Goal: Transaction & Acquisition: Purchase product/service

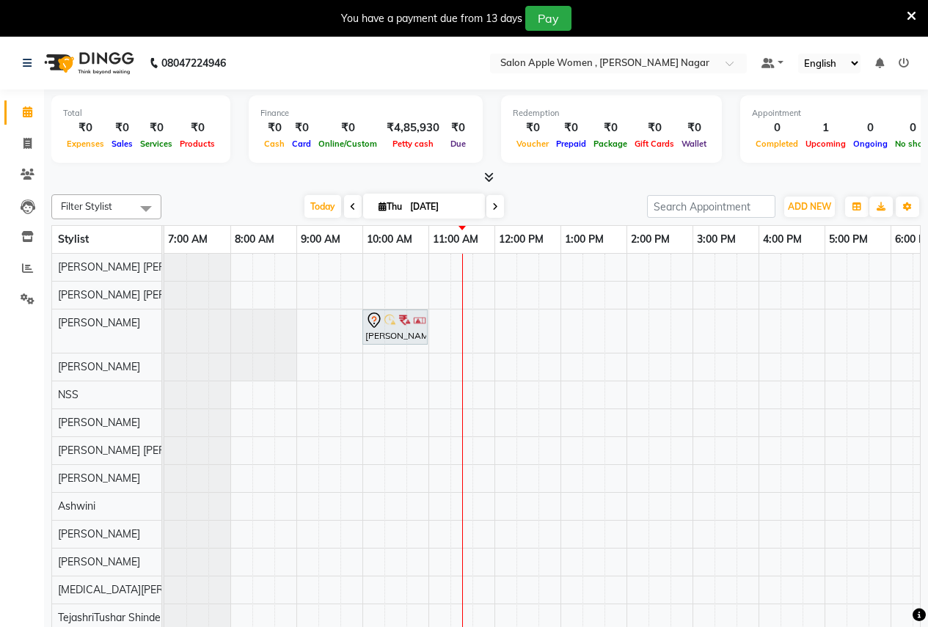
drag, startPoint x: 915, startPoint y: 15, endPoint x: 907, endPoint y: 16, distance: 8.1
click at [914, 15] on icon at bounding box center [912, 16] width 10 height 13
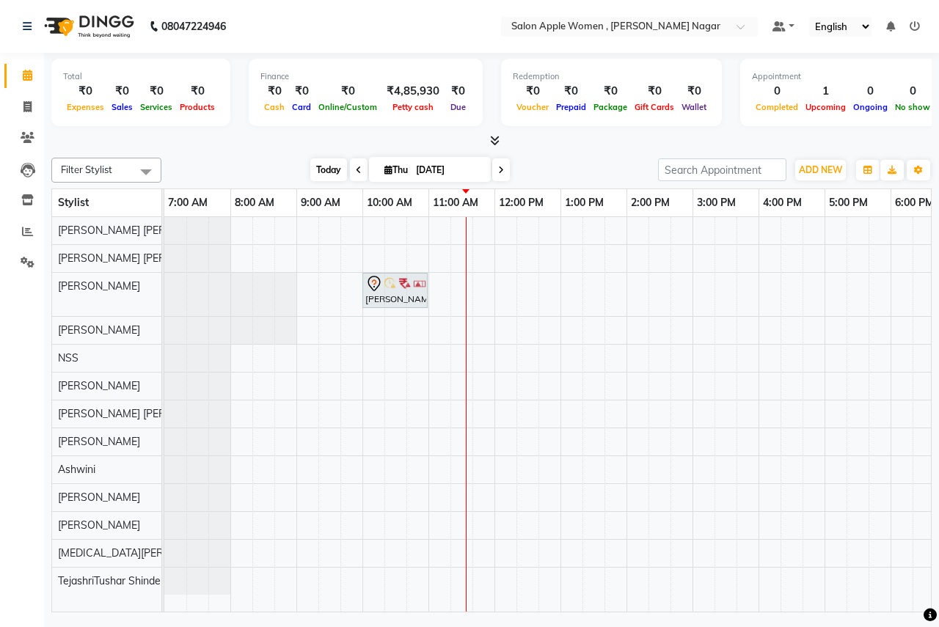
click at [325, 164] on span "Today" at bounding box center [328, 170] width 37 height 23
click at [23, 109] on span at bounding box center [28, 107] width 26 height 17
select select "service"
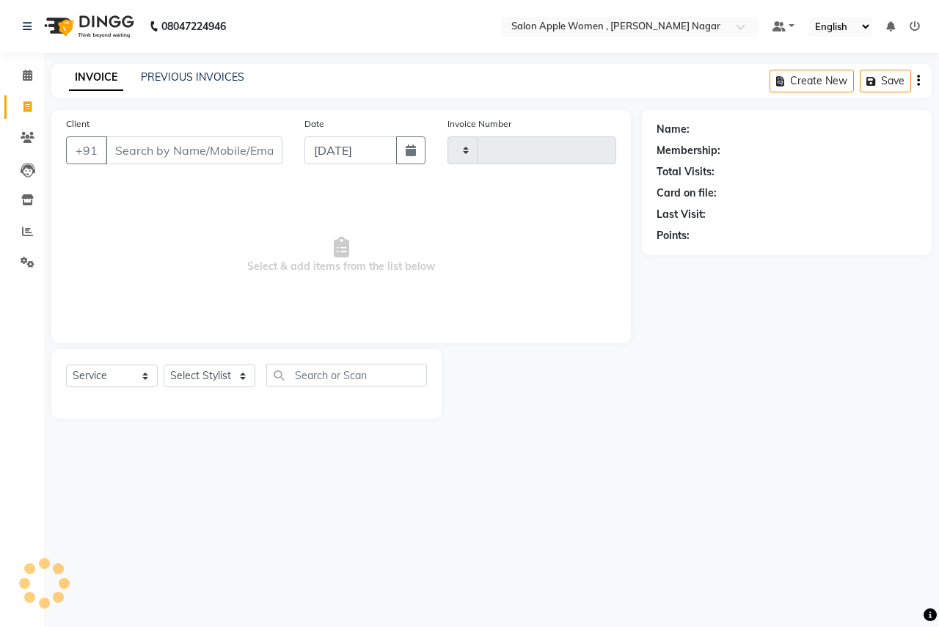
type input "2508"
select select "96"
click at [218, 155] on input "Client" at bounding box center [194, 151] width 177 height 28
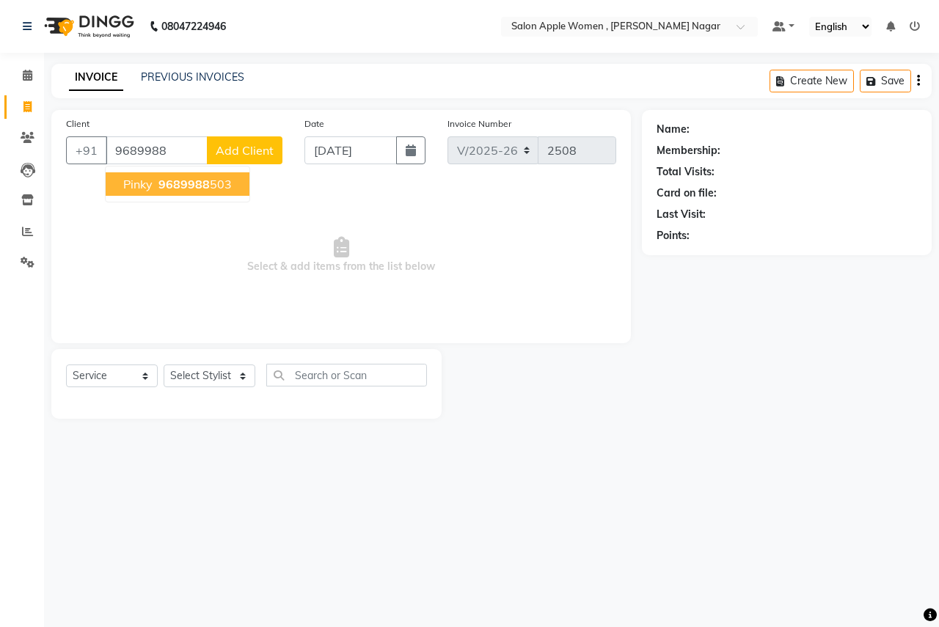
click at [137, 181] on span "pinky" at bounding box center [137, 184] width 29 height 15
type input "9689988503"
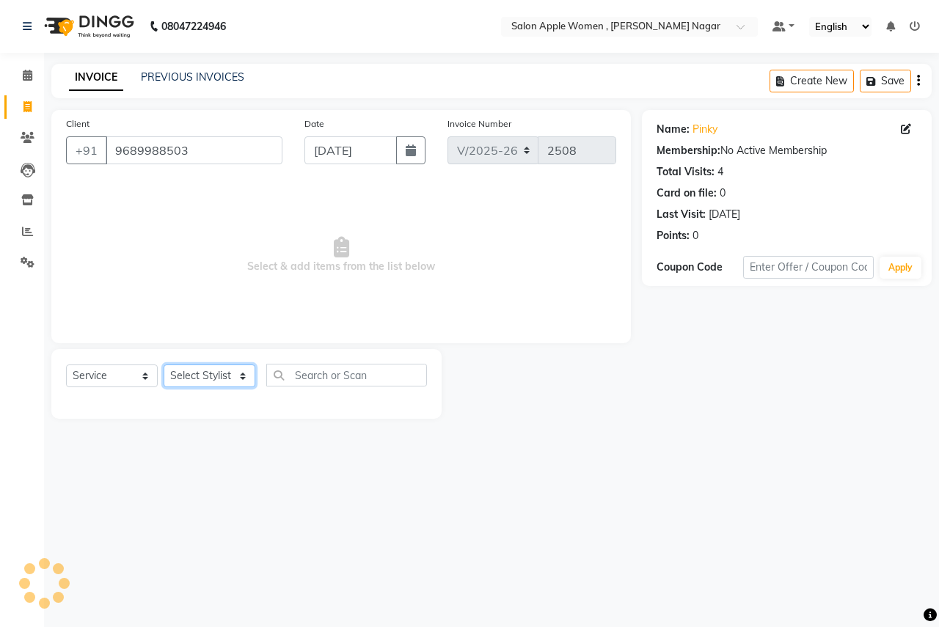
click at [223, 382] on select "Select Stylist [PERSON_NAME] [PERSON_NAME] [PERSON_NAME] [PERSON_NAME] Jyoti Ra…" at bounding box center [210, 376] width 92 height 23
select select "57561"
click at [164, 365] on select "Select Stylist [PERSON_NAME] [PERSON_NAME] [PERSON_NAME] [PERSON_NAME] Jyoti Ra…" at bounding box center [210, 376] width 92 height 23
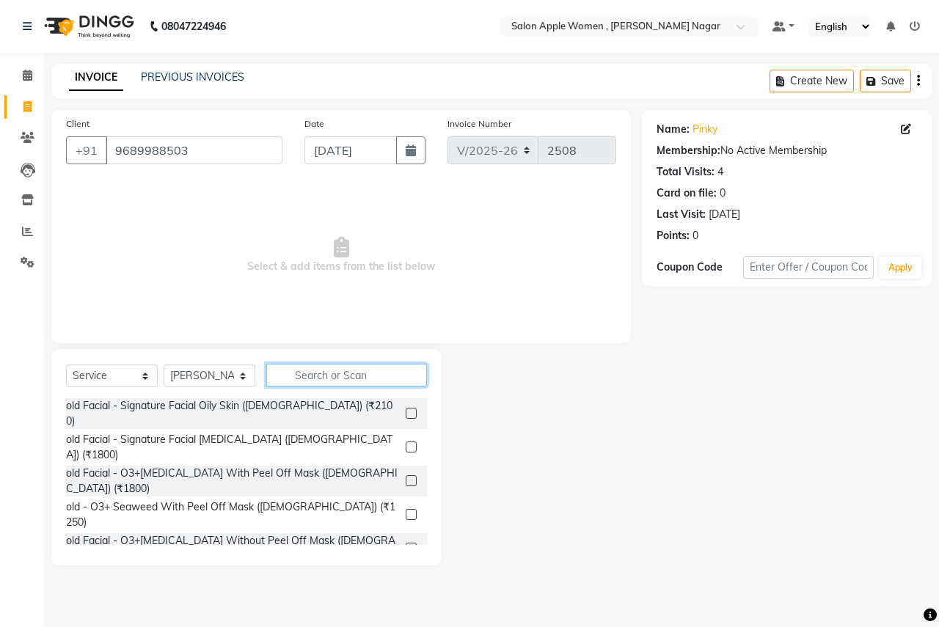
click at [334, 374] on input "text" at bounding box center [346, 375] width 161 height 23
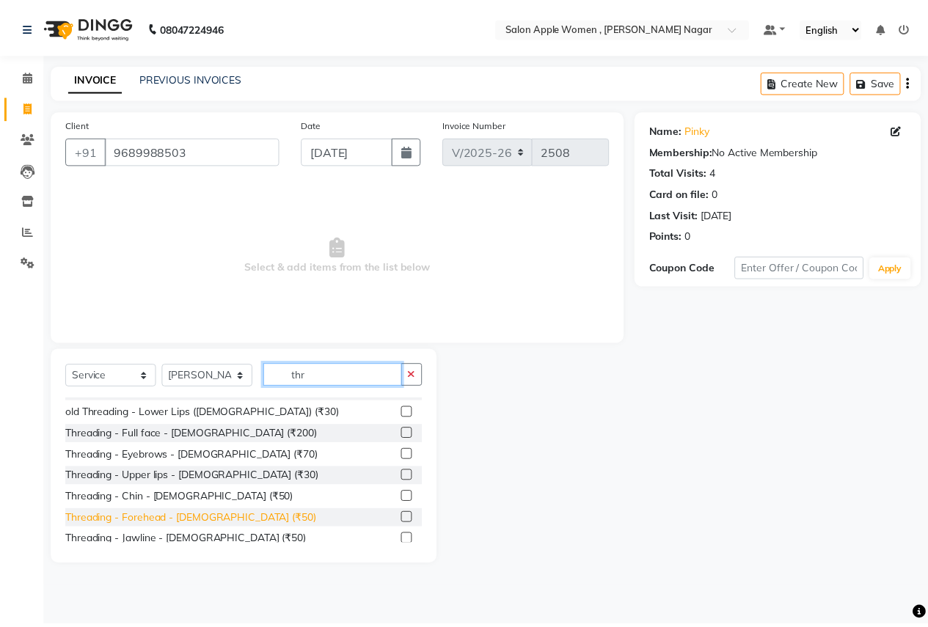
scroll to position [194, 0]
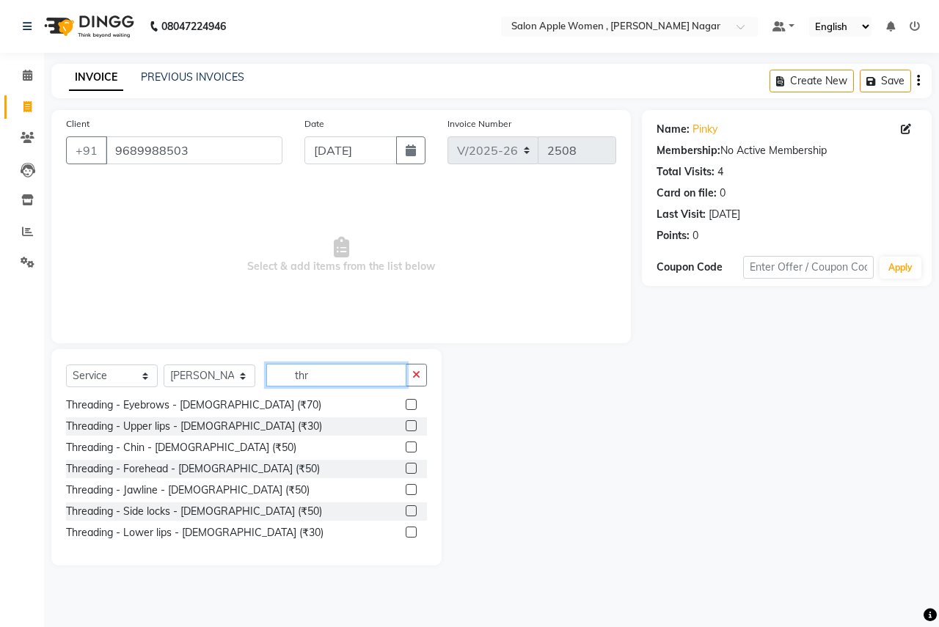
type input "thr"
click at [406, 402] on label at bounding box center [411, 404] width 11 height 11
click at [406, 402] on input "checkbox" at bounding box center [411, 406] width 10 height 10
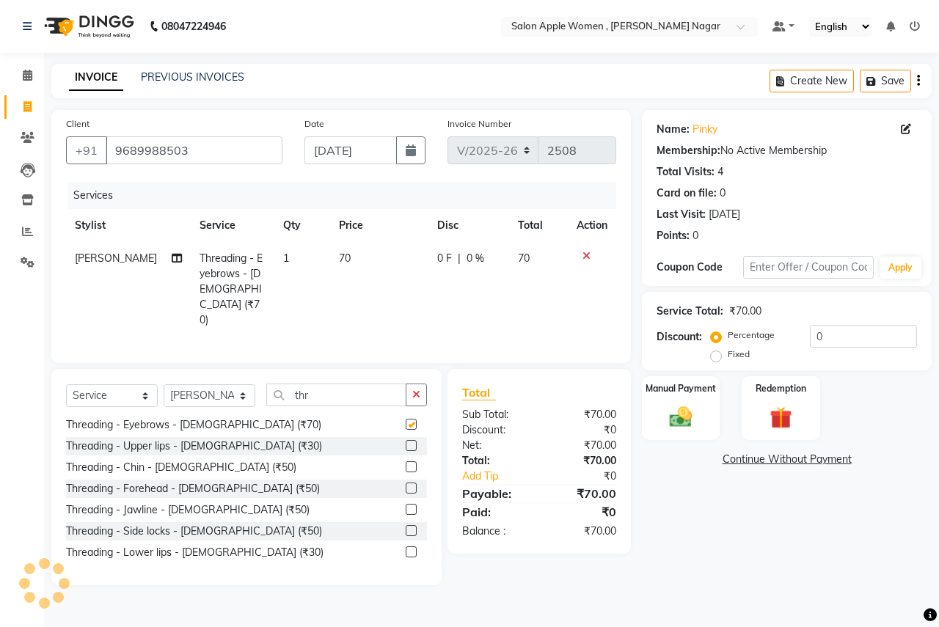
checkbox input "false"
click at [406, 440] on label at bounding box center [411, 445] width 11 height 11
click at [406, 442] on input "checkbox" at bounding box center [411, 447] width 10 height 10
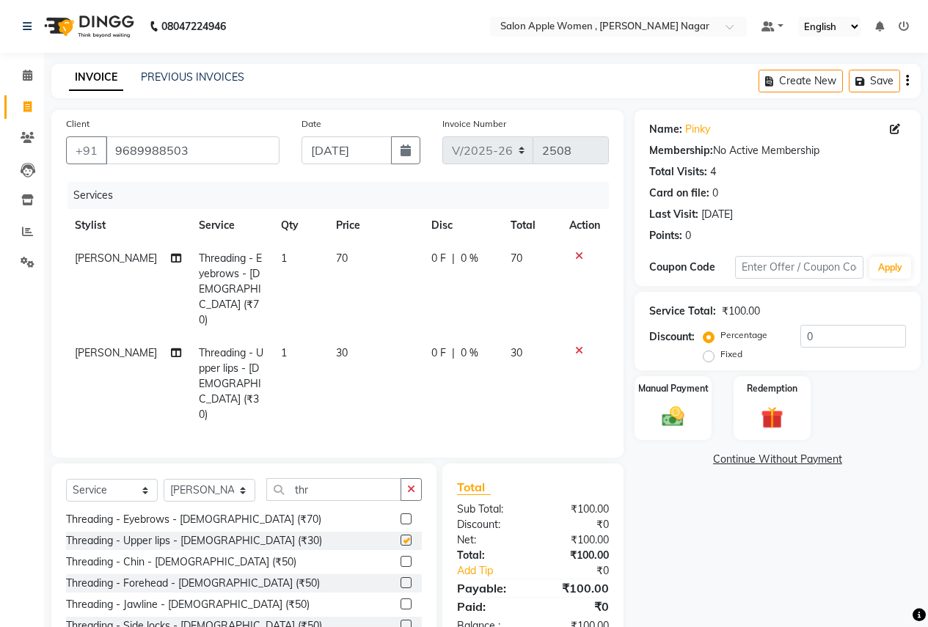
checkbox input "false"
click at [680, 406] on img at bounding box center [673, 417] width 37 height 26
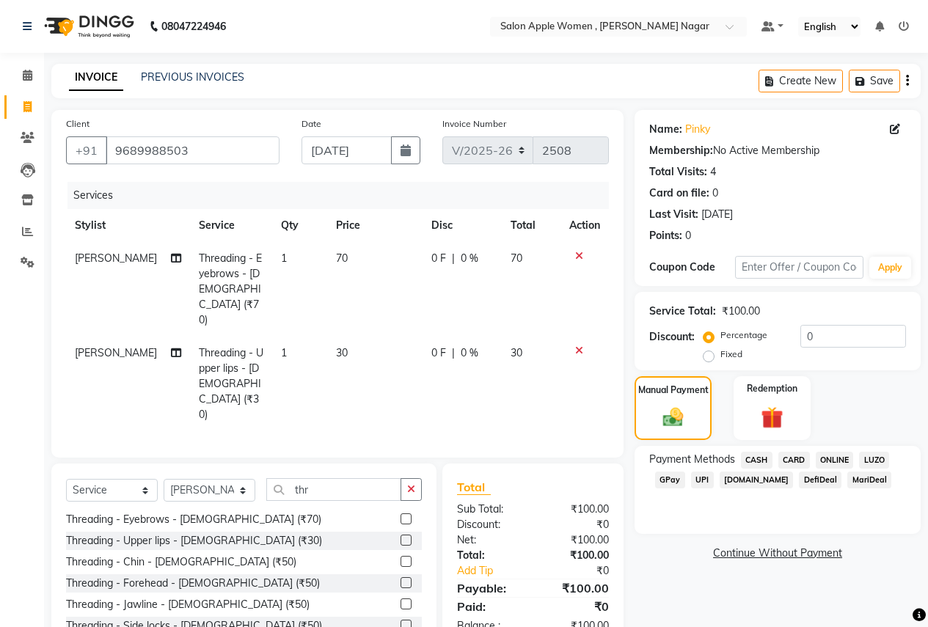
click at [828, 456] on span "ONLINE" at bounding box center [835, 460] width 38 height 17
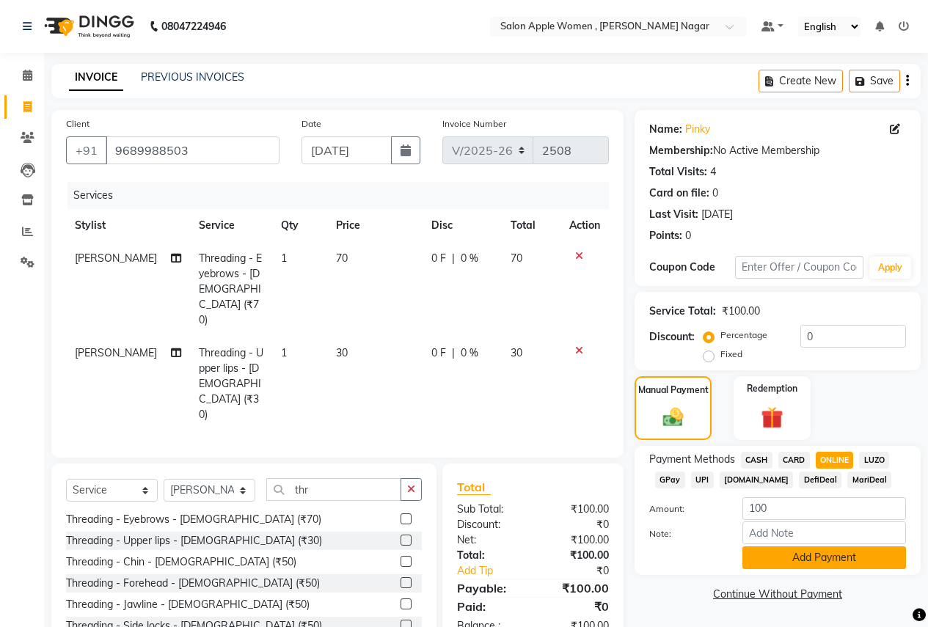
click at [793, 556] on button "Add Payment" at bounding box center [825, 558] width 164 height 23
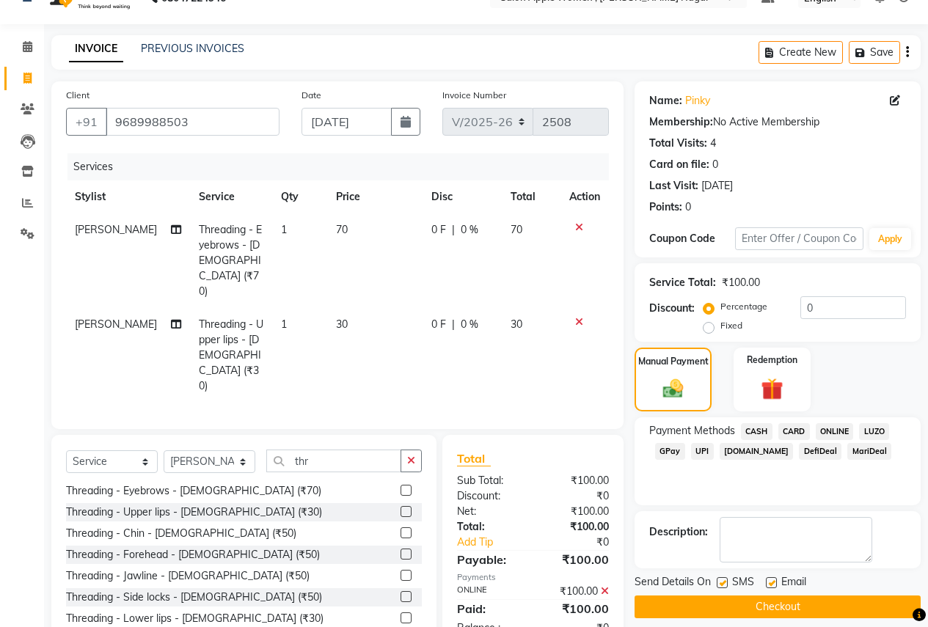
scroll to position [42, 0]
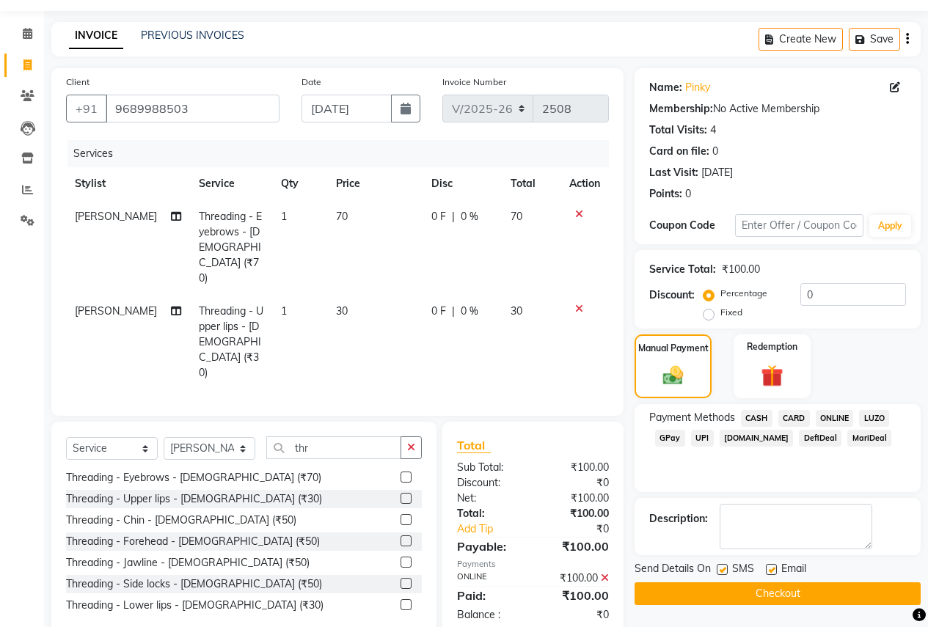
click at [702, 586] on button "Checkout" at bounding box center [778, 594] width 286 height 23
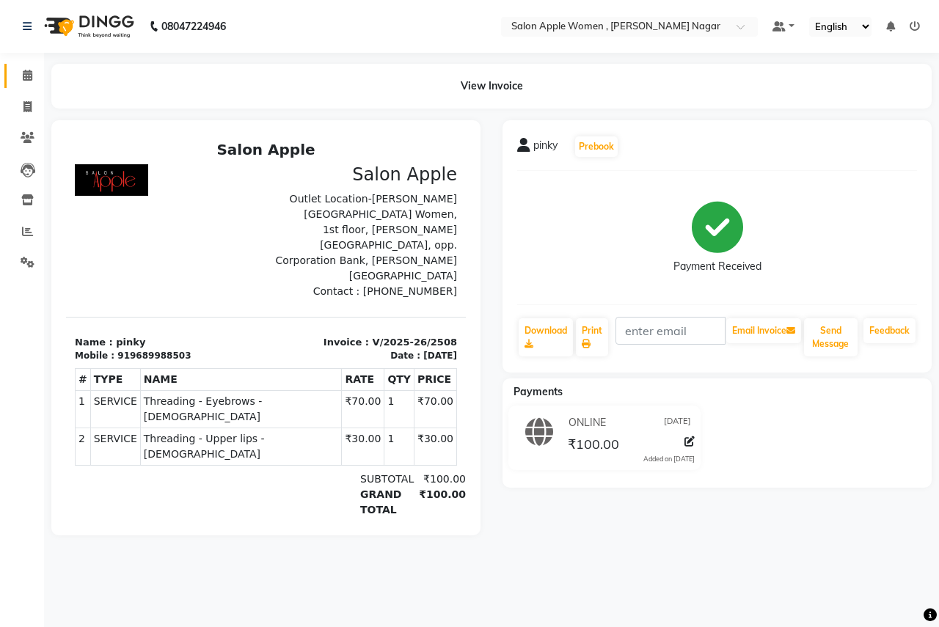
click at [23, 66] on link "Calendar" at bounding box center [21, 76] width 35 height 24
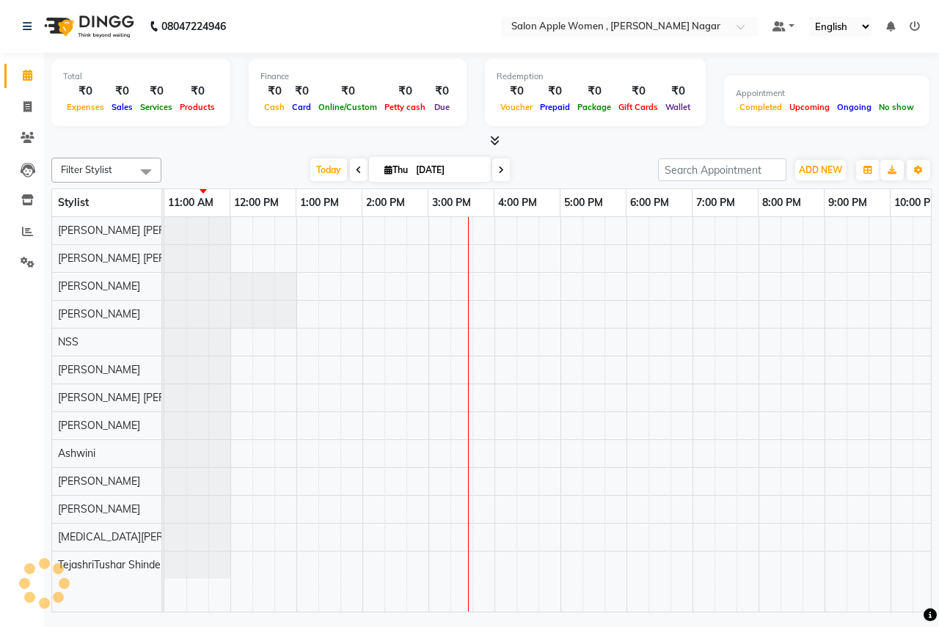
scroll to position [0, 265]
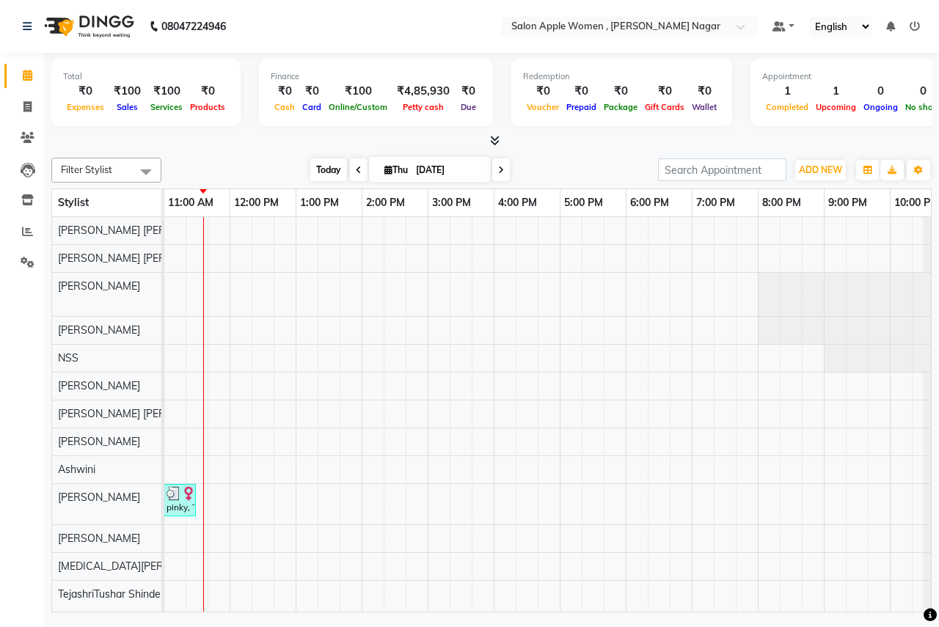
click at [313, 170] on span "Today" at bounding box center [328, 170] width 37 height 23
click at [328, 161] on span "Today" at bounding box center [328, 170] width 37 height 23
click at [494, 170] on span at bounding box center [501, 170] width 18 height 23
type input "[DATE]"
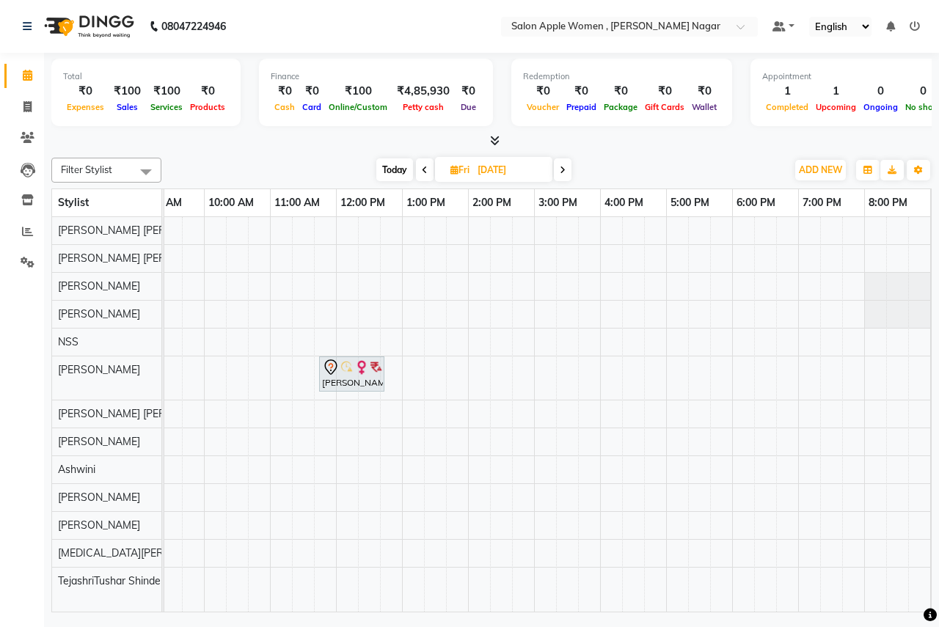
scroll to position [0, 150]
click at [306, 586] on div "[PERSON_NAME], 11:45 AM-12:45 PM, old Facial - Signature Facial Oily Skin ([DEM…" at bounding box center [543, 414] width 1057 height 395
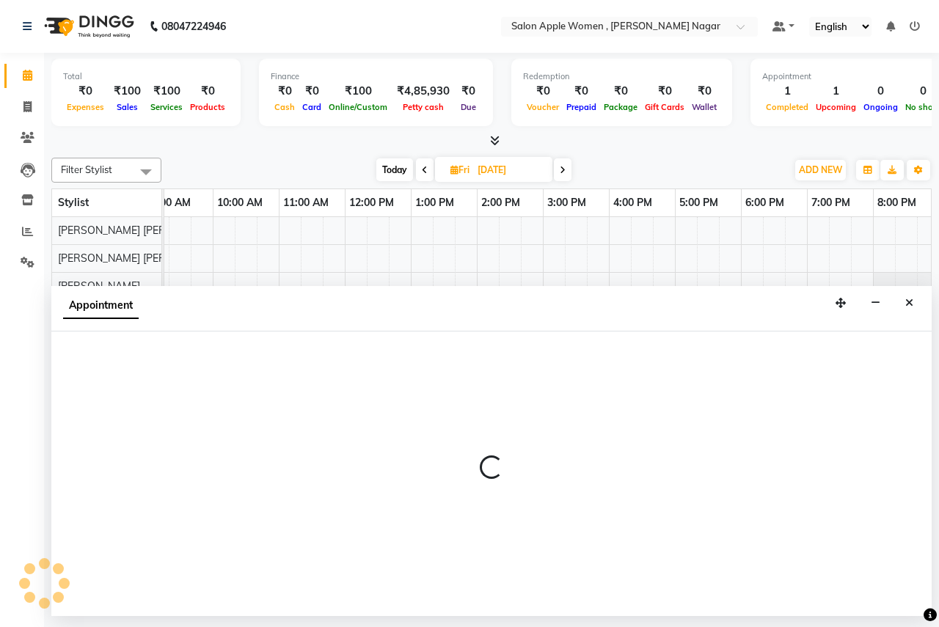
select select "40220"
select select "675"
select select "tentative"
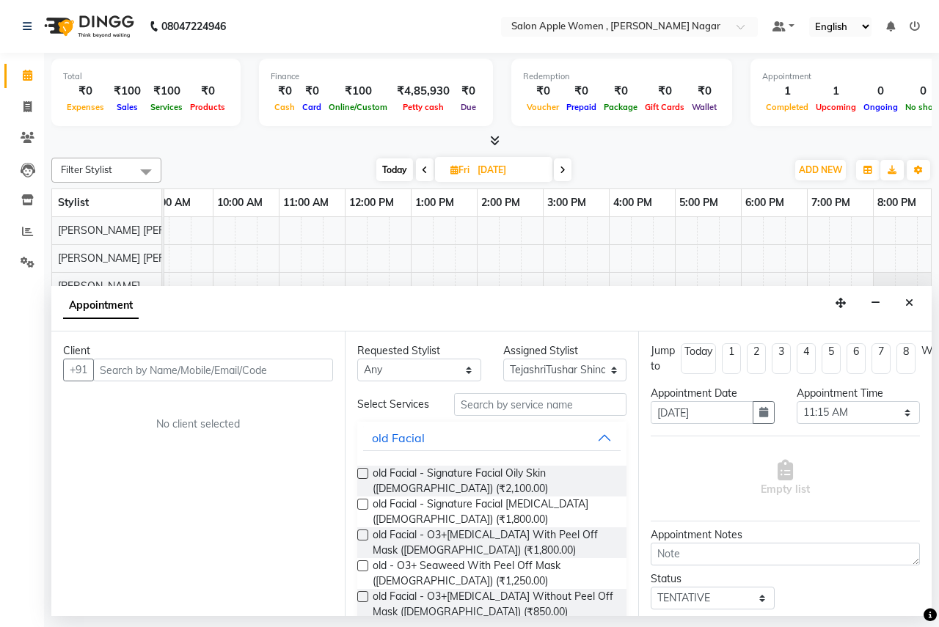
click at [128, 371] on input "text" at bounding box center [213, 370] width 240 height 23
click at [530, 370] on select "Select [PERSON_NAME] [PERSON_NAME] Anjali [PERSON_NAME] Ashwini [PERSON_NAME] […" at bounding box center [565, 370] width 124 height 23
select select "3151"
click at [503, 359] on select "Select [PERSON_NAME] [PERSON_NAME] Anjali [PERSON_NAME] Ashwini [PERSON_NAME] […" at bounding box center [565, 370] width 124 height 23
click at [111, 365] on input "text" at bounding box center [213, 370] width 240 height 23
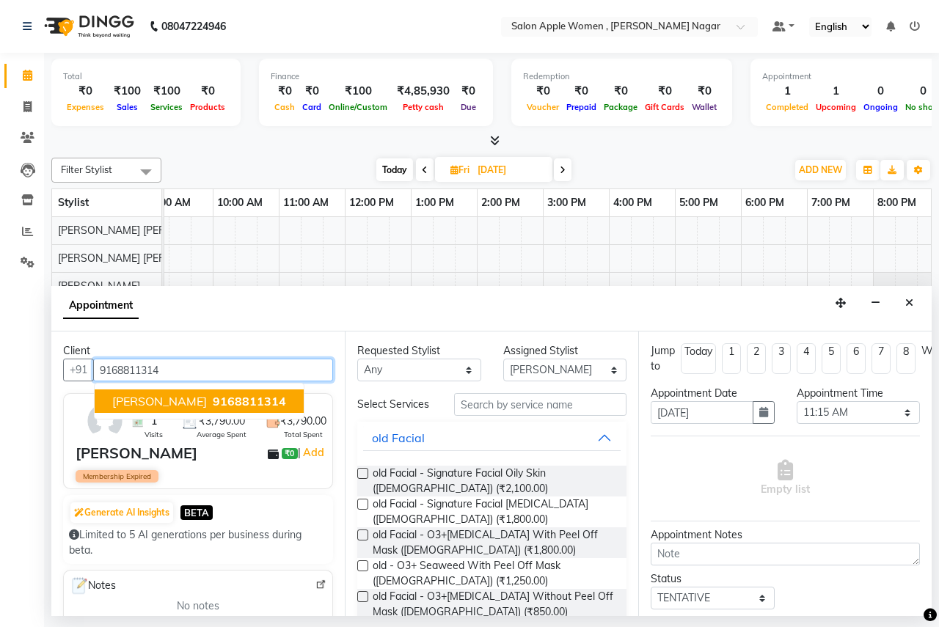
click at [225, 400] on span "9168811314" at bounding box center [249, 401] width 73 height 15
type input "9168811314"
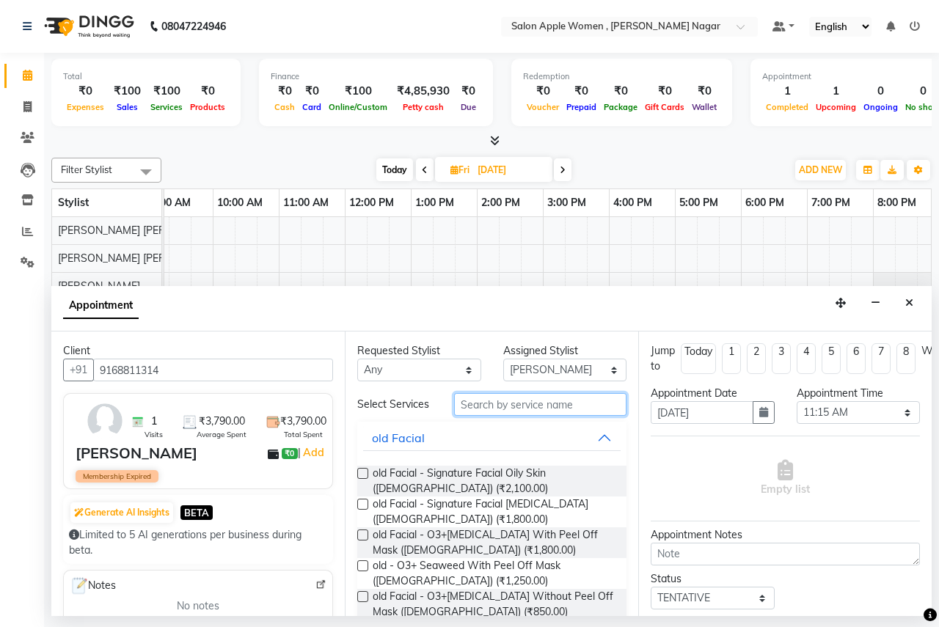
click at [502, 404] on input "text" at bounding box center [540, 404] width 172 height 23
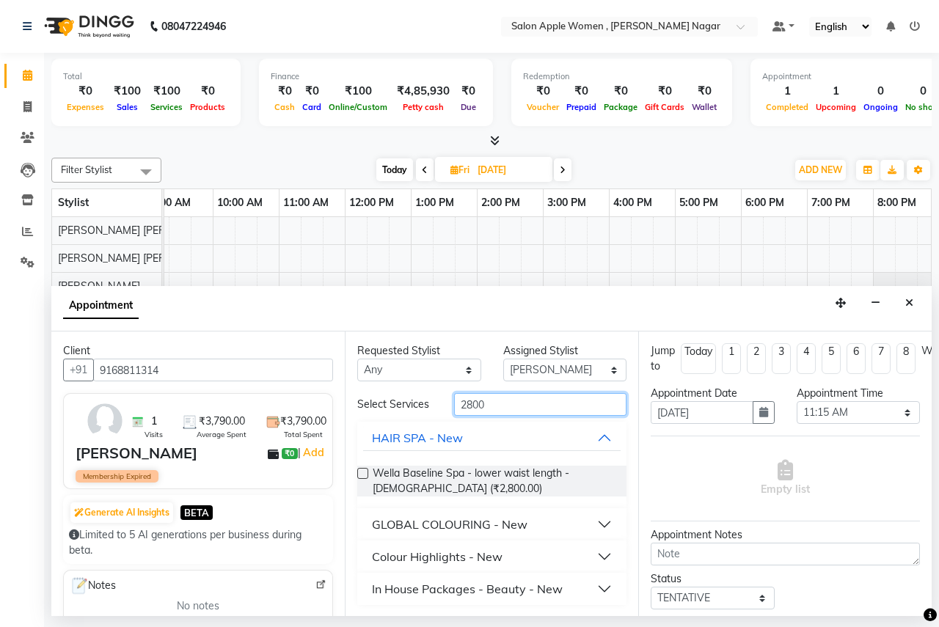
scroll to position [1, 0]
type input "2800"
click at [391, 585] on div "In House Packages - Beauty - New" at bounding box center [467, 589] width 191 height 18
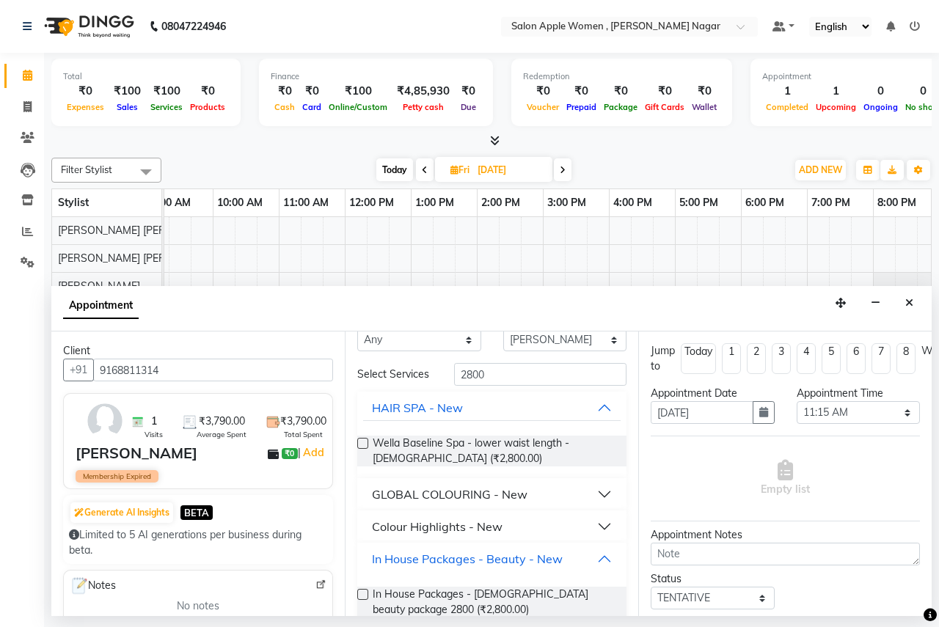
scroll to position [55, 0]
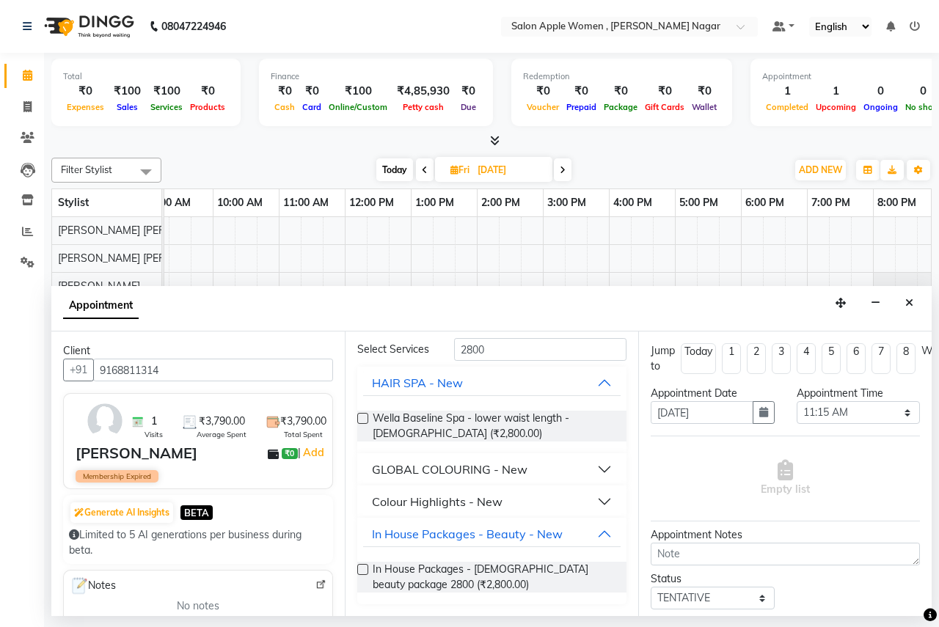
click at [360, 567] on label at bounding box center [362, 569] width 11 height 11
click at [360, 567] on input "checkbox" at bounding box center [362, 572] width 10 height 10
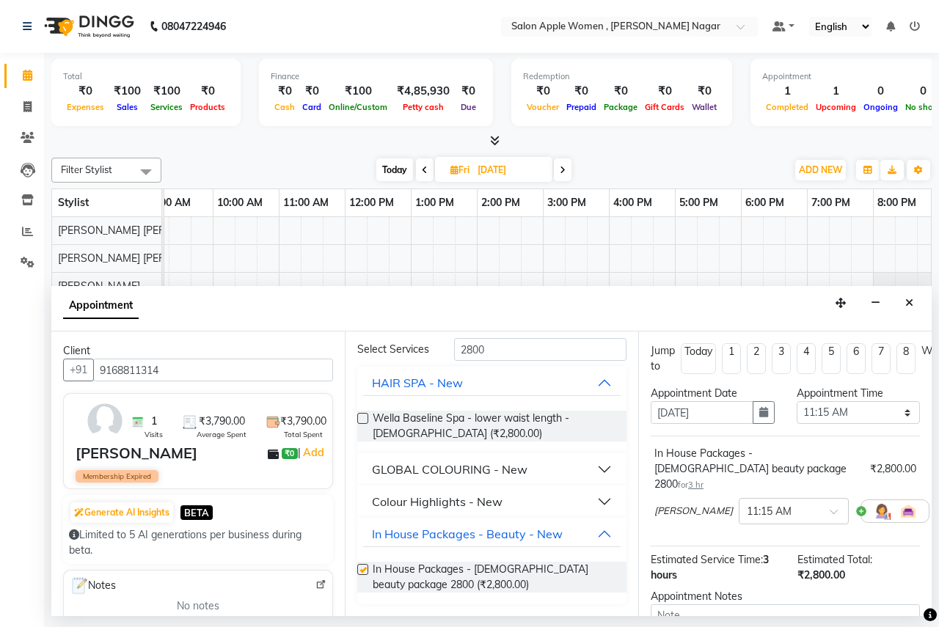
checkbox input "false"
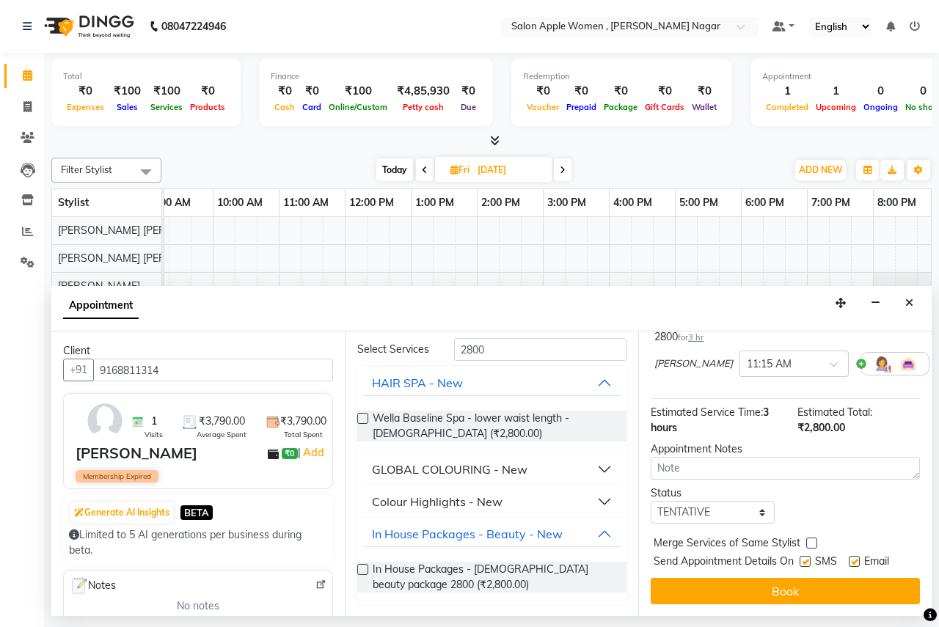
scroll to position [160, 0]
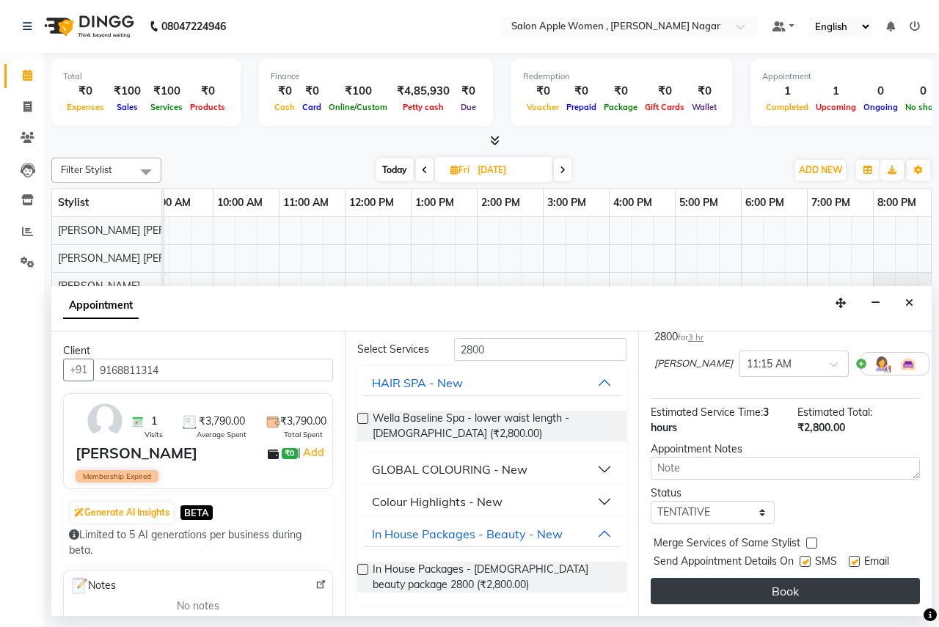
click at [653, 581] on button "Book" at bounding box center [785, 591] width 269 height 26
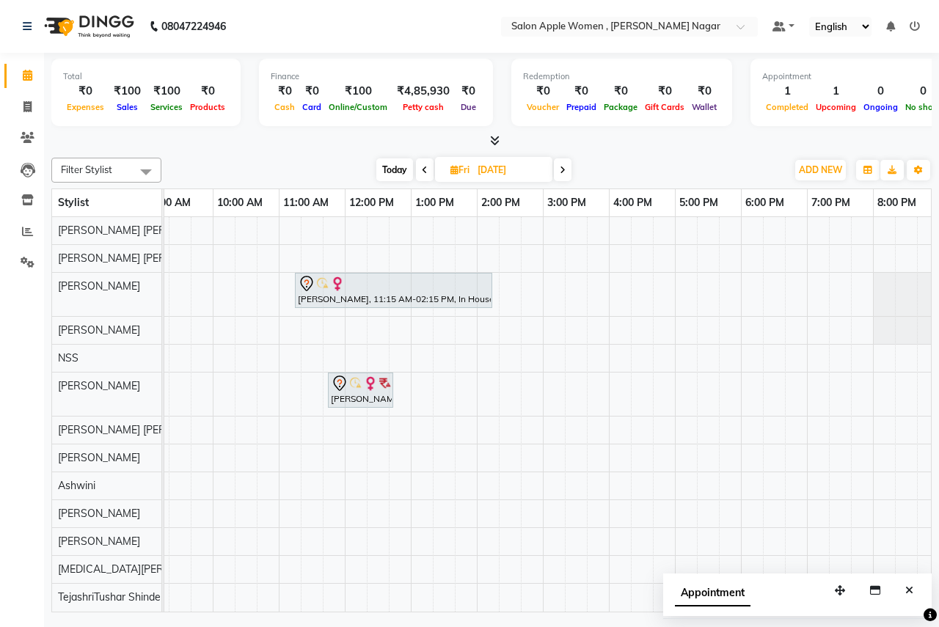
click at [395, 173] on span "Today" at bounding box center [394, 170] width 37 height 23
type input "[DATE]"
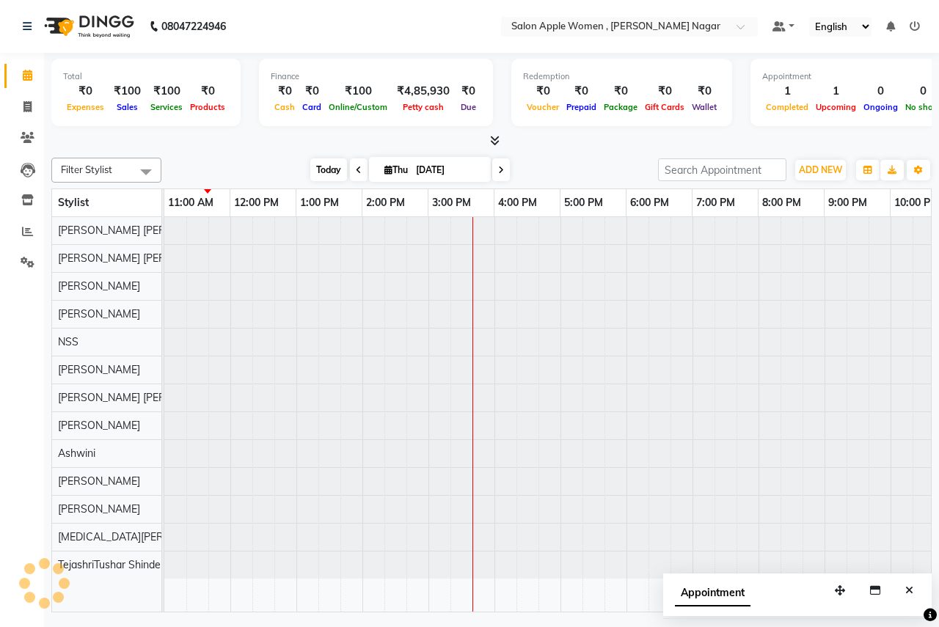
scroll to position [0, 265]
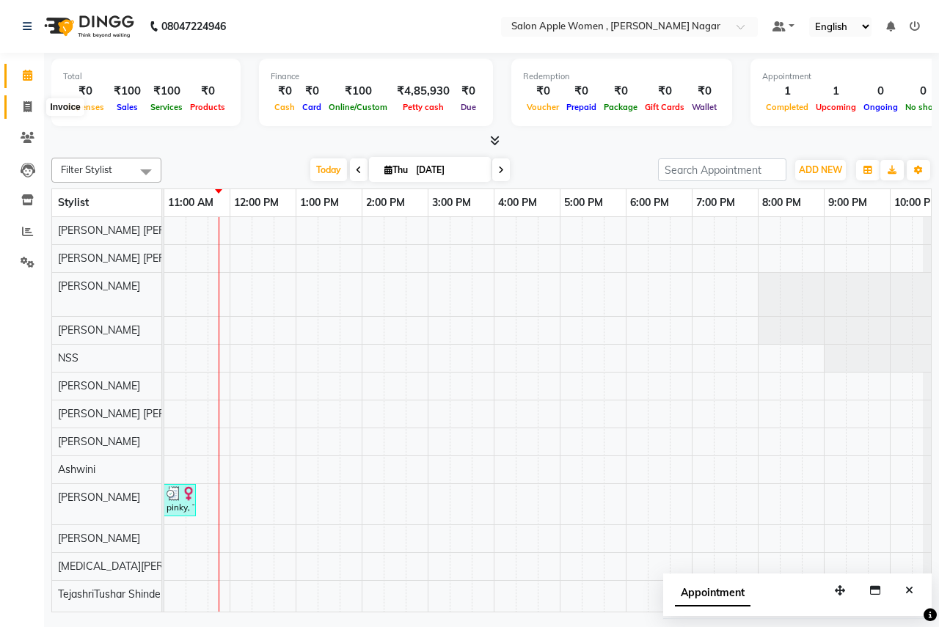
click at [25, 105] on icon at bounding box center [27, 106] width 8 height 11
select select "96"
select select "service"
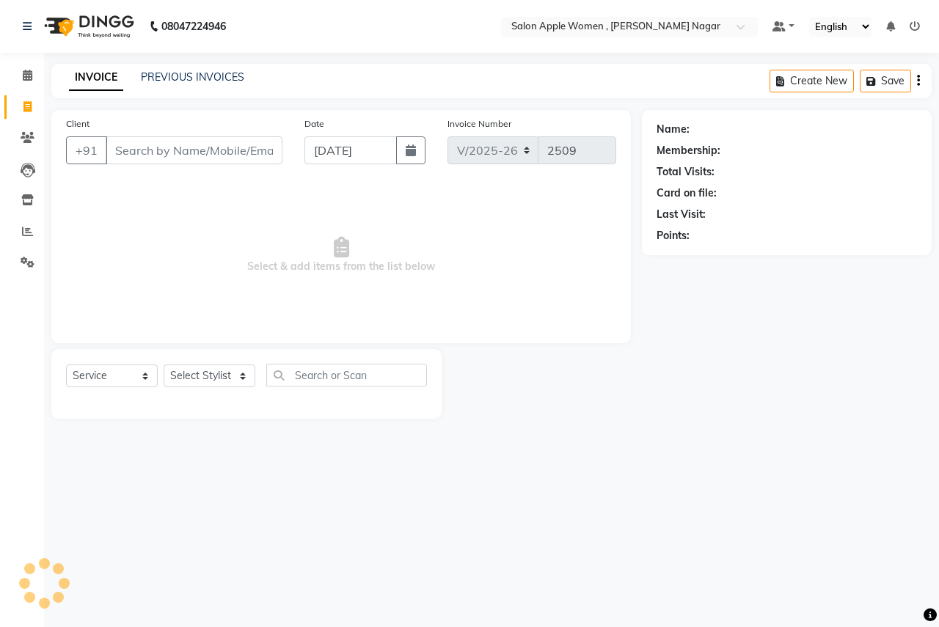
click at [237, 156] on input "Client" at bounding box center [194, 151] width 177 height 28
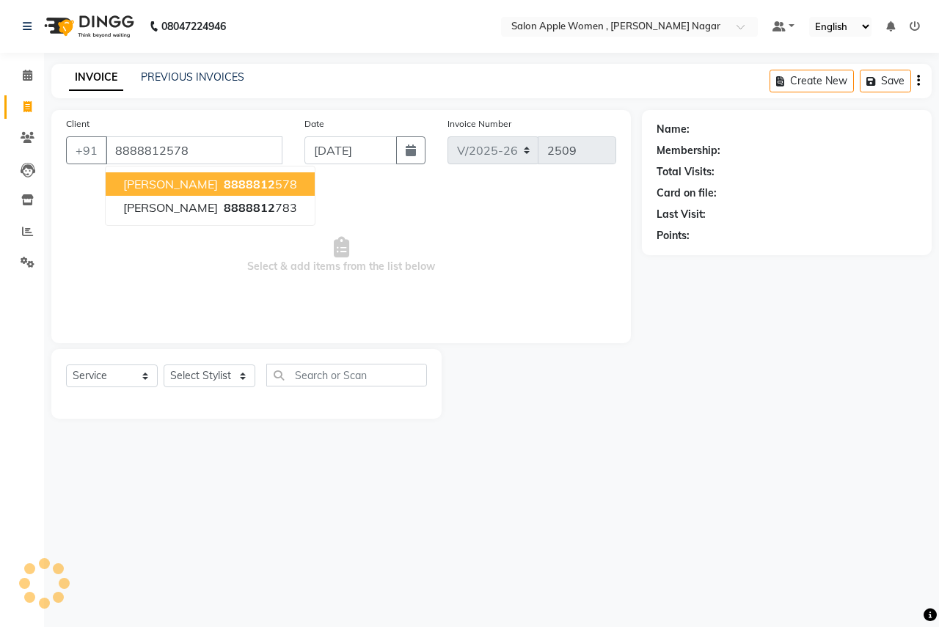
type input "8888812578"
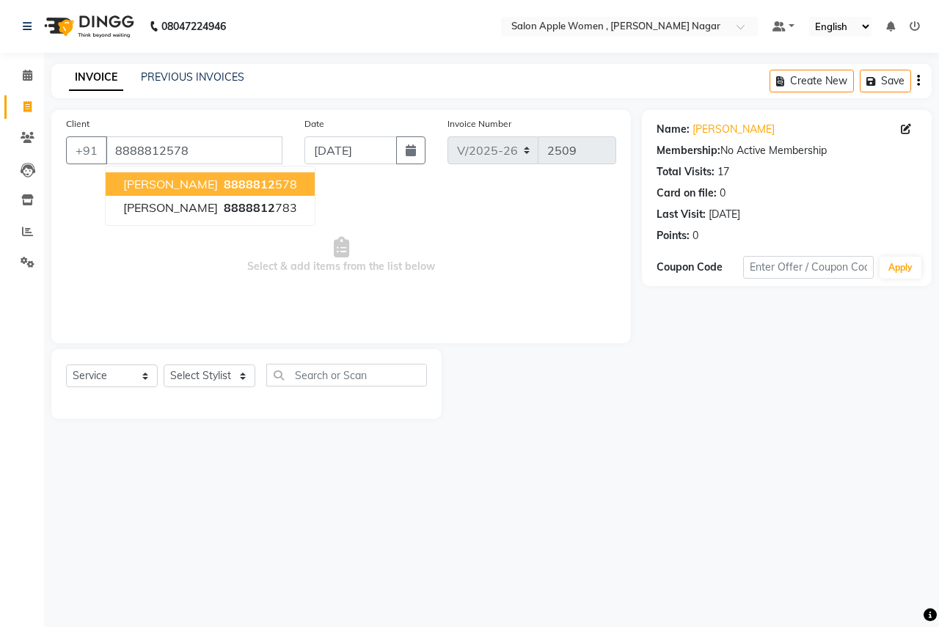
click at [252, 184] on button "Poorva 8888812 578" at bounding box center [210, 183] width 209 height 23
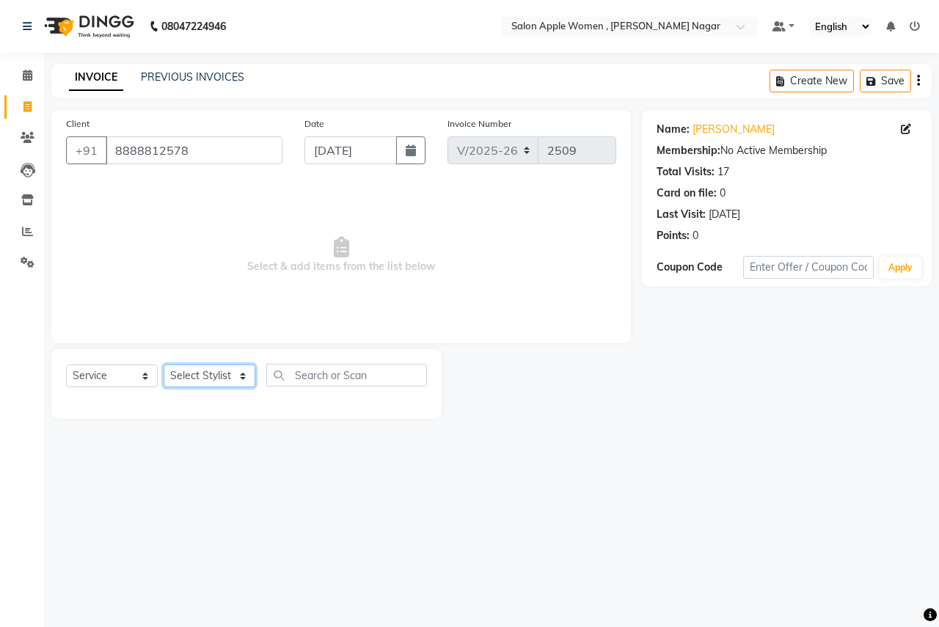
click at [236, 366] on select "Select Stylist [PERSON_NAME] [PERSON_NAME] [PERSON_NAME] [PERSON_NAME] Jyoti Ra…" at bounding box center [210, 376] width 92 height 23
select select "3151"
click at [164, 365] on select "Select Stylist [PERSON_NAME] [PERSON_NAME] [PERSON_NAME] [PERSON_NAME] Jyoti Ra…" at bounding box center [210, 376] width 92 height 23
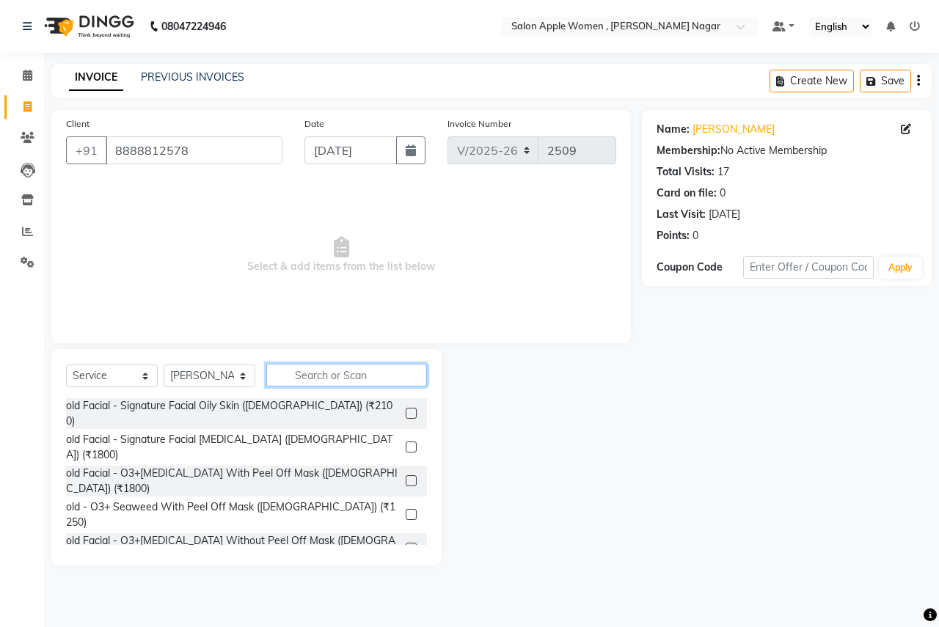
click at [362, 369] on input "text" at bounding box center [346, 375] width 161 height 23
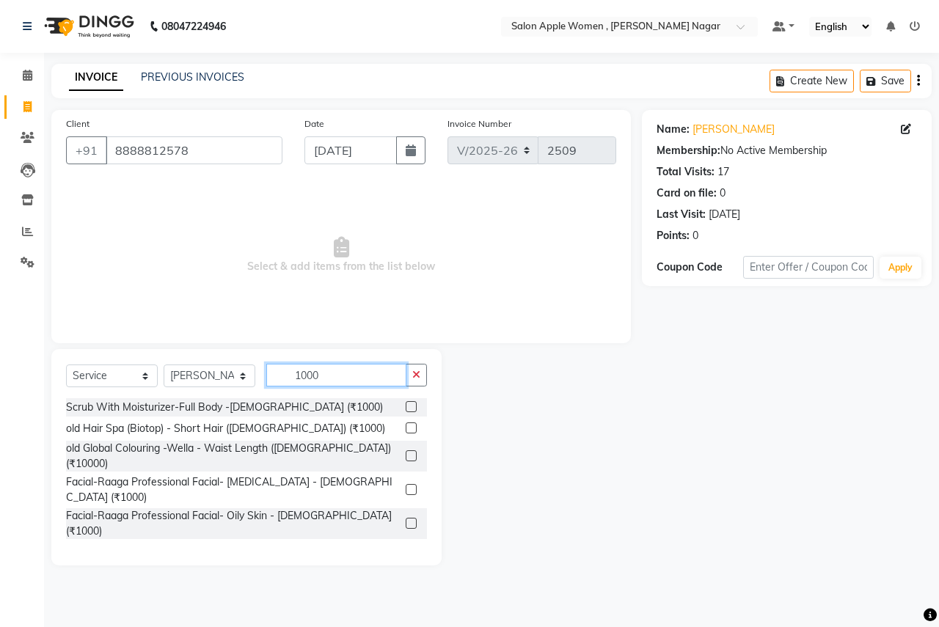
type input "1000"
click at [406, 518] on label at bounding box center [411, 523] width 11 height 11
click at [406, 520] on input "checkbox" at bounding box center [411, 525] width 10 height 10
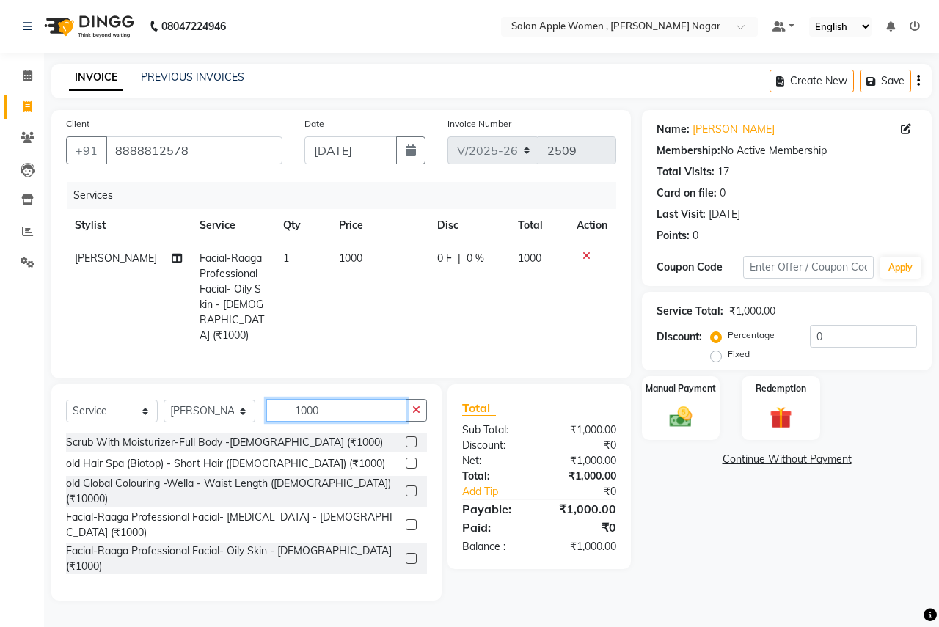
checkbox input "false"
click at [369, 407] on input "1000" at bounding box center [336, 410] width 140 height 23
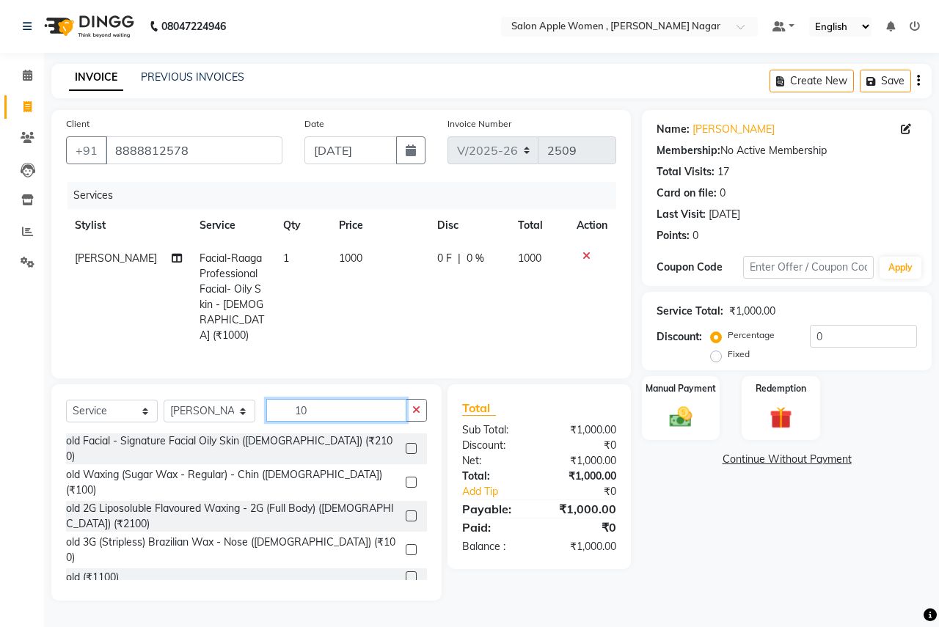
type input "1"
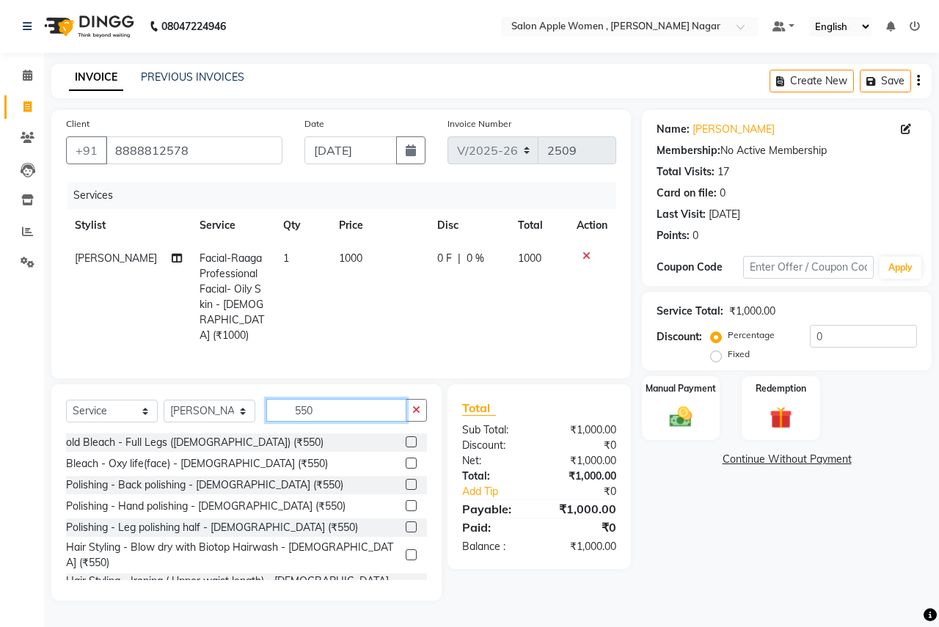
type input "550"
click at [286, 461] on div "Bleach - Oxy life(face) - [DEMOGRAPHIC_DATA] (₹550)" at bounding box center [246, 464] width 361 height 18
click at [406, 459] on label at bounding box center [411, 463] width 11 height 11
click at [406, 459] on input "checkbox" at bounding box center [411, 464] width 10 height 10
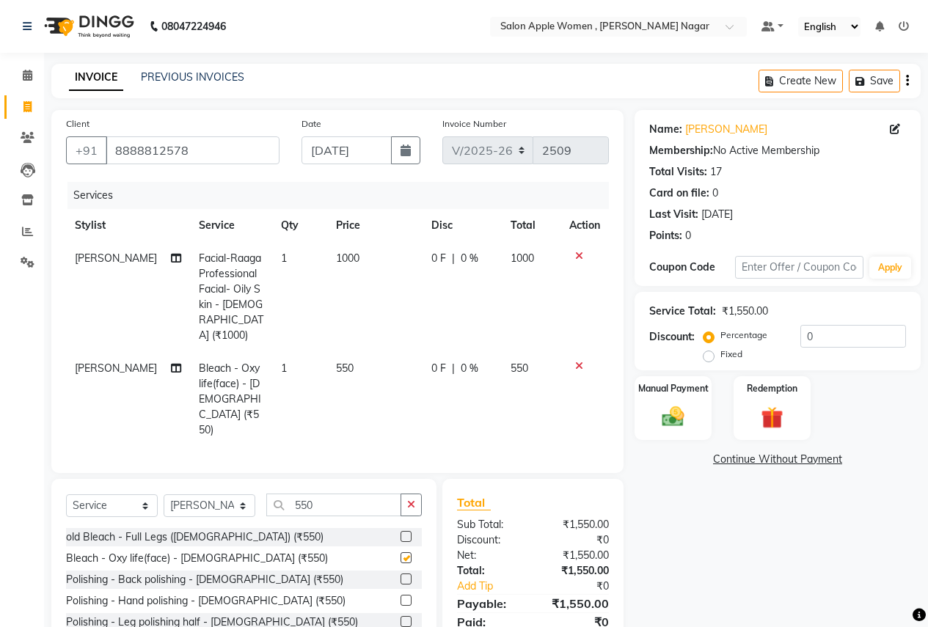
checkbox input "false"
click at [352, 494] on input "550" at bounding box center [333, 505] width 135 height 23
type input "5"
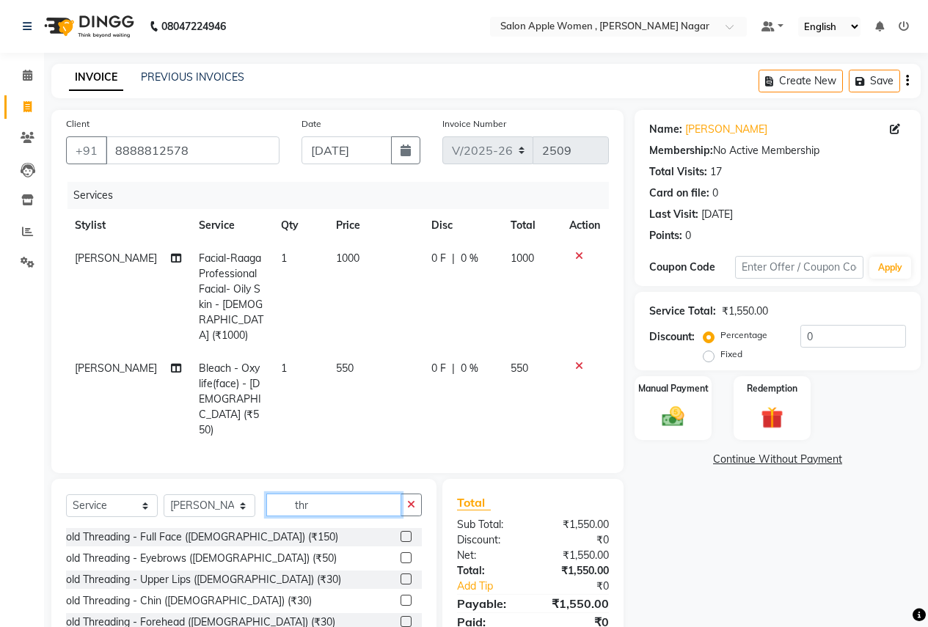
type input "thr"
click at [401, 553] on label at bounding box center [406, 558] width 11 height 11
click at [401, 554] on input "checkbox" at bounding box center [406, 559] width 10 height 10
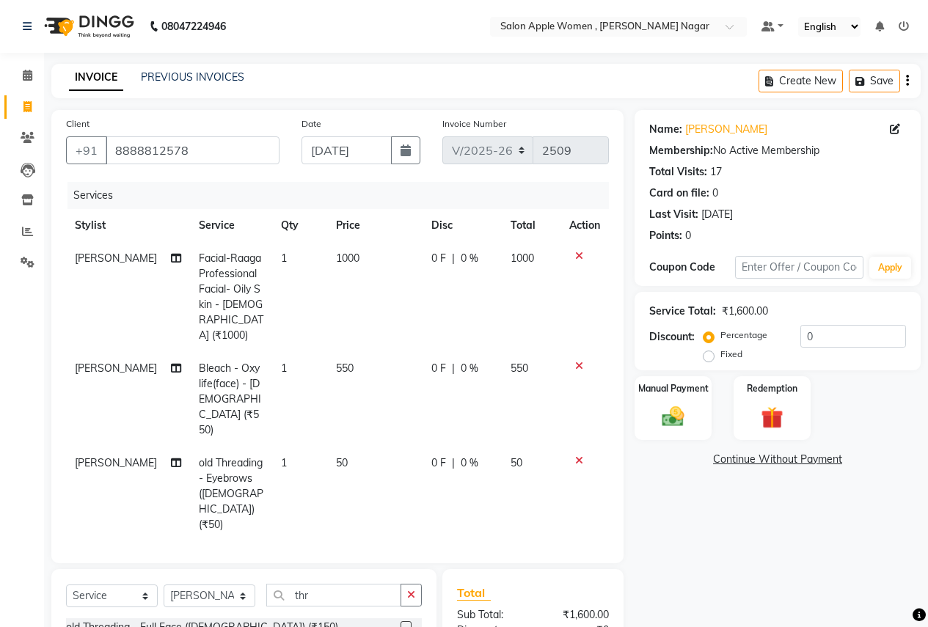
checkbox input "false"
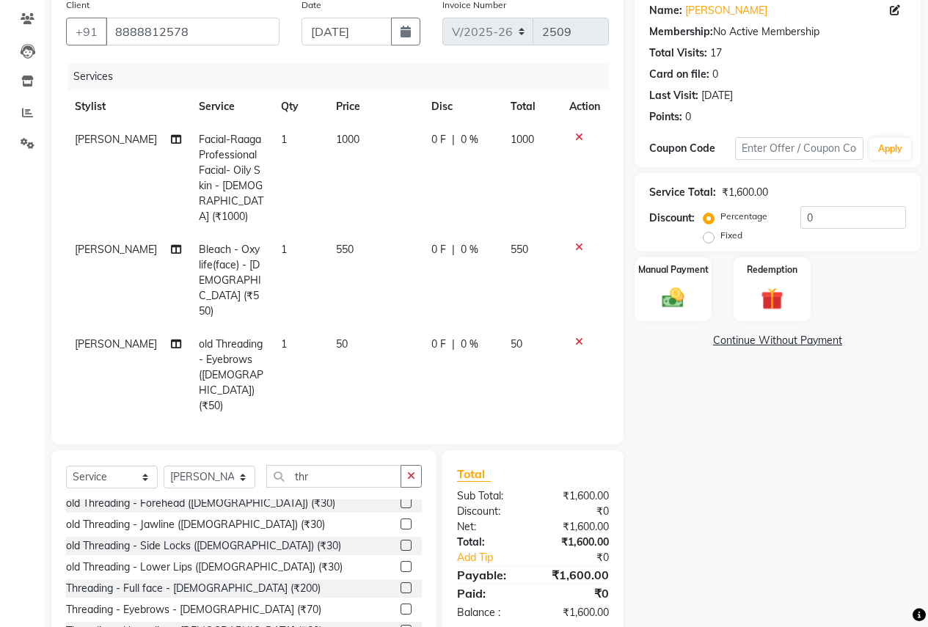
scroll to position [194, 0]
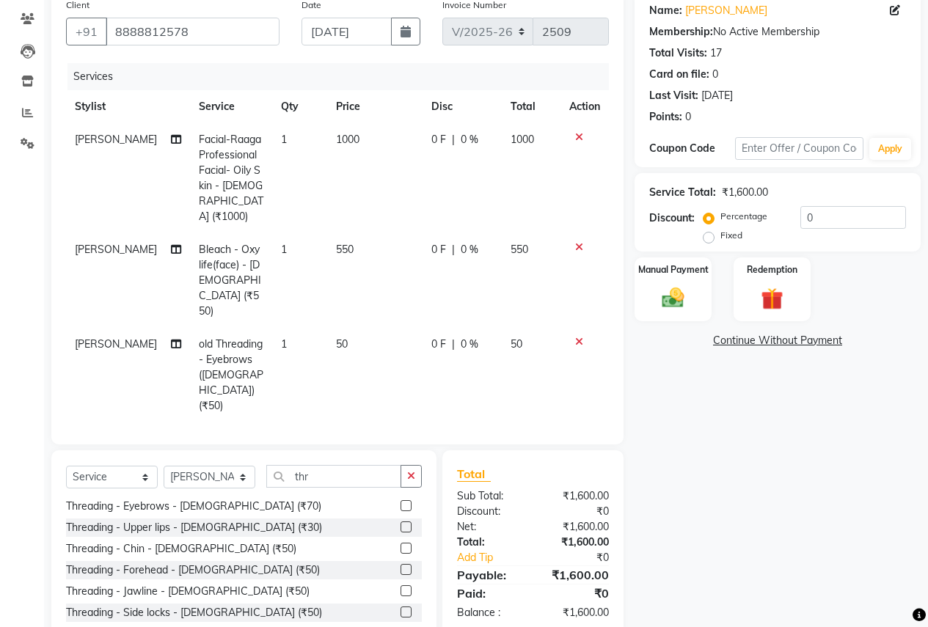
click at [401, 543] on label at bounding box center [406, 548] width 11 height 11
click at [401, 545] on input "checkbox" at bounding box center [406, 550] width 10 height 10
checkbox input "false"
click at [401, 528] on label at bounding box center [406, 527] width 11 height 11
click at [401, 528] on input "checkbox" at bounding box center [406, 528] width 10 height 10
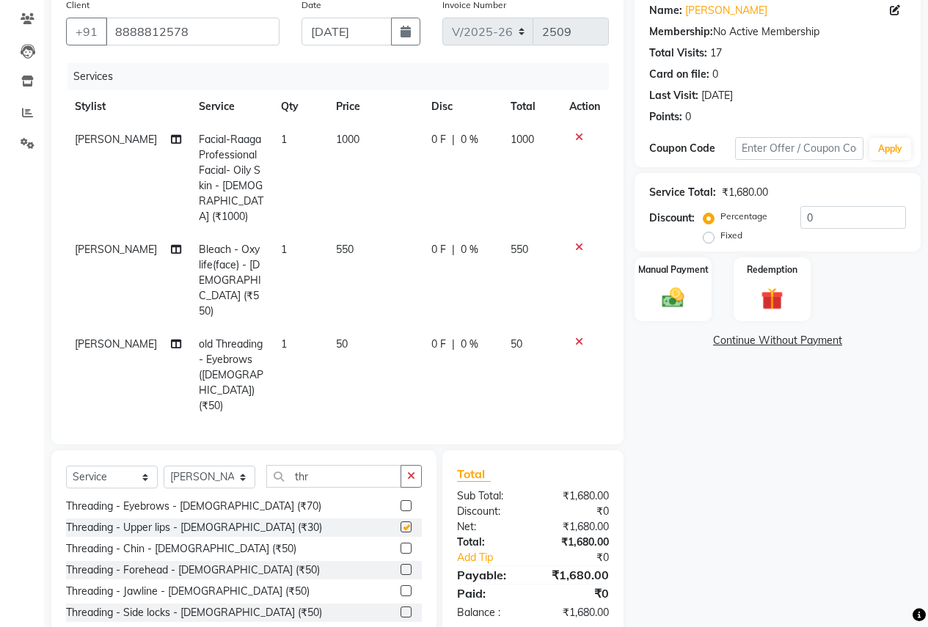
checkbox input "false"
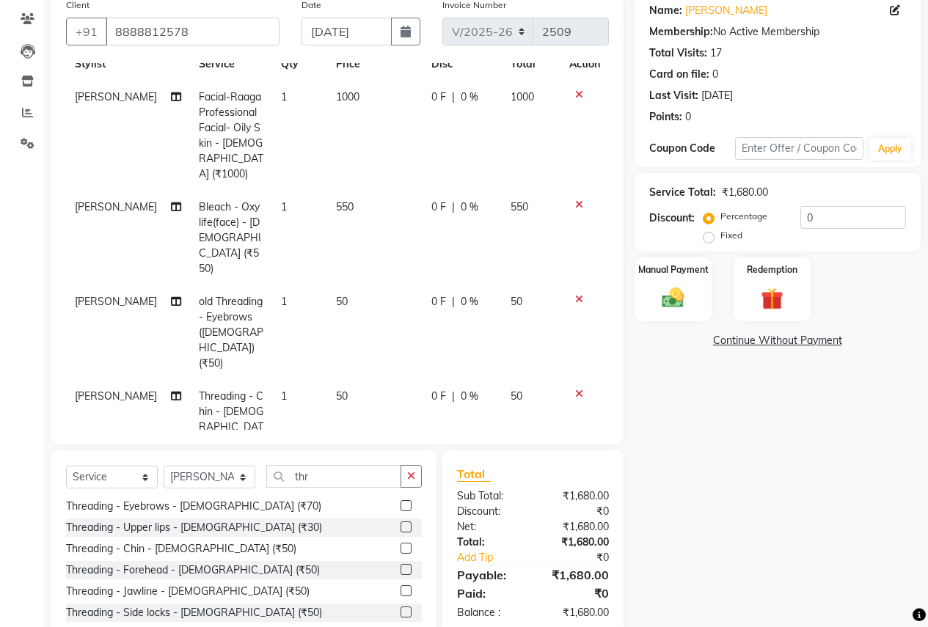
scroll to position [66, 0]
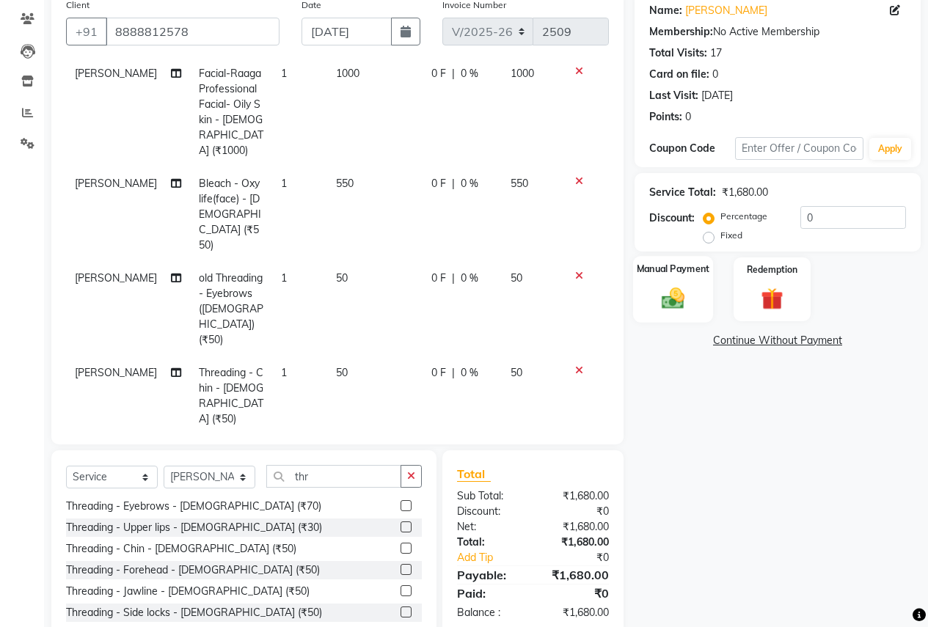
click at [686, 309] on img at bounding box center [673, 298] width 37 height 26
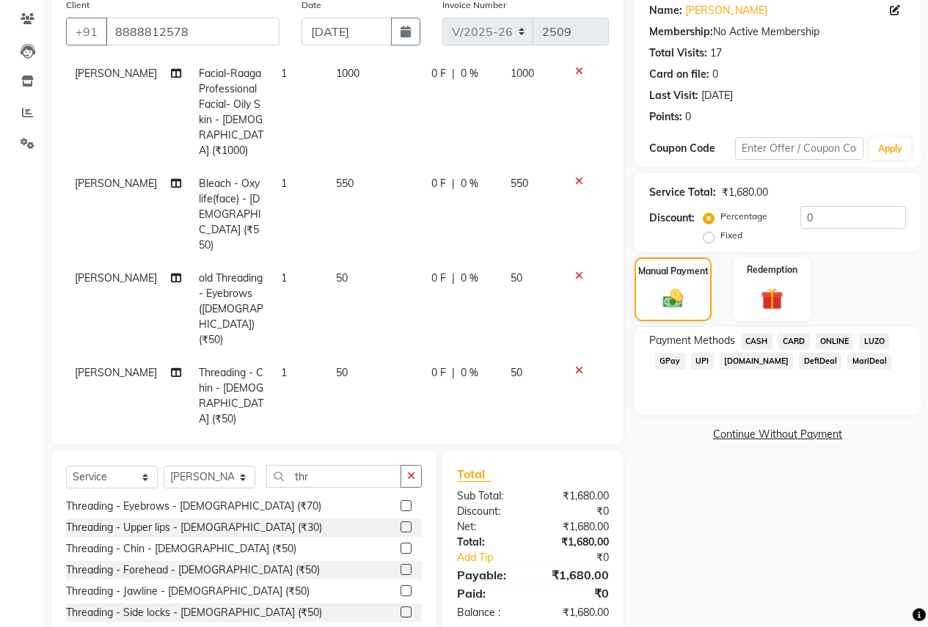
click at [842, 343] on span "ONLINE" at bounding box center [835, 341] width 38 height 17
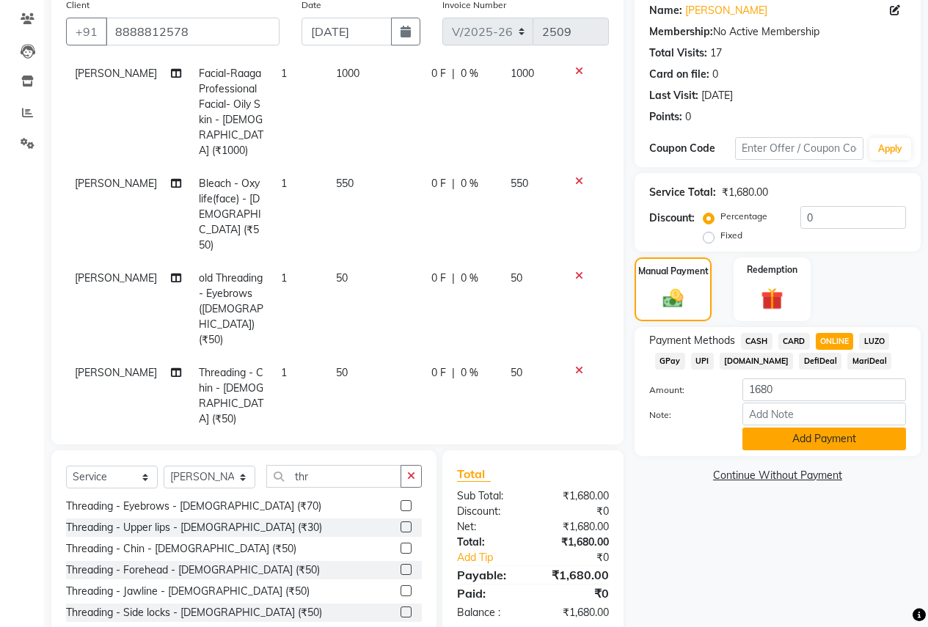
click at [834, 441] on button "Add Payment" at bounding box center [825, 439] width 164 height 23
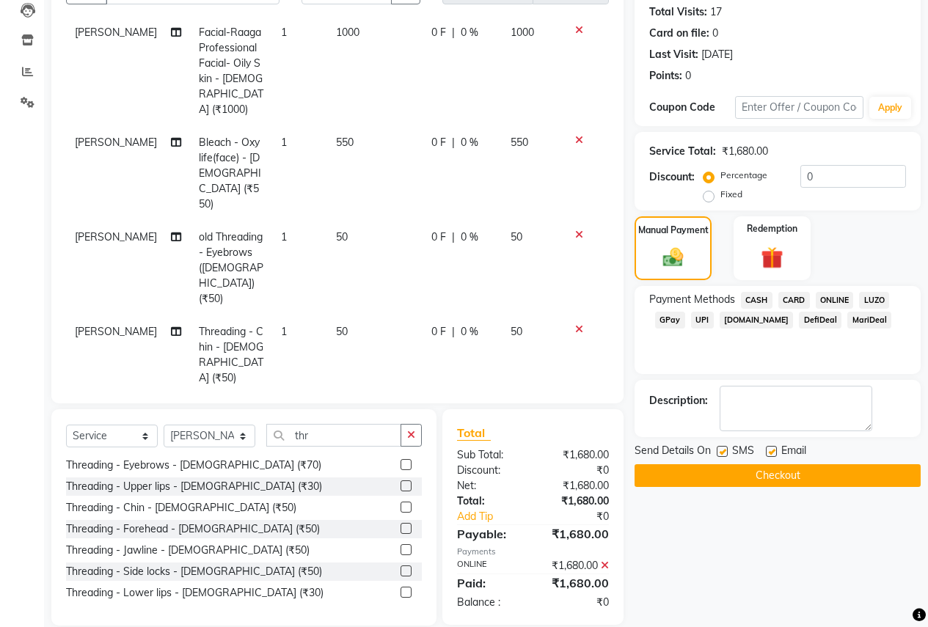
scroll to position [181, 0]
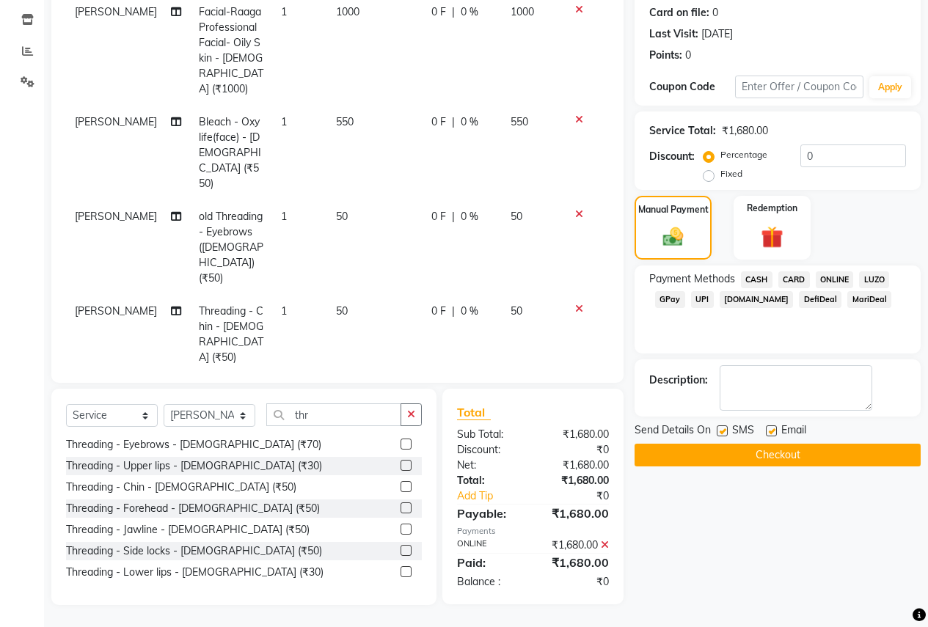
click at [799, 455] on button "Checkout" at bounding box center [778, 455] width 286 height 23
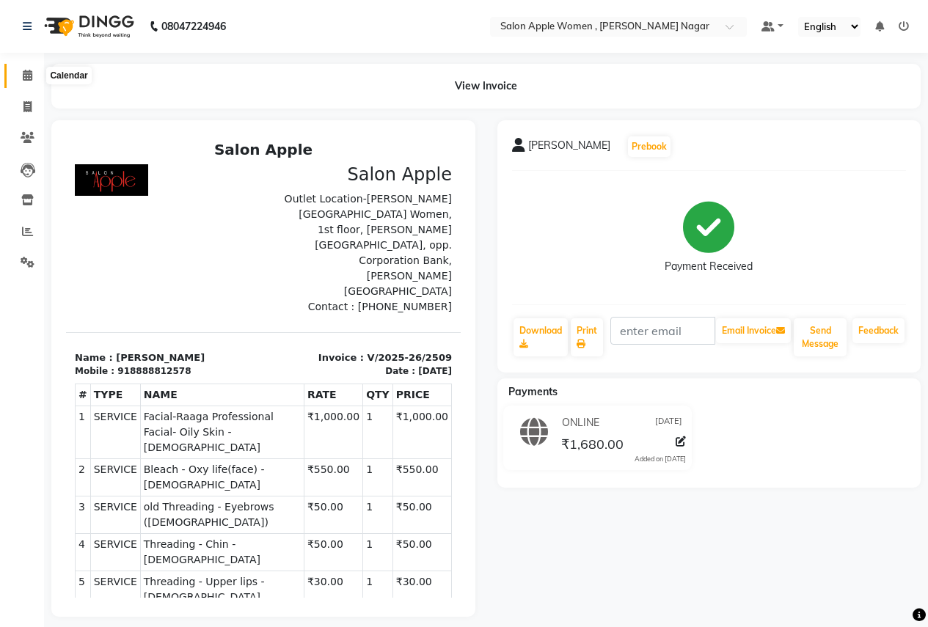
click at [26, 70] on icon at bounding box center [28, 75] width 10 height 11
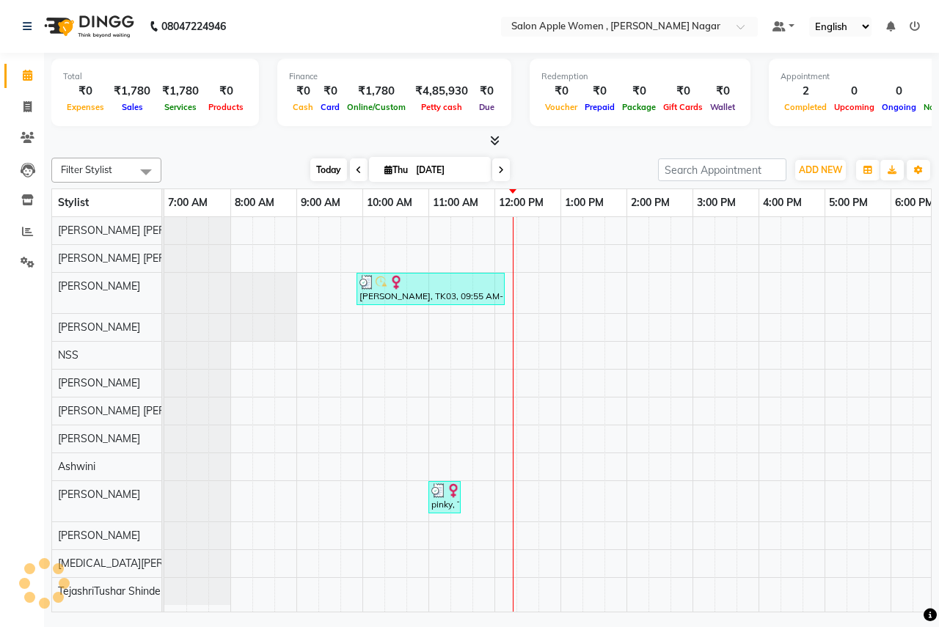
click at [321, 168] on span "Today" at bounding box center [328, 170] width 37 height 23
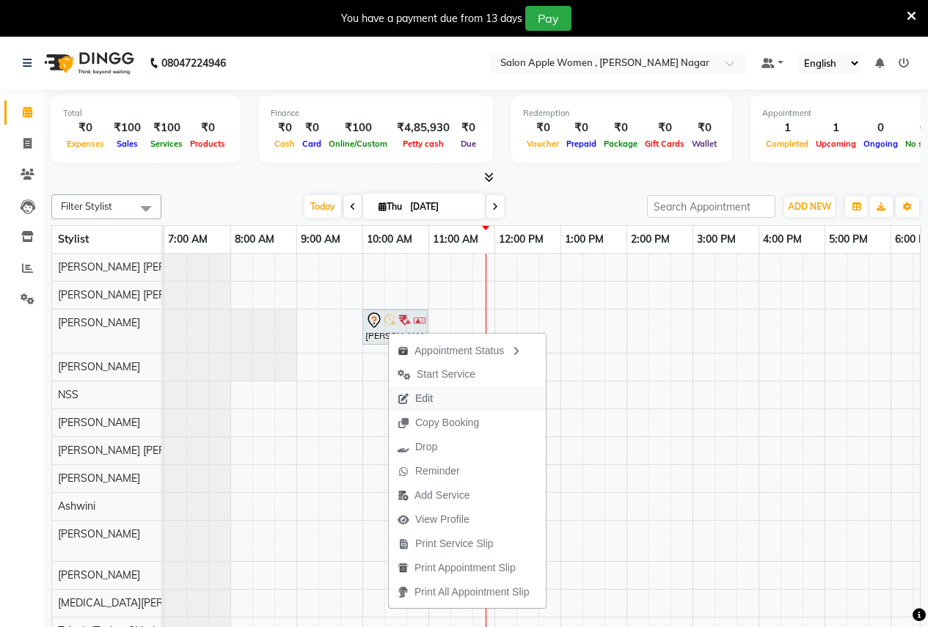
click at [442, 404] on span "Edit" at bounding box center [415, 399] width 53 height 24
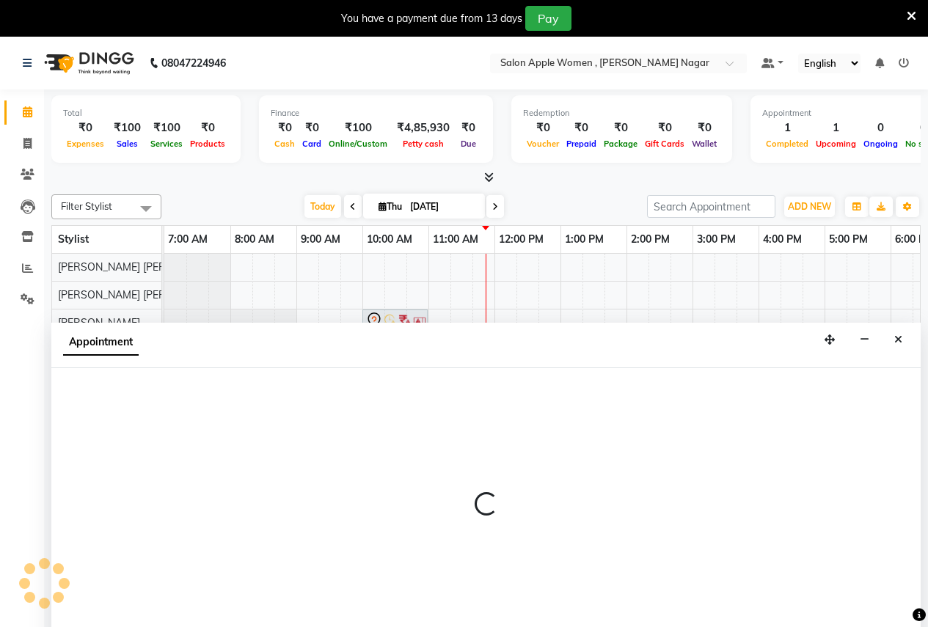
scroll to position [37, 0]
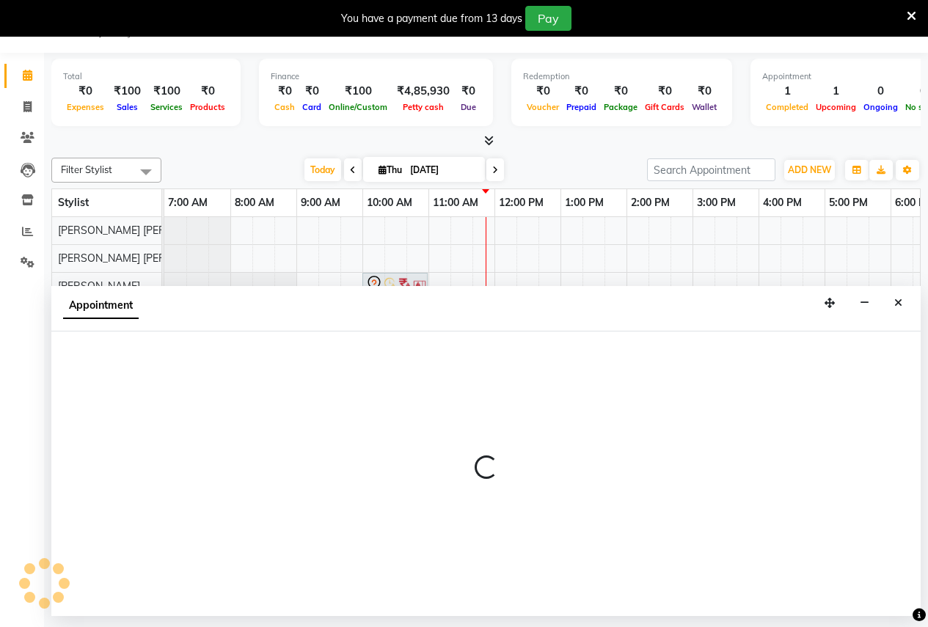
select select "tentative"
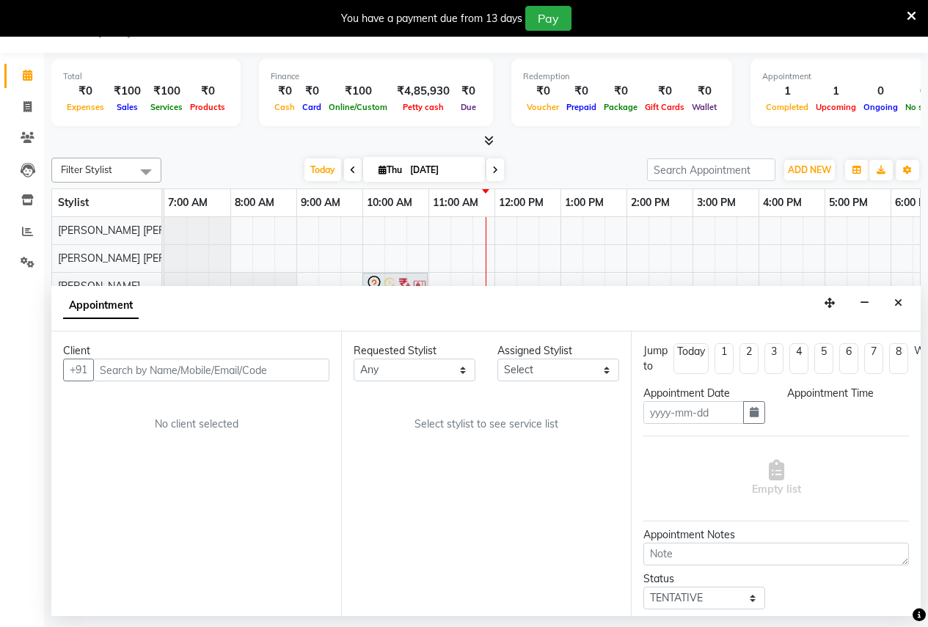
type input "[DATE]"
select select "3151"
select select "600"
select select "696"
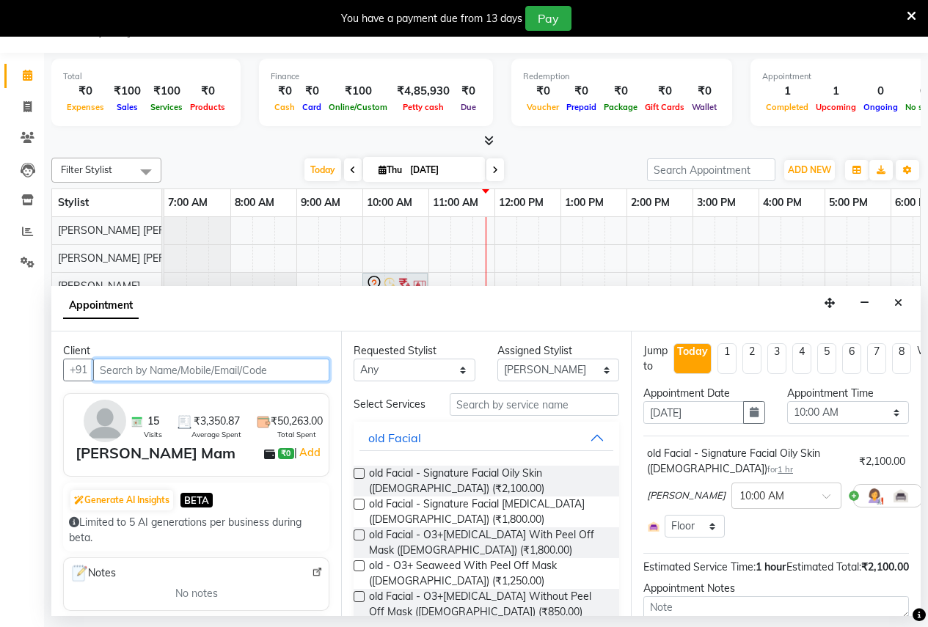
scroll to position [0, 265]
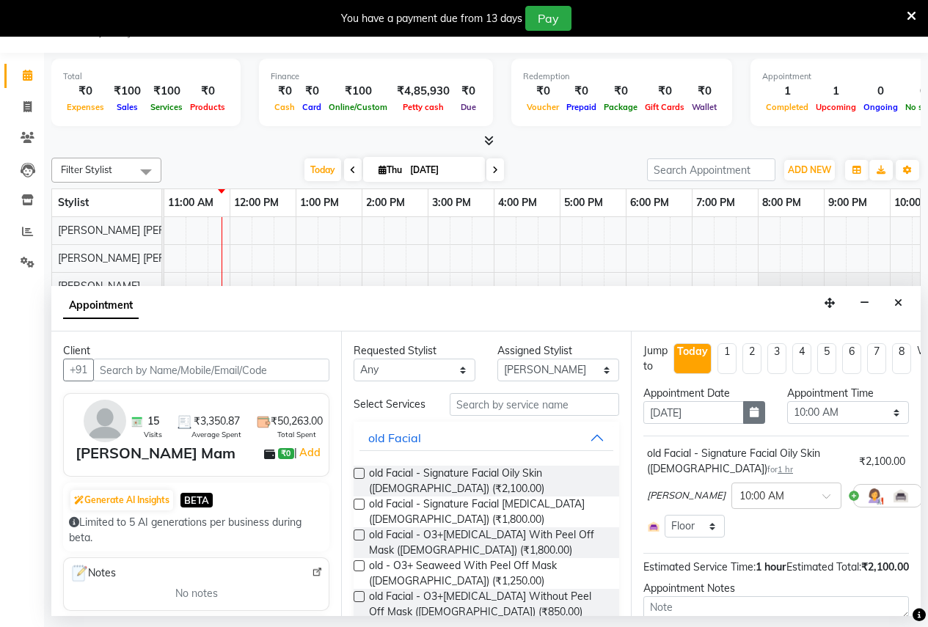
click at [751, 410] on icon "button" at bounding box center [754, 412] width 9 height 10
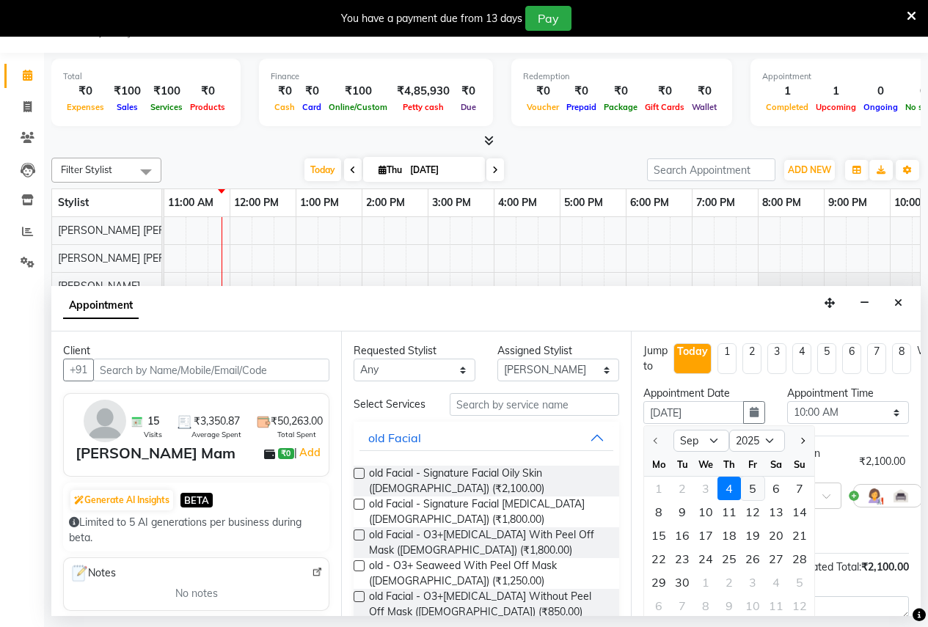
click at [752, 485] on div "5" at bounding box center [752, 488] width 23 height 23
type input "[DATE]"
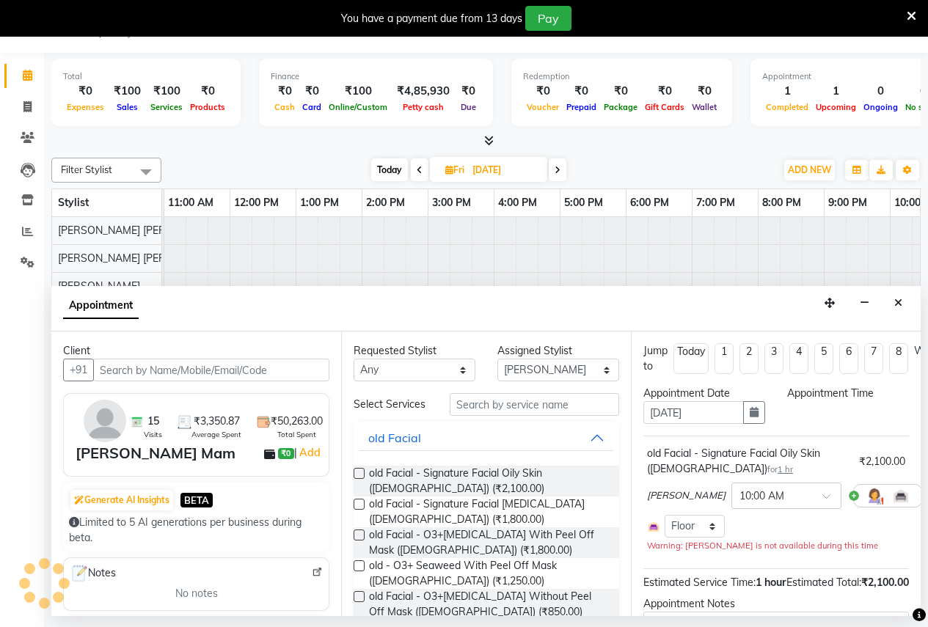
select select "600"
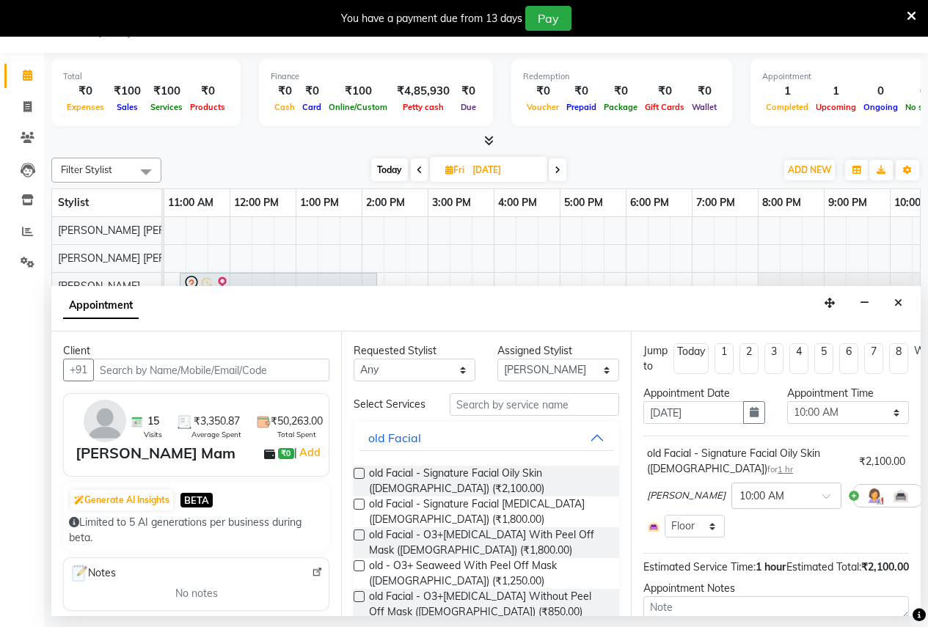
scroll to position [140, 0]
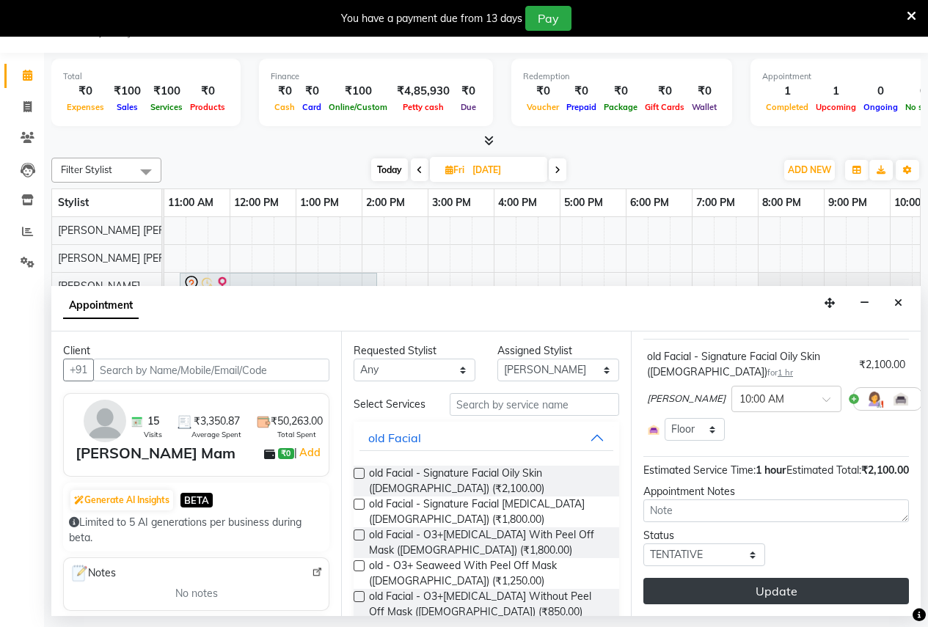
click at [769, 584] on button "Update" at bounding box center [777, 591] width 266 height 26
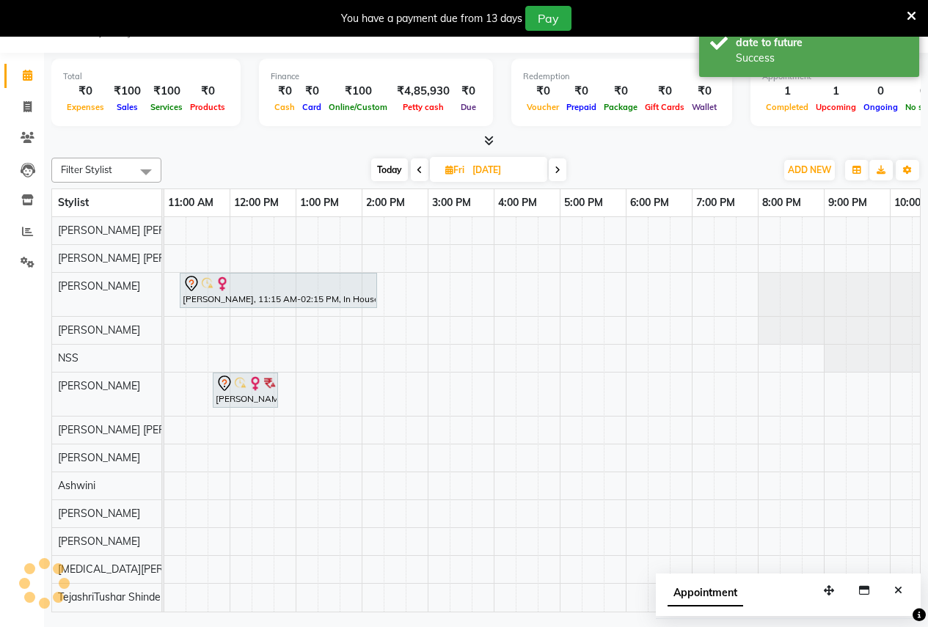
scroll to position [0, 0]
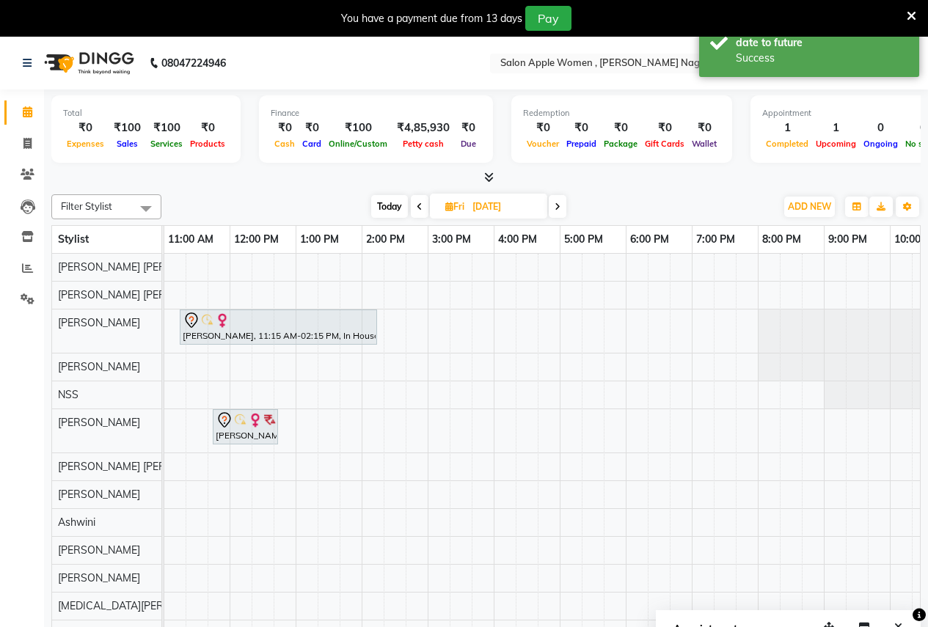
click at [385, 211] on span "Today" at bounding box center [389, 206] width 37 height 23
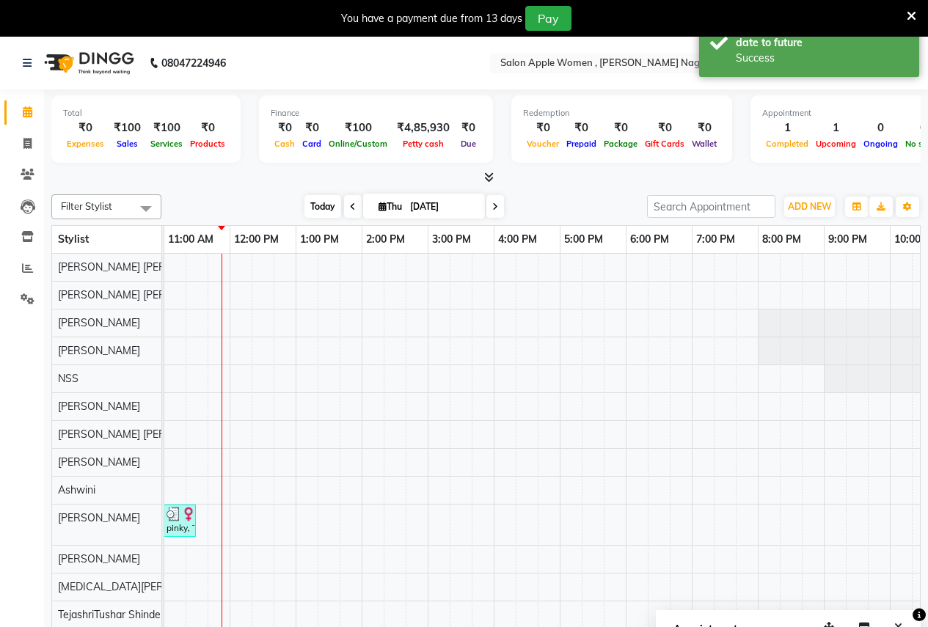
click at [313, 203] on span "Today" at bounding box center [323, 206] width 37 height 23
click at [492, 216] on span at bounding box center [496, 206] width 18 height 23
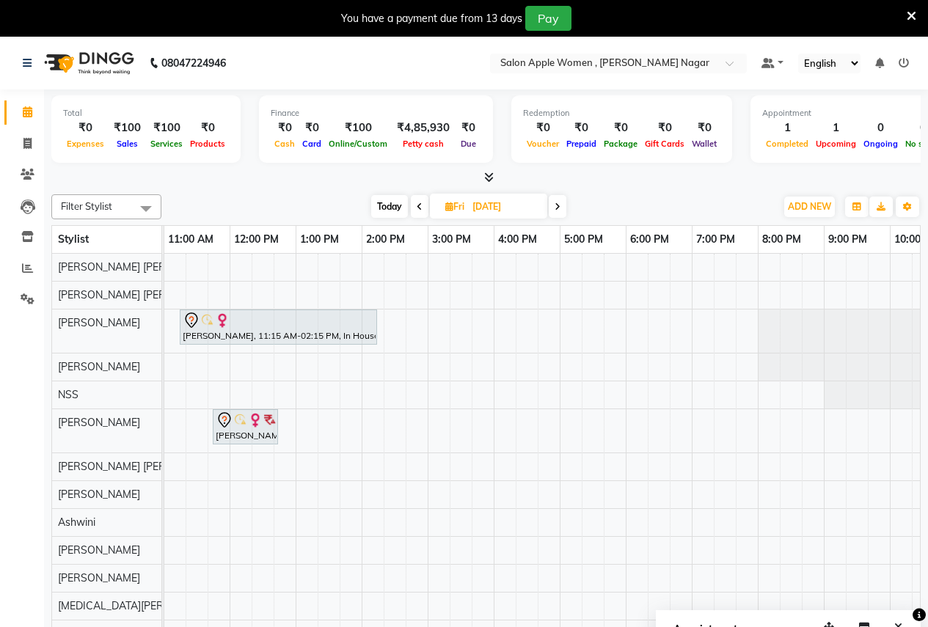
scroll to position [10, 0]
click at [395, 207] on span "Today" at bounding box center [389, 206] width 37 height 23
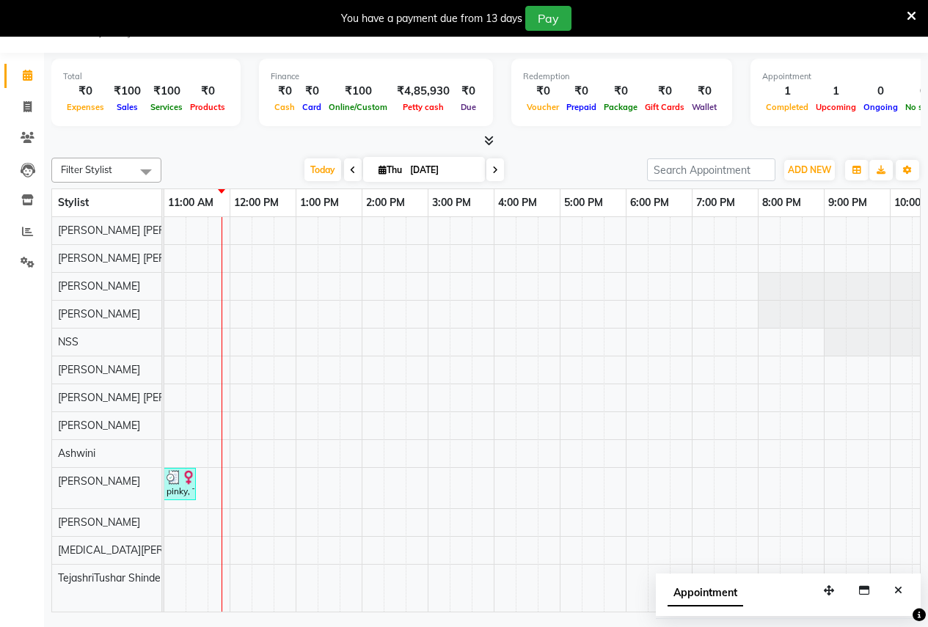
scroll to position [0, 0]
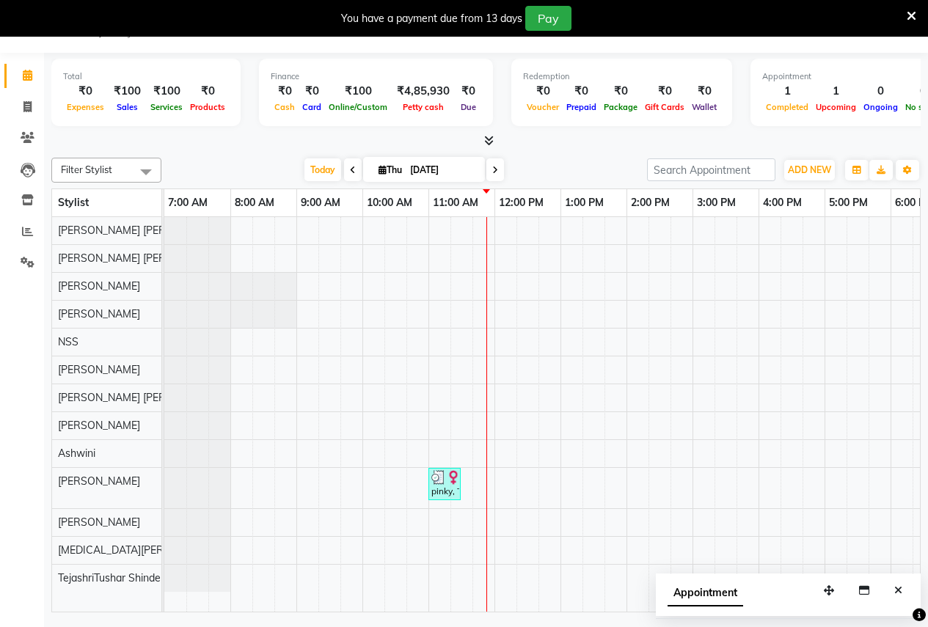
click at [497, 181] on div "Filter Stylist Select All Pratik Balasaheb salunkhe Ajay Rajendra Sonawane Jyot…" at bounding box center [486, 170] width 870 height 25
click at [496, 173] on icon at bounding box center [495, 170] width 6 height 9
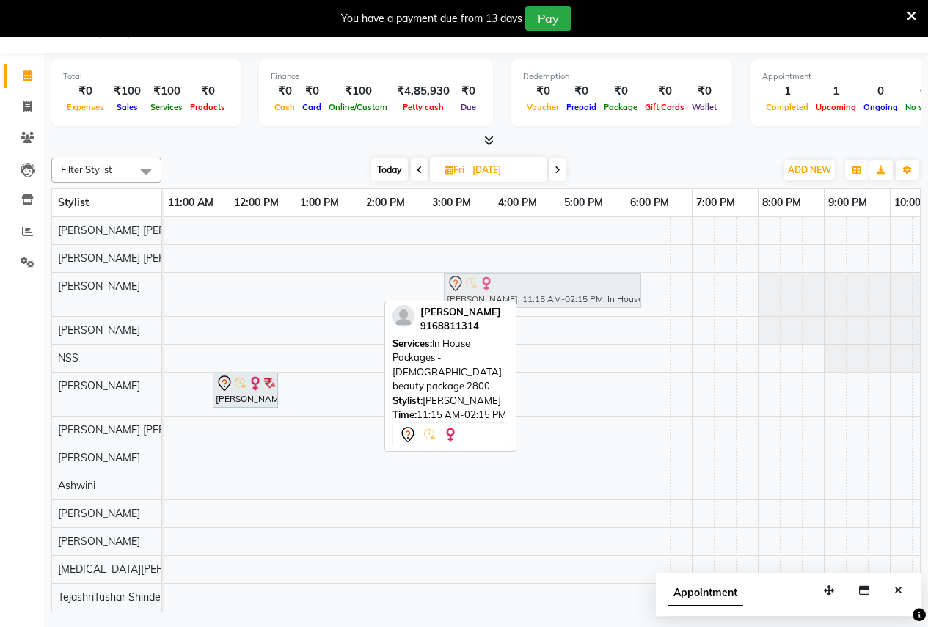
drag, startPoint x: 289, startPoint y: 285, endPoint x: 542, endPoint y: 294, distance: 253.3
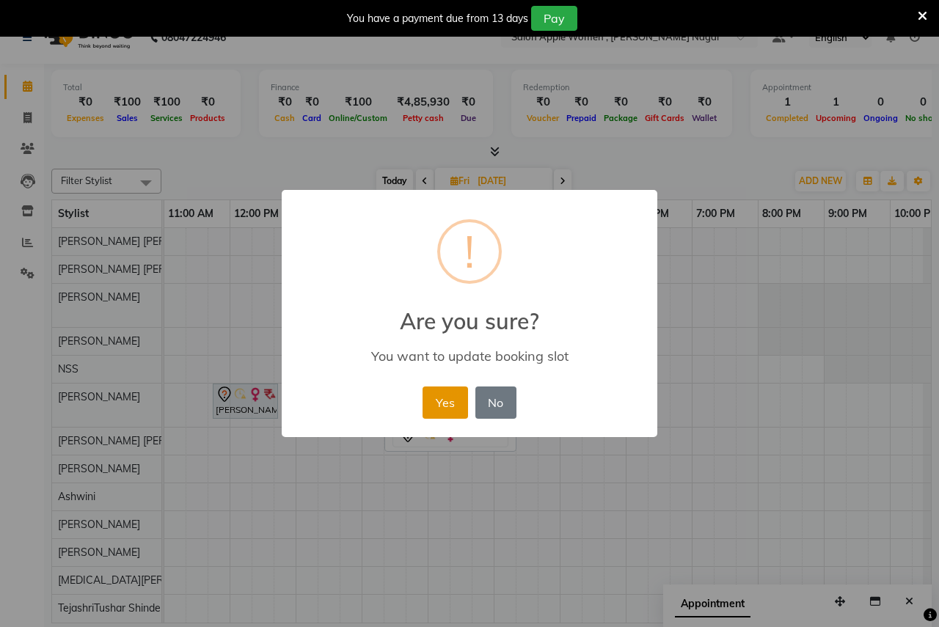
click at [451, 407] on button "Yes" at bounding box center [445, 403] width 45 height 32
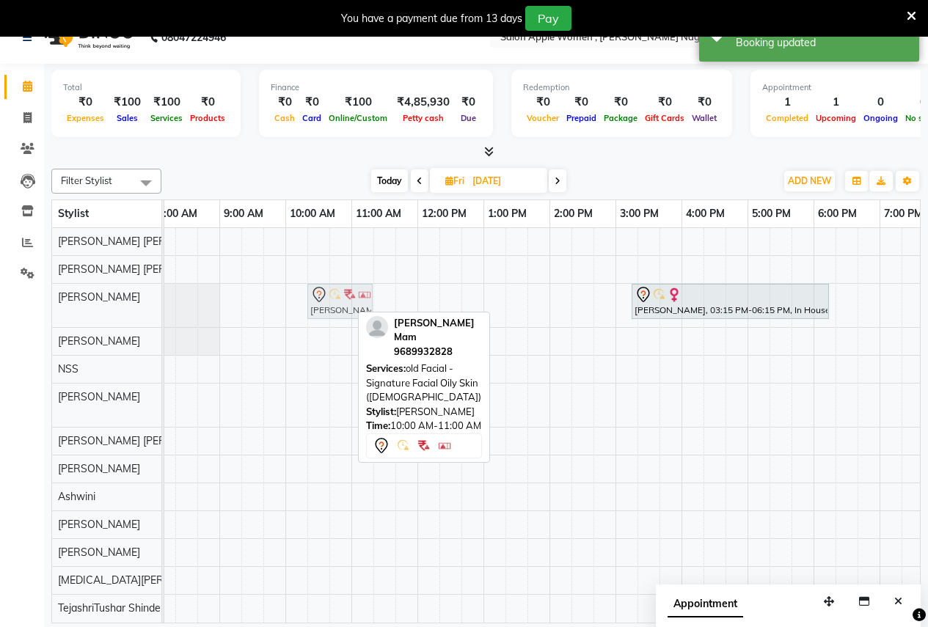
drag, startPoint x: 325, startPoint y: 303, endPoint x: 356, endPoint y: 310, distance: 31.5
click at [87, 310] on div "Ashtekar Mam, 10:00 AM-11:00 AM, old Facial - Signature Facial Oily Skin (Femal…" at bounding box center [87, 305] width 0 height 43
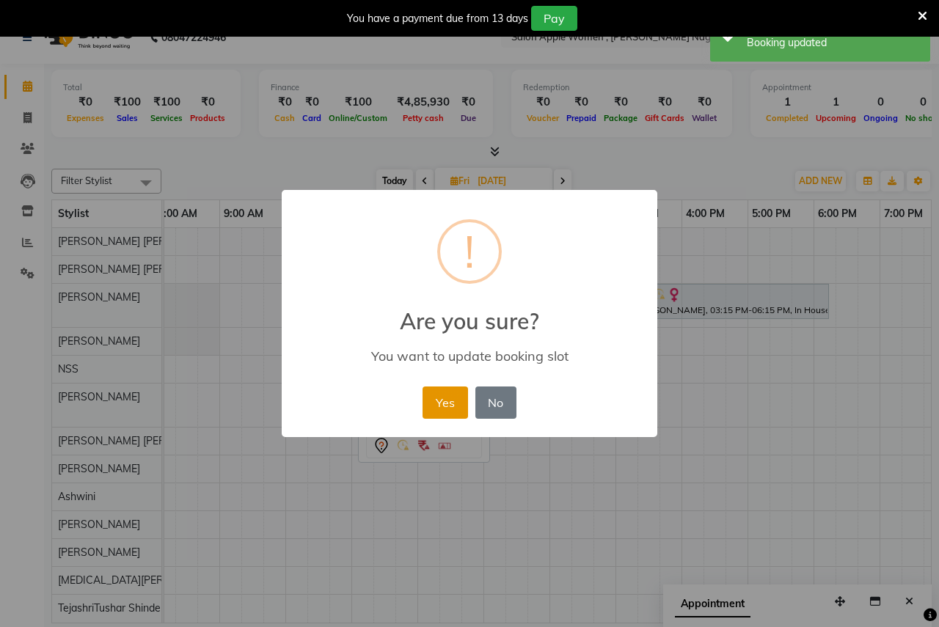
click at [440, 415] on button "Yes" at bounding box center [445, 403] width 45 height 32
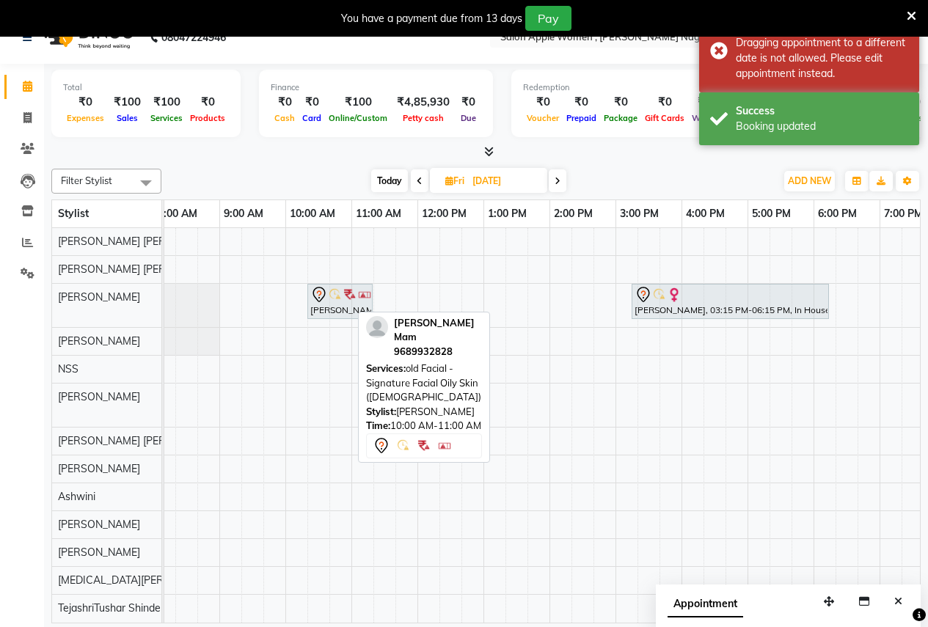
click at [907, 10] on icon at bounding box center [912, 16] width 10 height 13
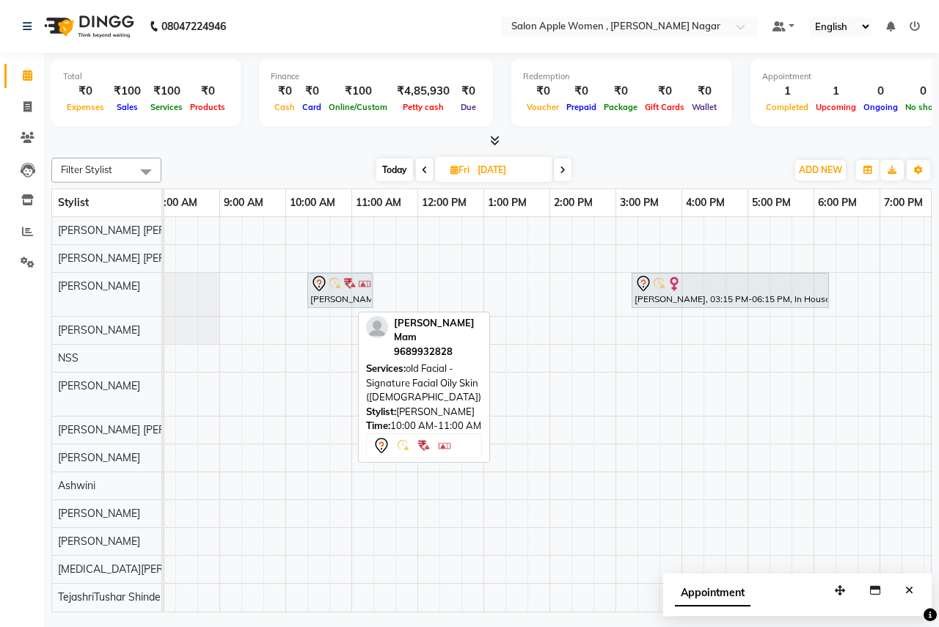
click at [394, 169] on span "Today" at bounding box center [394, 170] width 37 height 23
type input "[DATE]"
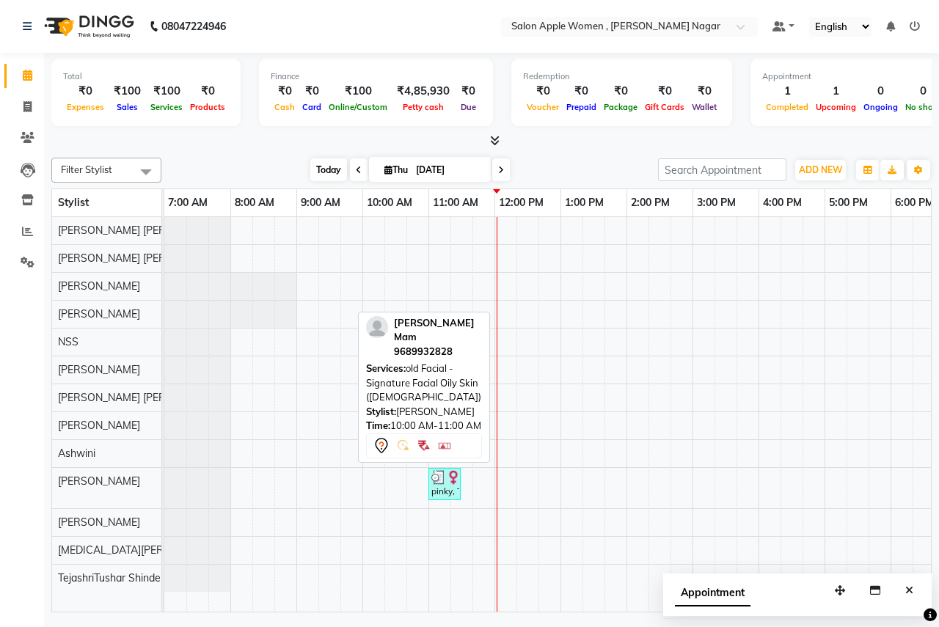
click at [323, 171] on span "Today" at bounding box center [328, 170] width 37 height 23
click at [502, 384] on td at bounding box center [506, 414] width 22 height 395
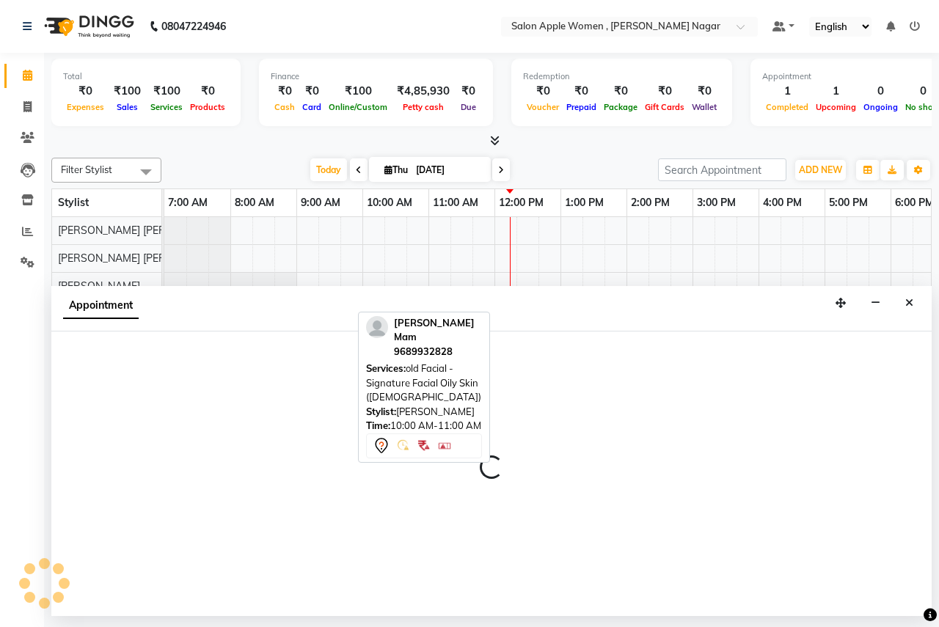
select select "12123"
select select "tentative"
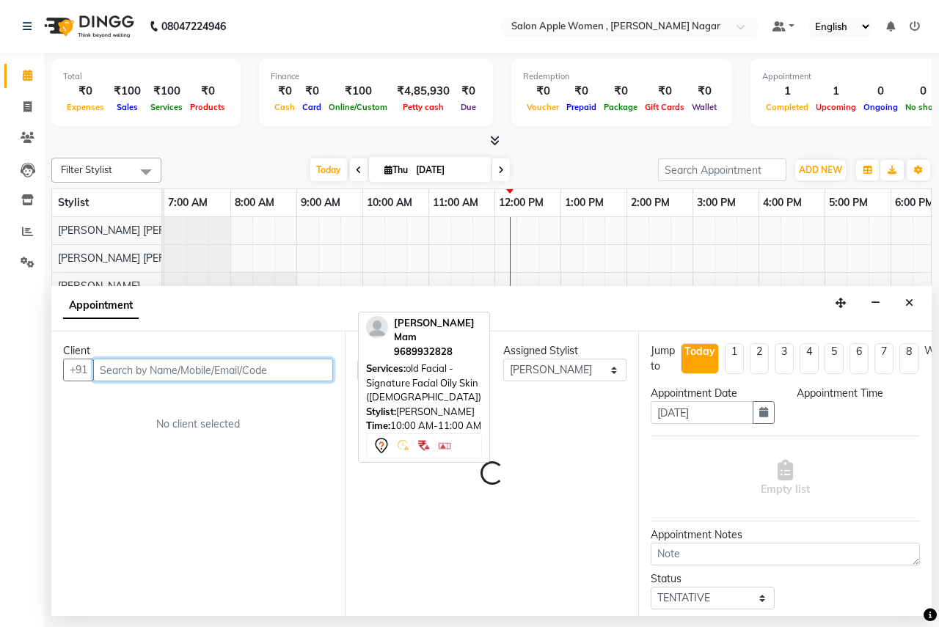
select select "720"
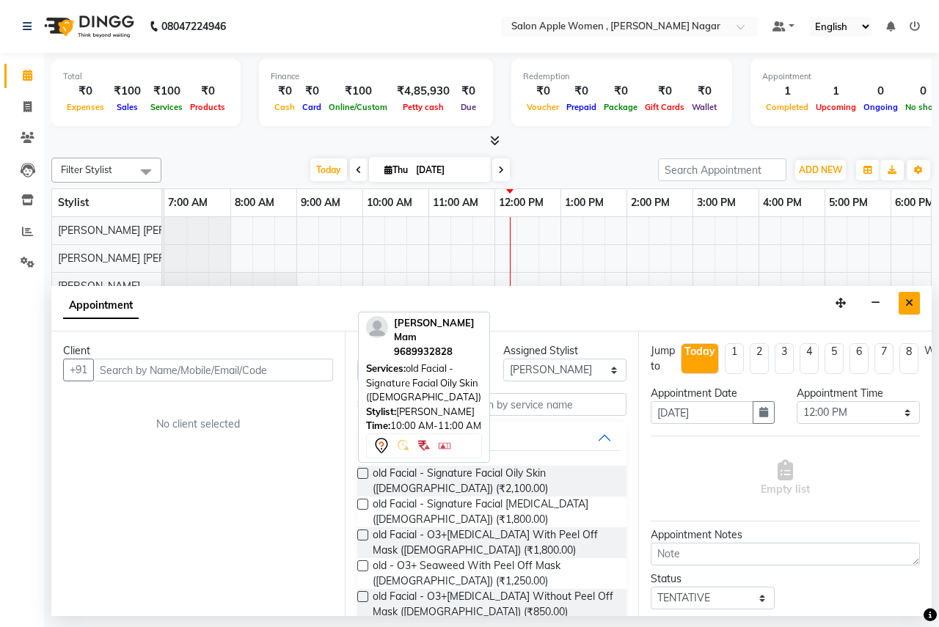
click at [903, 302] on button "Close" at bounding box center [909, 303] width 21 height 23
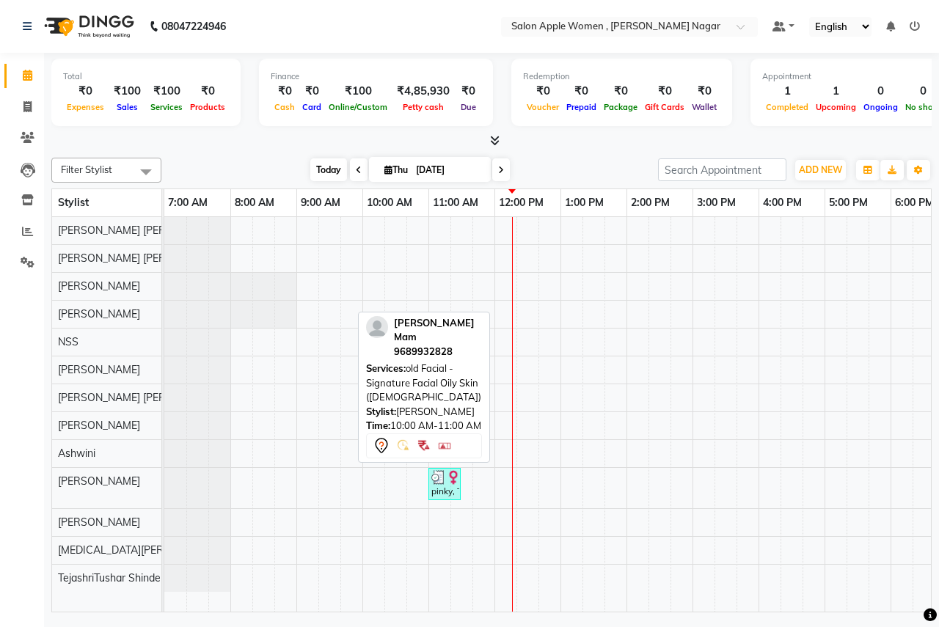
click at [326, 177] on span "Today" at bounding box center [328, 170] width 37 height 23
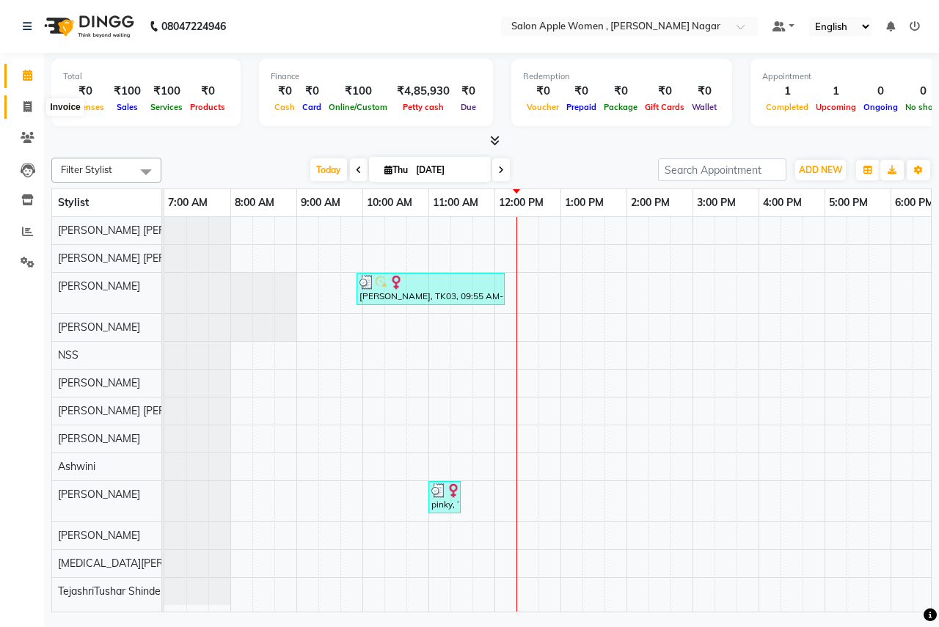
click at [23, 104] on icon at bounding box center [27, 106] width 8 height 11
select select "96"
select select "service"
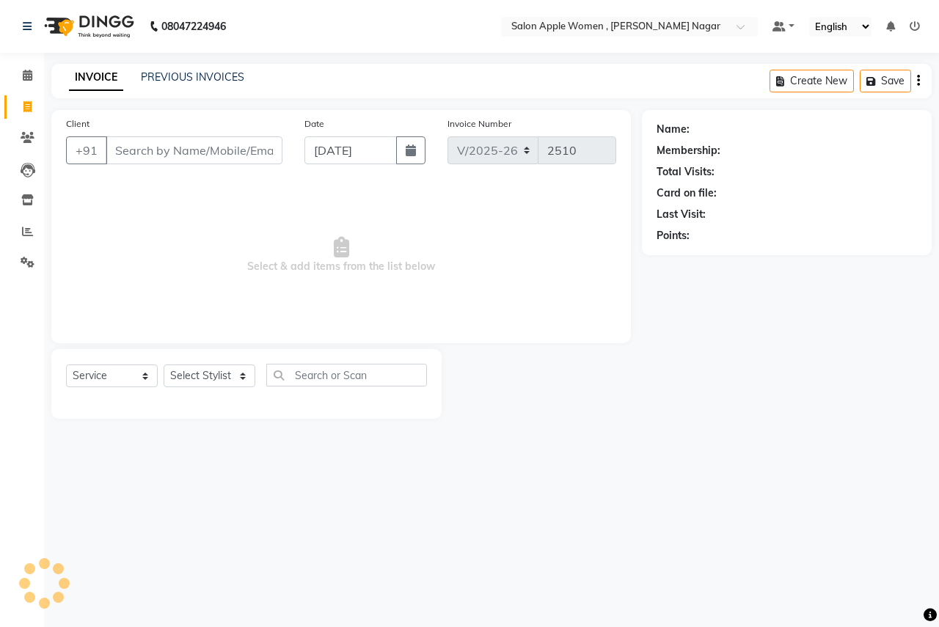
click at [130, 161] on input "Client" at bounding box center [194, 151] width 177 height 28
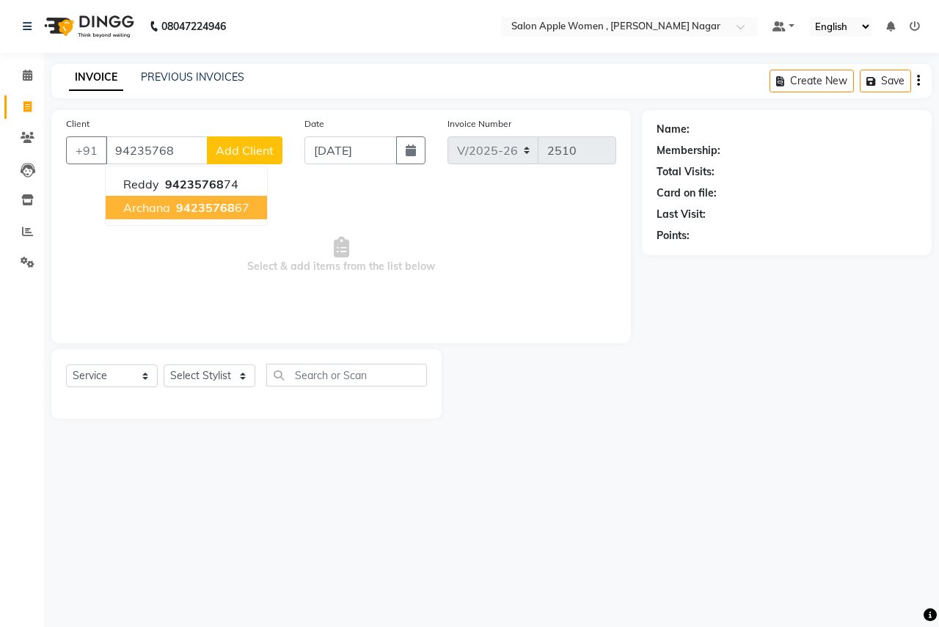
click at [176, 211] on span "94235768" at bounding box center [205, 207] width 59 height 15
type input "9423576867"
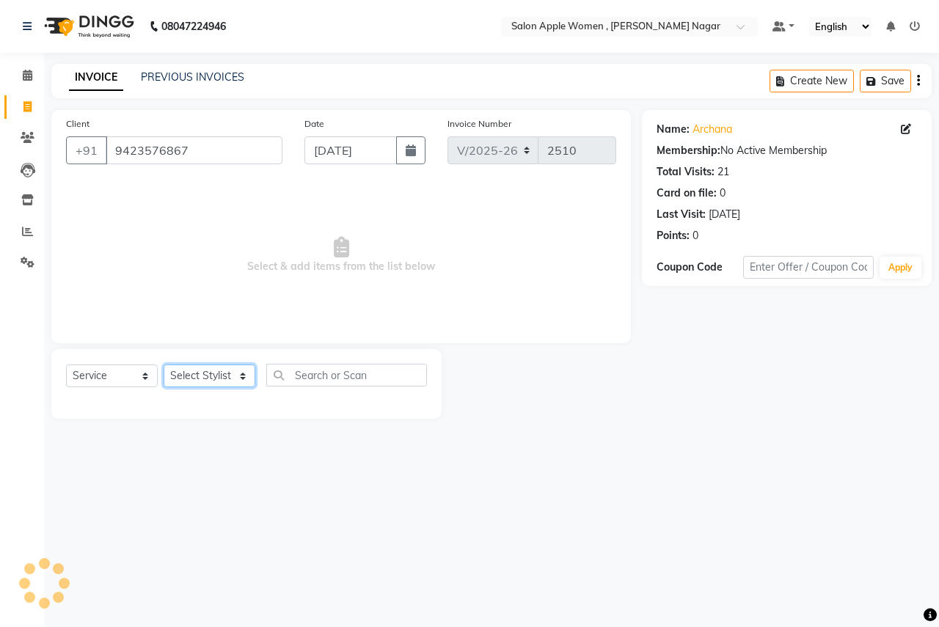
click at [225, 368] on select "Select Stylist [PERSON_NAME] [PERSON_NAME] [PERSON_NAME] [PERSON_NAME] Jyoti Ra…" at bounding box center [210, 376] width 92 height 23
select select "3152"
click at [164, 365] on select "Select Stylist [PERSON_NAME] [PERSON_NAME] [PERSON_NAME] [PERSON_NAME] Jyoti Ra…" at bounding box center [210, 376] width 92 height 23
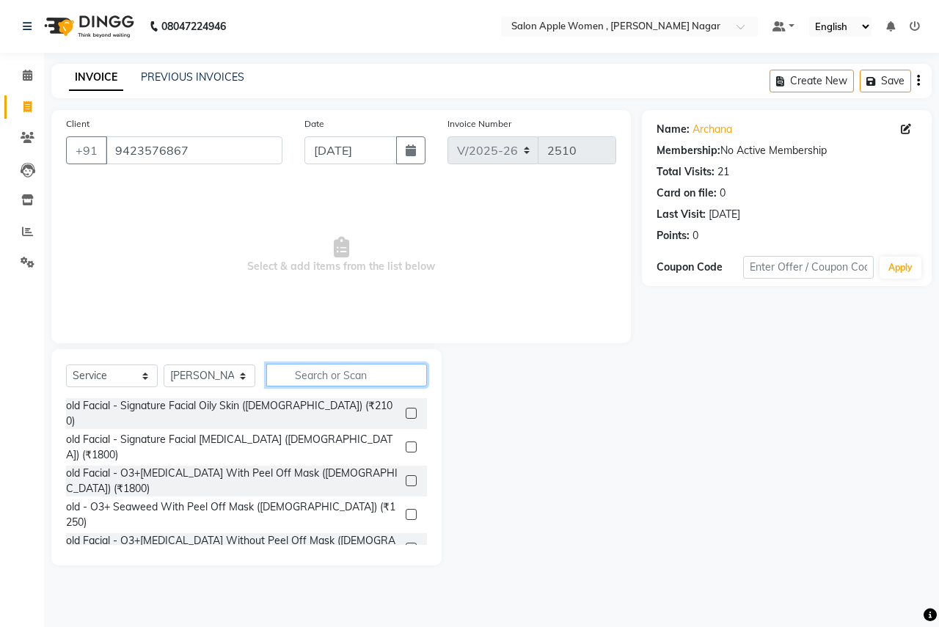
click at [342, 369] on input "text" at bounding box center [346, 375] width 161 height 23
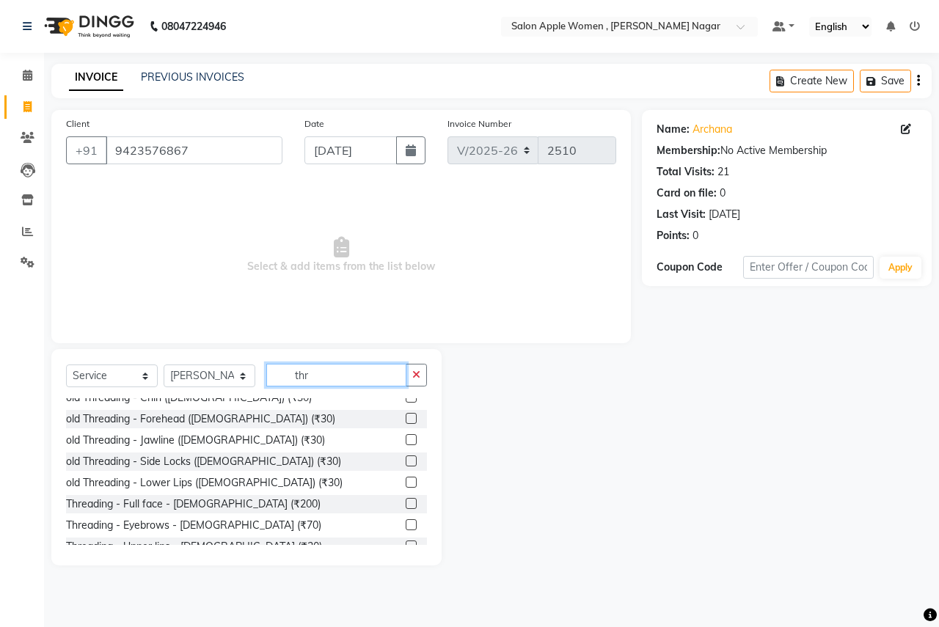
scroll to position [147, 0]
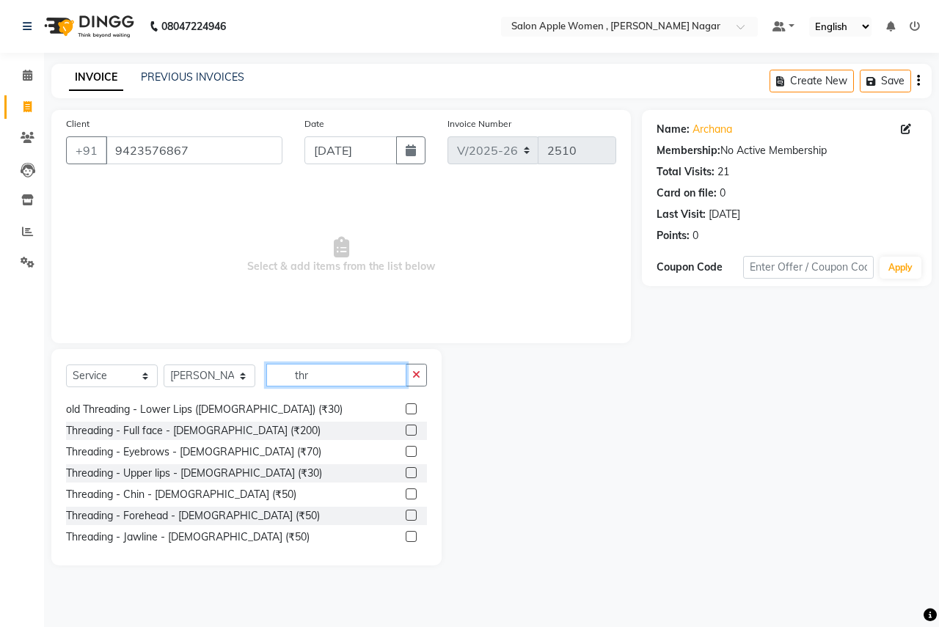
type input "thr"
click at [406, 454] on label at bounding box center [411, 451] width 11 height 11
click at [406, 454] on input "checkbox" at bounding box center [411, 453] width 10 height 10
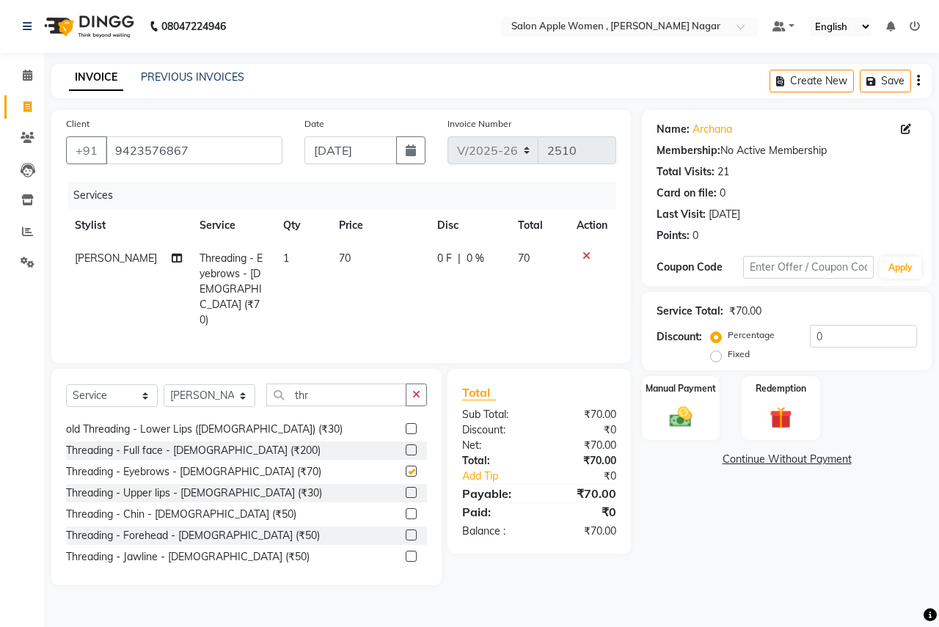
checkbox input "false"
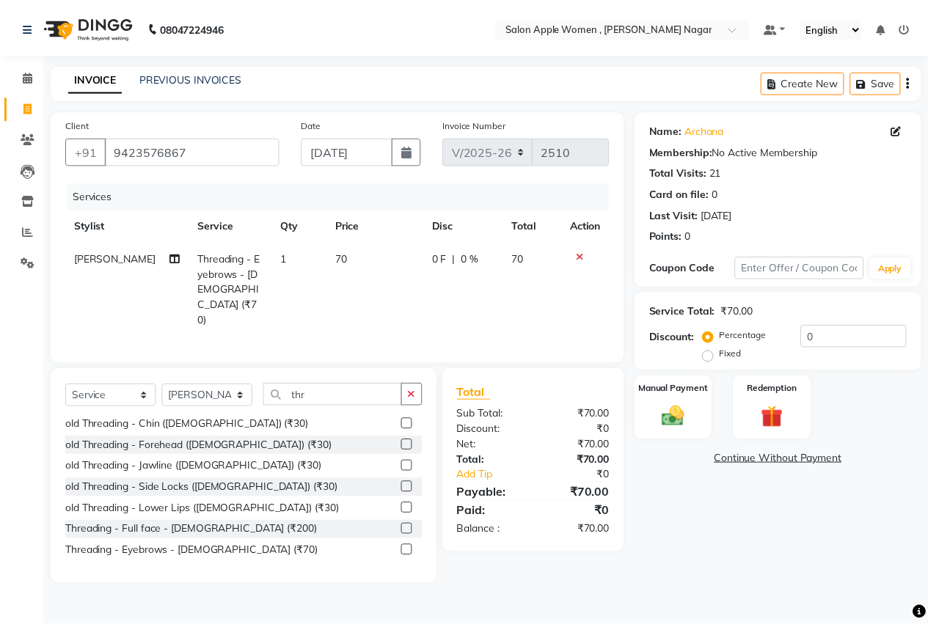
scroll to position [0, 0]
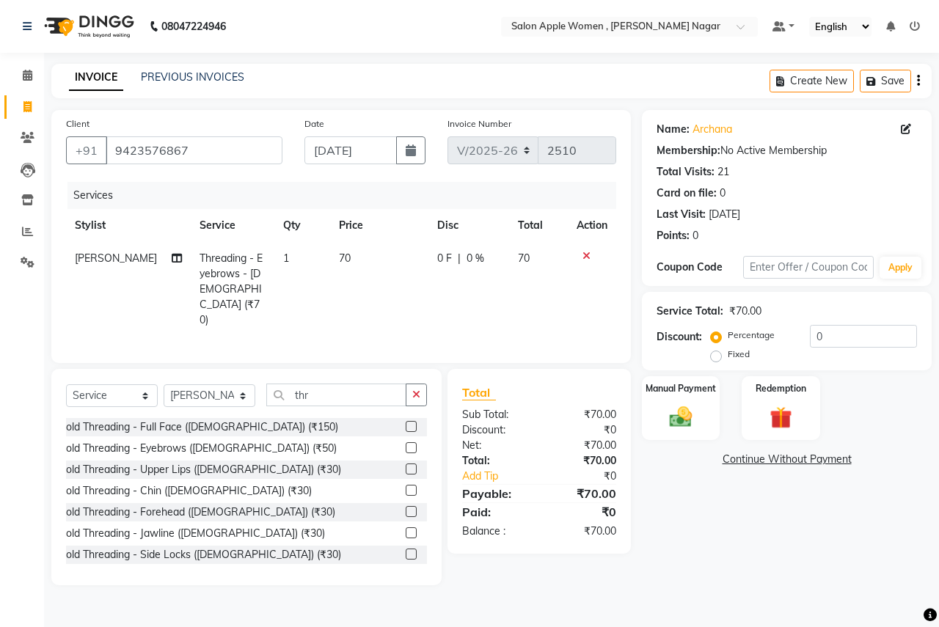
click at [406, 421] on label at bounding box center [411, 426] width 11 height 11
click at [406, 423] on input "checkbox" at bounding box center [411, 428] width 10 height 10
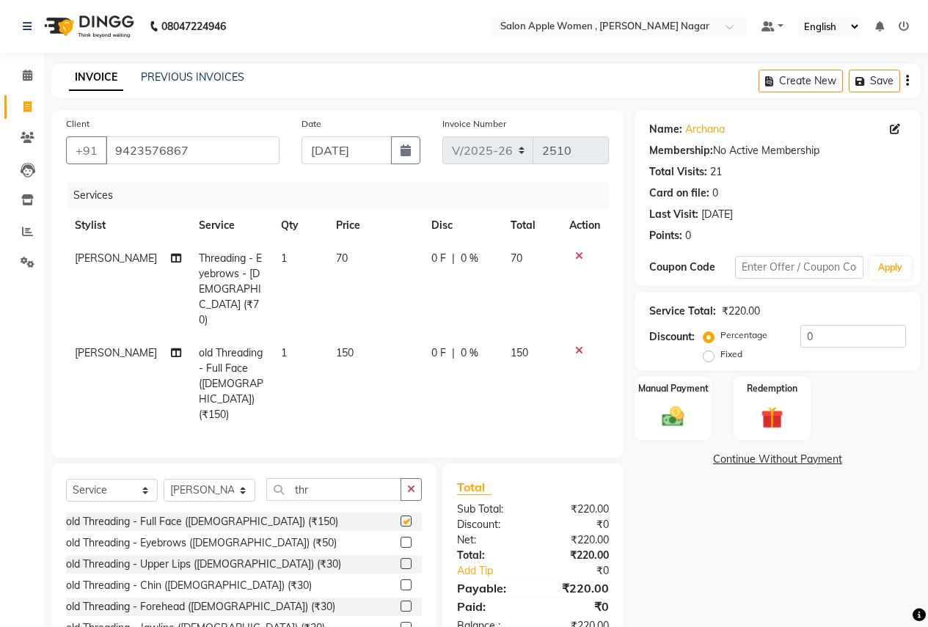
checkbox input "false"
click at [401, 580] on label at bounding box center [406, 585] width 11 height 11
click at [401, 581] on input "checkbox" at bounding box center [406, 586] width 10 height 10
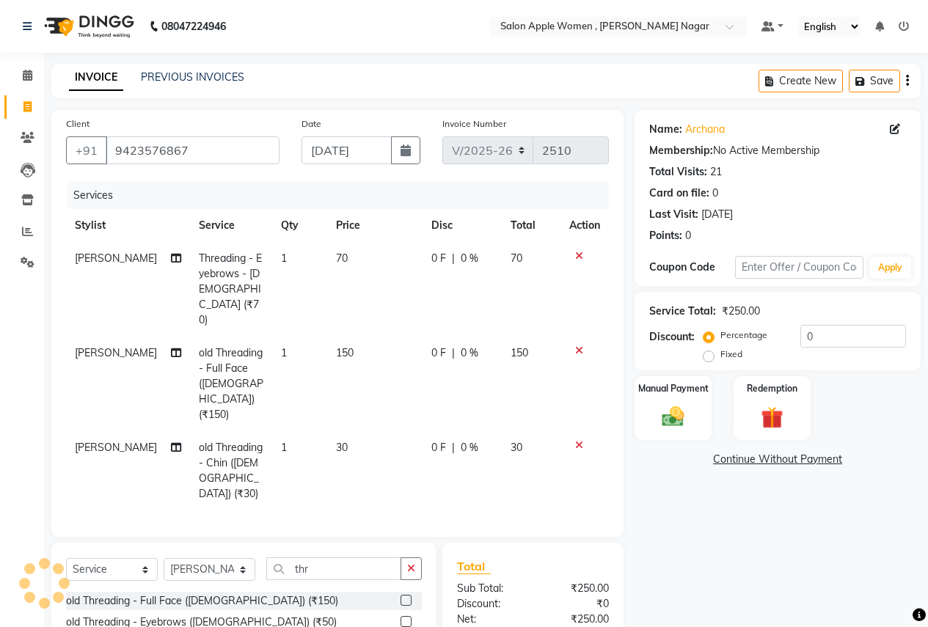
checkbox input "false"
click at [826, 334] on input "0" at bounding box center [854, 336] width 106 height 23
type input "010"
click at [658, 407] on img at bounding box center [673, 417] width 37 height 26
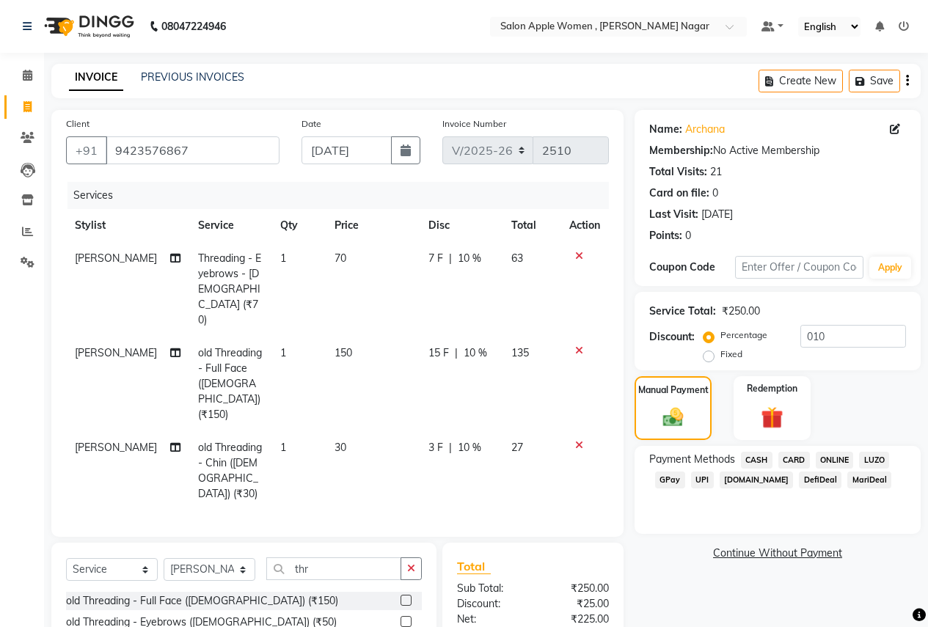
click at [835, 462] on span "ONLINE" at bounding box center [835, 460] width 38 height 17
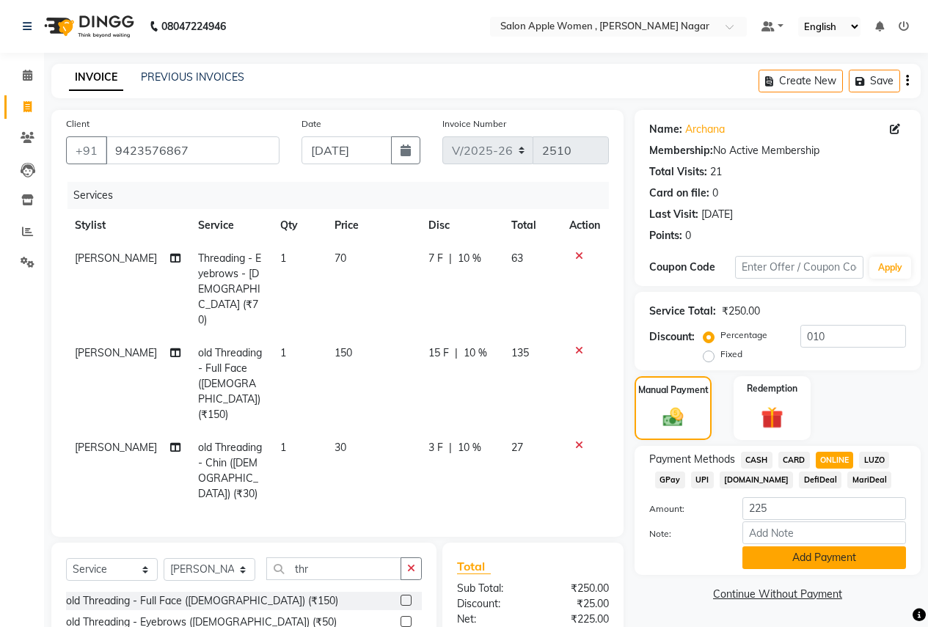
click at [776, 563] on button "Add Payment" at bounding box center [825, 558] width 164 height 23
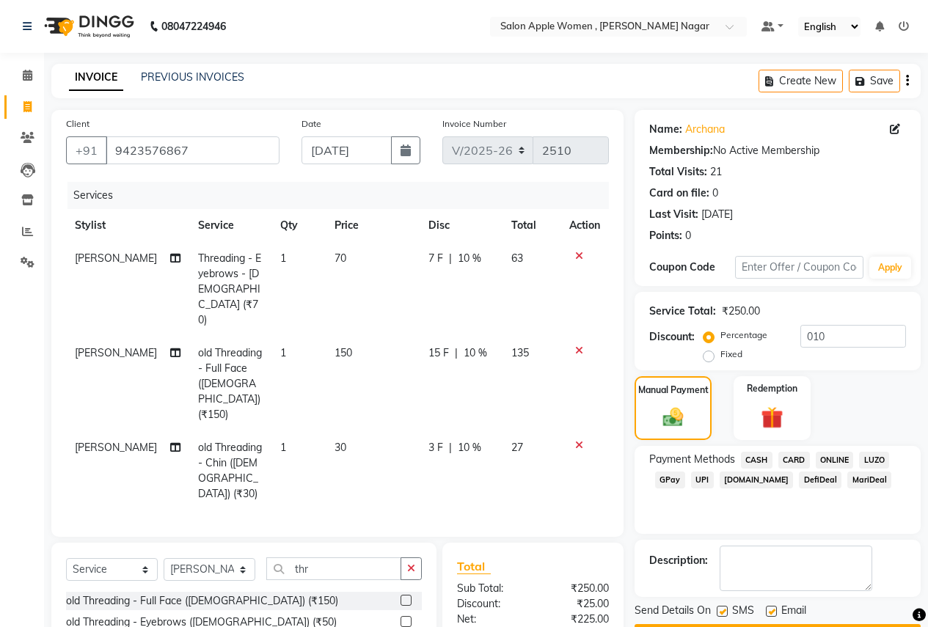
scroll to position [88, 0]
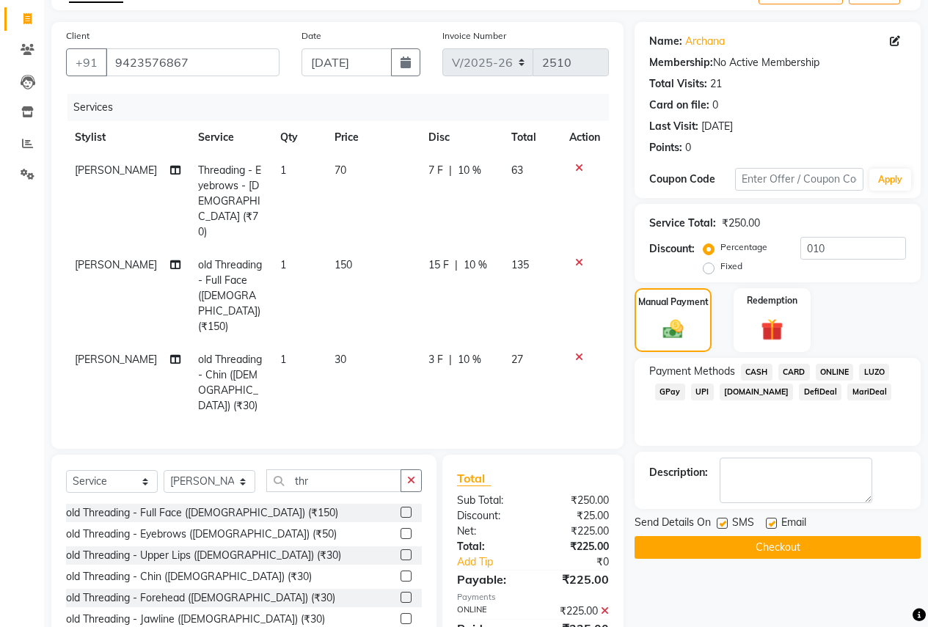
click at [779, 549] on button "Checkout" at bounding box center [778, 547] width 286 height 23
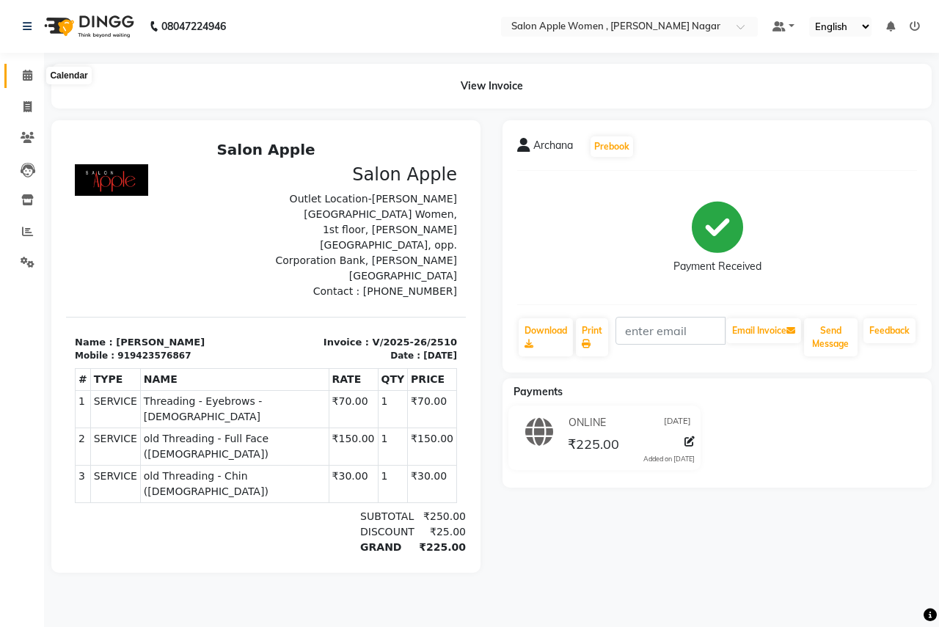
click at [24, 75] on icon at bounding box center [28, 75] width 10 height 11
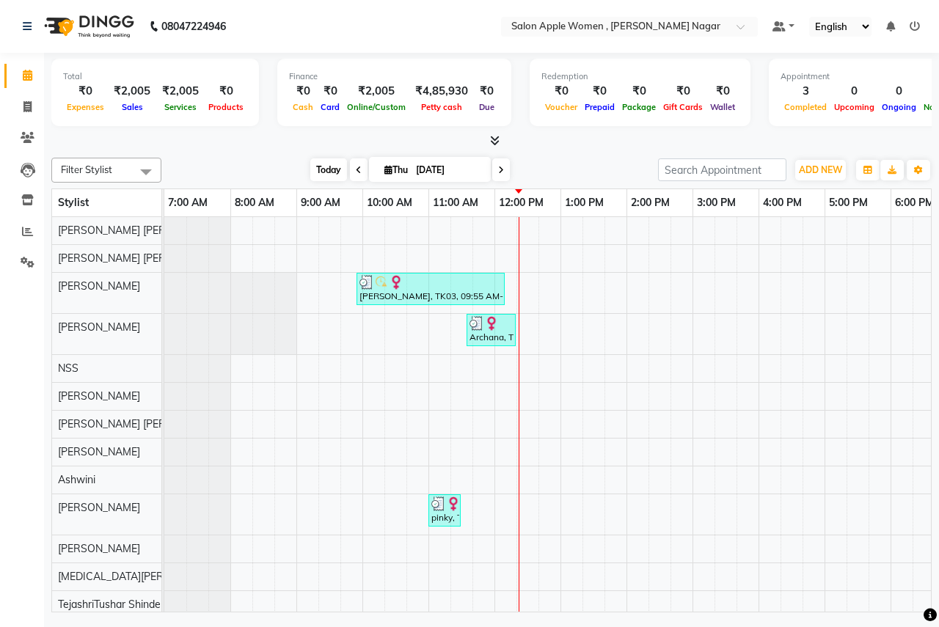
click at [332, 170] on span "Today" at bounding box center [328, 170] width 37 height 23
click at [638, 262] on div "Poorva, TK03, 09:55 AM-12:10 PM, Facial-Raaga Professional Facial- Oily Skin - …" at bounding box center [692, 417] width 1057 height 401
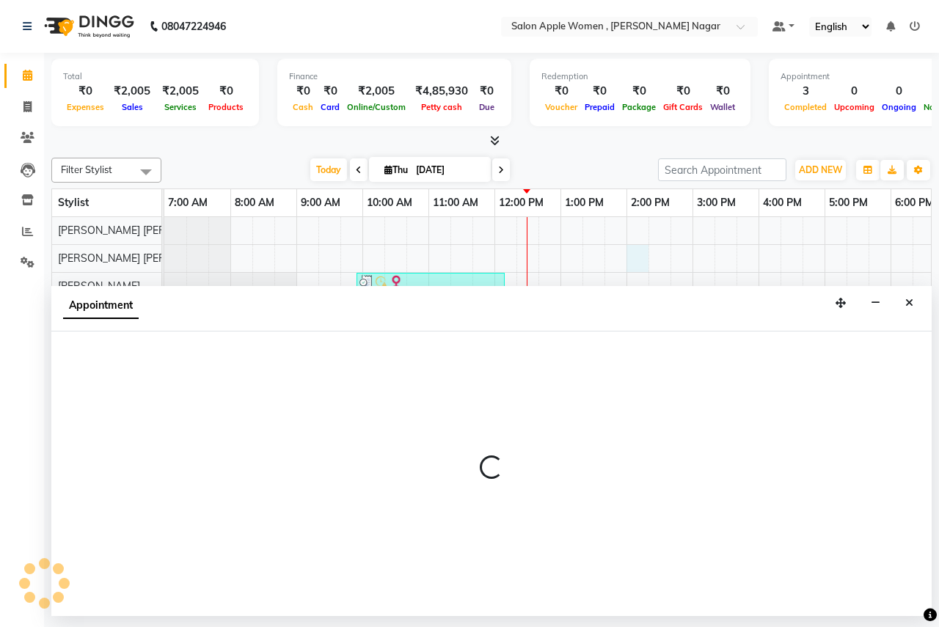
select select "57564"
select select "tentative"
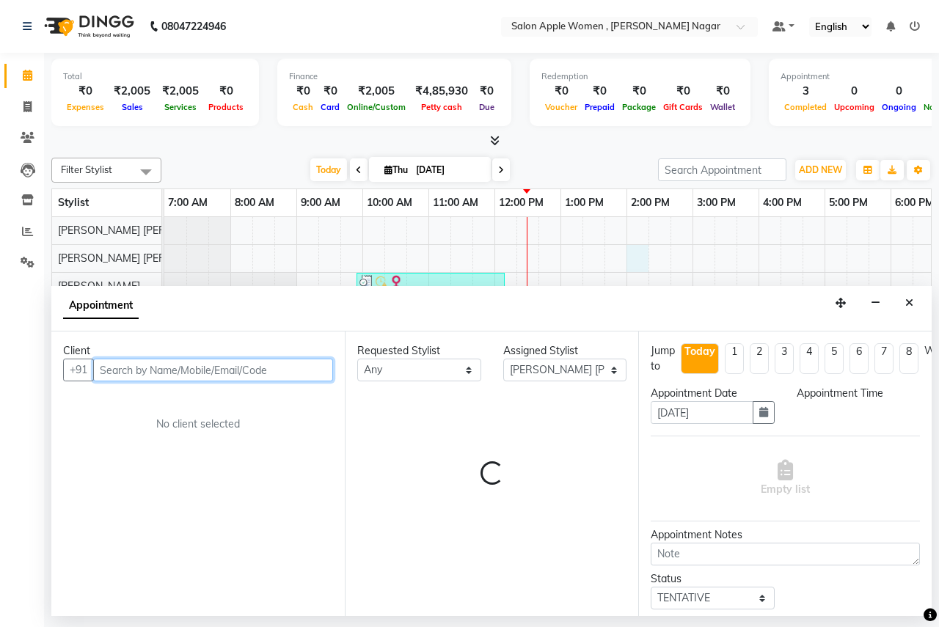
select select "840"
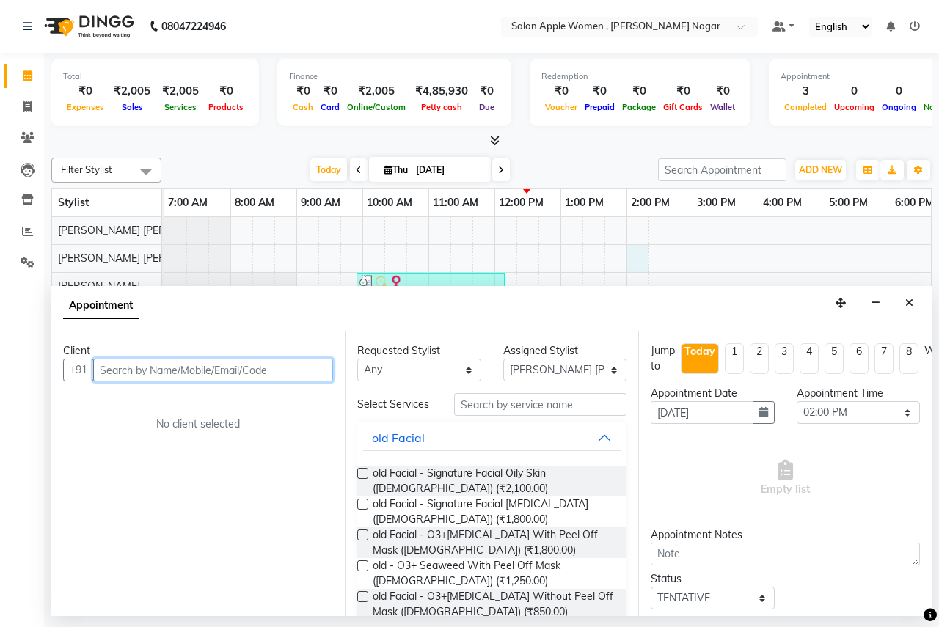
click at [200, 364] on input "text" at bounding box center [213, 370] width 240 height 23
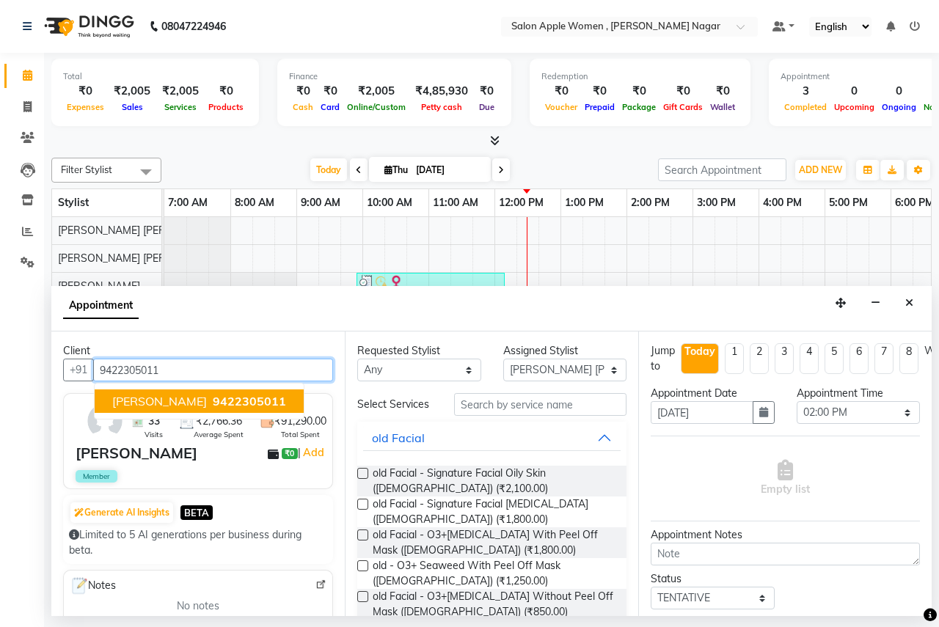
click at [213, 397] on span "9422305011" at bounding box center [249, 401] width 73 height 15
type input "9422305011"
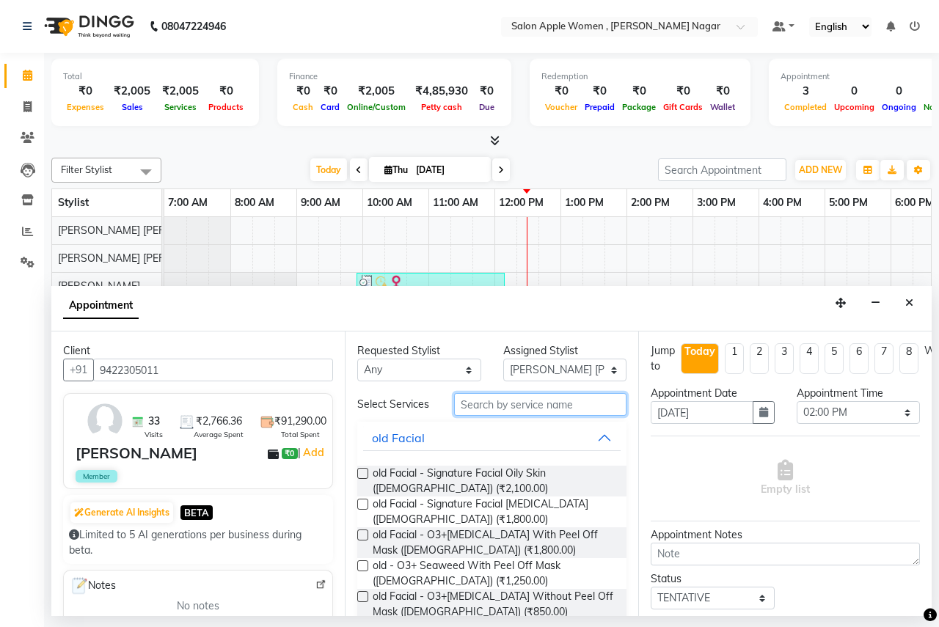
click at [523, 406] on input "text" at bounding box center [540, 404] width 172 height 23
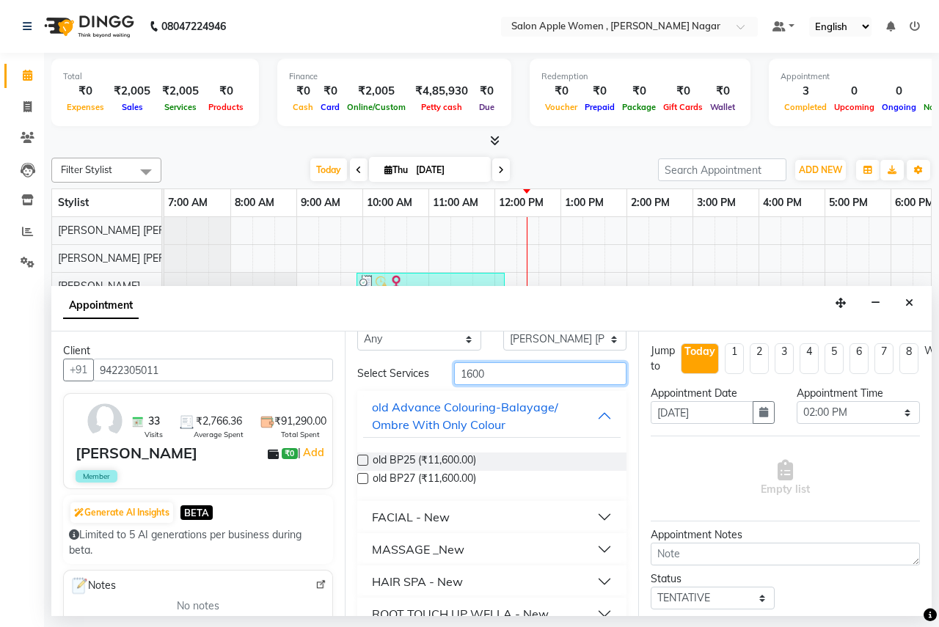
scroll to position [57, 0]
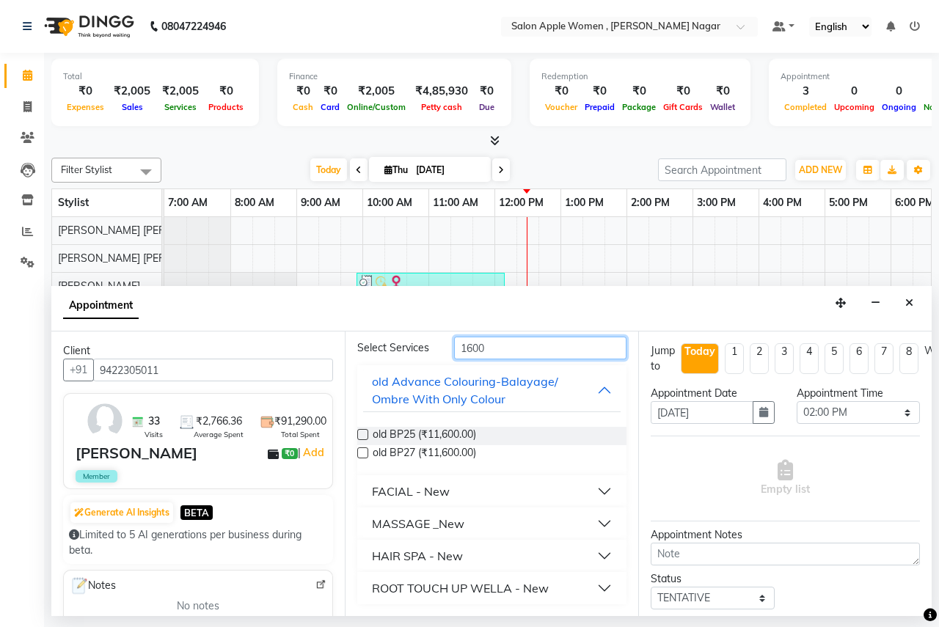
type input "1600"
click at [498, 525] on button "MASSAGE _New" at bounding box center [492, 524] width 258 height 26
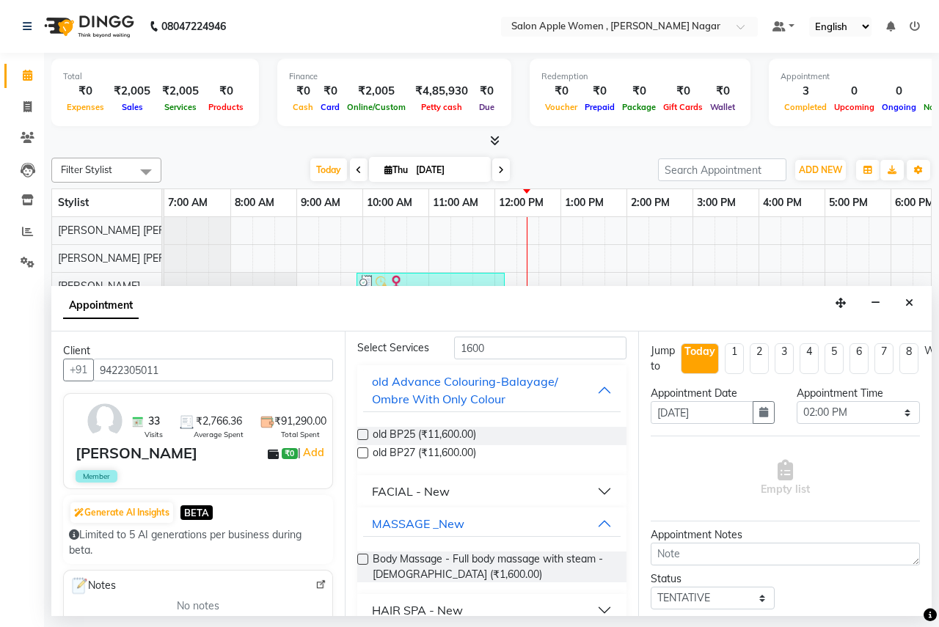
click at [359, 557] on label at bounding box center [362, 559] width 11 height 11
click at [359, 557] on input "checkbox" at bounding box center [362, 561] width 10 height 10
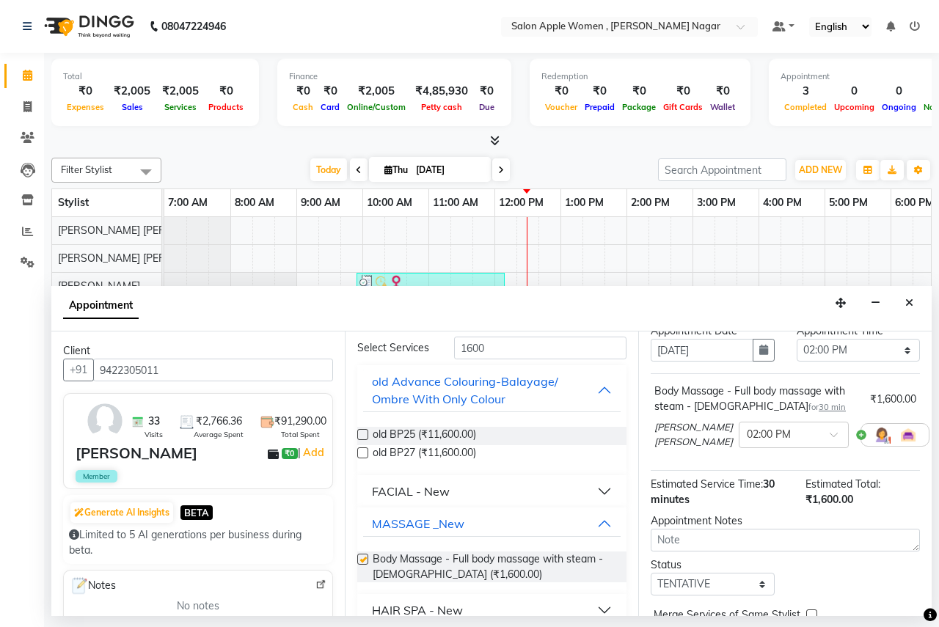
checkbox input "false"
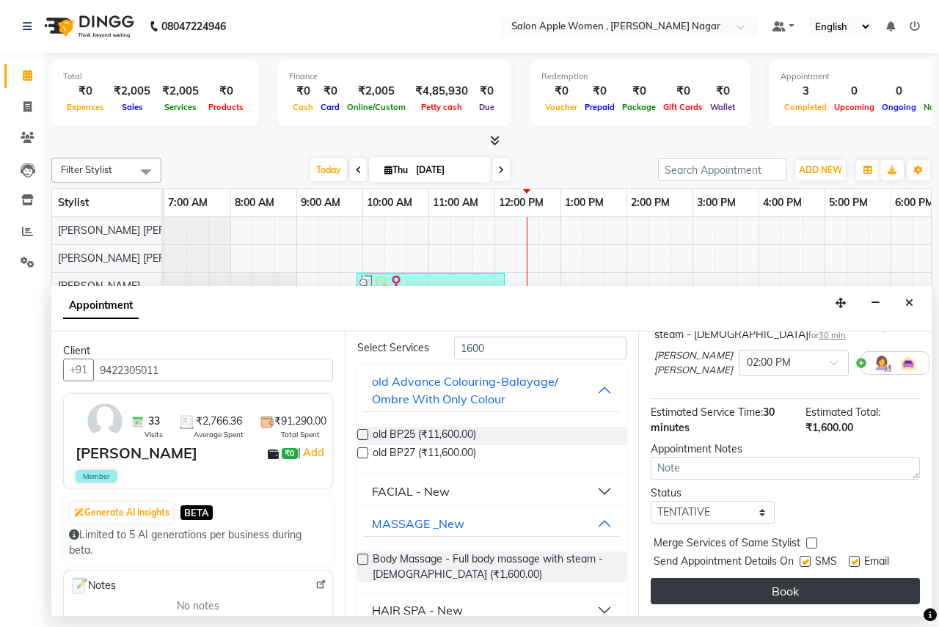
click at [771, 589] on button "Book" at bounding box center [785, 591] width 269 height 26
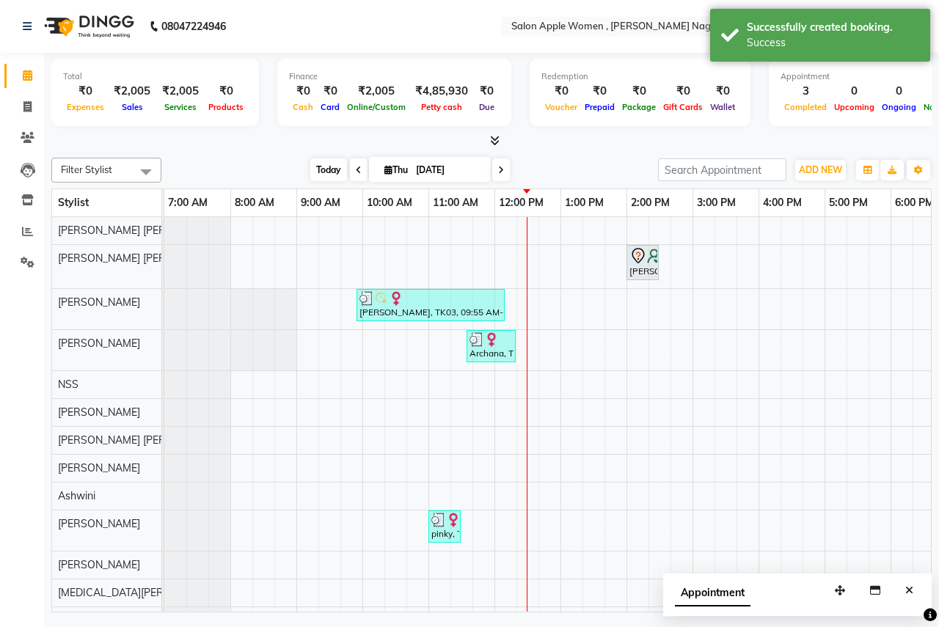
click at [330, 172] on span "Today" at bounding box center [328, 170] width 37 height 23
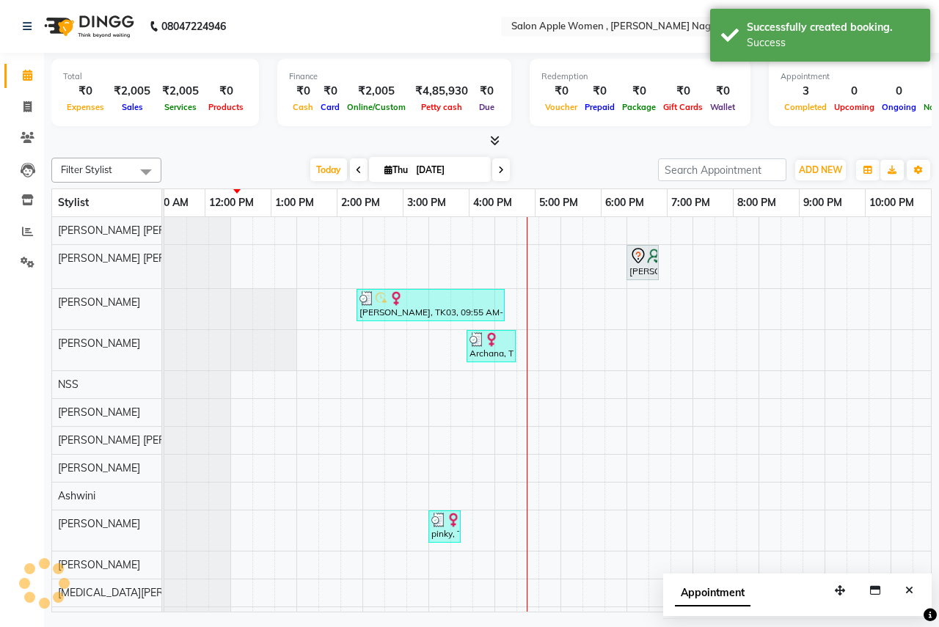
scroll to position [0, 290]
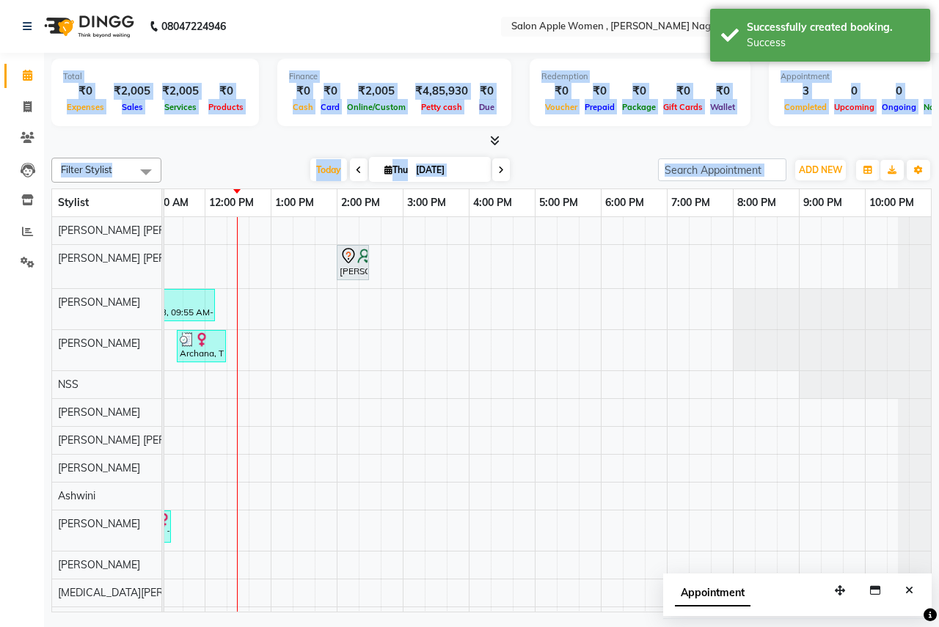
drag, startPoint x: 385, startPoint y: 616, endPoint x: 7, endPoint y: 592, distance: 378.8
click at [8, 594] on div "08047224946 Select Location × Salon Apple Women , Karve Nagar Default Panel My …" at bounding box center [469, 313] width 939 height 627
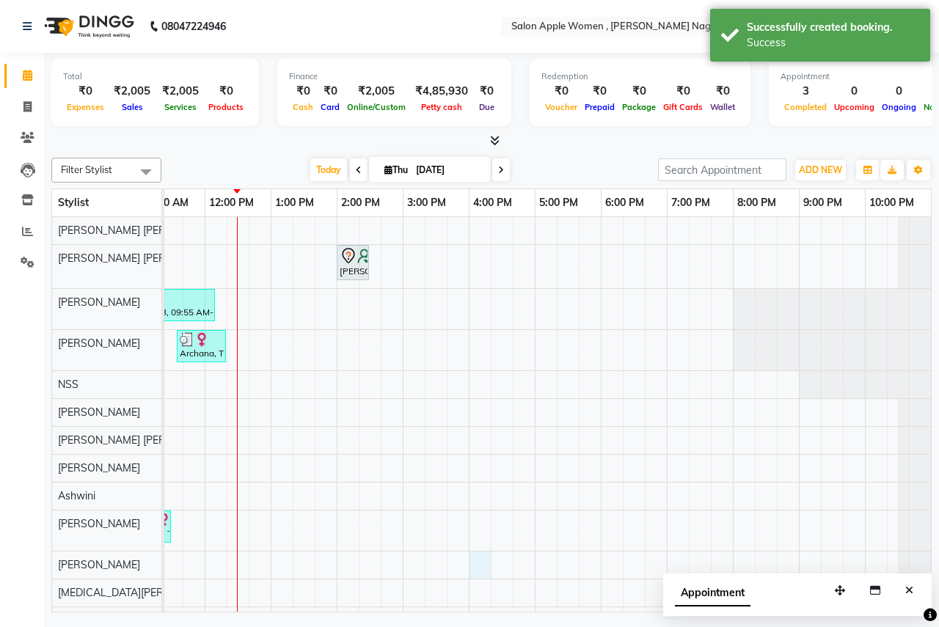
click at [484, 553] on div "sarita, TK05, 02:00 PM-02:30 PM, Body Massage - Full body massage with steam - …" at bounding box center [403, 426] width 1057 height 418
select select "11459"
select select "960"
select select "tentative"
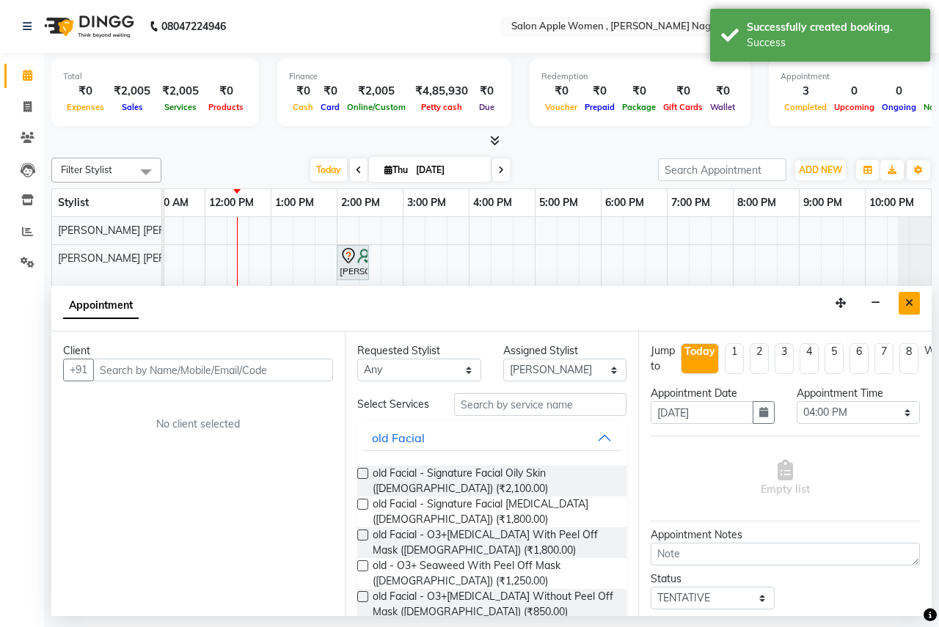
click at [910, 312] on button "Close" at bounding box center [909, 303] width 21 height 23
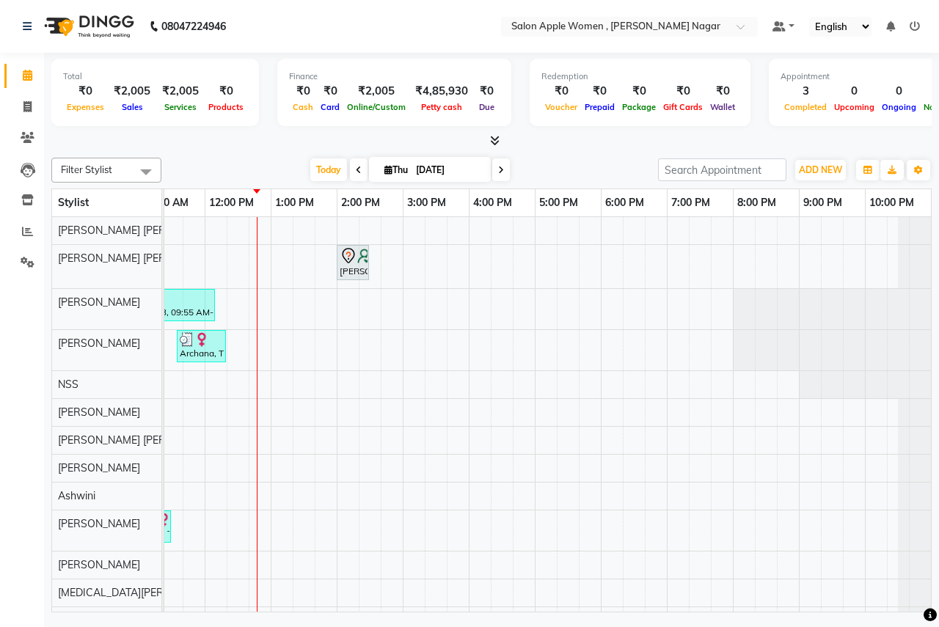
scroll to position [0, 0]
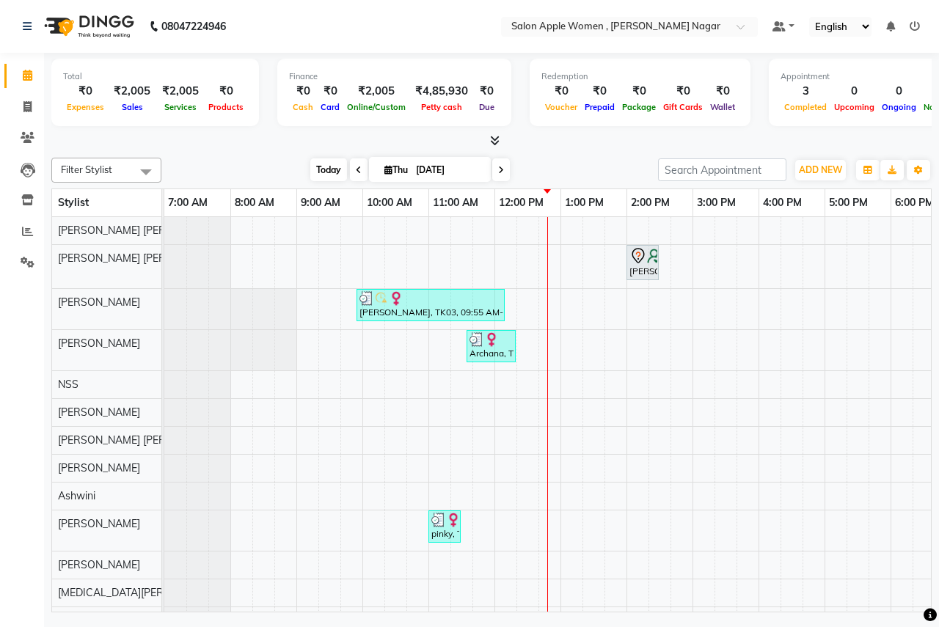
click at [318, 172] on span "Today" at bounding box center [328, 170] width 37 height 23
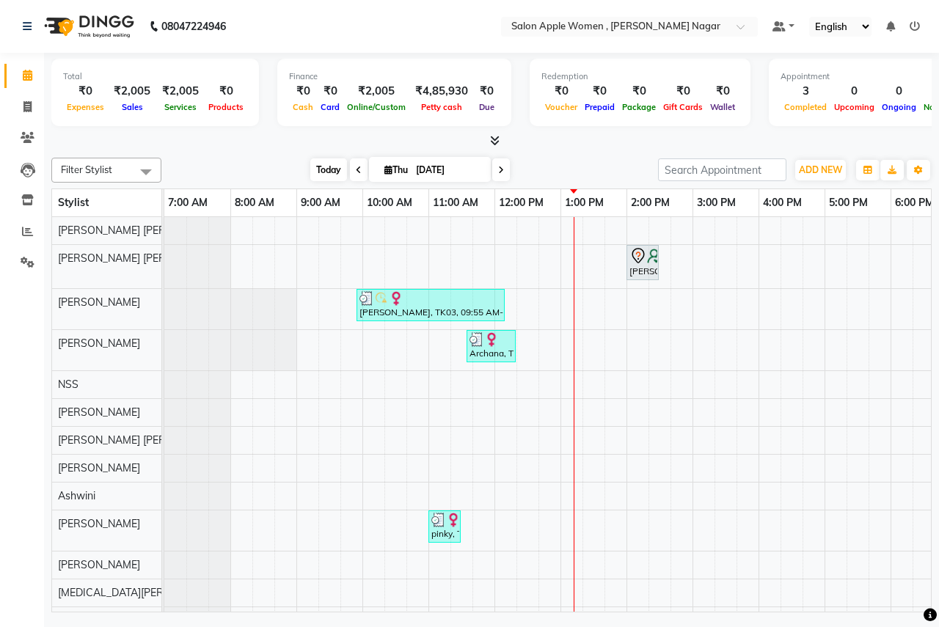
click at [315, 175] on span "Today" at bounding box center [328, 170] width 37 height 23
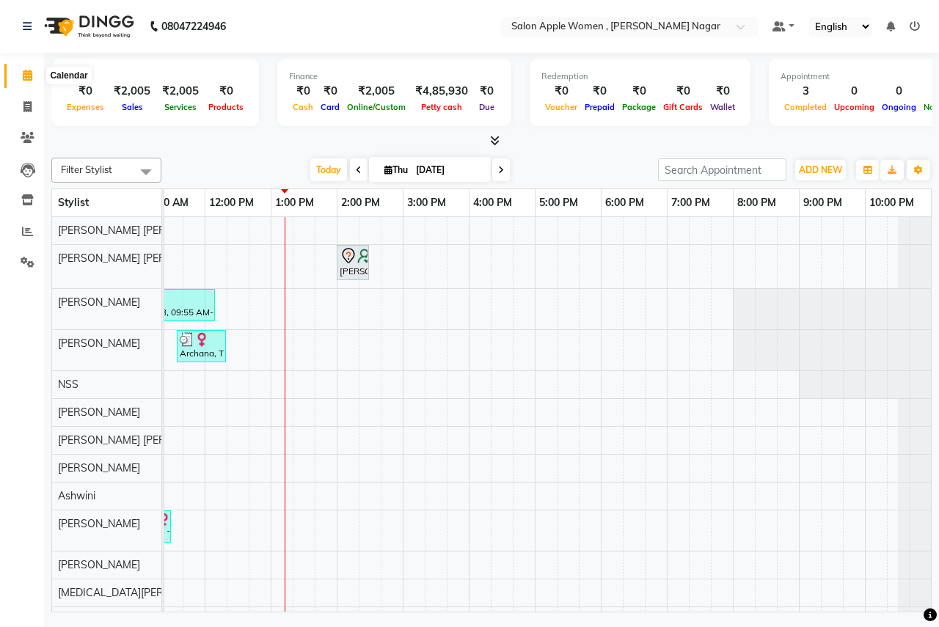
drag, startPoint x: 23, startPoint y: 76, endPoint x: 58, endPoint y: 79, distance: 34.7
click at [24, 76] on icon at bounding box center [28, 75] width 10 height 11
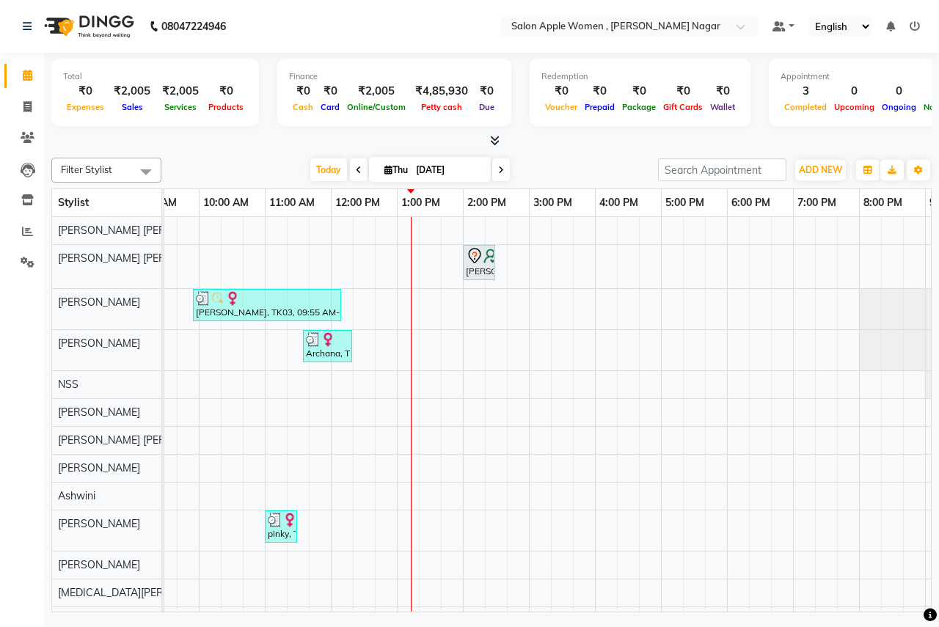
scroll to position [0, 0]
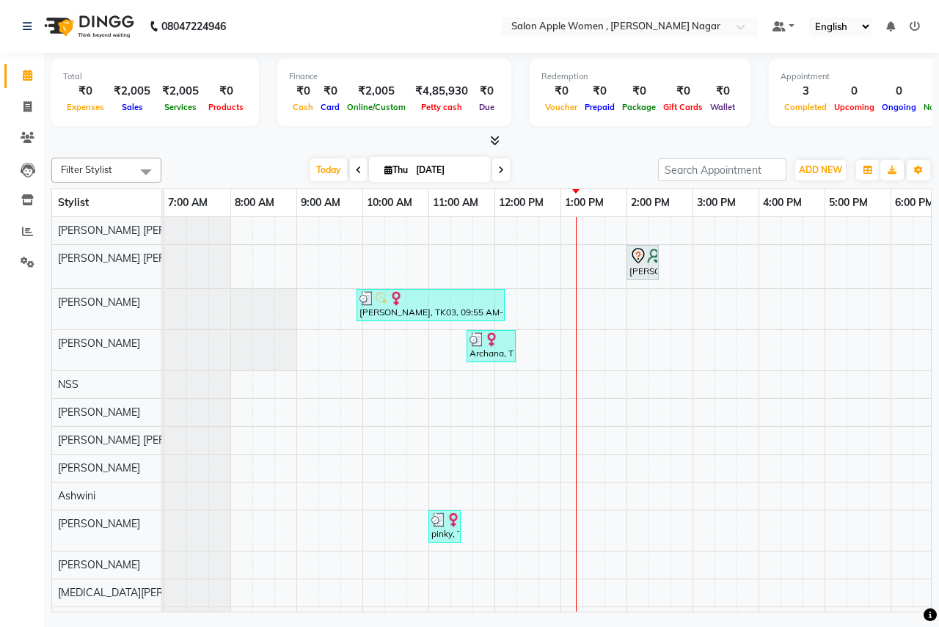
click at [580, 232] on div "sarita, TK05, 02:00 PM-02:30 PM, Body Massage - Full body massage with steam - …" at bounding box center [692, 426] width 1057 height 418
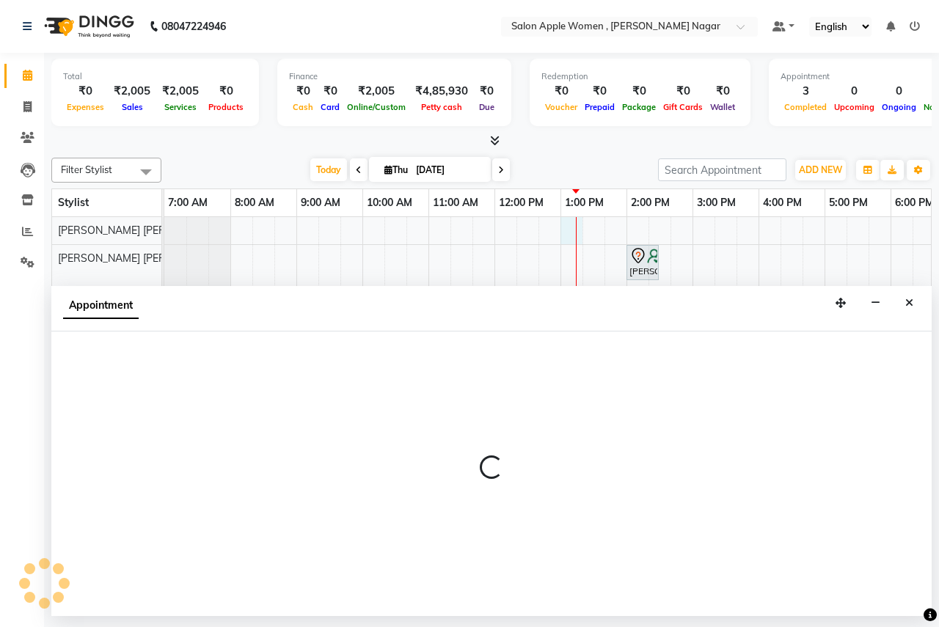
select select "70309"
select select "780"
select select "tentative"
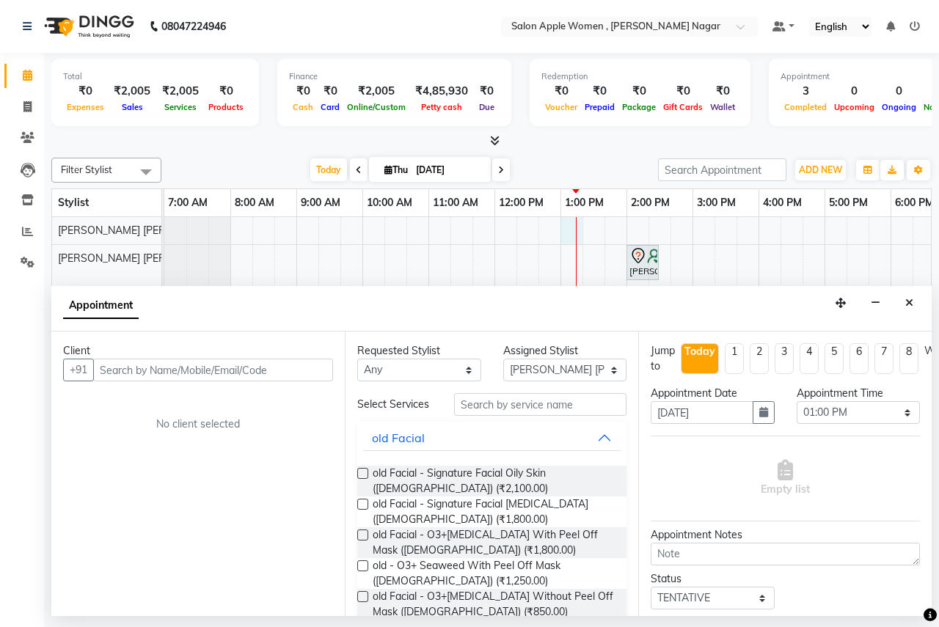
drag, startPoint x: 209, startPoint y: 371, endPoint x: 222, endPoint y: 365, distance: 14.2
click at [219, 367] on input "text" at bounding box center [213, 370] width 240 height 23
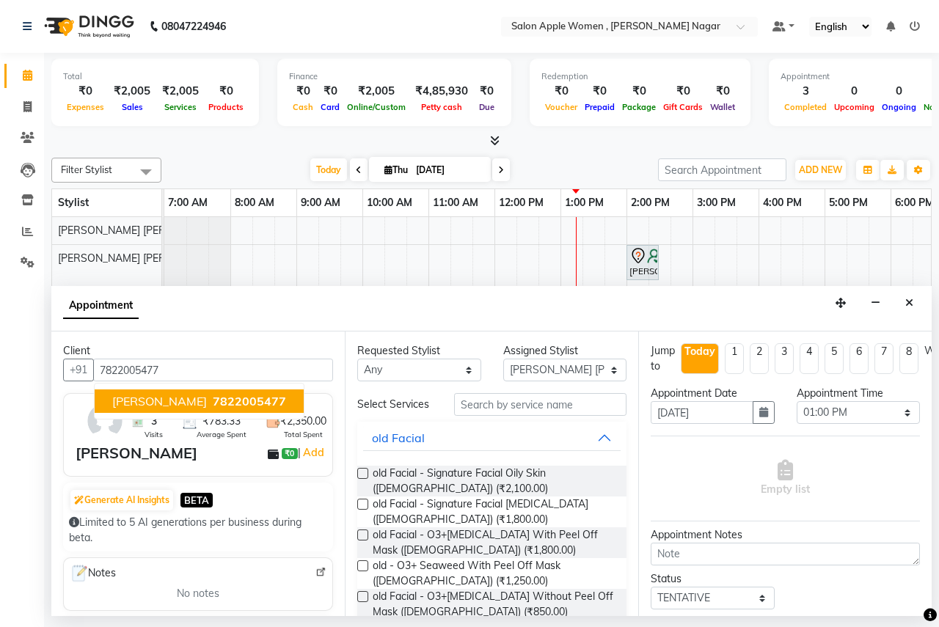
click at [245, 403] on span "7822005477" at bounding box center [249, 401] width 73 height 15
type input "7822005477"
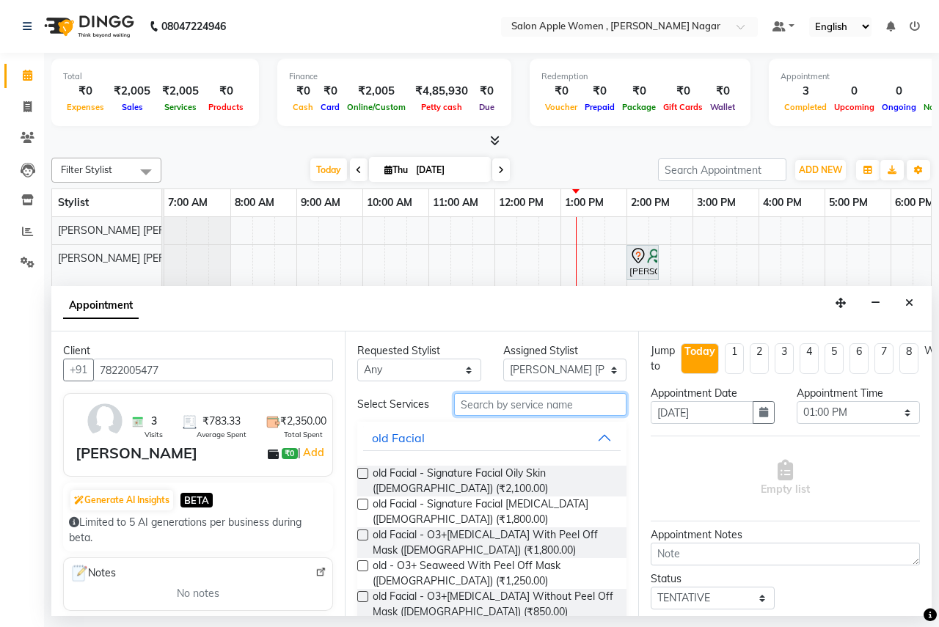
click at [503, 409] on input "text" at bounding box center [540, 404] width 172 height 23
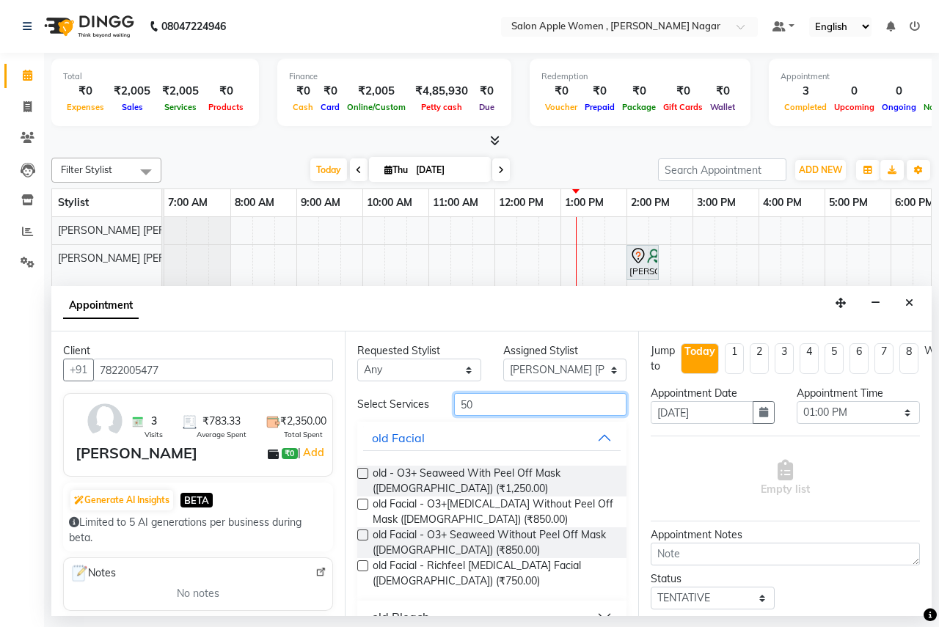
type input "5"
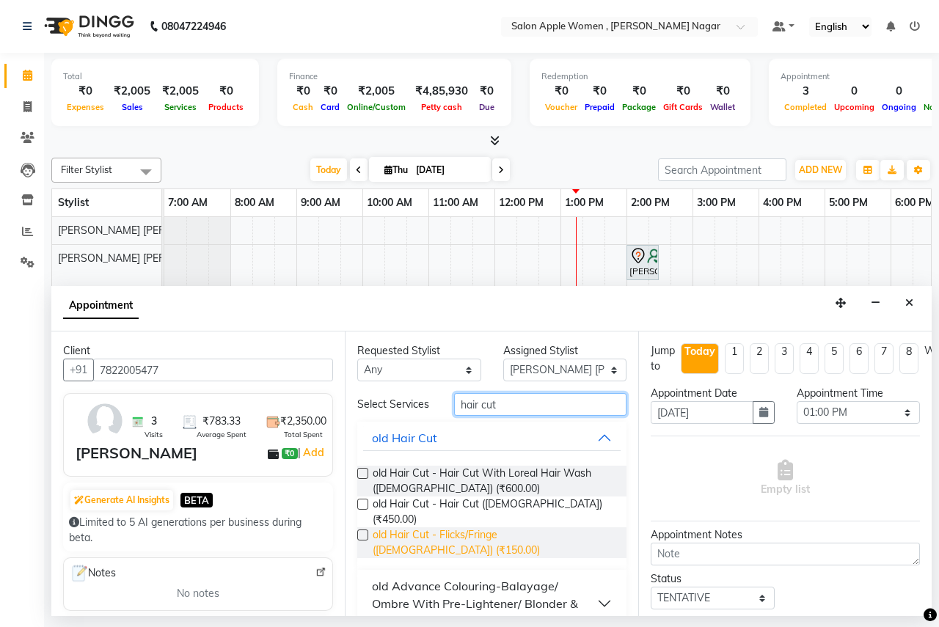
scroll to position [105, 0]
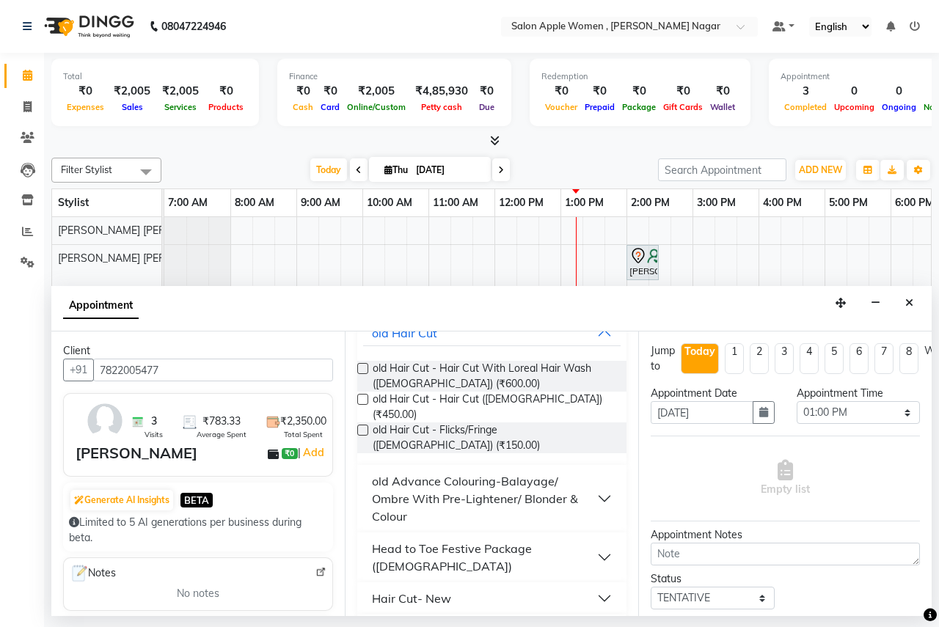
type input "hair cut"
click at [512, 586] on button "Hair Cut- New" at bounding box center [492, 599] width 258 height 26
click at [358, 627] on label at bounding box center [362, 634] width 11 height 11
click at [358, 627] on input "checkbox" at bounding box center [362, 636] width 10 height 10
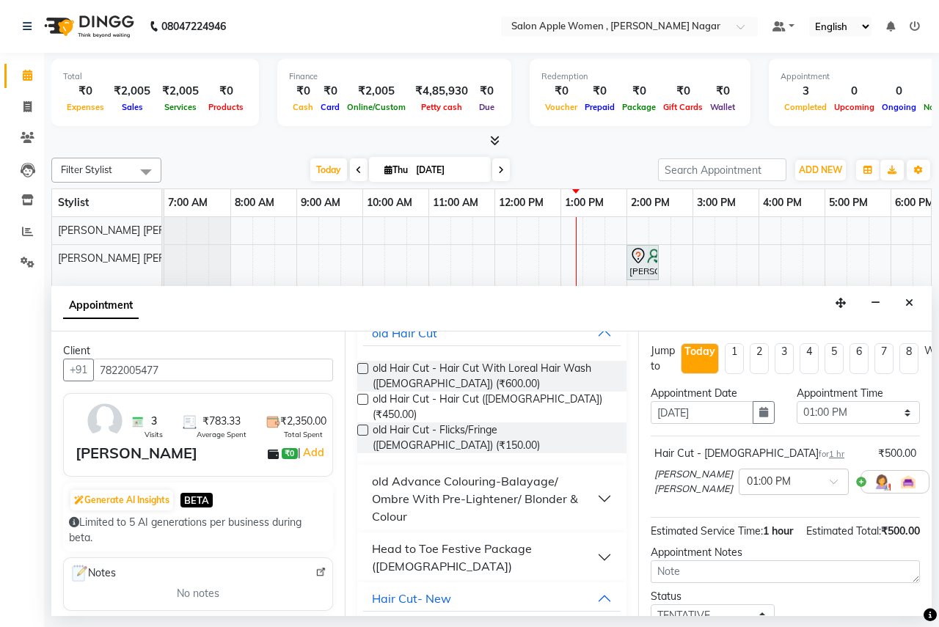
checkbox input "false"
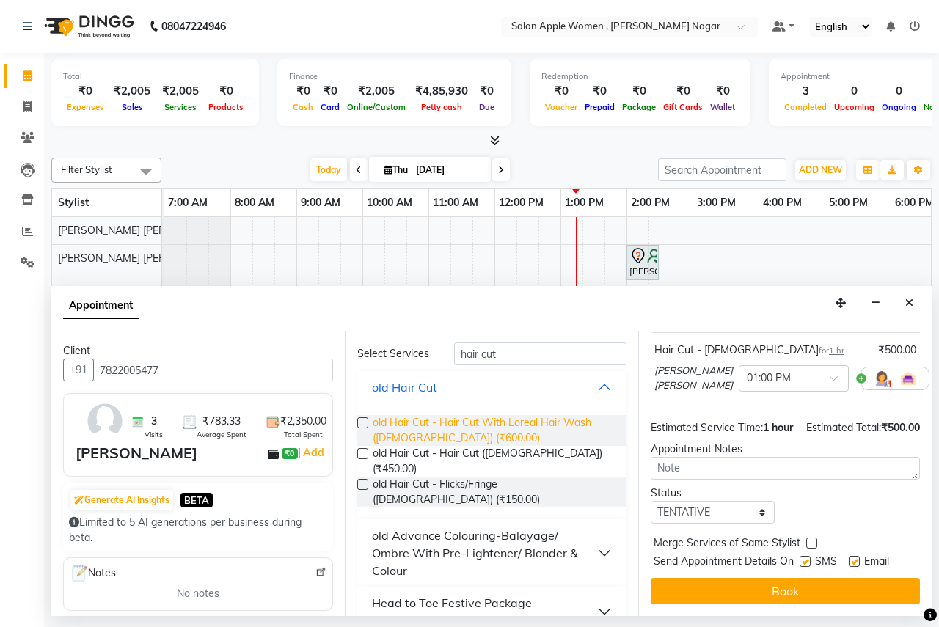
scroll to position [0, 0]
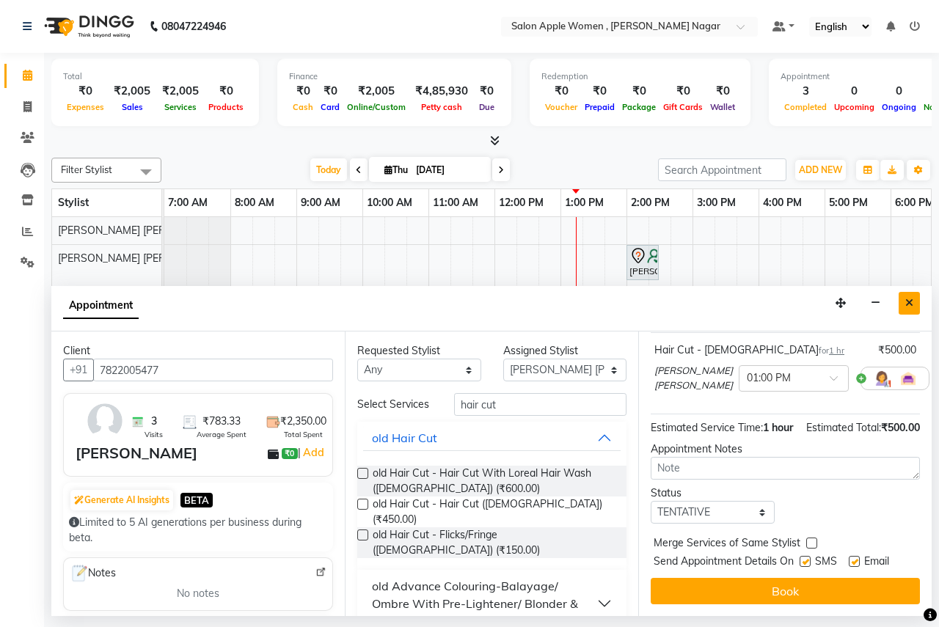
click at [914, 310] on button "Close" at bounding box center [909, 303] width 21 height 23
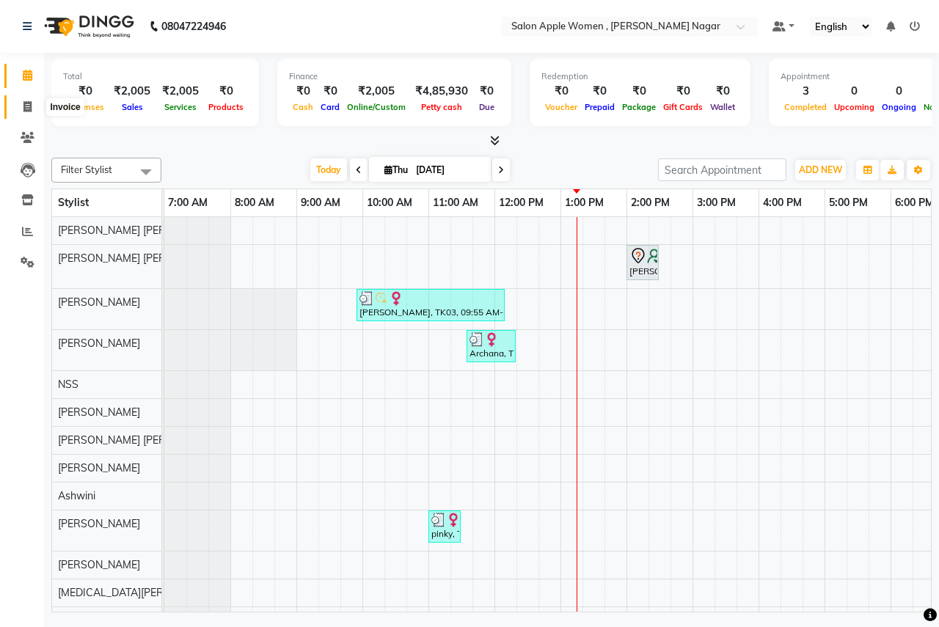
click at [29, 105] on icon at bounding box center [27, 106] width 8 height 11
select select "96"
select select "service"
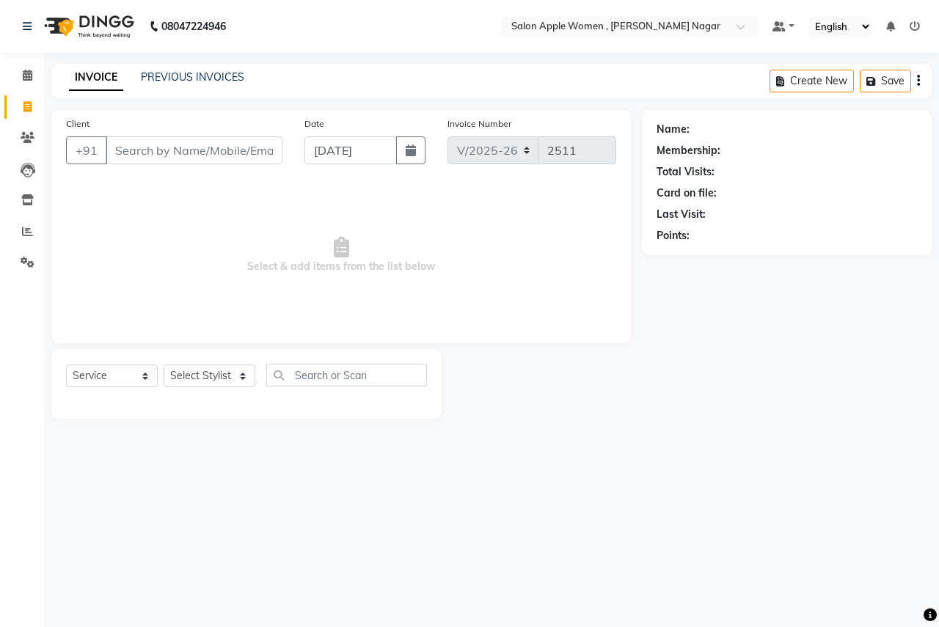
click at [168, 151] on input "Client" at bounding box center [194, 151] width 177 height 28
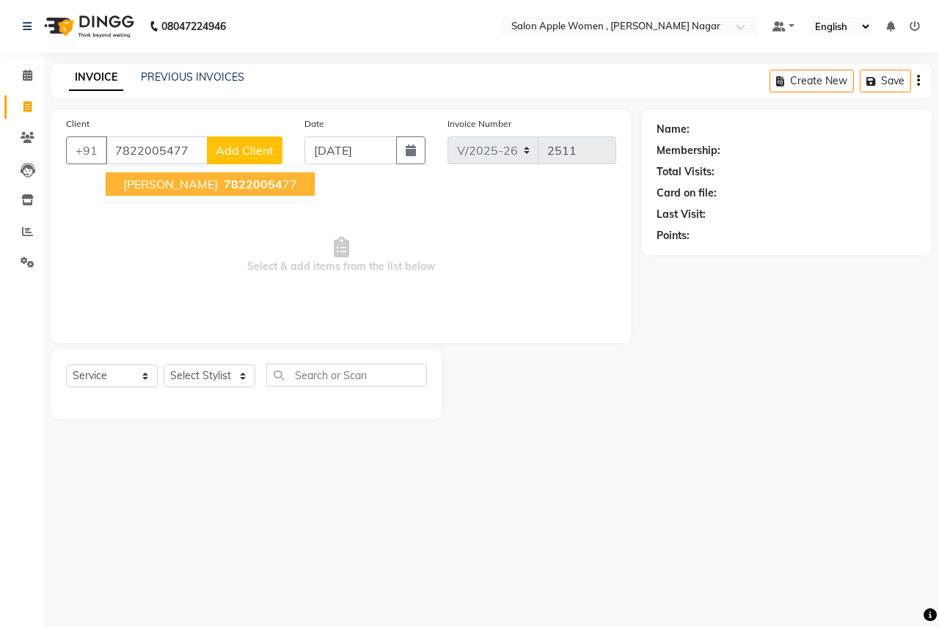
type input "7822005477"
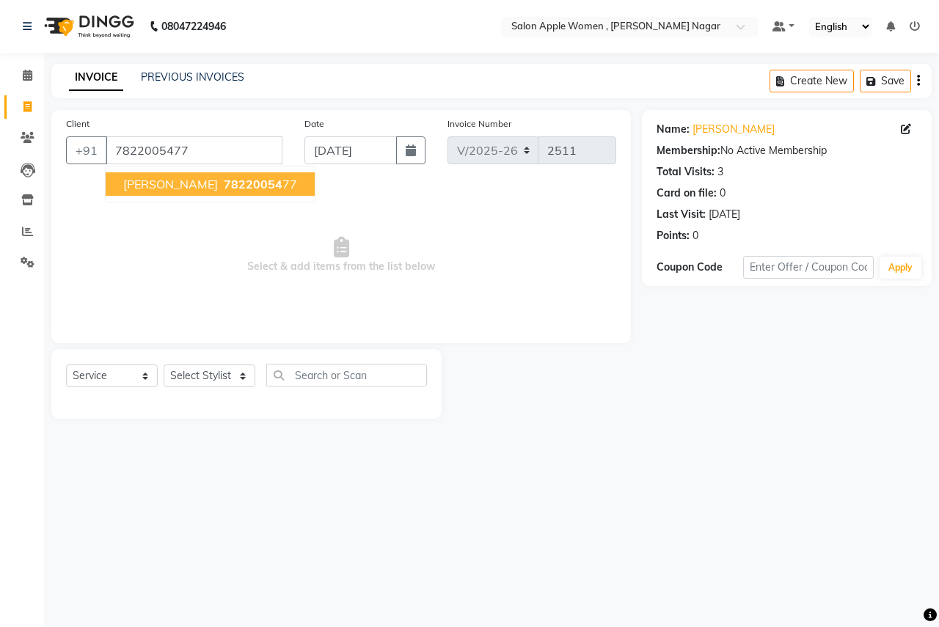
click at [195, 176] on button "tejashree shinde 78220054 77" at bounding box center [210, 183] width 209 height 23
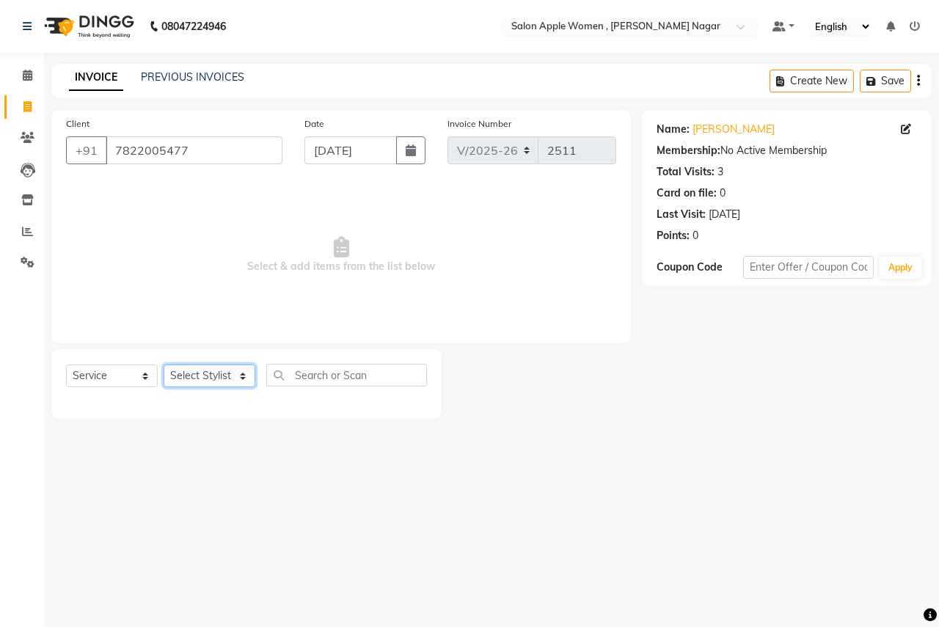
click at [230, 376] on select "Select Stylist [PERSON_NAME] [PERSON_NAME] [PERSON_NAME] [PERSON_NAME] Jyoti Ra…" at bounding box center [210, 376] width 92 height 23
select select "21394"
click at [164, 365] on select "Select Stylist [PERSON_NAME] [PERSON_NAME] [PERSON_NAME] [PERSON_NAME] Jyoti Ra…" at bounding box center [210, 376] width 92 height 23
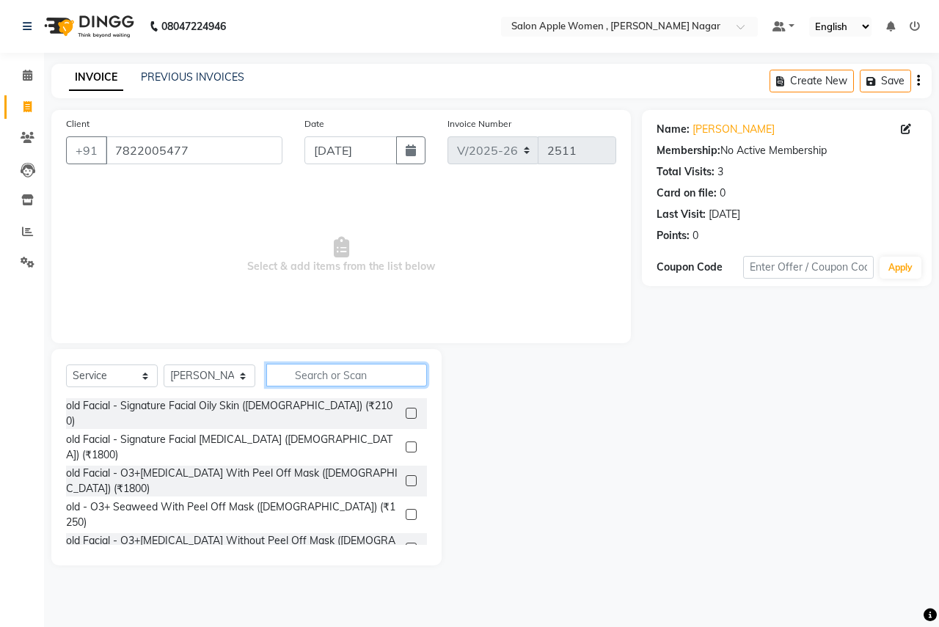
click at [352, 375] on input "text" at bounding box center [346, 375] width 161 height 23
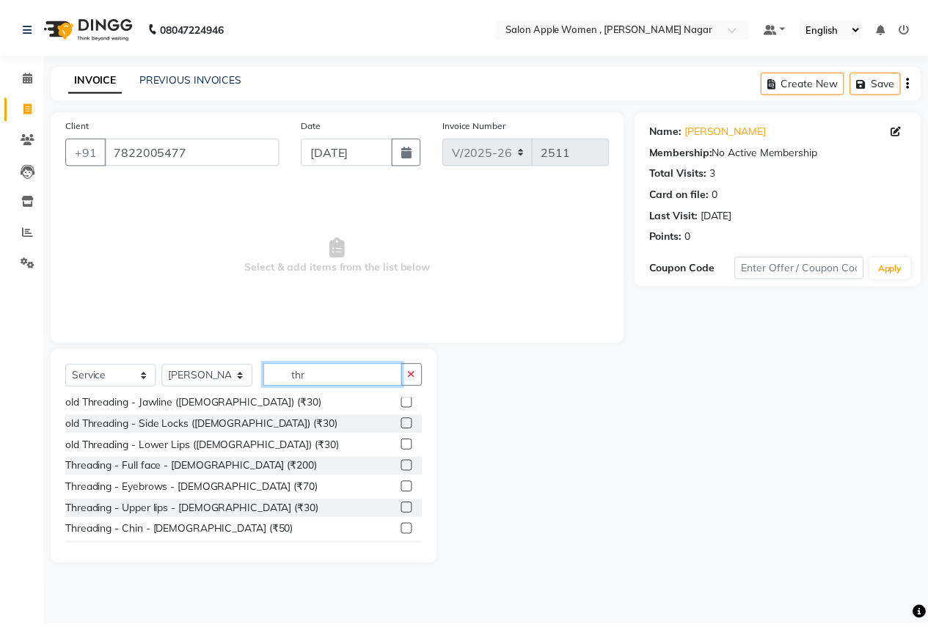
scroll to position [194, 0]
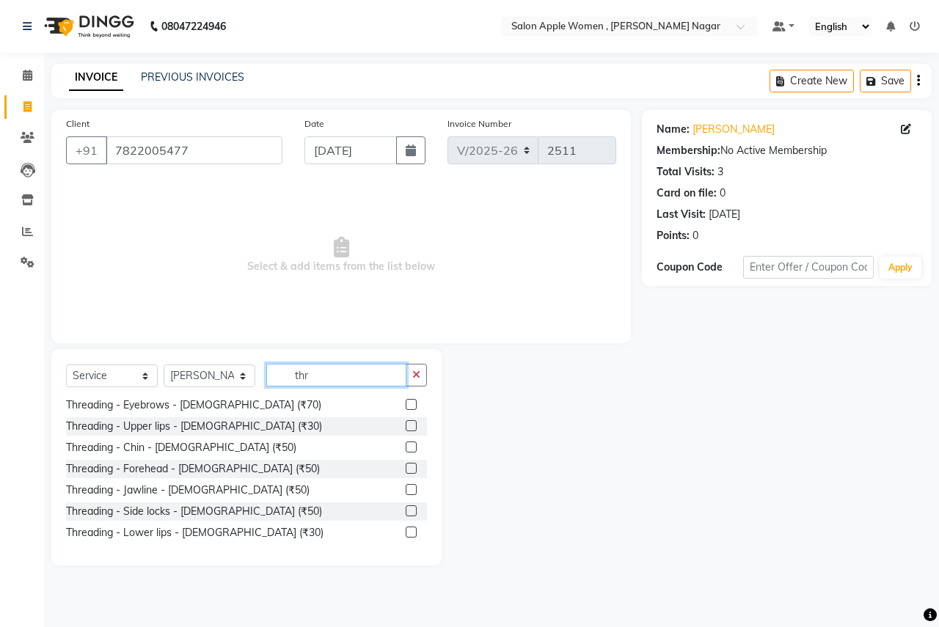
type input "thr"
click at [406, 404] on label at bounding box center [411, 404] width 11 height 11
click at [406, 404] on input "checkbox" at bounding box center [411, 406] width 10 height 10
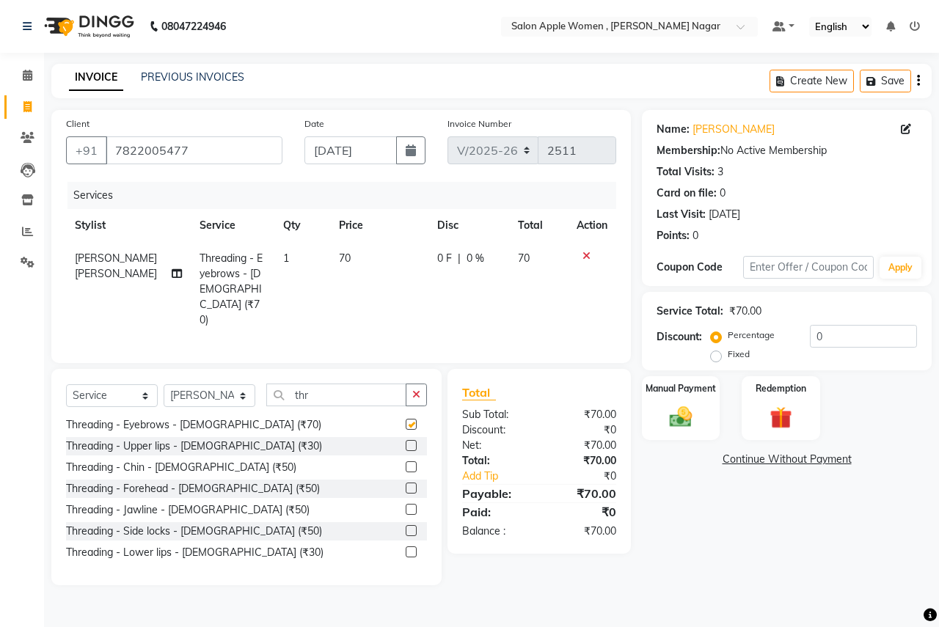
checkbox input "false"
click at [406, 440] on label at bounding box center [411, 445] width 11 height 11
click at [406, 442] on input "checkbox" at bounding box center [411, 447] width 10 height 10
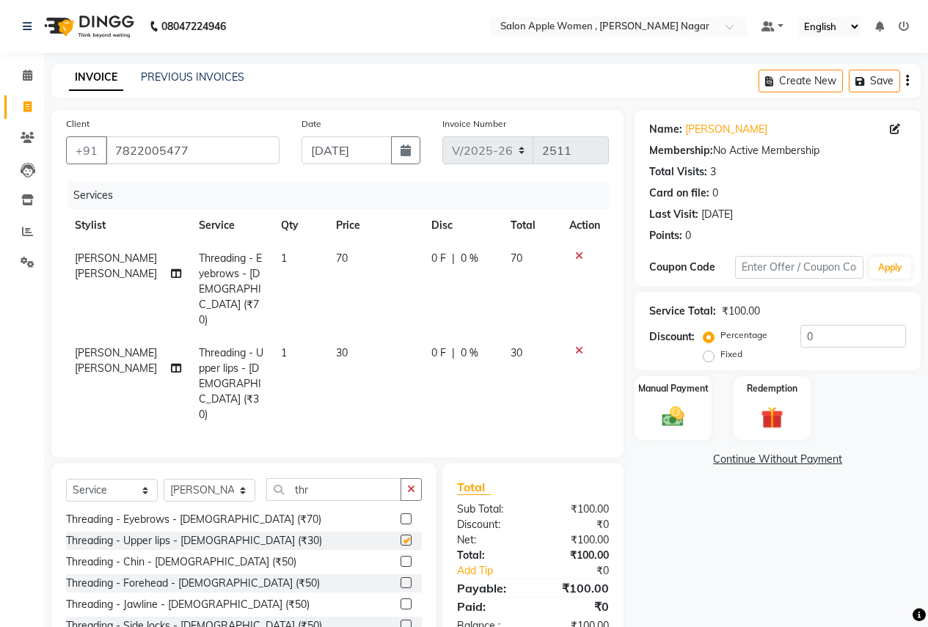
checkbox input "false"
click at [401, 556] on label at bounding box center [406, 561] width 11 height 11
click at [401, 558] on input "checkbox" at bounding box center [406, 563] width 10 height 10
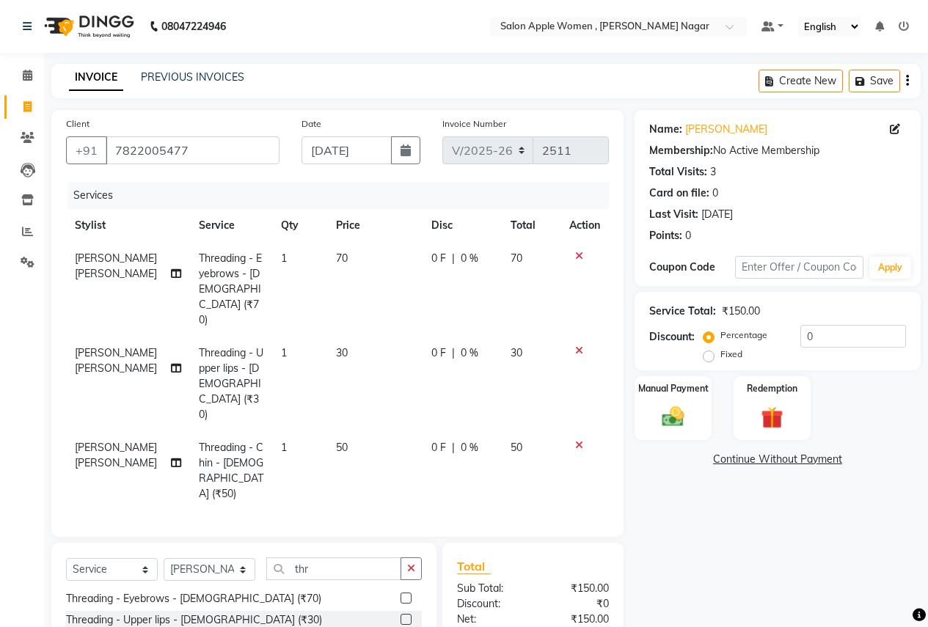
checkbox input "false"
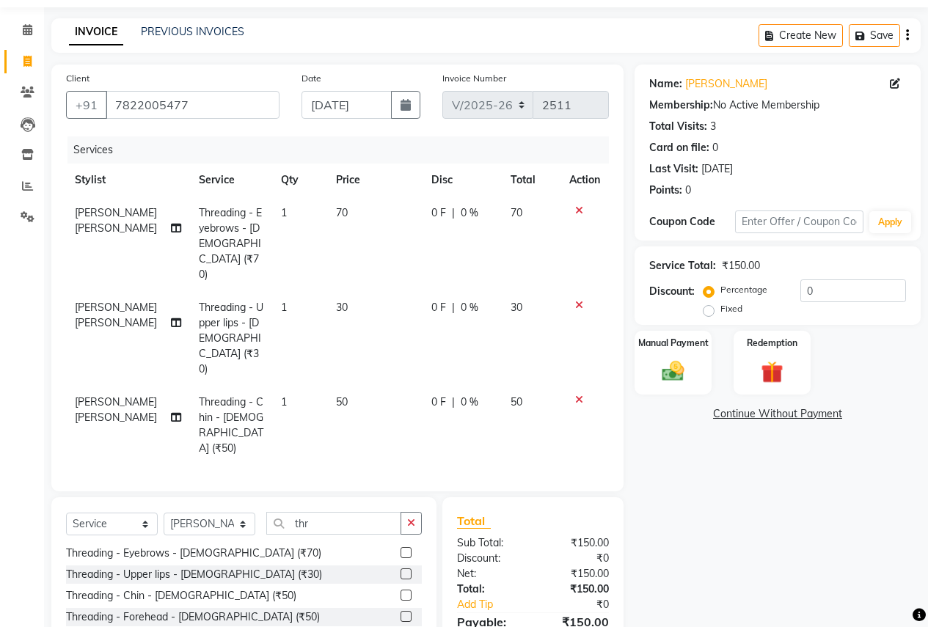
scroll to position [88, 0]
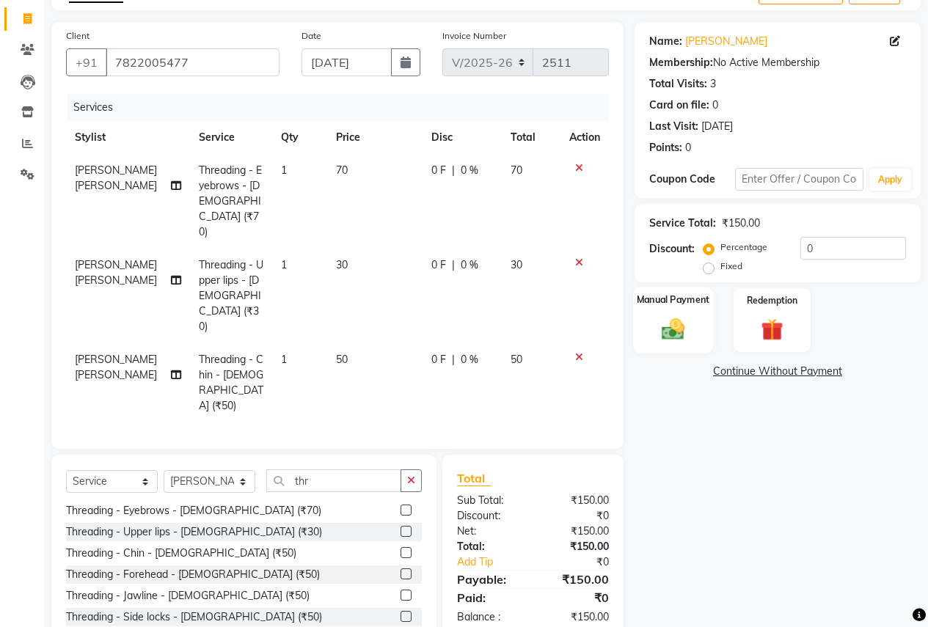
click at [680, 316] on img at bounding box center [673, 329] width 37 height 26
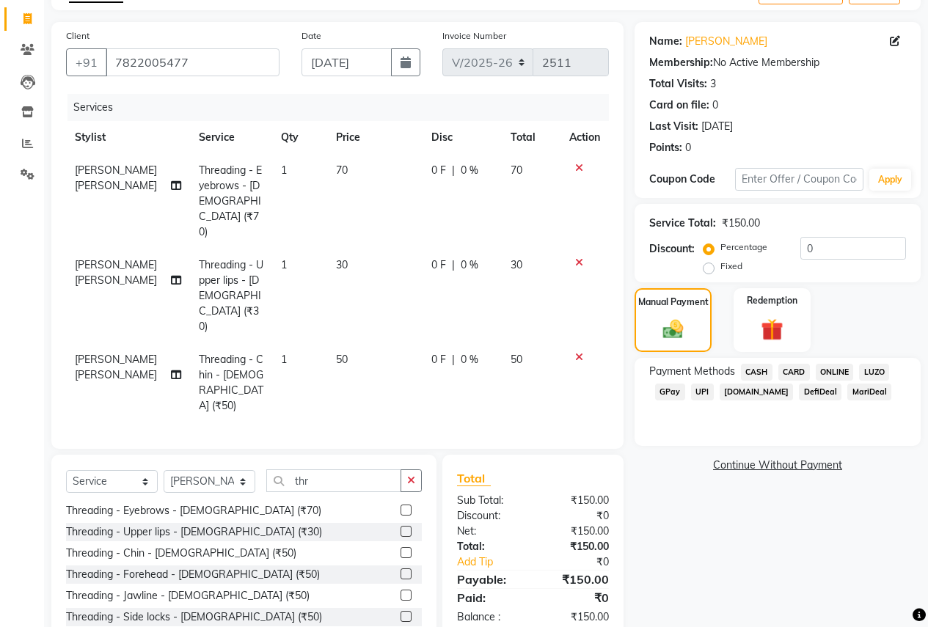
click at [759, 370] on span "CASH" at bounding box center [757, 372] width 32 height 17
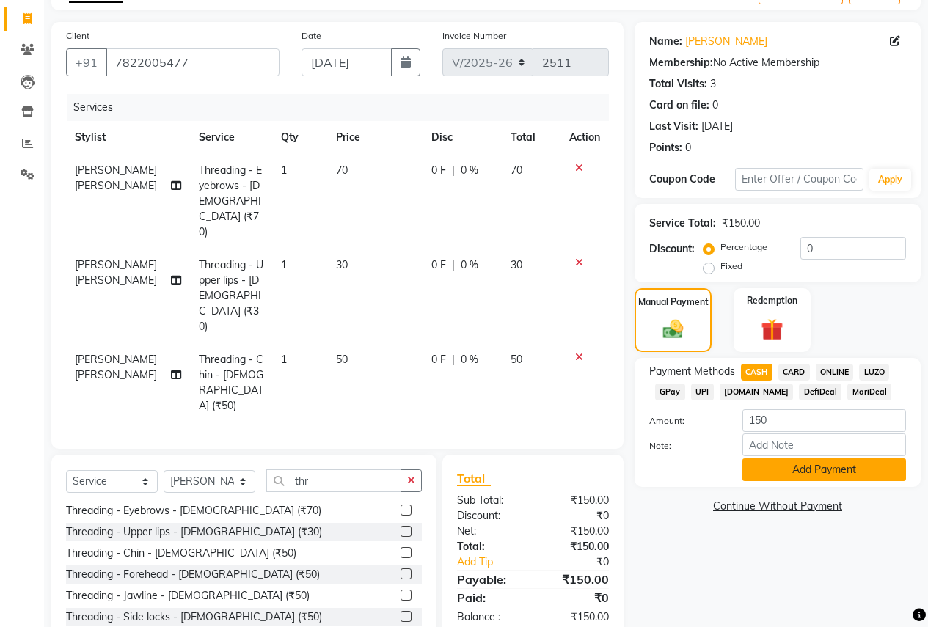
click at [823, 468] on button "Add Payment" at bounding box center [825, 470] width 164 height 23
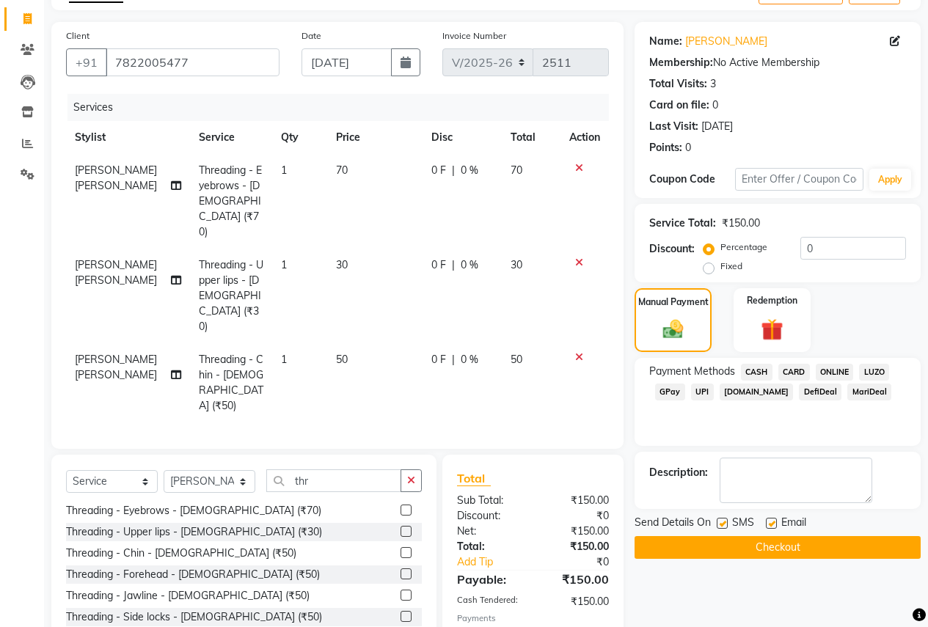
scroll to position [0, 0]
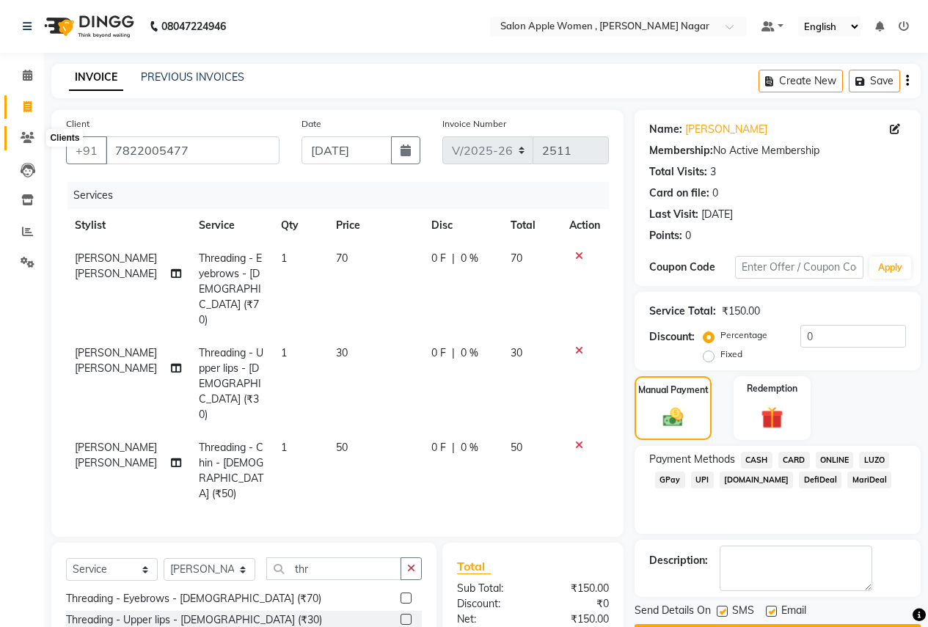
click at [29, 139] on icon at bounding box center [28, 137] width 14 height 11
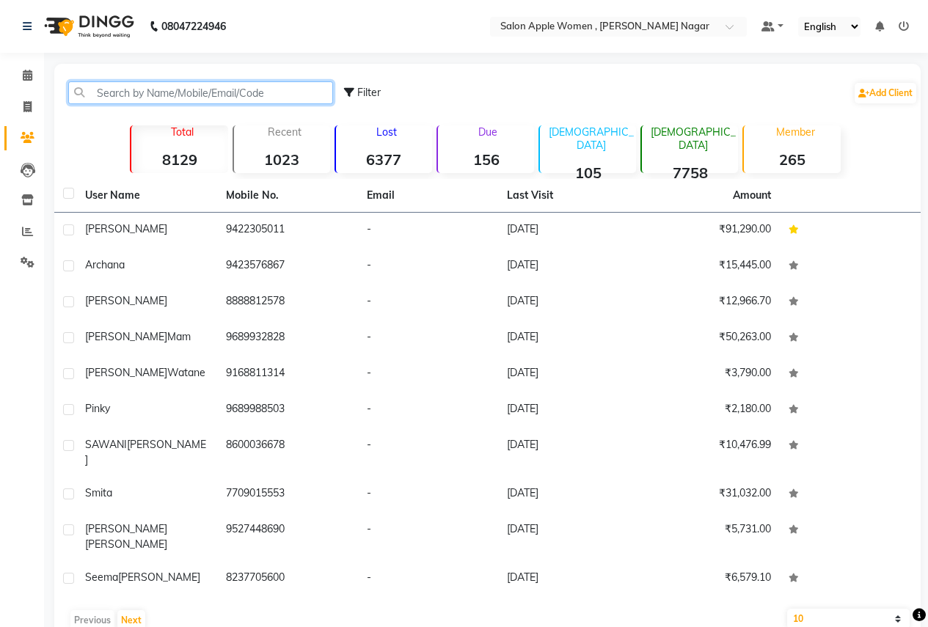
click at [242, 94] on input "text" at bounding box center [200, 92] width 265 height 23
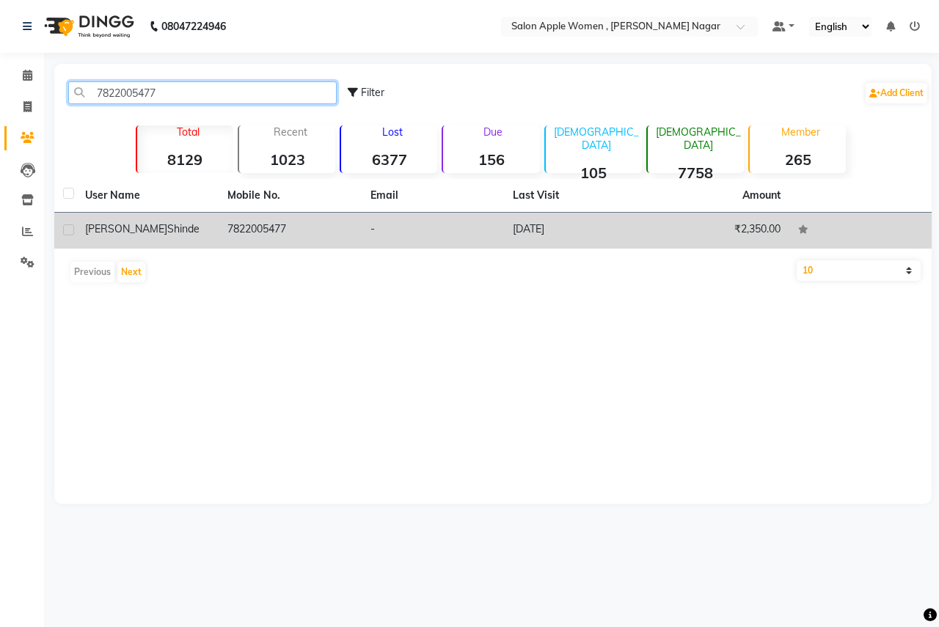
type input "7822005477"
click at [120, 239] on td "tejashree shinde" at bounding box center [147, 231] width 142 height 36
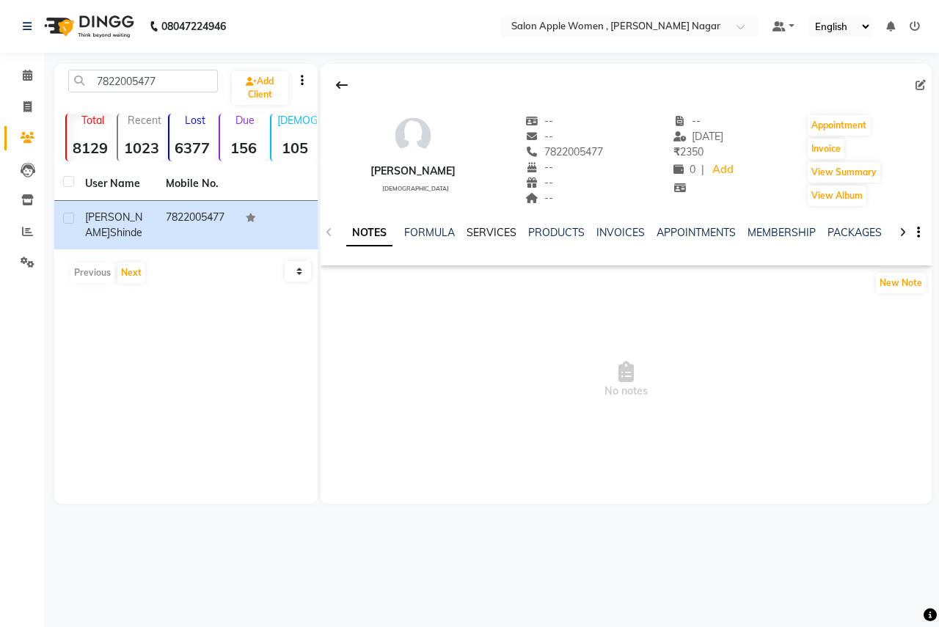
click at [474, 237] on link "SERVICES" at bounding box center [492, 232] width 50 height 13
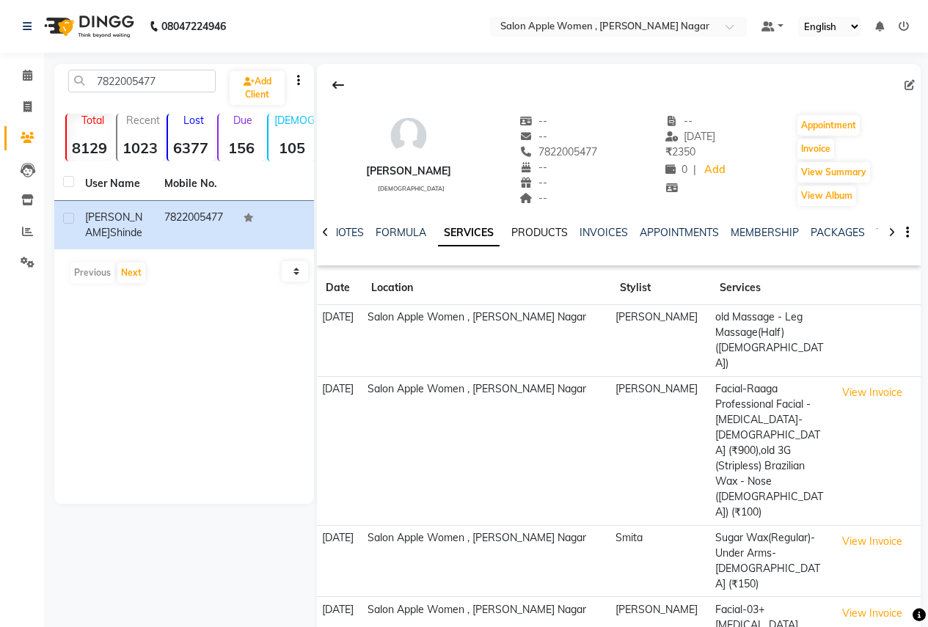
click at [554, 236] on link "PRODUCTS" at bounding box center [540, 232] width 57 height 13
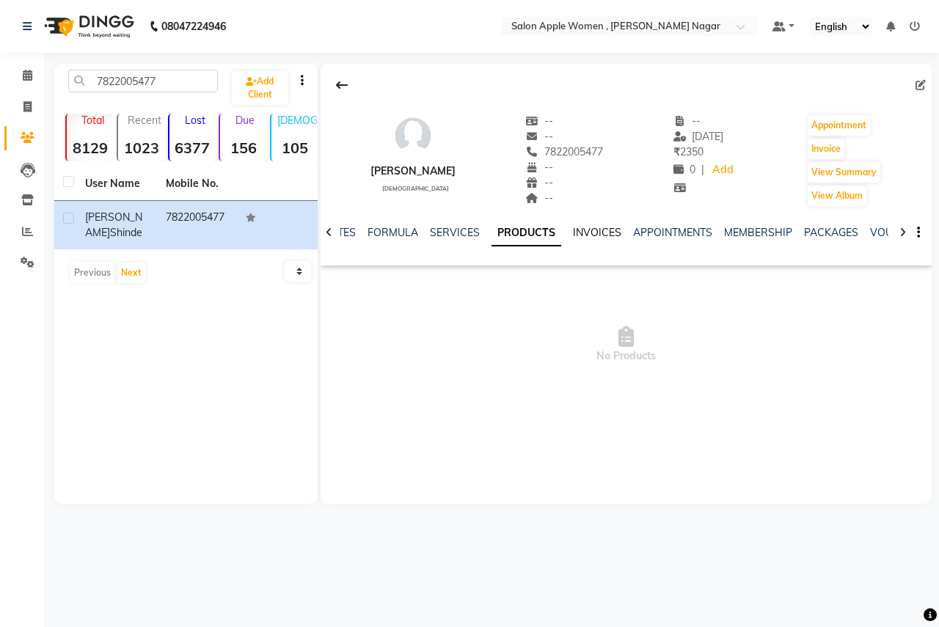
click at [597, 236] on link "INVOICES" at bounding box center [597, 232] width 48 height 13
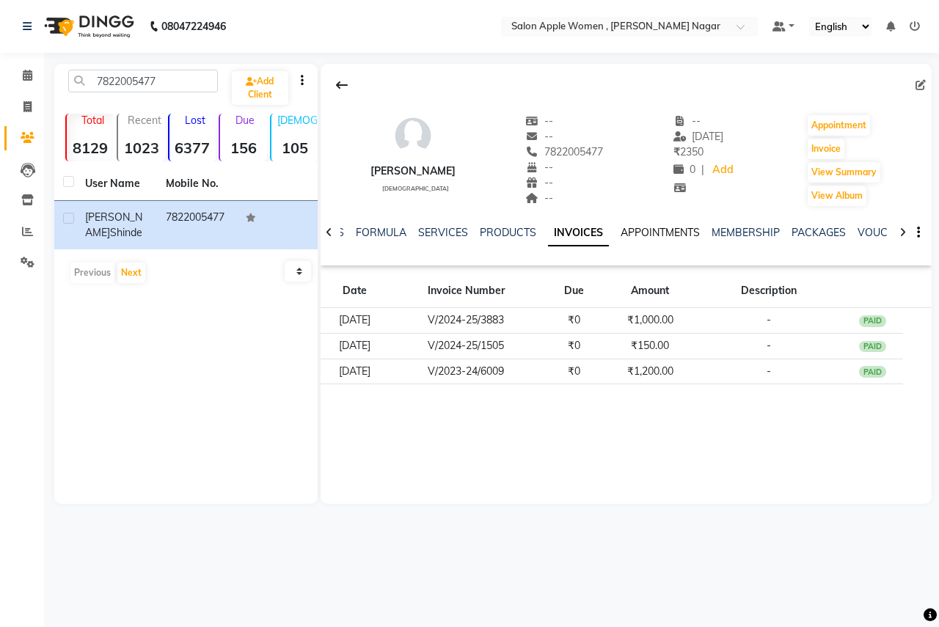
click at [661, 232] on link "APPOINTMENTS" at bounding box center [660, 232] width 79 height 13
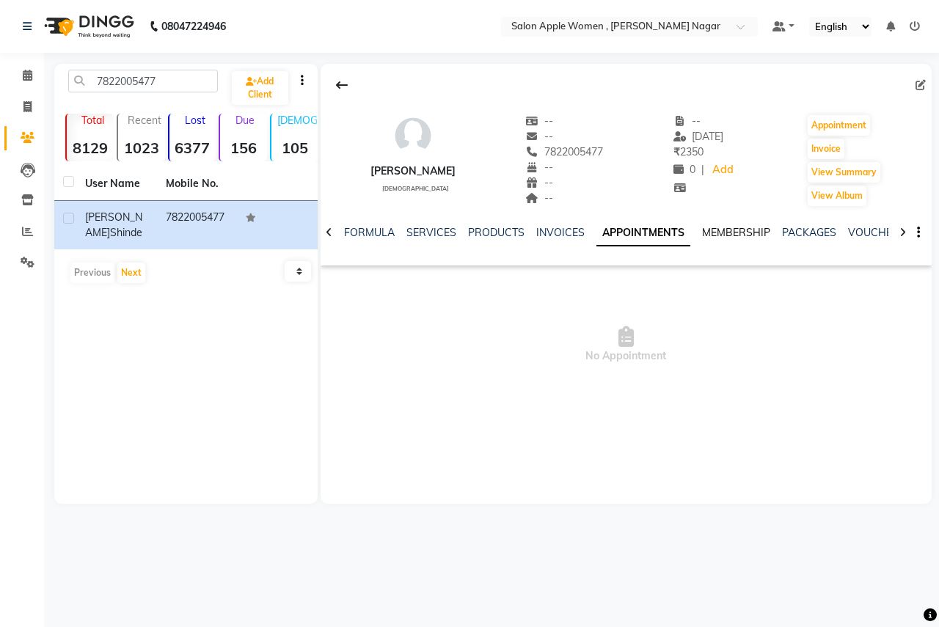
click at [731, 233] on link "MEMBERSHIP" at bounding box center [736, 232] width 68 height 13
click at [34, 199] on span at bounding box center [28, 200] width 26 height 17
select select
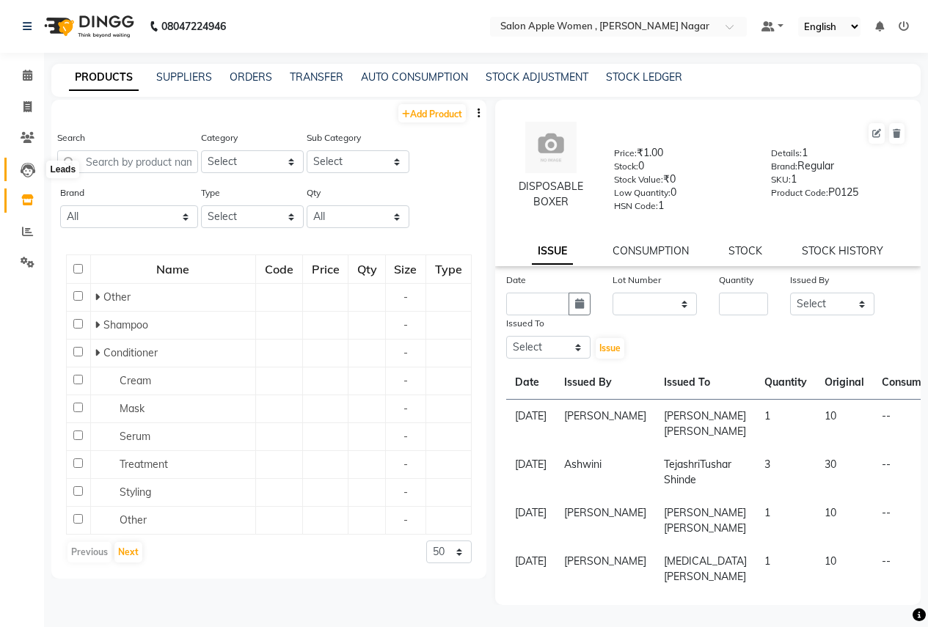
click at [27, 166] on icon at bounding box center [28, 170] width 15 height 15
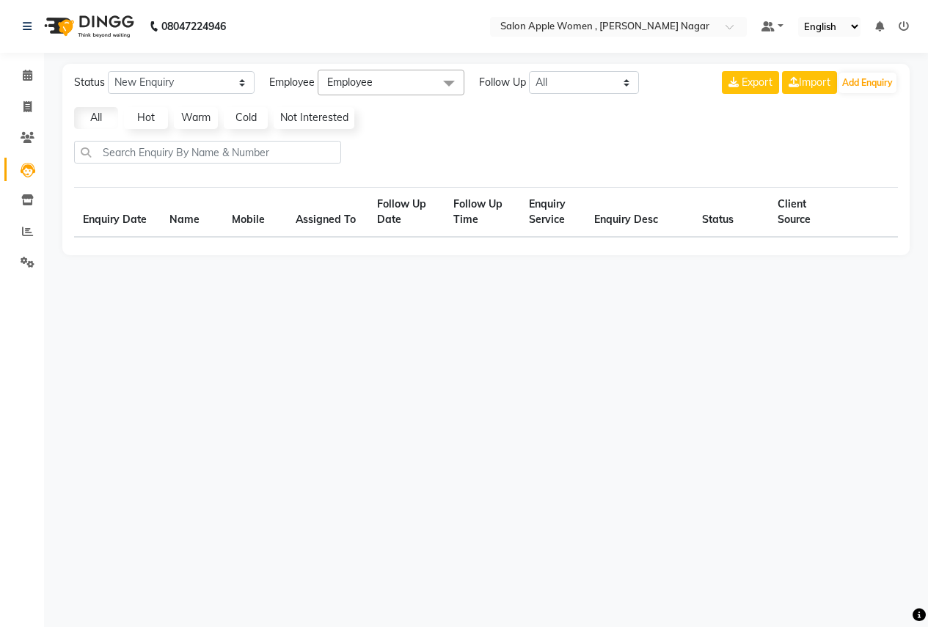
select select "10"
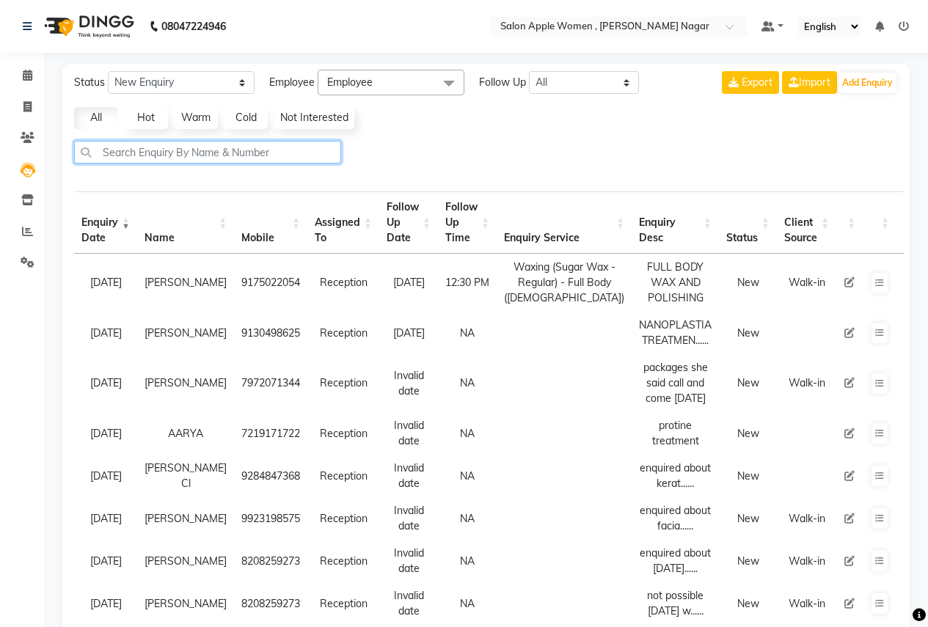
click at [212, 142] on input "text" at bounding box center [207, 152] width 267 height 23
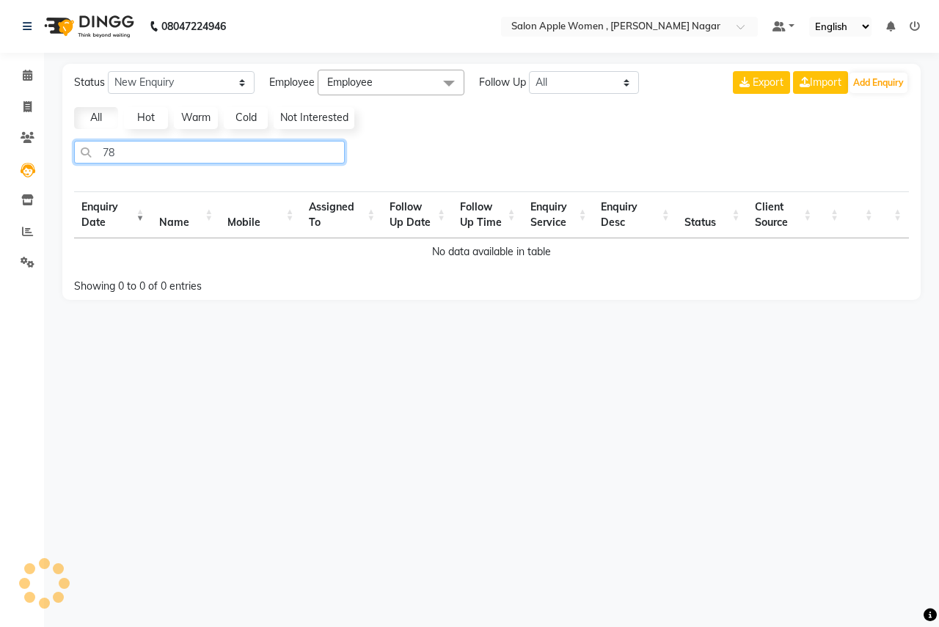
type input "7"
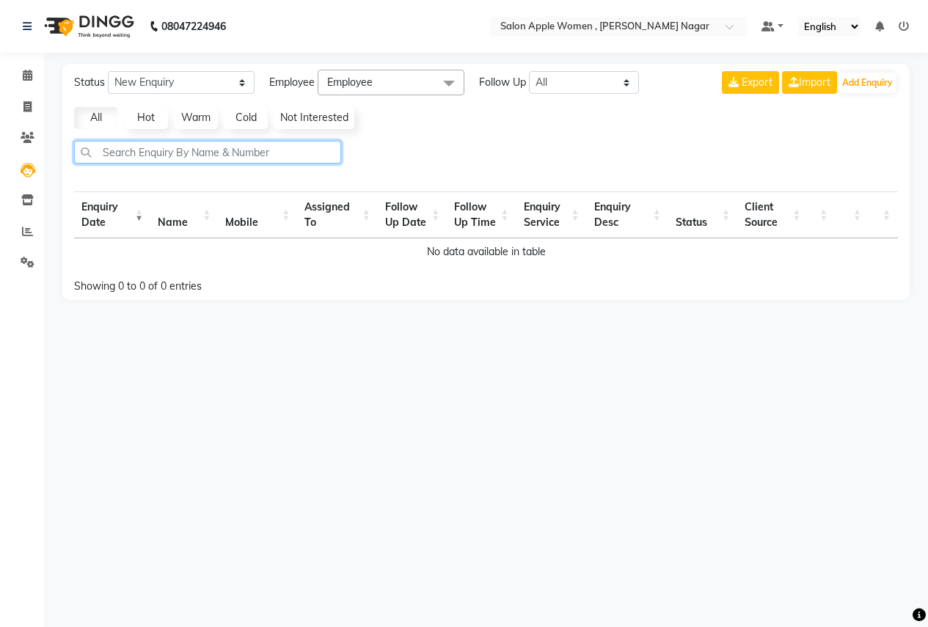
select select "10"
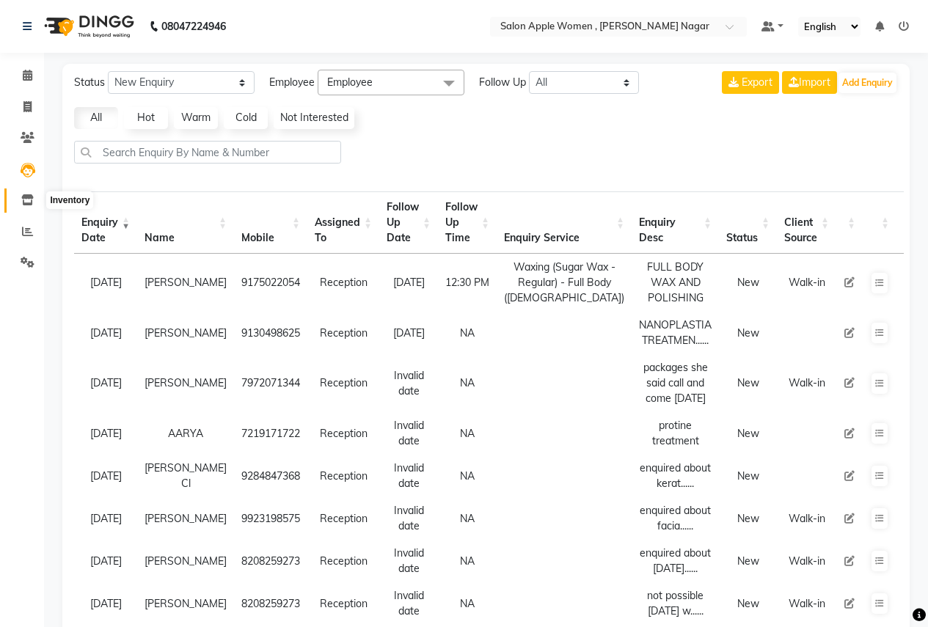
click at [23, 202] on icon at bounding box center [27, 199] width 12 height 11
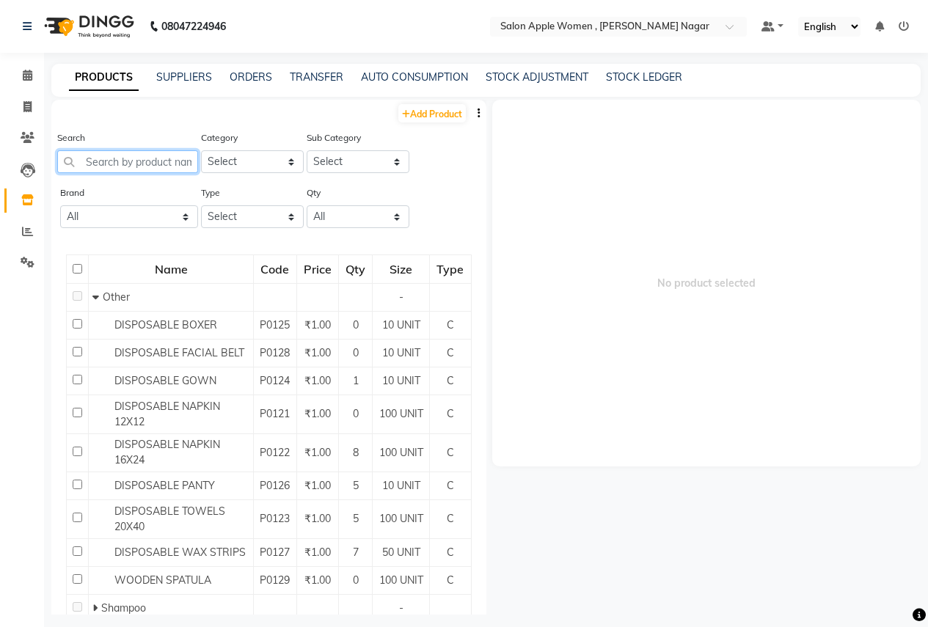
click at [102, 165] on input "text" at bounding box center [127, 161] width 141 height 23
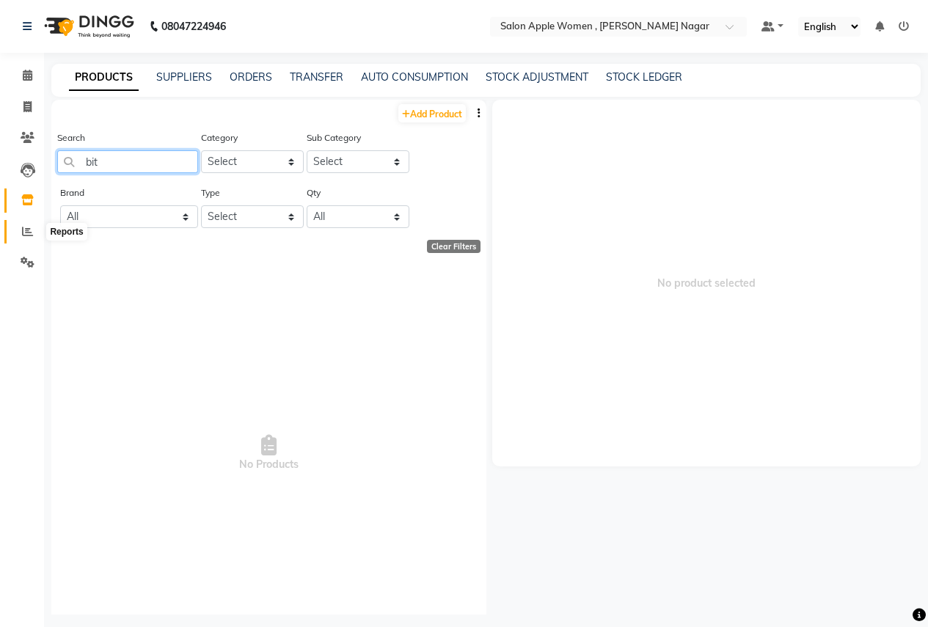
type input "bit"
click at [32, 239] on span at bounding box center [28, 232] width 26 height 17
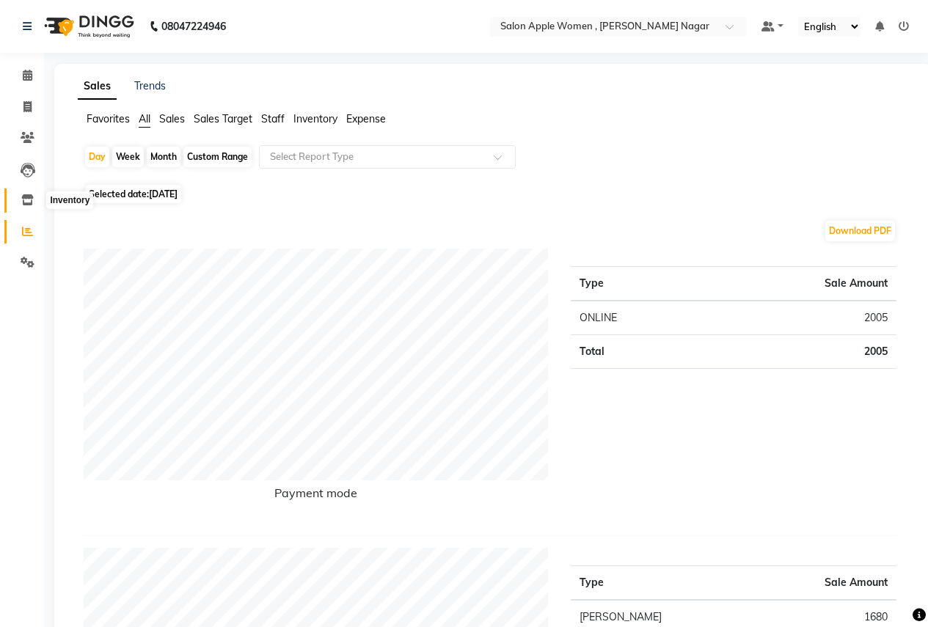
click at [27, 197] on icon at bounding box center [27, 199] width 12 height 11
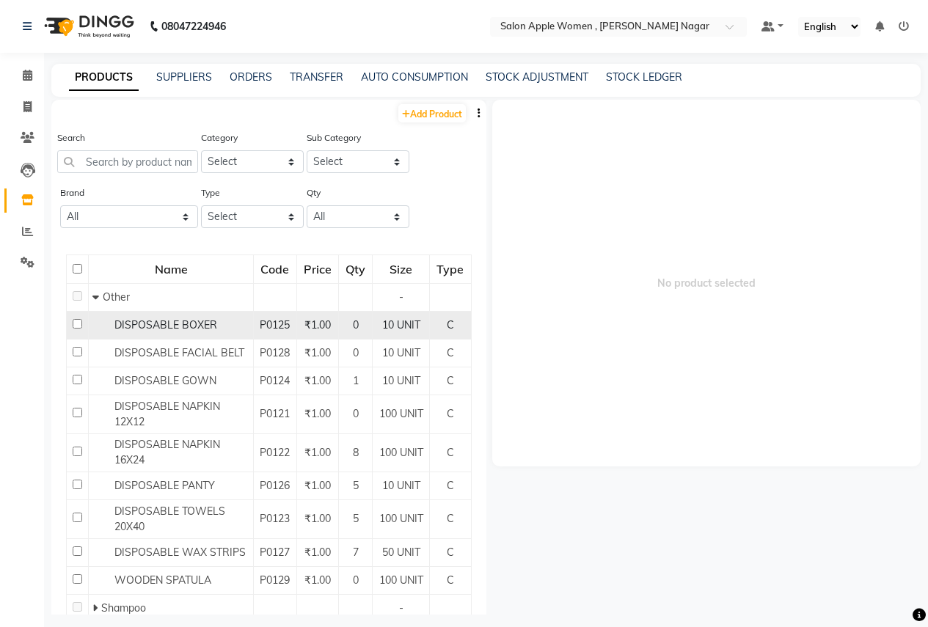
click at [76, 329] on input "checkbox" at bounding box center [78, 324] width 10 height 10
checkbox input "true"
select select
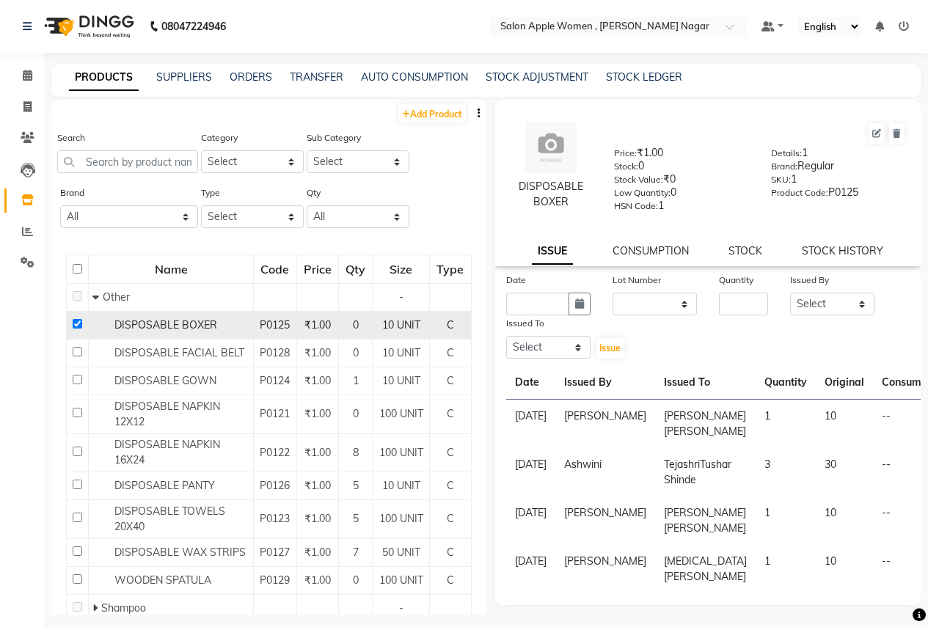
click at [80, 329] on input "checkbox" at bounding box center [78, 324] width 10 height 10
checkbox input "false"
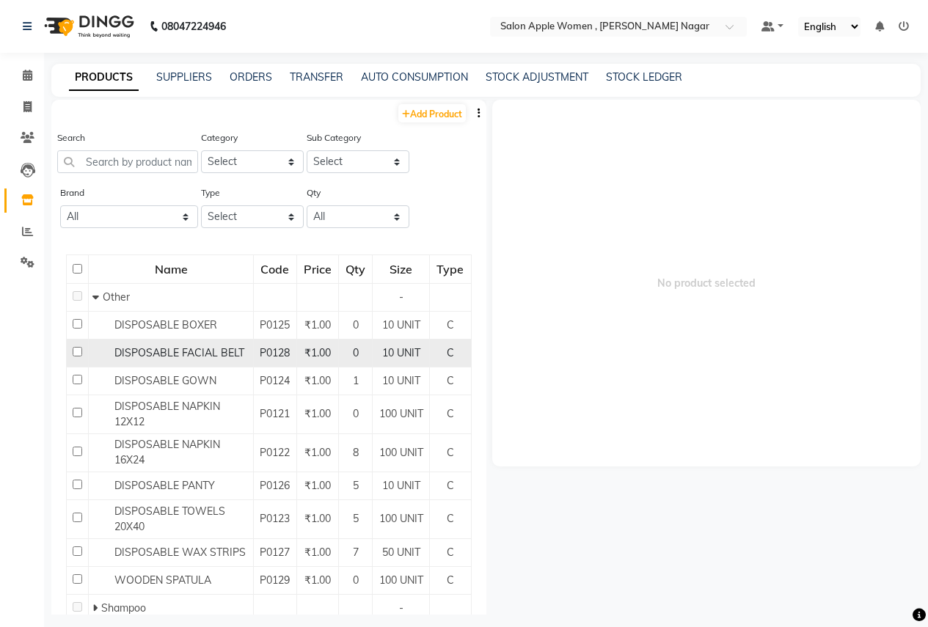
click at [77, 357] on input "checkbox" at bounding box center [78, 352] width 10 height 10
checkbox input "true"
select select
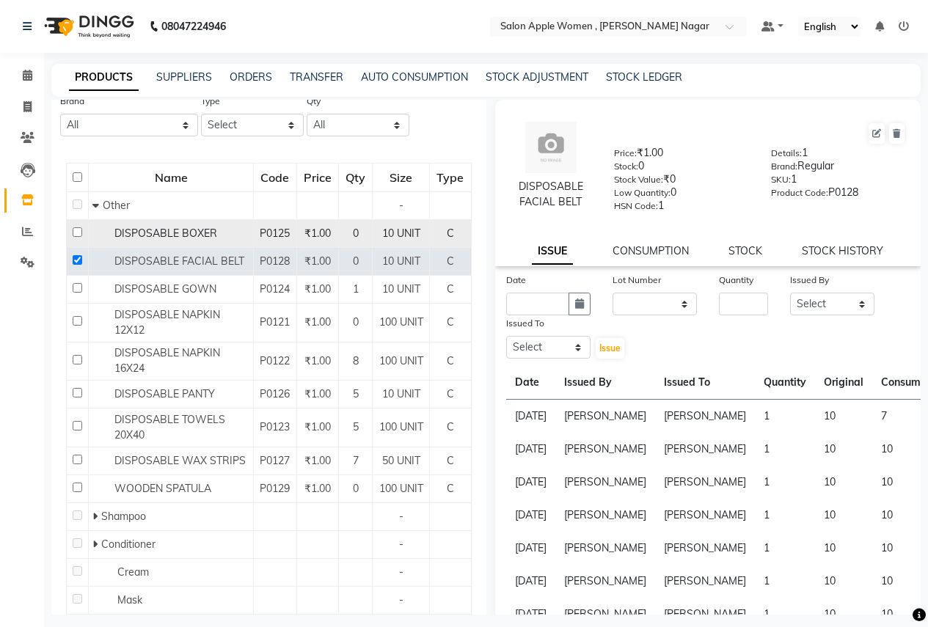
scroll to position [73, 0]
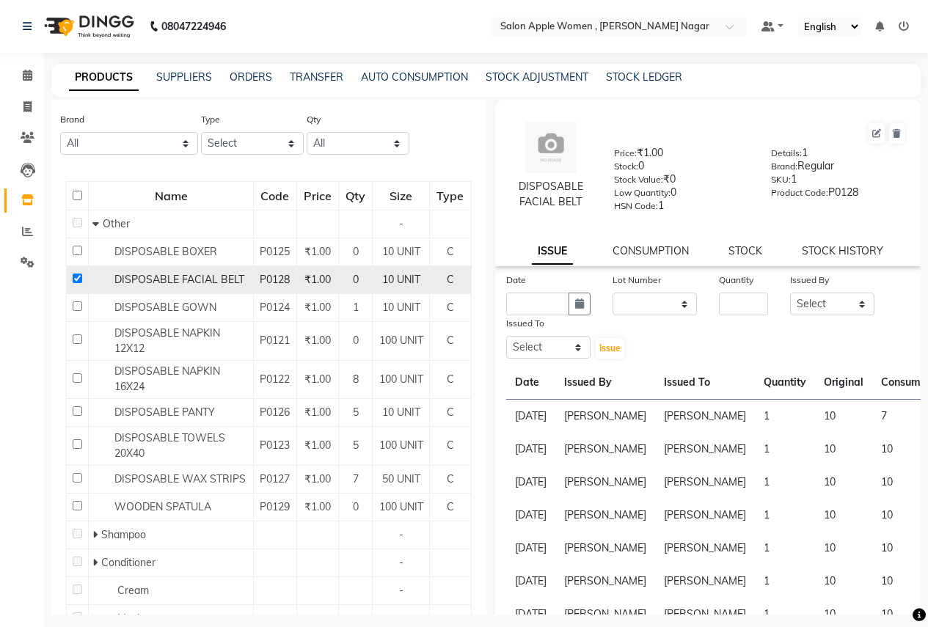
click at [74, 283] on input "checkbox" at bounding box center [78, 279] width 10 height 10
checkbox input "false"
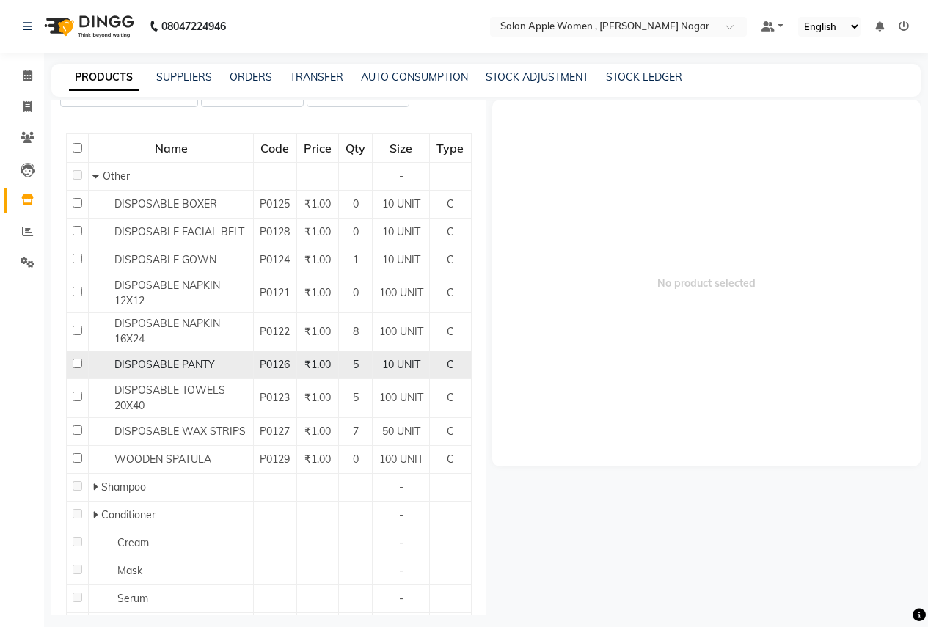
scroll to position [147, 0]
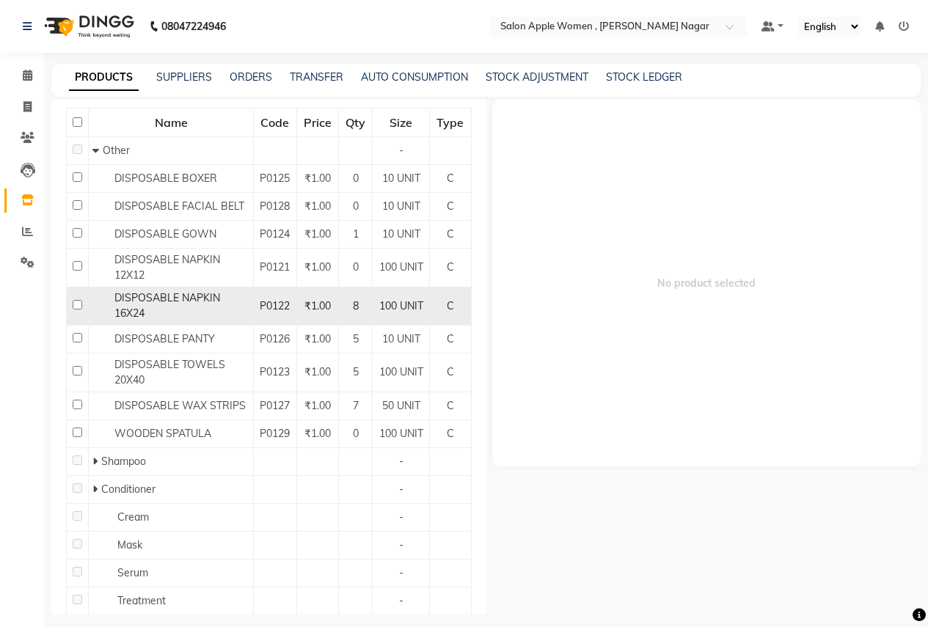
click at [78, 310] on input "checkbox" at bounding box center [78, 305] width 10 height 10
checkbox input "true"
select select
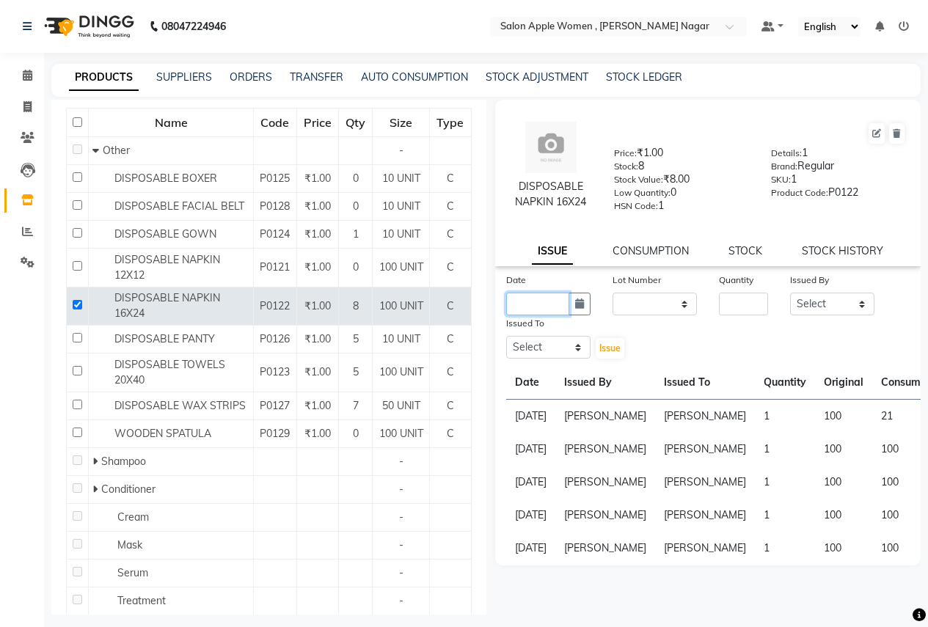
click at [534, 314] on input "text" at bounding box center [537, 304] width 63 height 23
select select "9"
select select "2025"
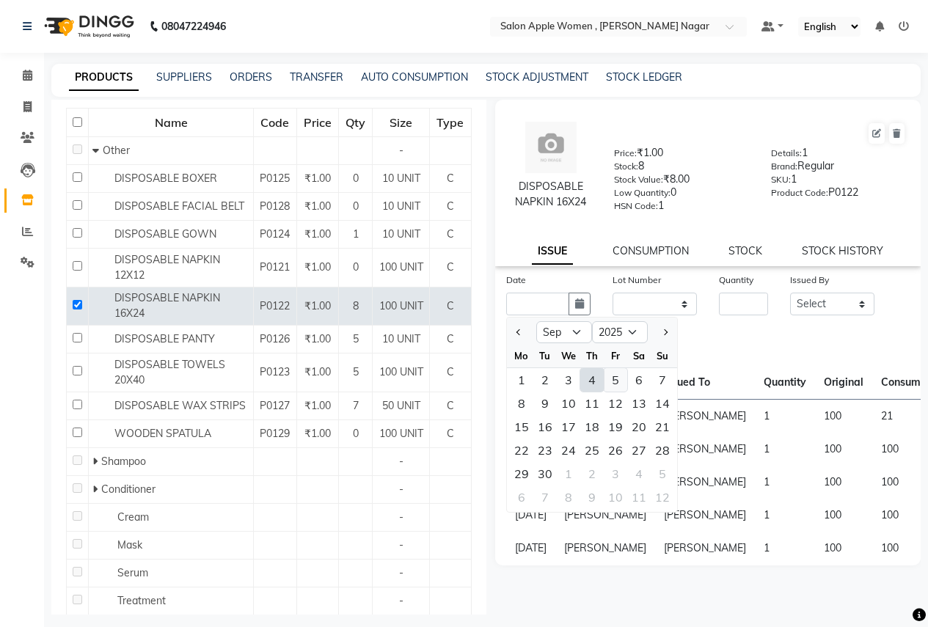
click at [619, 383] on div "5" at bounding box center [615, 379] width 23 height 23
type input "[DATE]"
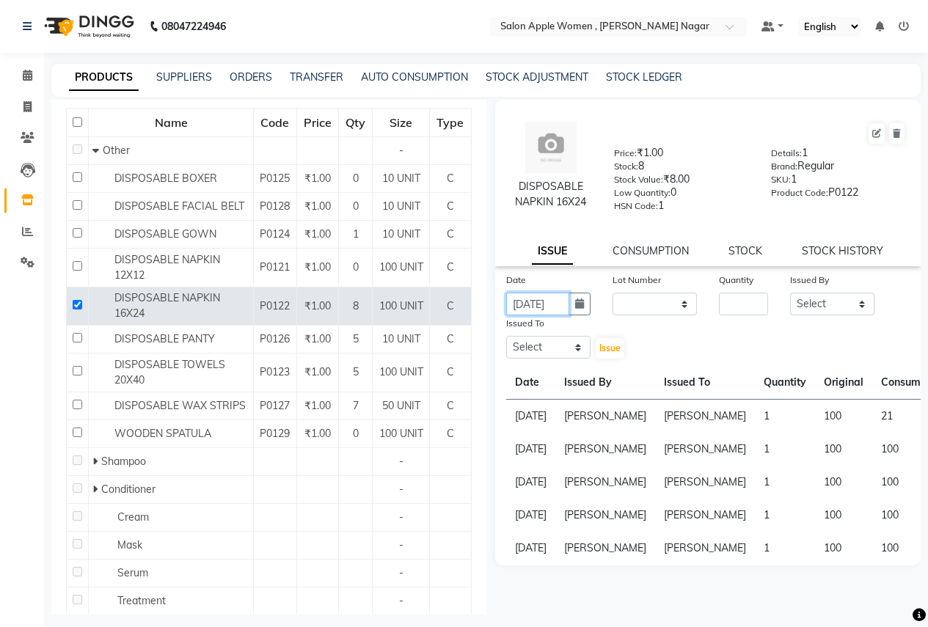
scroll to position [0, 11]
click at [735, 304] on input "number" at bounding box center [743, 304] width 49 height 23
type input "1"
click at [855, 305] on select "Select Ajay Rajendra Sonawane Anjali Anil Patil Ashwini chaitrali Jyoti Rahul S…" at bounding box center [832, 304] width 84 height 23
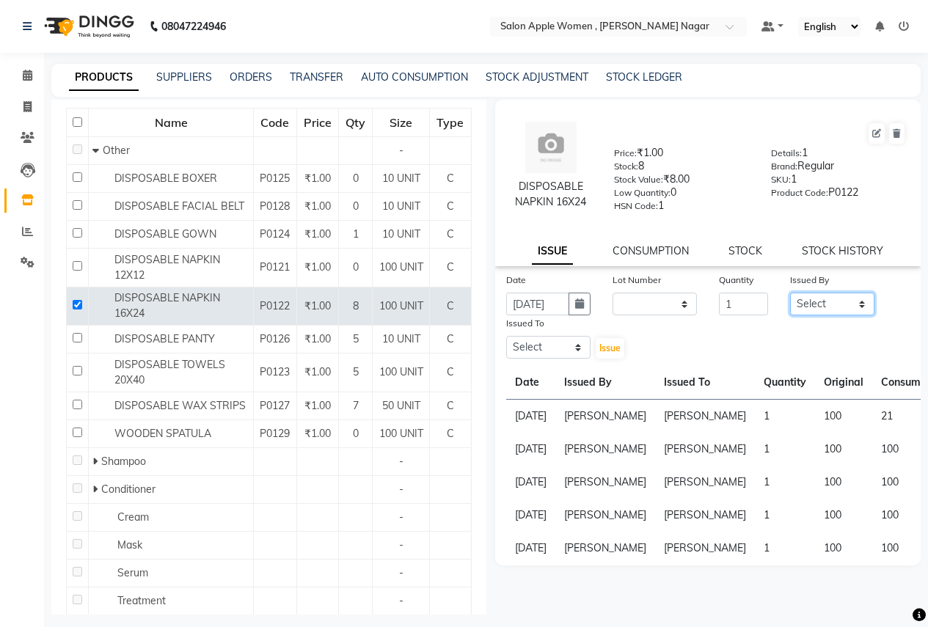
select select "57564"
click at [790, 293] on select "Select Ajay Rajendra Sonawane Anjali Anil Patil Ashwini chaitrali Jyoti Rahul S…" at bounding box center [832, 304] width 84 height 23
click at [566, 356] on select "Select Ajay Rajendra Sonawane Anjali Anil Patil Ashwini chaitrali Jyoti Rahul S…" at bounding box center [548, 347] width 84 height 23
select select "82884"
click at [506, 336] on select "Select Ajay Rajendra Sonawane Anjali Anil Patil Ashwini chaitrali Jyoti Rahul S…" at bounding box center [548, 347] width 84 height 23
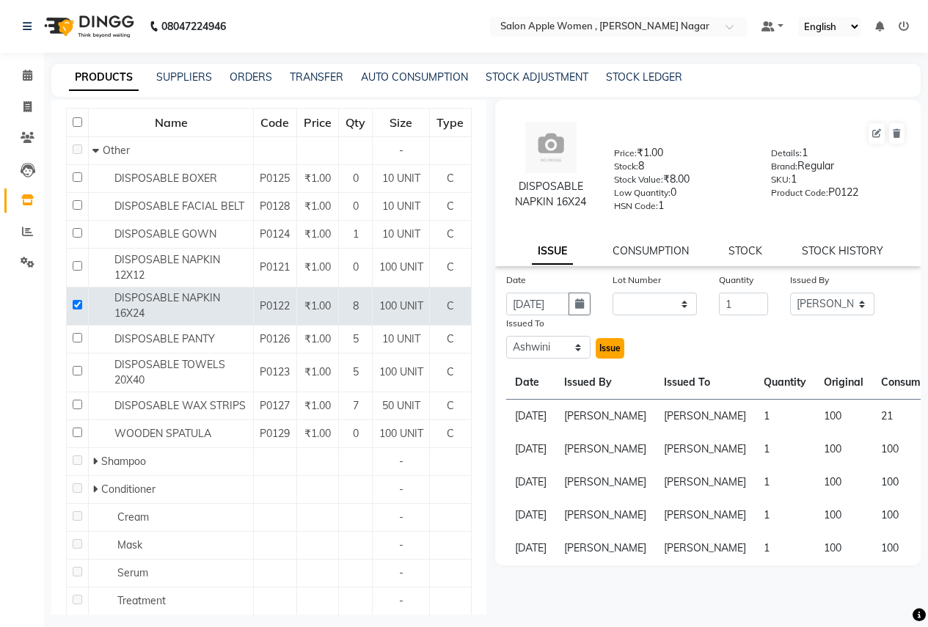
click at [611, 349] on span "Issue" at bounding box center [610, 348] width 21 height 11
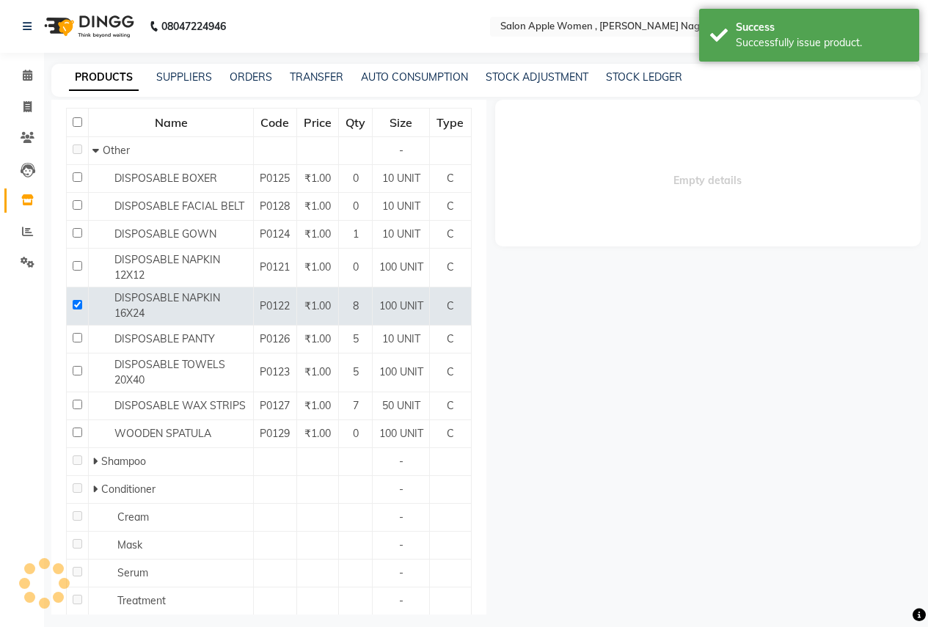
select select
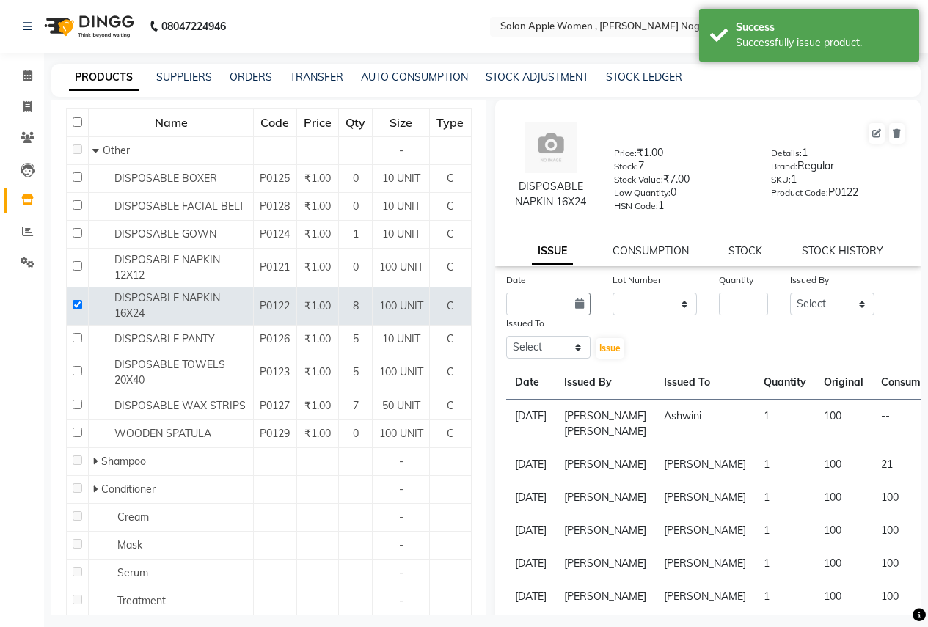
click at [743, 353] on div "Date Lot Number None Quantity Issued By Select Ajay Rajendra Sonawane Anjali An…" at bounding box center [708, 316] width 426 height 88
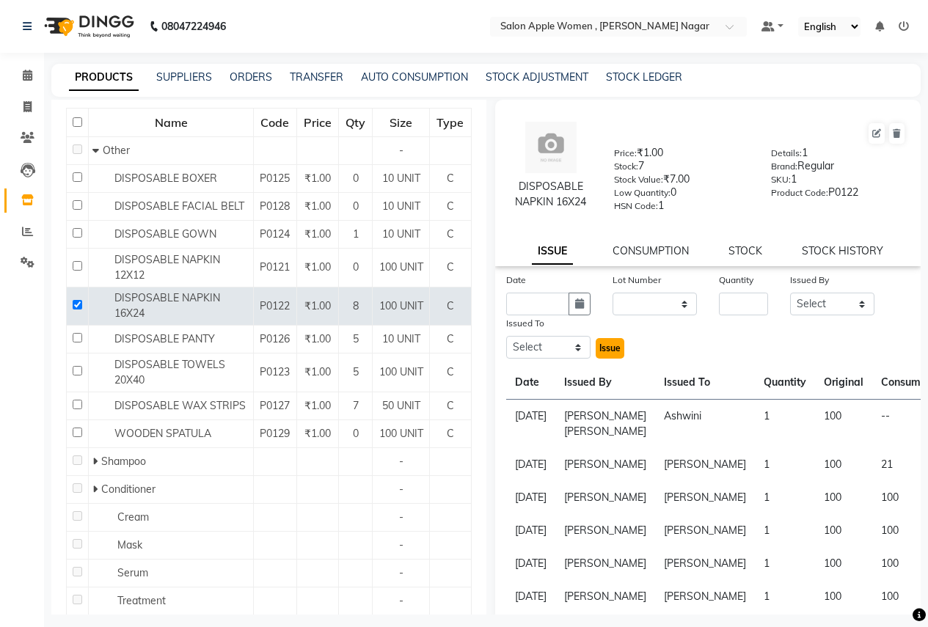
click at [614, 343] on span "Issue" at bounding box center [610, 348] width 21 height 11
click at [853, 305] on select "Select Ajay Rajendra Sonawane Anjali Anil Patil Ashwini chaitrali Jyoti Rahul S…" at bounding box center [832, 304] width 84 height 23
click at [737, 247] on link "STOCK" at bounding box center [746, 250] width 34 height 13
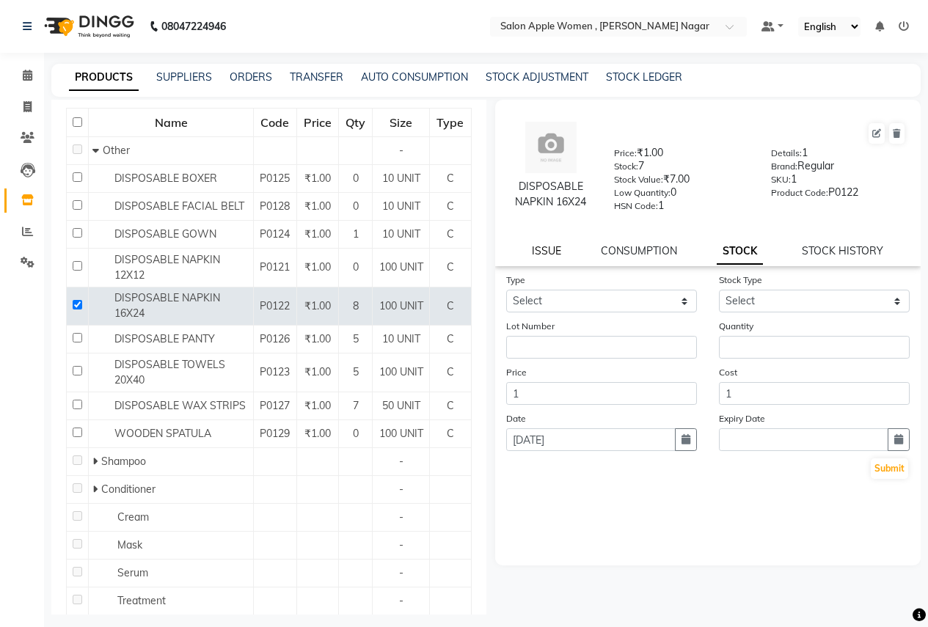
click at [546, 250] on link "ISSUE" at bounding box center [546, 250] width 29 height 13
select select
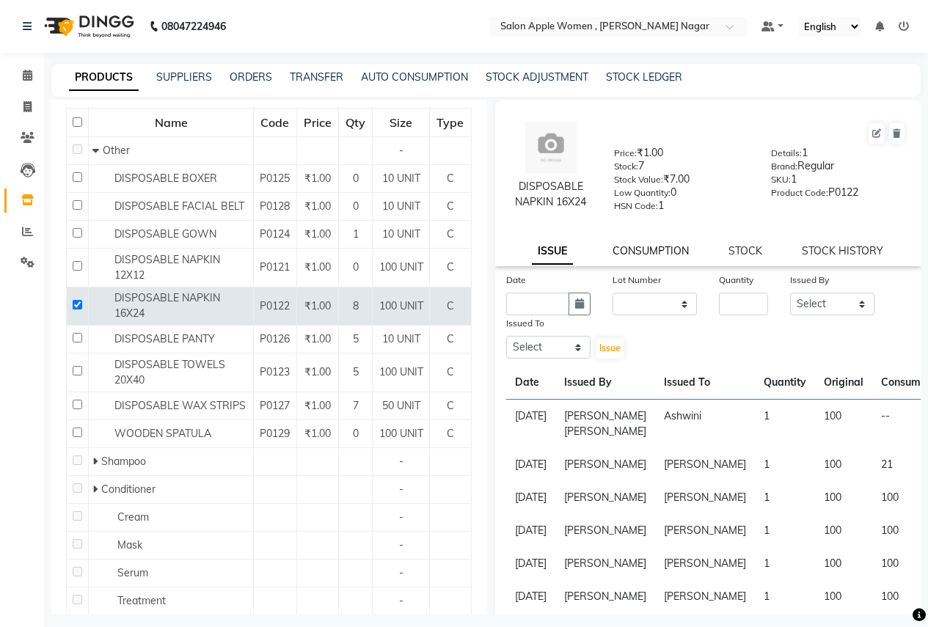
click at [636, 253] on link "CONSUMPTION" at bounding box center [651, 250] width 76 height 13
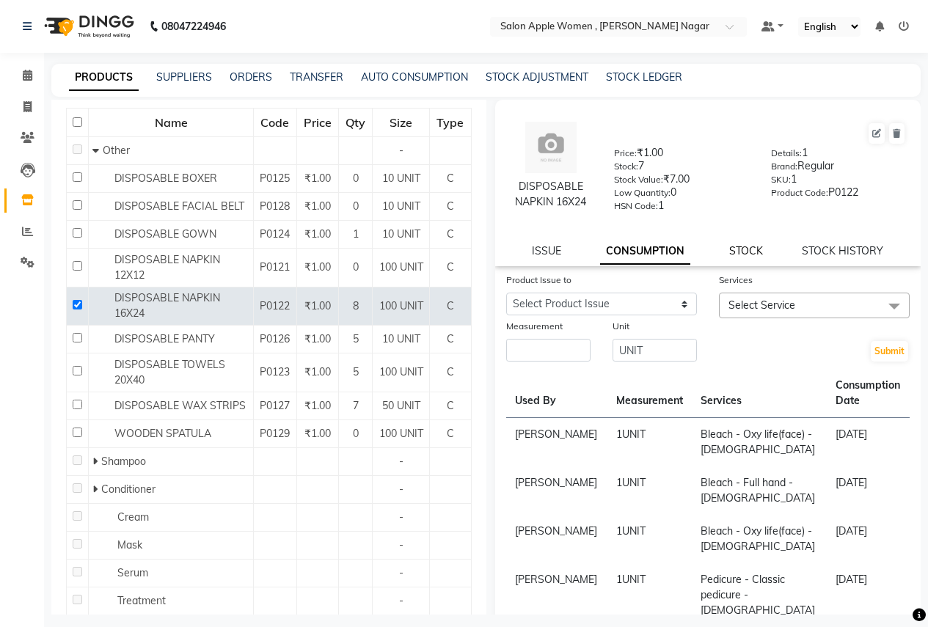
click at [744, 249] on link "STOCK" at bounding box center [746, 250] width 34 height 13
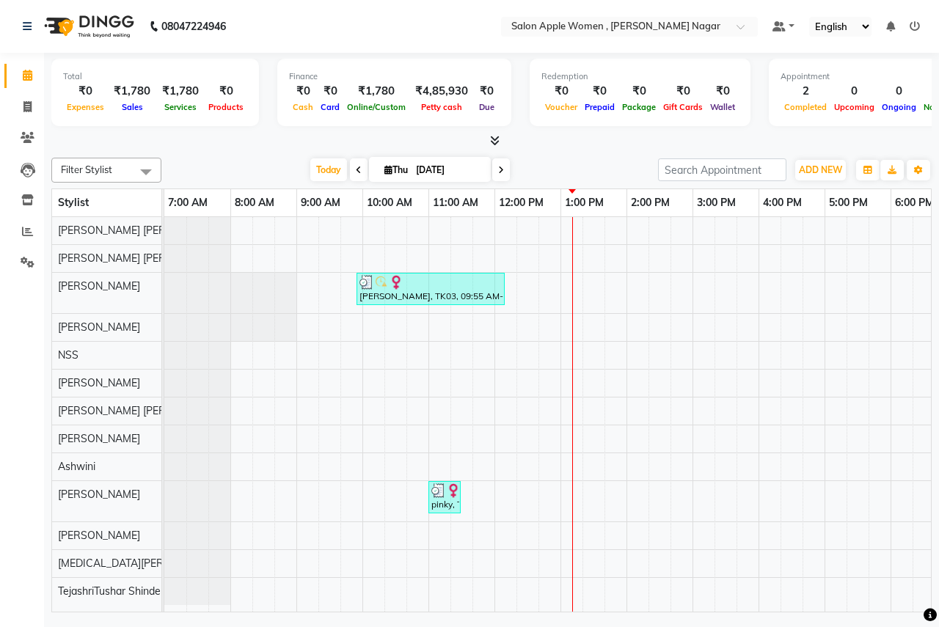
click at [316, 172] on span "Today" at bounding box center [328, 170] width 37 height 23
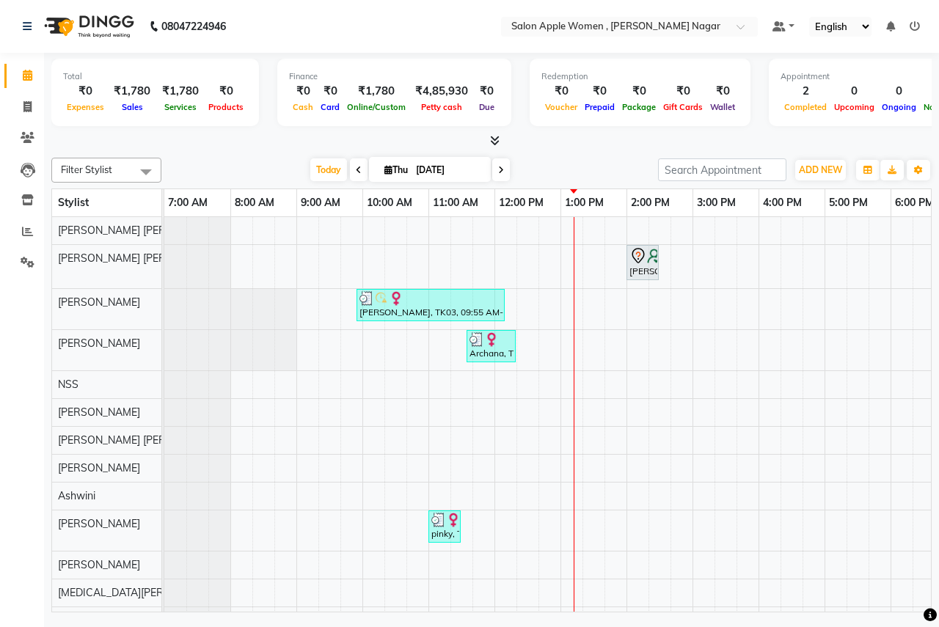
drag, startPoint x: 323, startPoint y: 166, endPoint x: 296, endPoint y: 167, distance: 27.2
click at [323, 167] on span "Today" at bounding box center [328, 170] width 37 height 23
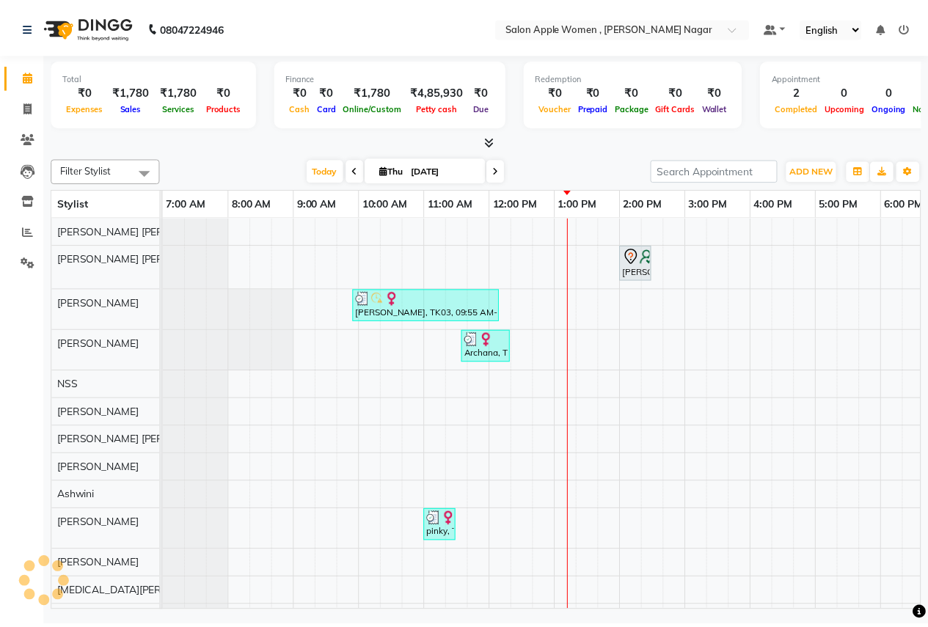
scroll to position [0, 290]
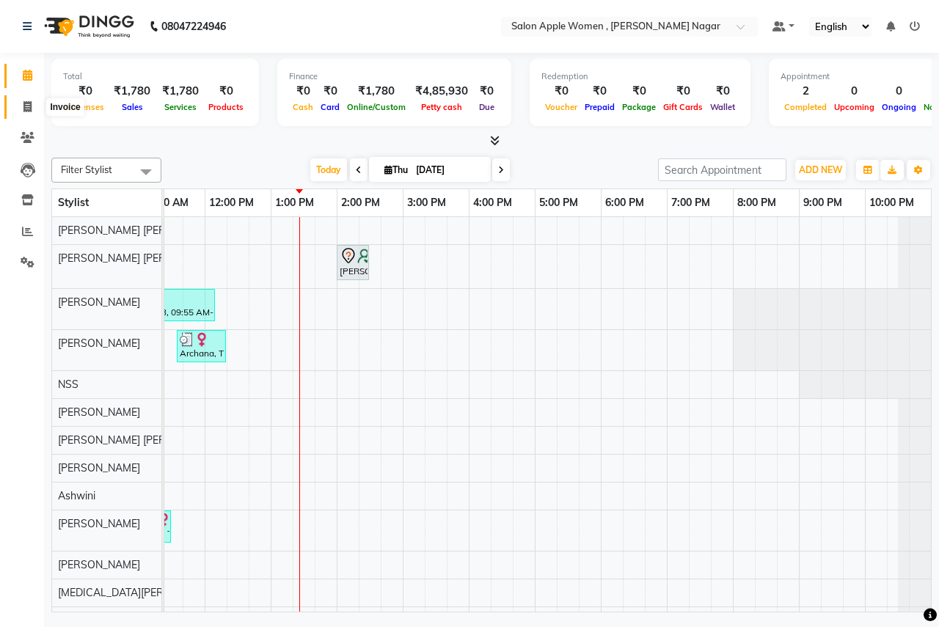
click at [30, 105] on icon at bounding box center [27, 106] width 8 height 11
select select "service"
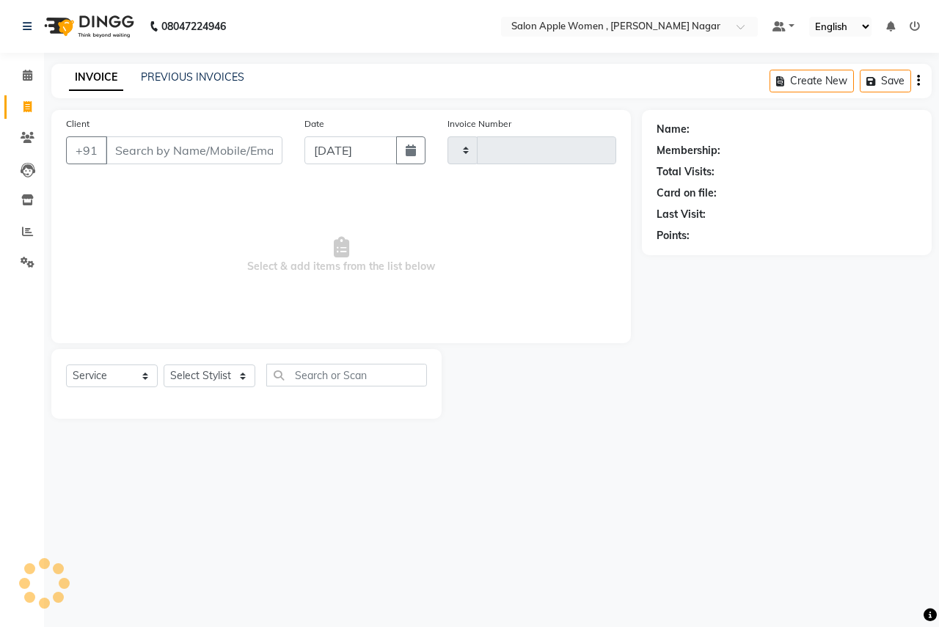
type input "2511"
select select "96"
click at [143, 143] on input "Client" at bounding box center [194, 151] width 177 height 28
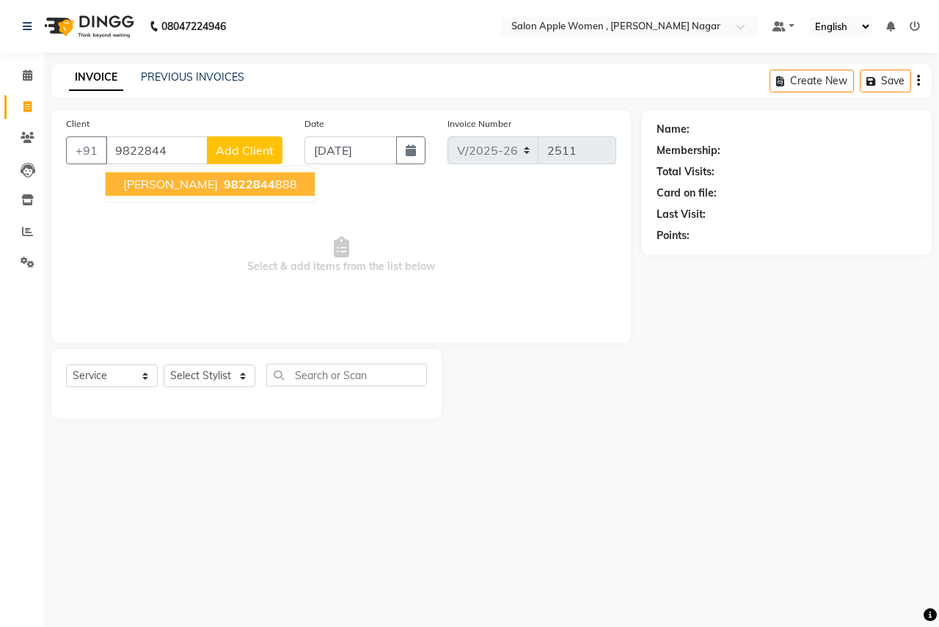
click at [174, 173] on button "[PERSON_NAME] 9822844 888" at bounding box center [210, 183] width 209 height 23
type input "9822844888"
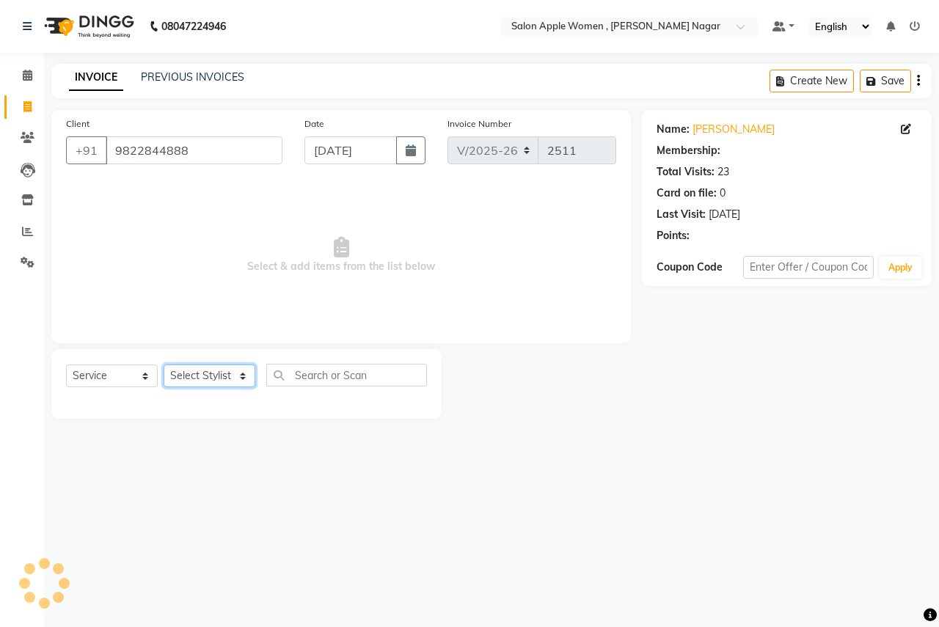
click at [230, 373] on select "Select Stylist [PERSON_NAME] [PERSON_NAME] [PERSON_NAME] [PERSON_NAME] Jyoti Ra…" at bounding box center [210, 376] width 92 height 23
select select "70309"
click at [164, 365] on select "Select Stylist [PERSON_NAME] [PERSON_NAME] [PERSON_NAME] [PERSON_NAME] Jyoti Ra…" at bounding box center [210, 376] width 92 height 23
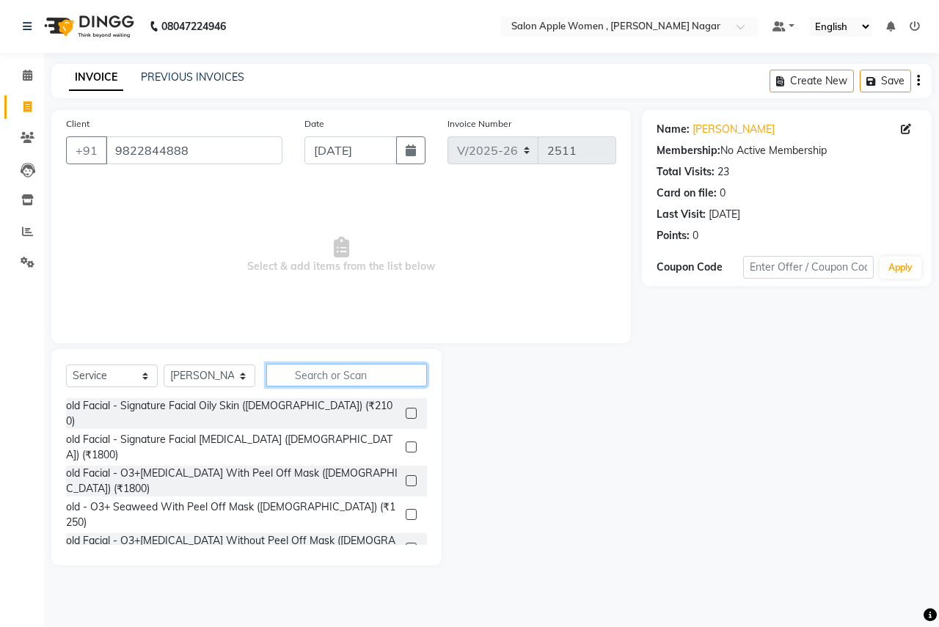
click at [323, 389] on div "Select Service Product Membership Package Voucher Prepaid Gift Card Select Styl…" at bounding box center [246, 381] width 361 height 34
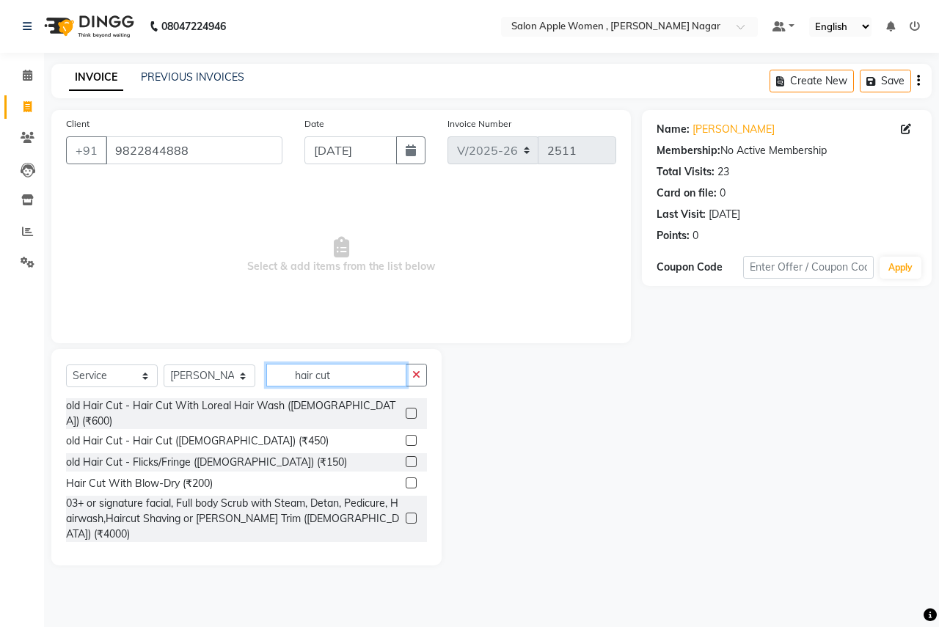
type input "hair cut"
click at [406, 548] on label at bounding box center [411, 553] width 11 height 11
click at [406, 550] on input "checkbox" at bounding box center [411, 555] width 10 height 10
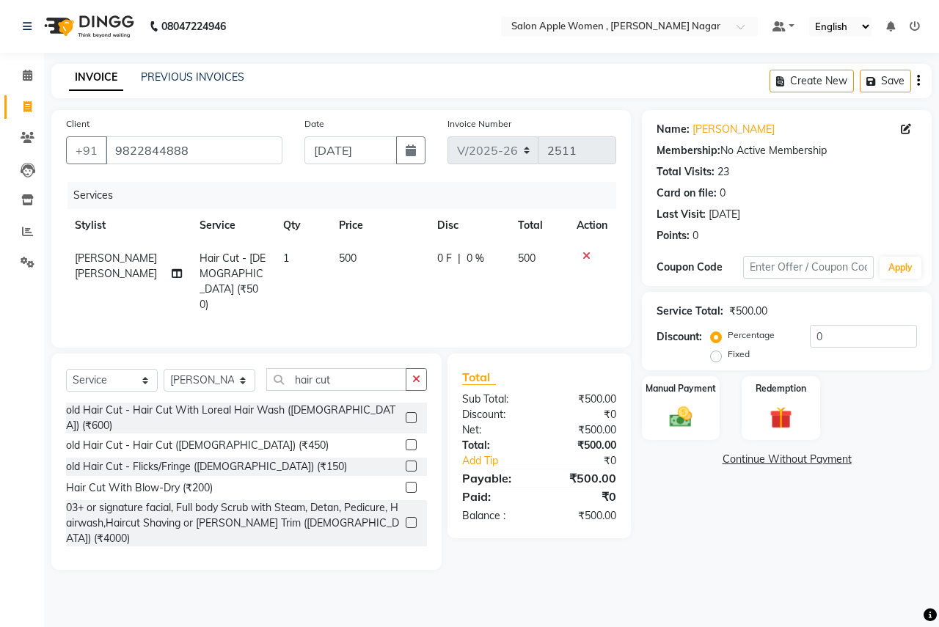
checkbox input "false"
click at [704, 426] on div "Manual Payment" at bounding box center [681, 409] width 81 height 68
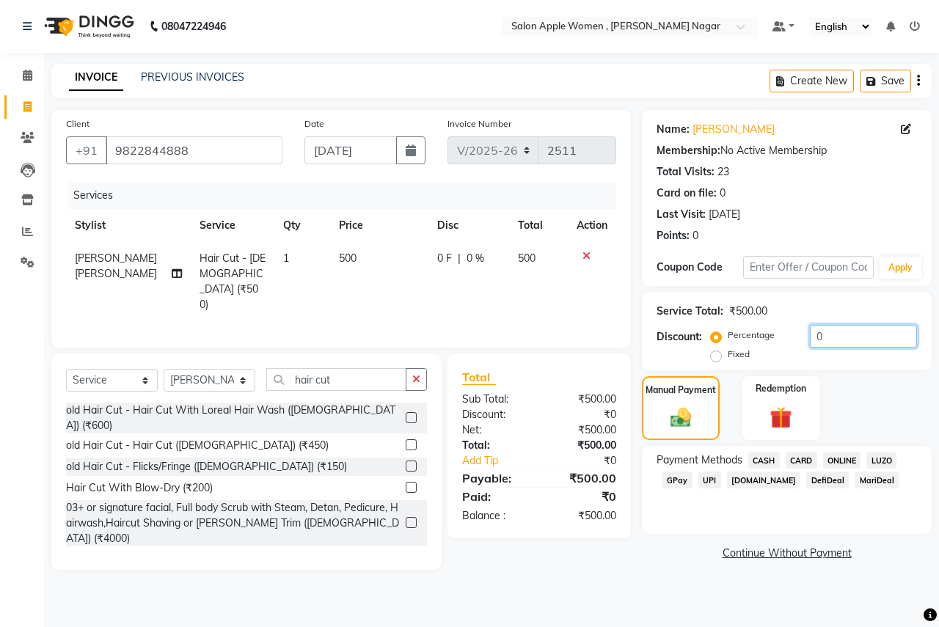
click at [845, 326] on input "0" at bounding box center [863, 336] width 107 height 23
type input "010"
drag, startPoint x: 843, startPoint y: 458, endPoint x: 854, endPoint y: 466, distance: 13.1
click at [844, 458] on span "ONLINE" at bounding box center [842, 460] width 38 height 17
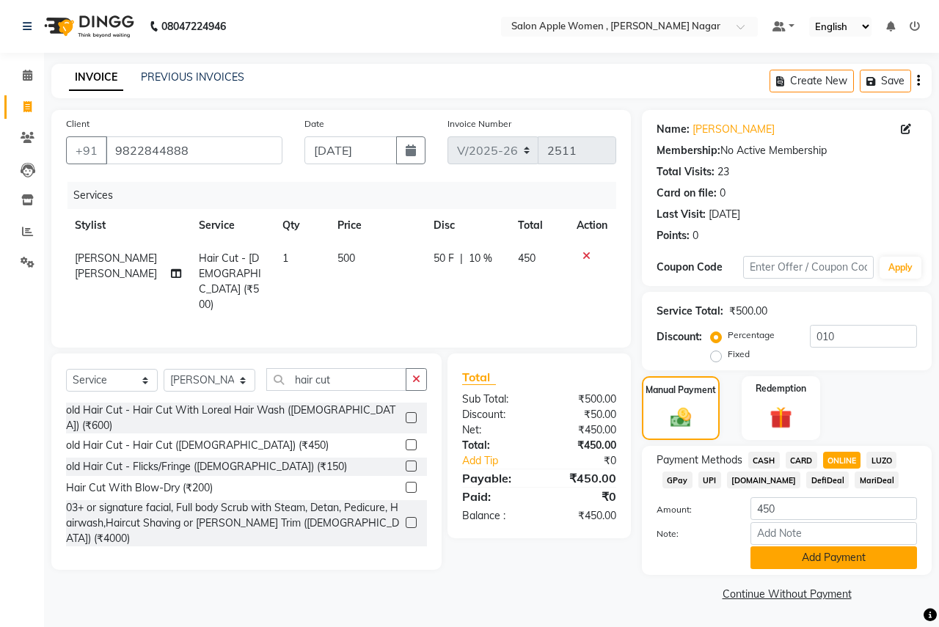
click at [790, 561] on button "Add Payment" at bounding box center [834, 558] width 167 height 23
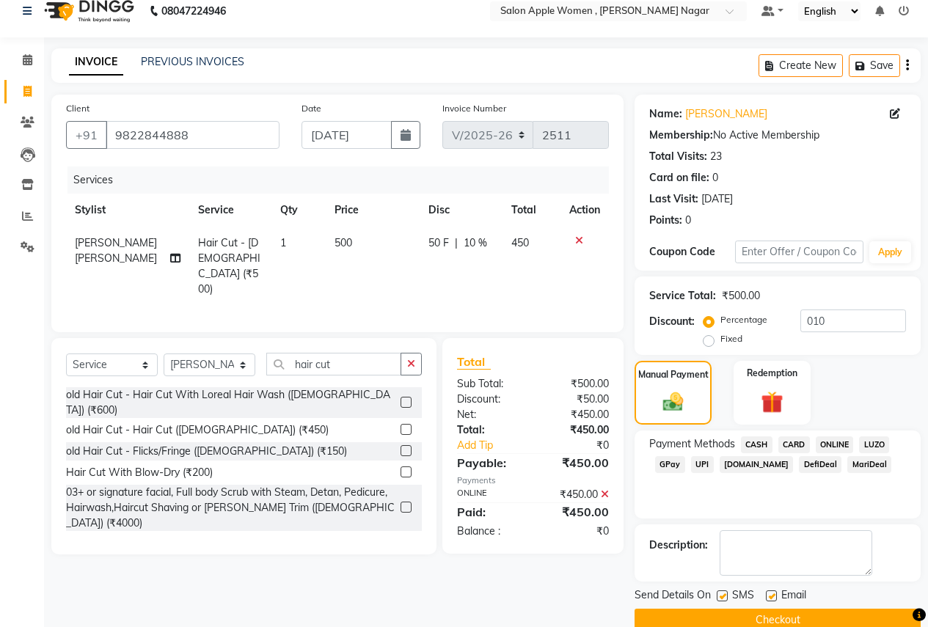
scroll to position [42, 0]
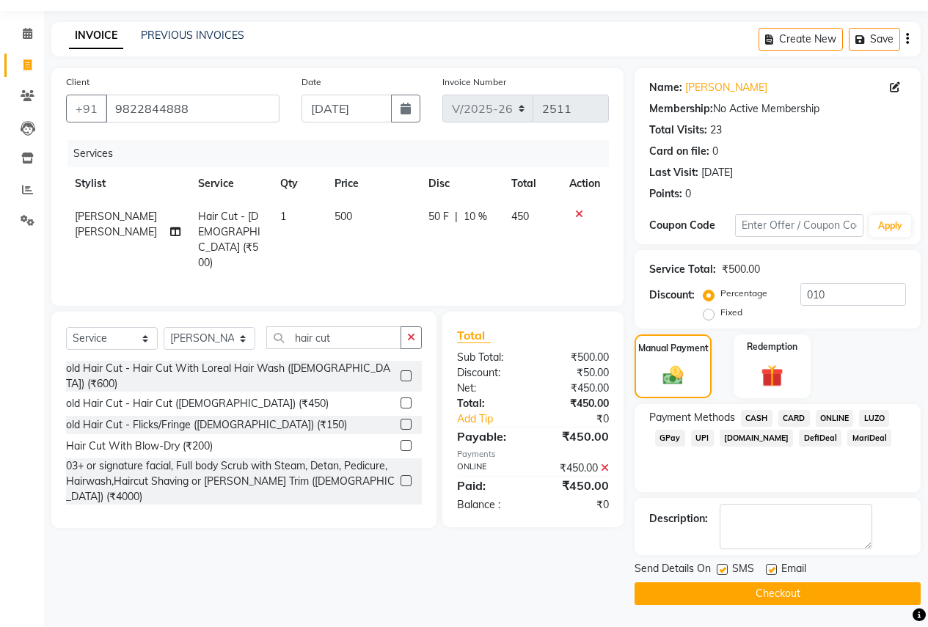
drag, startPoint x: 775, startPoint y: 595, endPoint x: 763, endPoint y: 598, distance: 12.8
click at [775, 597] on button "Checkout" at bounding box center [778, 594] width 286 height 23
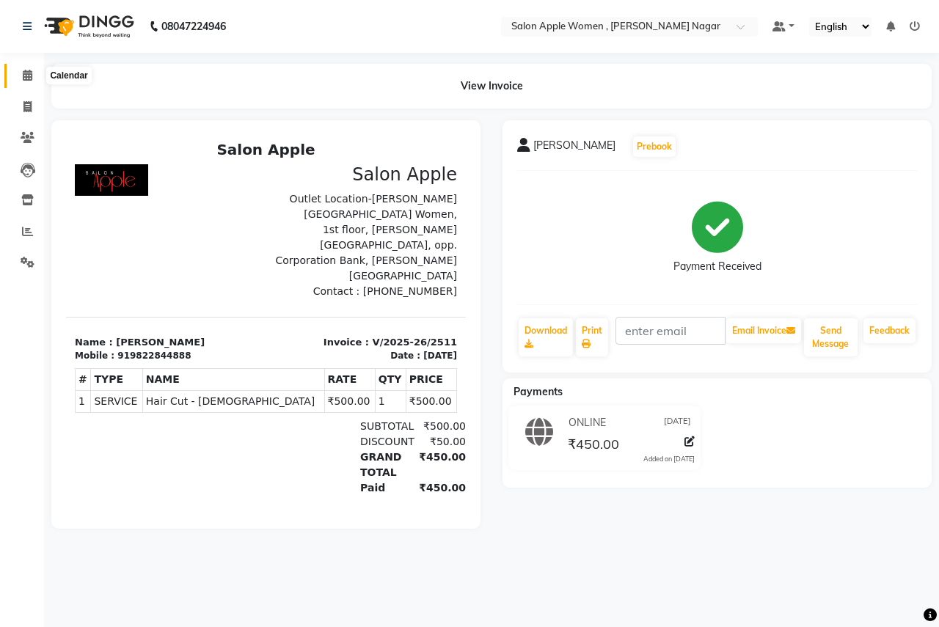
click at [28, 79] on icon at bounding box center [28, 75] width 10 height 11
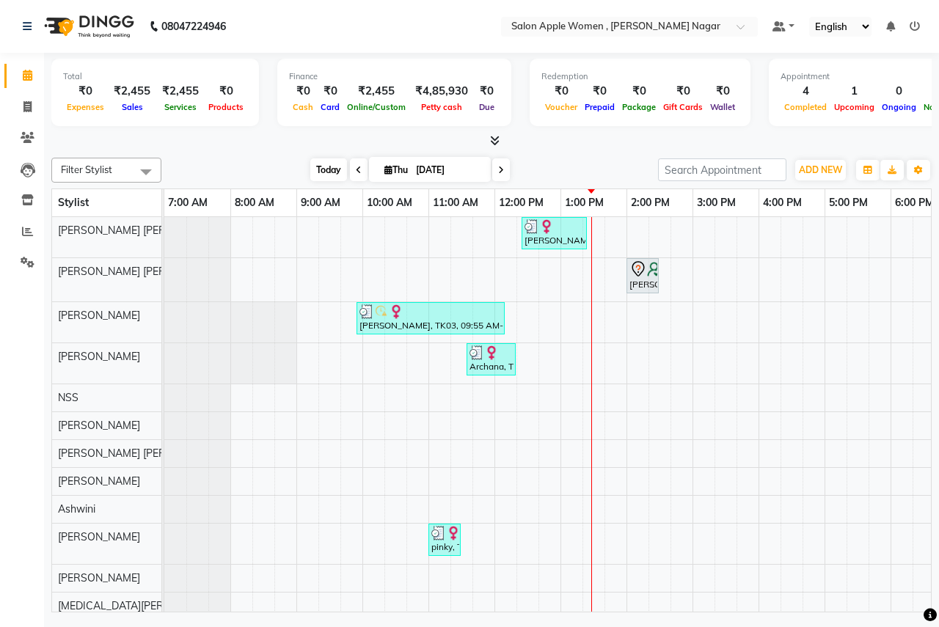
click at [310, 166] on span "Today" at bounding box center [328, 170] width 37 height 23
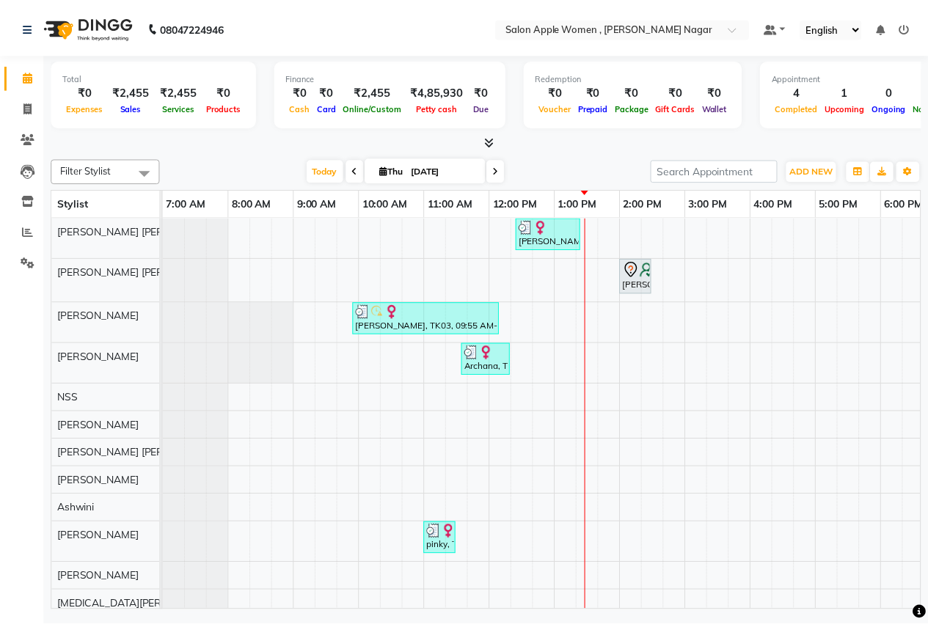
scroll to position [0, 290]
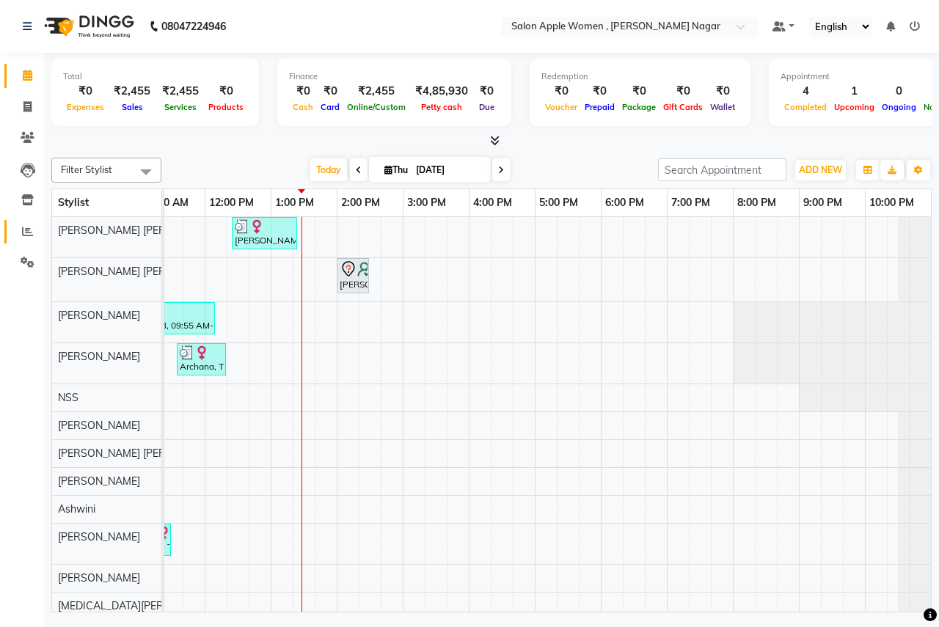
click at [32, 240] on link "Reports" at bounding box center [21, 232] width 35 height 24
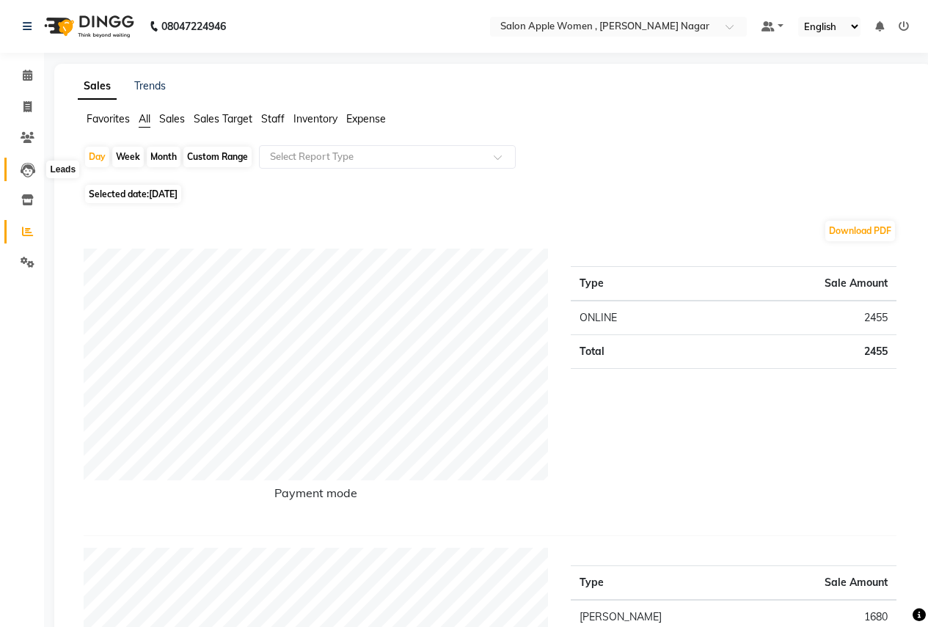
click at [23, 176] on icon at bounding box center [28, 170] width 15 height 15
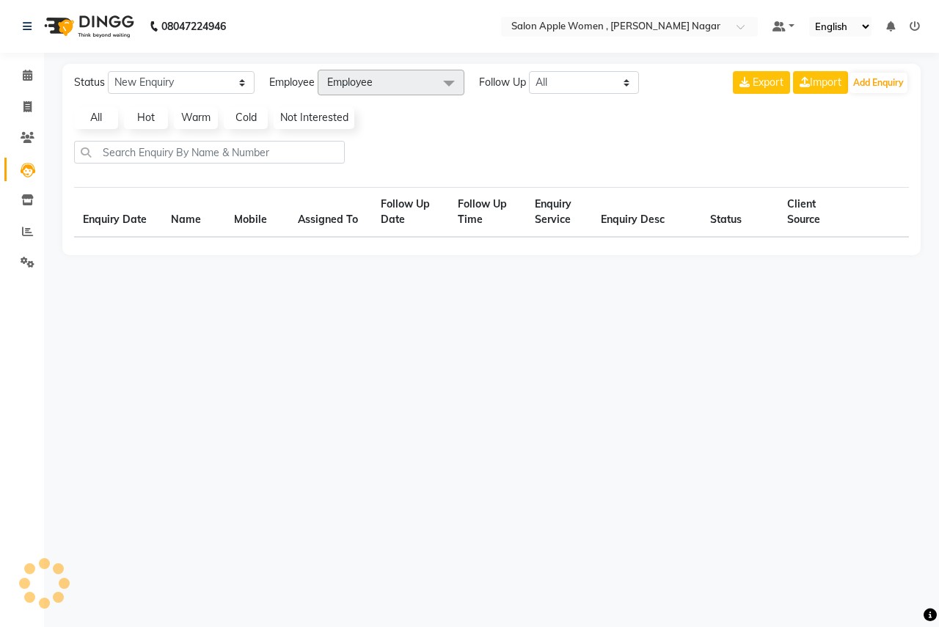
select select "10"
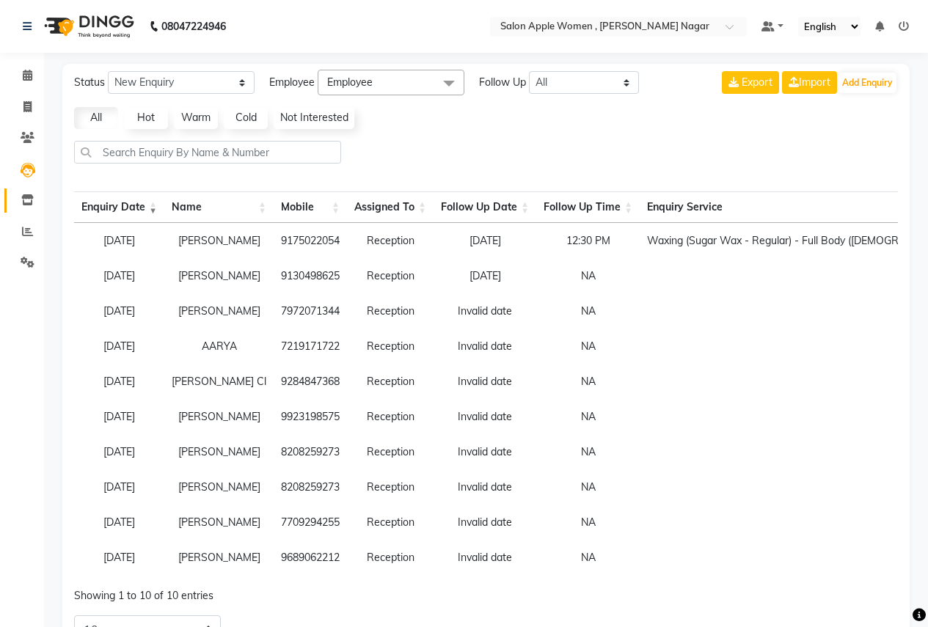
click at [31, 192] on link "Inventory" at bounding box center [21, 201] width 35 height 24
select select
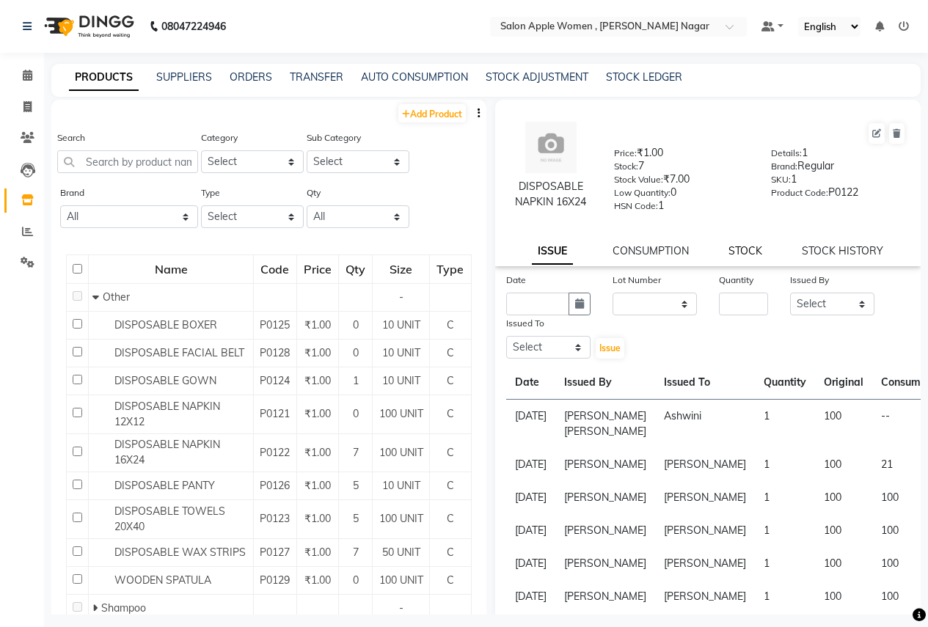
click at [733, 250] on link "STOCK" at bounding box center [746, 250] width 34 height 13
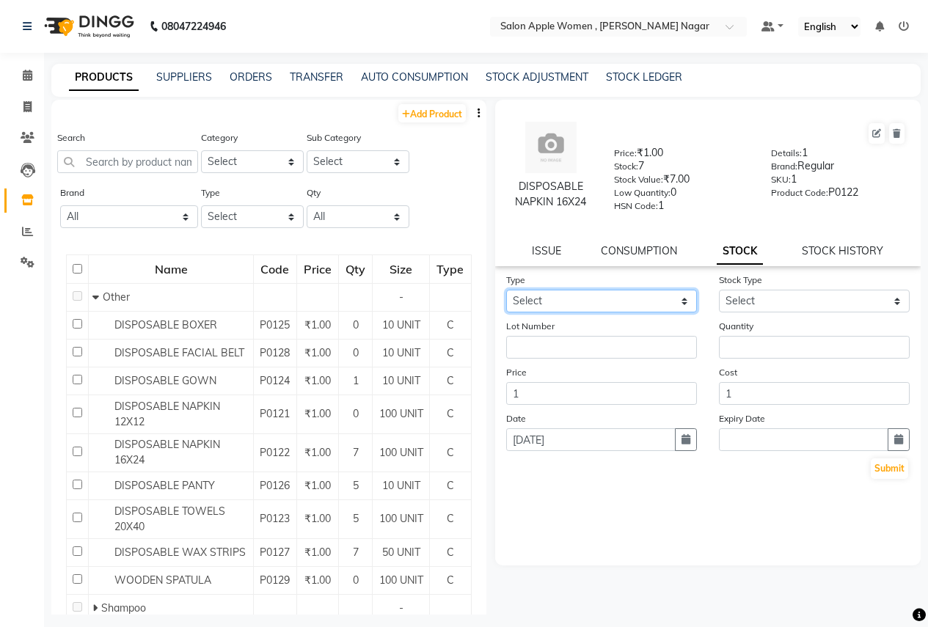
click at [687, 300] on select "Select In" at bounding box center [601, 301] width 191 height 23
select select "in"
click at [506, 290] on select "Select In" at bounding box center [601, 301] width 191 height 23
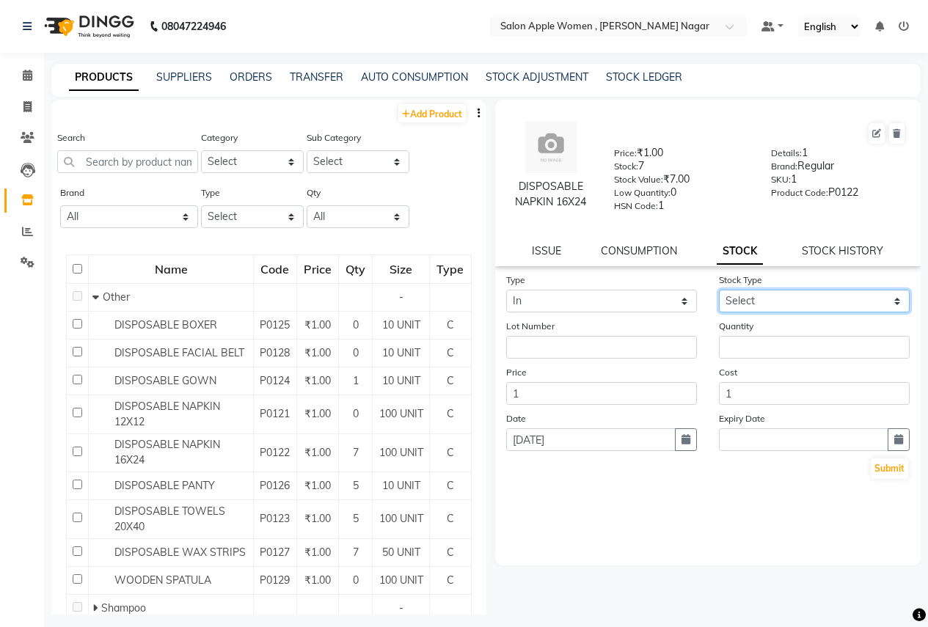
click at [887, 304] on select "Select New Stock Adjustment Return Other" at bounding box center [814, 301] width 191 height 23
select select "new stock"
click at [719, 290] on select "Select New Stock Adjustment Return Other" at bounding box center [814, 301] width 191 height 23
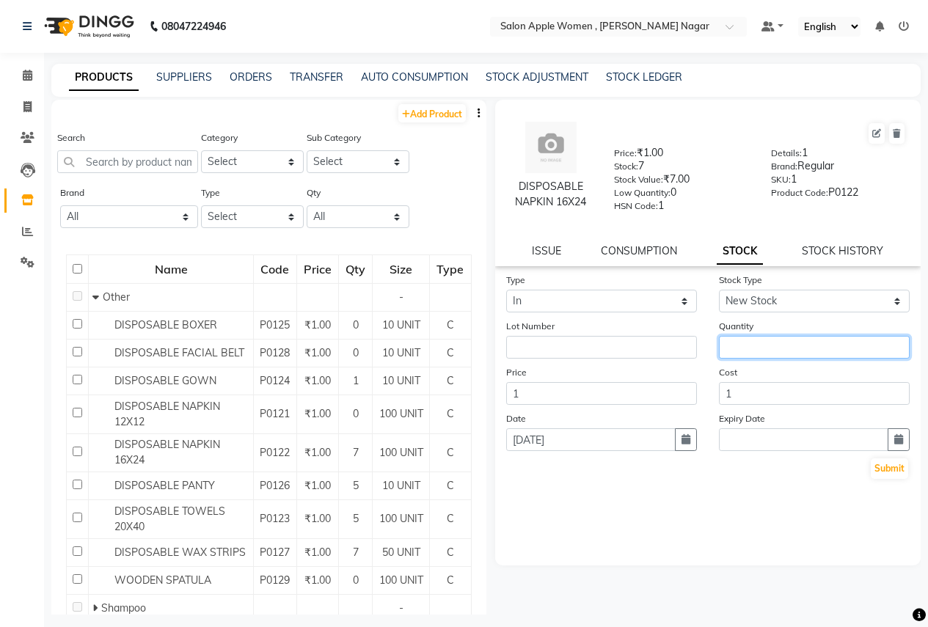
click at [776, 353] on input "number" at bounding box center [814, 347] width 191 height 23
type input "1"
click at [617, 448] on input "[DATE]" at bounding box center [591, 440] width 170 height 23
select select "9"
select select "2025"
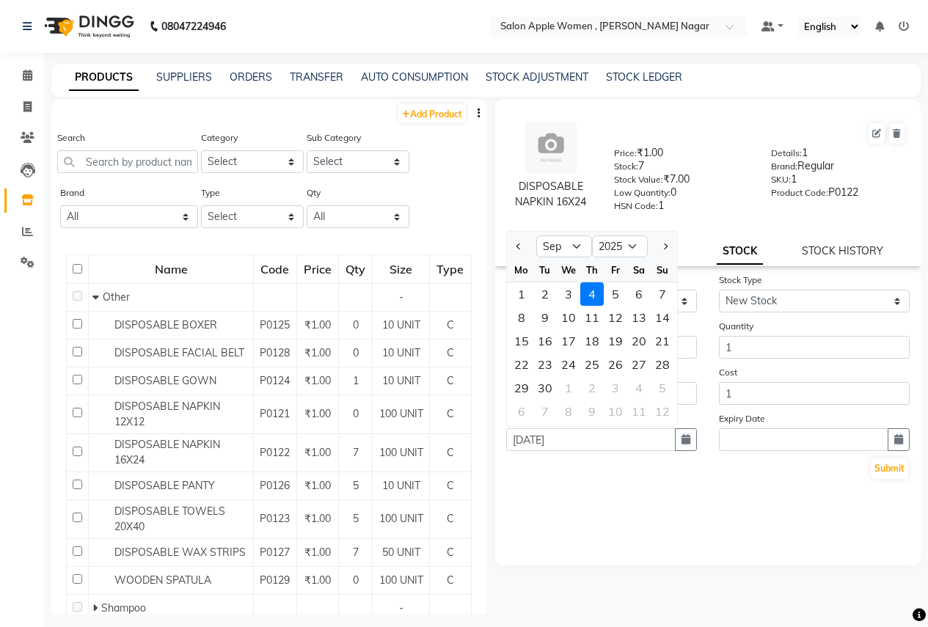
drag, startPoint x: 600, startPoint y: 321, endPoint x: 645, endPoint y: 335, distance: 47.6
click at [600, 321] on div "11" at bounding box center [592, 317] width 23 height 23
type input "[DATE]"
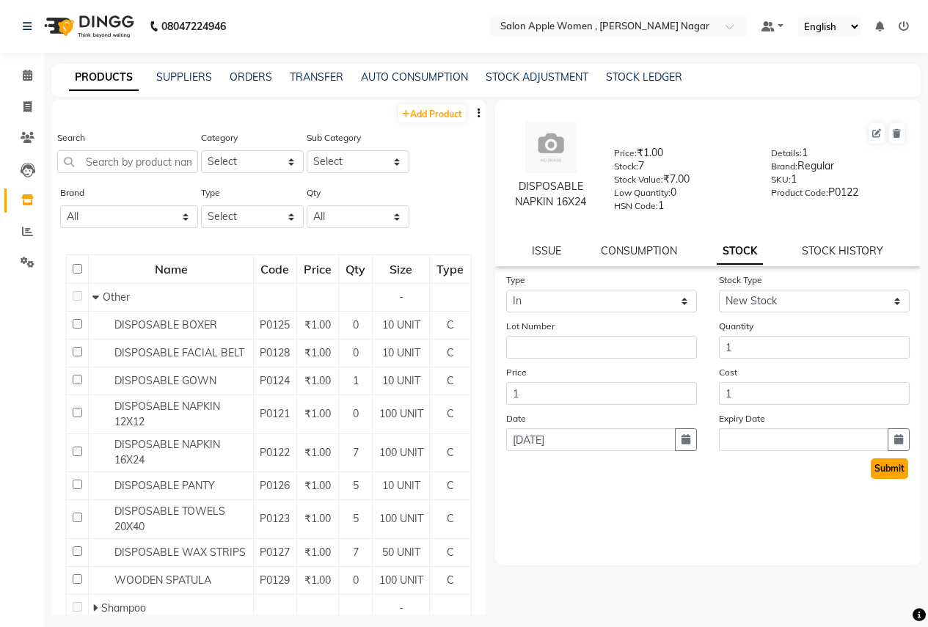
click at [880, 468] on button "Submit" at bounding box center [889, 469] width 37 height 21
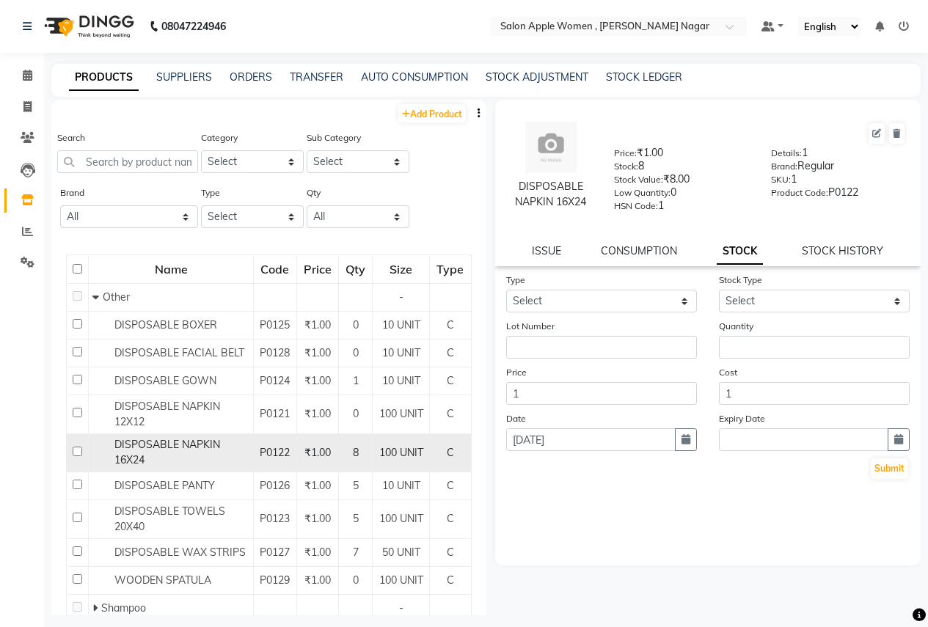
scroll to position [354, 0]
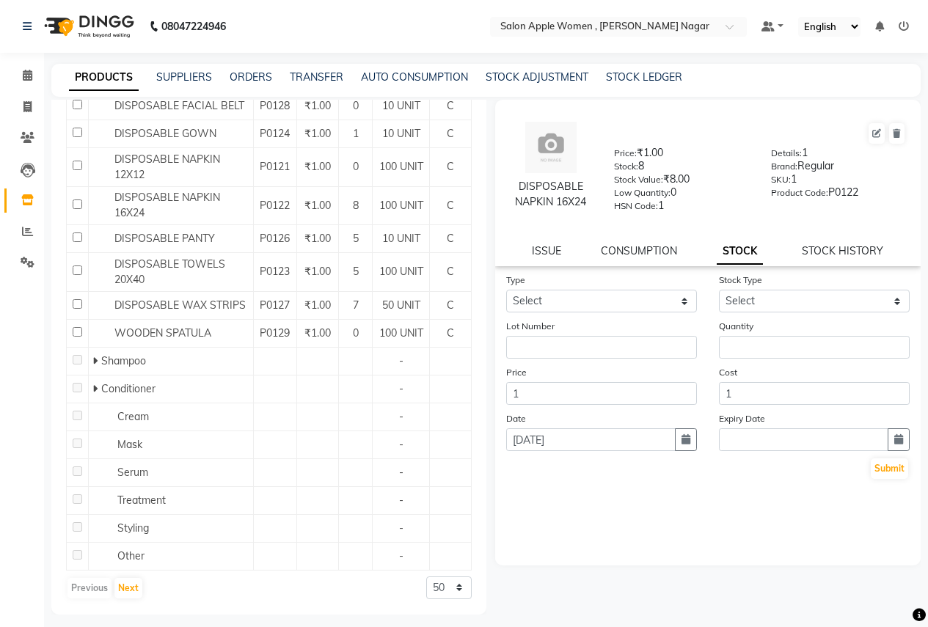
drag, startPoint x: 743, startPoint y: 258, endPoint x: 752, endPoint y: 258, distance: 8.1
click at [745, 258] on link "STOCK" at bounding box center [740, 252] width 46 height 26
click at [886, 304] on select "Select New Stock Adjustment Return Other" at bounding box center [814, 301] width 191 height 23
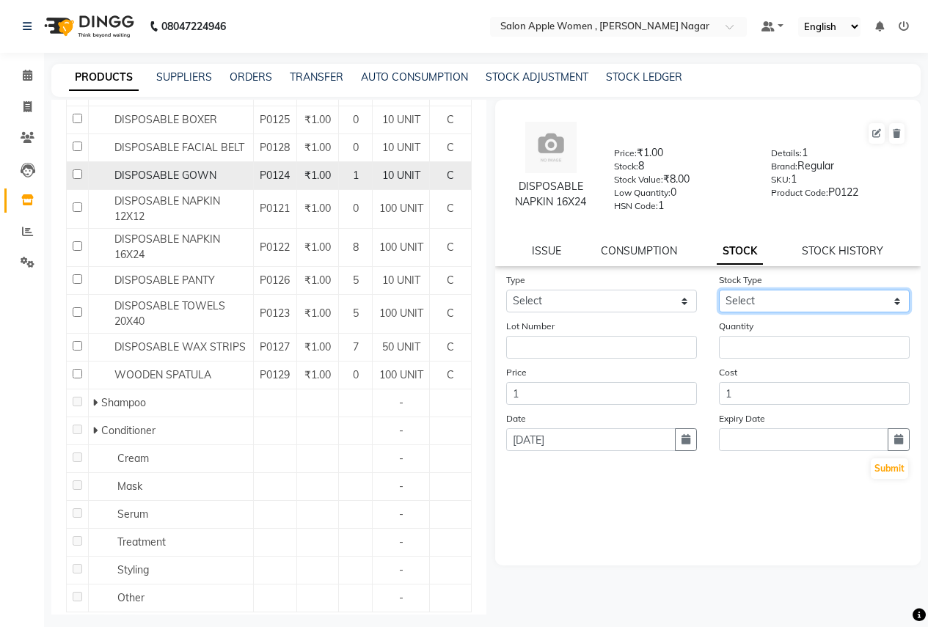
scroll to position [60, 0]
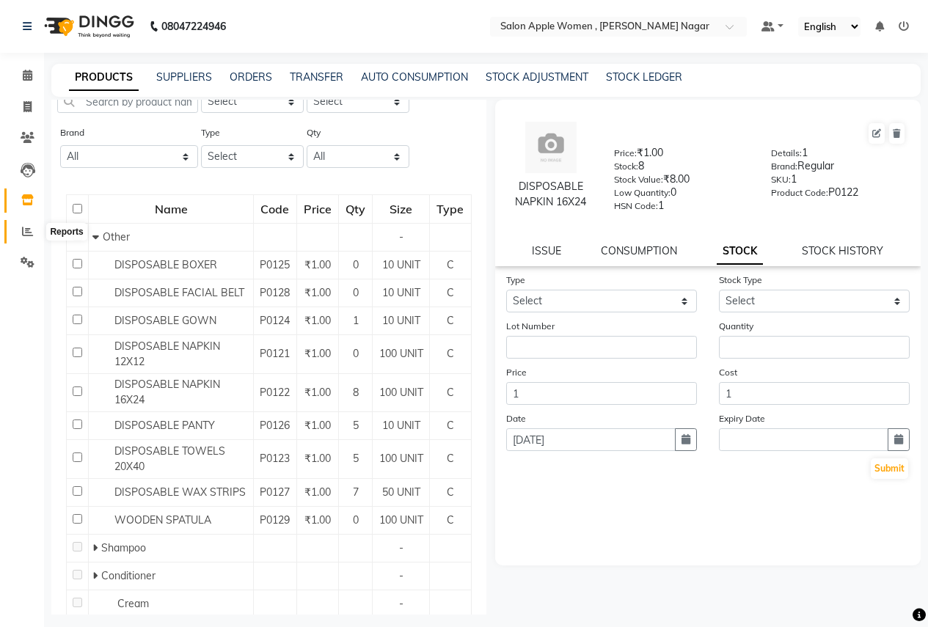
click at [27, 230] on icon at bounding box center [27, 231] width 11 height 11
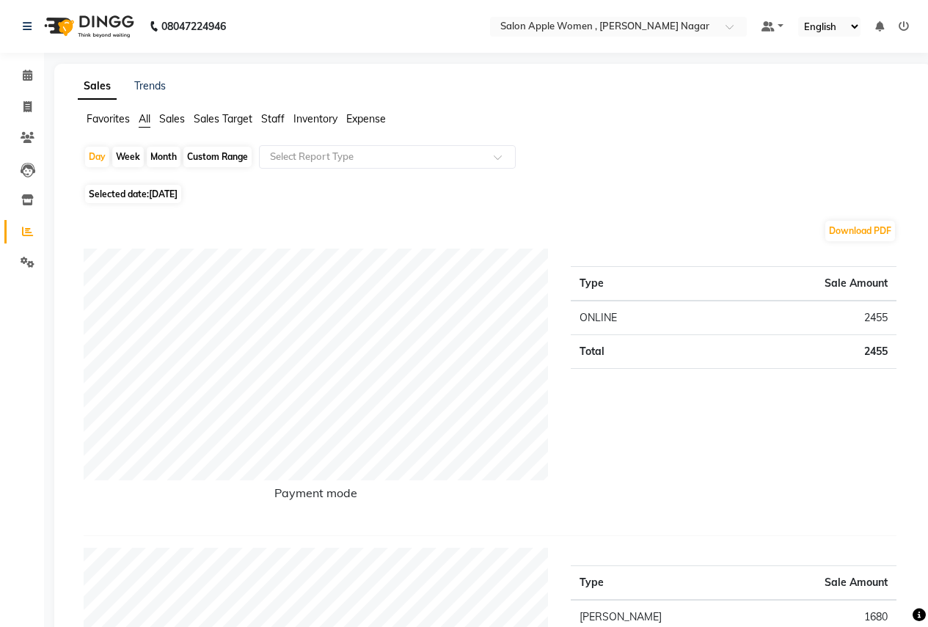
click at [148, 119] on span "All" at bounding box center [145, 118] width 12 height 13
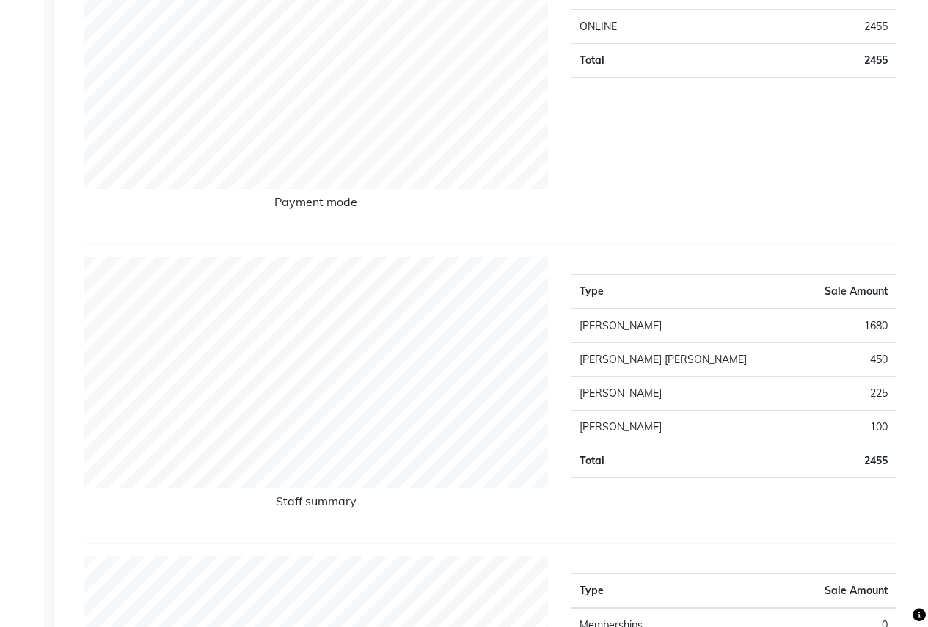
scroll to position [73, 0]
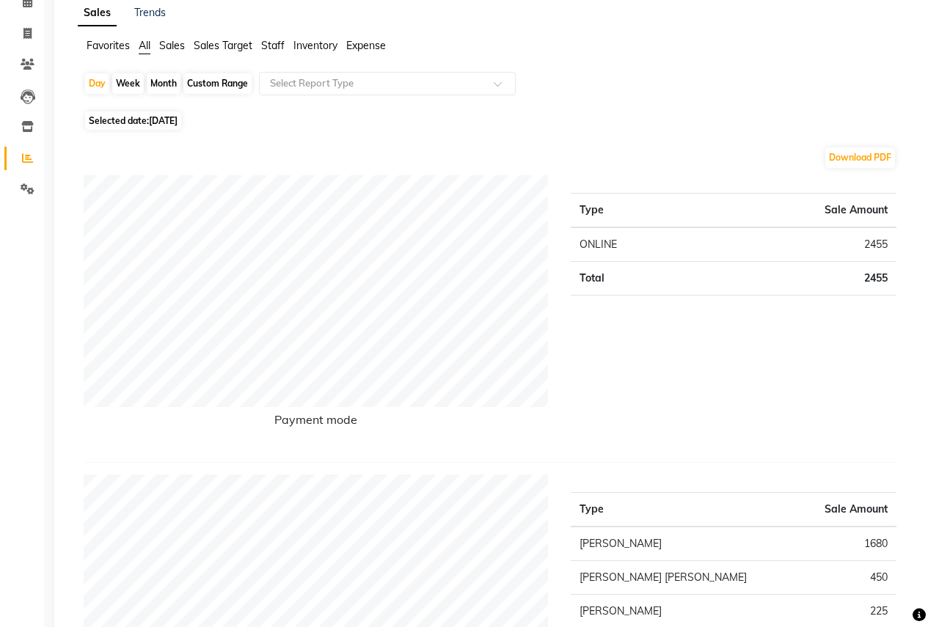
click at [133, 81] on div "Week" at bounding box center [128, 83] width 32 height 21
select select "9"
select select "2025"
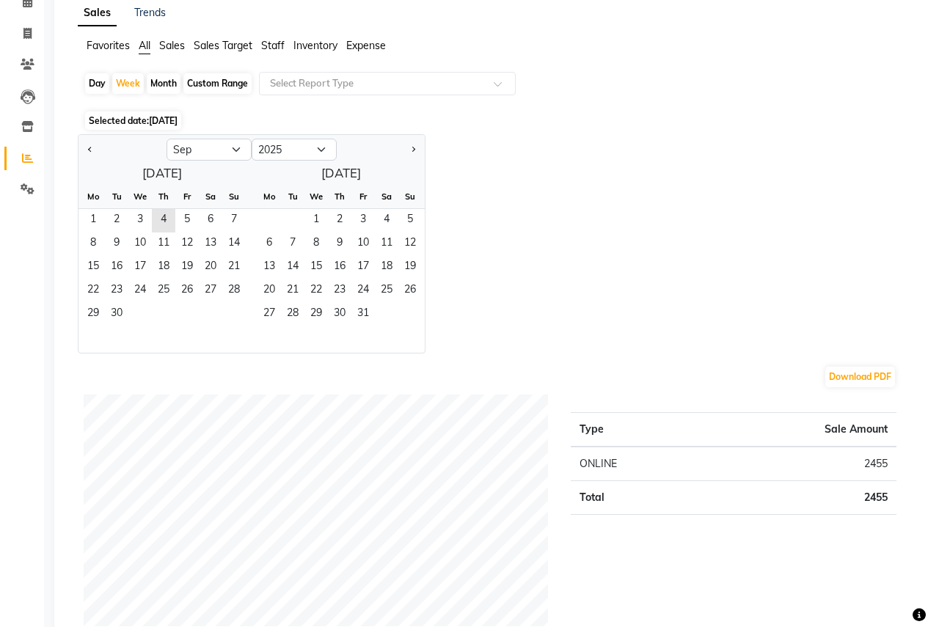
click at [175, 89] on div "Month" at bounding box center [164, 83] width 34 height 21
select select "9"
select select "2025"
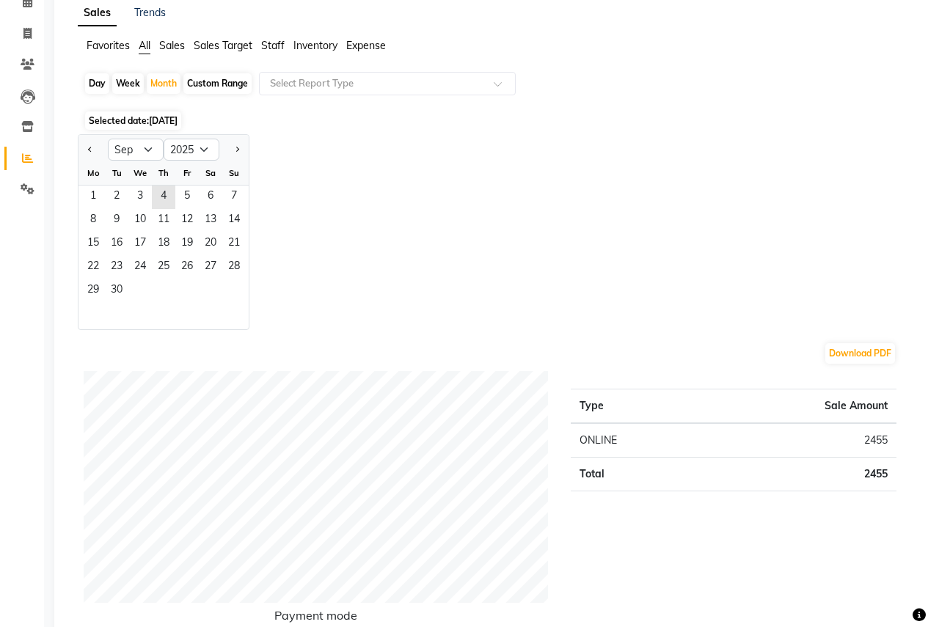
click at [214, 87] on div "Custom Range" at bounding box center [217, 83] width 68 height 21
select select "9"
select select "2025"
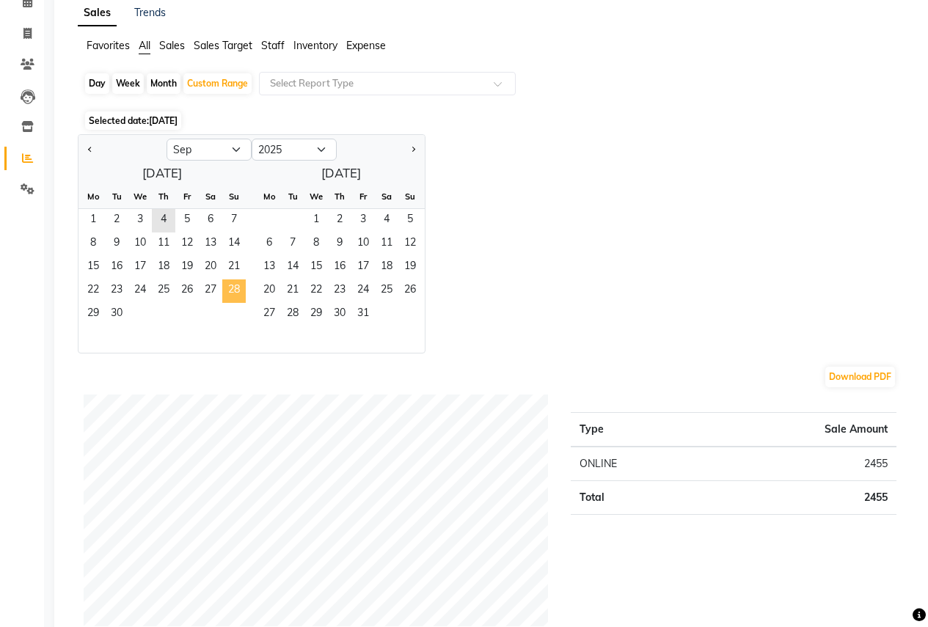
drag, startPoint x: 104, startPoint y: 219, endPoint x: 230, endPoint y: 280, distance: 140.2
click at [230, 280] on ngb-datepicker-month "Mo Tu We Th Fr Sa Su 1 2 3 4 5 6 7 8 9 10 11 12 13 14 15 16 17 18 19 20 21 22 2…" at bounding box center [162, 269] width 167 height 168
click at [499, 198] on div "Jan Feb Mar Apr May Jun [DATE] Aug Sep Oct Nov [DATE] 2016 2017 2018 2019 2020 …" at bounding box center [493, 243] width 831 height 219
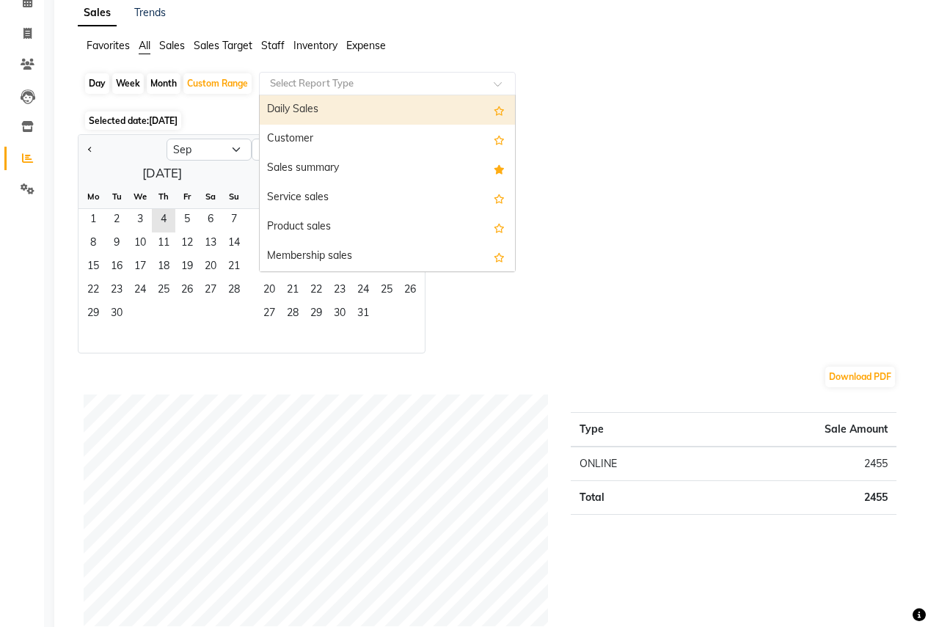
click at [278, 85] on input "text" at bounding box center [372, 83] width 211 height 15
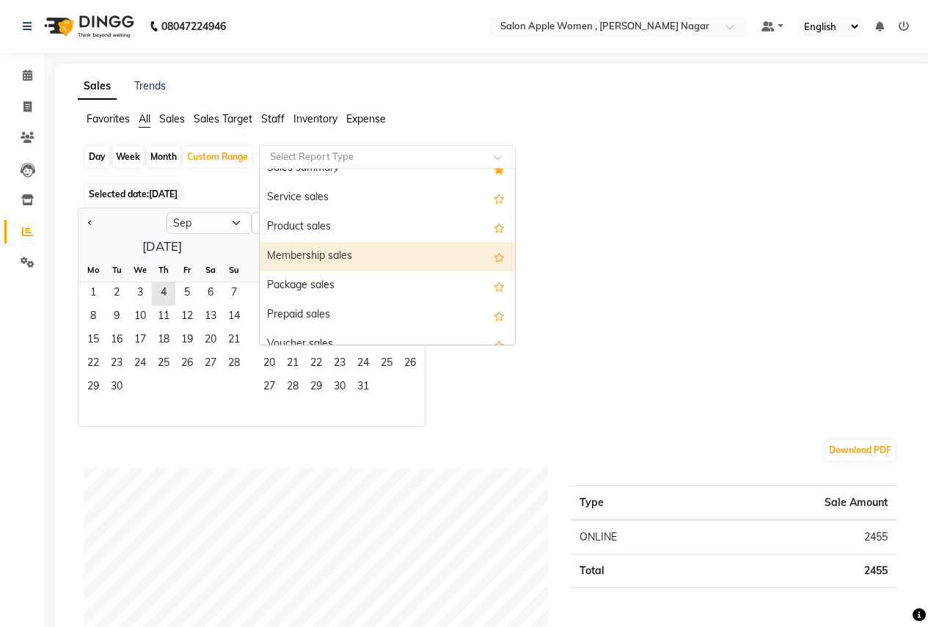
click at [397, 261] on div "Membership sales" at bounding box center [387, 256] width 255 height 29
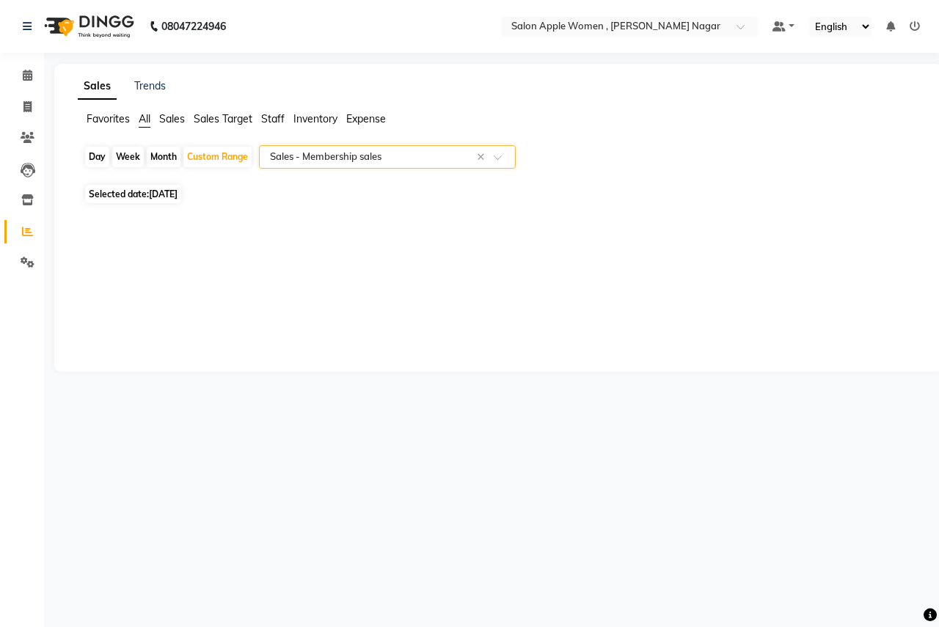
click at [169, 120] on span "Sales" at bounding box center [172, 118] width 26 height 13
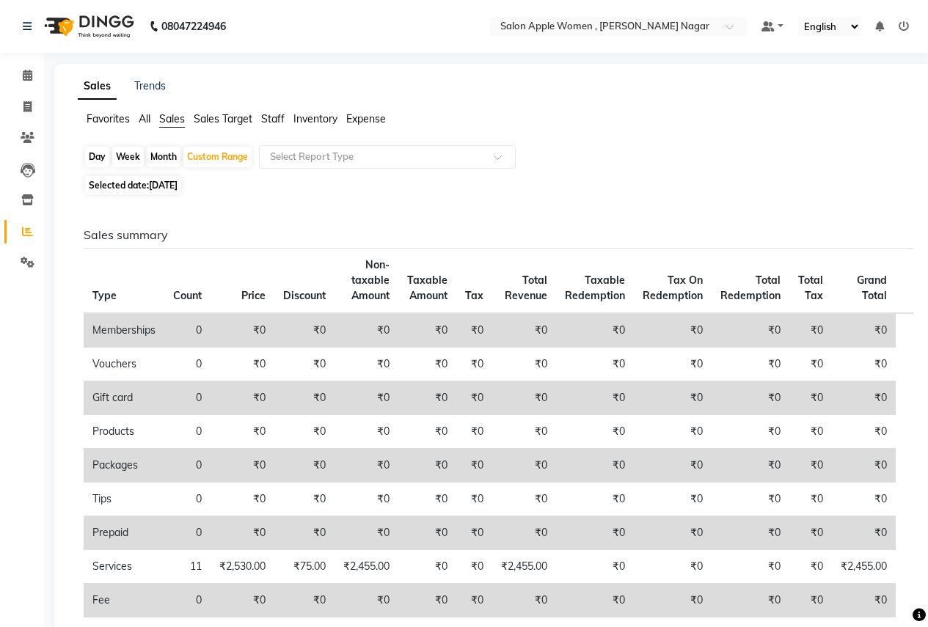
click at [212, 116] on span "Sales Target" at bounding box center [223, 118] width 59 height 13
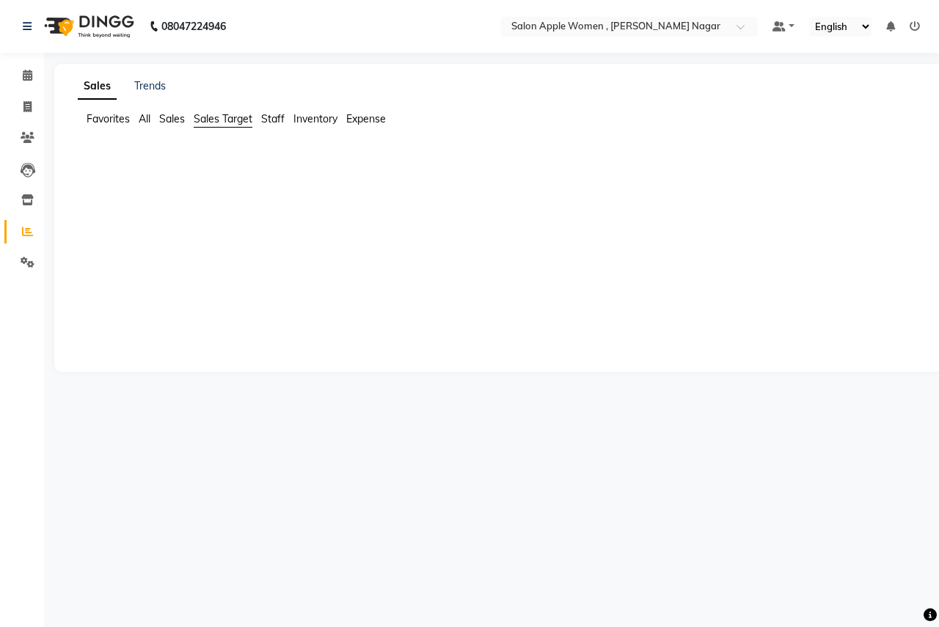
click at [233, 117] on span "Sales Target" at bounding box center [223, 118] width 59 height 13
click at [269, 118] on span "Staff" at bounding box center [272, 118] width 23 height 13
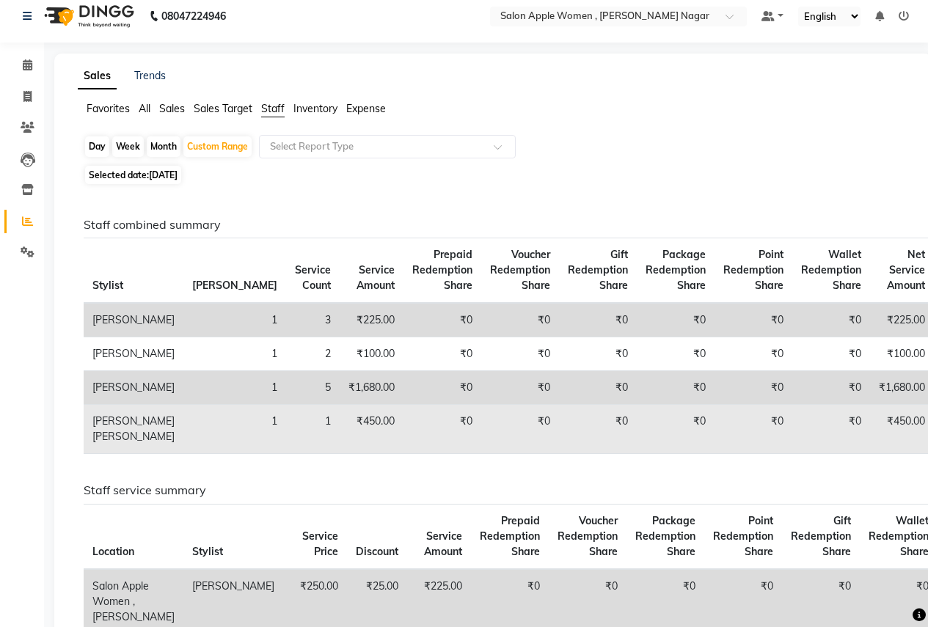
scroll to position [0, 0]
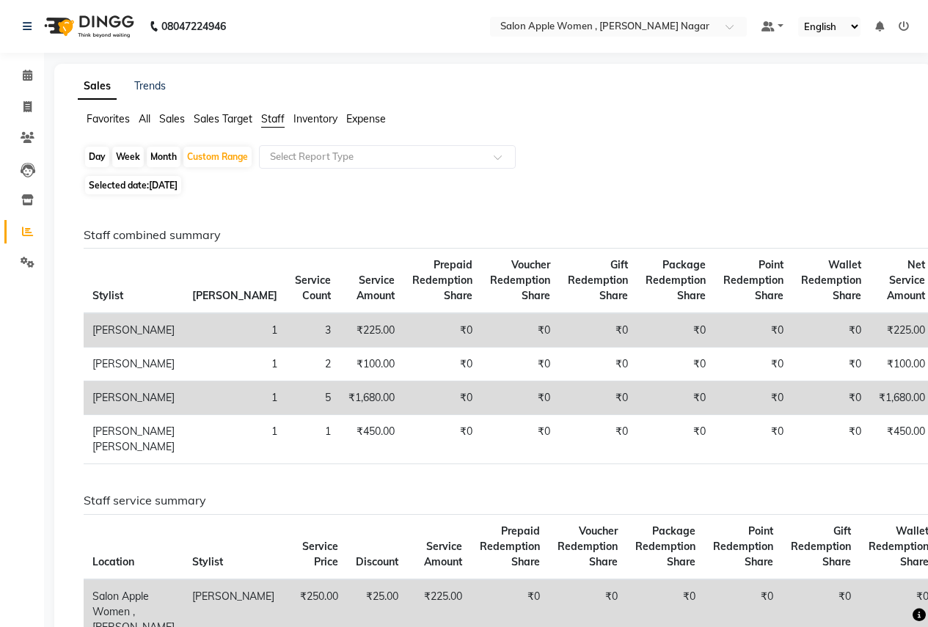
click at [329, 118] on span "Inventory" at bounding box center [316, 118] width 44 height 13
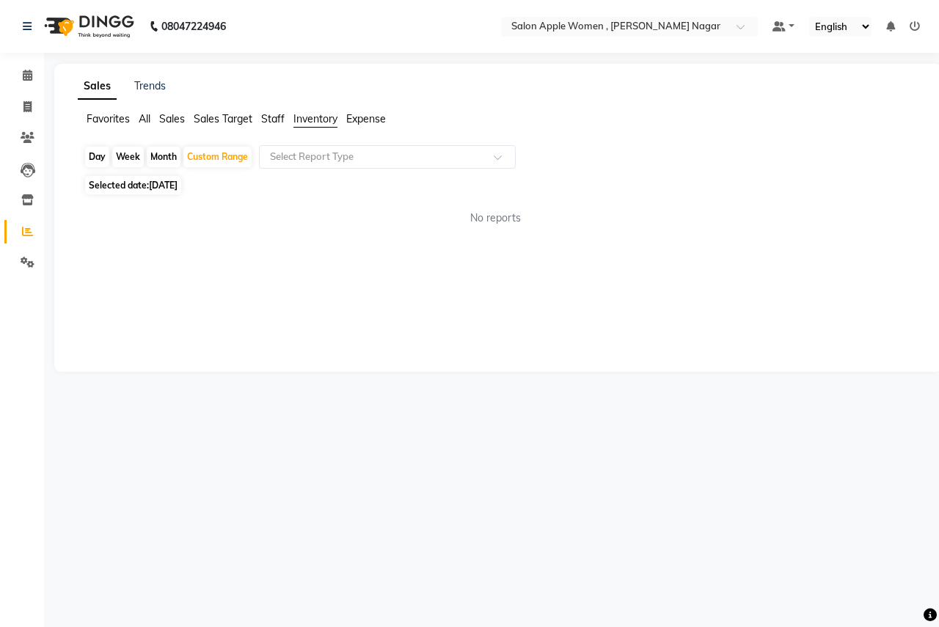
click at [373, 123] on span "Expense" at bounding box center [366, 118] width 40 height 13
click at [151, 87] on link "Trends" at bounding box center [150, 85] width 32 height 13
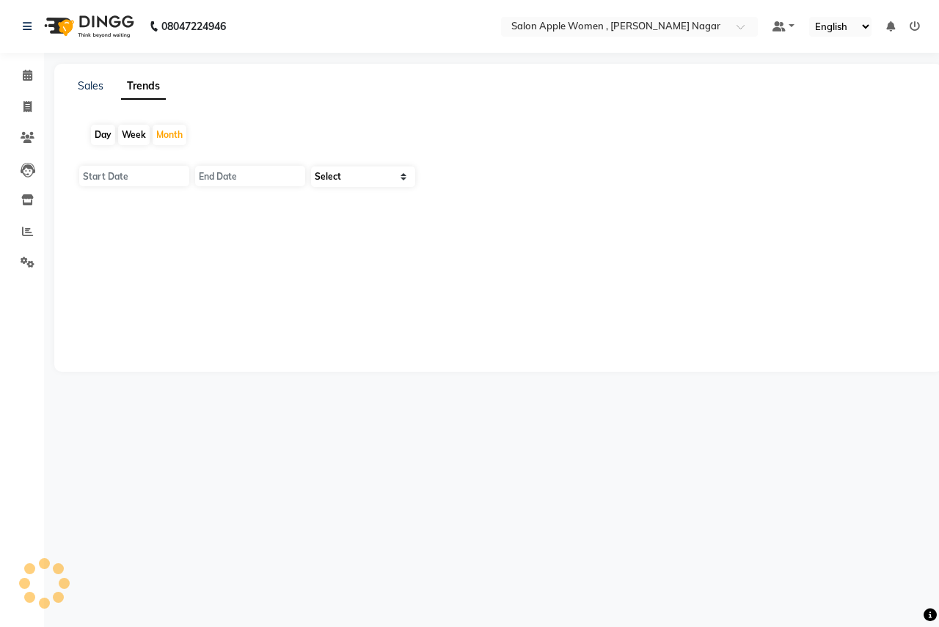
type input "[DATE]"
select select "by_client"
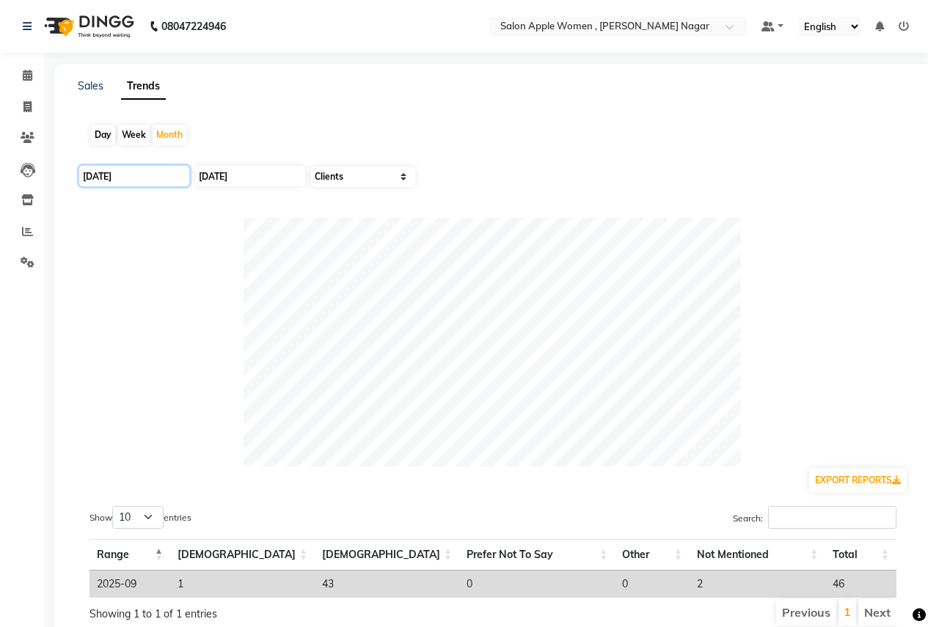
click at [129, 176] on input "[DATE]" at bounding box center [134, 176] width 110 height 21
select select "9"
select select "2025"
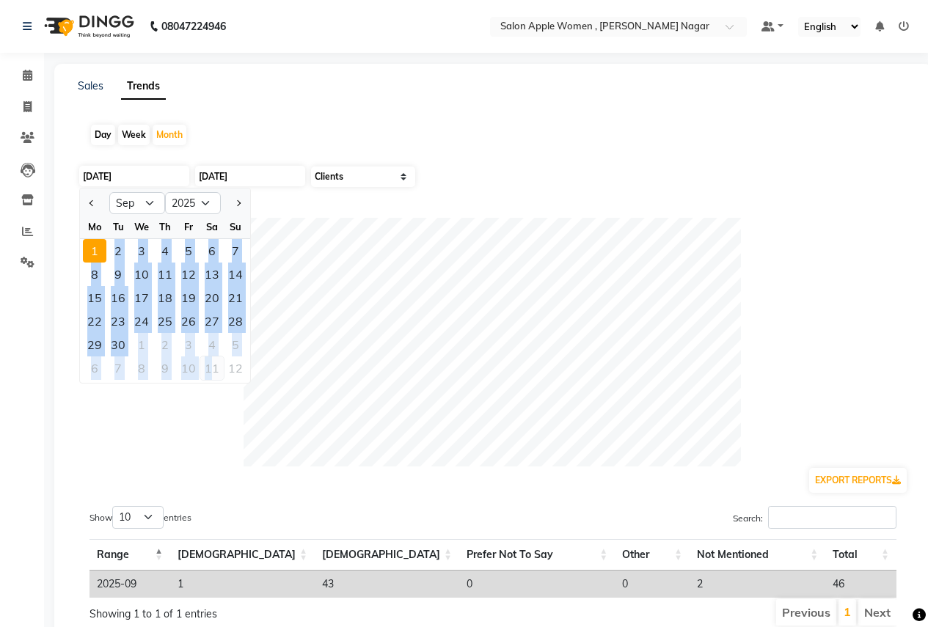
drag, startPoint x: 95, startPoint y: 249, endPoint x: 210, endPoint y: 368, distance: 165.6
click at [210, 368] on ngb-datepicker-month "Mo Tu We Th Fr Sa Su 1 2 3 4 5 6 7 8 9 10 11 12 13 14 15 16 17 18 19 20 21 22 2…" at bounding box center [165, 299] width 170 height 168
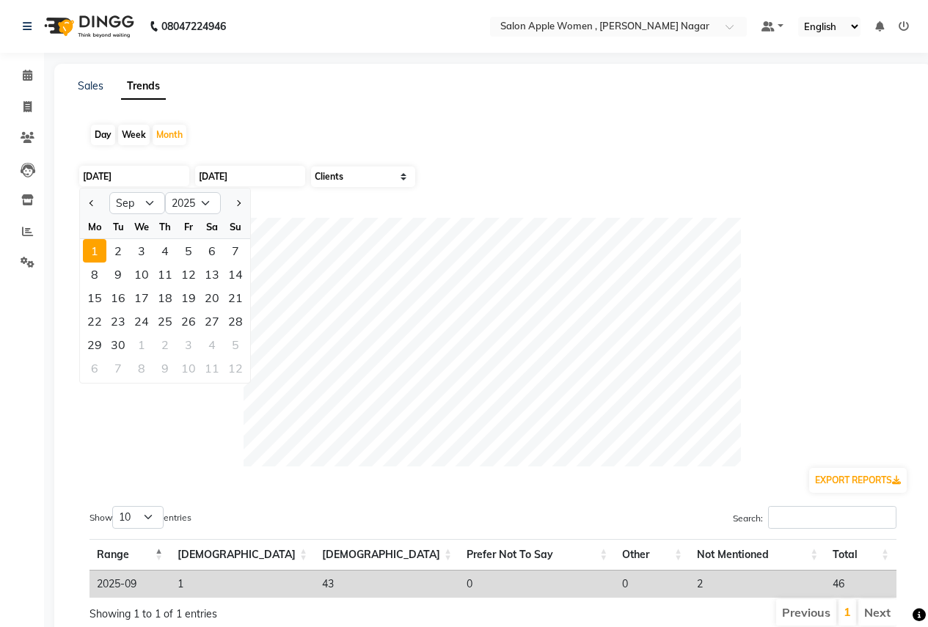
click at [190, 400] on div at bounding box center [493, 342] width 831 height 249
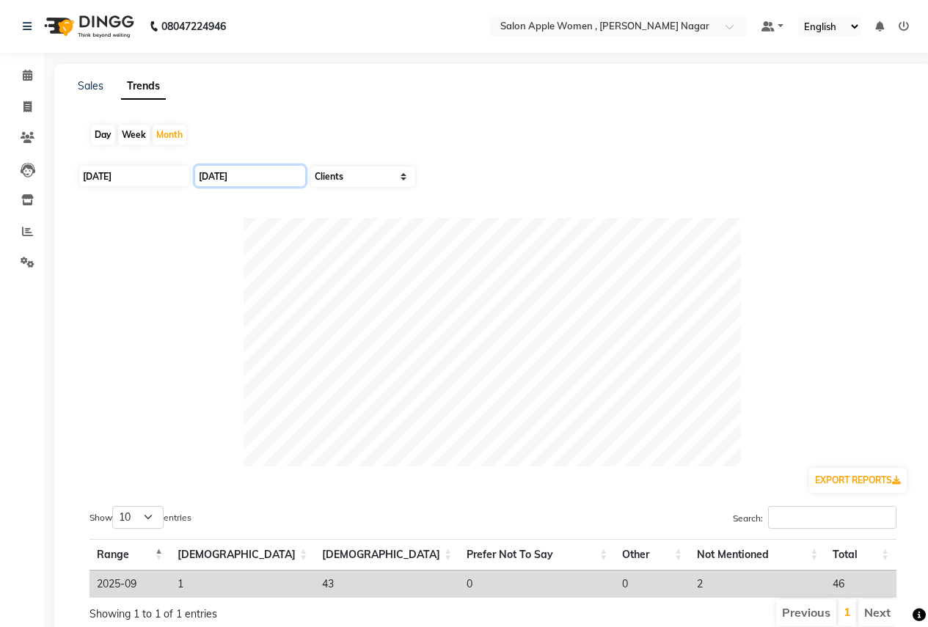
click at [222, 170] on input "[DATE]" at bounding box center [250, 176] width 110 height 21
select select "9"
select select "2025"
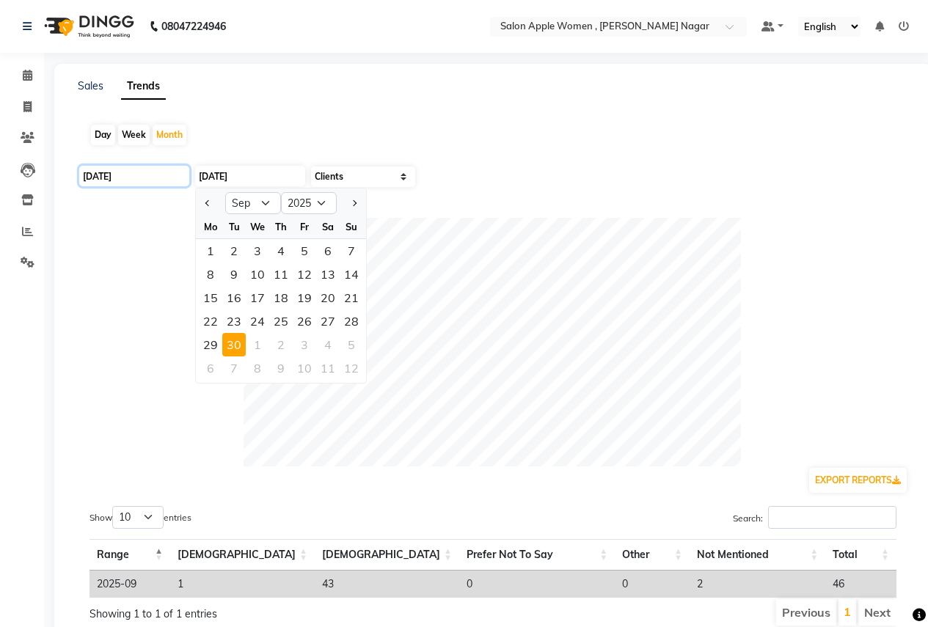
click at [162, 172] on input "[DATE]" at bounding box center [134, 176] width 110 height 21
select select "9"
select select "2025"
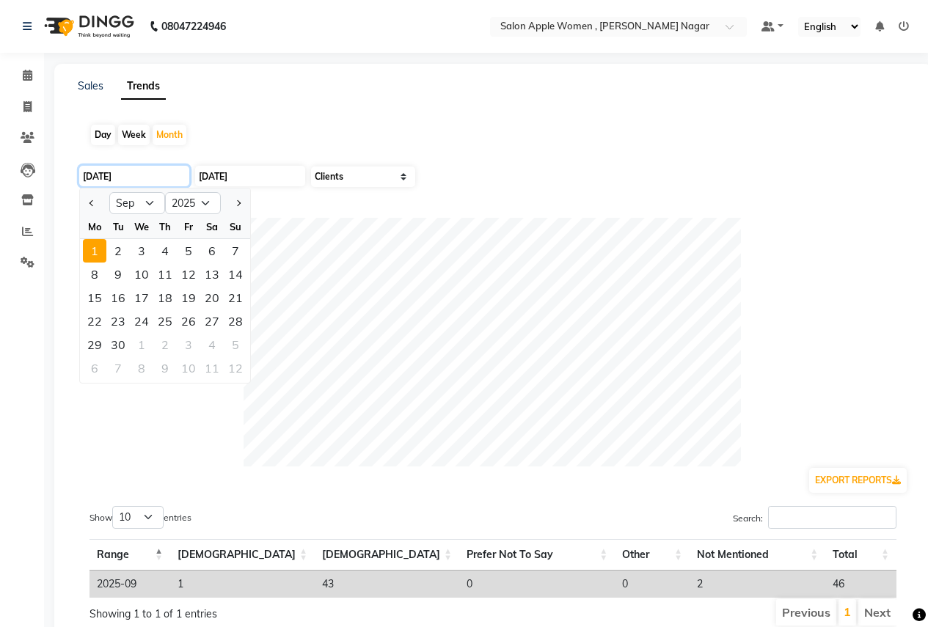
click at [172, 178] on input "[DATE]" at bounding box center [134, 176] width 110 height 21
click at [143, 173] on input "[DATE]" at bounding box center [134, 176] width 110 height 21
click at [234, 176] on input "[DATE]" at bounding box center [250, 176] width 110 height 21
select select "9"
select select "2025"
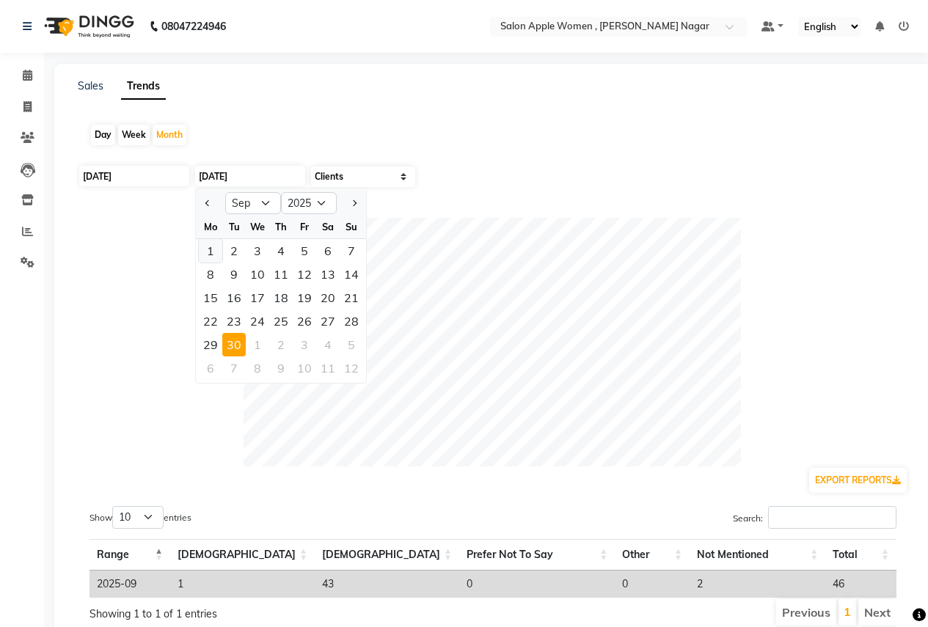
click at [209, 256] on div "1" at bounding box center [210, 250] width 23 height 23
type input "[DATE]"
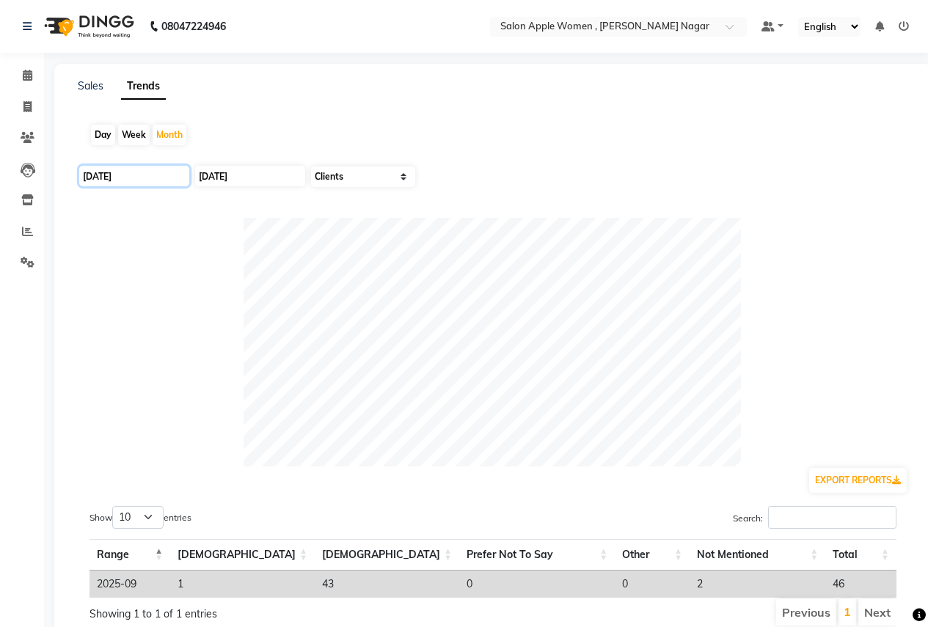
click at [170, 172] on input "[DATE]" at bounding box center [134, 176] width 110 height 21
select select "9"
select select "2025"
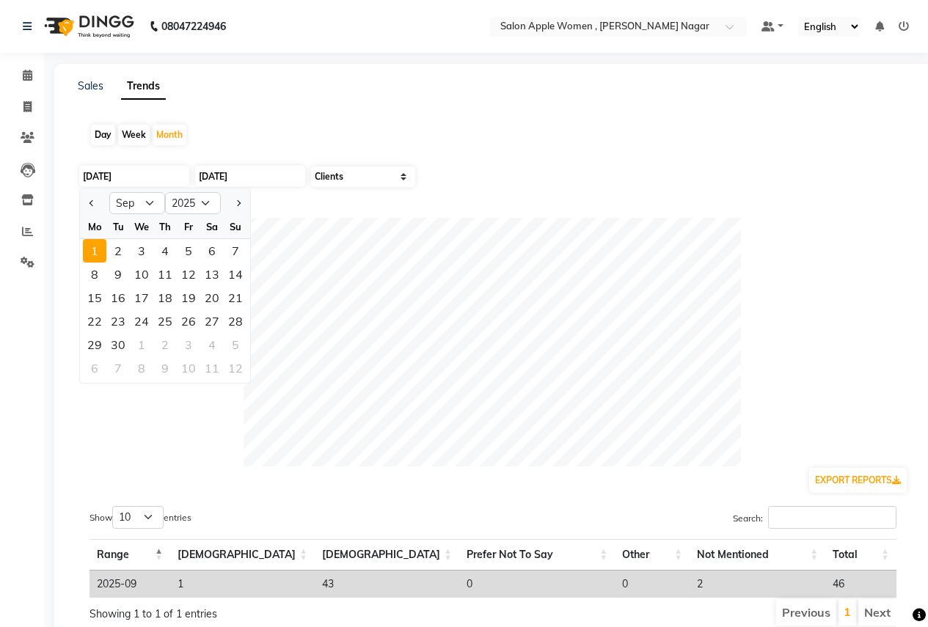
click at [140, 141] on div "Week" at bounding box center [134, 135] width 32 height 21
type input "[DATE]"
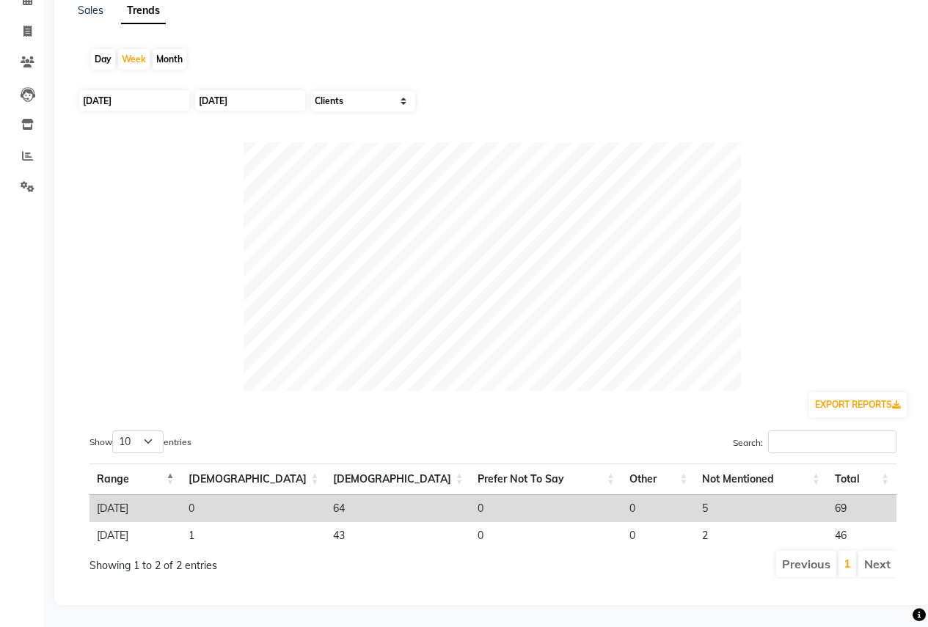
scroll to position [87, 0]
click at [382, 92] on select "Select Sales Clients" at bounding box center [363, 101] width 104 height 21
click at [311, 91] on select "Select Sales Clients" at bounding box center [363, 101] width 104 height 21
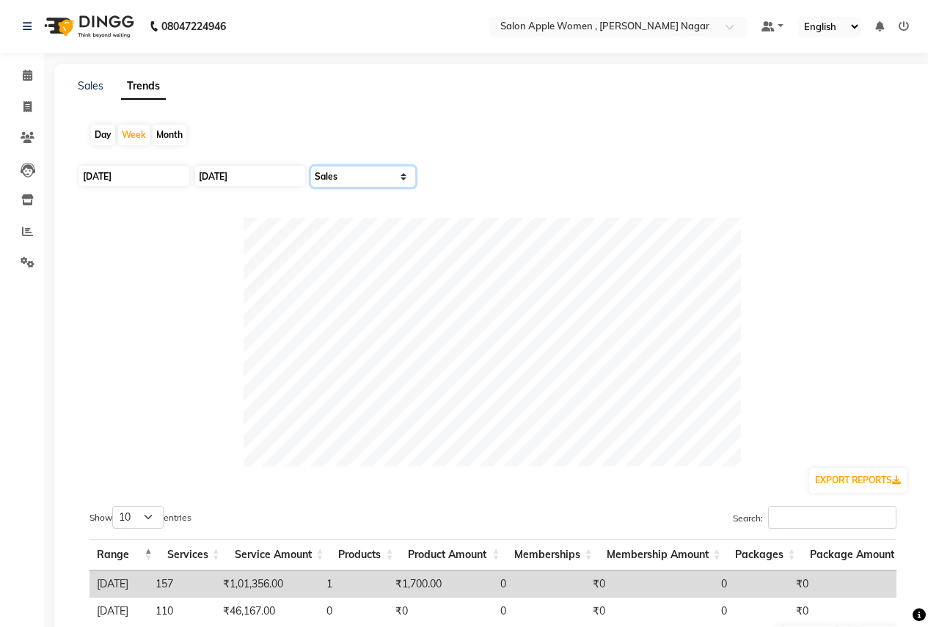
click at [401, 181] on select "Select Sales Clients" at bounding box center [363, 177] width 104 height 21
select select "by_client"
click at [311, 167] on select "Select Sales Clients" at bounding box center [363, 177] width 104 height 21
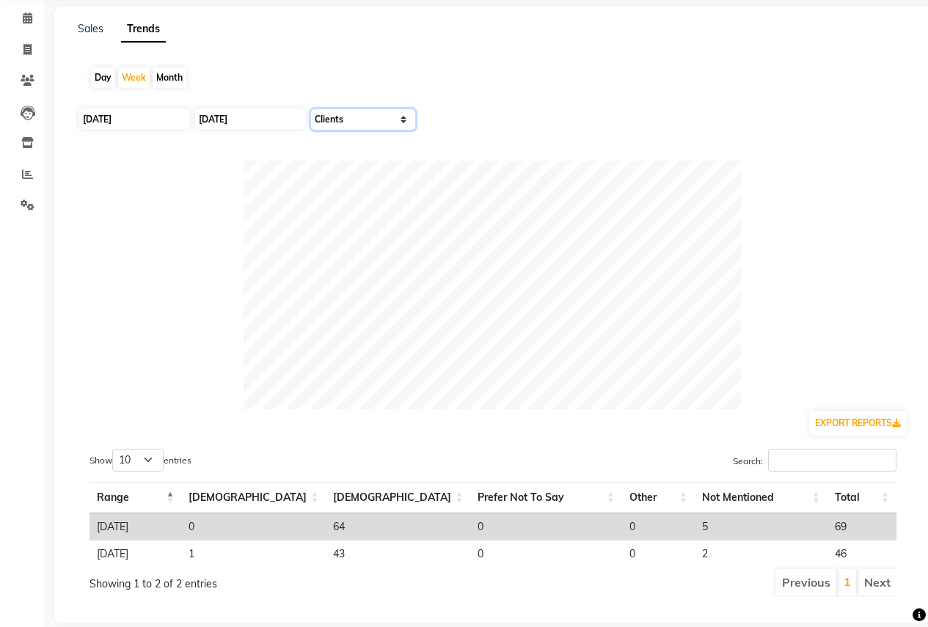
scroll to position [87, 0]
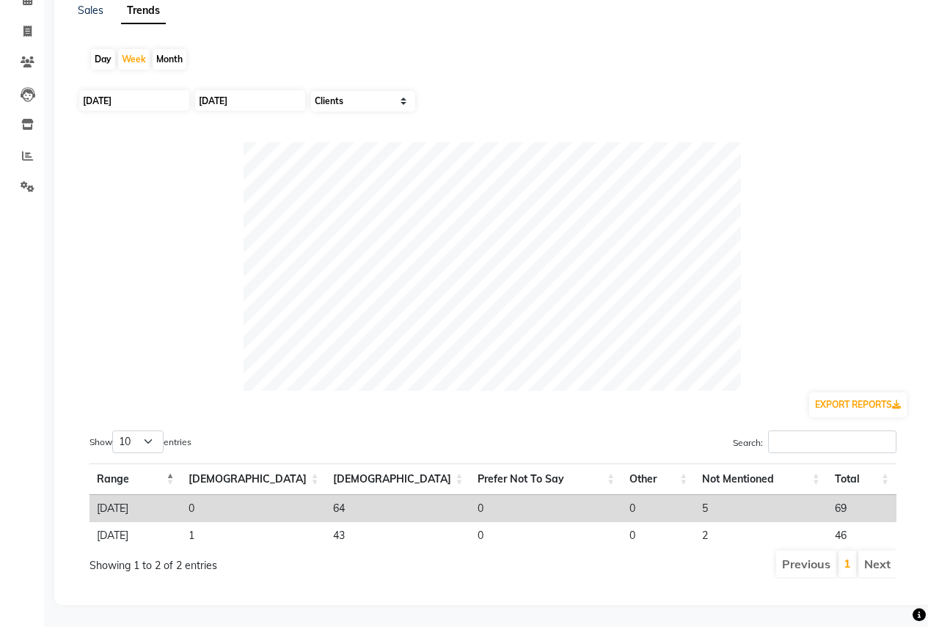
click at [100, 49] on div "Day" at bounding box center [103, 59] width 24 height 21
type input "[DATE]"
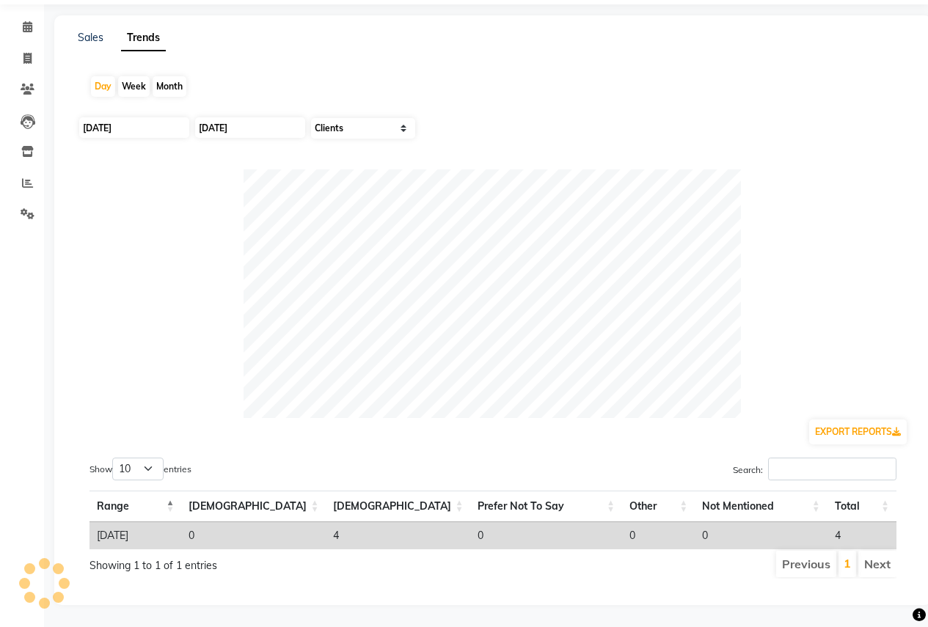
scroll to position [0, 0]
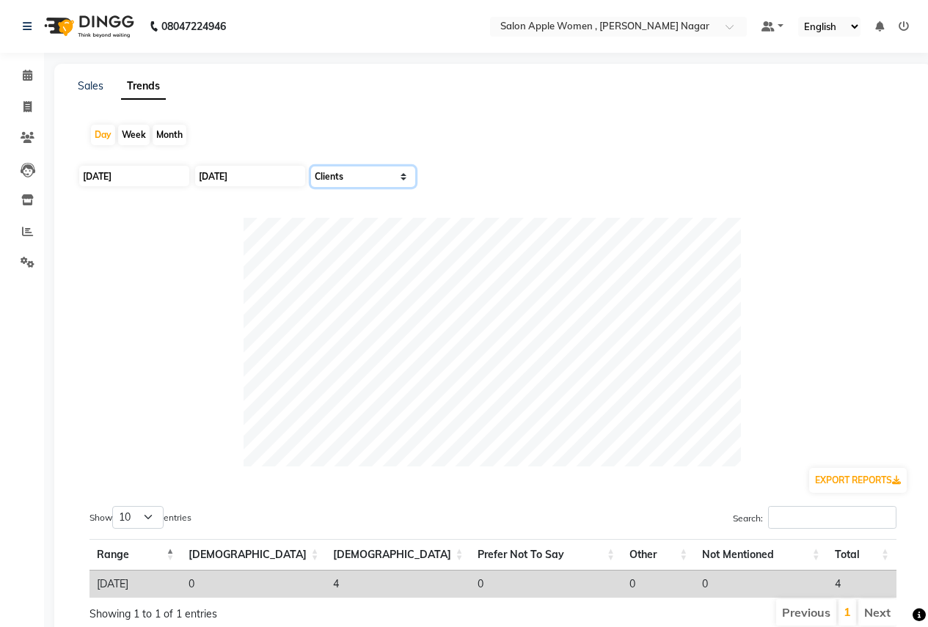
click at [396, 177] on select "Select Sales Clients" at bounding box center [363, 177] width 104 height 21
click at [311, 167] on select "Select Sales Clients" at bounding box center [363, 177] width 104 height 21
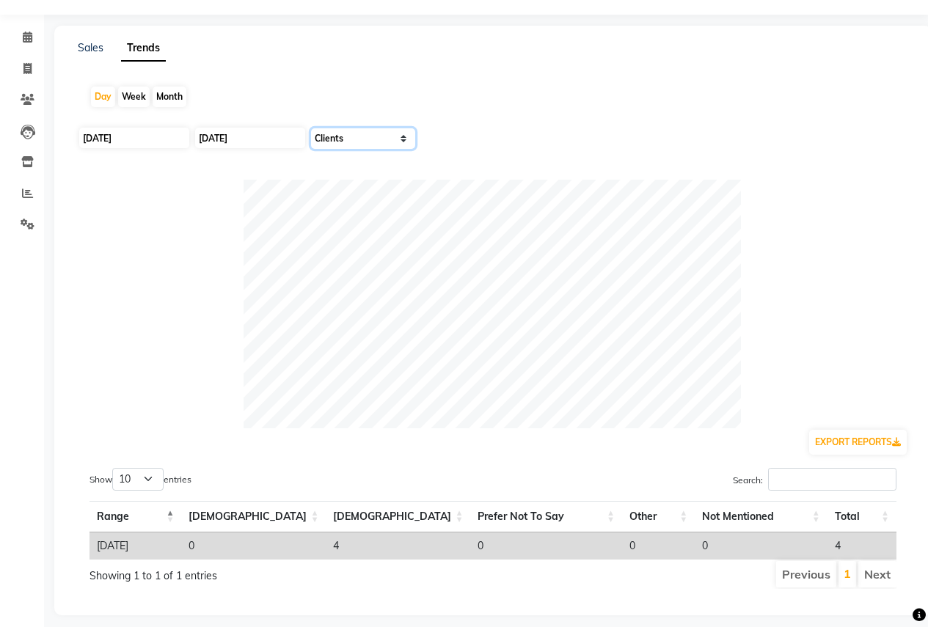
scroll to position [59, 0]
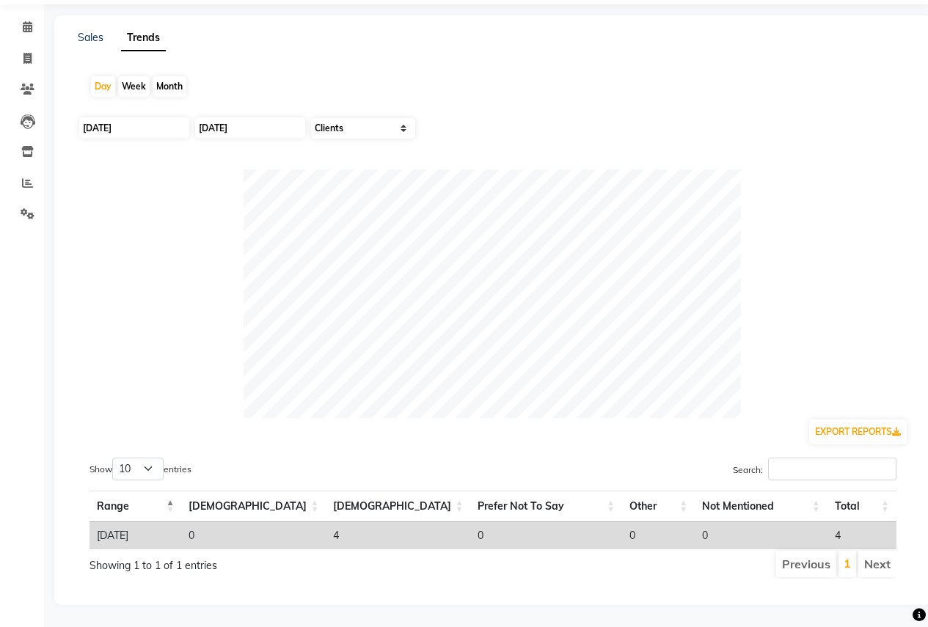
click at [96, 33] on div "Sales" at bounding box center [91, 37] width 26 height 15
click at [85, 31] on link "Sales" at bounding box center [91, 37] width 26 height 13
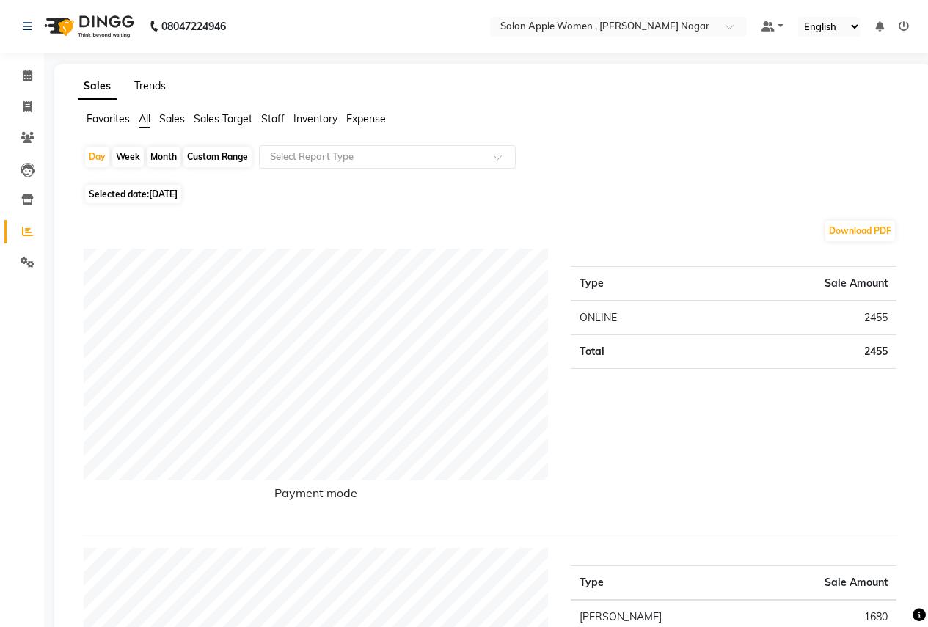
click at [148, 86] on link "Trends" at bounding box center [150, 85] width 32 height 13
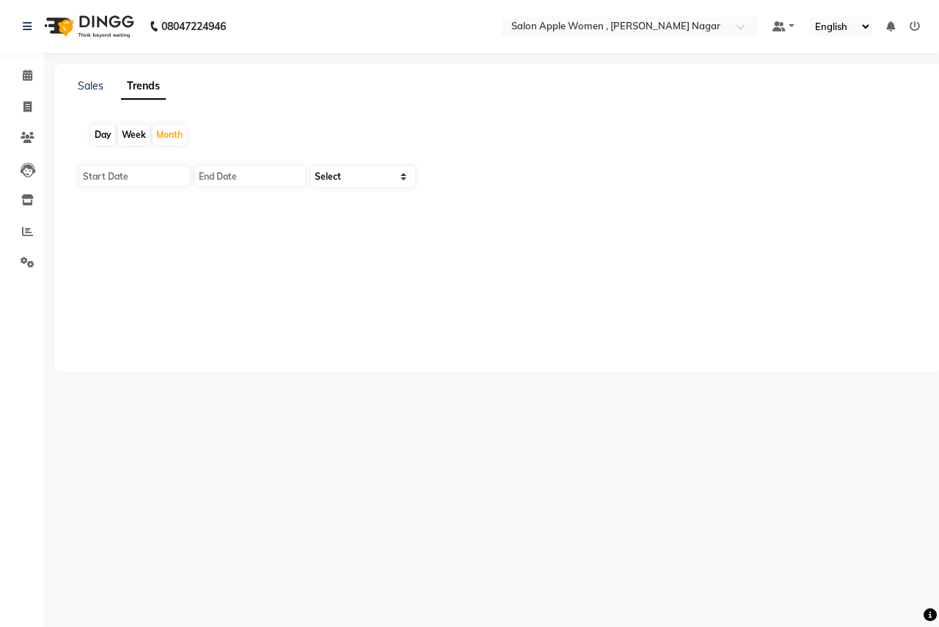
type input "[DATE]"
select select "by_client"
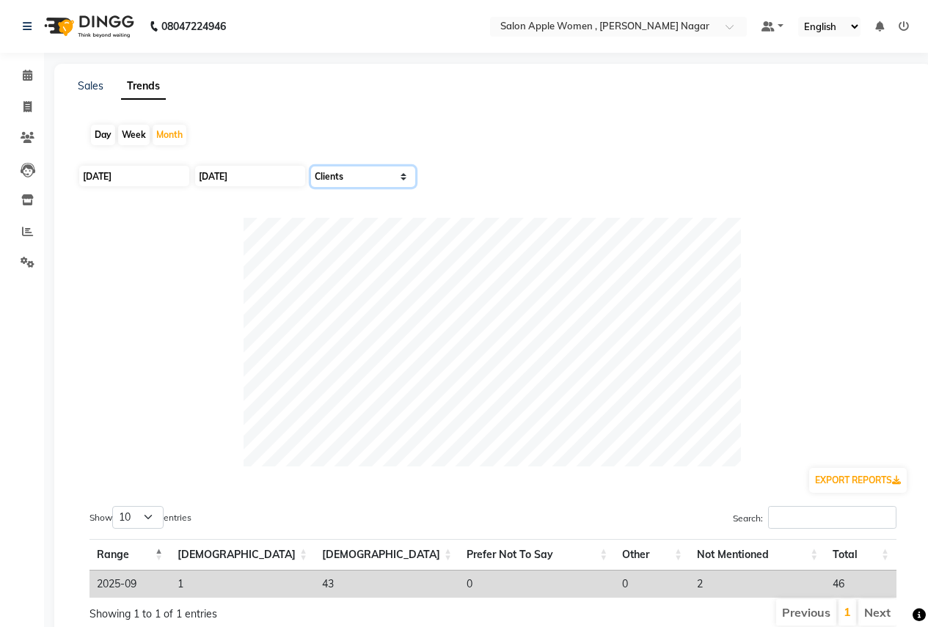
click at [408, 182] on select "Select Sales Clients" at bounding box center [363, 177] width 104 height 21
click at [311, 167] on select "Select Sales Clients" at bounding box center [363, 177] width 104 height 21
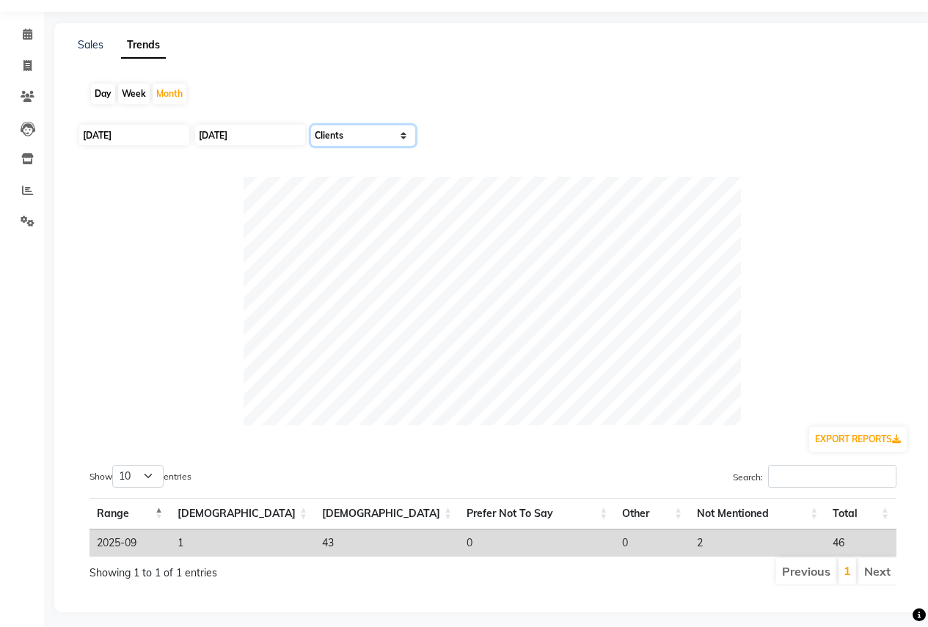
scroll to position [59, 0]
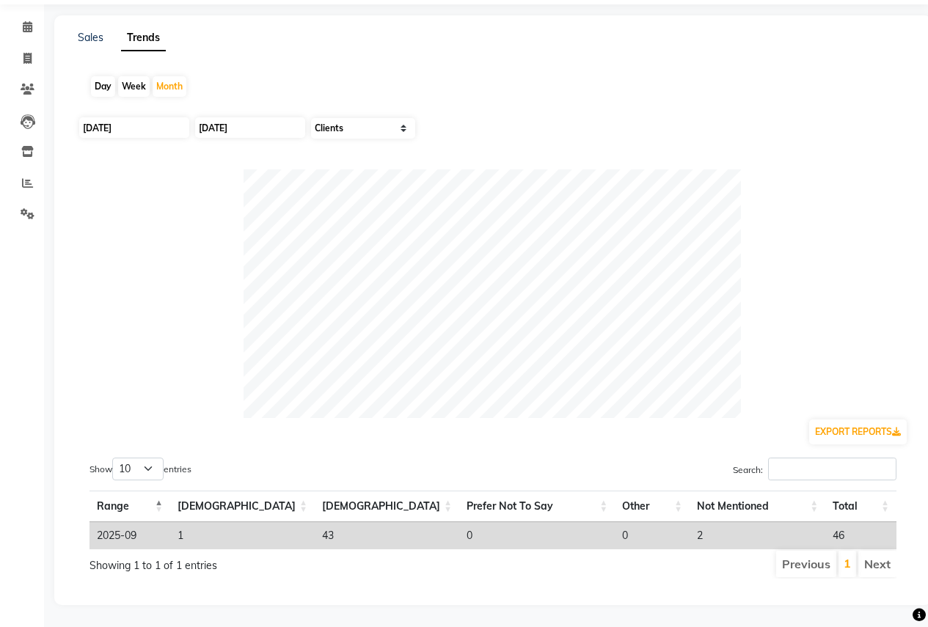
click at [178, 127] on div "[DATE]" at bounding box center [133, 127] width 110 height 23
click at [168, 117] on input "[DATE]" at bounding box center [134, 127] width 110 height 21
select select "9"
select select "2025"
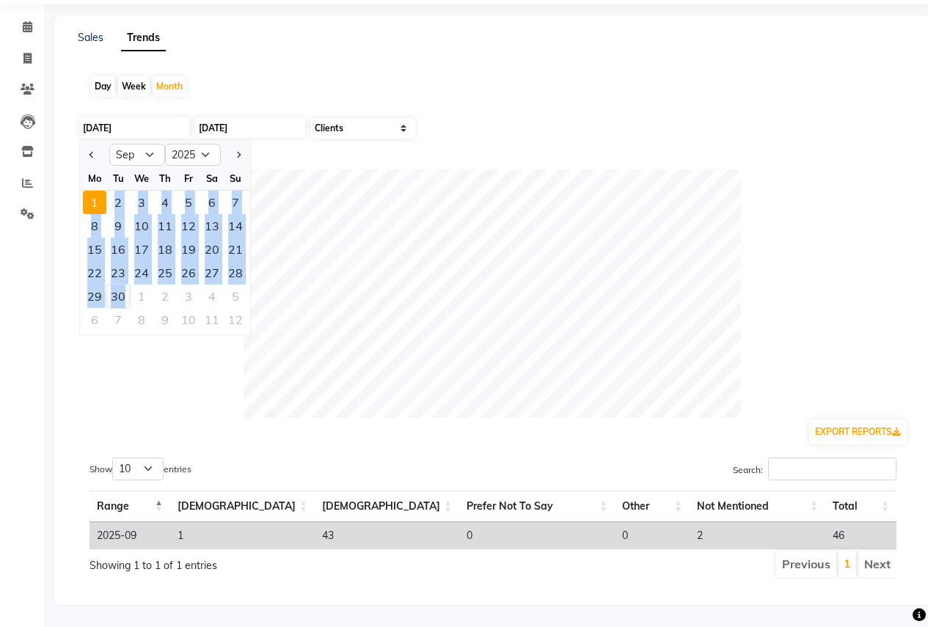
drag, startPoint x: 100, startPoint y: 189, endPoint x: 124, endPoint y: 291, distance: 104.8
click at [124, 291] on ngb-datepicker-month "Mo Tu We Th Fr Sa Su 1 2 3 4 5 6 7 8 9 10 11 12 13 14 15 16 17 18 19 20 21 22 2…" at bounding box center [165, 251] width 170 height 168
click at [390, 118] on select "Select Sales Clients" at bounding box center [363, 128] width 104 height 21
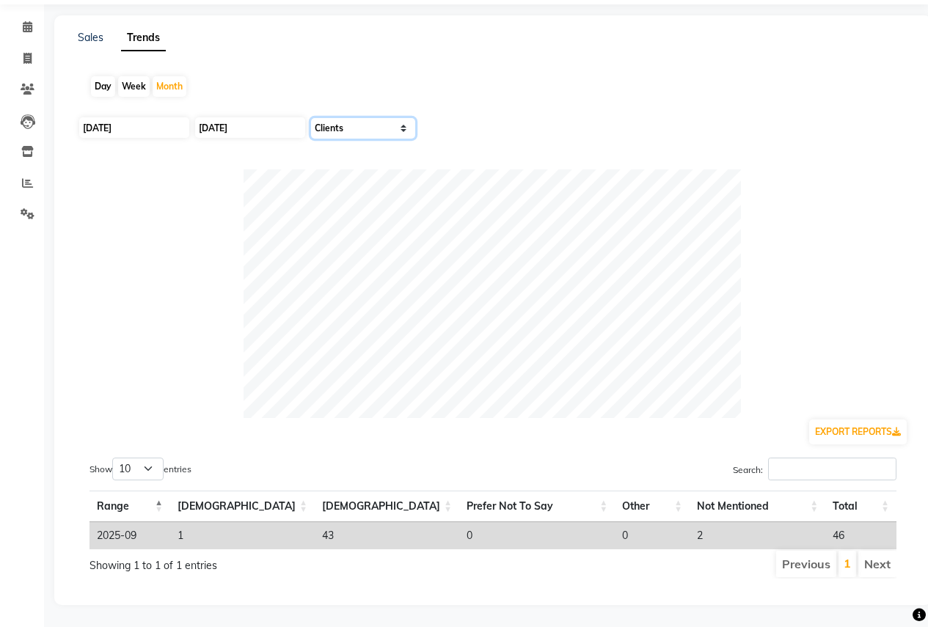
click at [395, 118] on select "Select Sales Clients" at bounding box center [363, 128] width 104 height 21
click at [311, 118] on select "Select Sales Clients" at bounding box center [363, 128] width 104 height 21
click at [401, 118] on select "Select Sales Clients" at bounding box center [363, 128] width 104 height 21
select select "by_client"
click at [311, 118] on select "Select Sales Clients" at bounding box center [363, 128] width 104 height 21
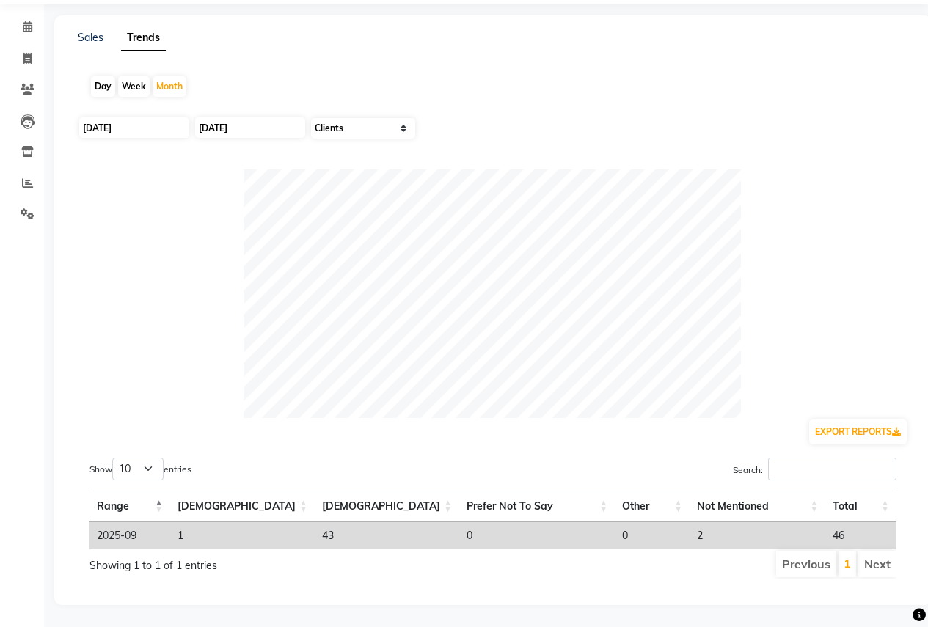
click at [135, 76] on div "Week" at bounding box center [134, 86] width 32 height 21
type input "[DATE]"
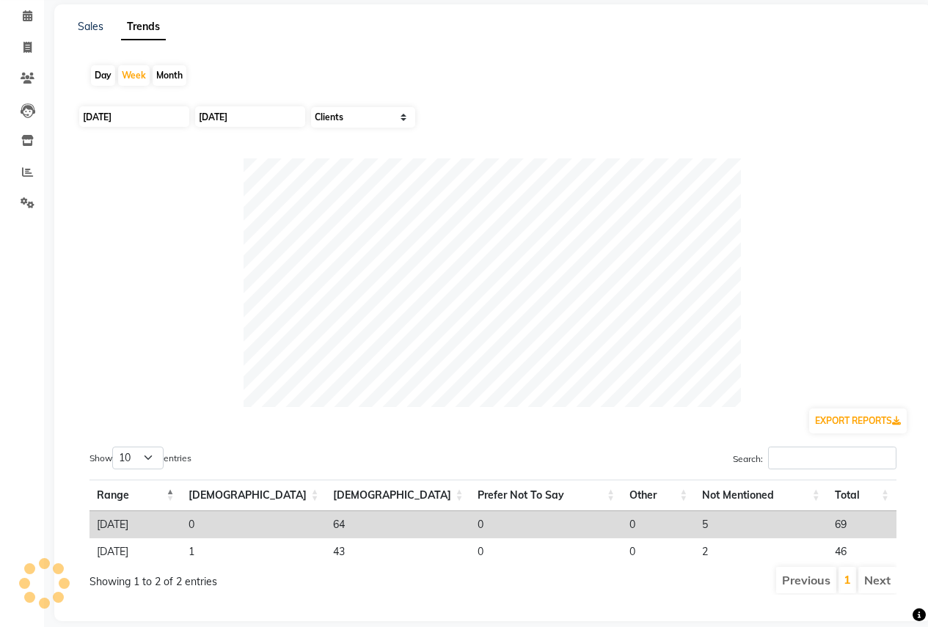
scroll to position [0, 0]
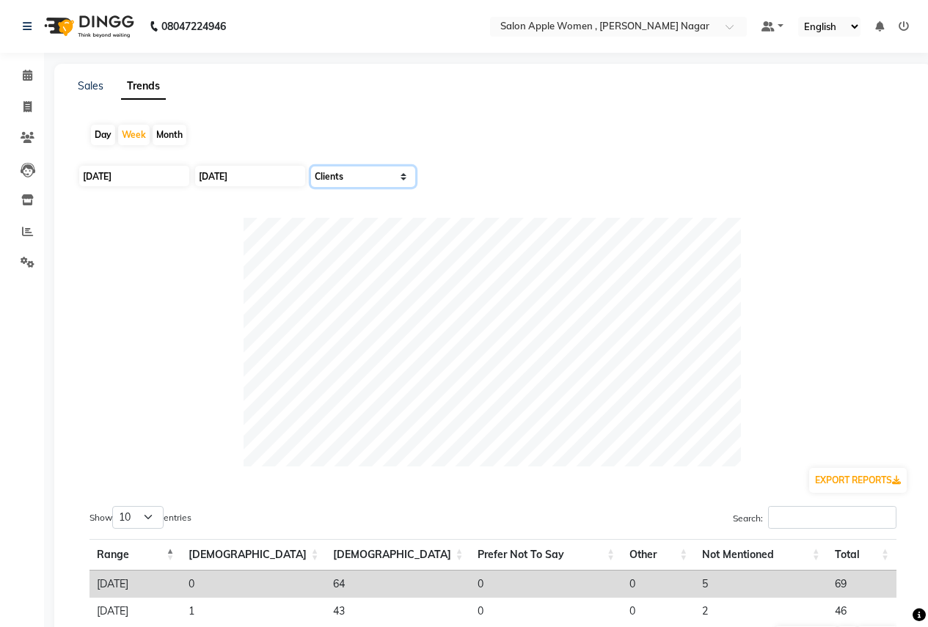
drag, startPoint x: 389, startPoint y: 172, endPoint x: 395, endPoint y: 182, distance: 11.8
click at [389, 172] on select "Select Sales Clients" at bounding box center [363, 177] width 104 height 21
click at [311, 167] on select "Select Sales Clients" at bounding box center [363, 177] width 104 height 21
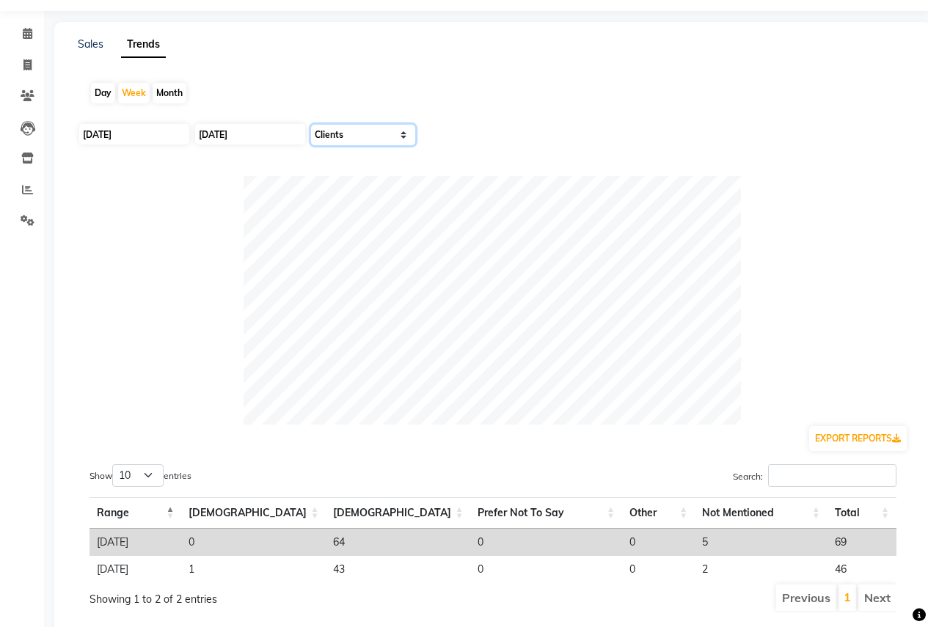
scroll to position [87, 0]
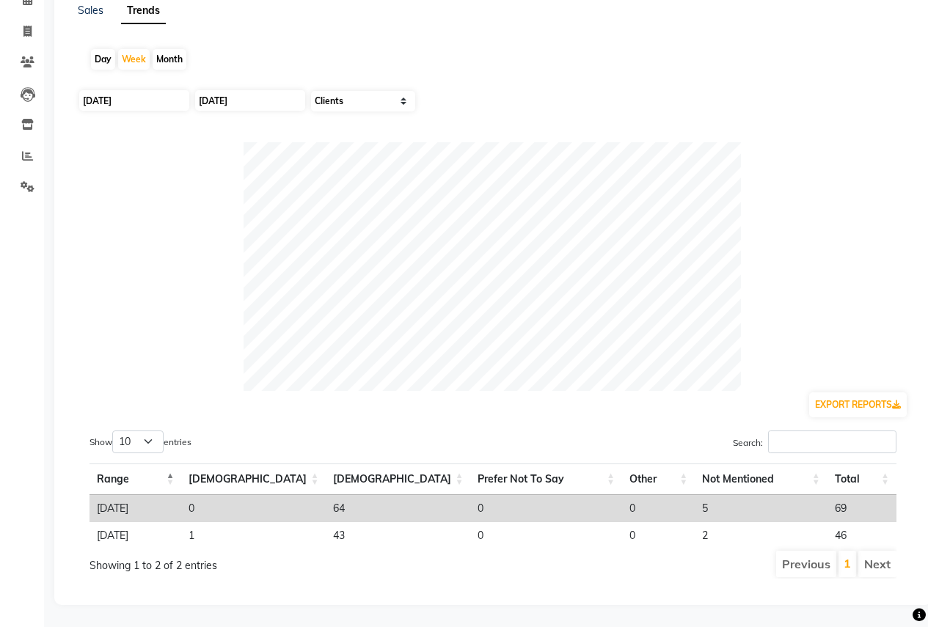
click at [108, 49] on div "Day" at bounding box center [103, 59] width 24 height 21
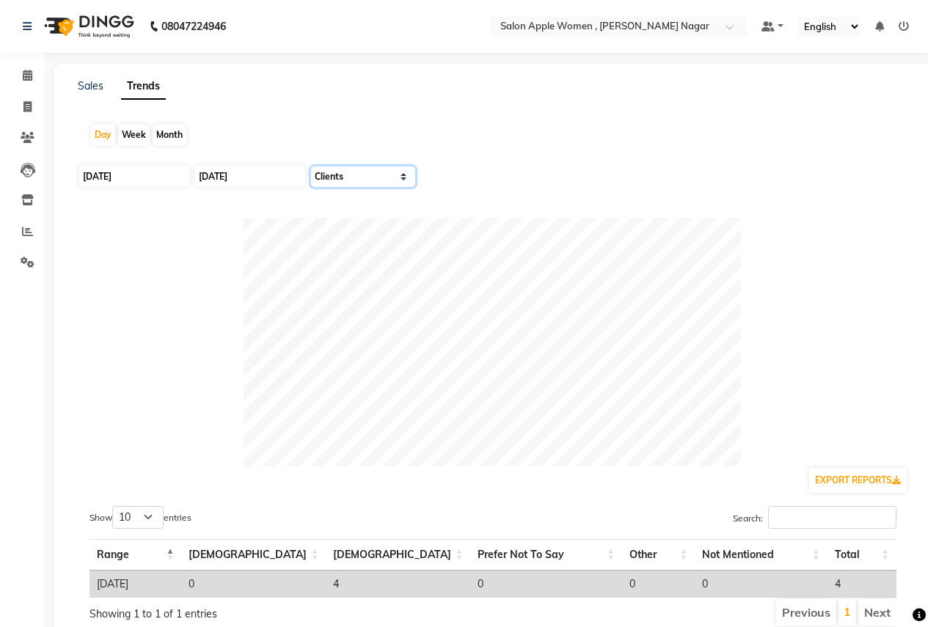
drag, startPoint x: 390, startPoint y: 179, endPoint x: 400, endPoint y: 186, distance: 12.0
click at [390, 179] on select "Select Sales Clients" at bounding box center [363, 177] width 104 height 21
click at [311, 167] on select "Select Sales Clients" at bounding box center [363, 177] width 104 height 21
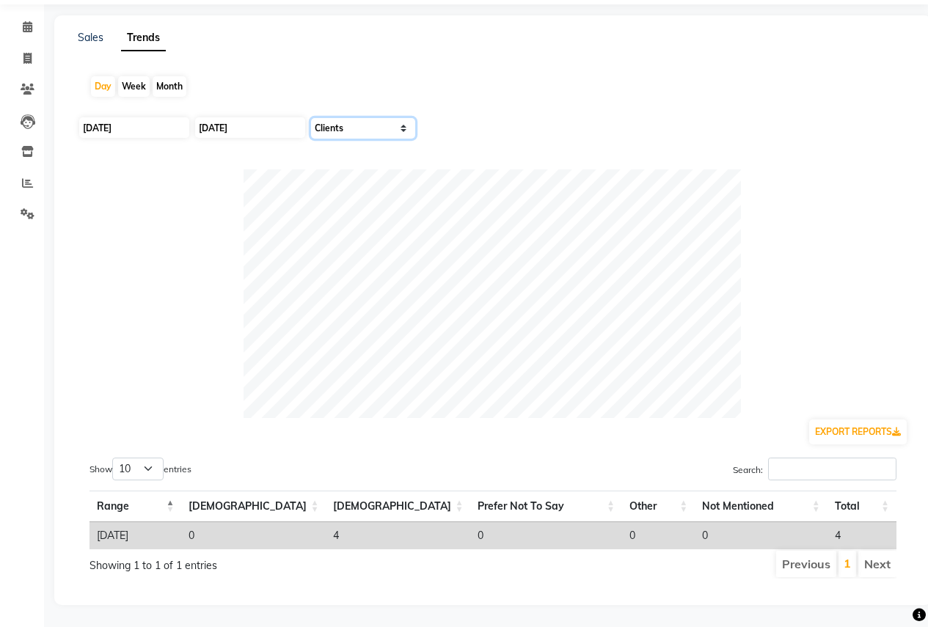
scroll to position [59, 0]
click at [128, 64] on div "Day Week Month" at bounding box center [493, 86] width 831 height 47
click at [141, 79] on div "Week" at bounding box center [134, 86] width 32 height 21
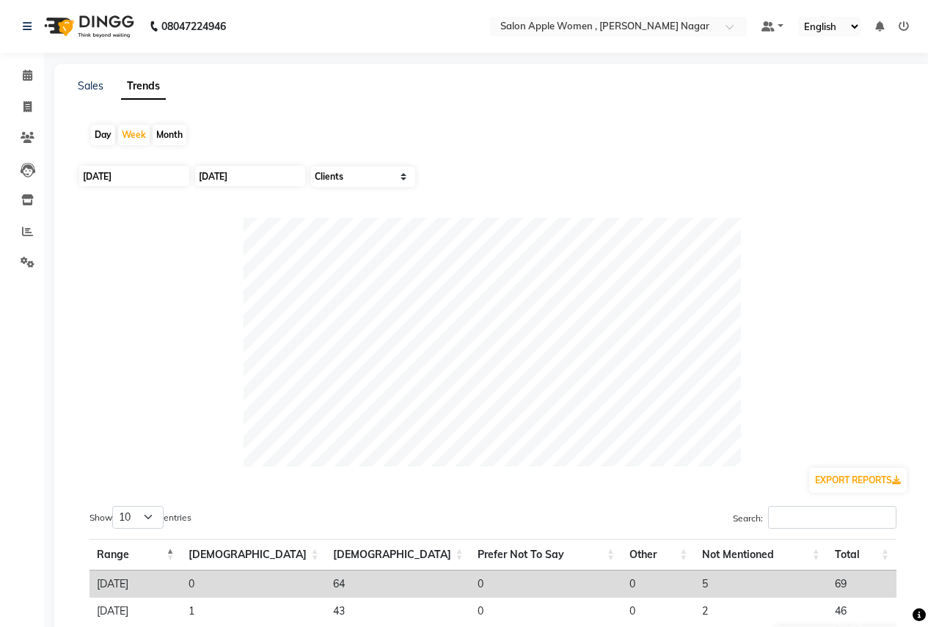
click at [176, 134] on div "Month" at bounding box center [170, 135] width 34 height 21
type input "[DATE]"
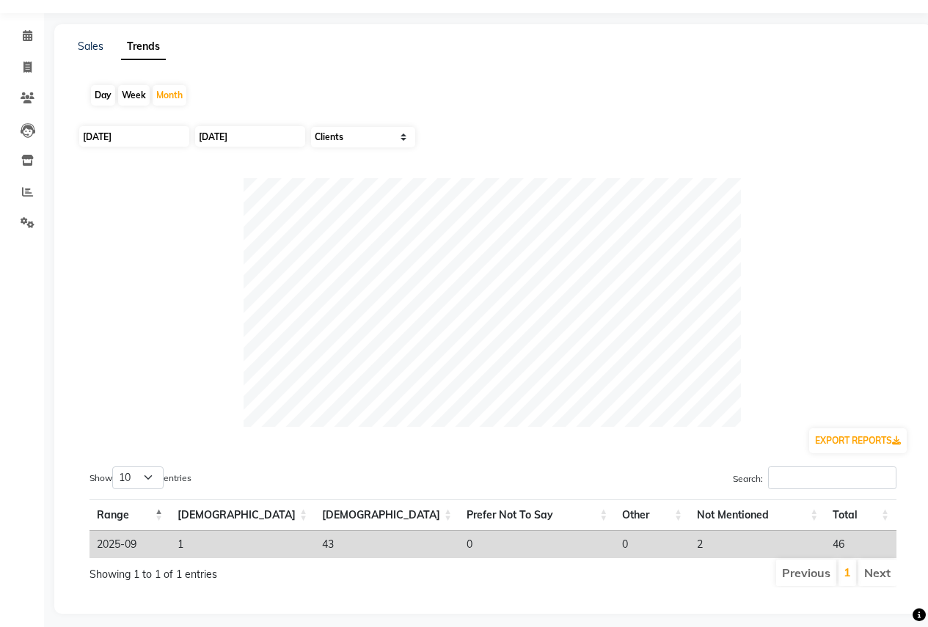
scroll to position [59, 0]
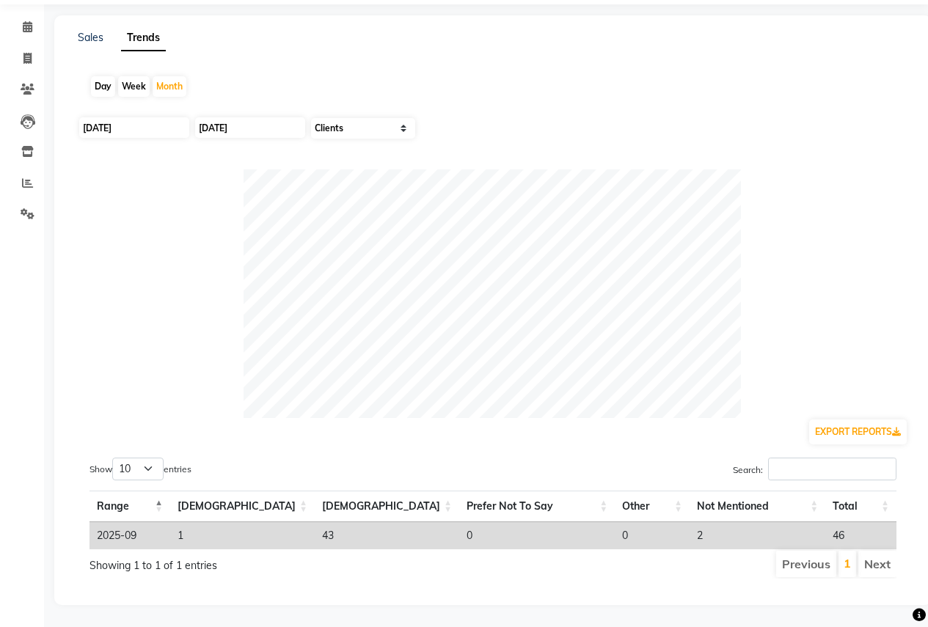
click at [125, 76] on div "Week" at bounding box center [134, 86] width 32 height 21
type input "[DATE]"
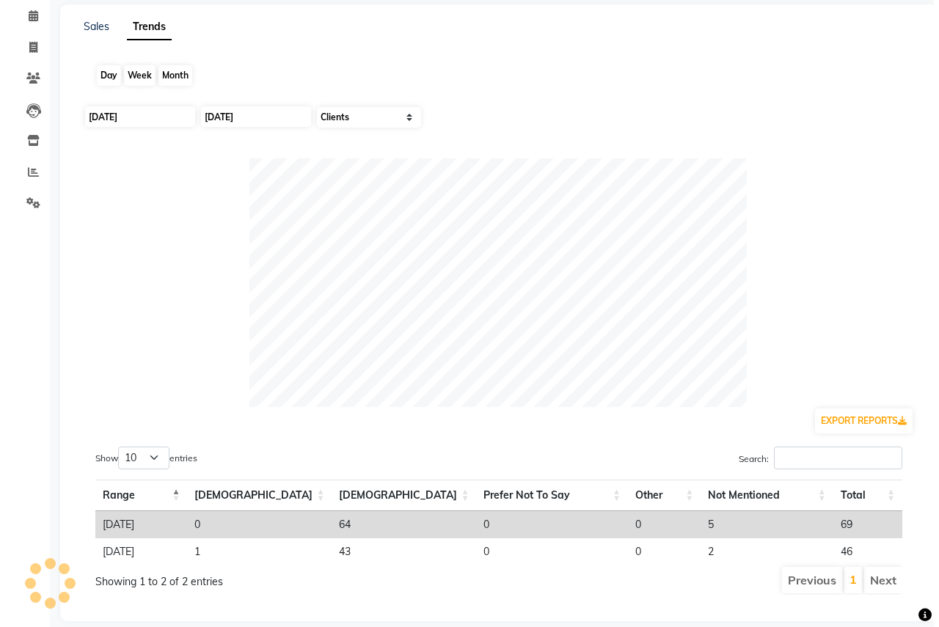
scroll to position [0, 0]
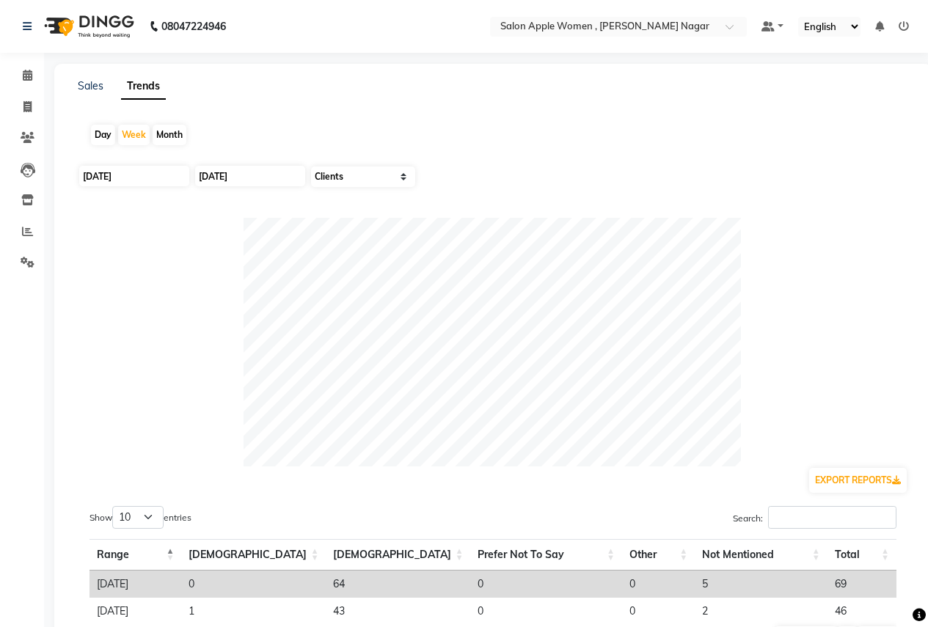
click at [101, 140] on div "Day" at bounding box center [103, 135] width 24 height 21
type input "[DATE]"
click at [27, 76] on icon at bounding box center [28, 75] width 10 height 11
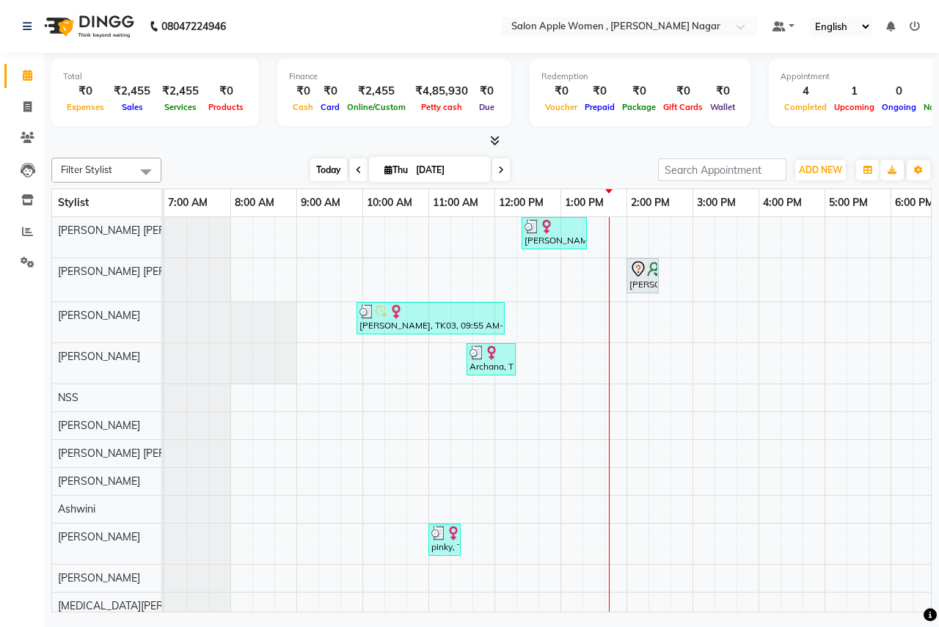
click at [321, 170] on span "Today" at bounding box center [328, 170] width 37 height 23
click at [327, 168] on span "Today" at bounding box center [328, 170] width 37 height 23
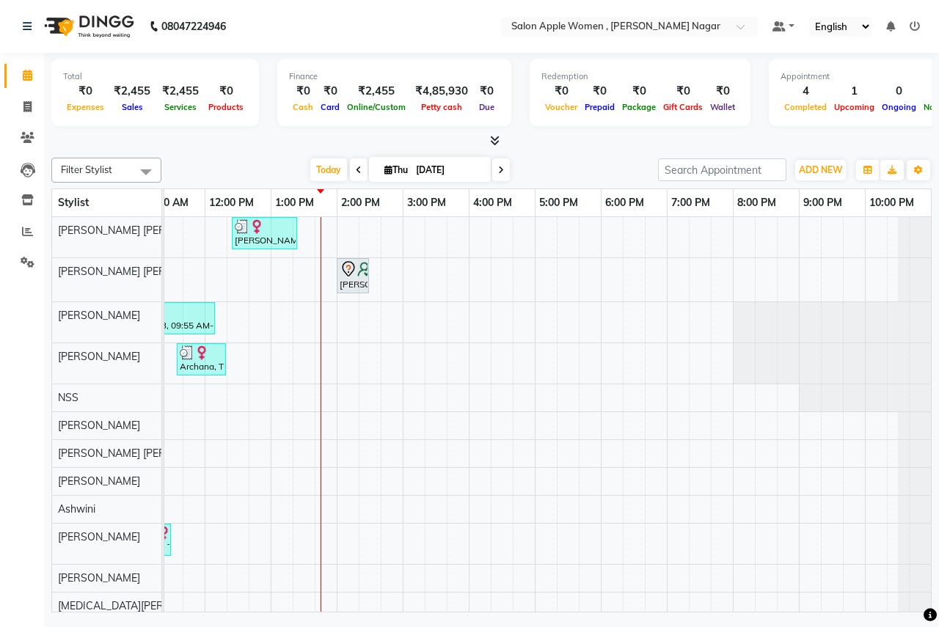
scroll to position [47, 0]
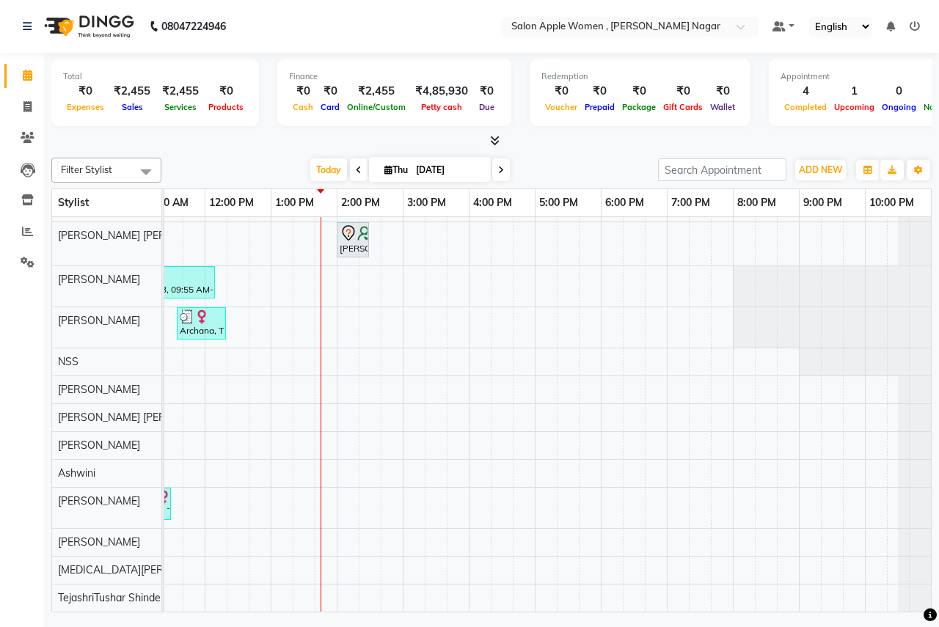
drag, startPoint x: 384, startPoint y: 612, endPoint x: 201, endPoint y: 568, distance: 188.0
click at [194, 568] on td "[PERSON_NAME], TK06, 12:25 PM-01:25 PM, Hair Cut - [DEMOGRAPHIC_DATA] (₹500) [P…" at bounding box center [548, 415] width 768 height 396
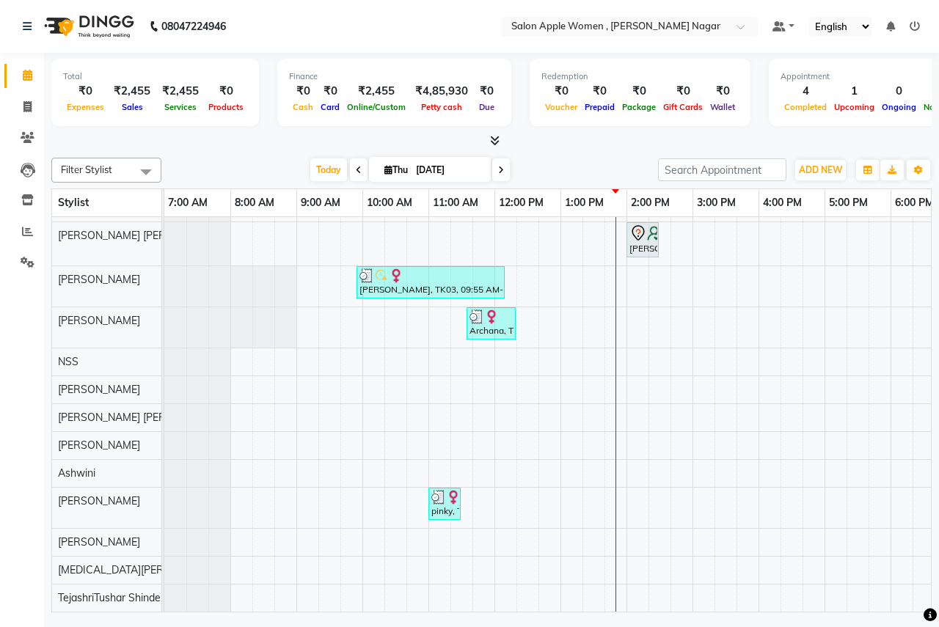
click at [669, 346] on div "[PERSON_NAME], TK06, 12:25 PM-01:25 PM, Hair Cut - [DEMOGRAPHIC_DATA] (₹500) [P…" at bounding box center [692, 396] width 1057 height 431
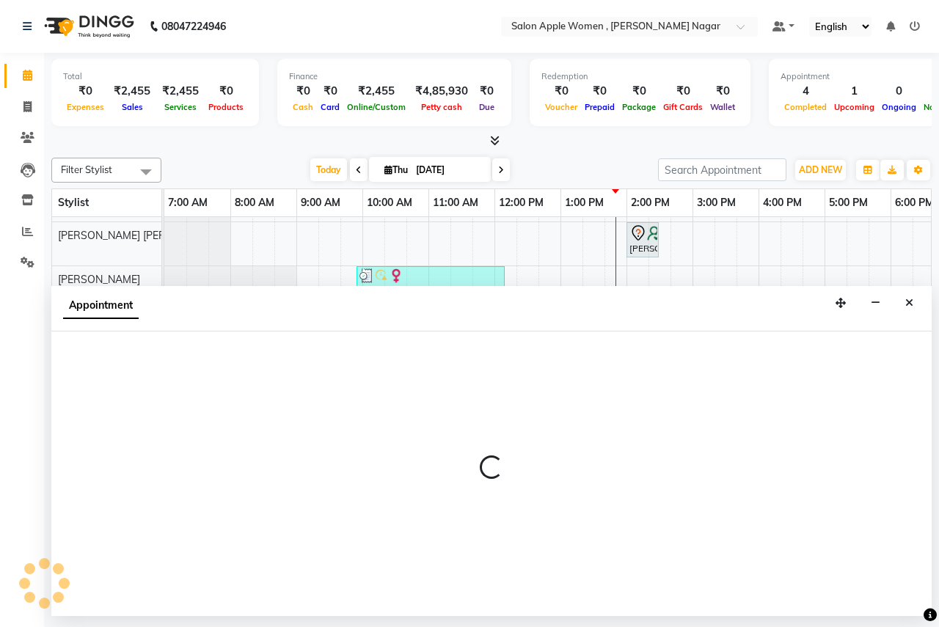
select select "7680"
select select "855"
select select "tentative"
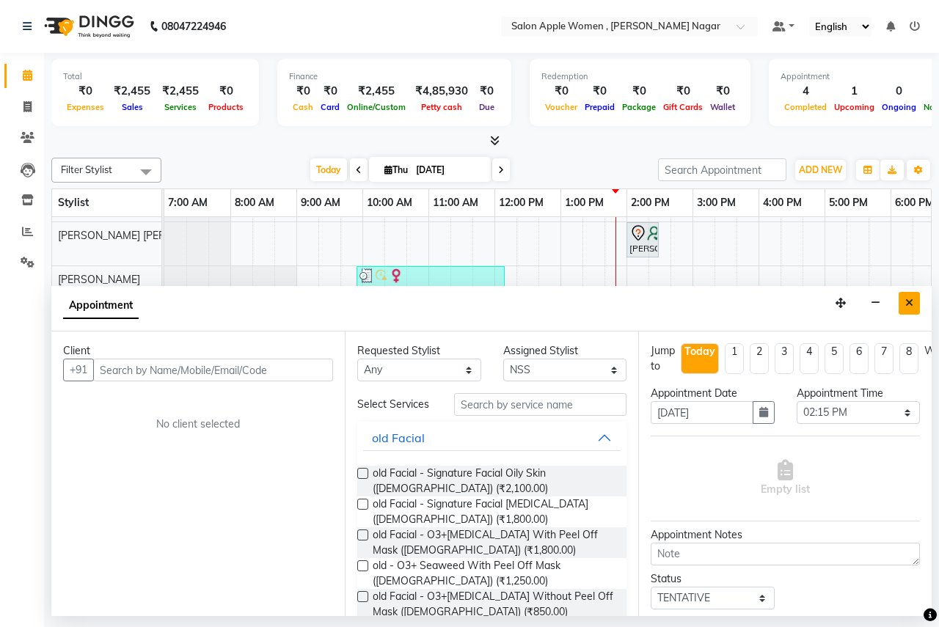
click at [905, 309] on button "Close" at bounding box center [909, 303] width 21 height 23
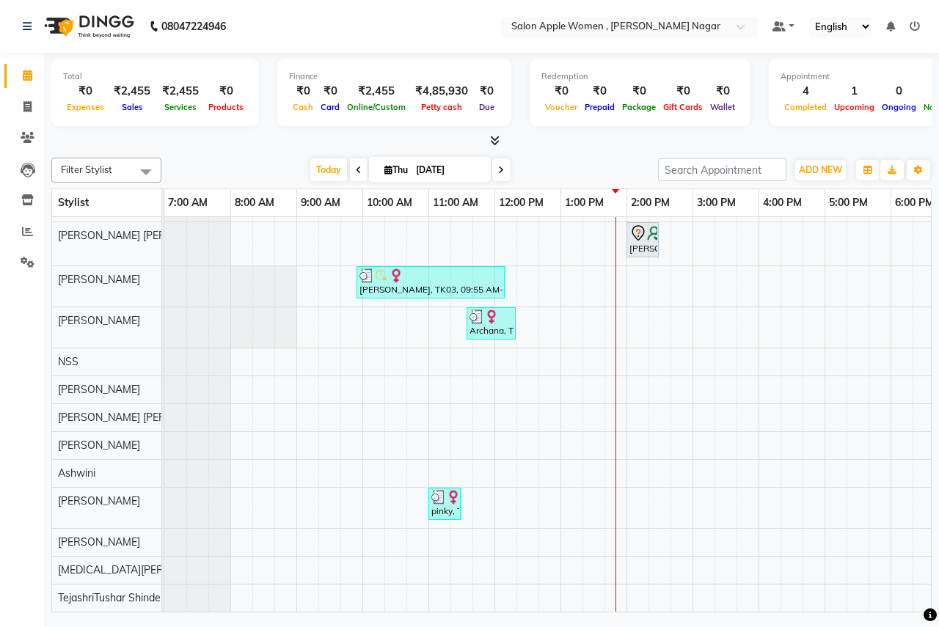
click at [627, 268] on div "[PERSON_NAME], TK06, 12:25 PM-01:25 PM, Hair Cut - [DEMOGRAPHIC_DATA] (₹500) [P…" at bounding box center [692, 396] width 1057 height 431
select select "3151"
select select "tentative"
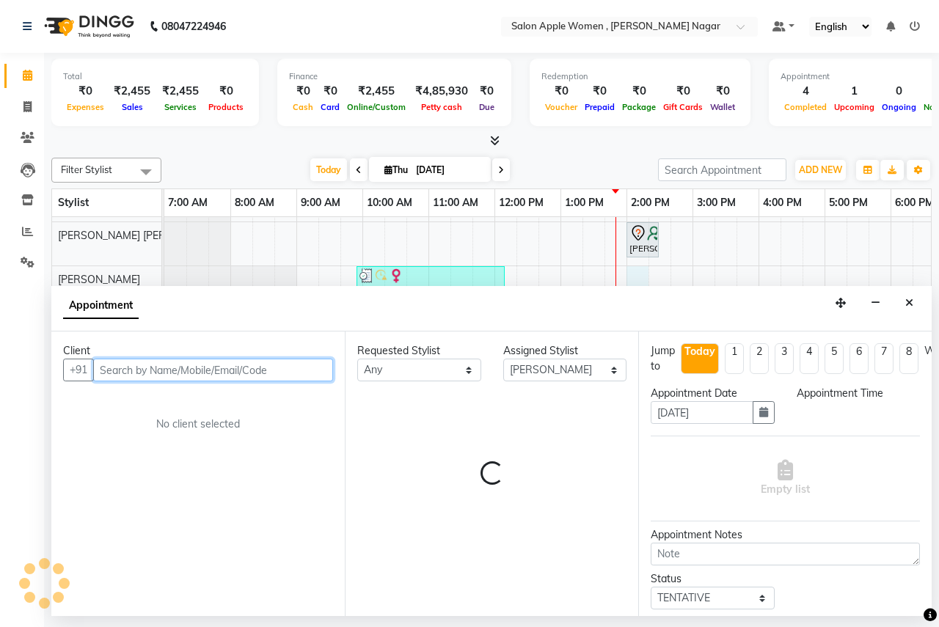
select select "840"
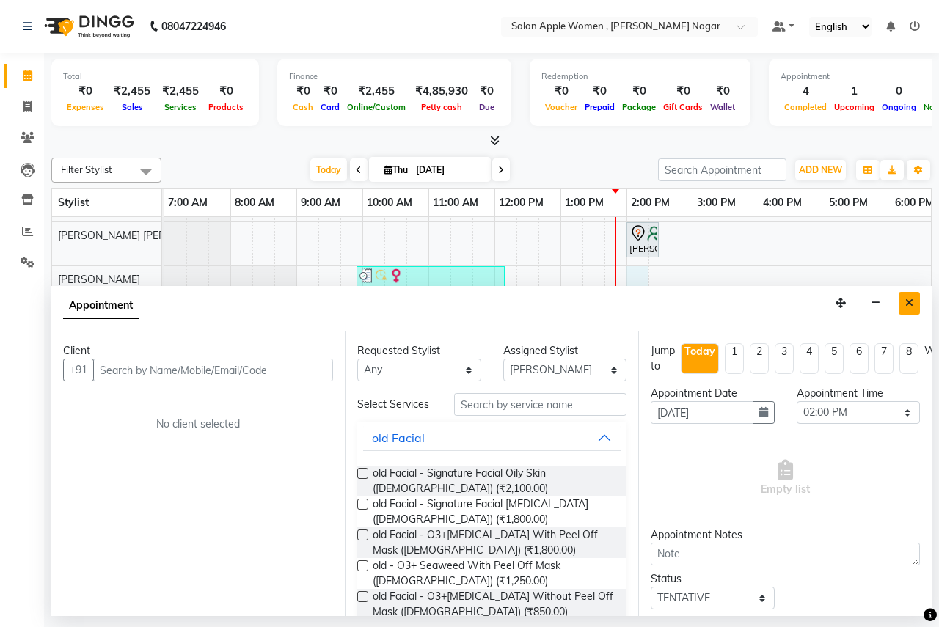
click at [901, 307] on button "Close" at bounding box center [909, 303] width 21 height 23
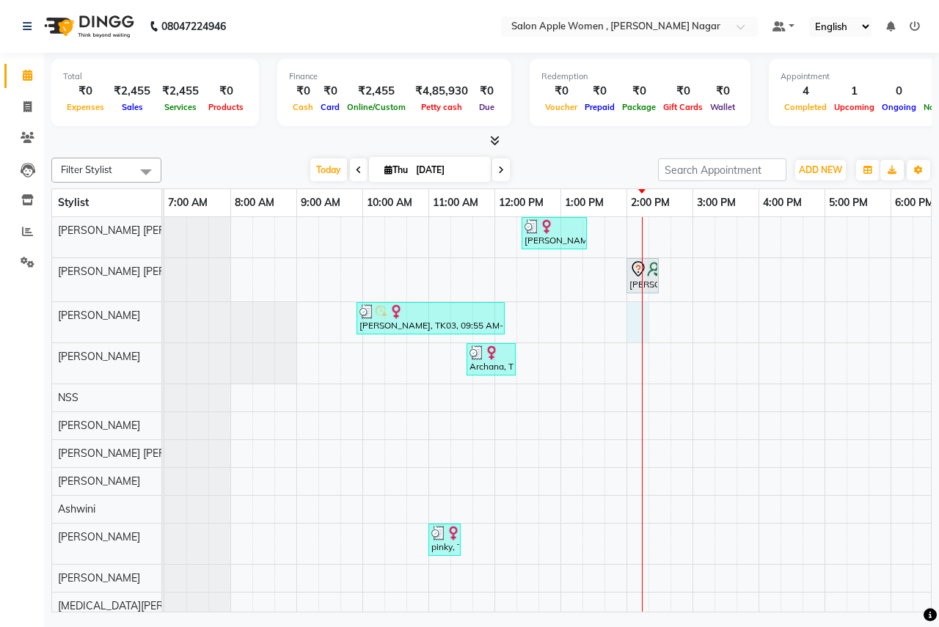
click at [628, 320] on div "[PERSON_NAME], TK06, 12:25 PM-01:25 PM, Hair Cut - [DEMOGRAPHIC_DATA] (₹500) [P…" at bounding box center [692, 432] width 1057 height 431
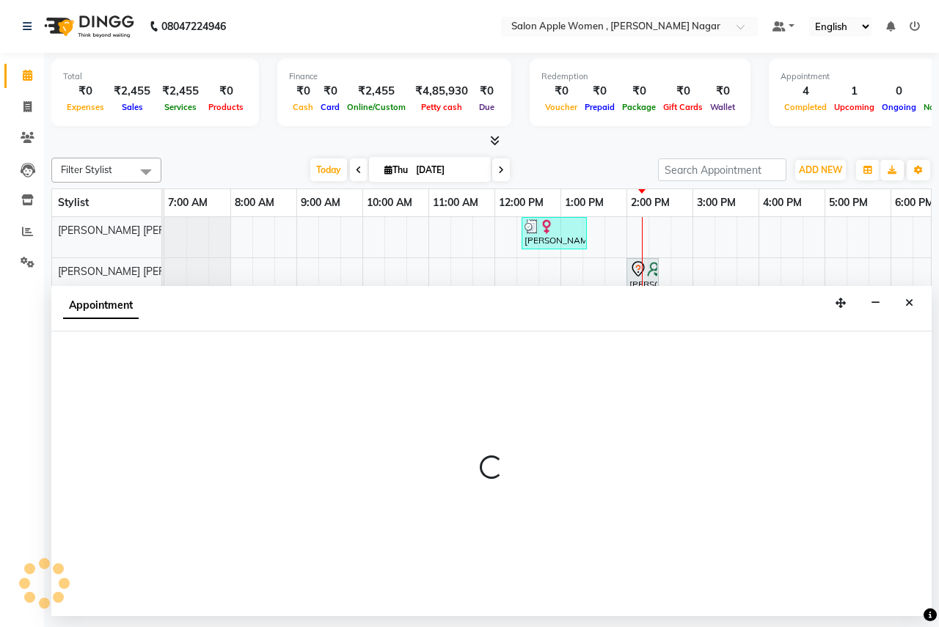
select select "3151"
select select "tentative"
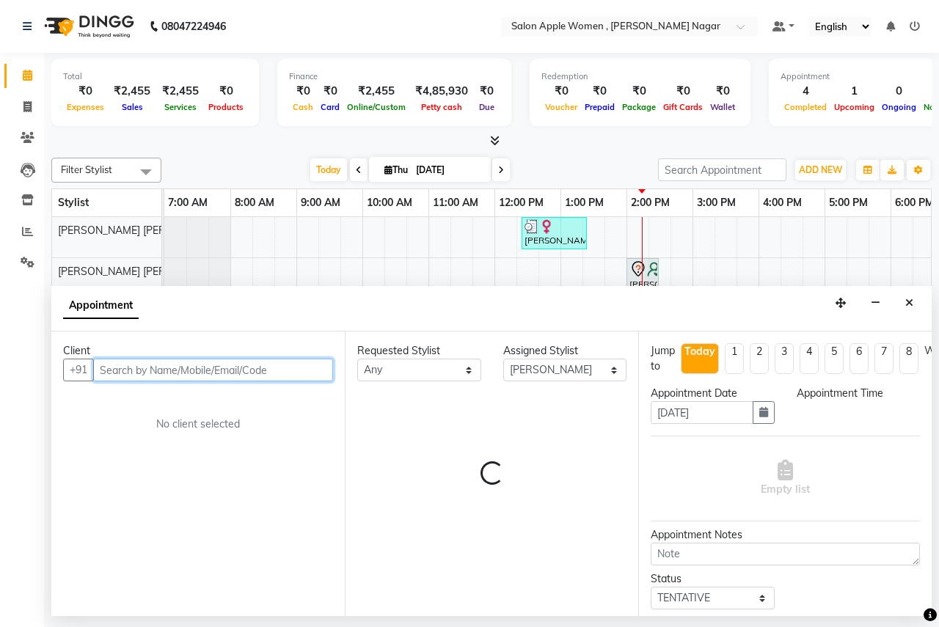
select select "840"
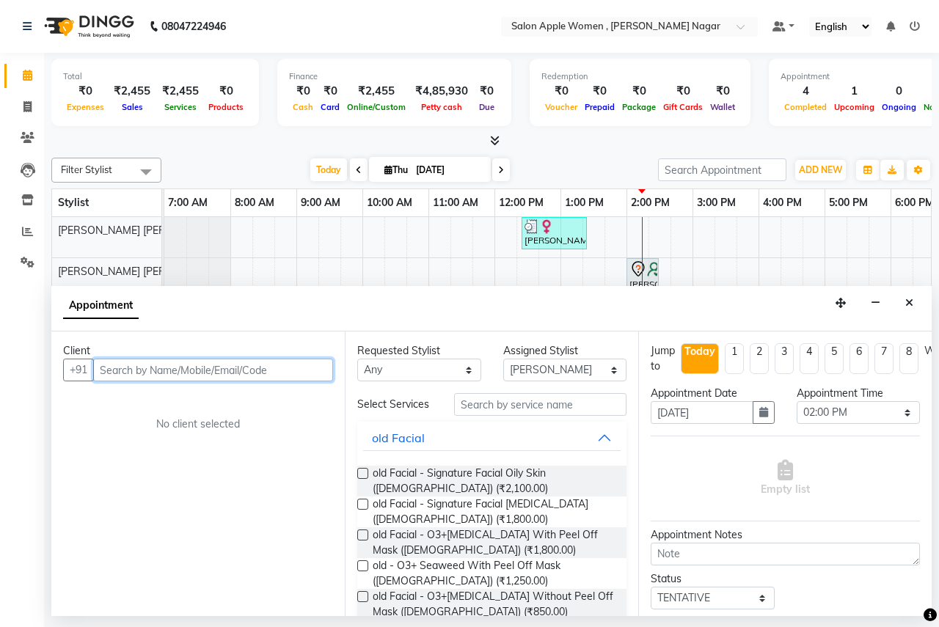
click at [108, 369] on input "text" at bounding box center [213, 370] width 240 height 23
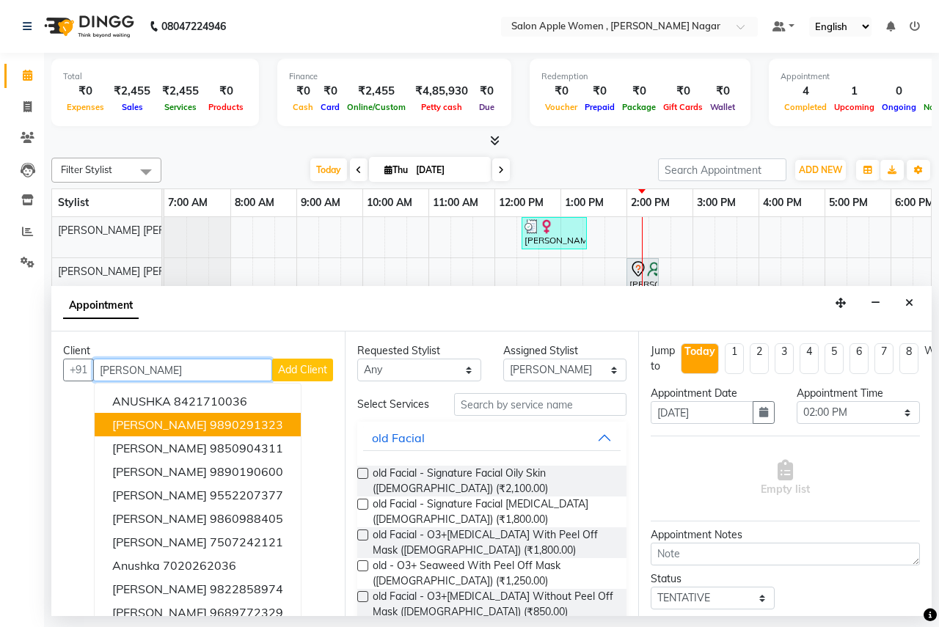
click at [210, 427] on ngb-highlight "9890291323" at bounding box center [246, 425] width 73 height 15
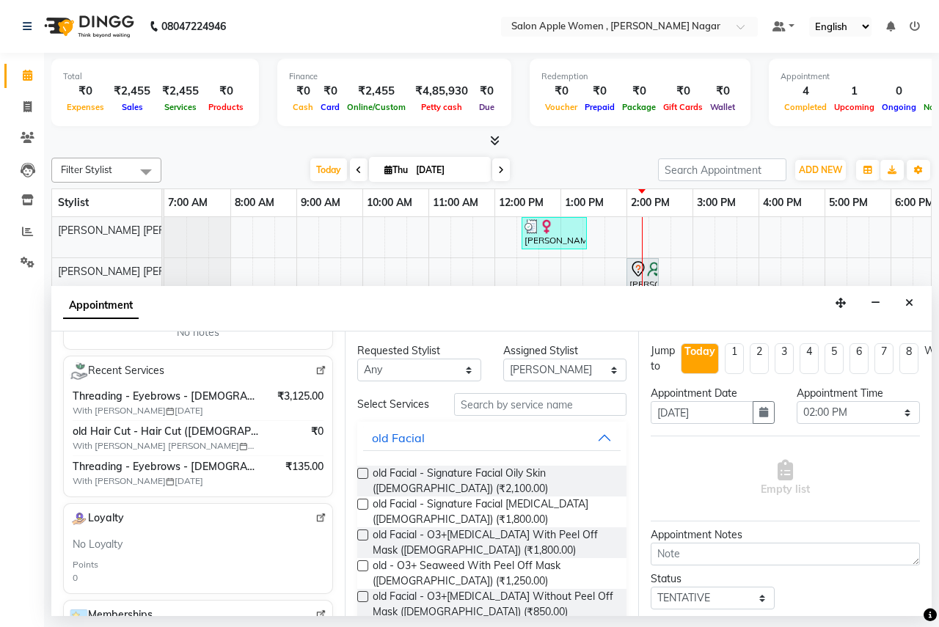
scroll to position [294, 0]
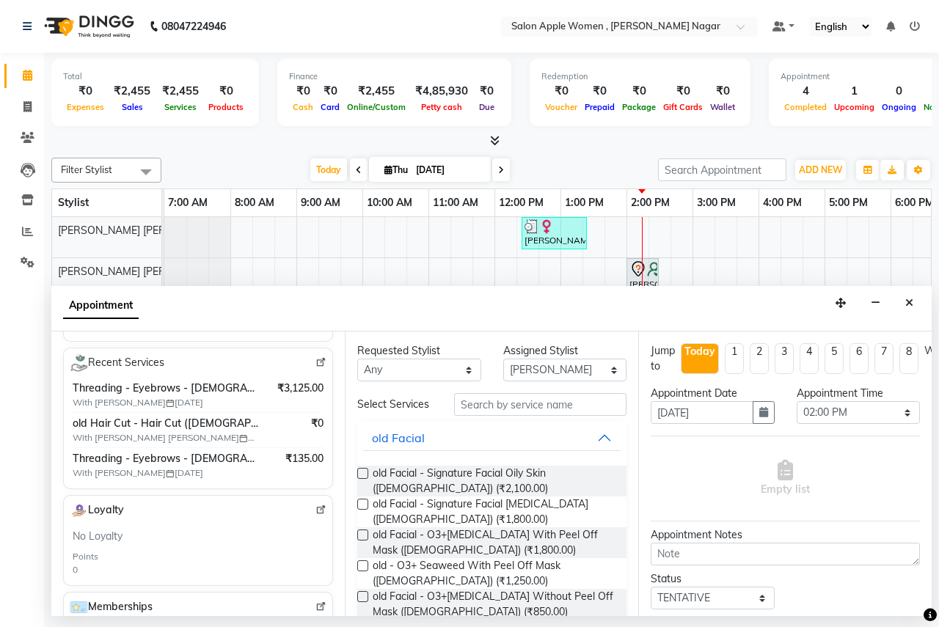
type input "9890291323"
click at [467, 401] on input "text" at bounding box center [540, 404] width 172 height 23
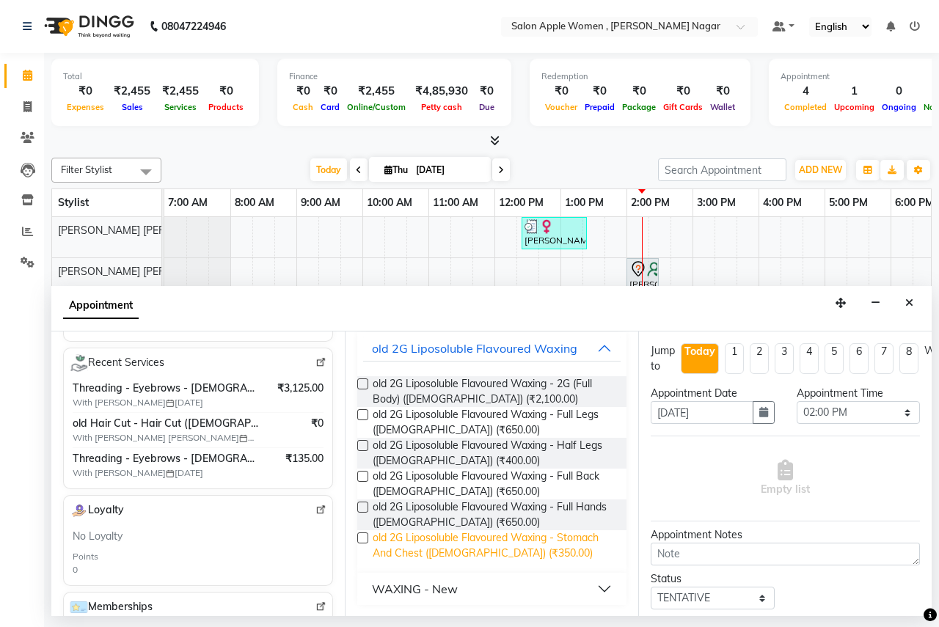
scroll to position [90, 0]
type input "2g"
click at [414, 589] on div "WAXING - New" at bounding box center [415, 589] width 86 height 18
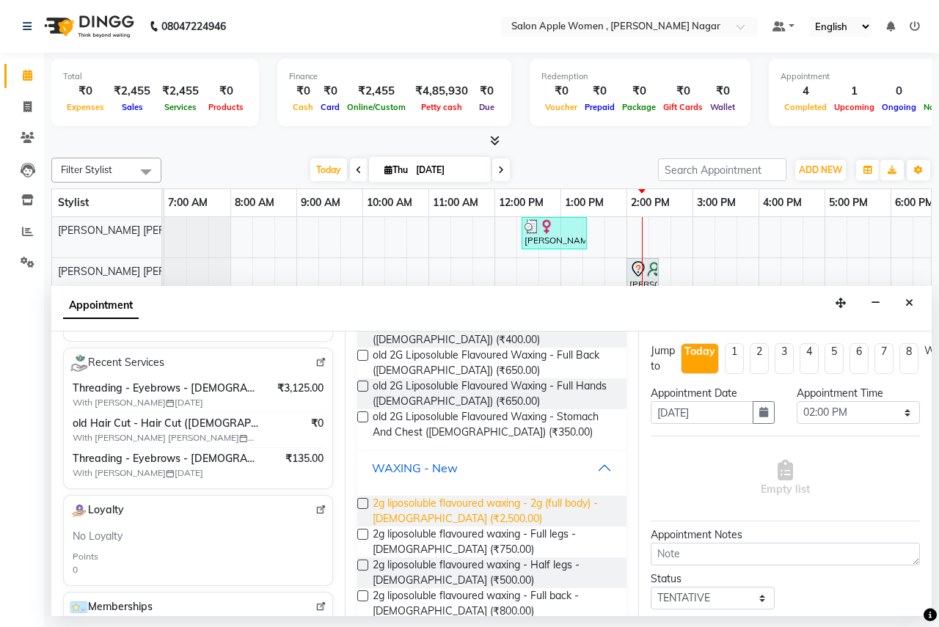
scroll to position [237, 0]
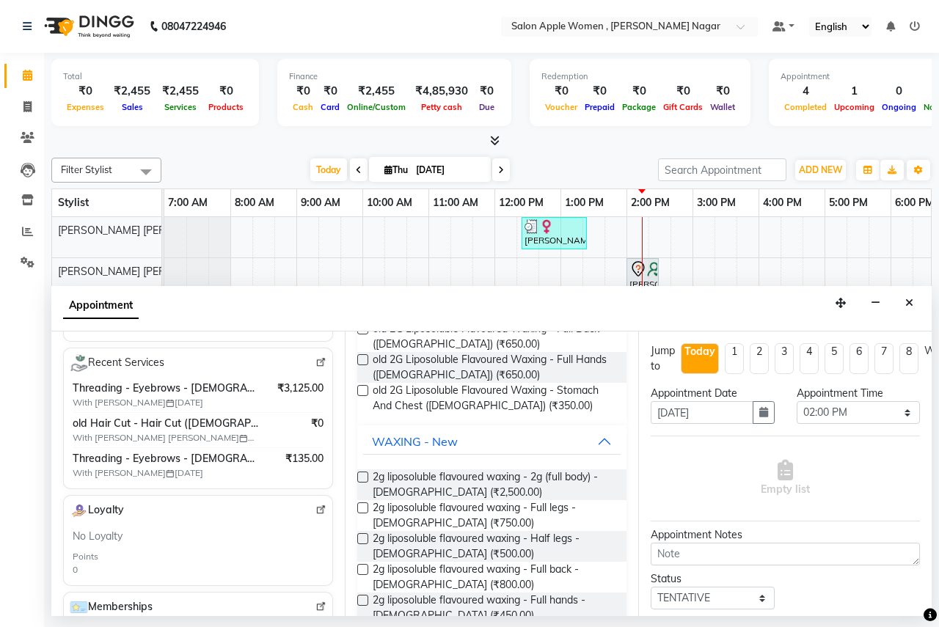
click at [362, 539] on label at bounding box center [362, 539] width 11 height 11
click at [362, 539] on input "checkbox" at bounding box center [362, 541] width 10 height 10
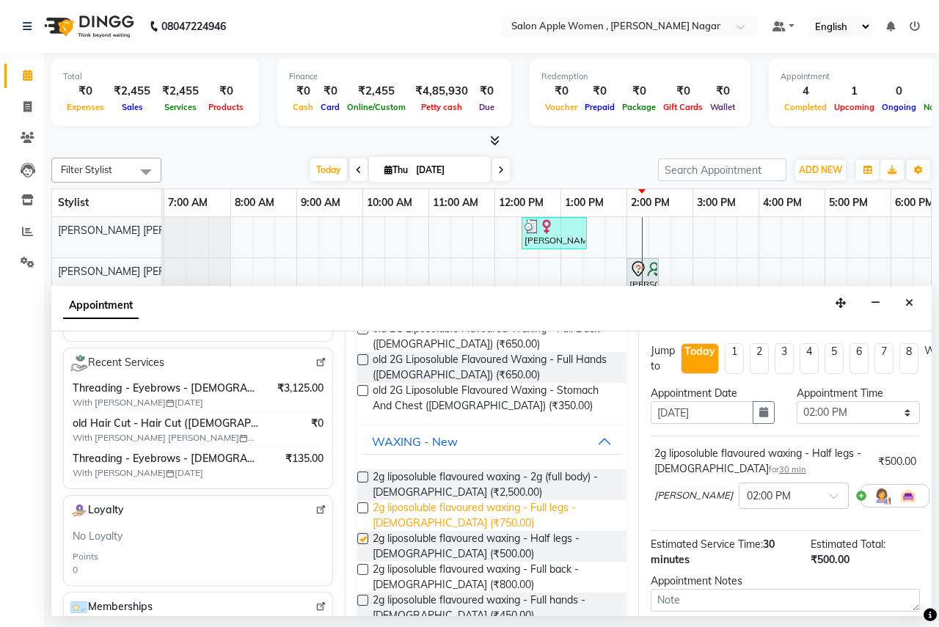
checkbox input "false"
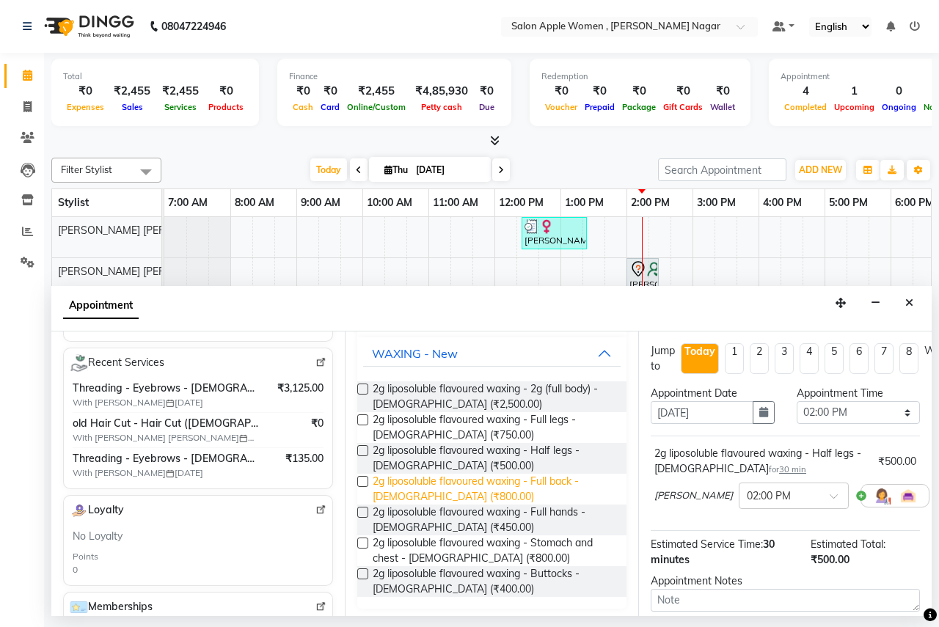
scroll to position [330, 0]
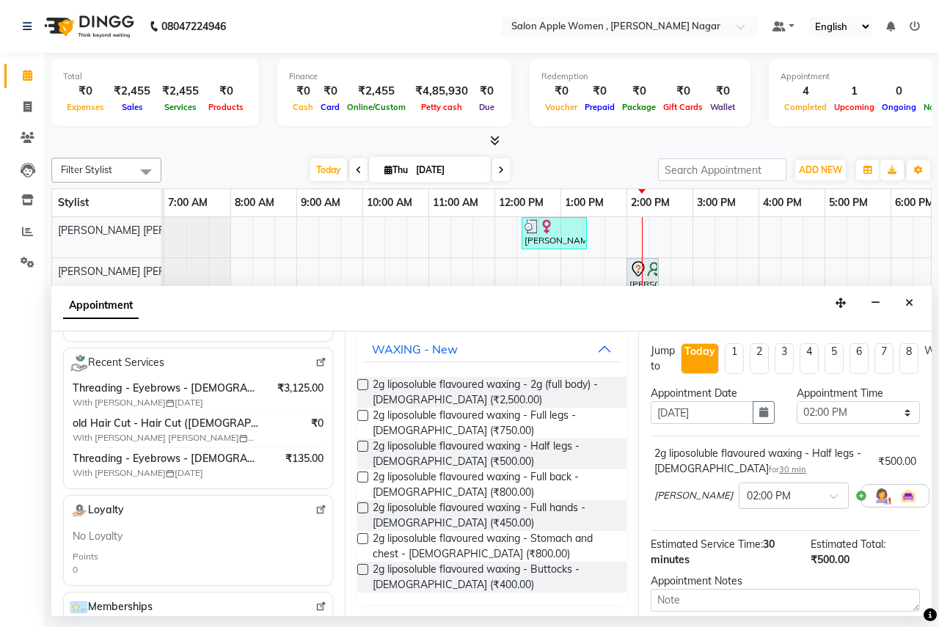
click at [364, 508] on label at bounding box center [362, 508] width 11 height 11
click at [364, 508] on input "checkbox" at bounding box center [362, 510] width 10 height 10
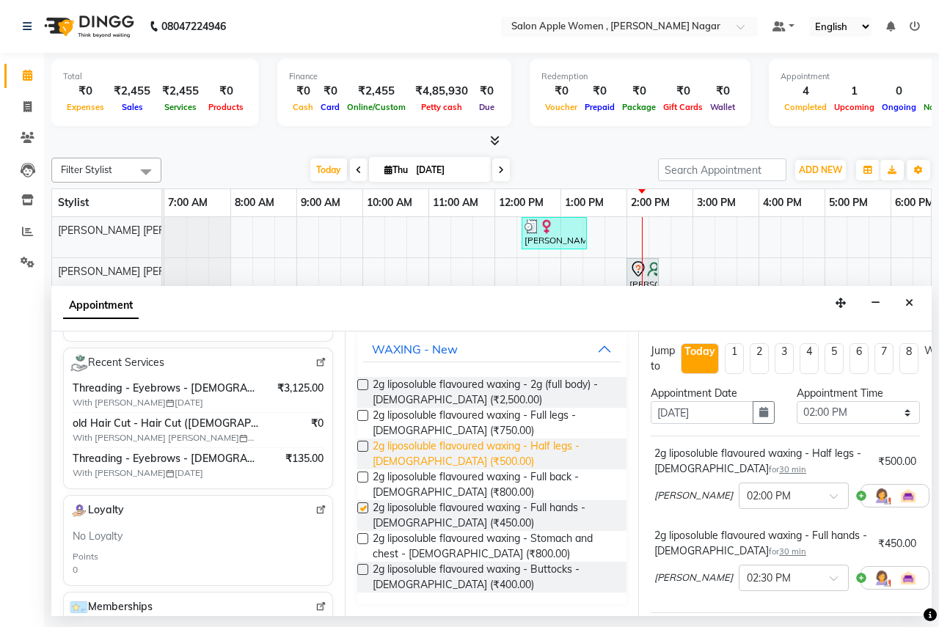
checkbox input "false"
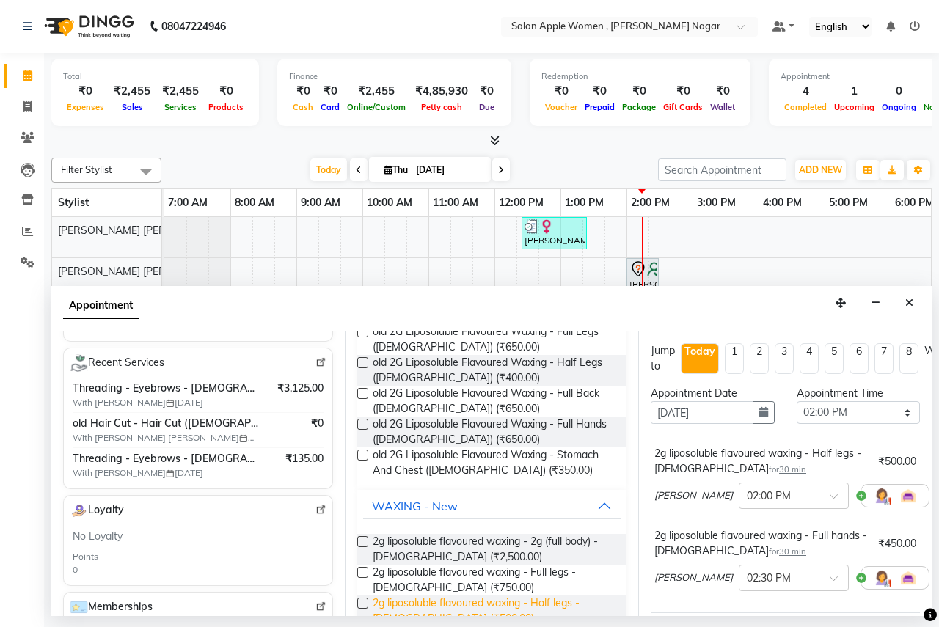
scroll to position [0, 0]
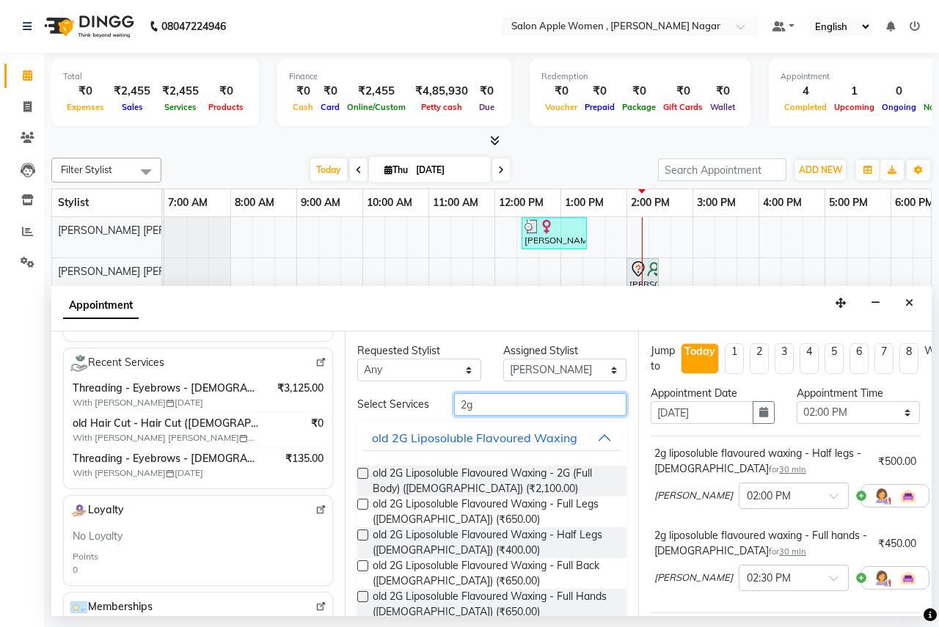
click at [477, 402] on input "2g" at bounding box center [540, 404] width 172 height 23
type input "2"
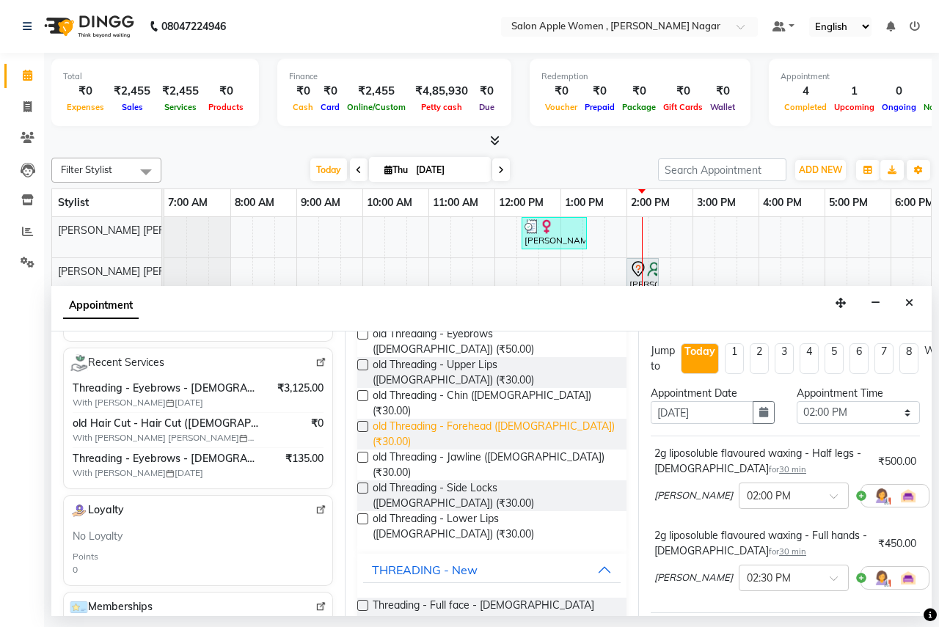
scroll to position [220, 0]
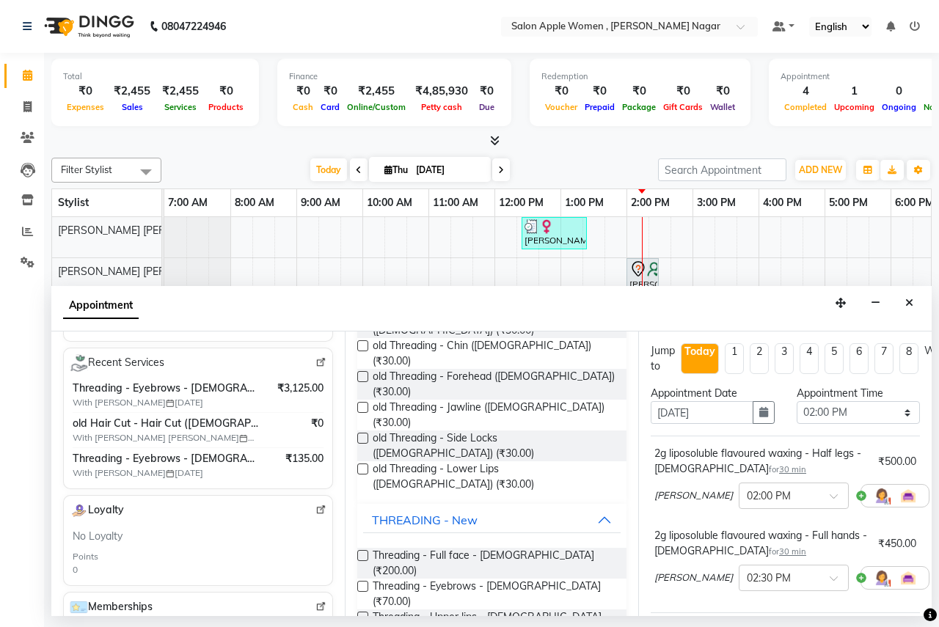
type input "thr"
click at [362, 581] on label at bounding box center [362, 586] width 11 height 11
click at [362, 583] on input "checkbox" at bounding box center [362, 588] width 10 height 10
checkbox input "false"
click at [357, 612] on label at bounding box center [362, 617] width 11 height 11
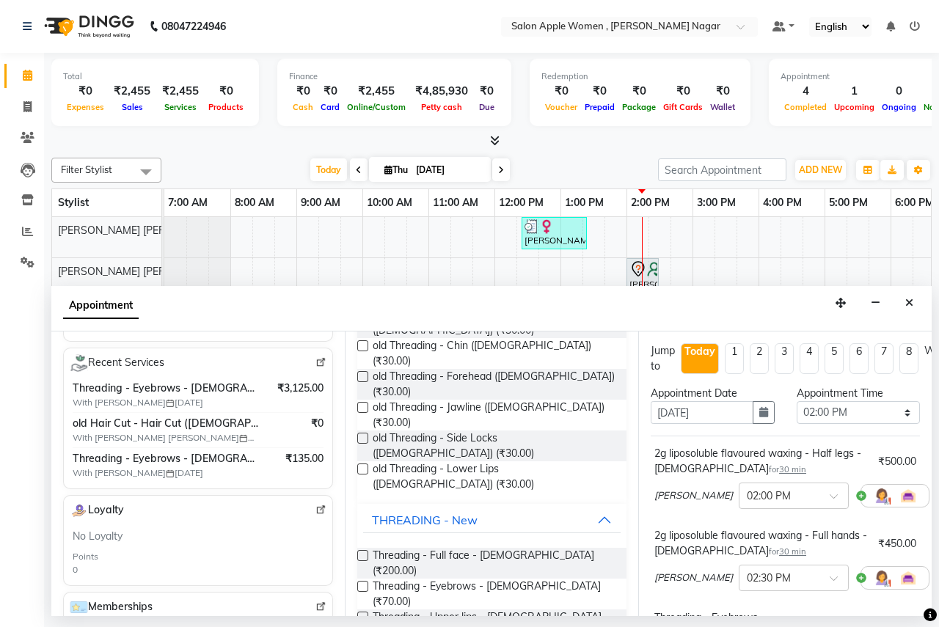
click at [357, 614] on input "checkbox" at bounding box center [362, 619] width 10 height 10
checkbox input "false"
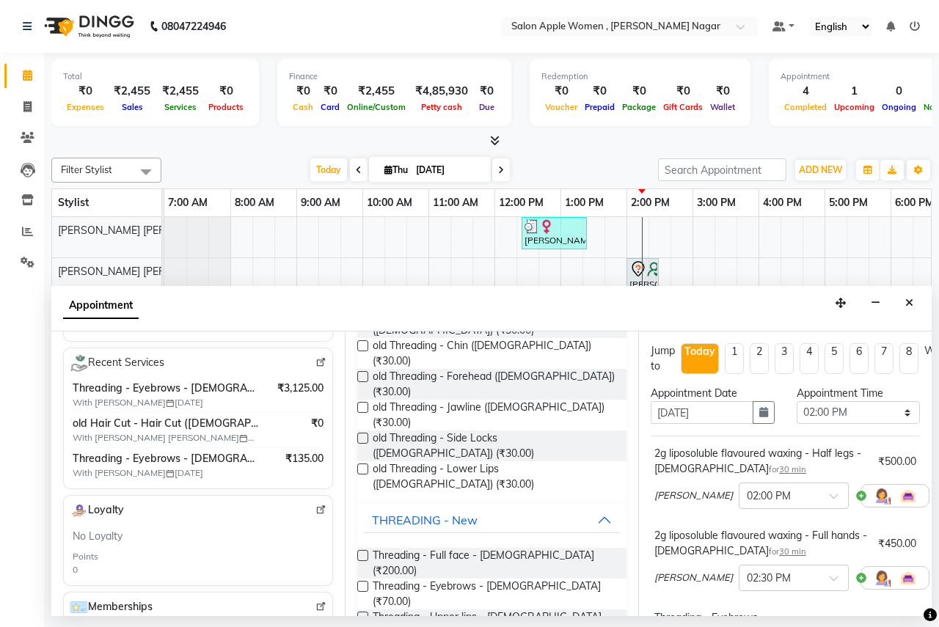
scroll to position [0, 0]
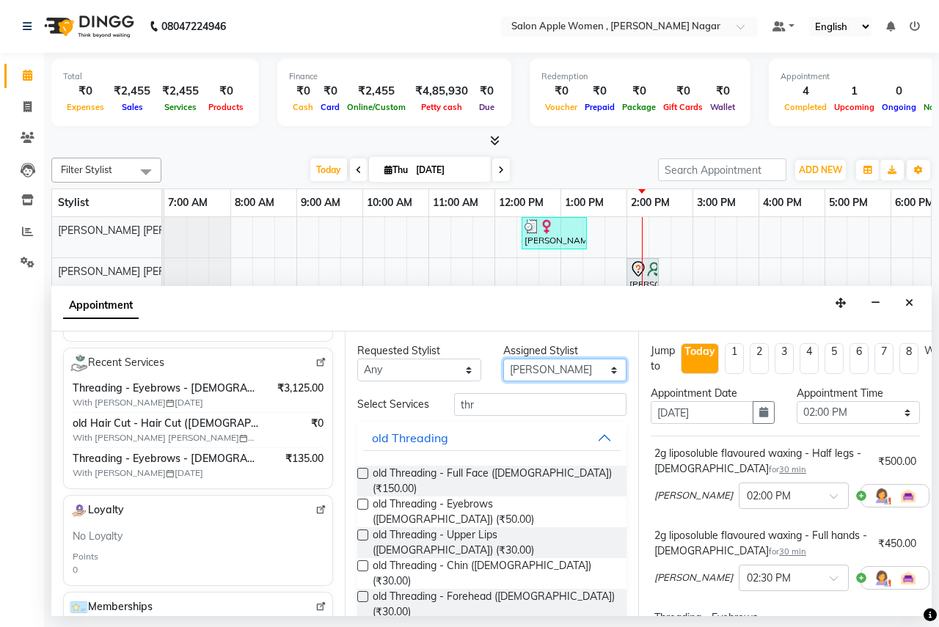
click at [520, 362] on select "Select [PERSON_NAME] [PERSON_NAME] Anjali [PERSON_NAME] Ashwini [PERSON_NAME] […" at bounding box center [565, 370] width 124 height 23
select select "70309"
click at [503, 359] on select "Select [PERSON_NAME] [PERSON_NAME] Anjali [PERSON_NAME] Ashwini [PERSON_NAME] […" at bounding box center [565, 370] width 124 height 23
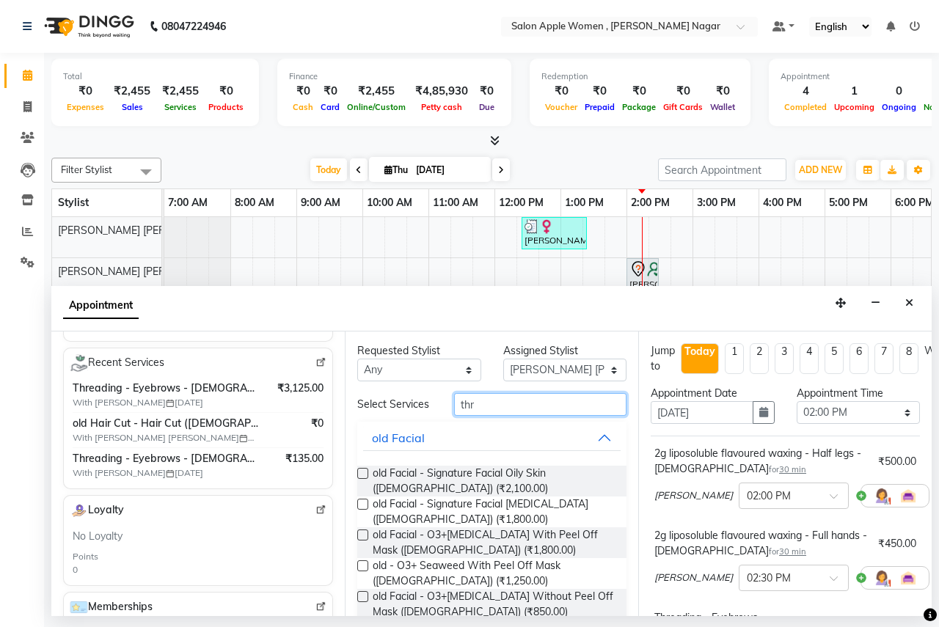
click at [473, 401] on input "thr" at bounding box center [540, 404] width 172 height 23
type input "t"
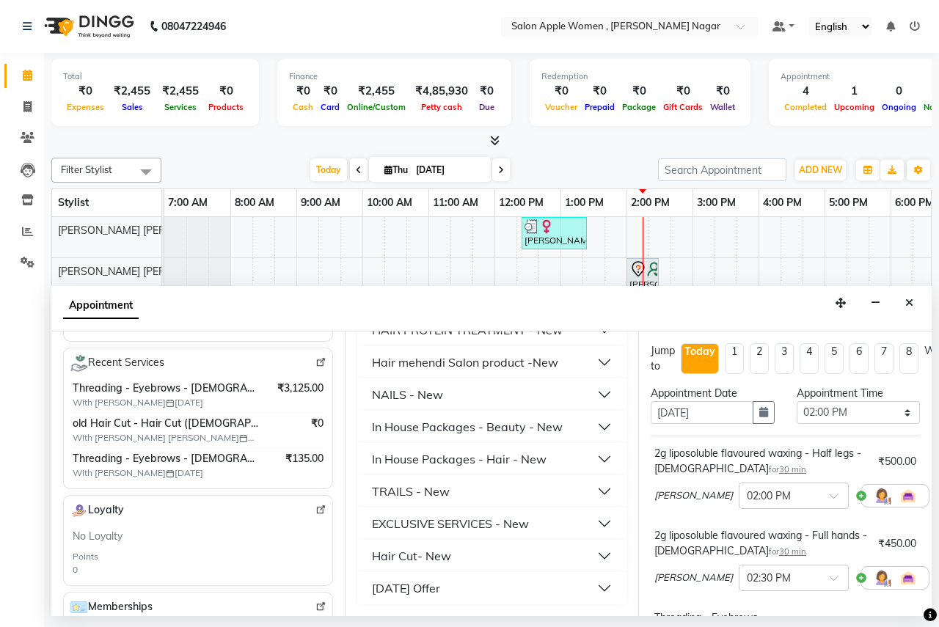
scroll to position [961, 0]
type input "500"
click at [430, 555] on div "Hair Cut- New" at bounding box center [411, 556] width 79 height 18
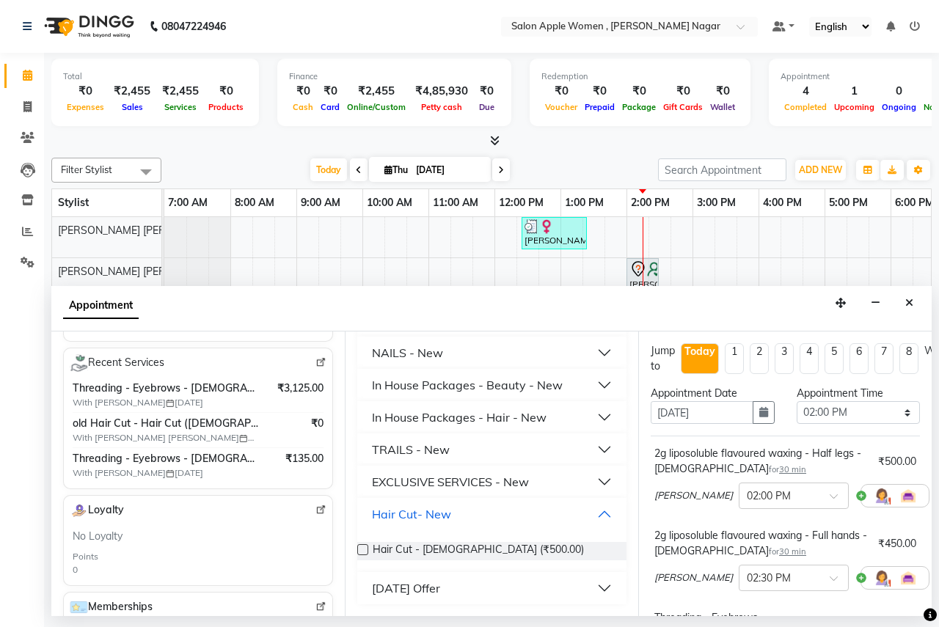
scroll to position [1003, 0]
click at [361, 546] on label at bounding box center [362, 550] width 11 height 11
click at [361, 547] on input "checkbox" at bounding box center [362, 552] width 10 height 10
checkbox input "false"
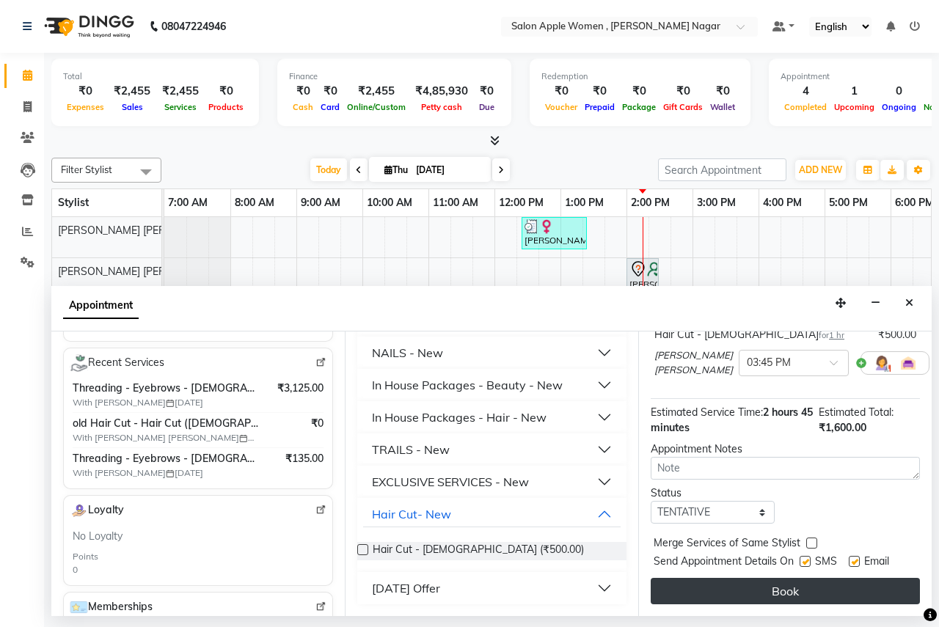
scroll to position [587, 0]
click at [755, 582] on button "Book" at bounding box center [785, 591] width 269 height 26
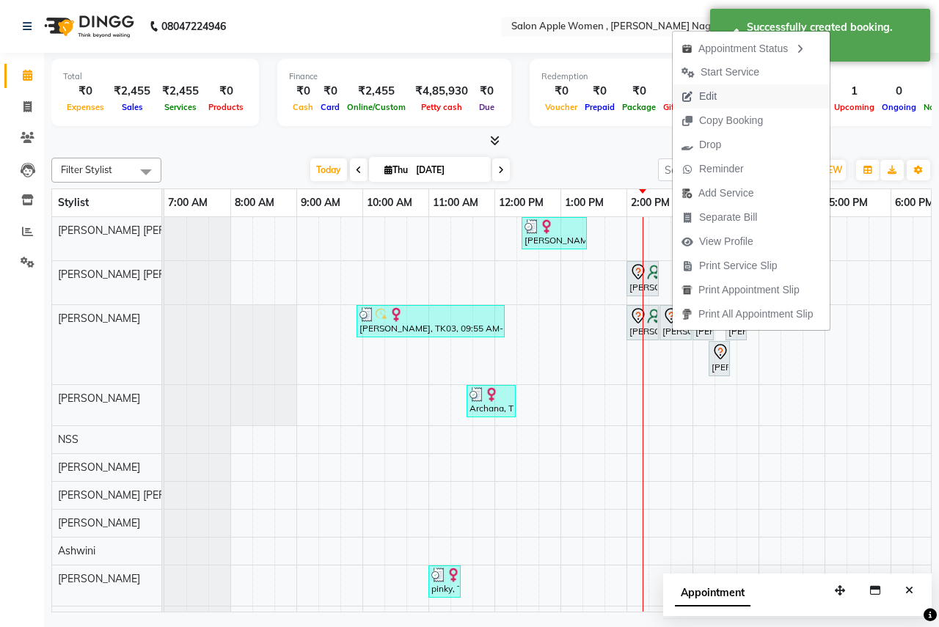
click at [705, 99] on span "Edit" at bounding box center [708, 96] width 18 height 15
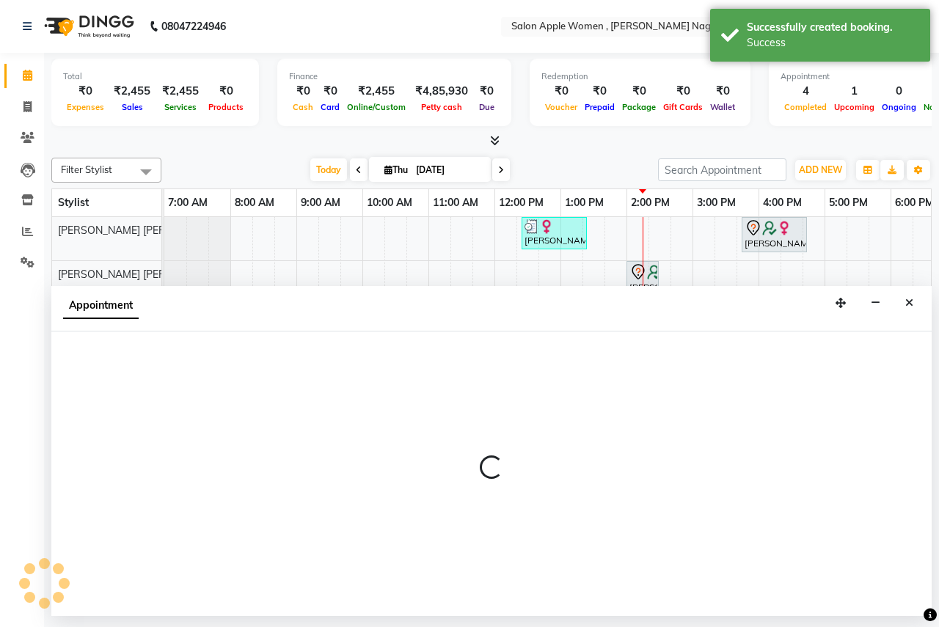
select select "tentative"
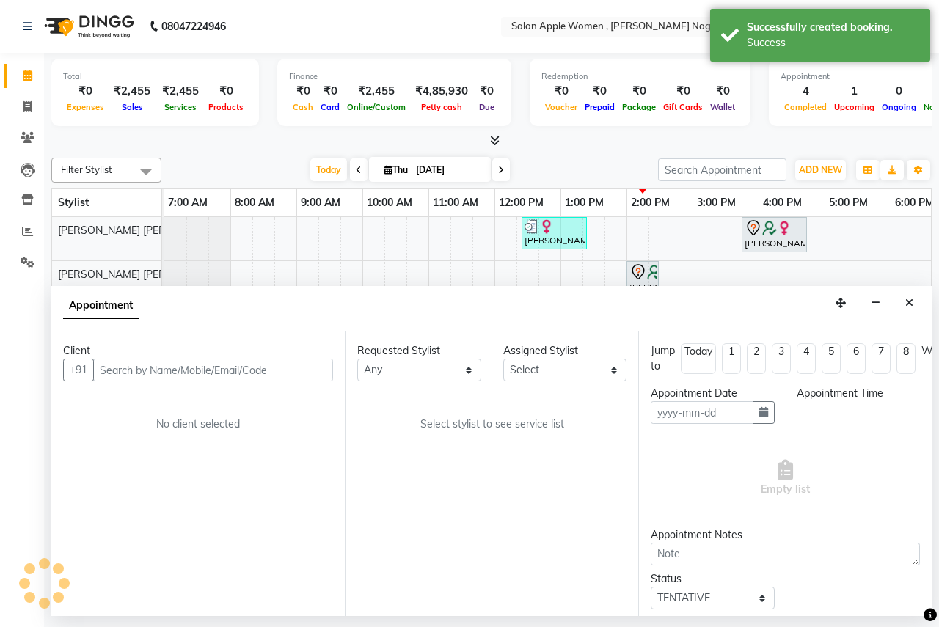
type input "[DATE]"
select select "70309"
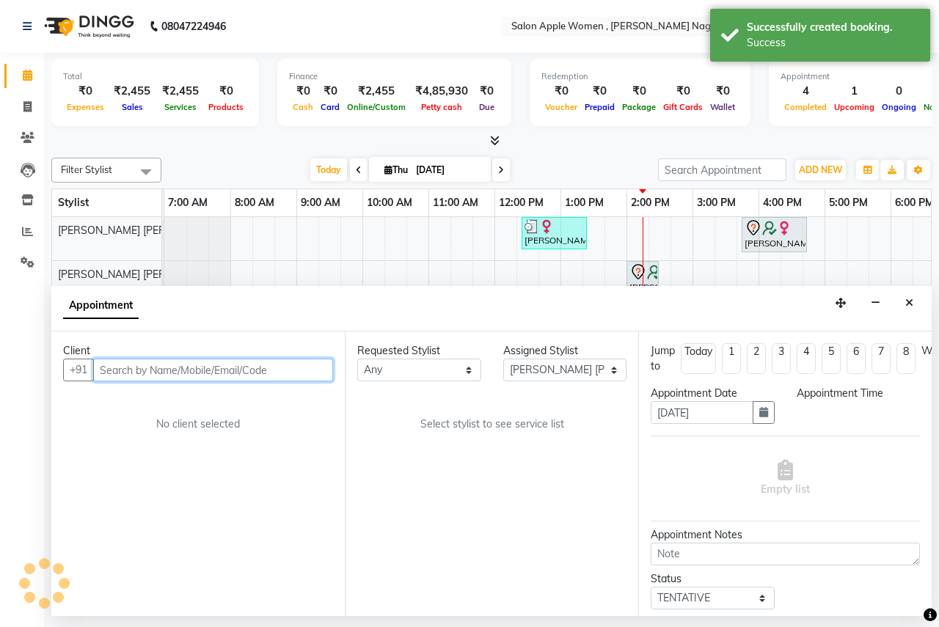
select select "840"
select select "696"
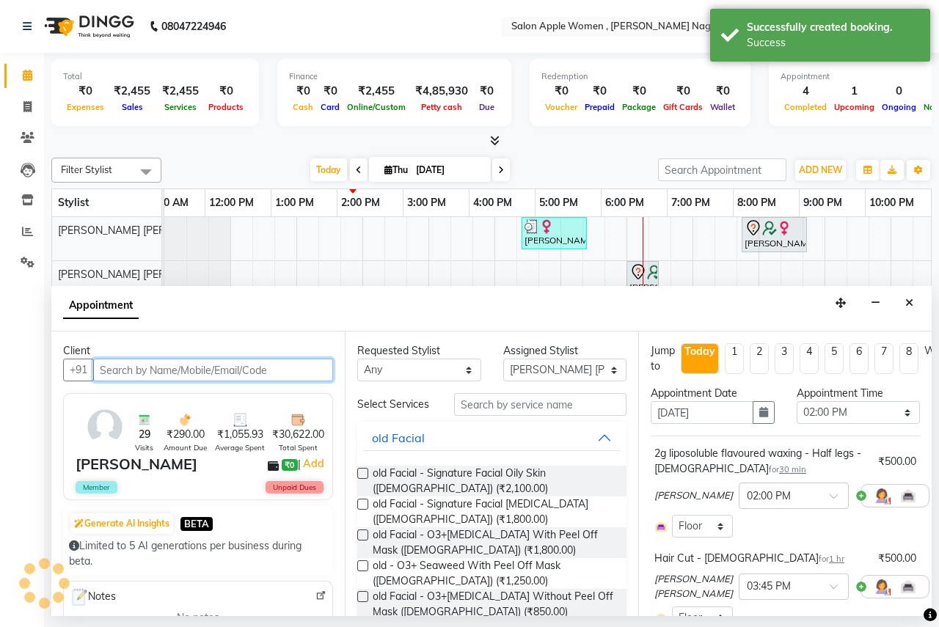
scroll to position [0, 290]
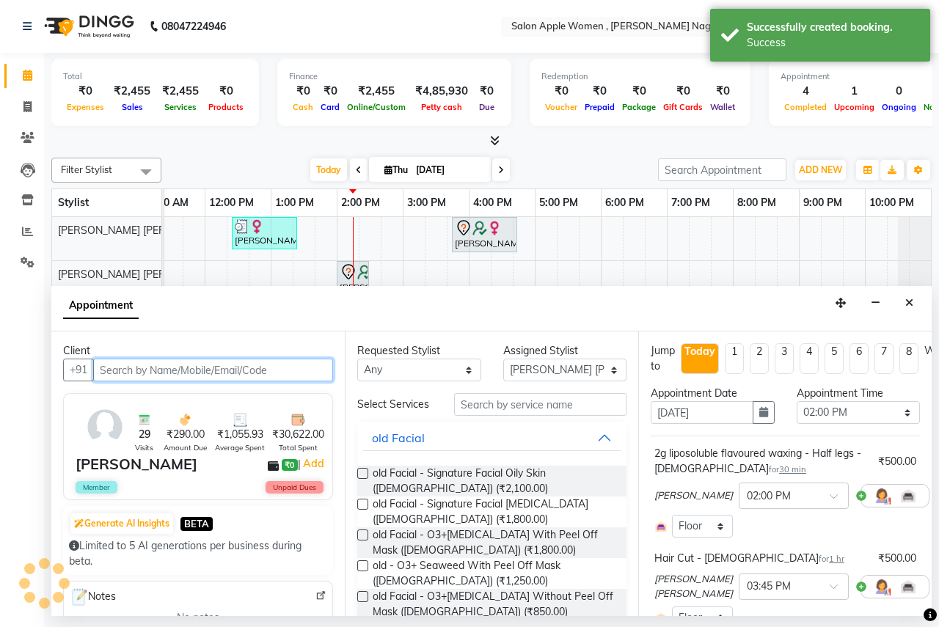
select select "696"
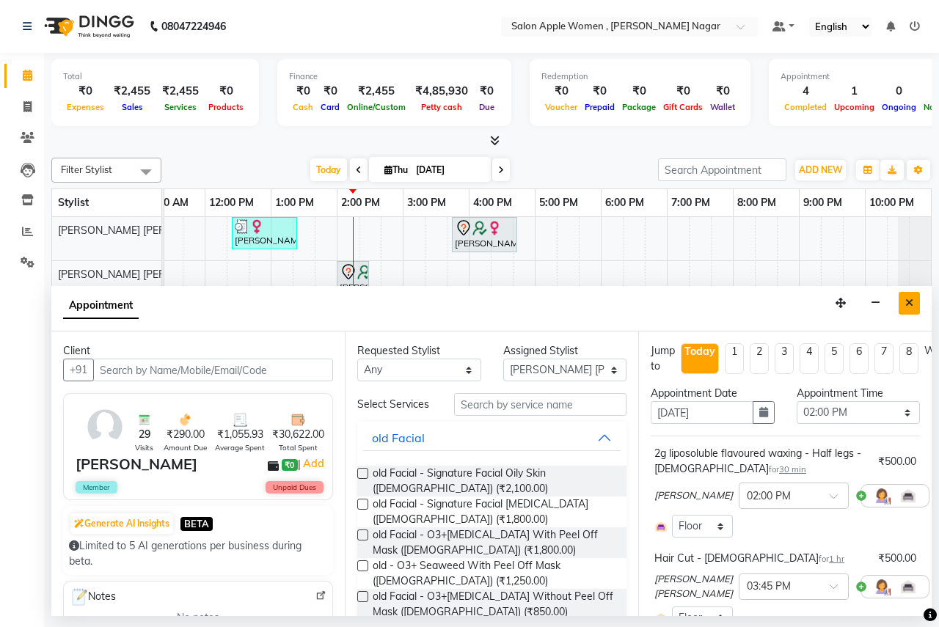
click at [902, 303] on button "Close" at bounding box center [909, 303] width 21 height 23
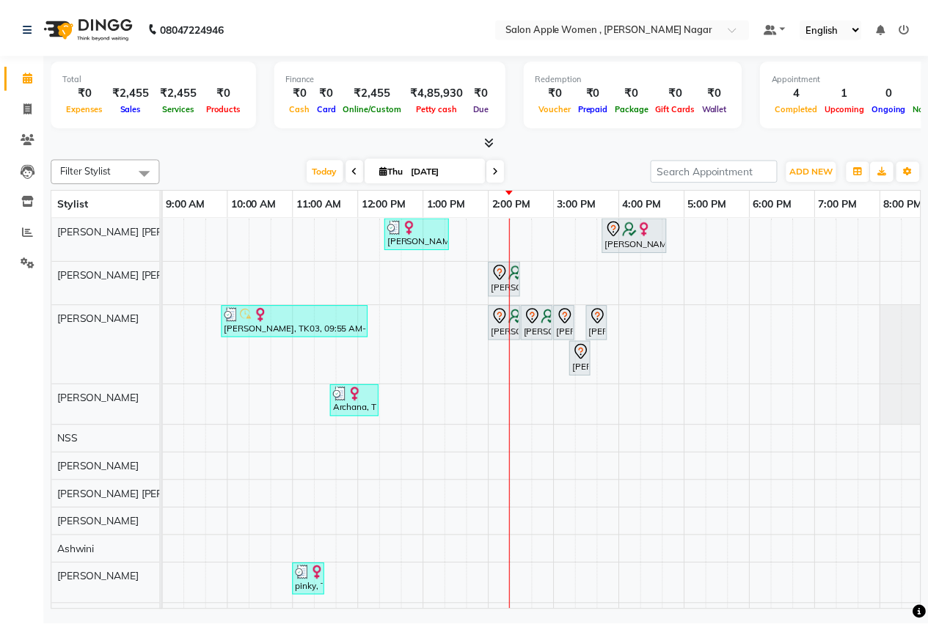
scroll to position [0, 0]
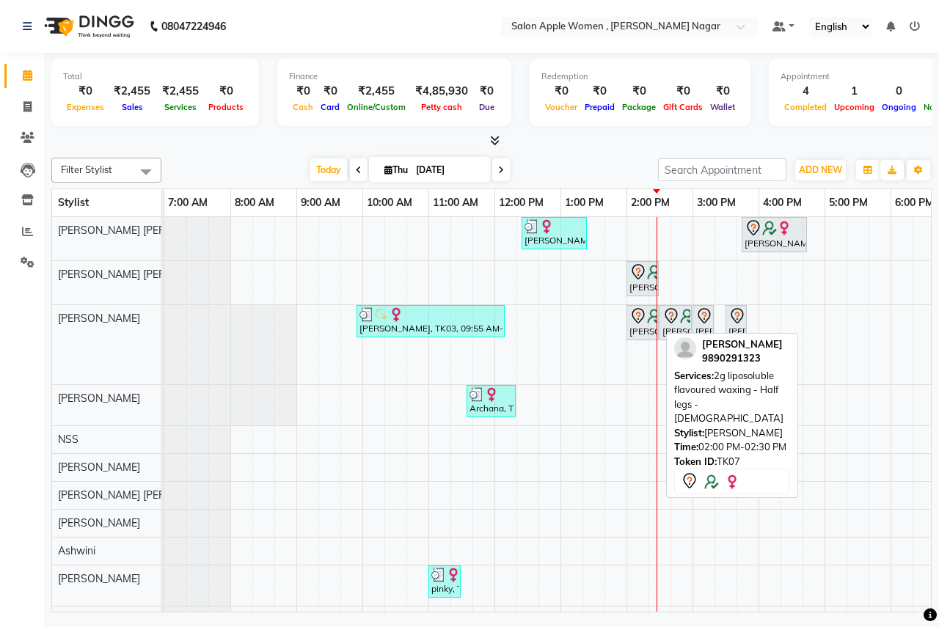
click at [636, 335] on div "[PERSON_NAME], TK07, 02:00 PM-02:30 PM, 2g liposoluble flavoured waxing - Half …" at bounding box center [642, 323] width 29 height 31
select select "7"
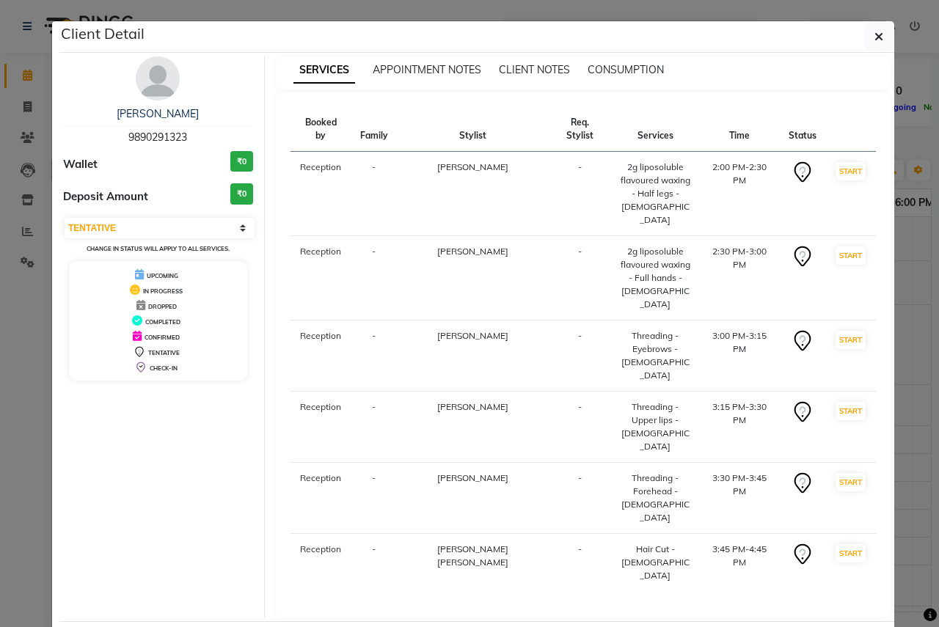
select select "96"
select select "service"
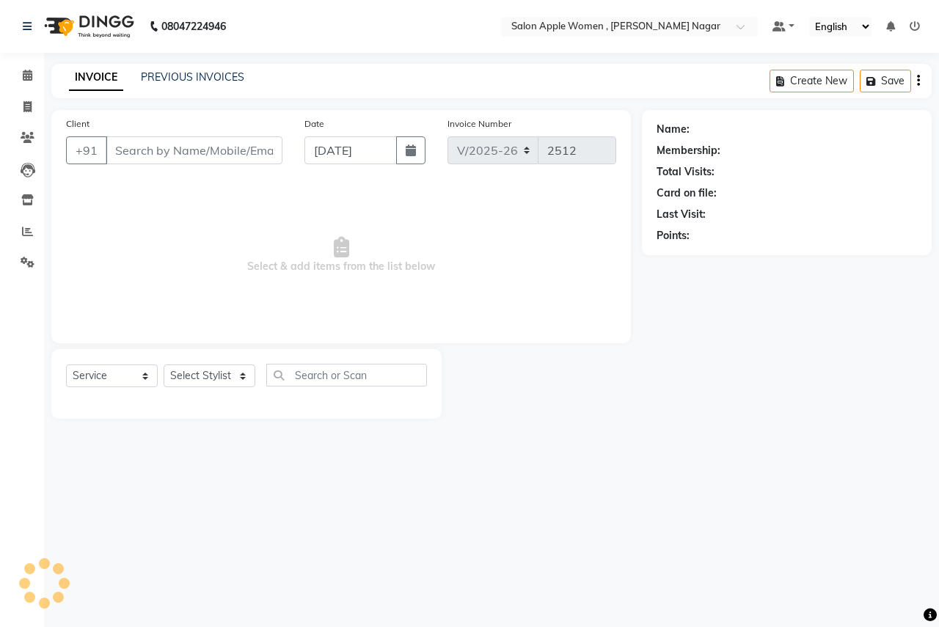
type input "9890291323"
select select "70309"
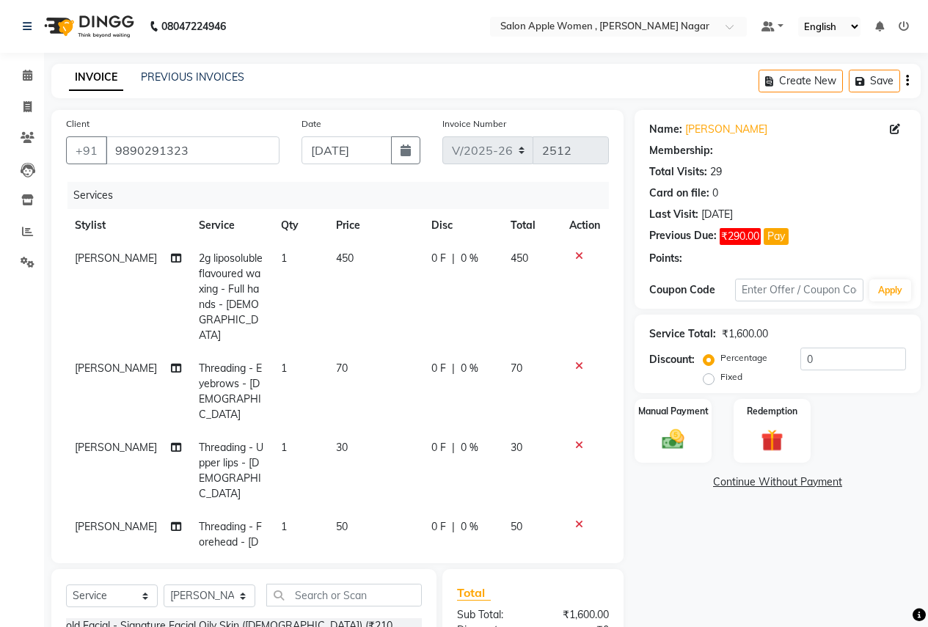
select select "1: Object"
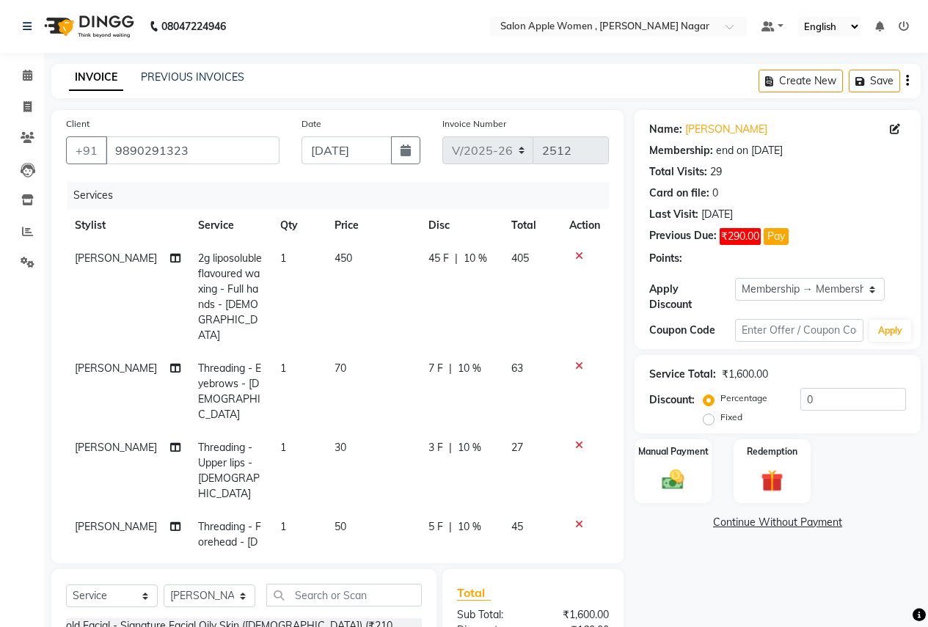
type input "10"
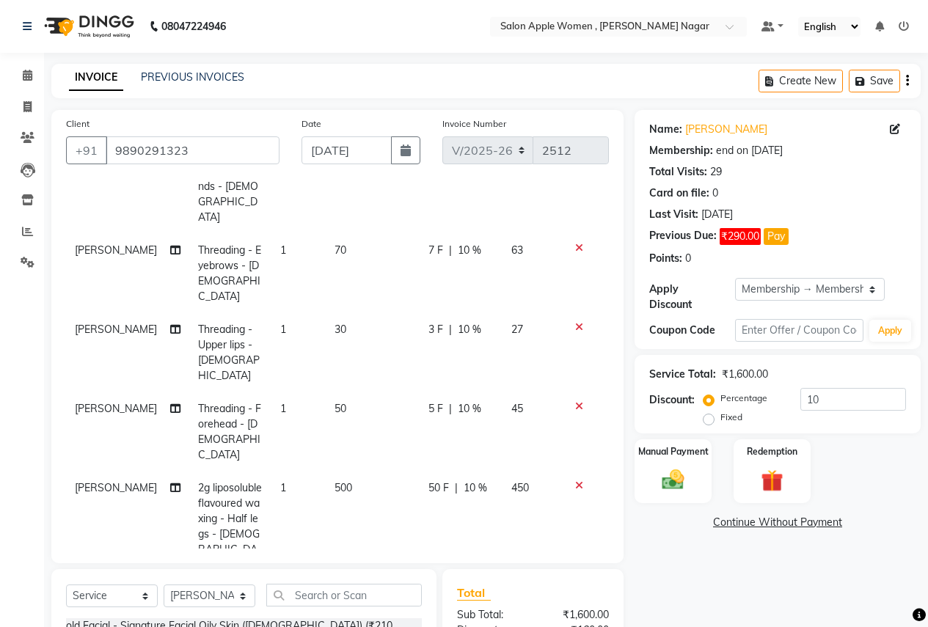
scroll to position [130, 0]
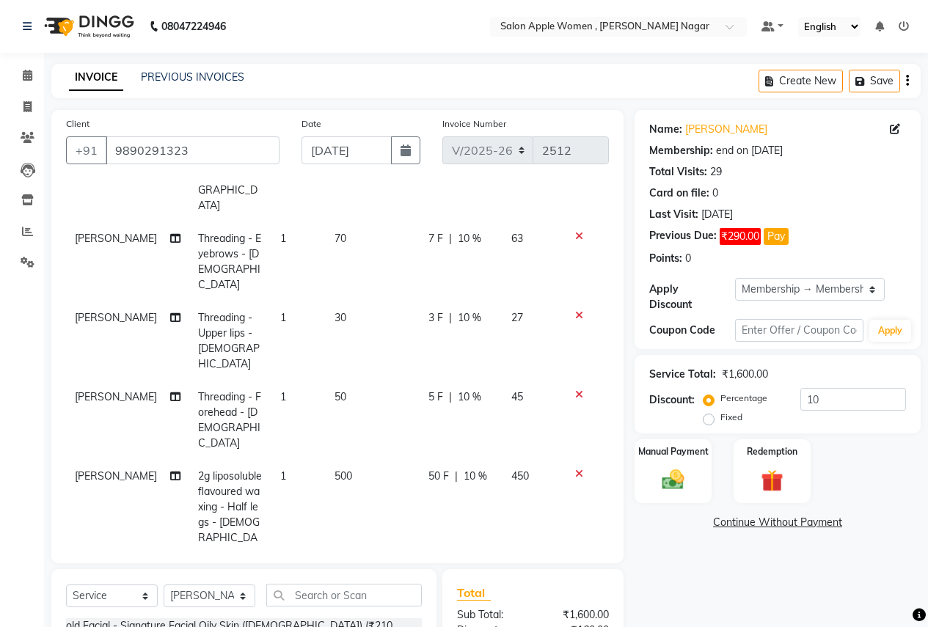
click at [575, 579] on icon at bounding box center [579, 584] width 8 height 10
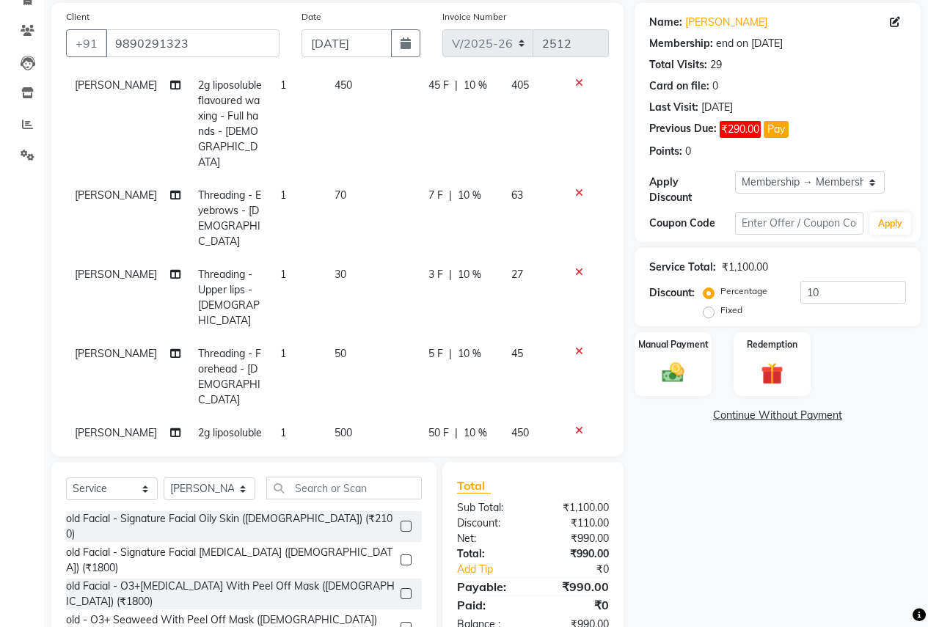
scroll to position [181, 0]
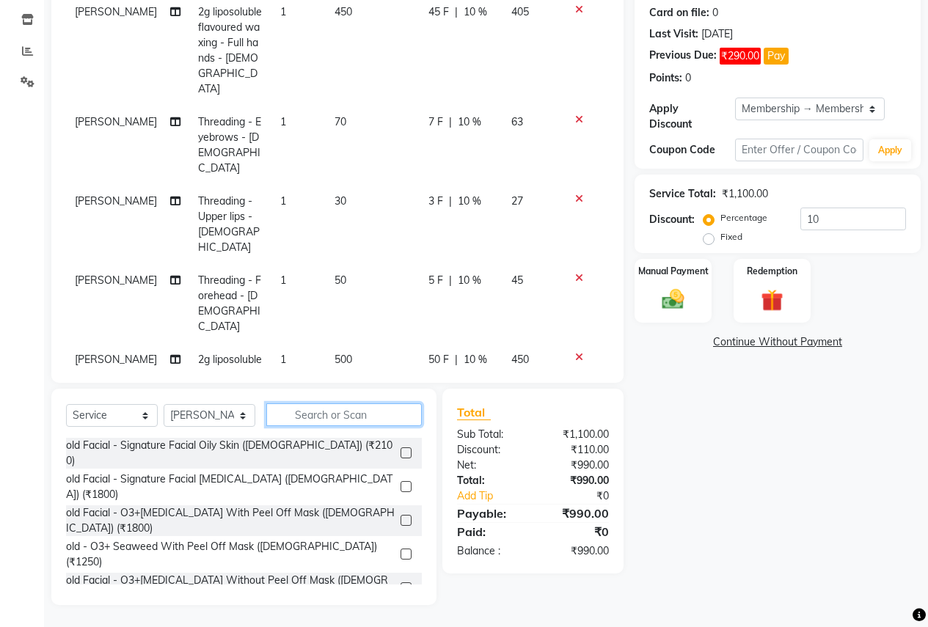
click at [349, 412] on input "text" at bounding box center [344, 415] width 156 height 23
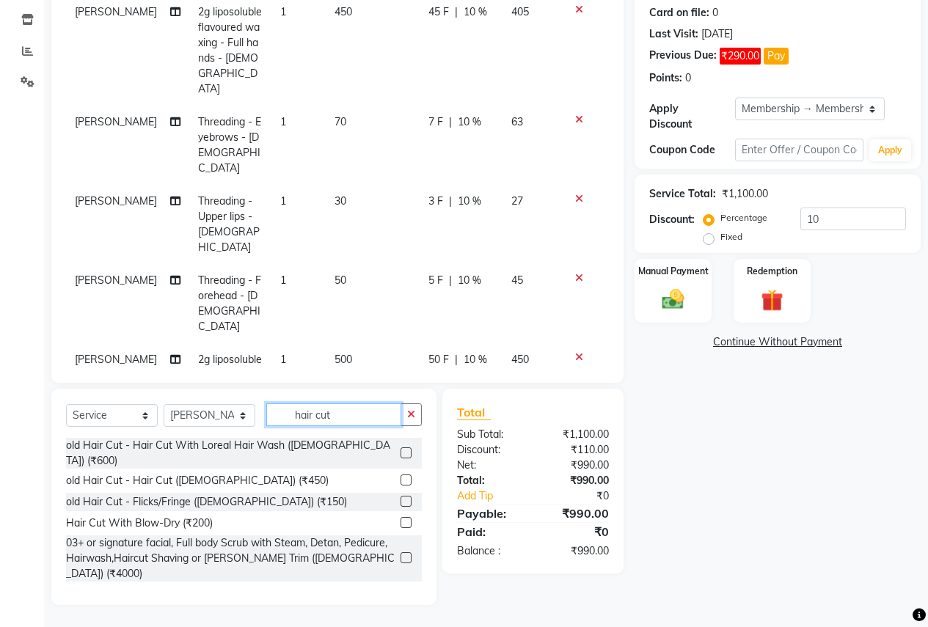
type input "hair cut"
click at [401, 588] on label at bounding box center [406, 593] width 11 height 11
click at [401, 589] on input "checkbox" at bounding box center [406, 594] width 10 height 10
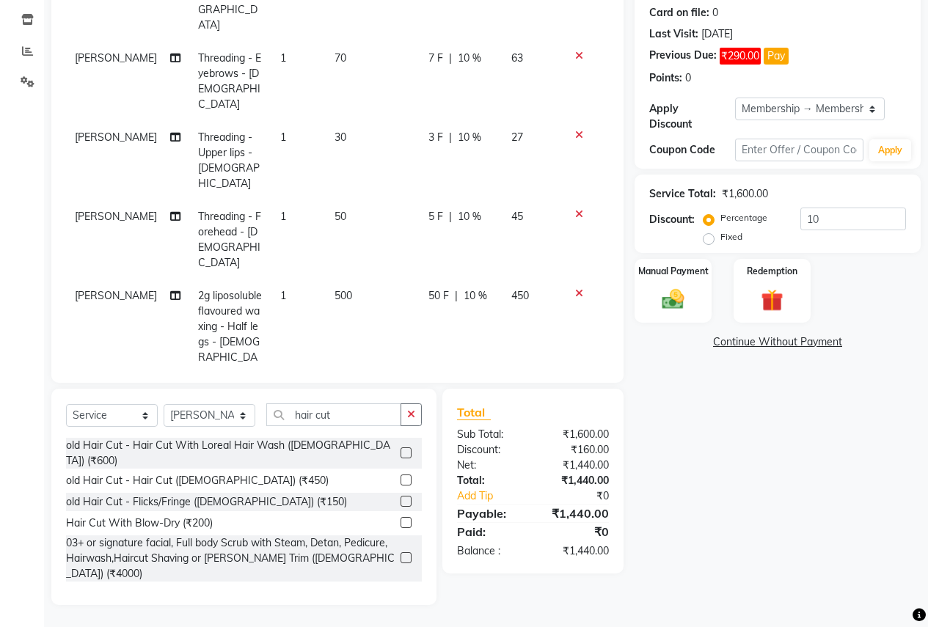
checkbox input "false"
click at [465, 399] on span "10 %" at bounding box center [475, 406] width 23 height 15
select select "70309"
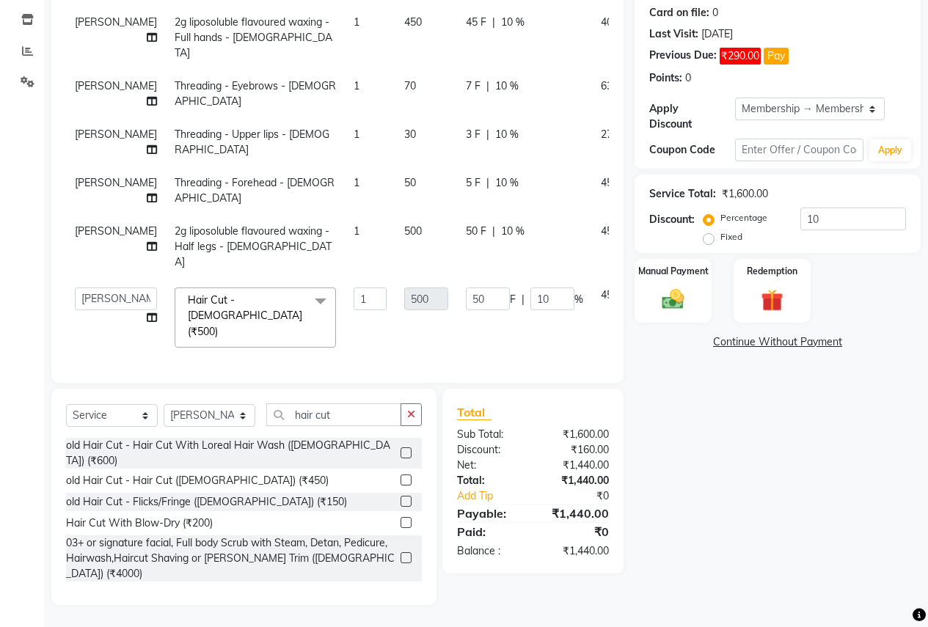
scroll to position [175, 0]
click at [531, 300] on input "10" at bounding box center [553, 299] width 44 height 23
type input "1"
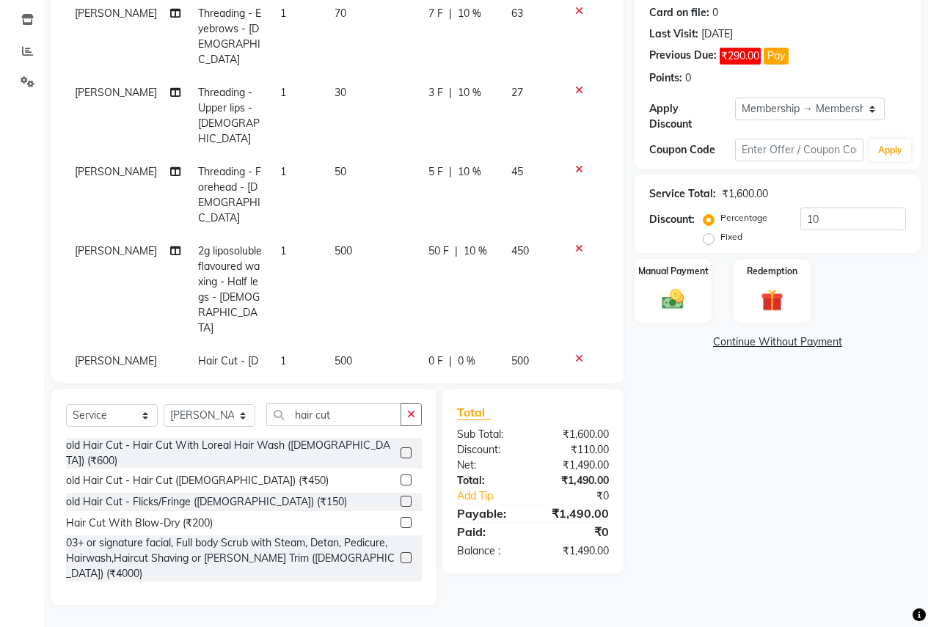
scroll to position [130, 0]
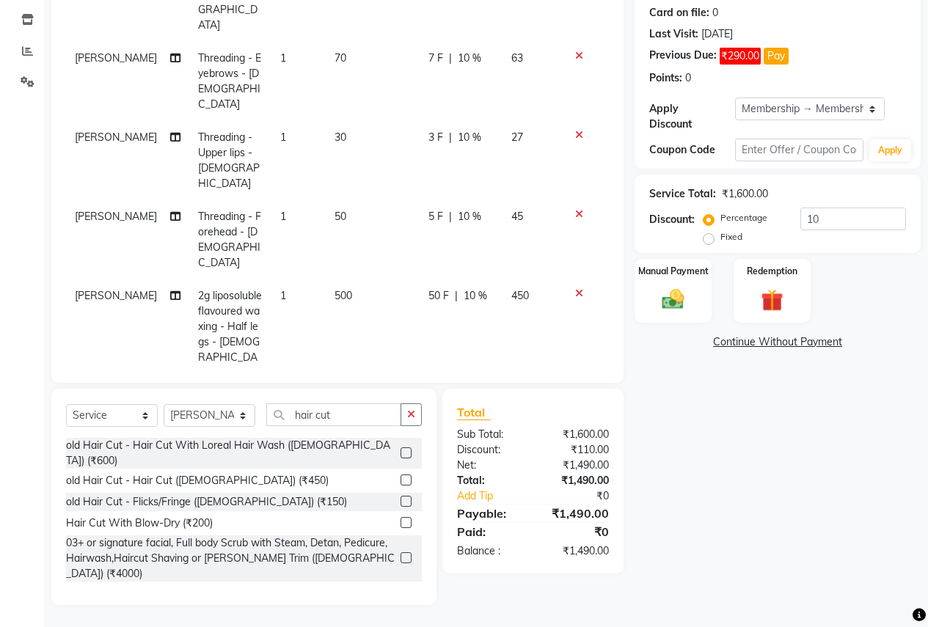
click at [503, 280] on tr "Jyoti [PERSON_NAME] 2g liposoluble flavoured waxing - Half legs - [DEMOGRAPHIC_…" at bounding box center [337, 335] width 543 height 110
click at [575, 399] on icon at bounding box center [579, 404] width 8 height 10
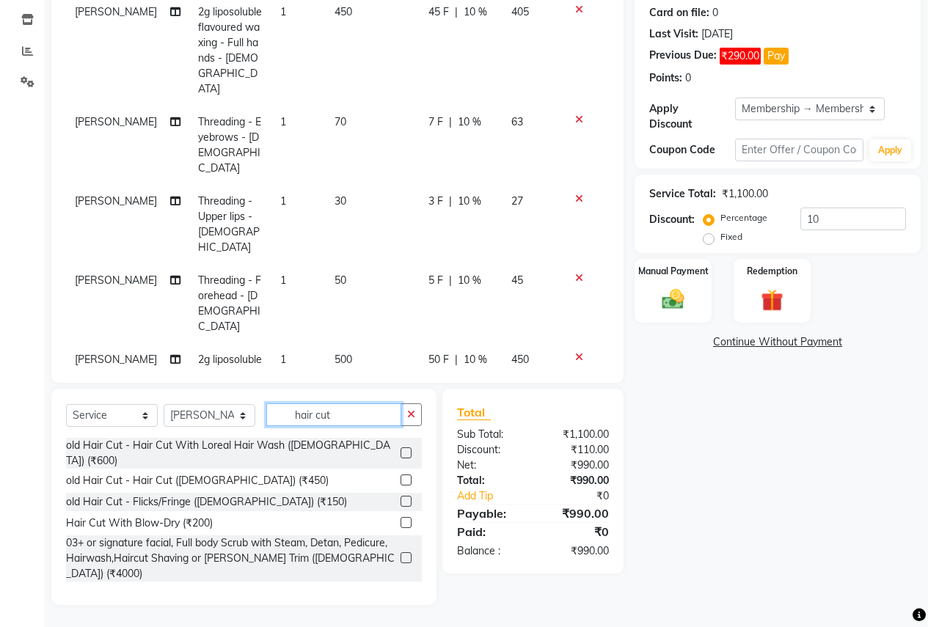
click at [357, 421] on input "hair cut" at bounding box center [333, 415] width 135 height 23
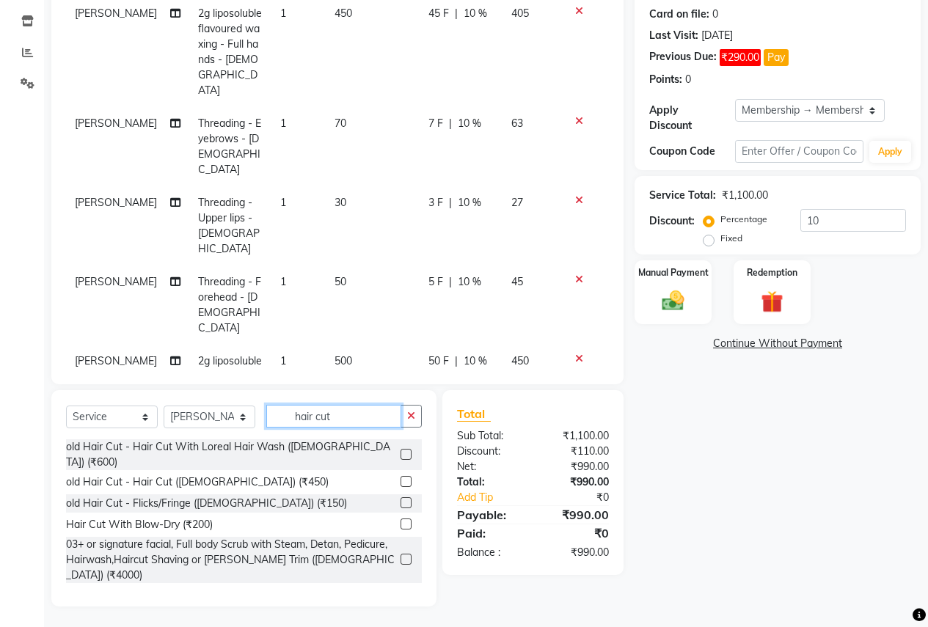
scroll to position [181, 0]
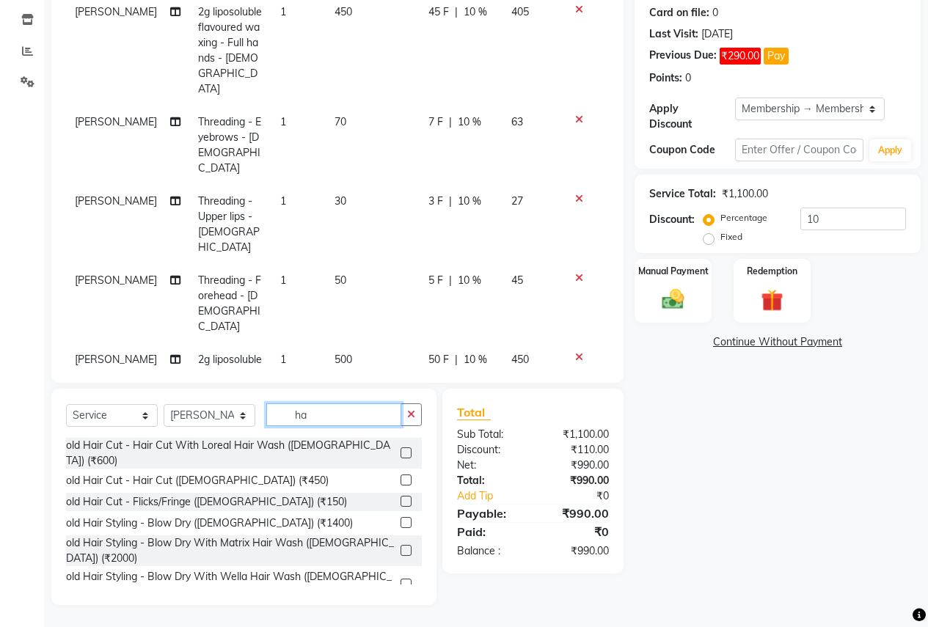
type input "h"
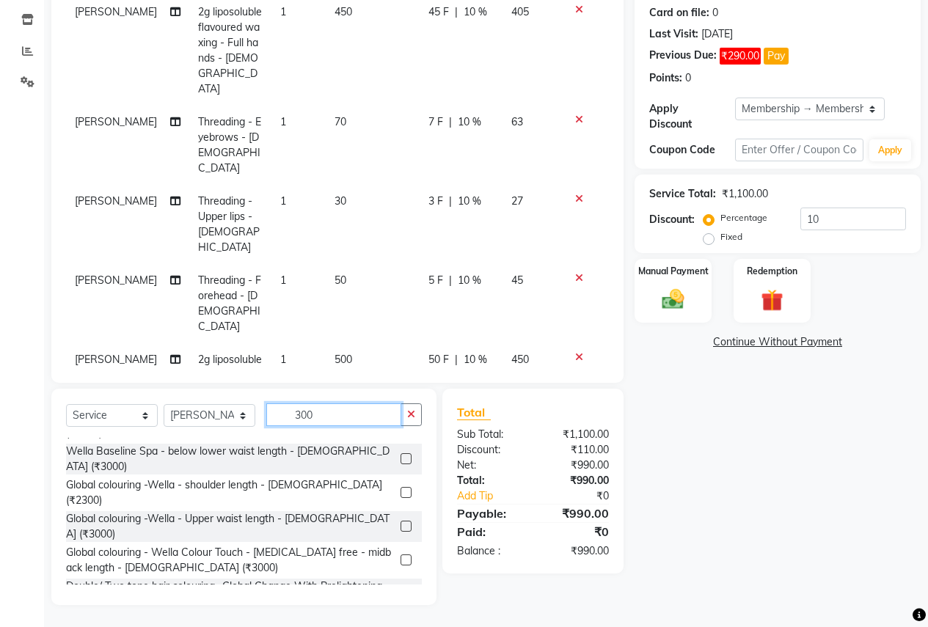
scroll to position [618, 0]
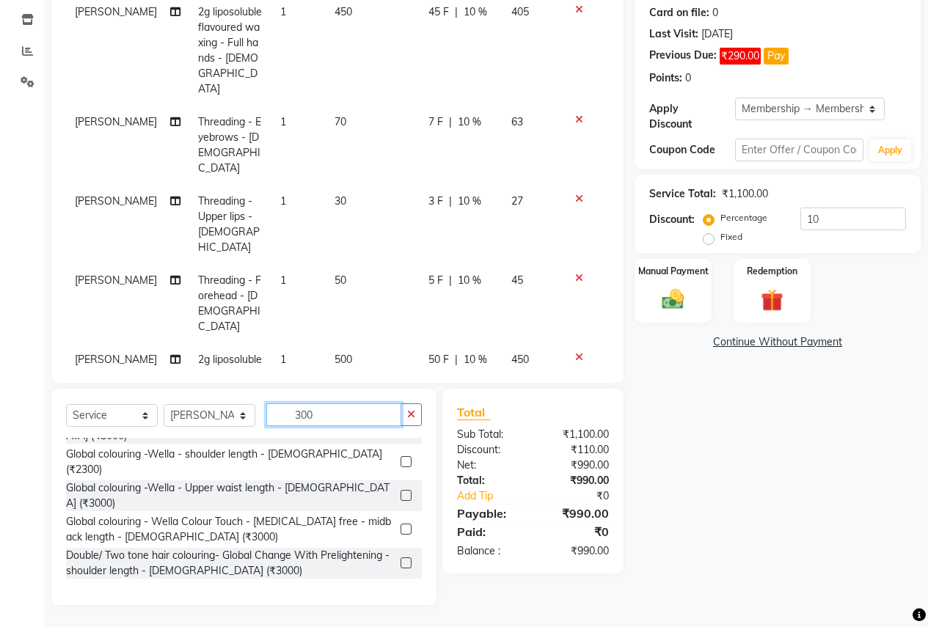
type input "300"
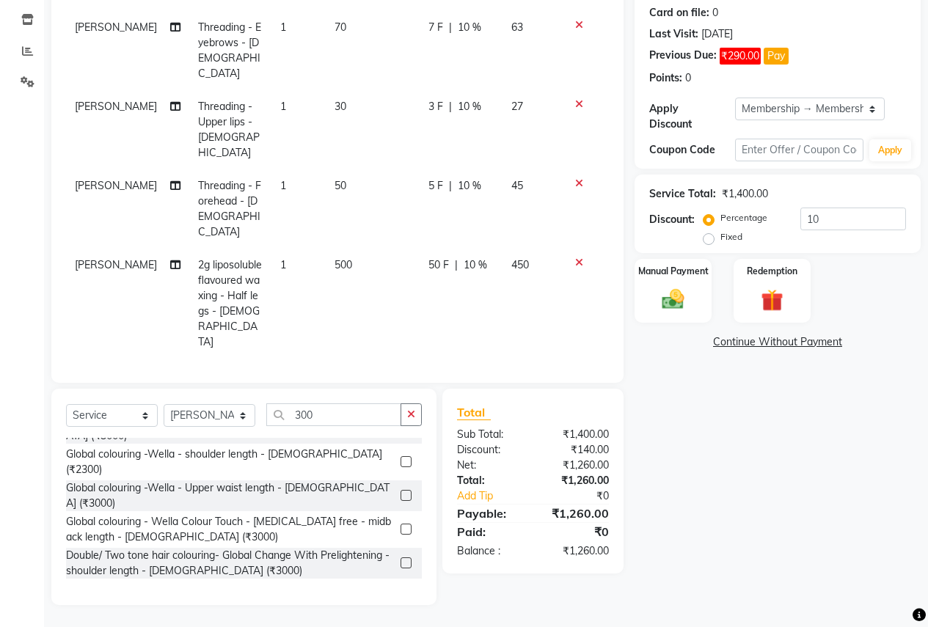
checkbox input "false"
click at [466, 368] on span "10 %" at bounding box center [475, 375] width 23 height 15
select select "70309"
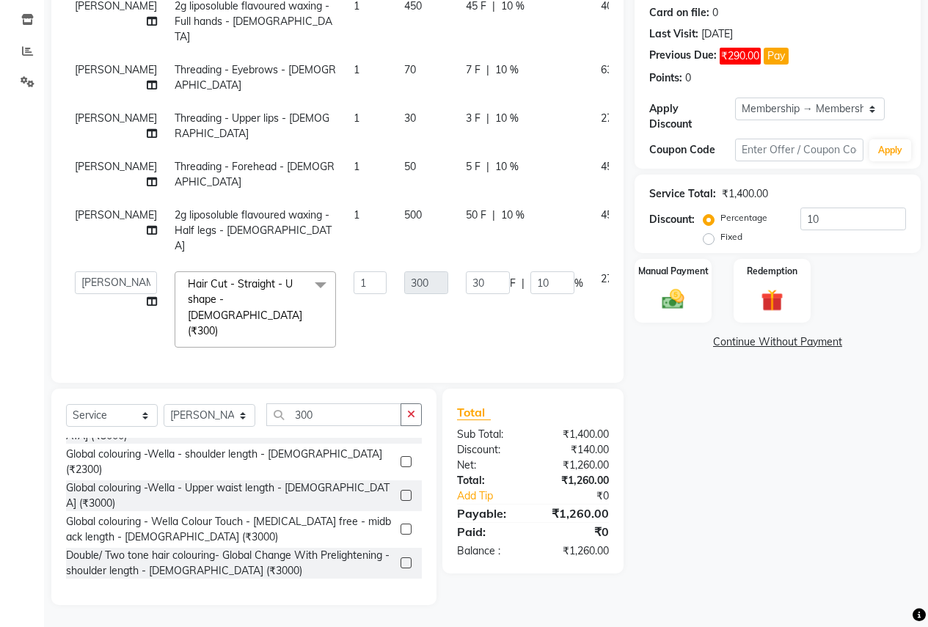
scroll to position [175, 0]
click at [531, 294] on input "10" at bounding box center [553, 283] width 44 height 23
type input "1"
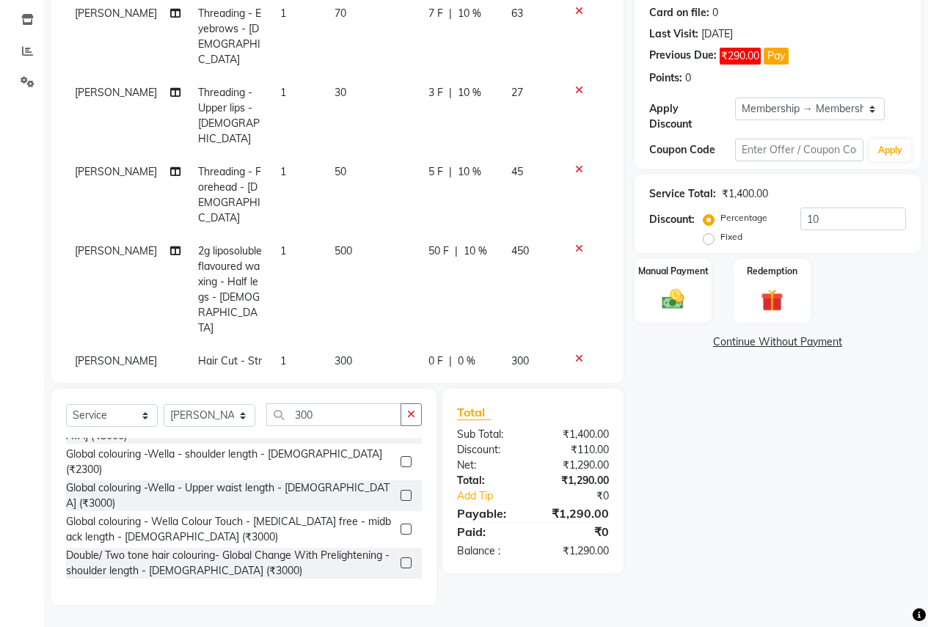
click at [445, 345] on td "0 F | 0 %" at bounding box center [461, 392] width 83 height 95
select select "70309"
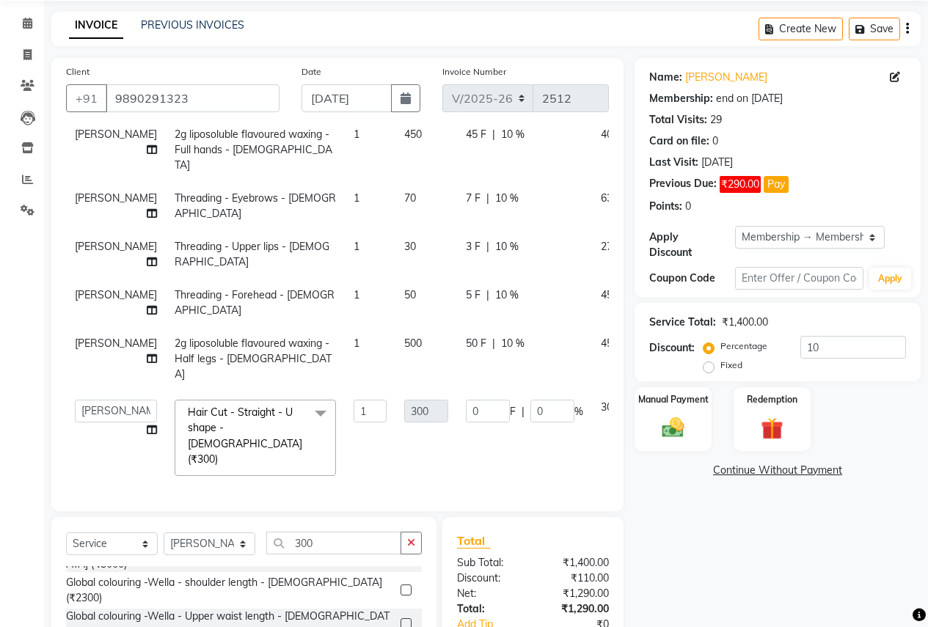
scroll to position [181, 0]
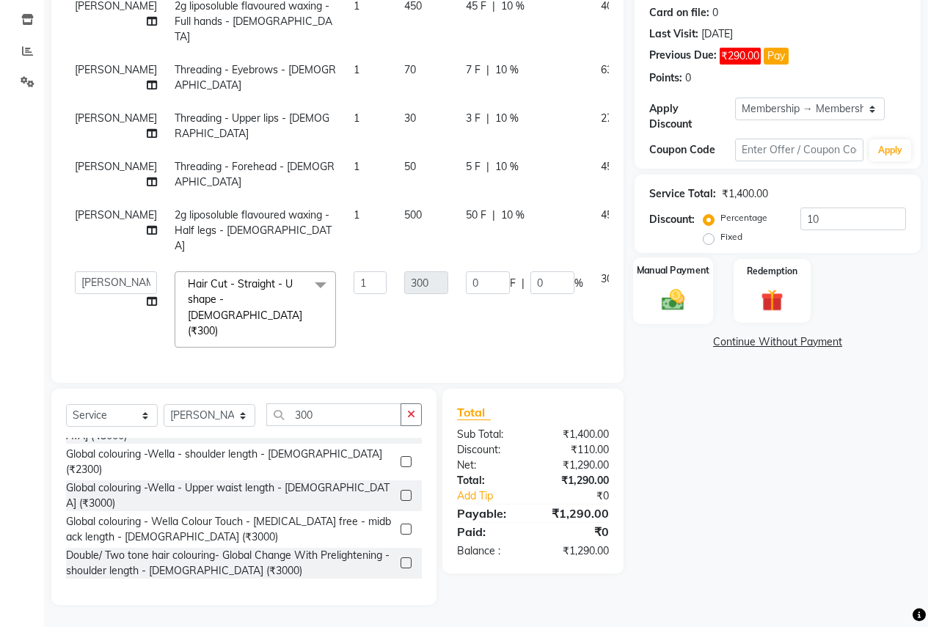
click at [690, 288] on img at bounding box center [673, 299] width 37 height 26
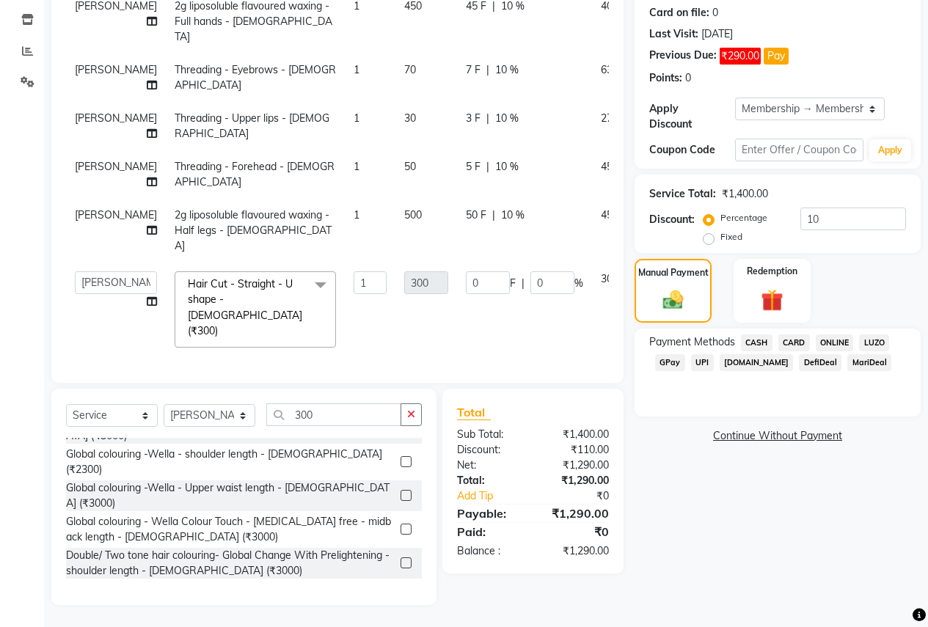
click at [843, 335] on span "ONLINE" at bounding box center [835, 343] width 38 height 17
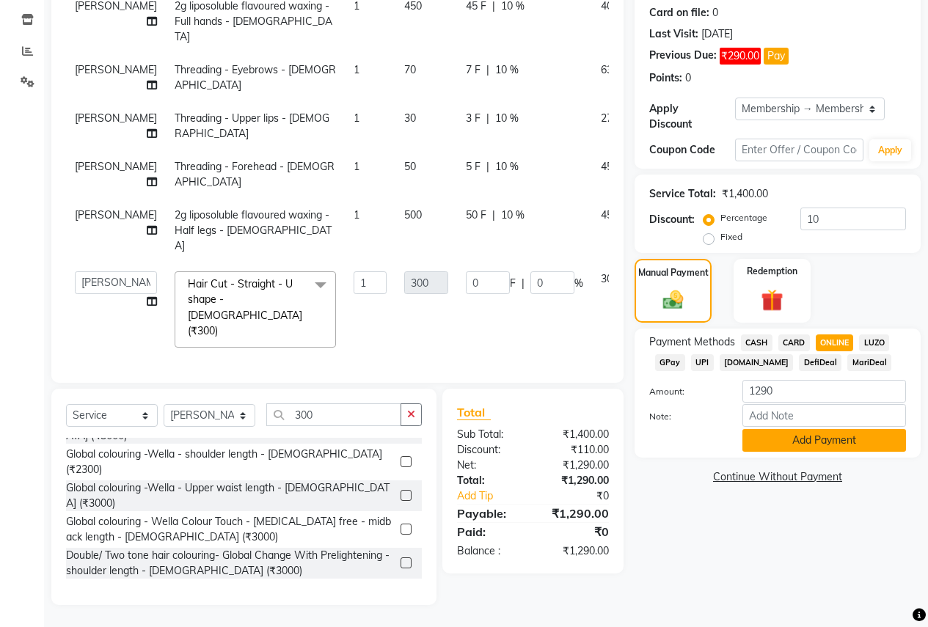
click at [811, 434] on button "Add Payment" at bounding box center [825, 440] width 164 height 23
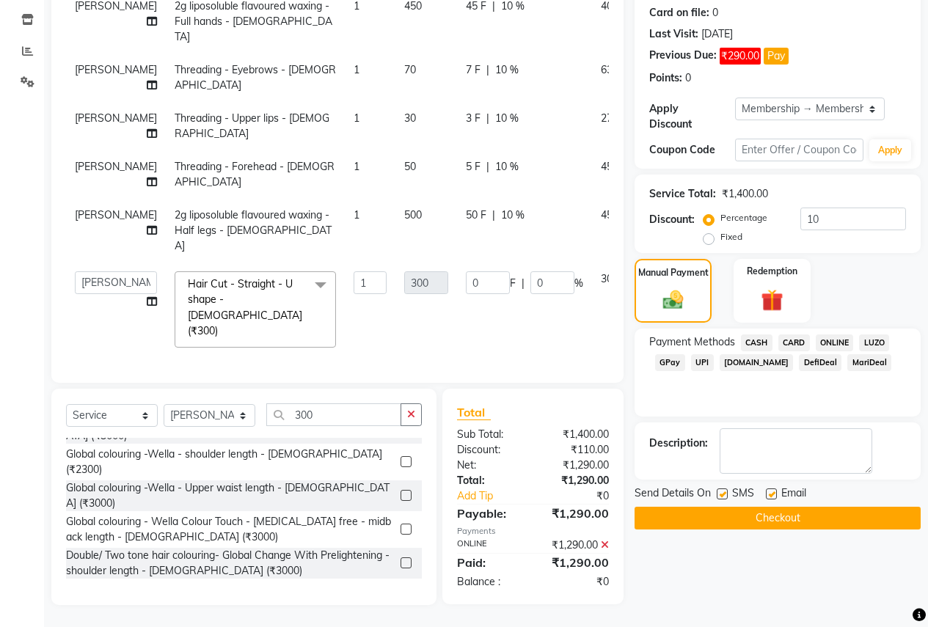
click at [757, 507] on button "Checkout" at bounding box center [778, 518] width 286 height 23
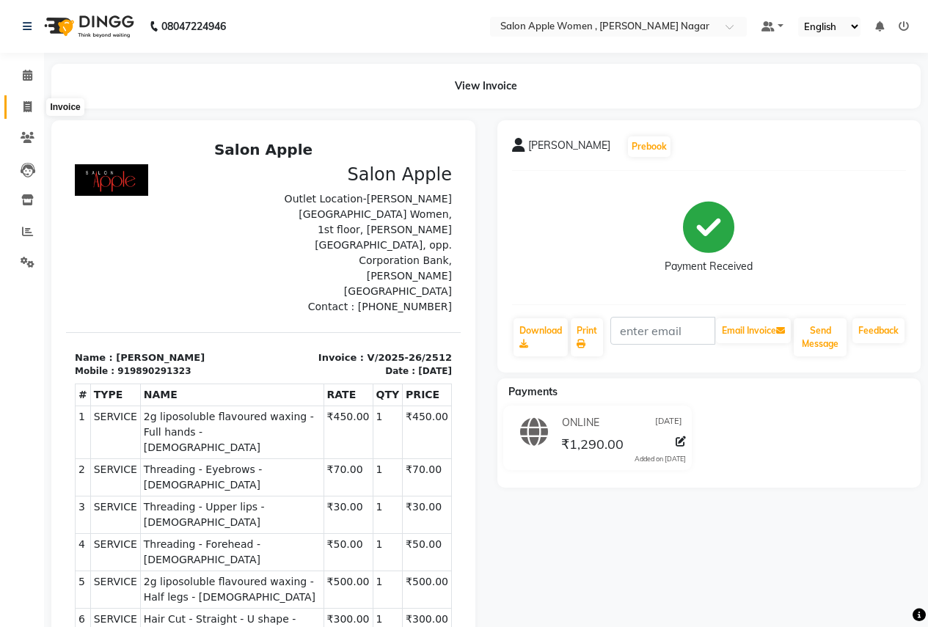
click at [28, 103] on icon at bounding box center [27, 106] width 8 height 11
select select "96"
select select "service"
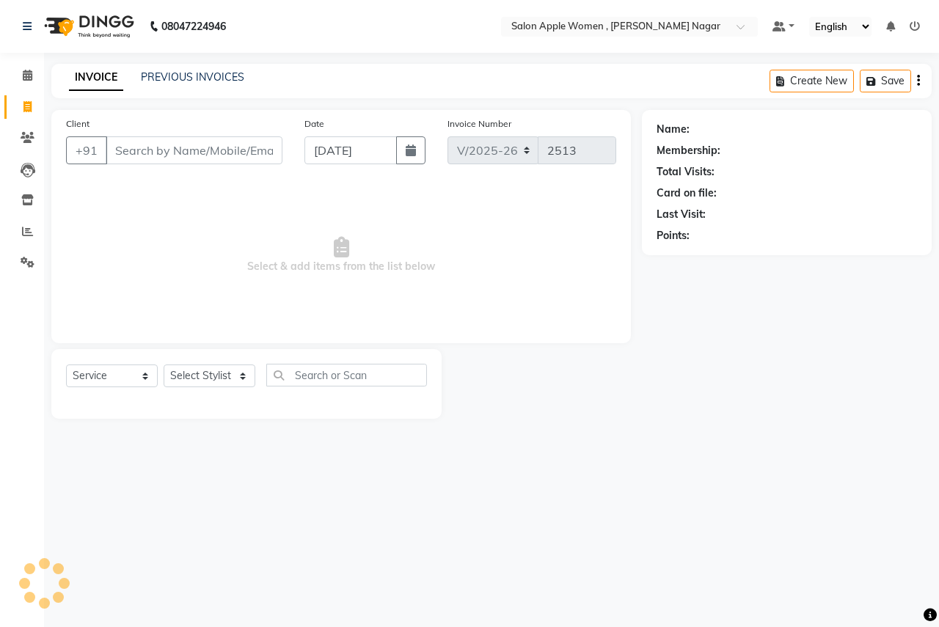
click at [236, 140] on input "Client" at bounding box center [194, 151] width 177 height 28
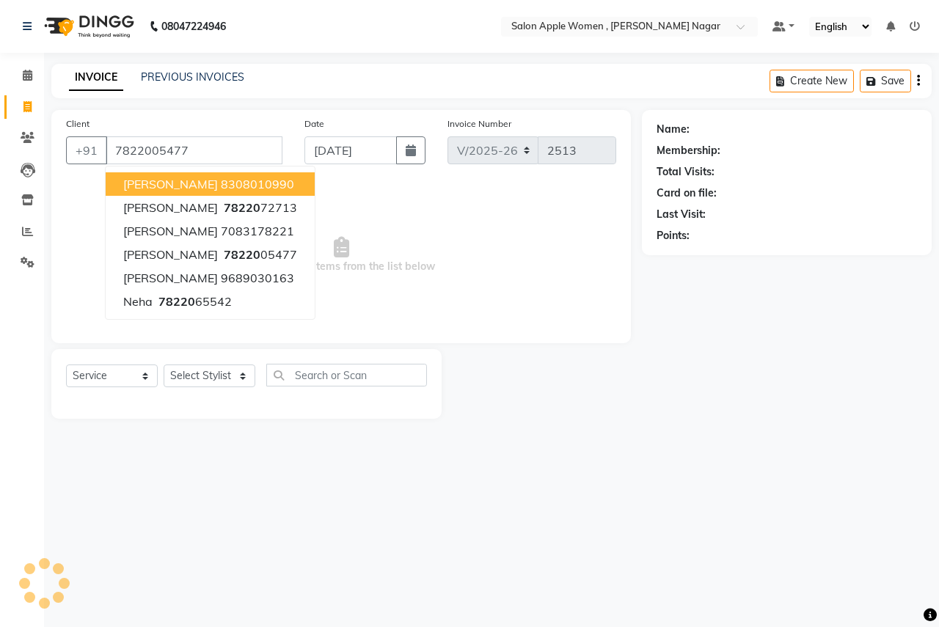
type input "7822005477"
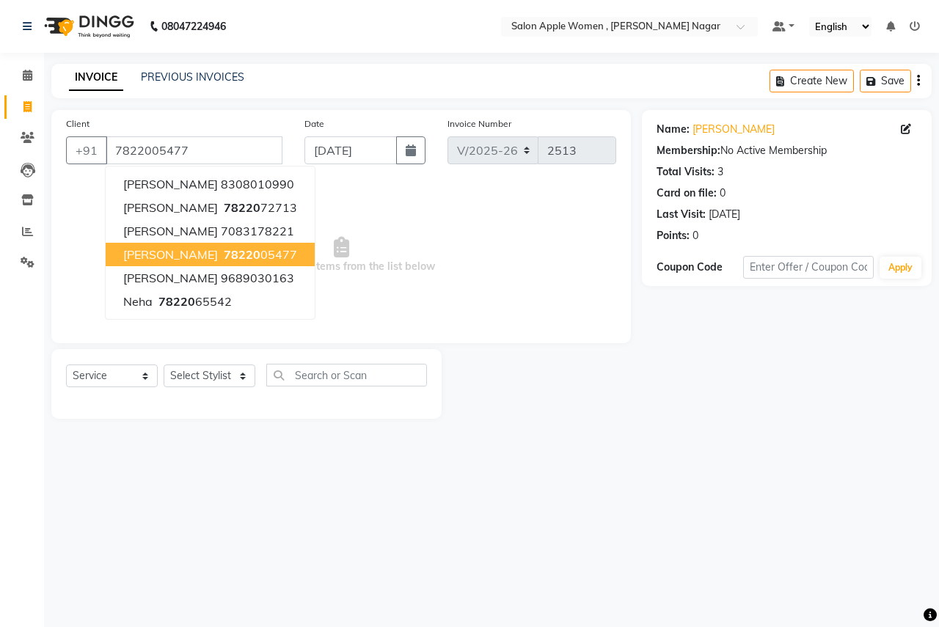
click at [224, 261] on span "78220" at bounding box center [242, 254] width 37 height 15
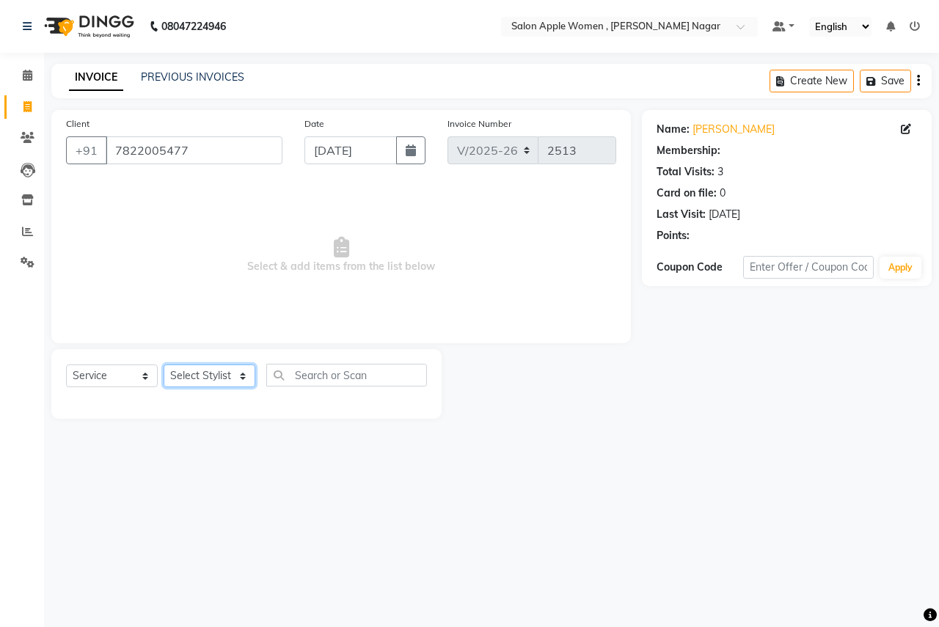
click at [236, 387] on select "Select Stylist [PERSON_NAME] [PERSON_NAME] [PERSON_NAME] [PERSON_NAME] Jyoti Ra…" at bounding box center [210, 376] width 92 height 23
select select "12123"
click at [164, 365] on select "Select Stylist [PERSON_NAME] [PERSON_NAME] [PERSON_NAME] [PERSON_NAME] Jyoti Ra…" at bounding box center [210, 376] width 92 height 23
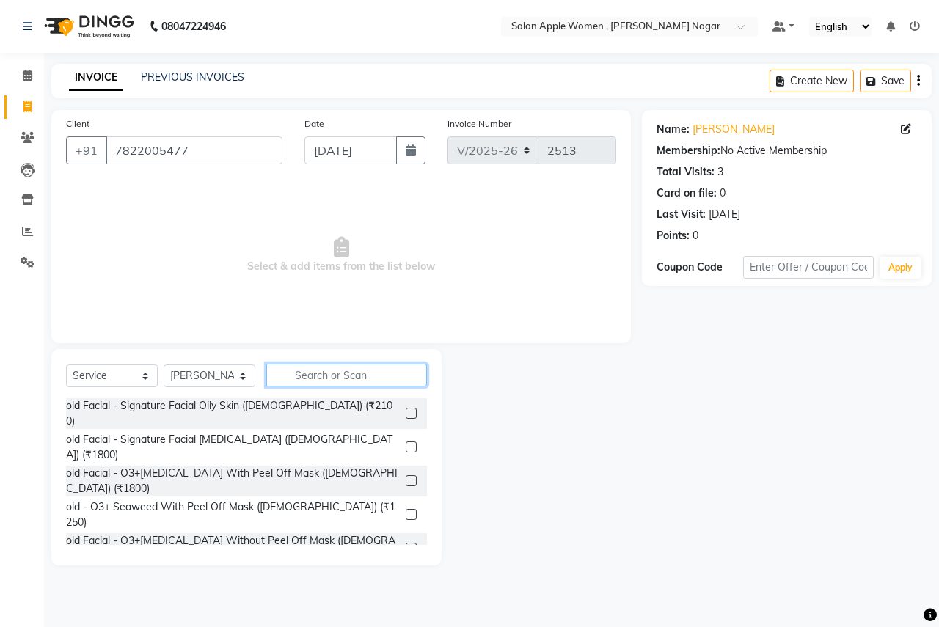
click at [312, 378] on input "text" at bounding box center [346, 375] width 161 height 23
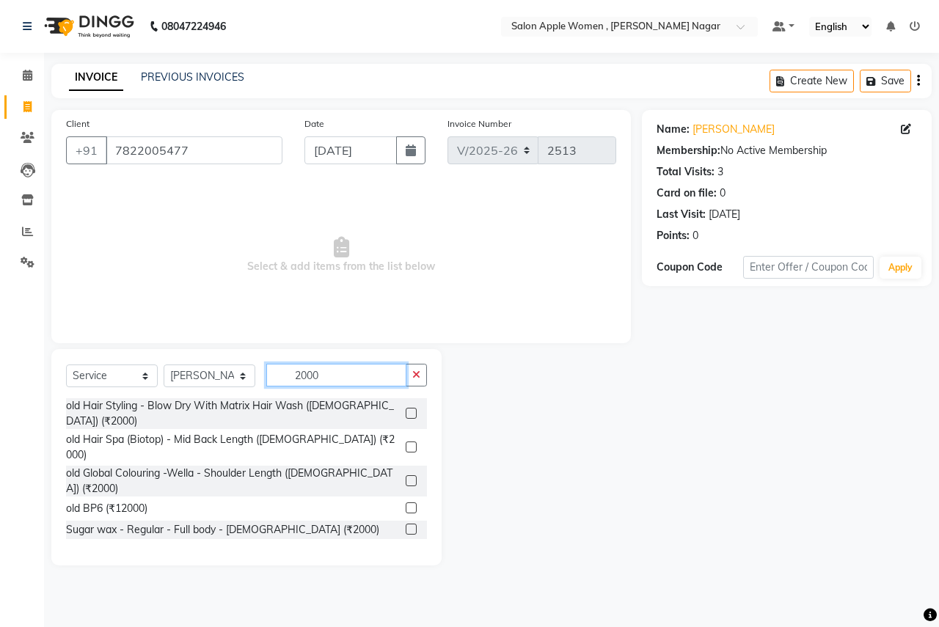
type input "2000"
click at [406, 415] on label at bounding box center [411, 413] width 11 height 11
click at [406, 415] on input "checkbox" at bounding box center [411, 415] width 10 height 10
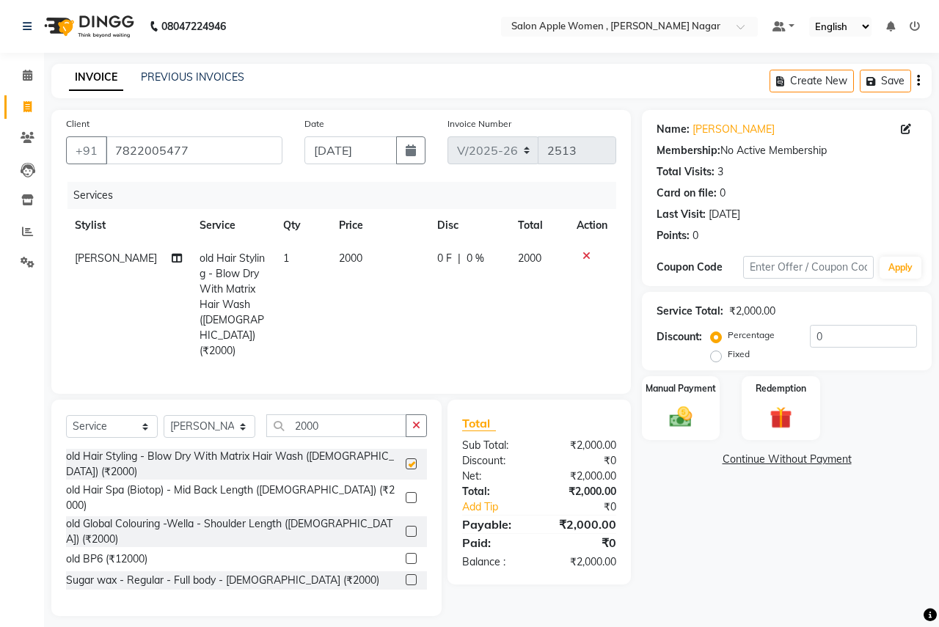
checkbox input "false"
click at [848, 338] on input "0" at bounding box center [863, 336] width 107 height 23
type input "010"
click at [138, 415] on select "Select Service Product Membership Package Voucher Prepaid Gift Card" at bounding box center [112, 426] width 92 height 23
click at [149, 415] on select "Select Service Product Membership Package Voucher Prepaid Gift Card" at bounding box center [112, 426] width 92 height 23
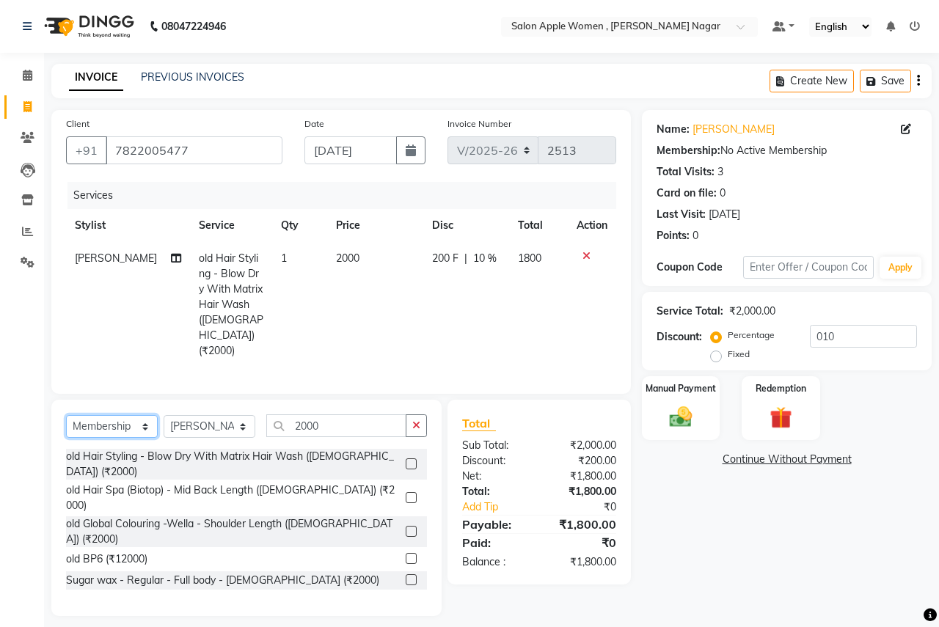
click at [66, 415] on select "Select Service Product Membership Package Voucher Prepaid Gift Card" at bounding box center [112, 426] width 92 height 23
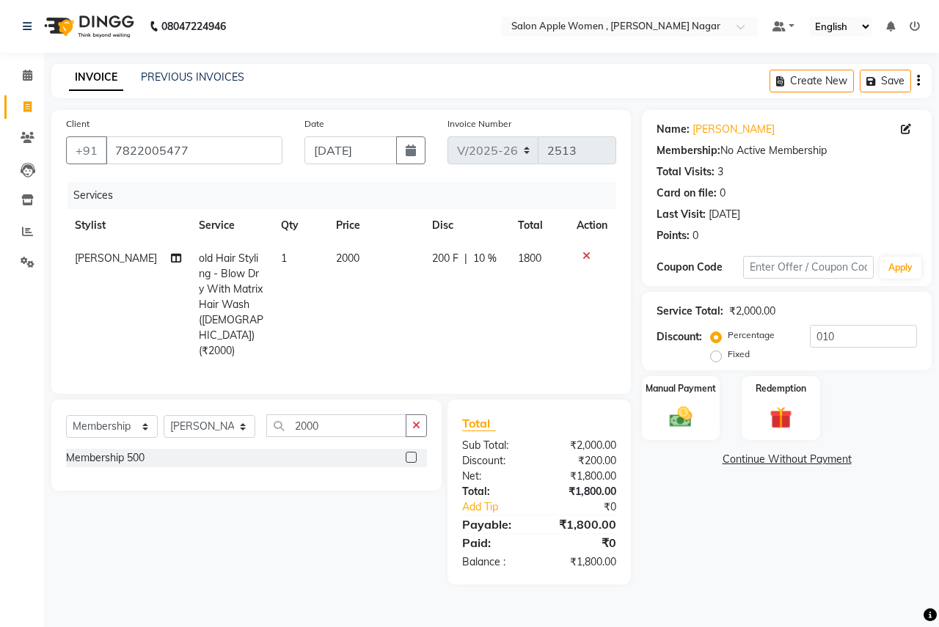
click at [407, 452] on label at bounding box center [411, 457] width 11 height 11
click at [407, 454] on input "checkbox" at bounding box center [411, 459] width 10 height 10
select select "select"
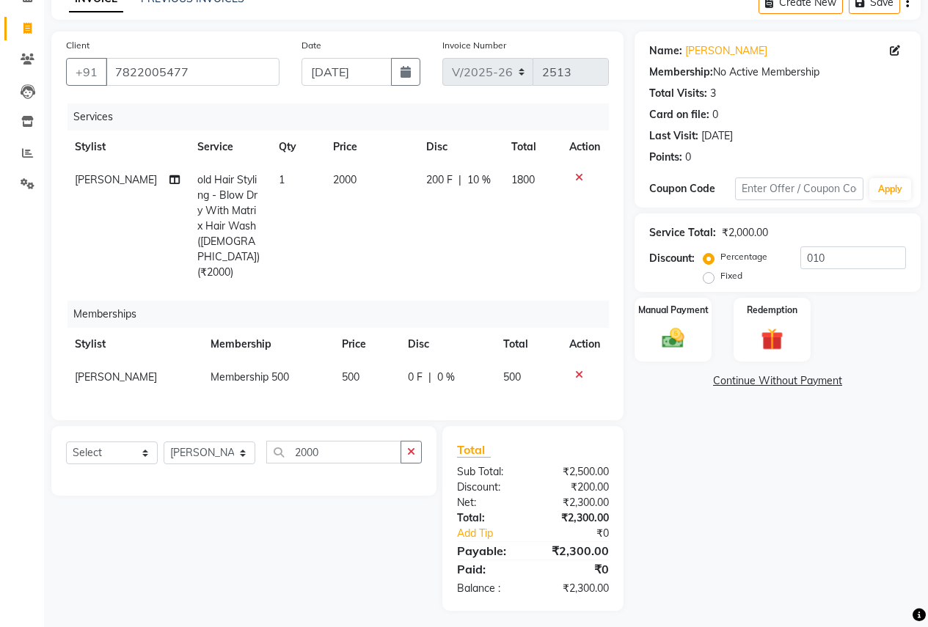
scroll to position [80, 0]
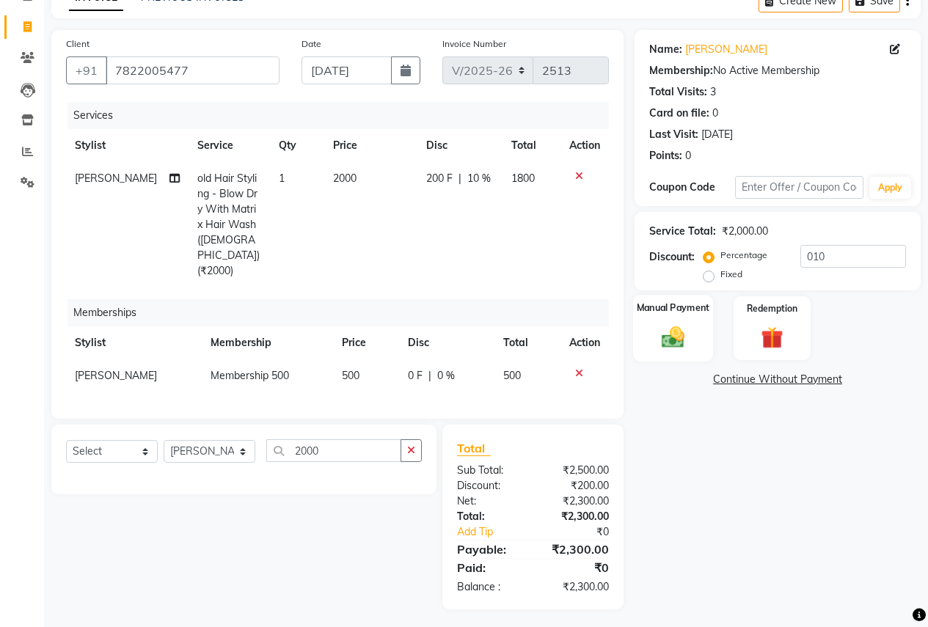
click at [677, 337] on img at bounding box center [673, 337] width 37 height 26
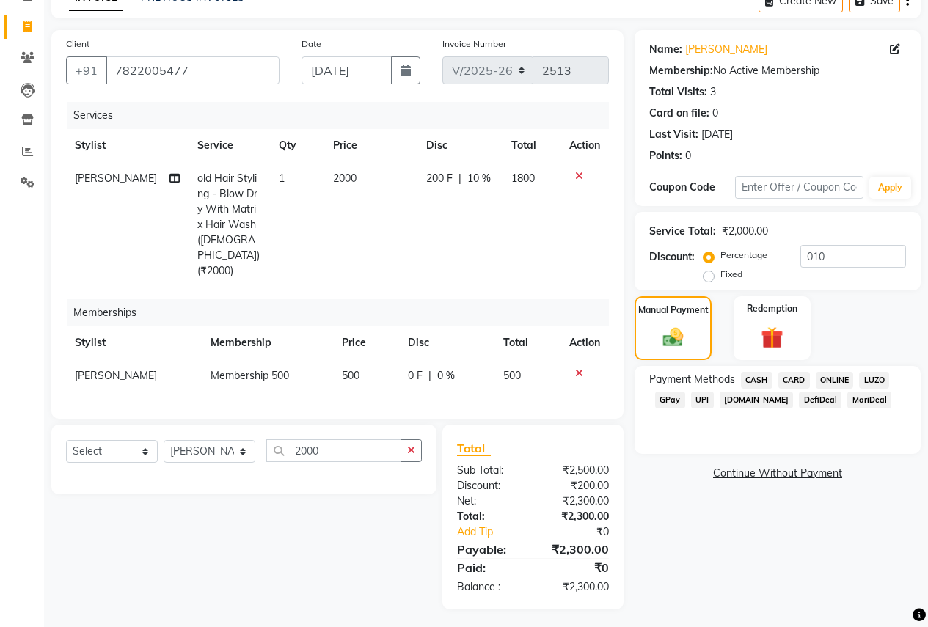
click at [791, 385] on span "CARD" at bounding box center [795, 380] width 32 height 17
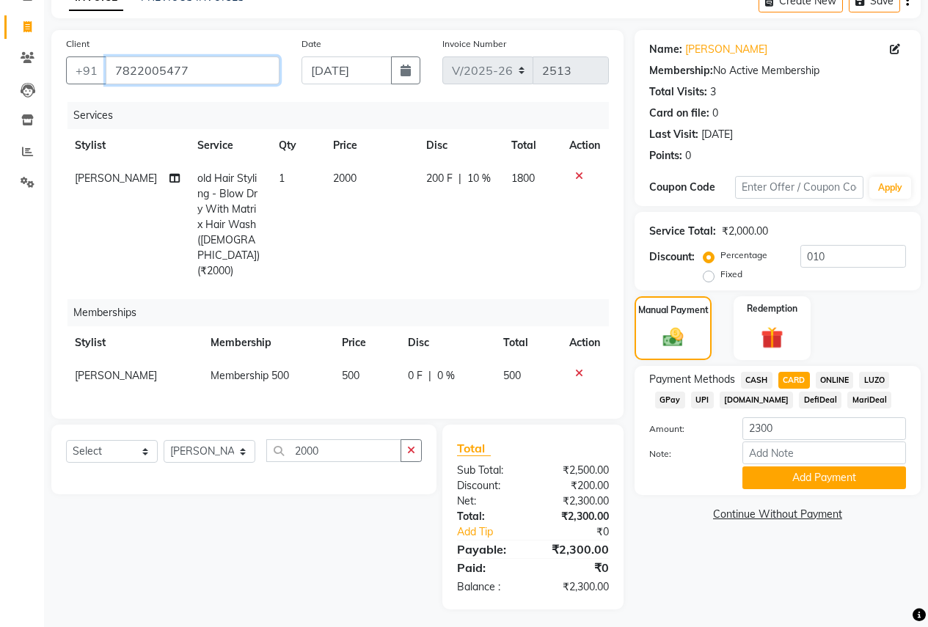
click at [193, 70] on input "7822005477" at bounding box center [193, 71] width 174 height 28
type input "782200547"
type input "0"
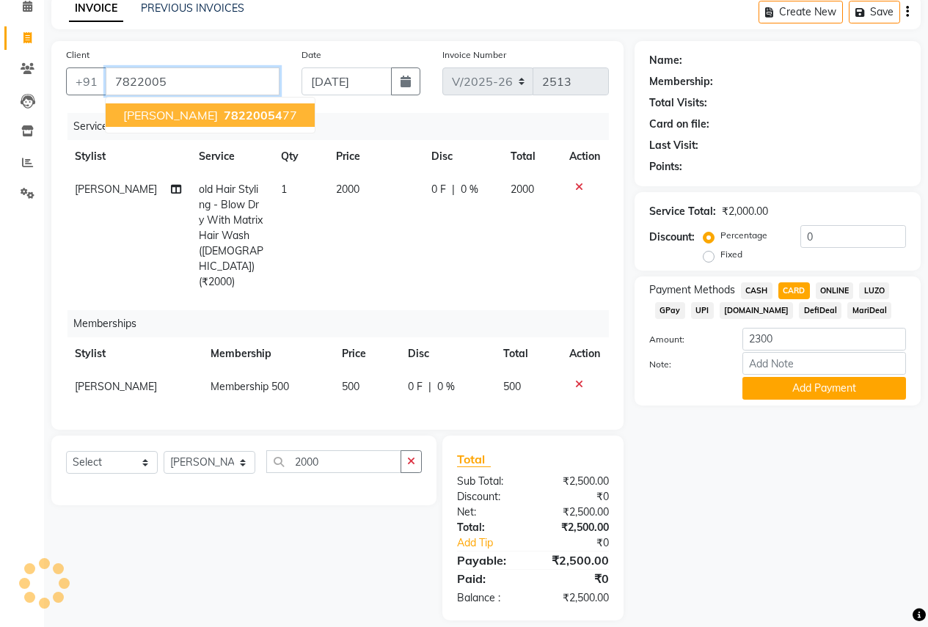
scroll to position [65, 0]
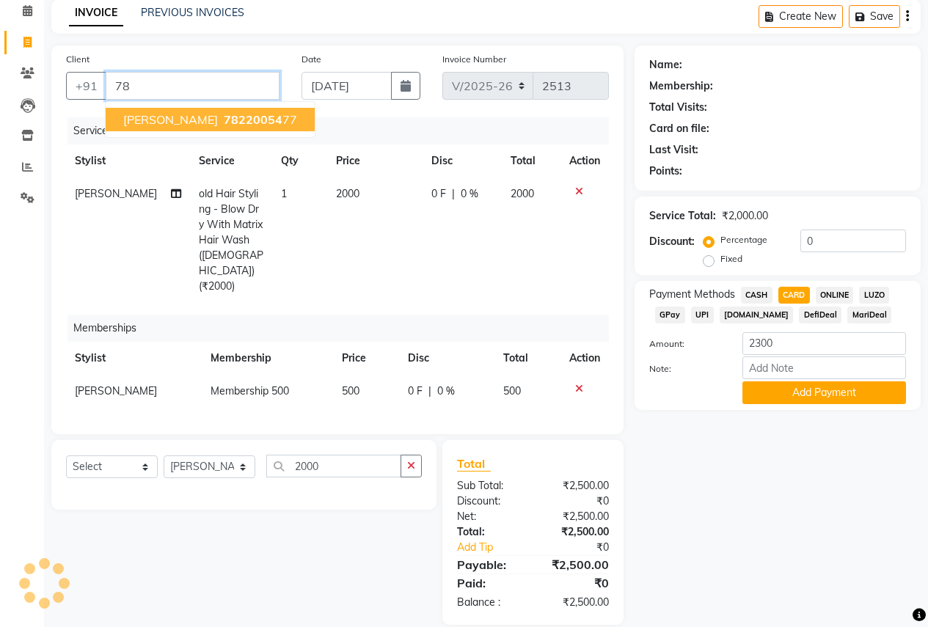
type input "7"
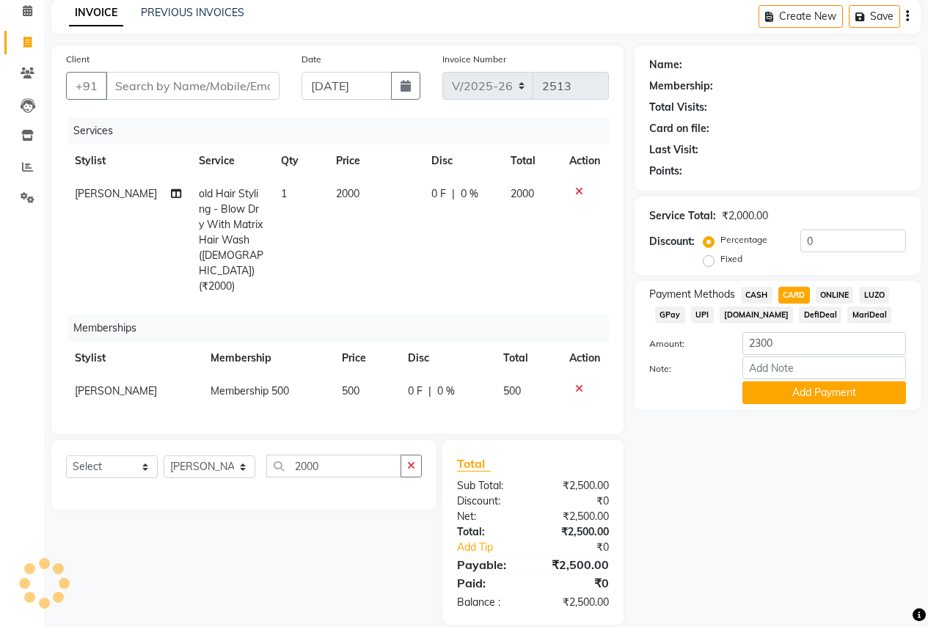
click at [576, 194] on icon at bounding box center [579, 191] width 8 height 10
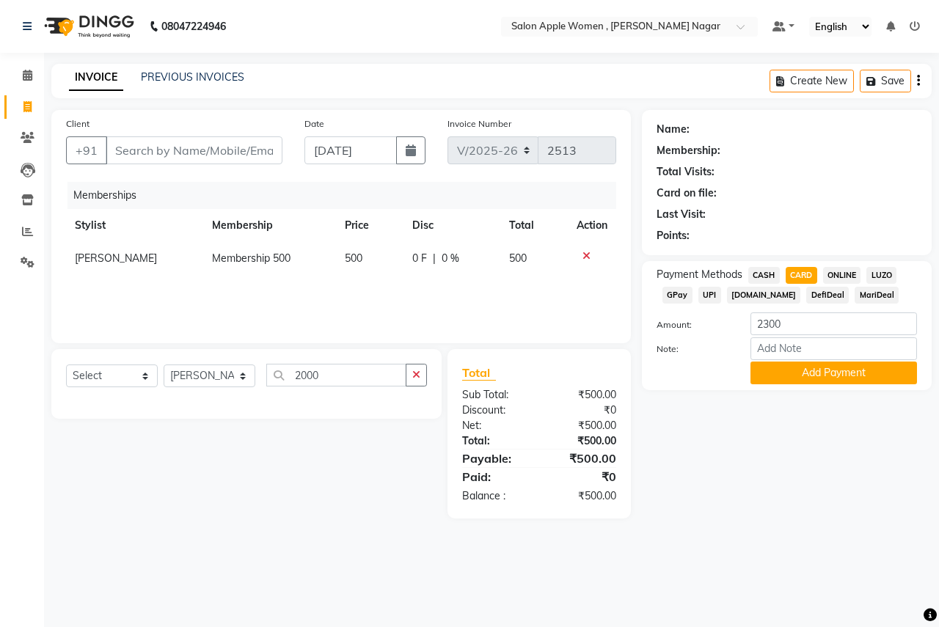
click at [586, 257] on icon at bounding box center [587, 256] width 8 height 10
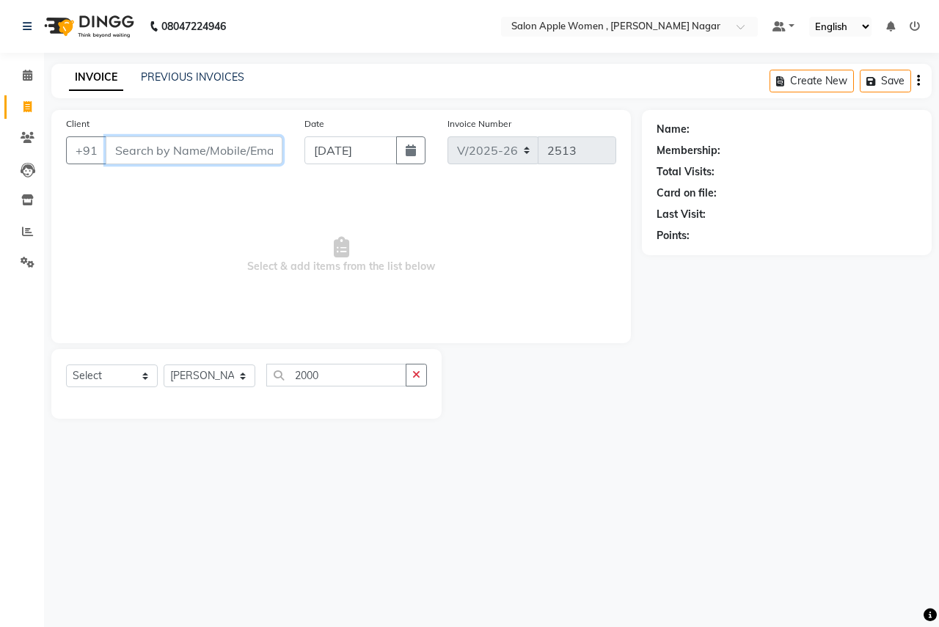
click at [182, 154] on input "Client" at bounding box center [194, 151] width 177 height 28
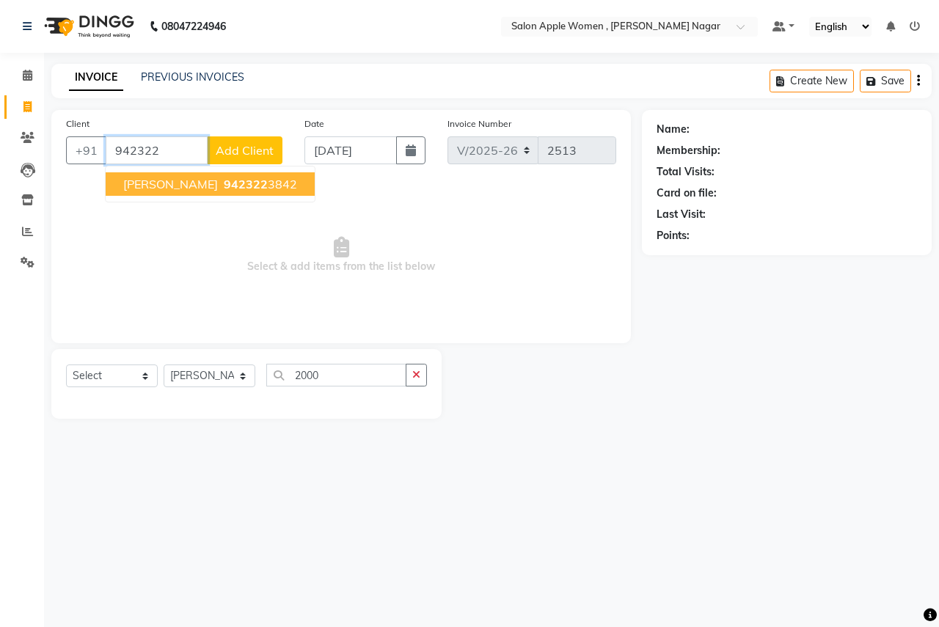
click at [224, 182] on span "942322" at bounding box center [246, 184] width 44 height 15
type input "9423223842"
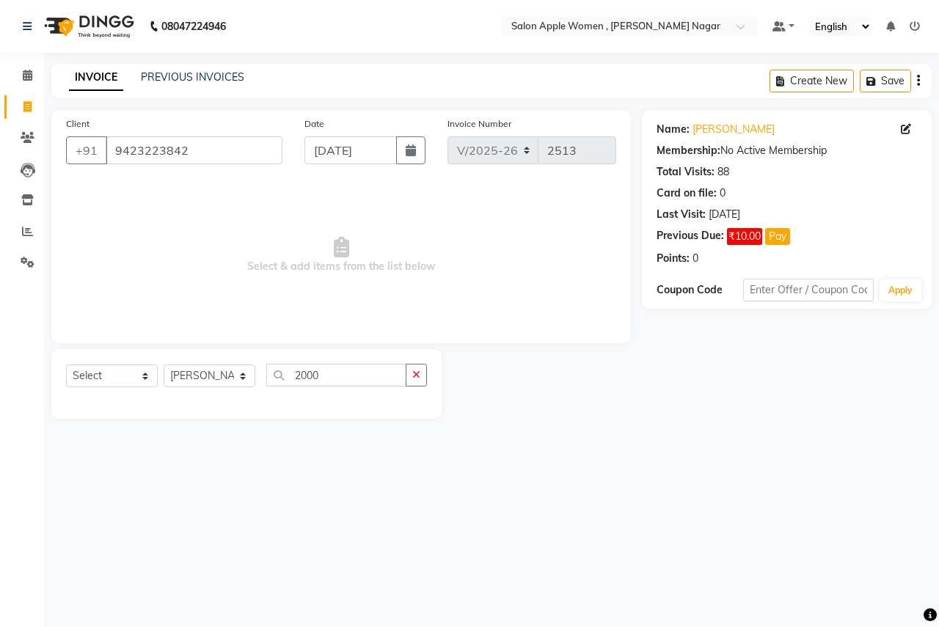
drag, startPoint x: 741, startPoint y: 24, endPoint x: 197, endPoint y: 244, distance: 587.1
click at [197, 244] on span "Select & add items from the list below" at bounding box center [341, 255] width 550 height 147
click at [245, 374] on select "Select Stylist [PERSON_NAME] [PERSON_NAME] [PERSON_NAME] [PERSON_NAME] Jyoti Ra…" at bounding box center [210, 376] width 92 height 23
select select "57561"
click at [164, 365] on select "Select Stylist [PERSON_NAME] [PERSON_NAME] [PERSON_NAME] [PERSON_NAME] Jyoti Ra…" at bounding box center [210, 376] width 92 height 23
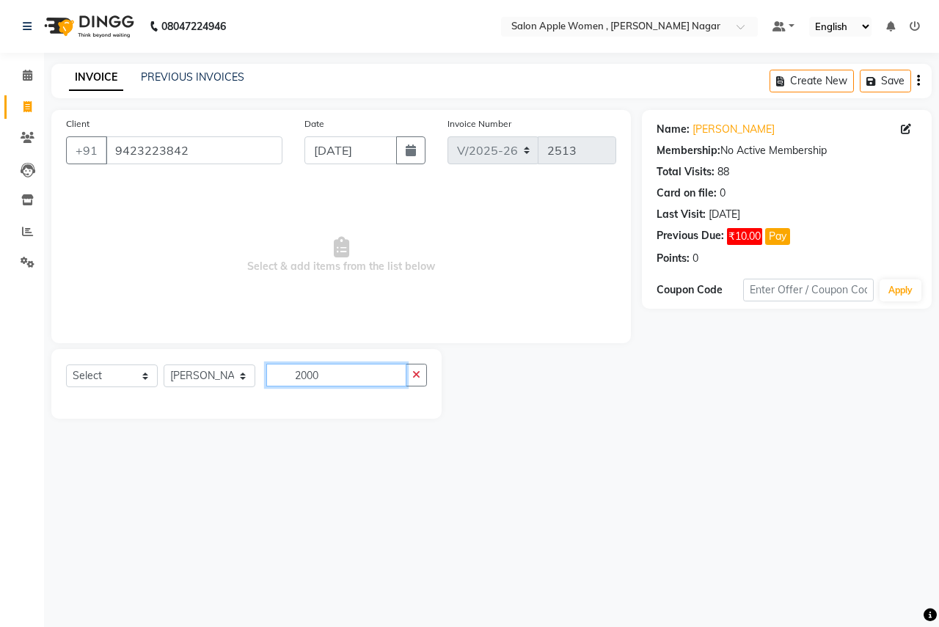
drag, startPoint x: 337, startPoint y: 377, endPoint x: 325, endPoint y: 352, distance: 28.2
click at [337, 376] on input "2000" at bounding box center [336, 375] width 140 height 23
type input "2"
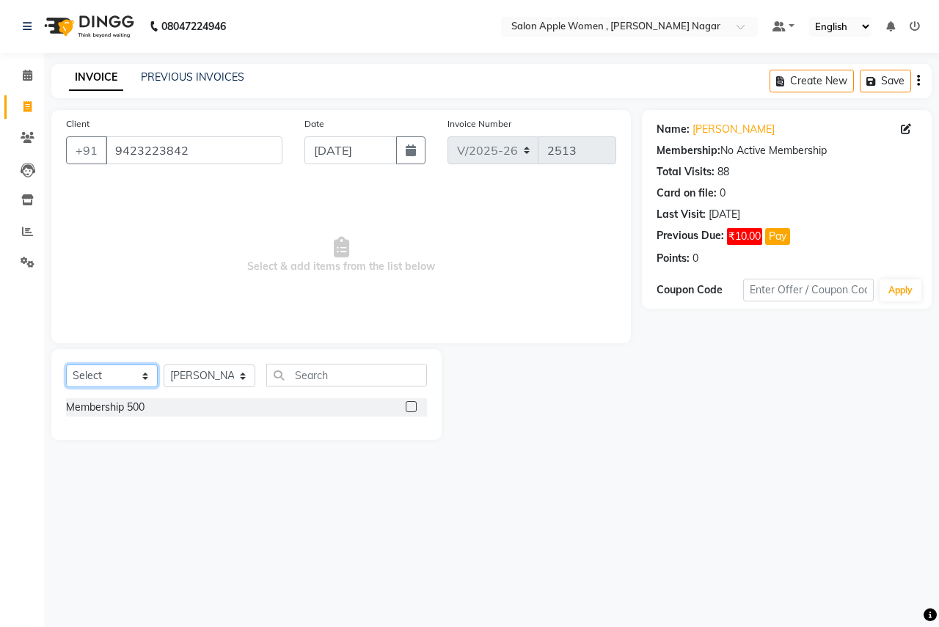
click at [148, 371] on select "Select Service Product Membership Package Voucher Prepaid Gift Card" at bounding box center [112, 376] width 92 height 23
click at [66, 365] on select "Select Service Product Membership Package Voucher Prepaid Gift Card" at bounding box center [112, 376] width 92 height 23
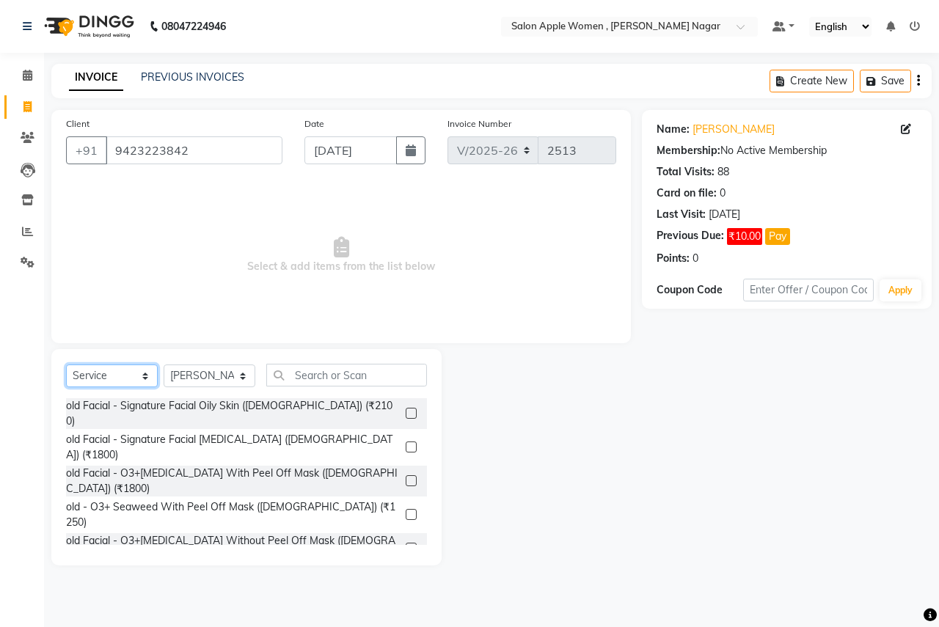
click at [138, 374] on select "Select Service Product Membership Package Voucher Prepaid Gift Card" at bounding box center [112, 376] width 92 height 23
click at [66, 365] on select "Select Service Product Membership Package Voucher Prepaid Gift Card" at bounding box center [112, 376] width 92 height 23
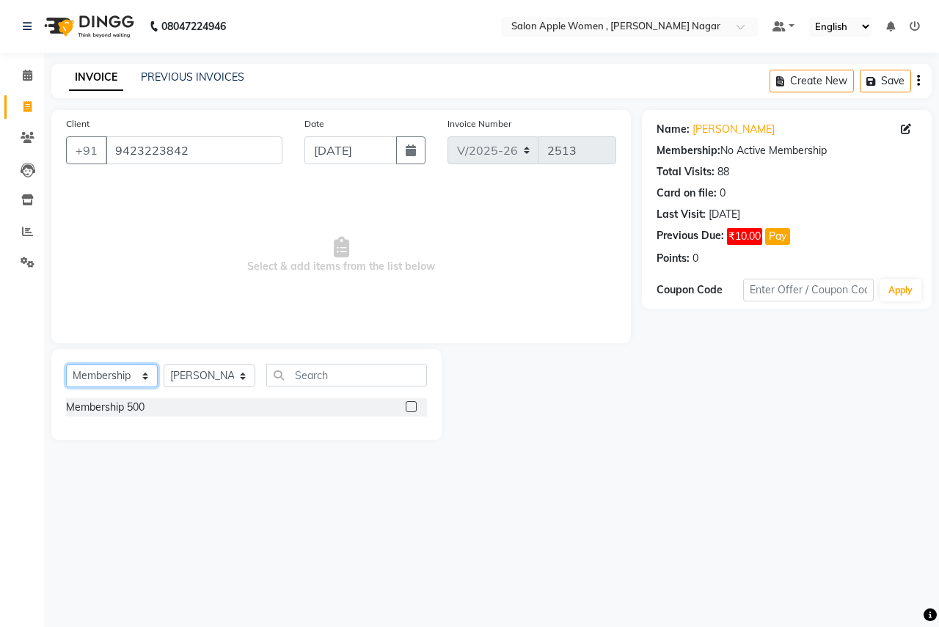
click at [142, 379] on select "Select Service Product Membership Package Voucher Prepaid Gift Card" at bounding box center [112, 376] width 92 height 23
select select "service"
click at [66, 365] on select "Select Service Product Membership Package Voucher Prepaid Gift Card" at bounding box center [112, 376] width 92 height 23
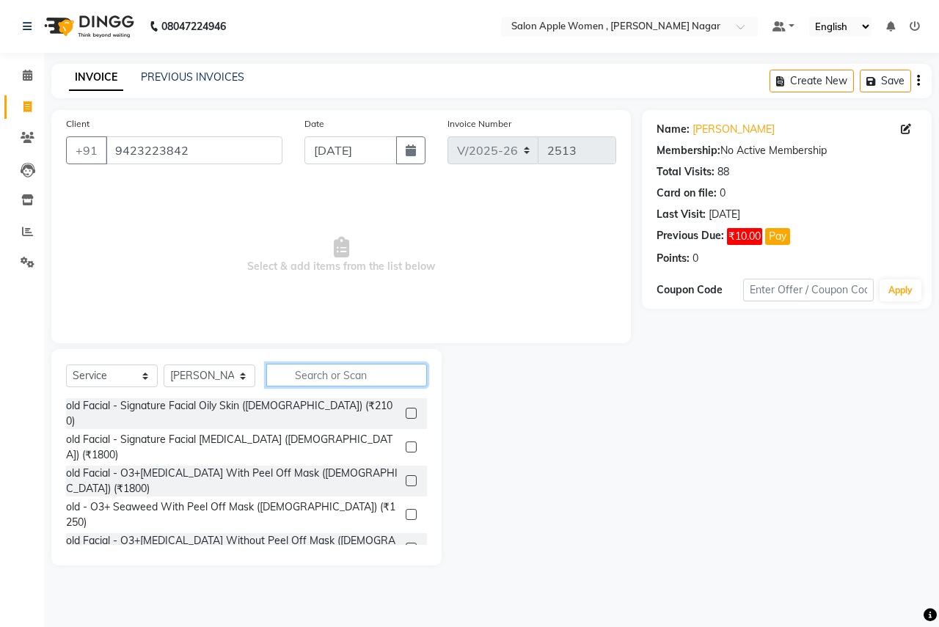
click at [344, 371] on input "text" at bounding box center [346, 375] width 161 height 23
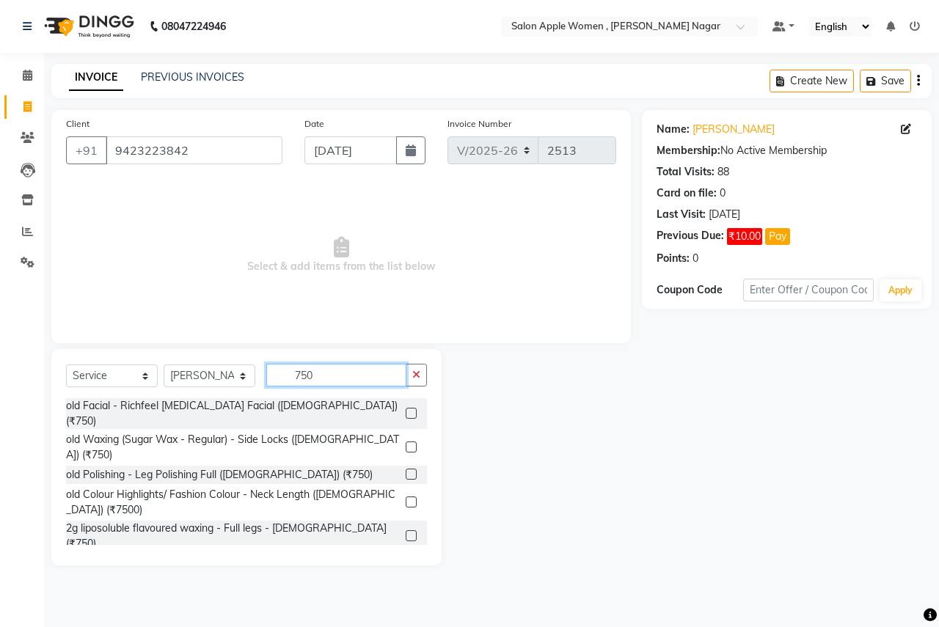
type input "750"
click at [406, 531] on label at bounding box center [411, 536] width 11 height 11
click at [406, 532] on input "checkbox" at bounding box center [411, 537] width 10 height 10
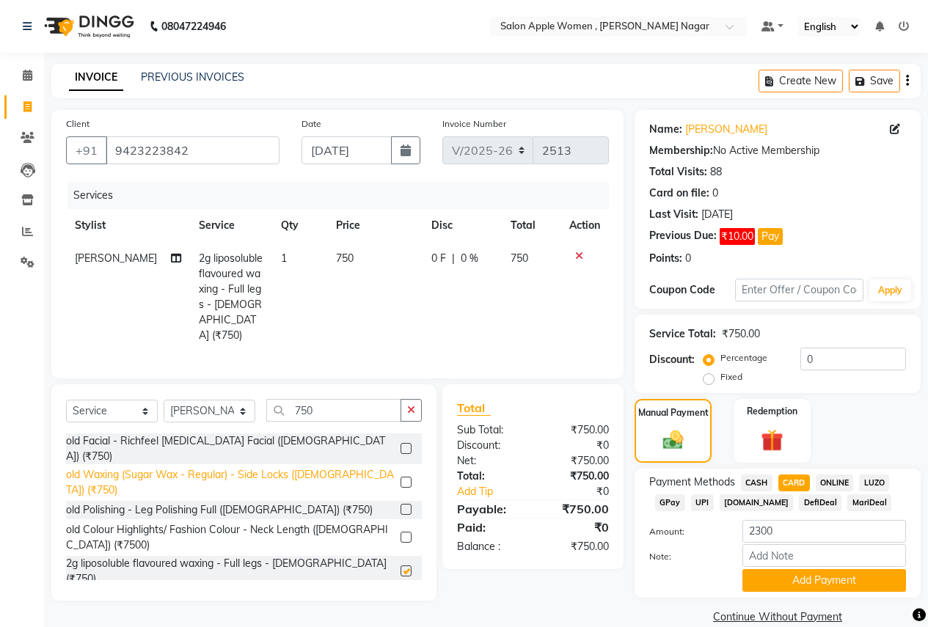
checkbox input "false"
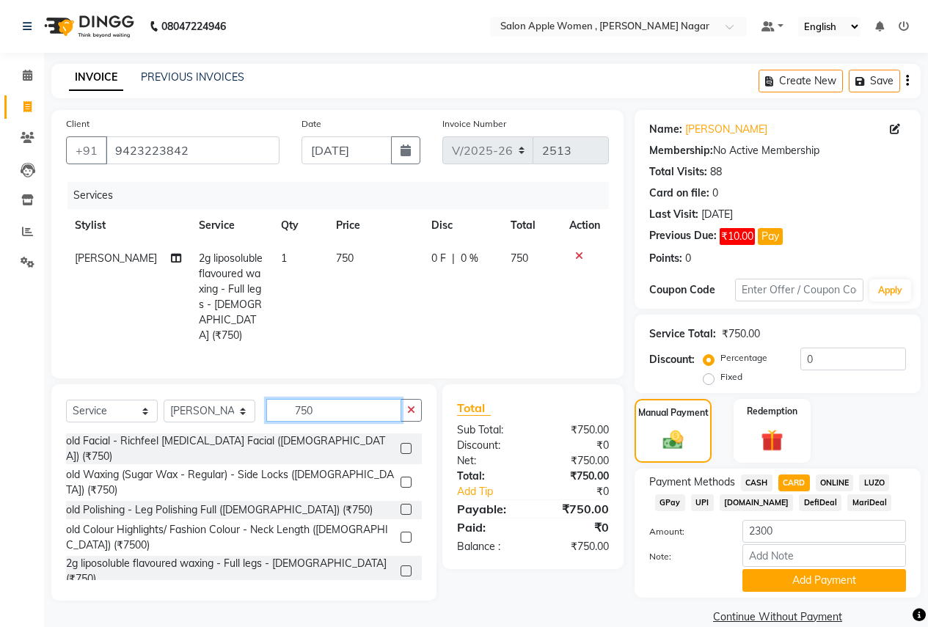
click at [357, 407] on input "750" at bounding box center [333, 410] width 135 height 23
type input "7"
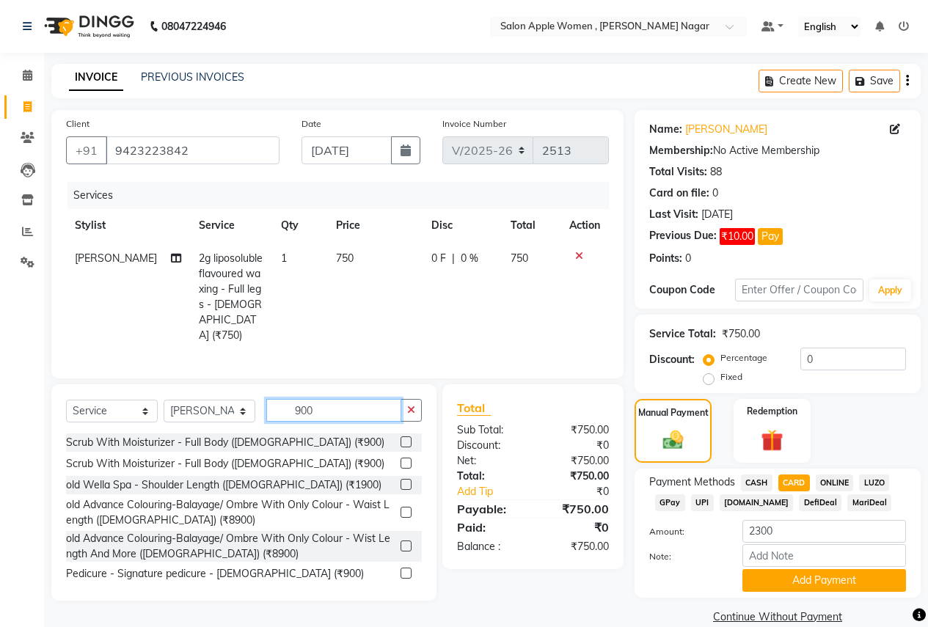
type input "900"
click at [401, 568] on label at bounding box center [406, 573] width 11 height 11
click at [401, 569] on input "checkbox" at bounding box center [406, 574] width 10 height 10
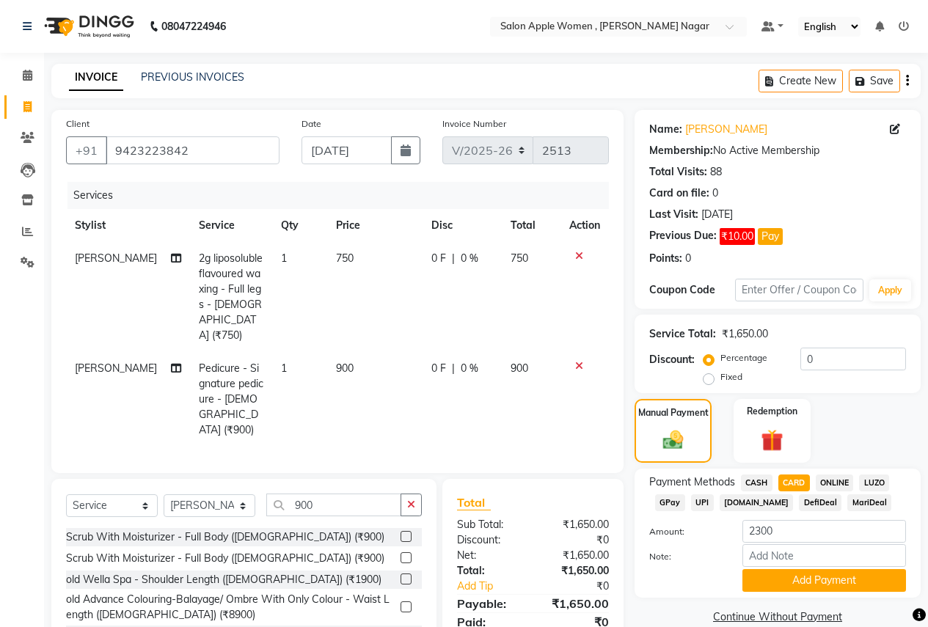
checkbox input "false"
click at [361, 494] on input "900" at bounding box center [333, 505] width 135 height 23
type input "9"
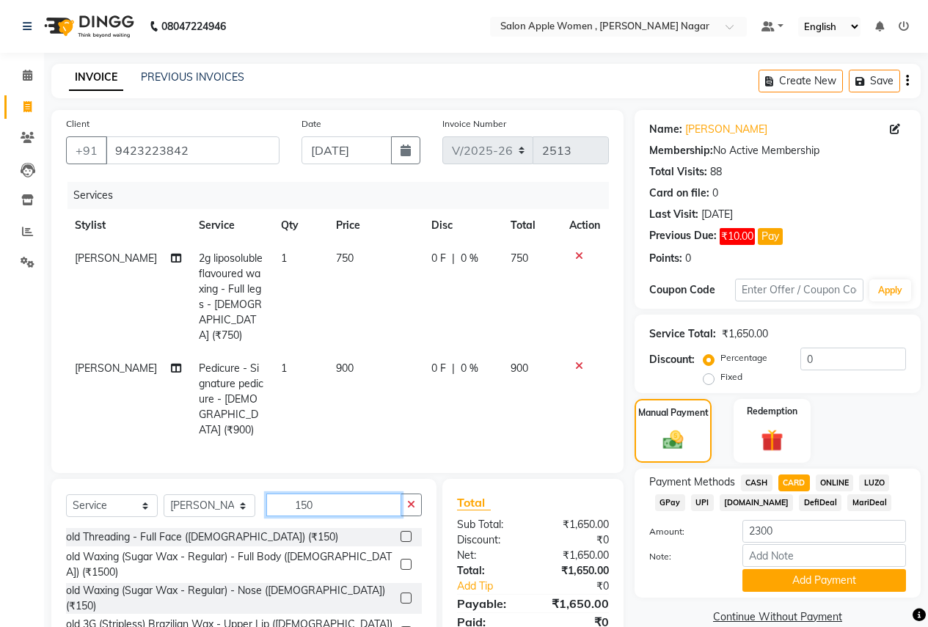
type input "150"
click at [401, 627] on label at bounding box center [406, 632] width 11 height 11
click at [401, 627] on input "checkbox" at bounding box center [406, 633] width 10 height 10
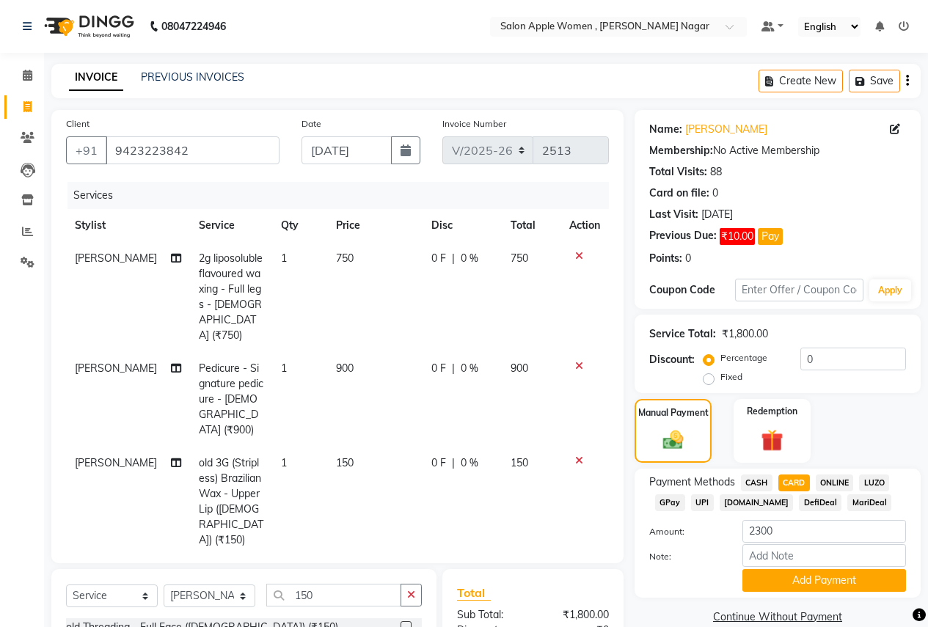
scroll to position [165, 0]
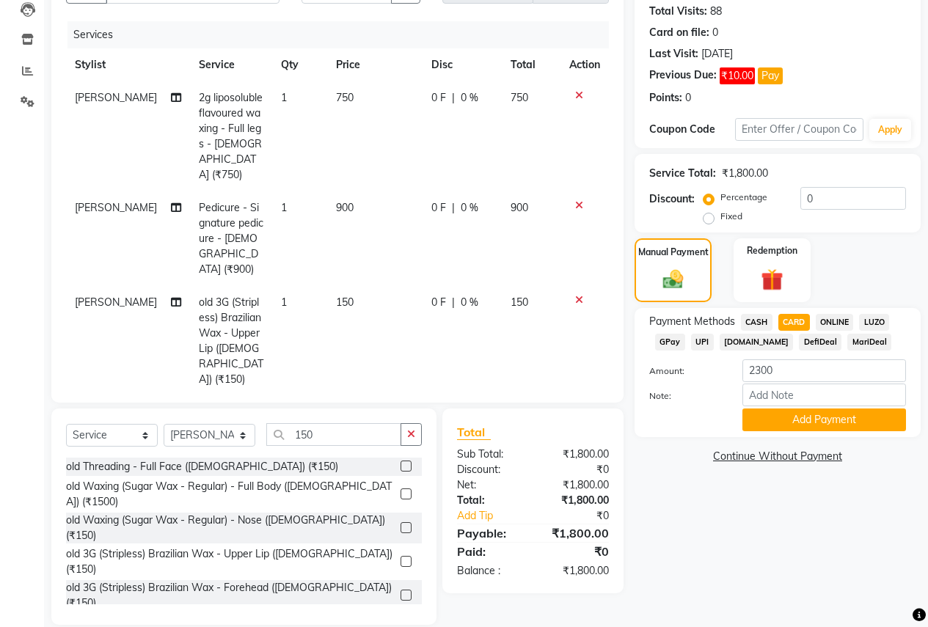
checkbox input "false"
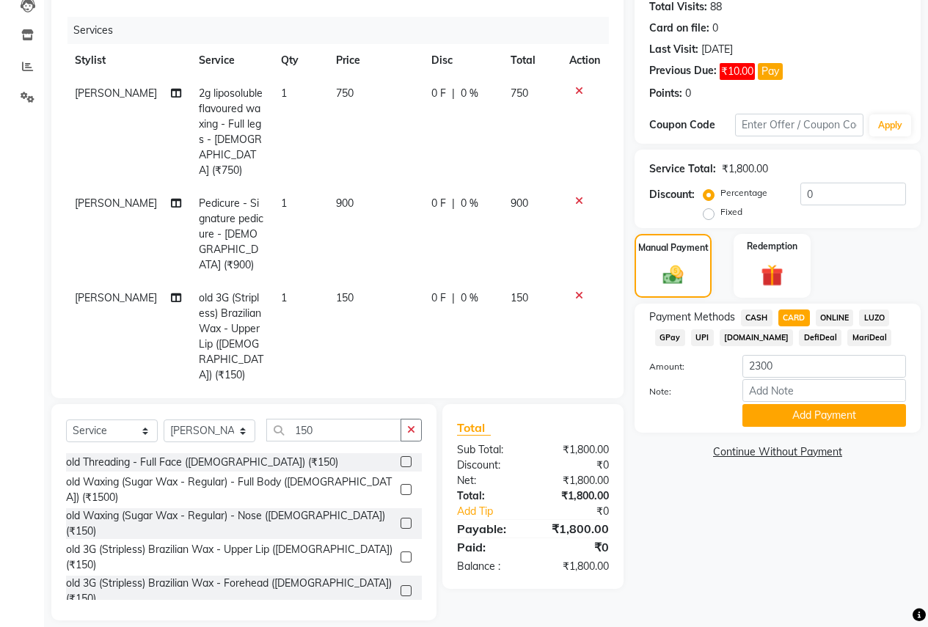
click at [401, 619] on label at bounding box center [406, 624] width 11 height 11
click at [401, 621] on input "checkbox" at bounding box center [406, 626] width 10 height 10
checkbox input "false"
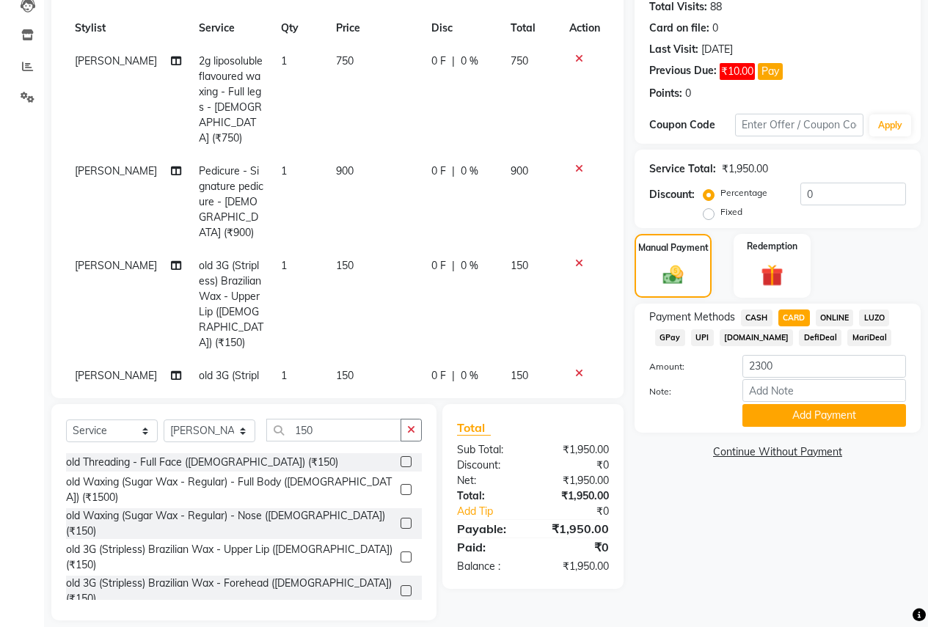
scroll to position [64, 0]
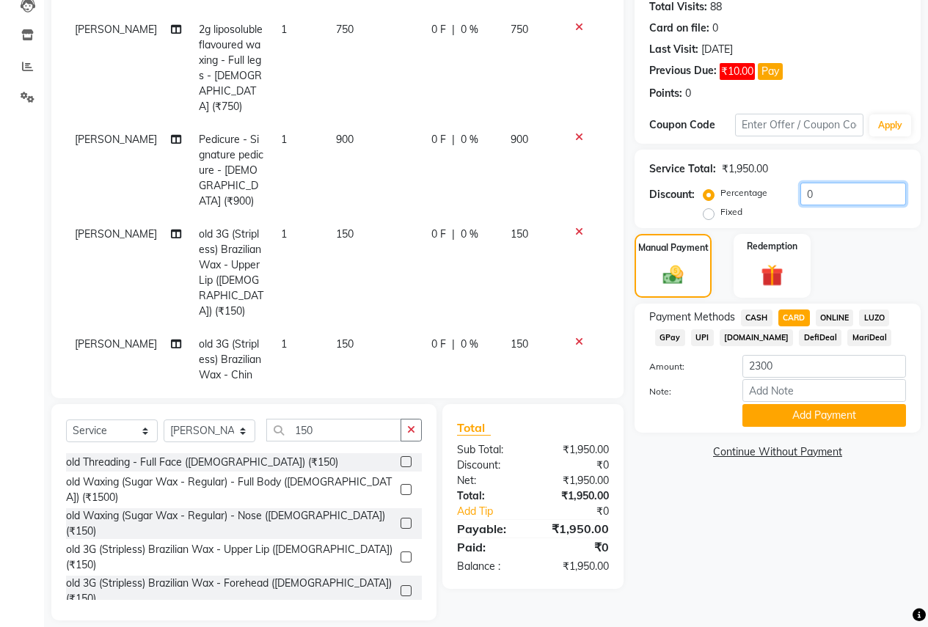
click at [826, 193] on input "0" at bounding box center [854, 194] width 106 height 23
type input "010"
click at [144, 434] on select "Select Service Product Membership Package Voucher Prepaid Gift Card" at bounding box center [112, 431] width 92 height 23
click at [66, 436] on select "Select Service Product Membership Package Voucher Prepaid Gift Card" at bounding box center [112, 431] width 92 height 23
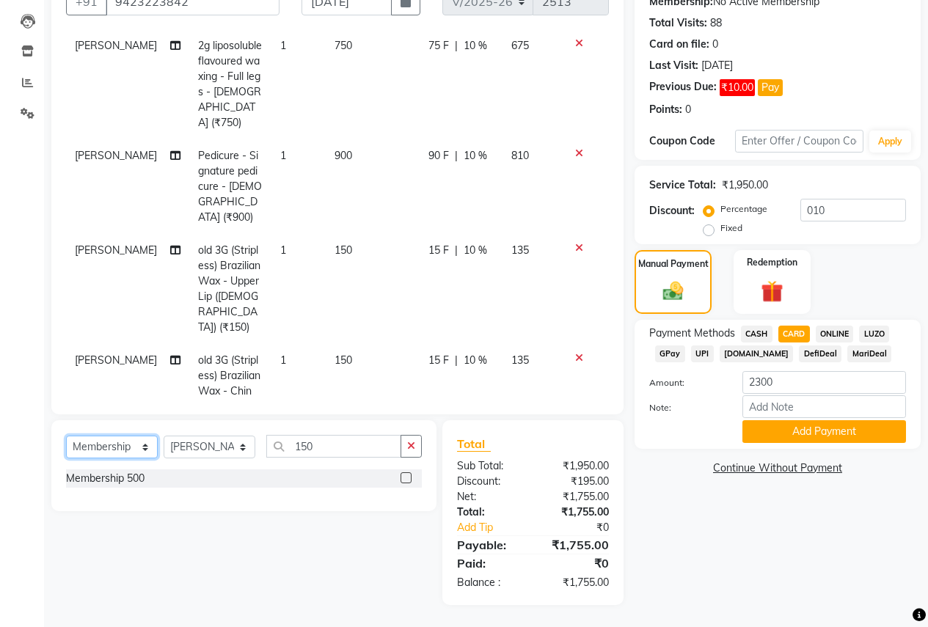
scroll to position [149, 0]
click at [403, 478] on label at bounding box center [406, 478] width 11 height 11
click at [403, 478] on input "checkbox" at bounding box center [406, 479] width 10 height 10
select select "select"
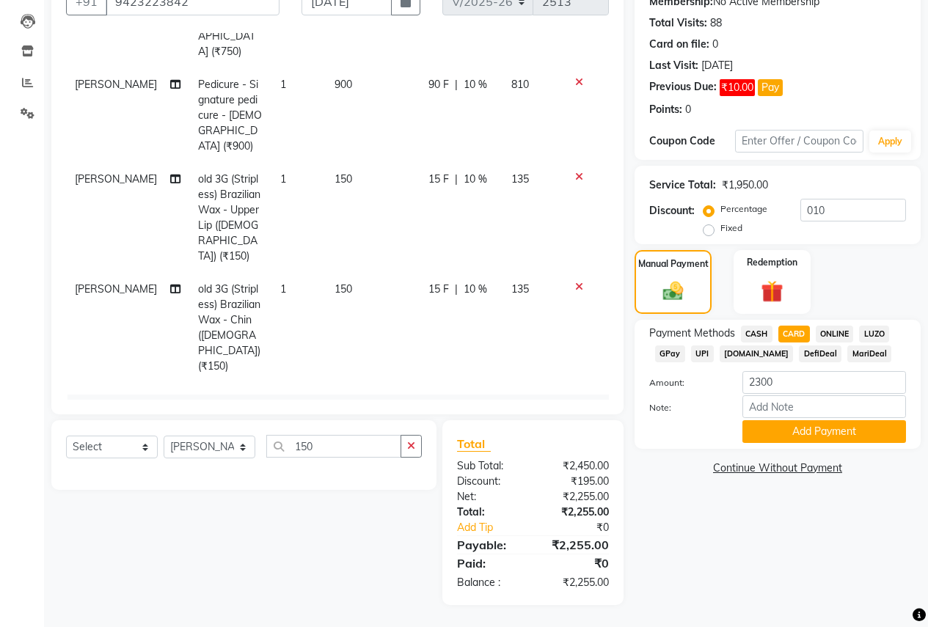
scroll to position [184, 0]
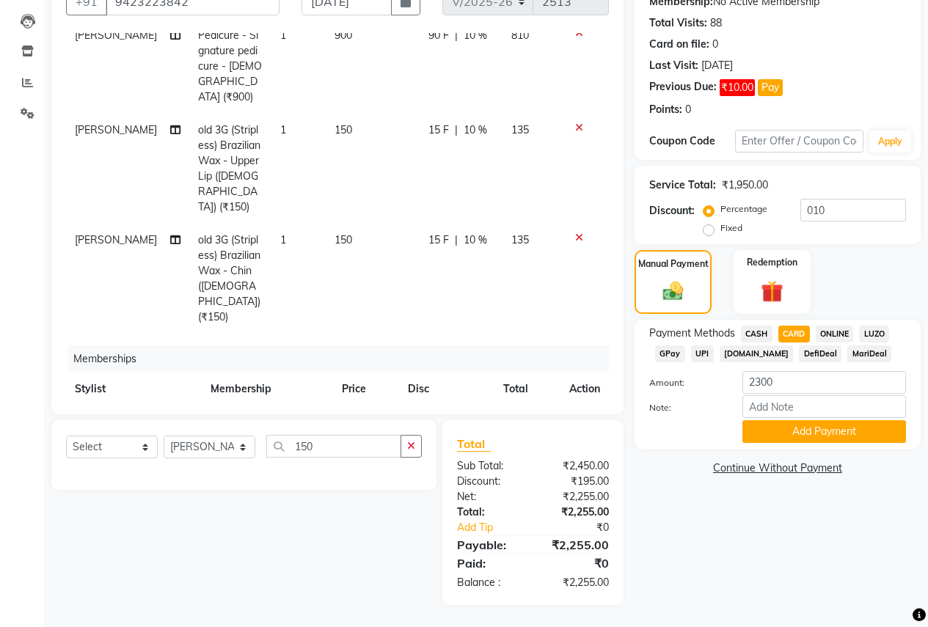
click at [765, 334] on span "CASH" at bounding box center [757, 334] width 32 height 17
type input "2255"
click at [776, 440] on button "Add Payment" at bounding box center [825, 432] width 164 height 23
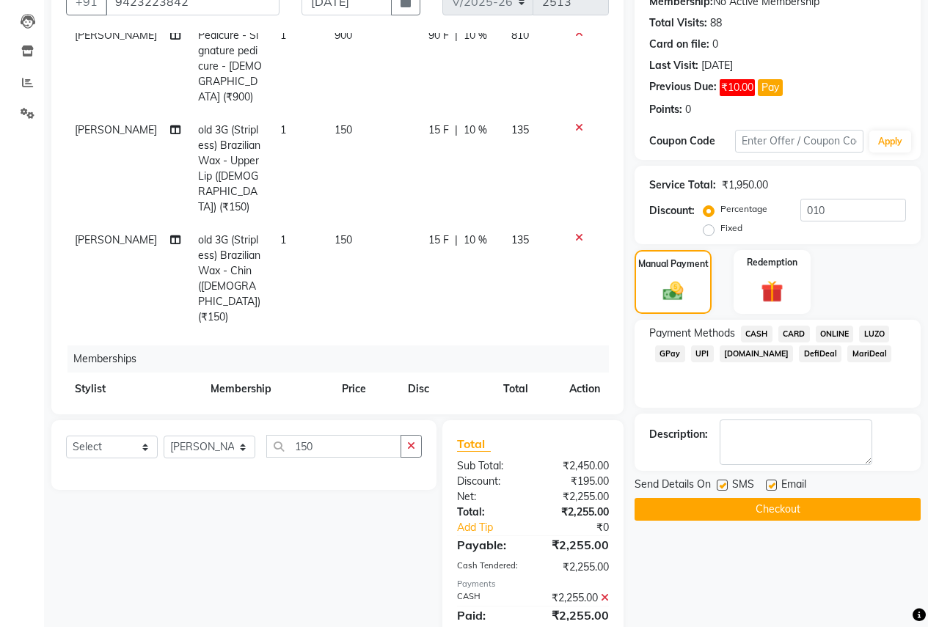
click at [777, 515] on button "Checkout" at bounding box center [778, 509] width 286 height 23
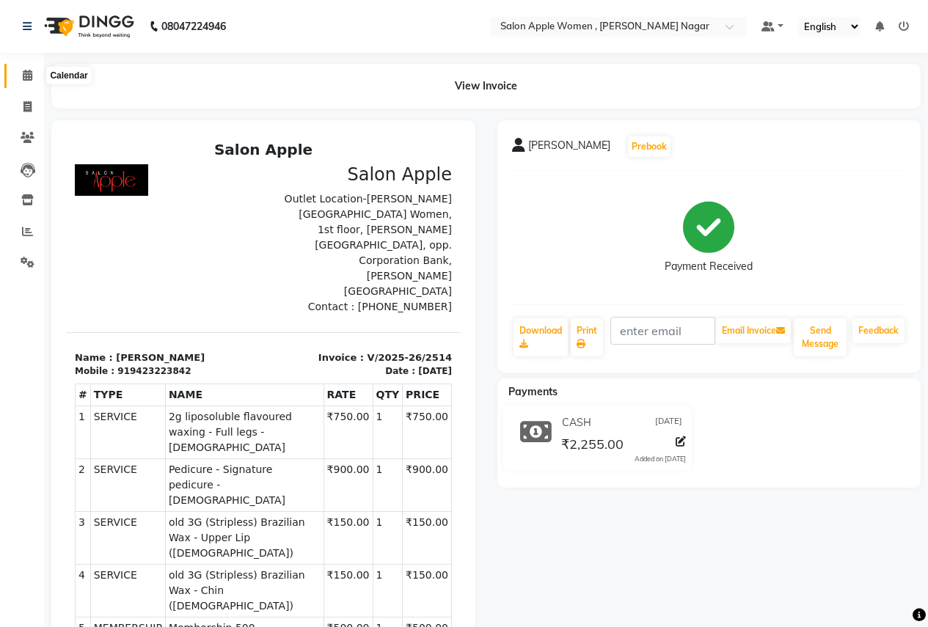
click at [20, 71] on span at bounding box center [28, 76] width 26 height 17
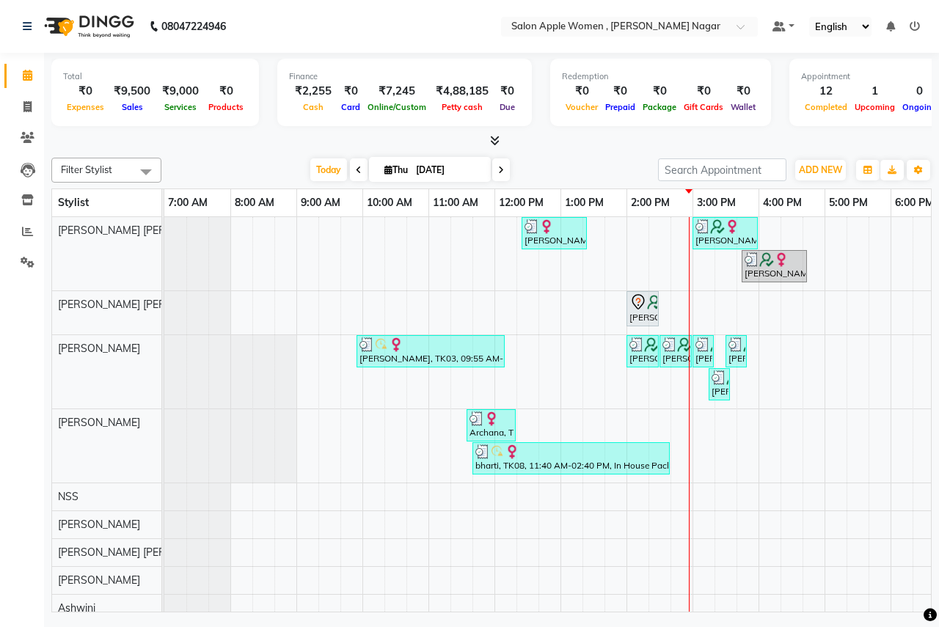
click at [337, 183] on div "Filter Stylist Select All [PERSON_NAME] [PERSON_NAME] [PERSON_NAME] Jyoti [PERS…" at bounding box center [491, 382] width 881 height 461
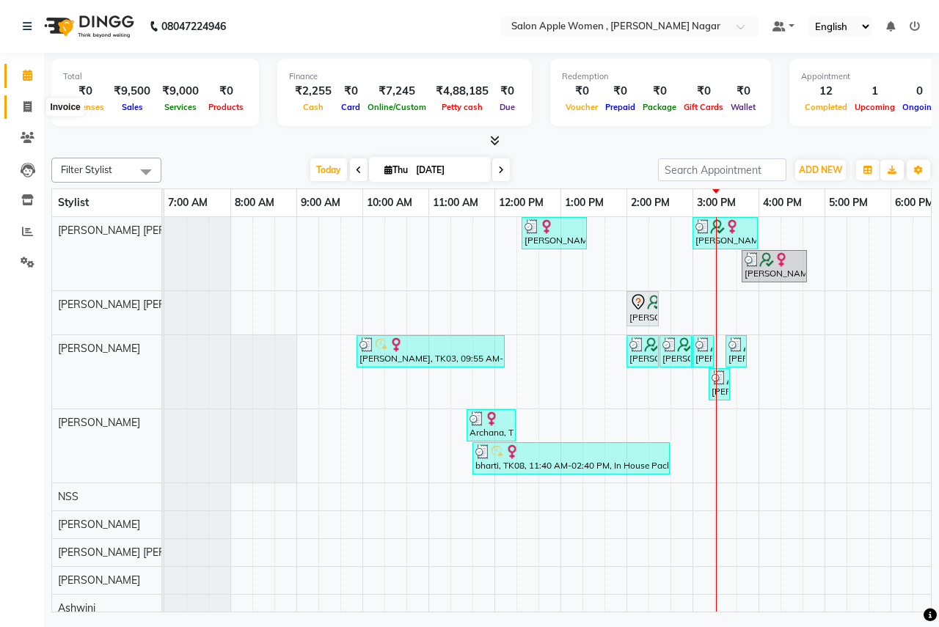
drag, startPoint x: 24, startPoint y: 106, endPoint x: 37, endPoint y: 106, distance: 13.2
click at [24, 106] on icon at bounding box center [27, 106] width 8 height 11
select select "service"
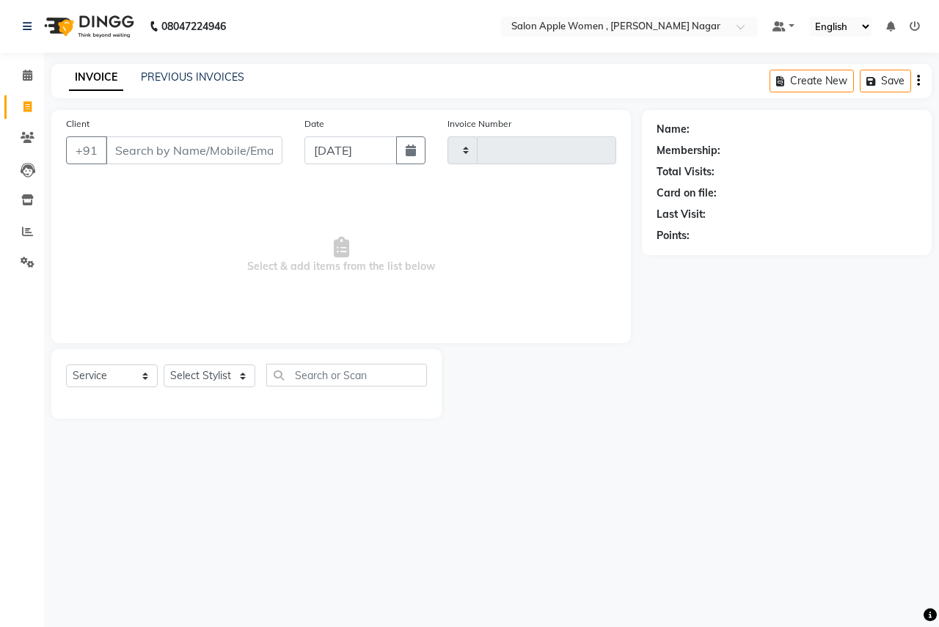
type input "2515"
select select "96"
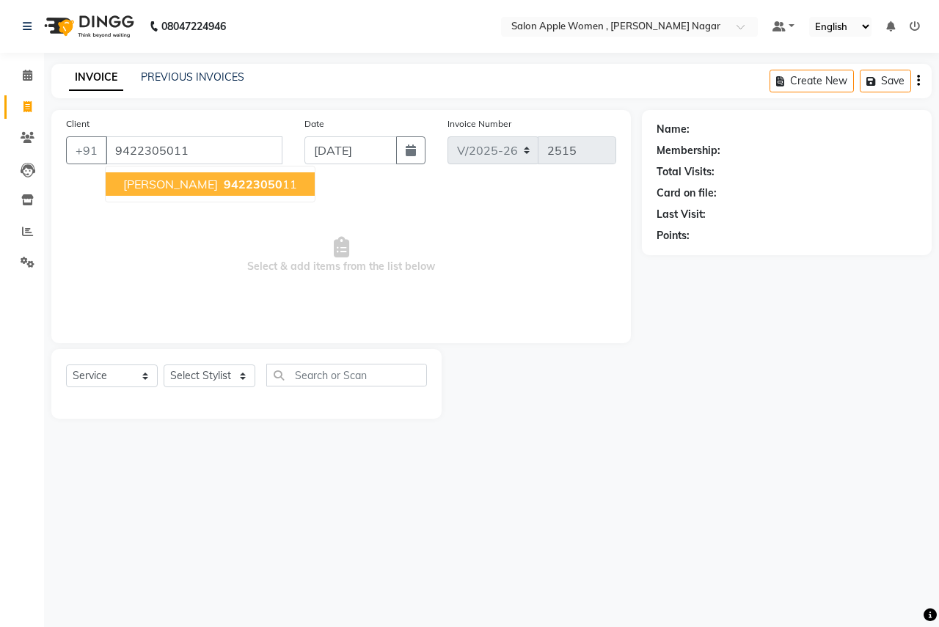
type input "9422305011"
select select "1: Object"
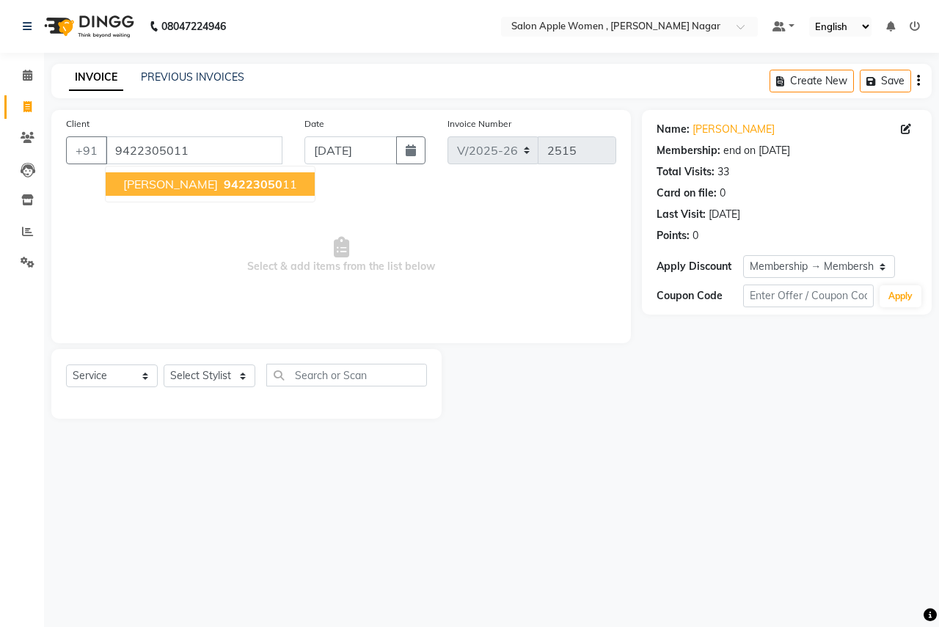
click at [224, 181] on span "94223050" at bounding box center [253, 184] width 59 height 15
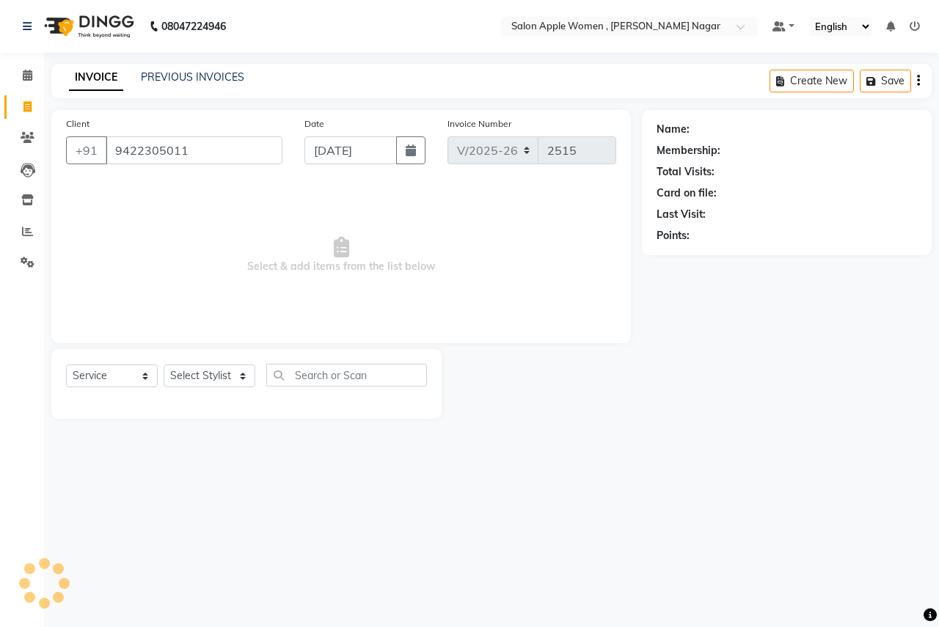
select select "1: Object"
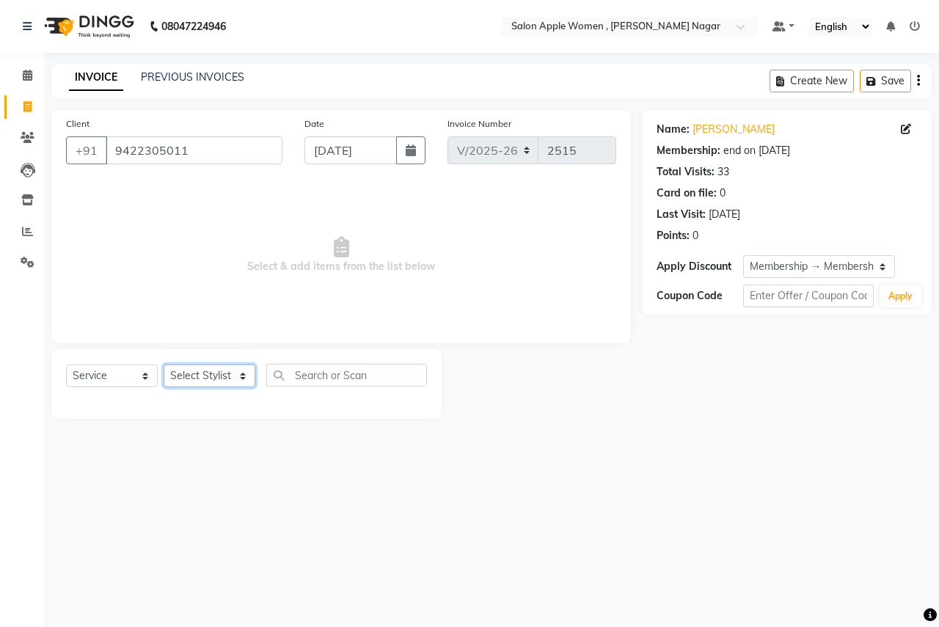
click at [233, 371] on select "Select Stylist [PERSON_NAME] [PERSON_NAME] [PERSON_NAME] [PERSON_NAME] Jyoti Ra…" at bounding box center [210, 376] width 92 height 23
select select "3152"
click at [164, 365] on select "Select Stylist [PERSON_NAME] [PERSON_NAME] [PERSON_NAME] [PERSON_NAME] Jyoti Ra…" at bounding box center [210, 376] width 92 height 23
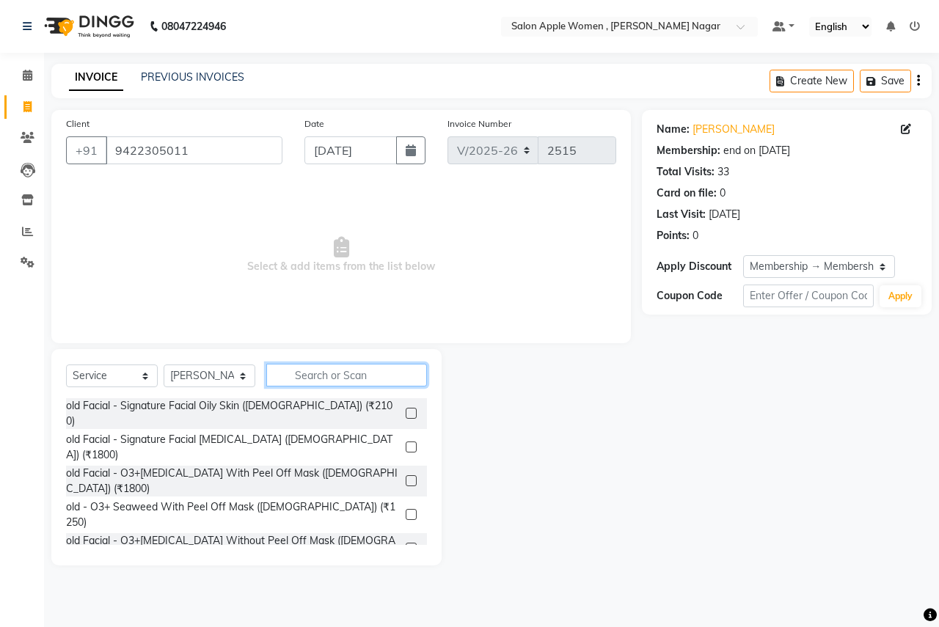
click at [326, 372] on input "text" at bounding box center [346, 375] width 161 height 23
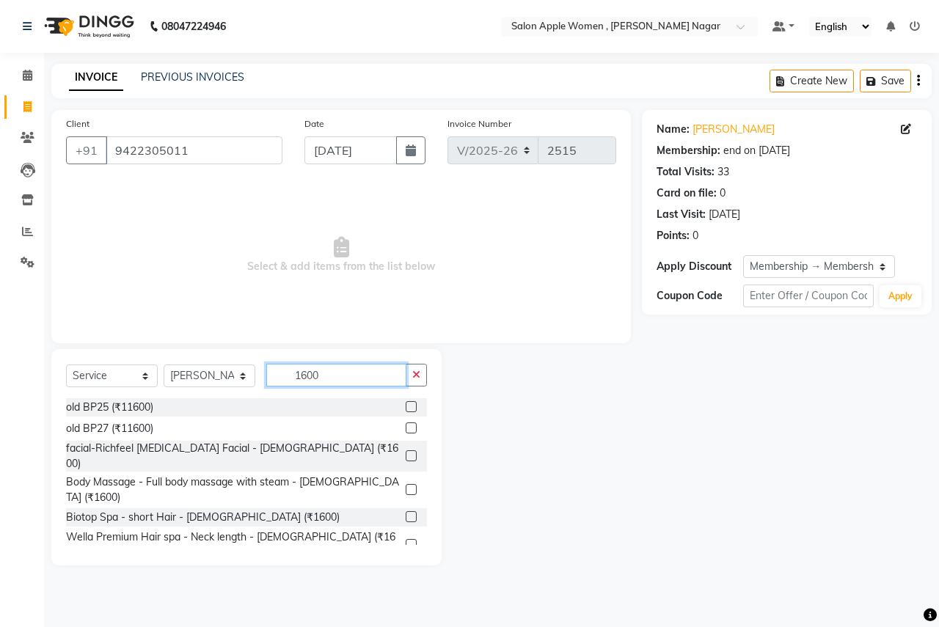
type input "1600"
click at [406, 484] on label at bounding box center [411, 489] width 11 height 11
click at [406, 486] on input "checkbox" at bounding box center [411, 491] width 10 height 10
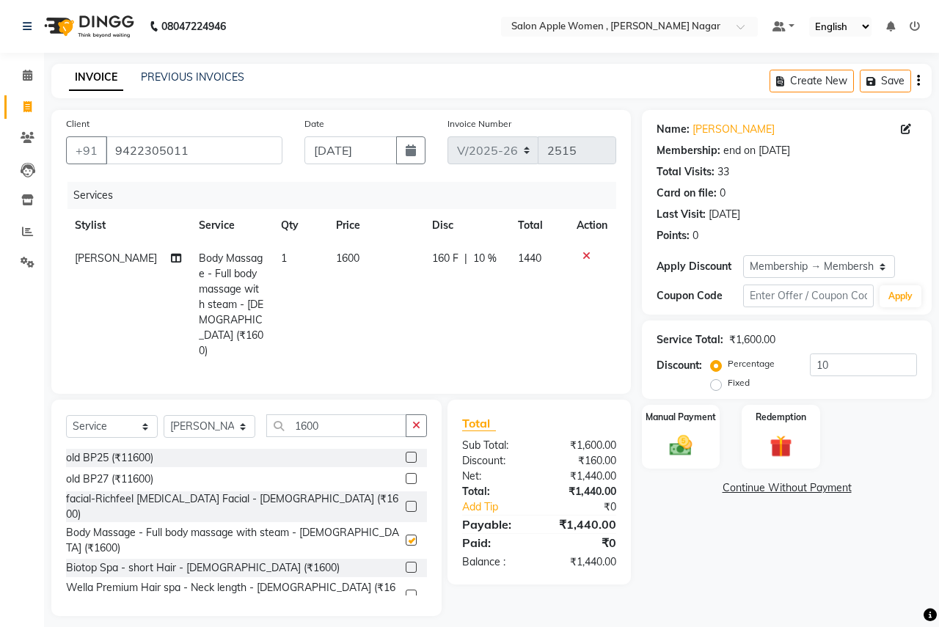
checkbox input "false"
click at [831, 363] on input "10" at bounding box center [863, 365] width 107 height 23
type input "1"
click at [696, 438] on img at bounding box center [681, 445] width 38 height 27
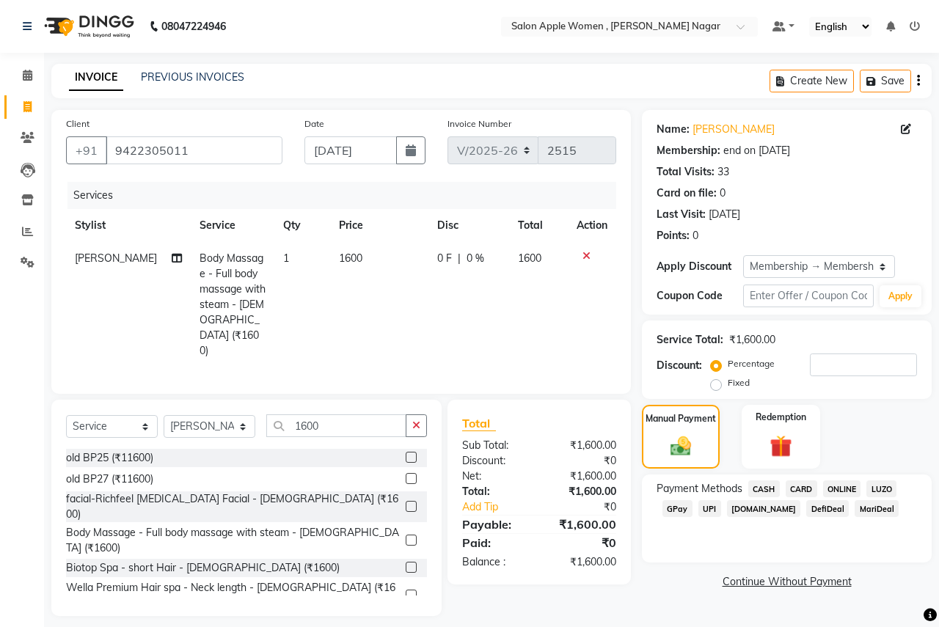
click at [772, 490] on span "CASH" at bounding box center [765, 489] width 32 height 17
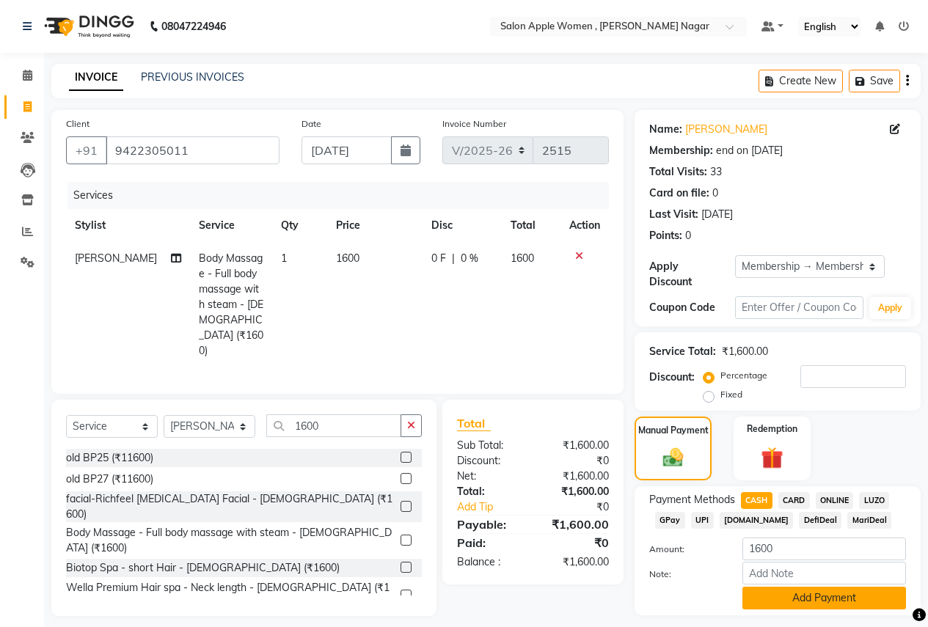
click at [801, 587] on button "Add Payment" at bounding box center [825, 598] width 164 height 23
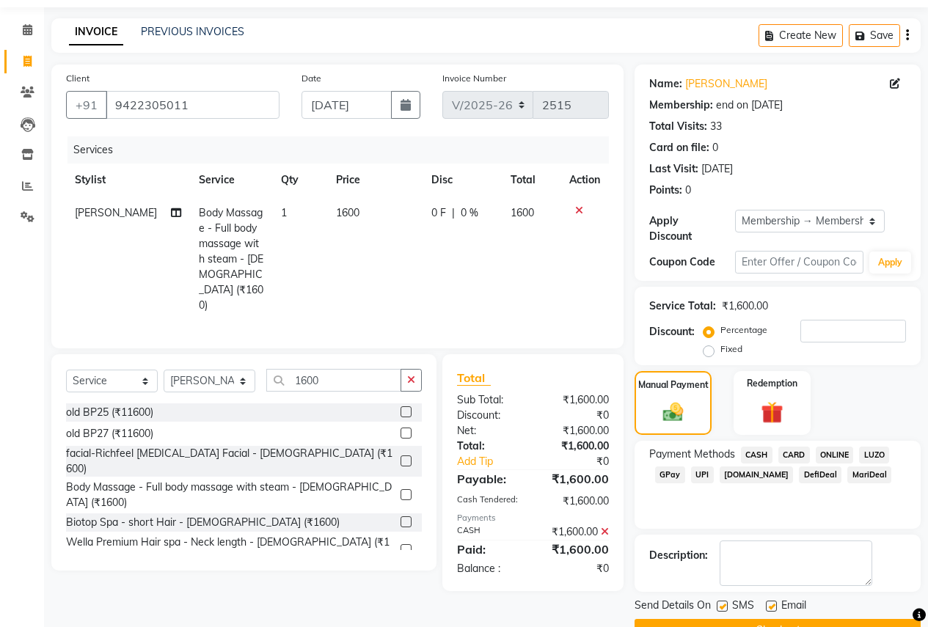
scroll to position [70, 0]
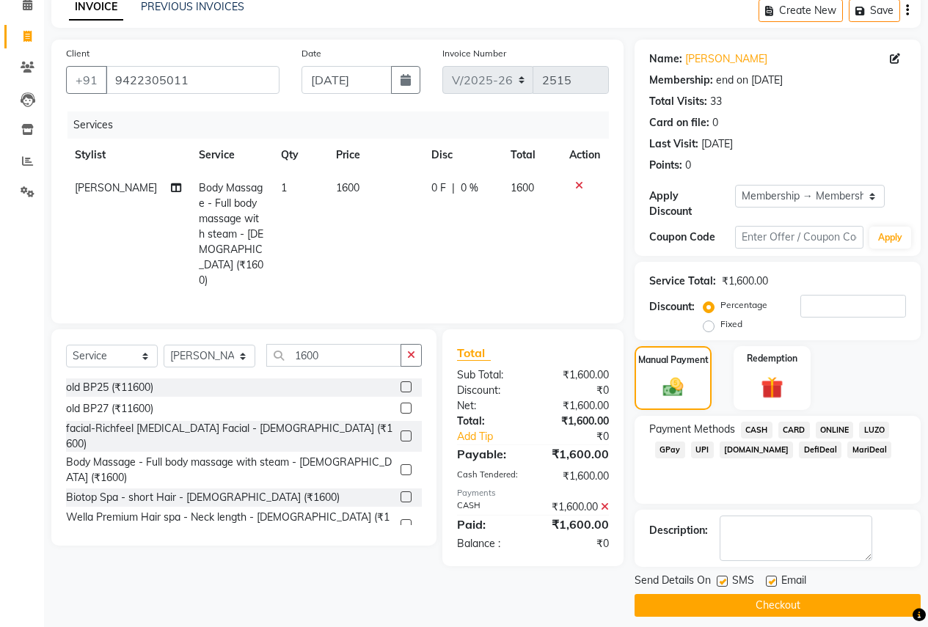
click at [726, 604] on button "Checkout" at bounding box center [778, 605] width 286 height 23
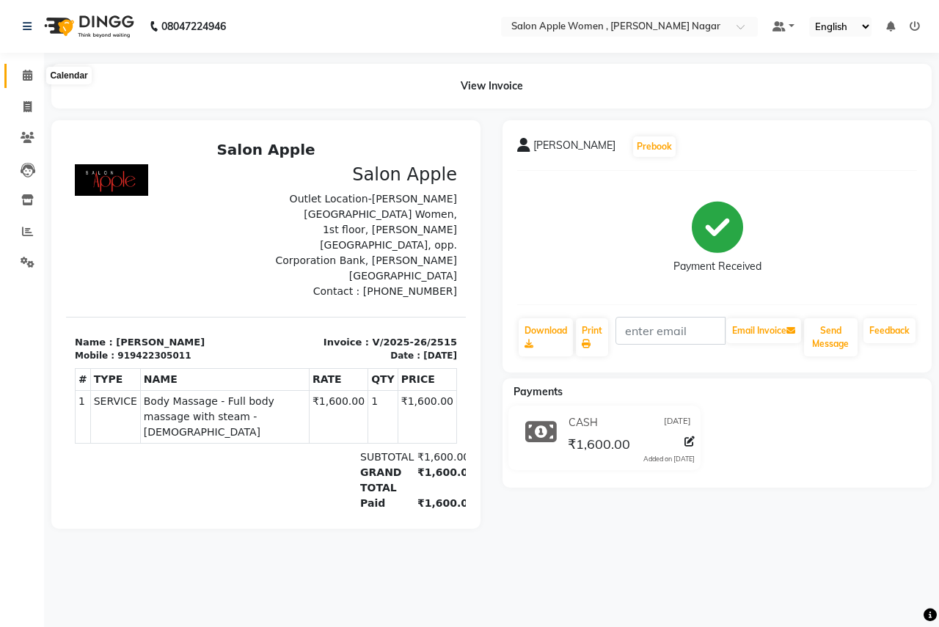
drag, startPoint x: 21, startPoint y: 76, endPoint x: 84, endPoint y: 75, distance: 63.1
click at [21, 76] on span at bounding box center [28, 76] width 26 height 17
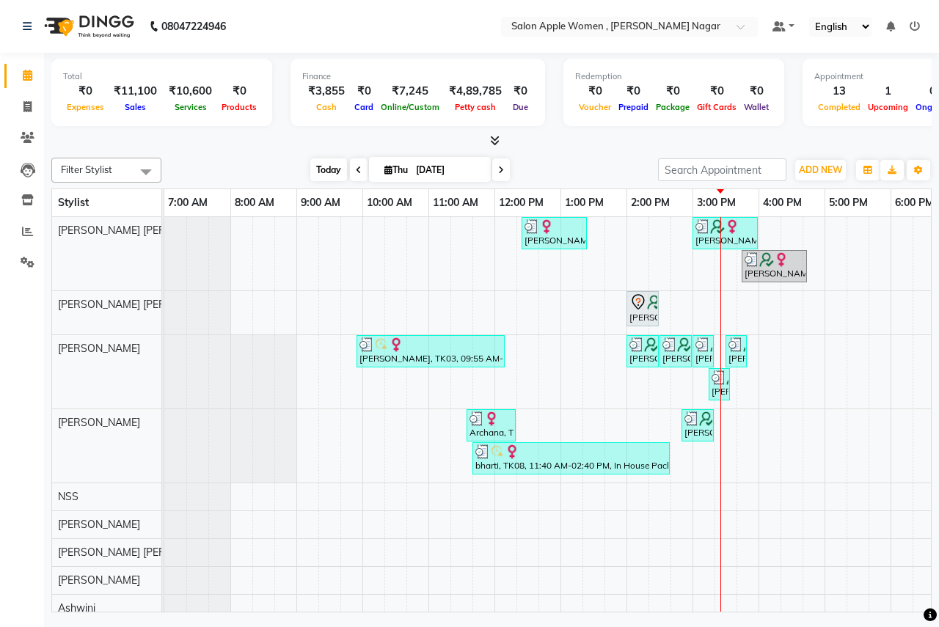
click at [319, 167] on span "Today" at bounding box center [328, 170] width 37 height 23
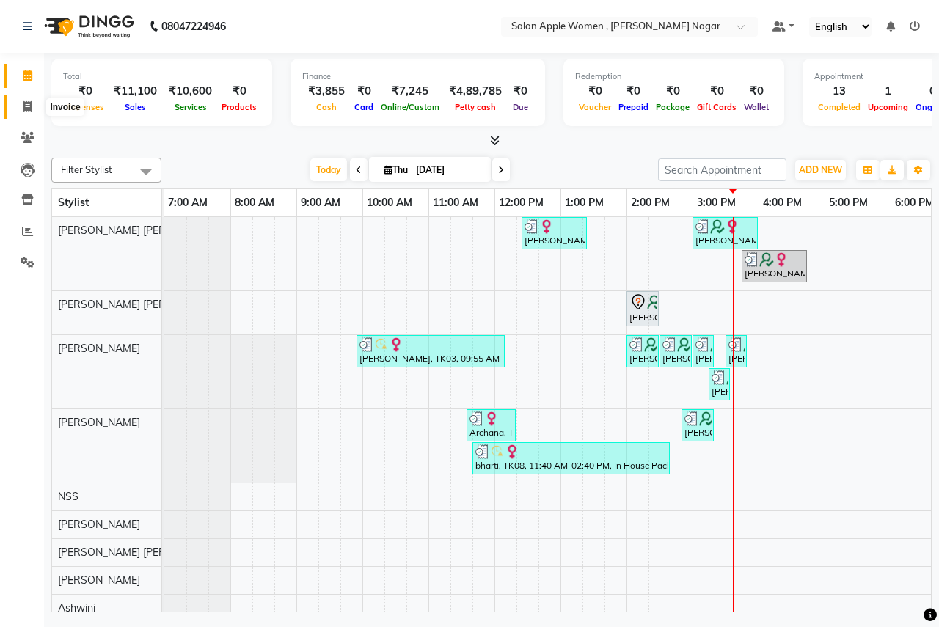
click at [23, 108] on icon at bounding box center [27, 106] width 8 height 11
select select "service"
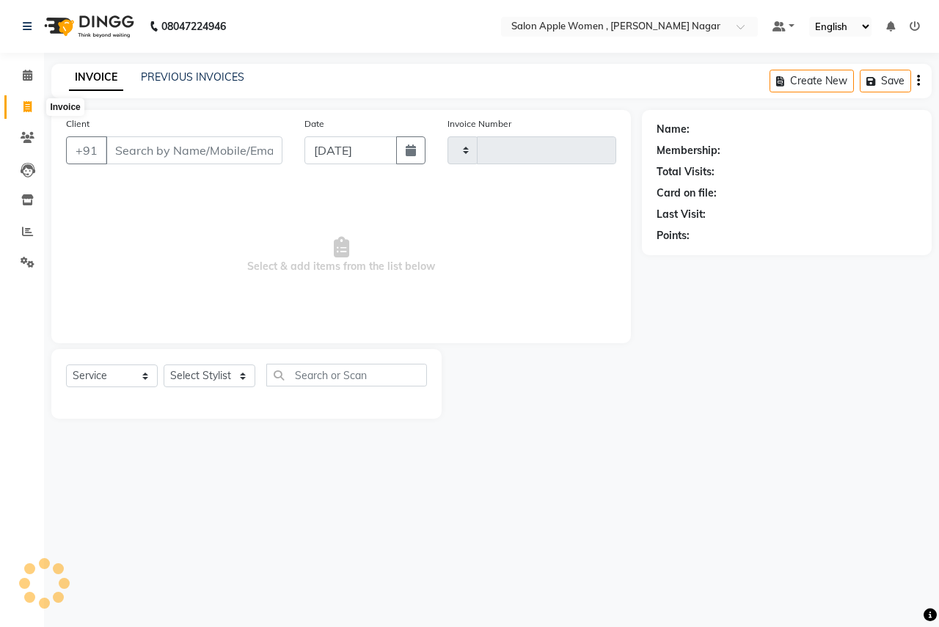
type input "2516"
select select "96"
click at [132, 153] on input "Client" at bounding box center [194, 151] width 177 height 28
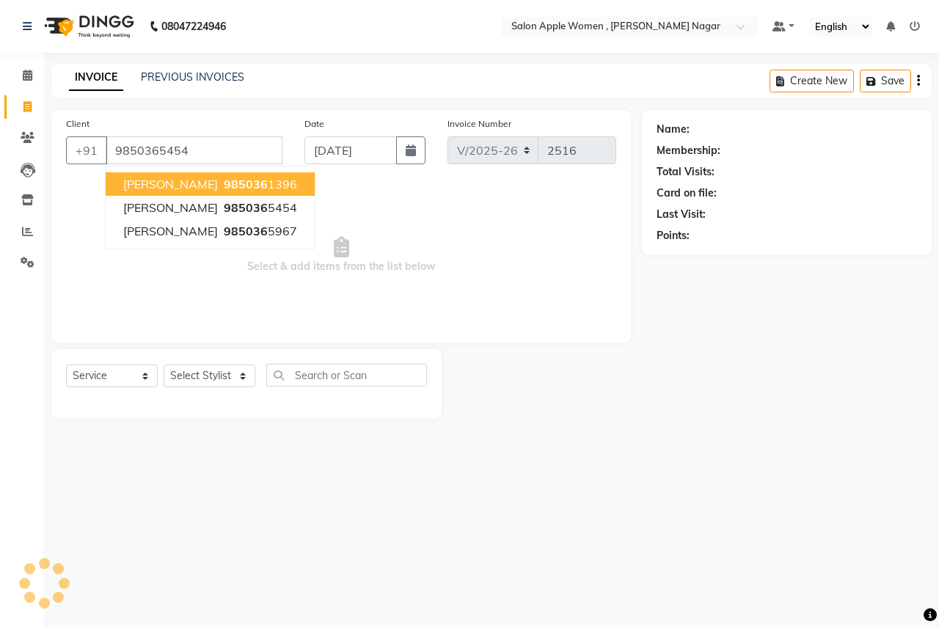
type input "9850365454"
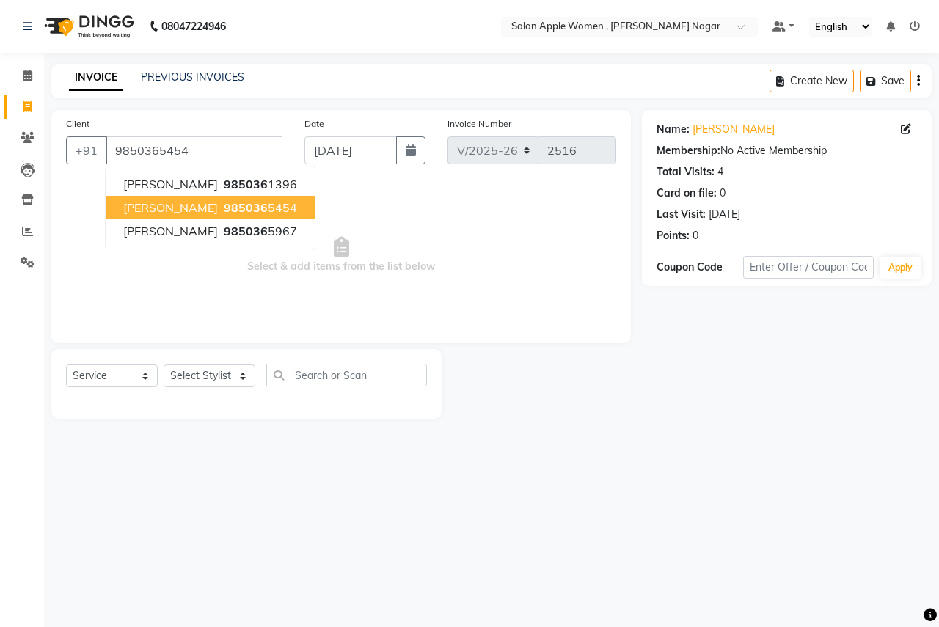
click at [245, 211] on button "[PERSON_NAME] 985036 5454" at bounding box center [210, 207] width 209 height 23
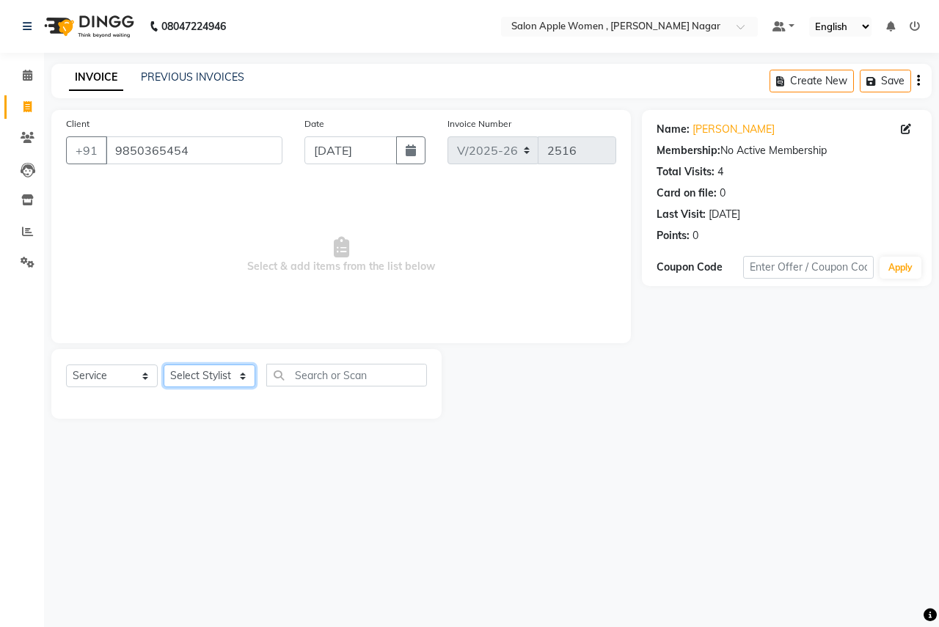
click at [239, 385] on select "Select Stylist [PERSON_NAME] [PERSON_NAME] [PERSON_NAME] [PERSON_NAME] Jyoti Ra…" at bounding box center [210, 376] width 92 height 23
select select "57561"
click at [164, 365] on select "Select Stylist [PERSON_NAME] [PERSON_NAME] [PERSON_NAME] [PERSON_NAME] Jyoti Ra…" at bounding box center [210, 376] width 92 height 23
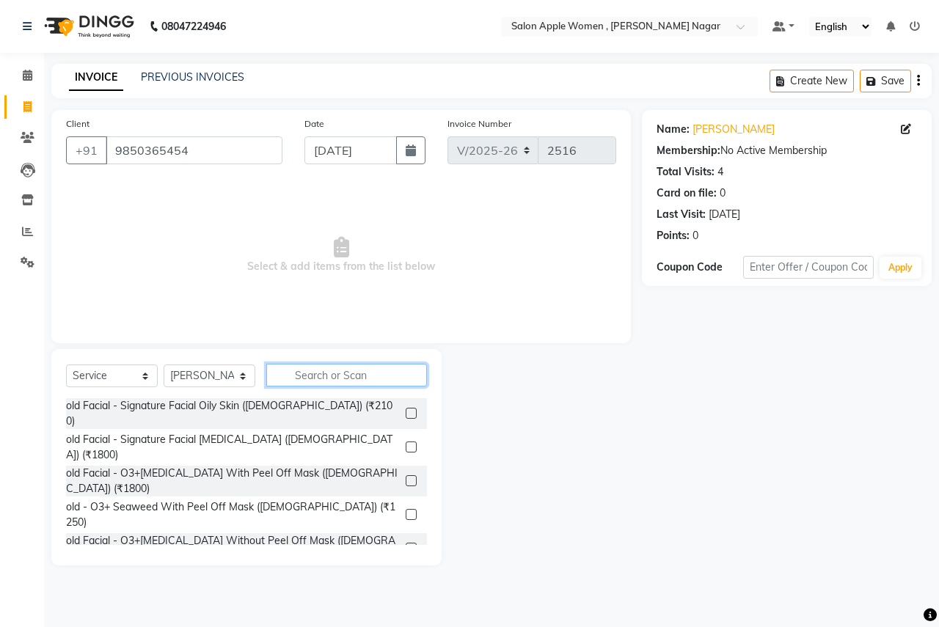
click at [383, 371] on input "text" at bounding box center [346, 375] width 161 height 23
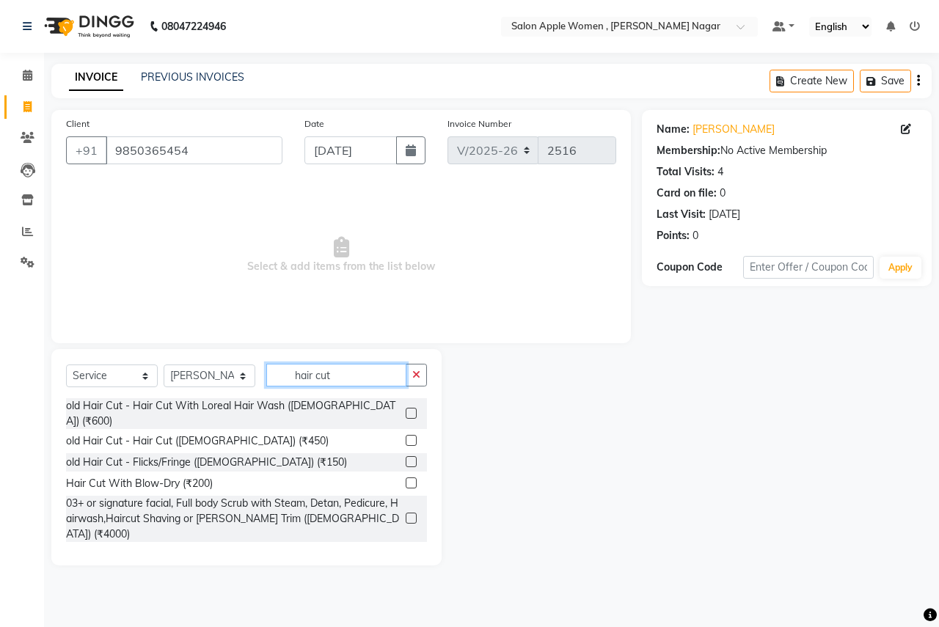
type input "hair cut"
click at [406, 548] on label at bounding box center [411, 553] width 11 height 11
click at [406, 550] on input "checkbox" at bounding box center [411, 555] width 10 height 10
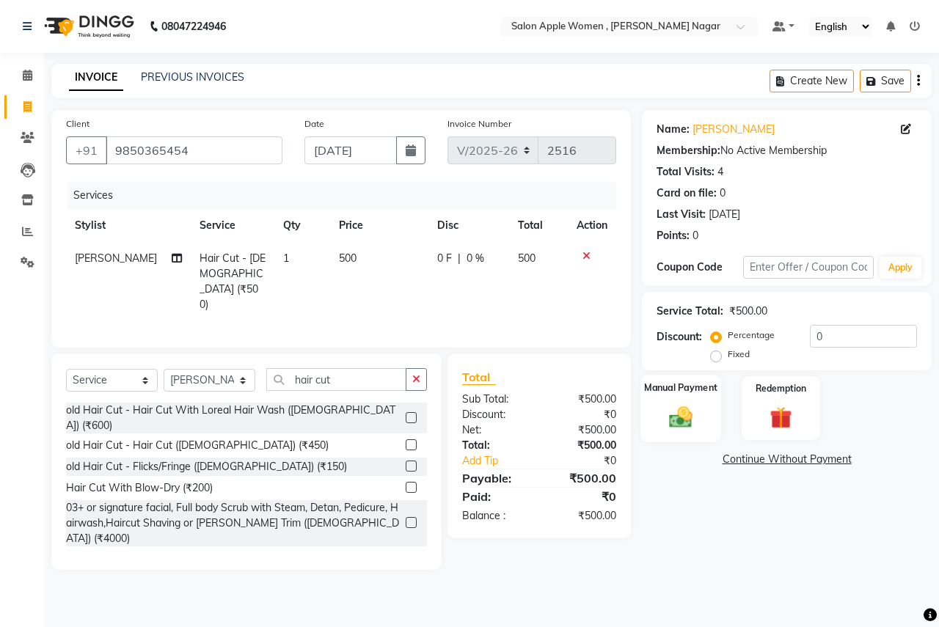
checkbox input "false"
click at [710, 422] on div "Manual Payment" at bounding box center [681, 409] width 81 height 68
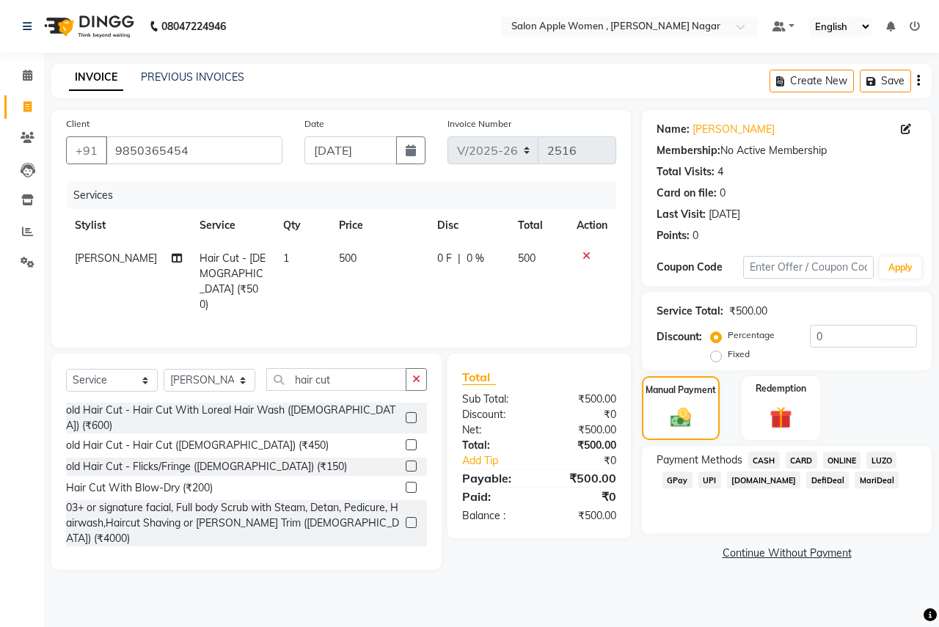
click at [801, 460] on span "CARD" at bounding box center [802, 460] width 32 height 17
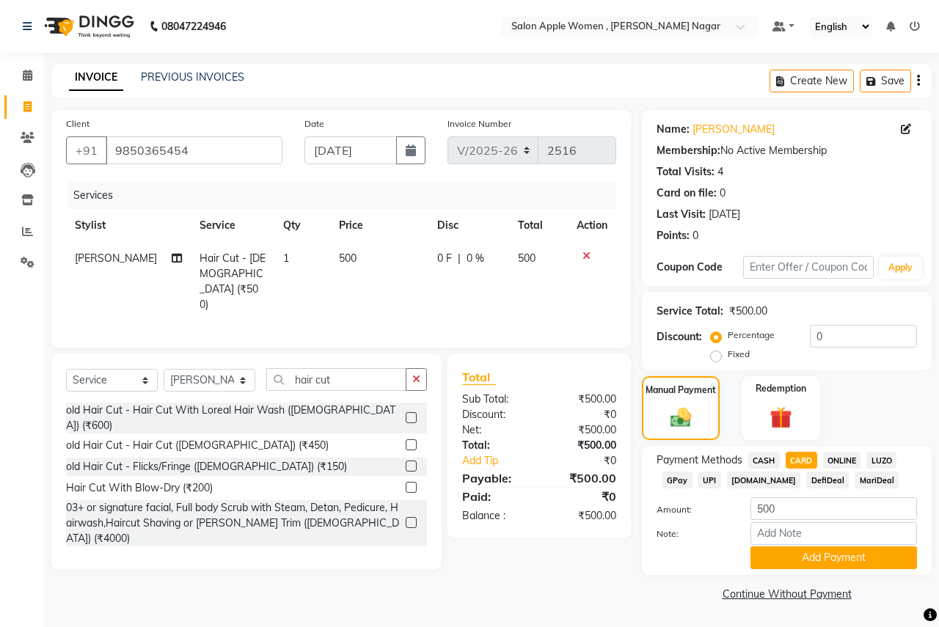
click at [782, 570] on div "Payment Methods CASH CARD ONLINE LUZO GPay UPI [DOMAIN_NAME] DefiDeal MariDeal …" at bounding box center [787, 510] width 290 height 129
click at [779, 564] on button "Add Payment" at bounding box center [834, 558] width 167 height 23
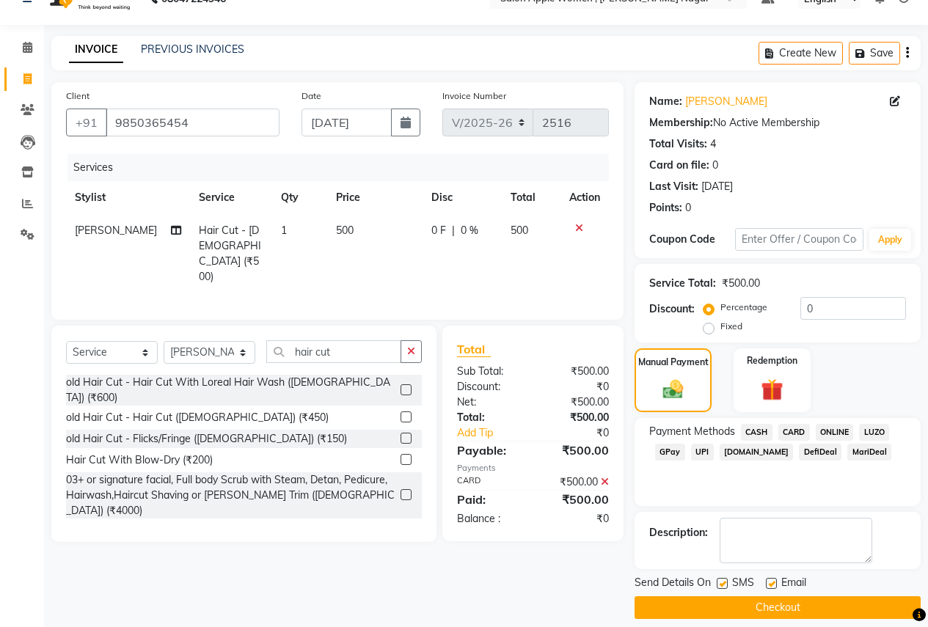
scroll to position [42, 0]
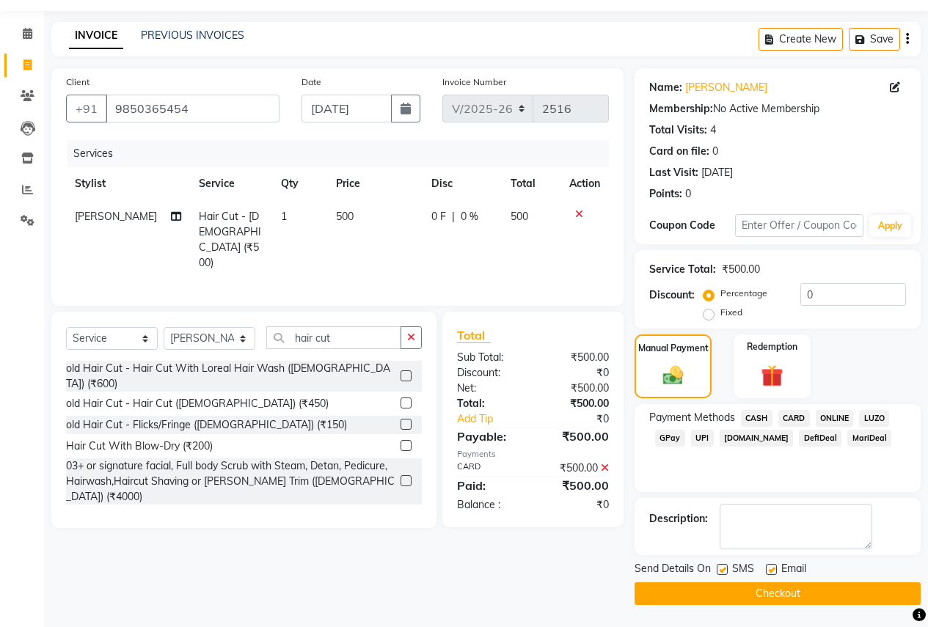
click at [758, 590] on button "Checkout" at bounding box center [778, 594] width 286 height 23
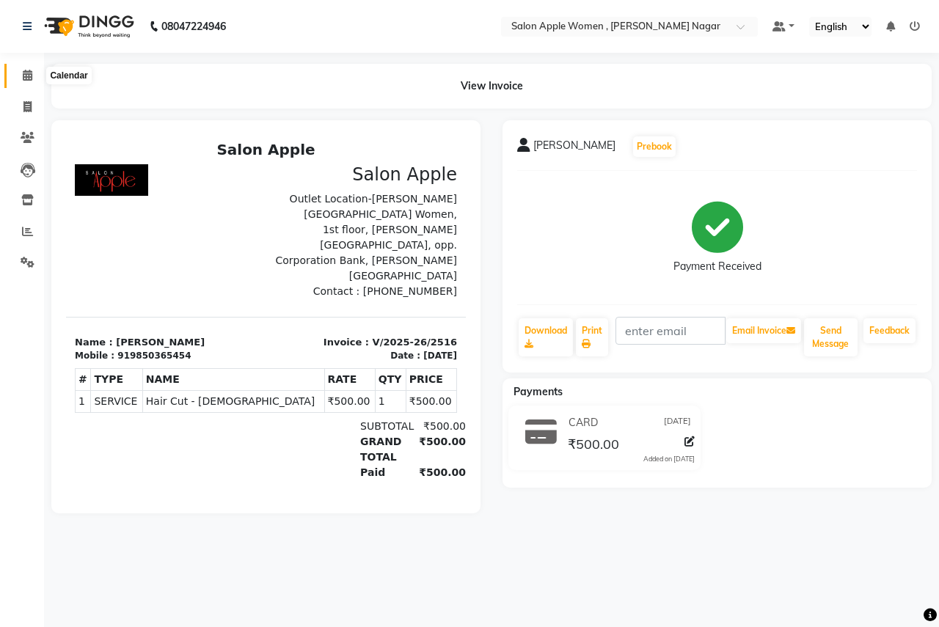
drag, startPoint x: 25, startPoint y: 69, endPoint x: 58, endPoint y: 82, distance: 35.6
click at [25, 69] on span at bounding box center [28, 76] width 26 height 17
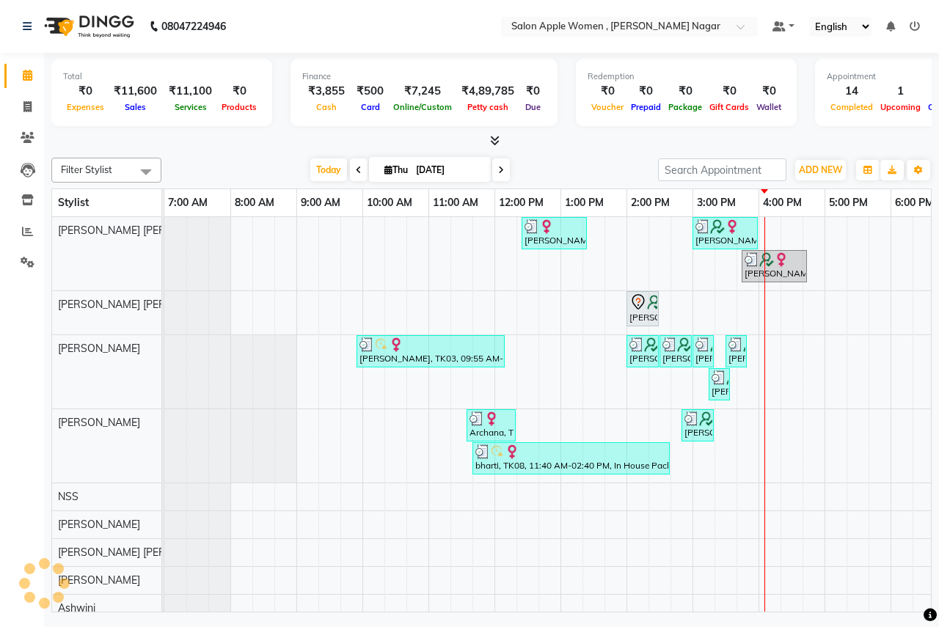
drag, startPoint x: 320, startPoint y: 176, endPoint x: 352, endPoint y: 276, distance: 104.7
click at [321, 176] on span "Today" at bounding box center [328, 170] width 37 height 23
click at [26, 103] on icon at bounding box center [27, 106] width 8 height 11
select select "96"
select select "service"
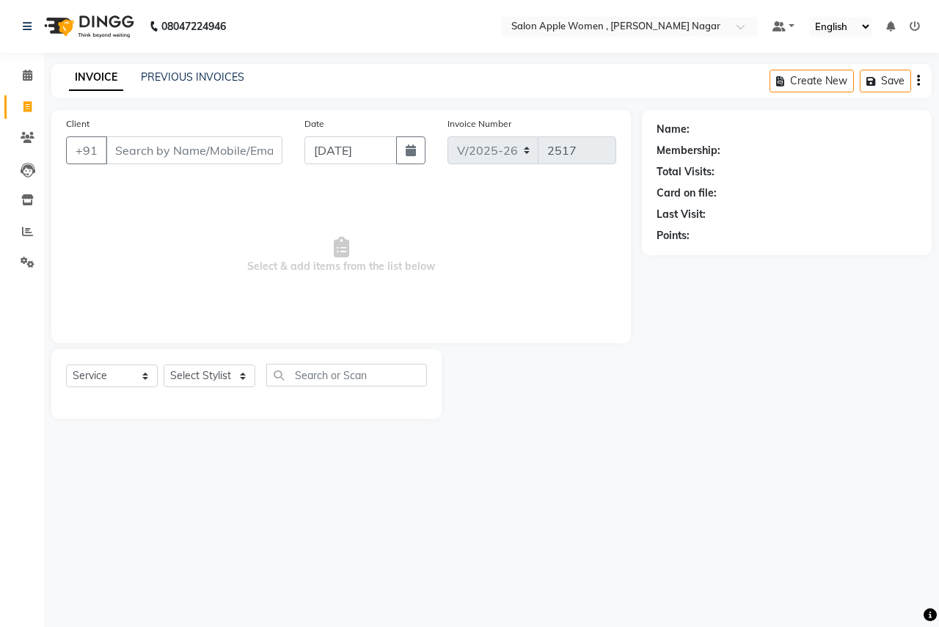
click at [141, 156] on input "Client" at bounding box center [194, 151] width 177 height 28
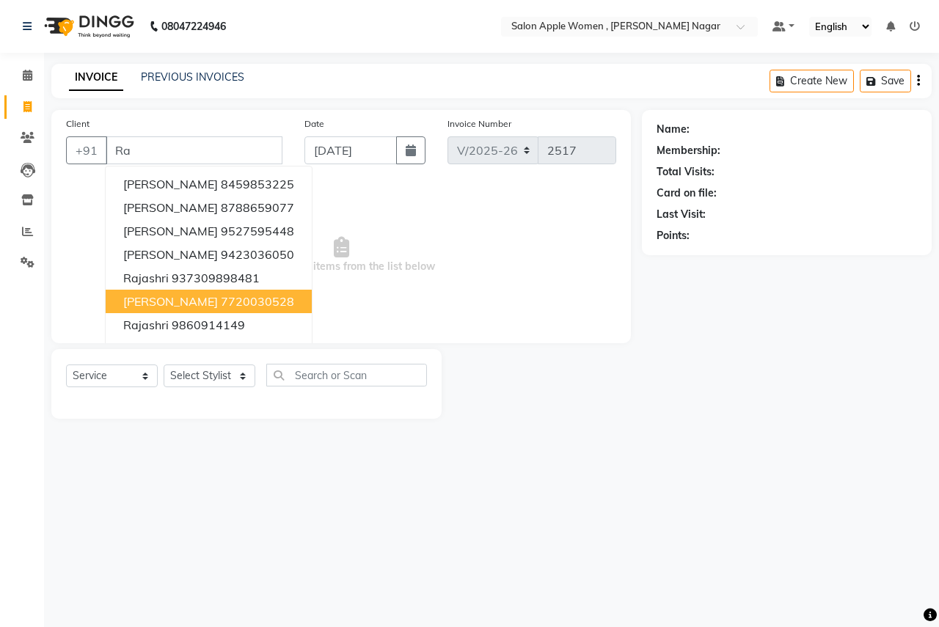
type input "R"
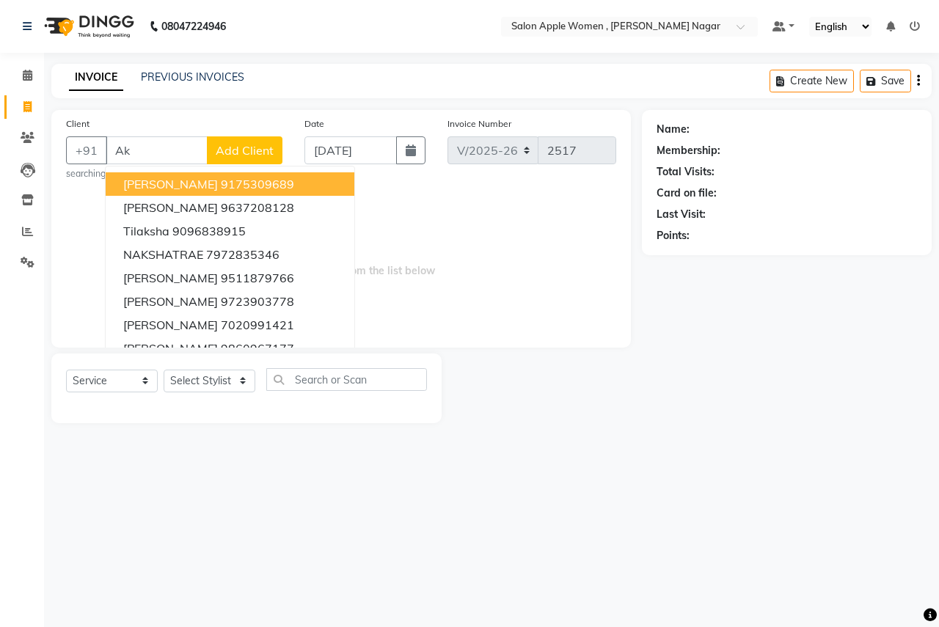
type input "A"
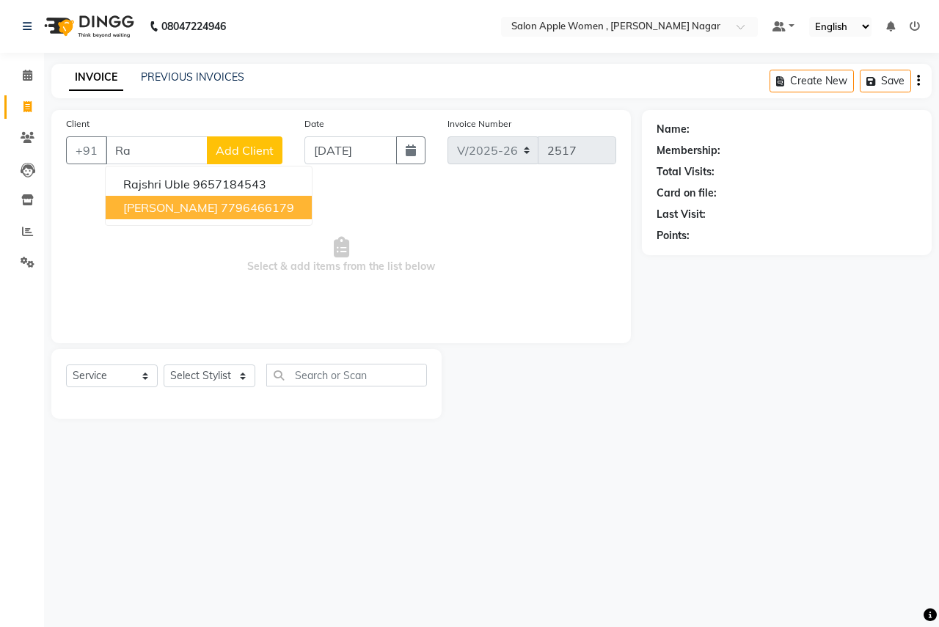
type input "R"
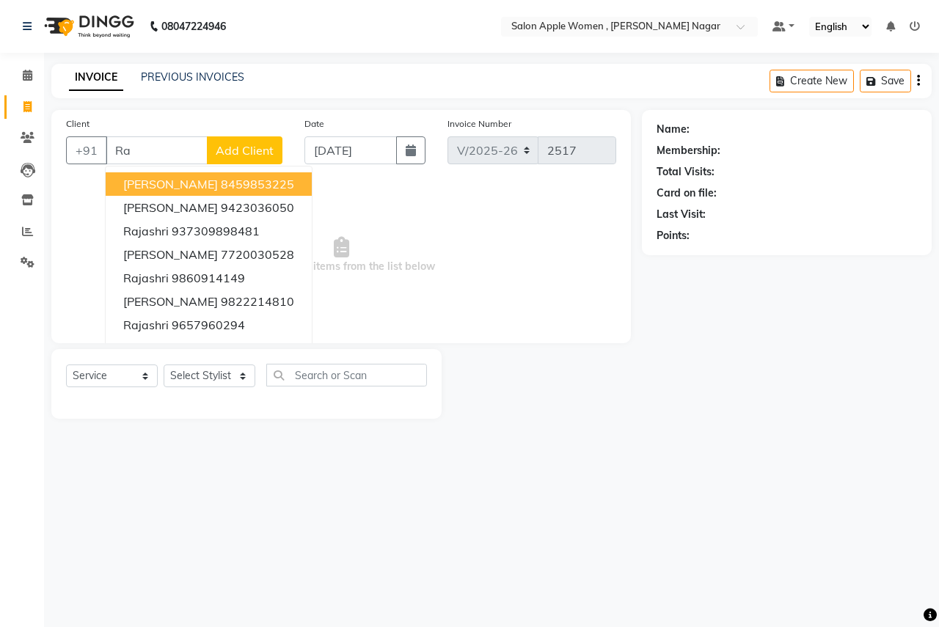
type input "R"
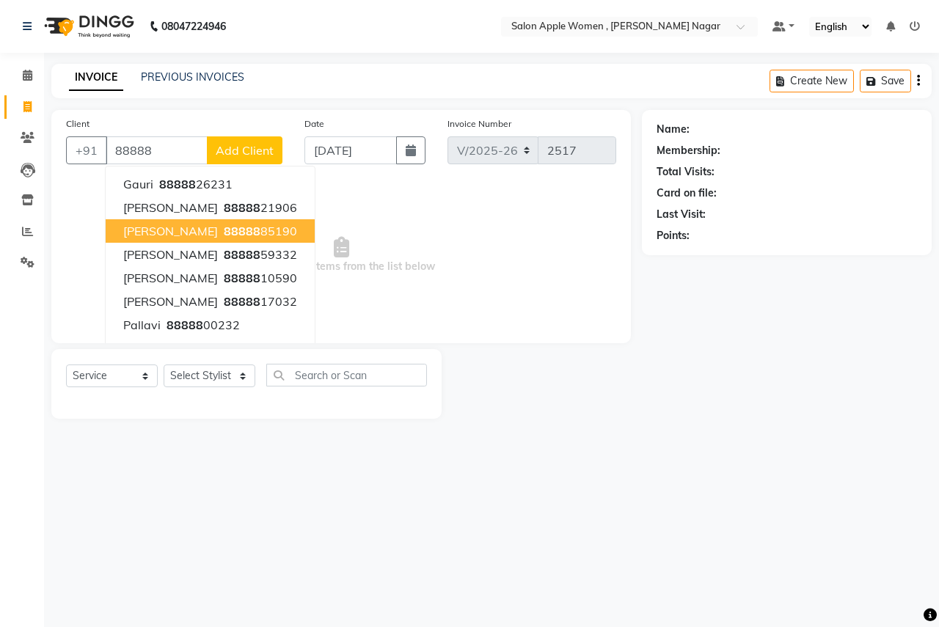
click at [174, 225] on span "[PERSON_NAME]" at bounding box center [170, 231] width 95 height 15
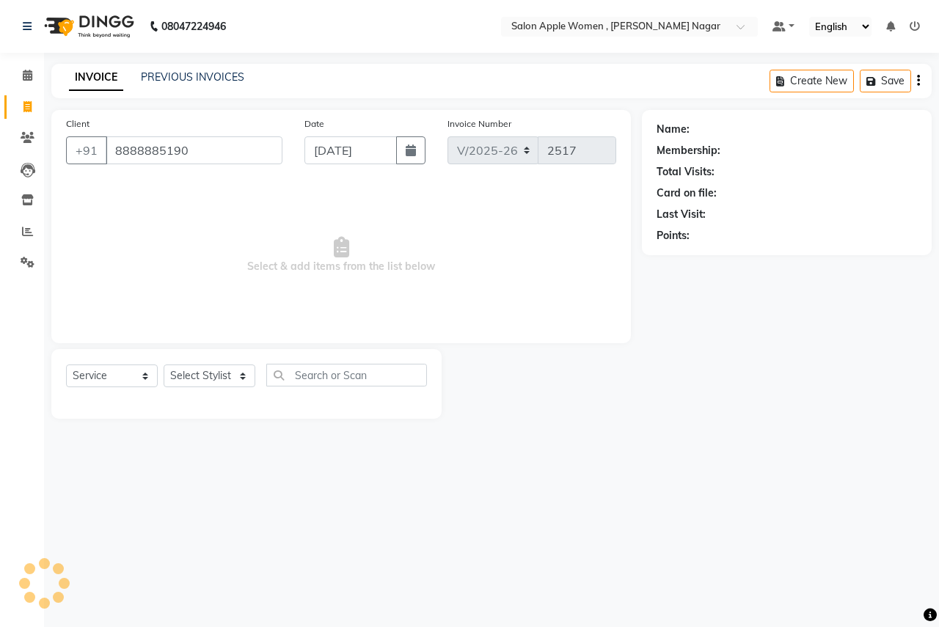
type input "8888885190"
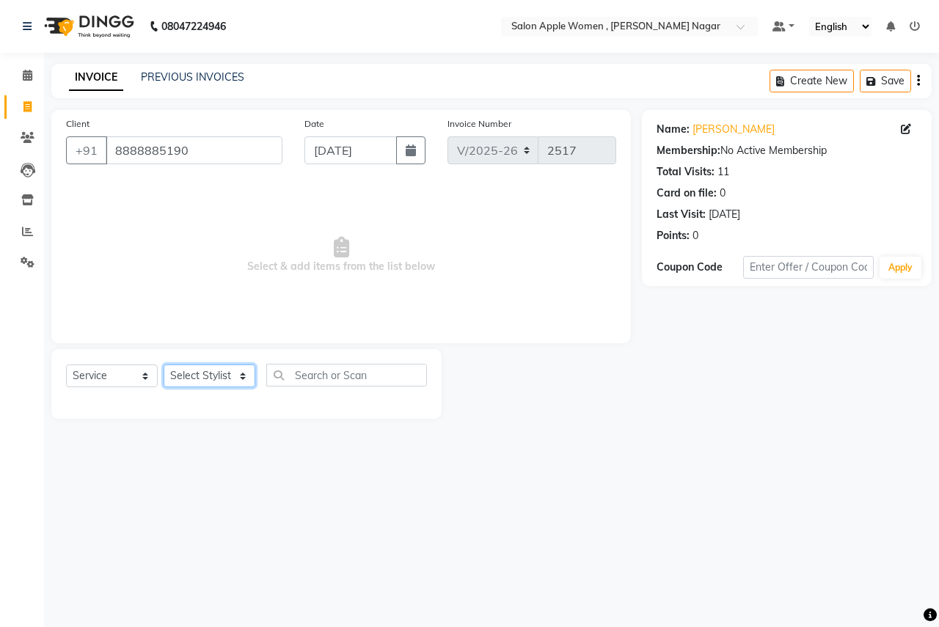
click at [228, 376] on select "Select Stylist [PERSON_NAME] [PERSON_NAME] [PERSON_NAME] [PERSON_NAME] Jyoti Ra…" at bounding box center [210, 376] width 92 height 23
select select "70309"
click at [164, 365] on select "Select Stylist [PERSON_NAME] [PERSON_NAME] [PERSON_NAME] [PERSON_NAME] Jyoti Ra…" at bounding box center [210, 376] width 92 height 23
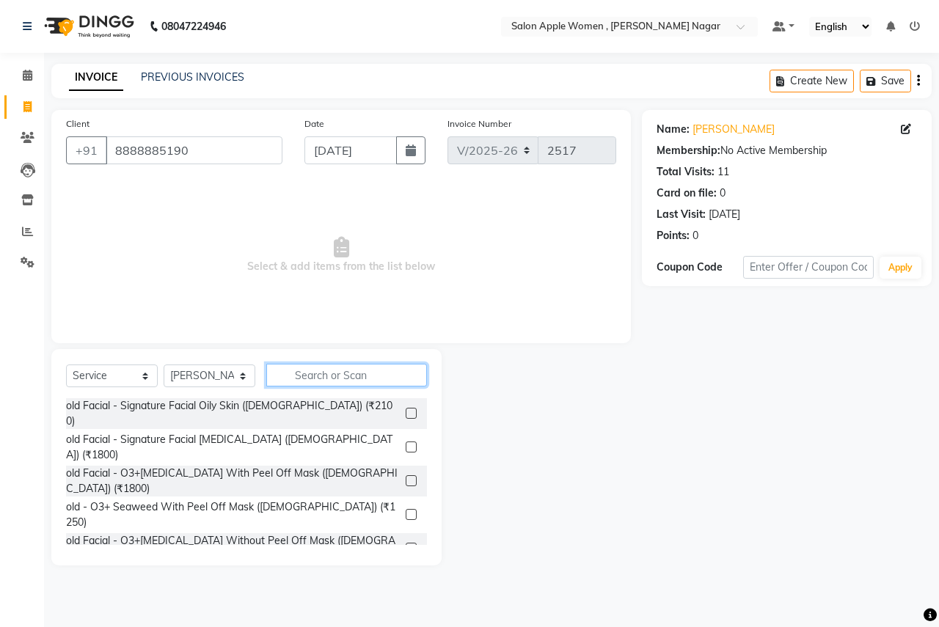
click at [363, 371] on input "text" at bounding box center [346, 375] width 161 height 23
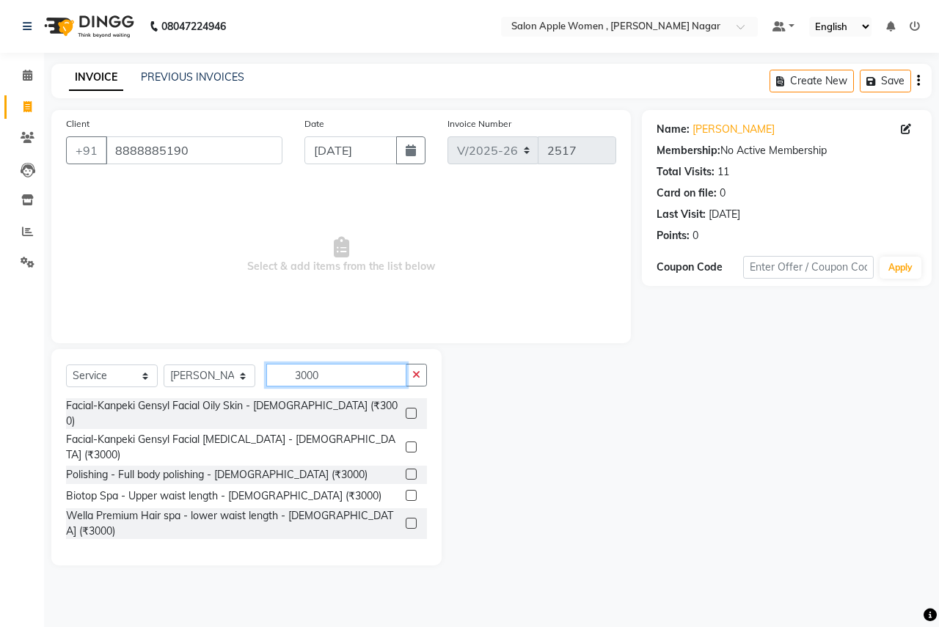
type input "3000"
click at [406, 490] on label at bounding box center [411, 495] width 11 height 11
click at [406, 492] on input "checkbox" at bounding box center [411, 497] width 10 height 10
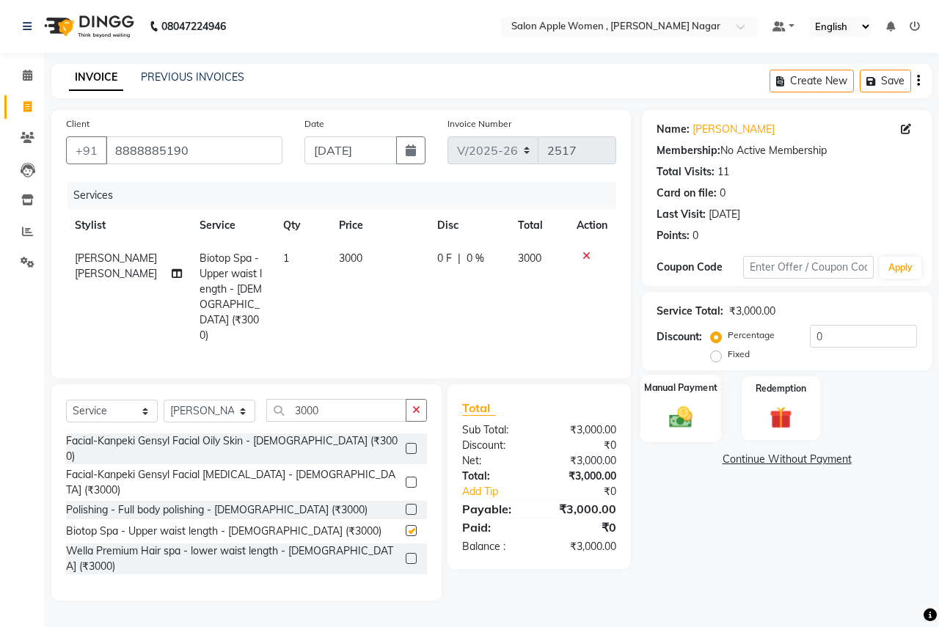
checkbox input "false"
click at [689, 418] on img at bounding box center [681, 417] width 38 height 27
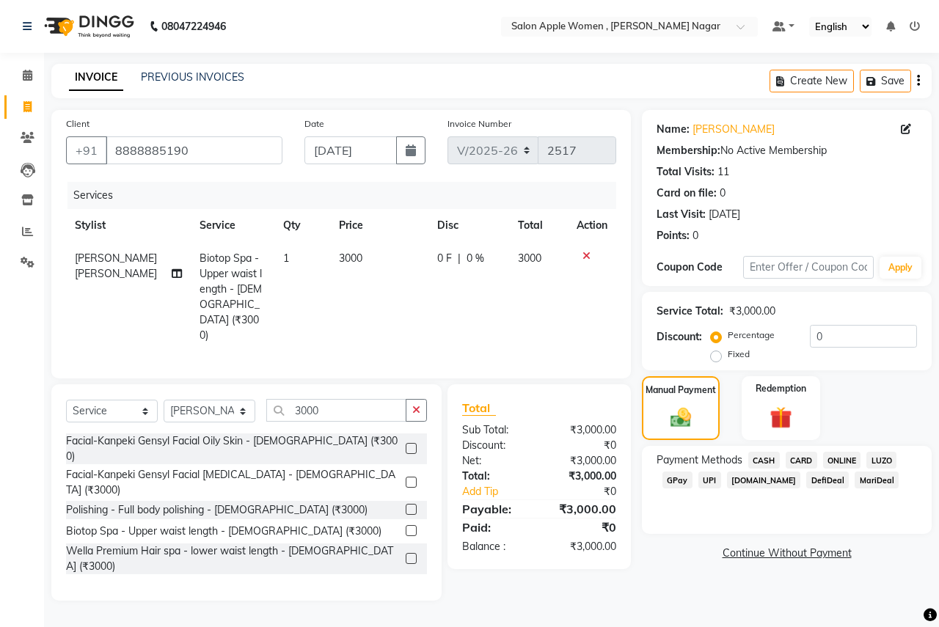
click at [772, 457] on span "CASH" at bounding box center [765, 460] width 32 height 17
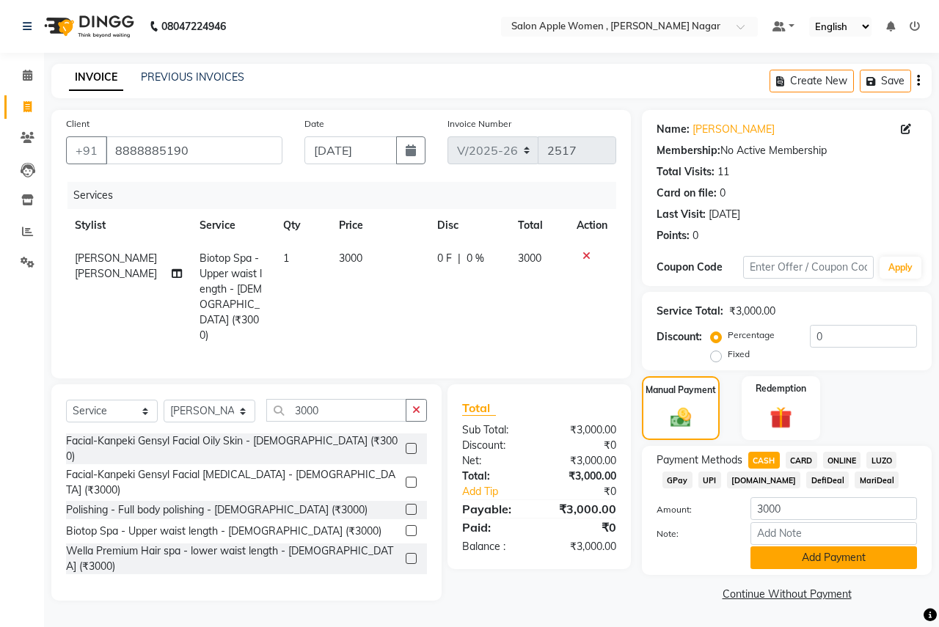
click at [790, 560] on button "Add Payment" at bounding box center [834, 558] width 167 height 23
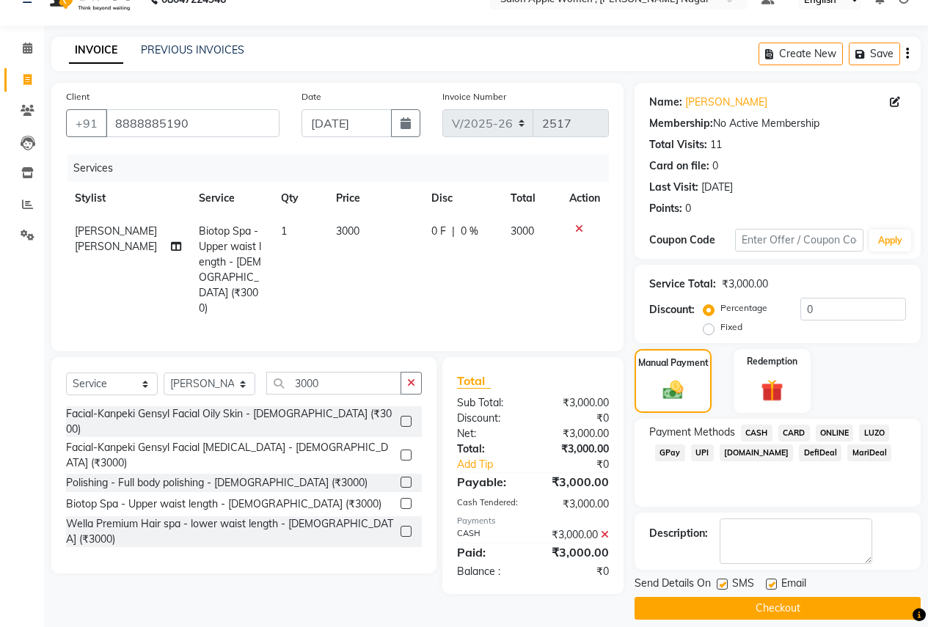
scroll to position [42, 0]
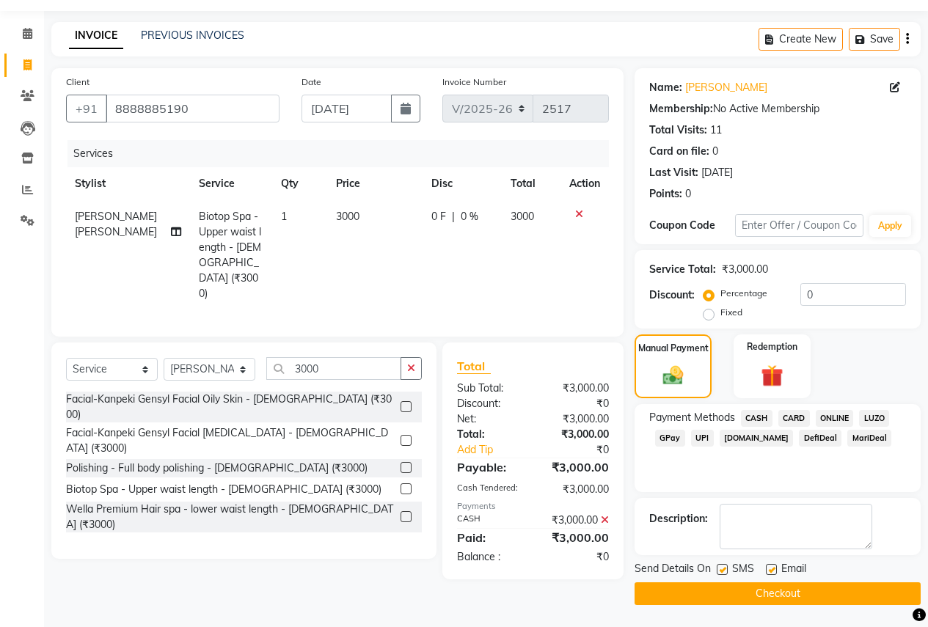
click at [778, 596] on button "Checkout" at bounding box center [778, 594] width 286 height 23
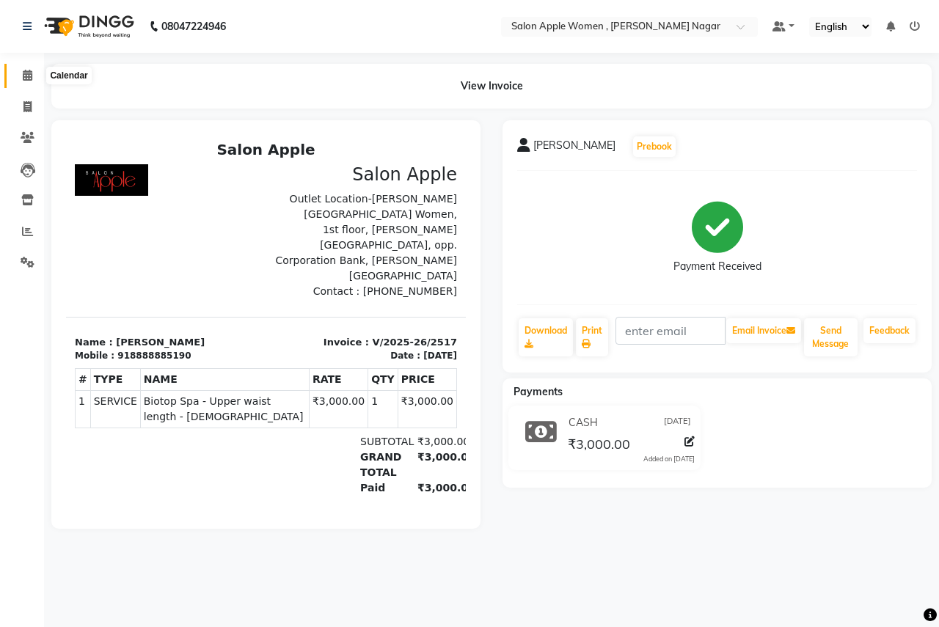
click at [23, 70] on icon at bounding box center [28, 75] width 10 height 11
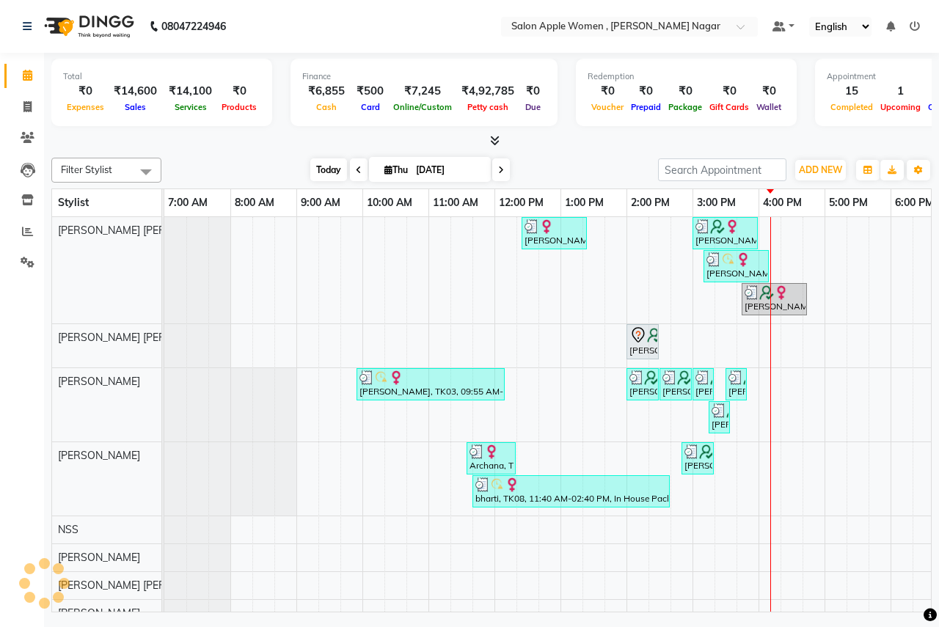
click at [321, 171] on span "Today" at bounding box center [328, 170] width 37 height 23
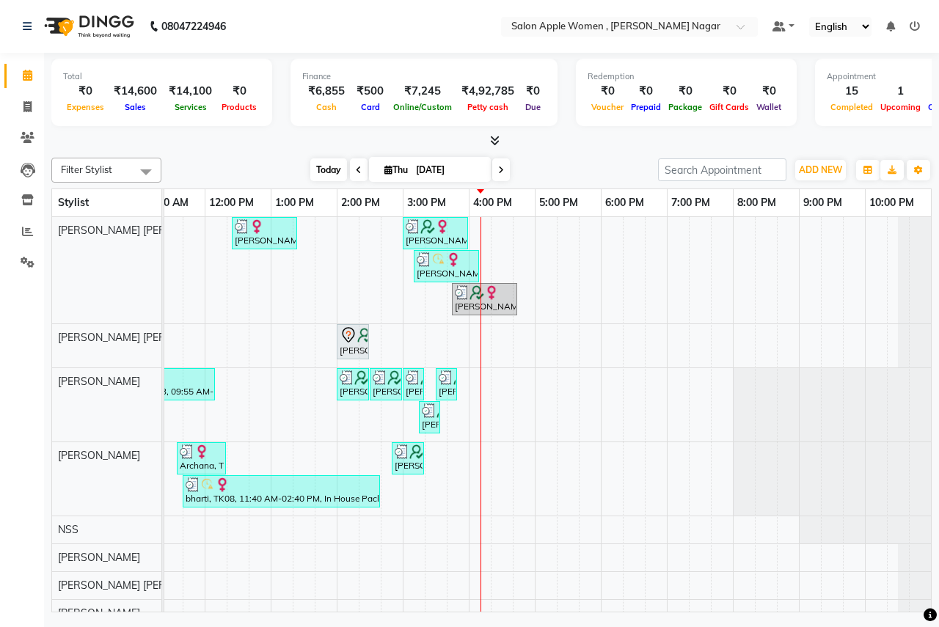
click at [327, 170] on span "Today" at bounding box center [328, 170] width 37 height 23
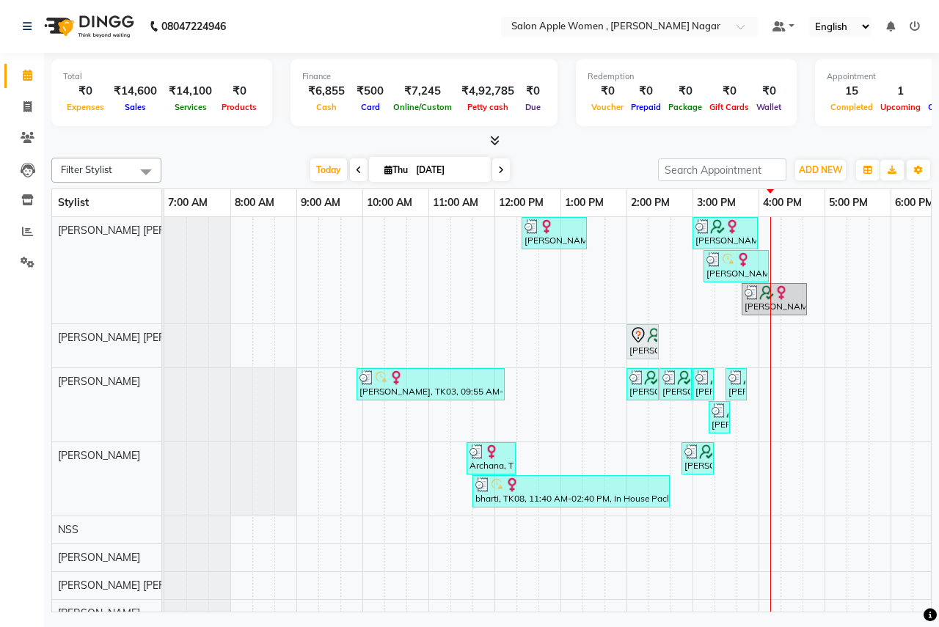
click at [504, 164] on span at bounding box center [501, 170] width 18 height 23
type input "[DATE]"
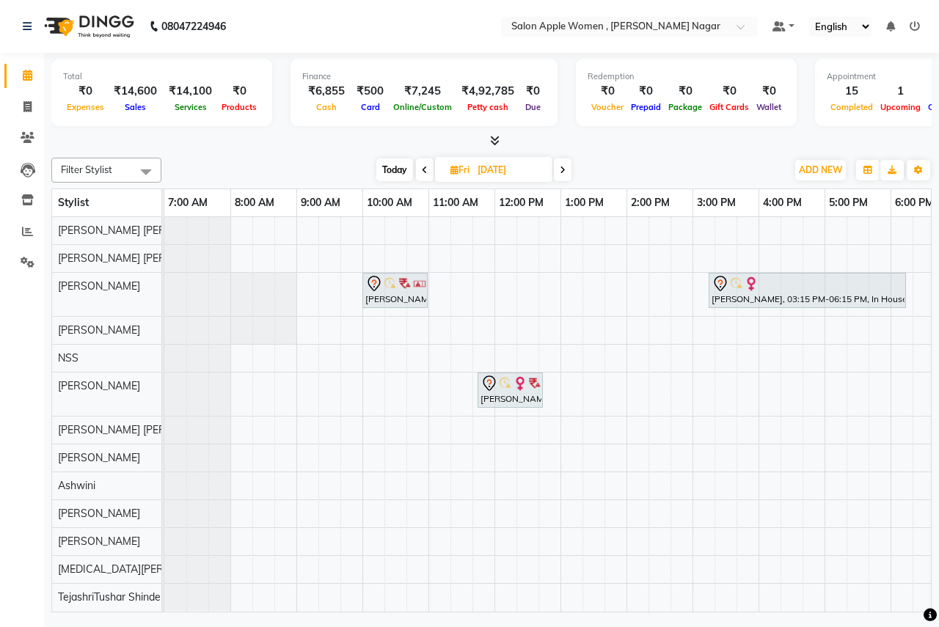
click at [368, 361] on div "[PERSON_NAME] Mam, 10:00 AM-11:00 AM, old Facial - Signature Facial Oily Skin (…" at bounding box center [692, 414] width 1057 height 395
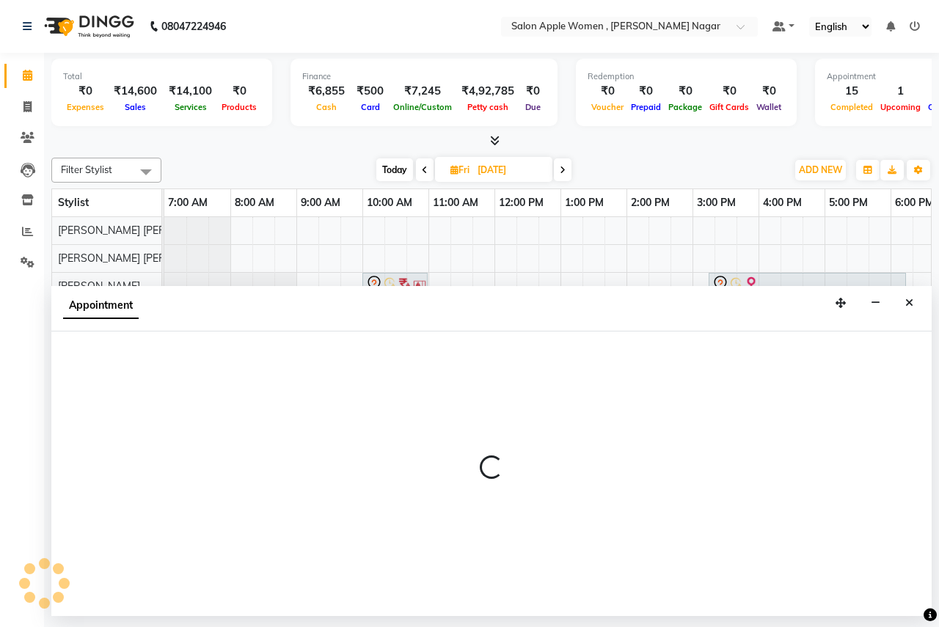
select select "7680"
select select "600"
select select "tentative"
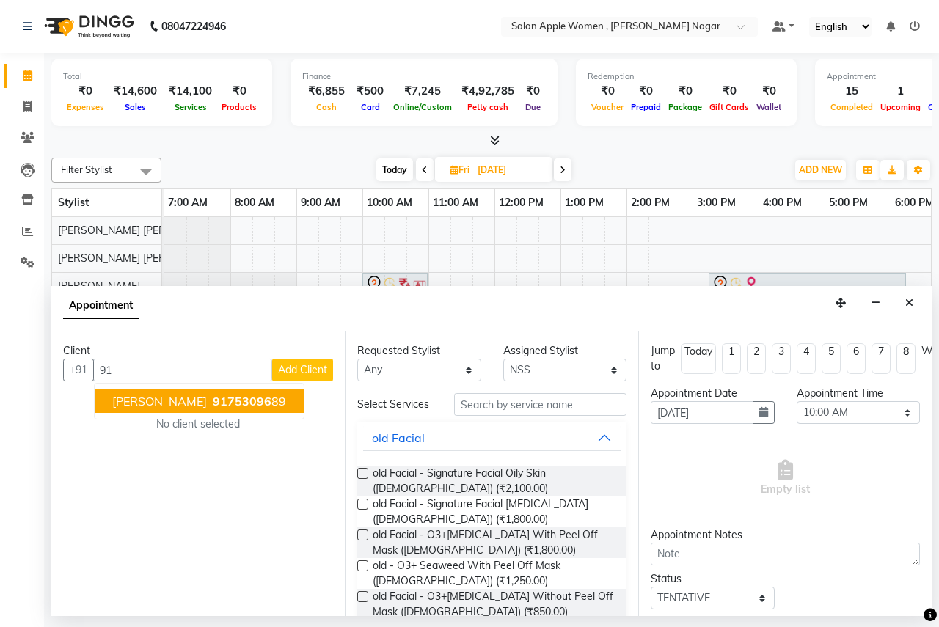
type input "9"
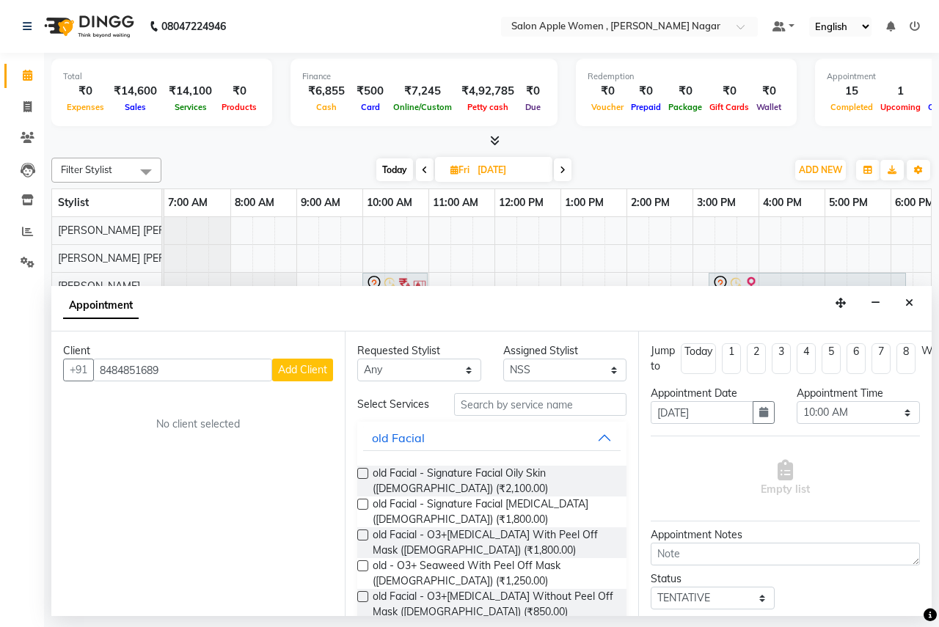
type input "8484851689"
click at [300, 361] on button "Add Client" at bounding box center [302, 370] width 61 height 23
select select "22"
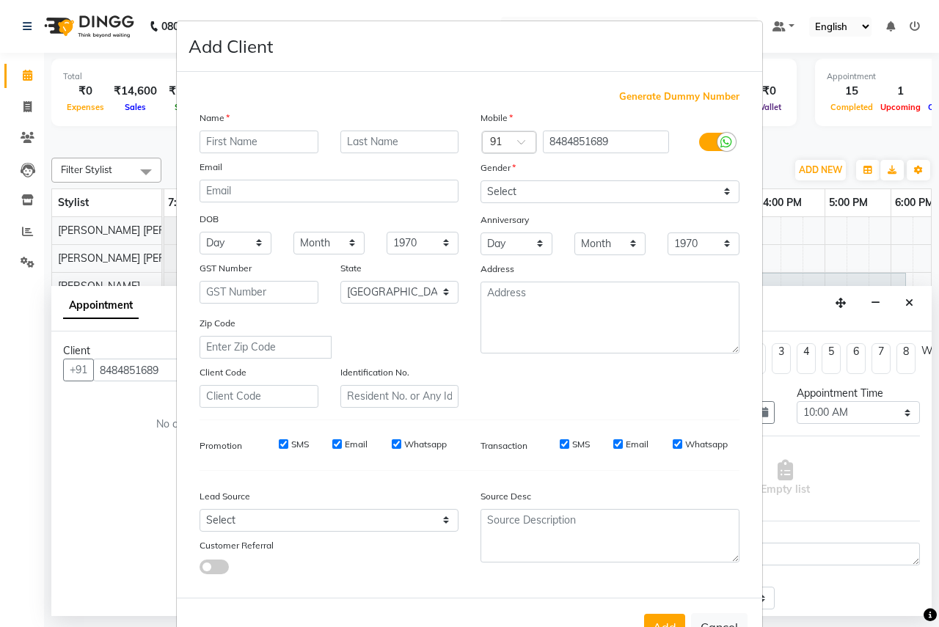
click at [256, 137] on input "text" at bounding box center [259, 142] width 119 height 23
type input "hydra"
click at [717, 197] on select "Select [DEMOGRAPHIC_DATA] [DEMOGRAPHIC_DATA] Other Prefer Not To Say" at bounding box center [610, 192] width 259 height 23
select select "[DEMOGRAPHIC_DATA]"
click at [481, 181] on select "Select [DEMOGRAPHIC_DATA] [DEMOGRAPHIC_DATA] Other Prefer Not To Say" at bounding box center [610, 192] width 259 height 23
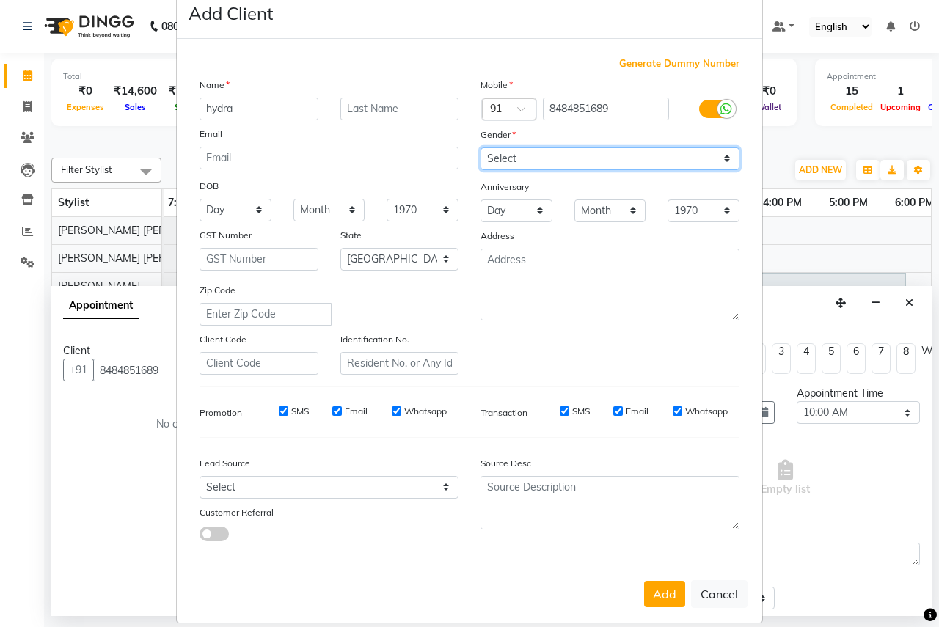
scroll to position [50, 0]
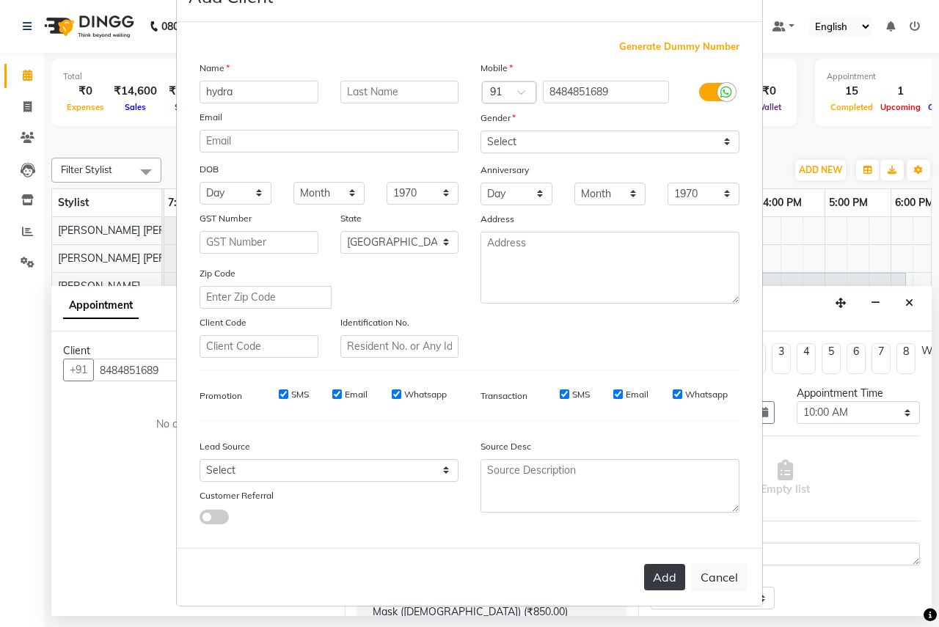
click at [660, 588] on button "Add" at bounding box center [664, 577] width 41 height 26
select select
select select "null"
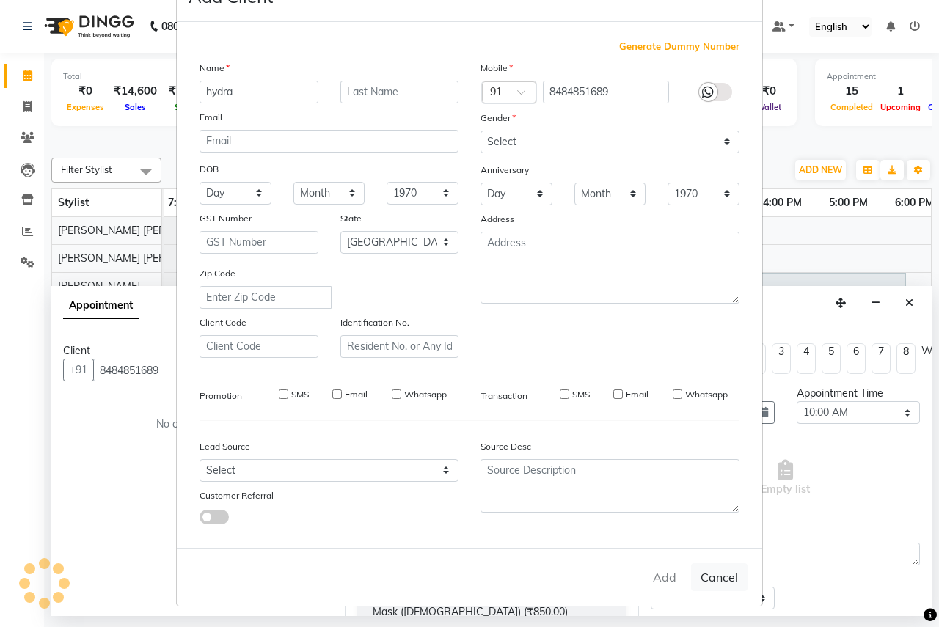
select select
checkbox input "false"
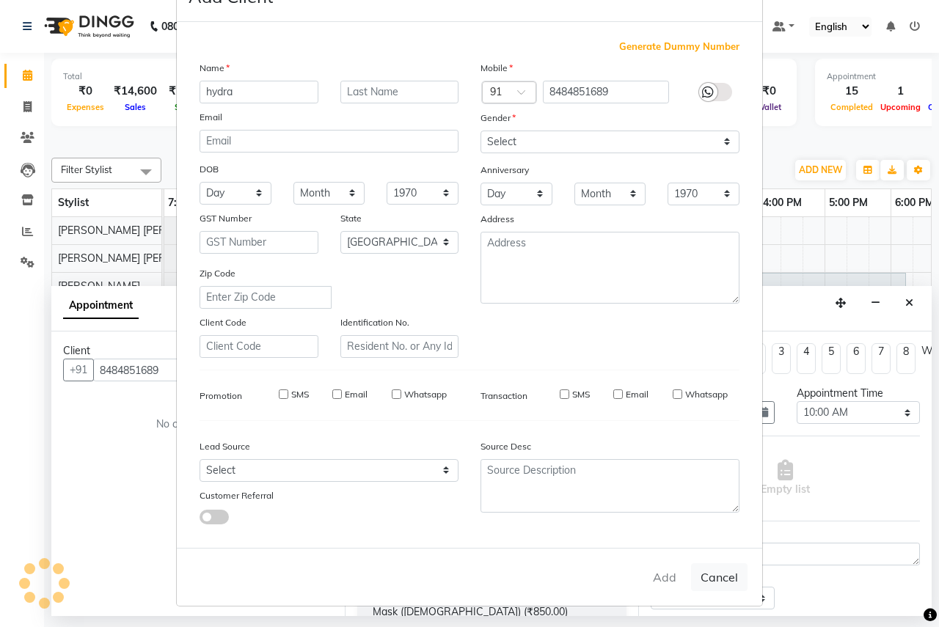
checkbox input "false"
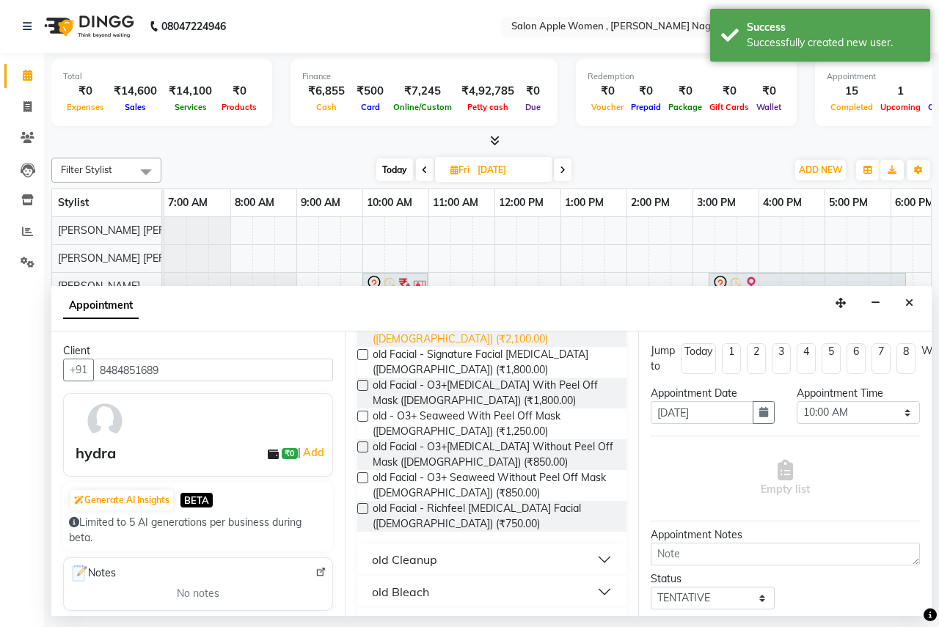
scroll to position [0, 0]
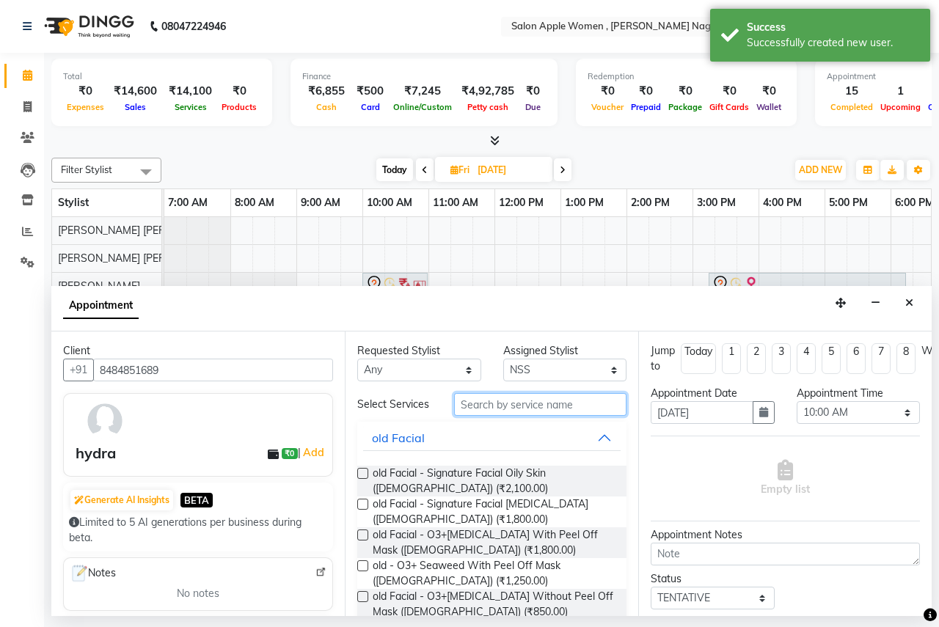
click at [519, 396] on input "text" at bounding box center [540, 404] width 172 height 23
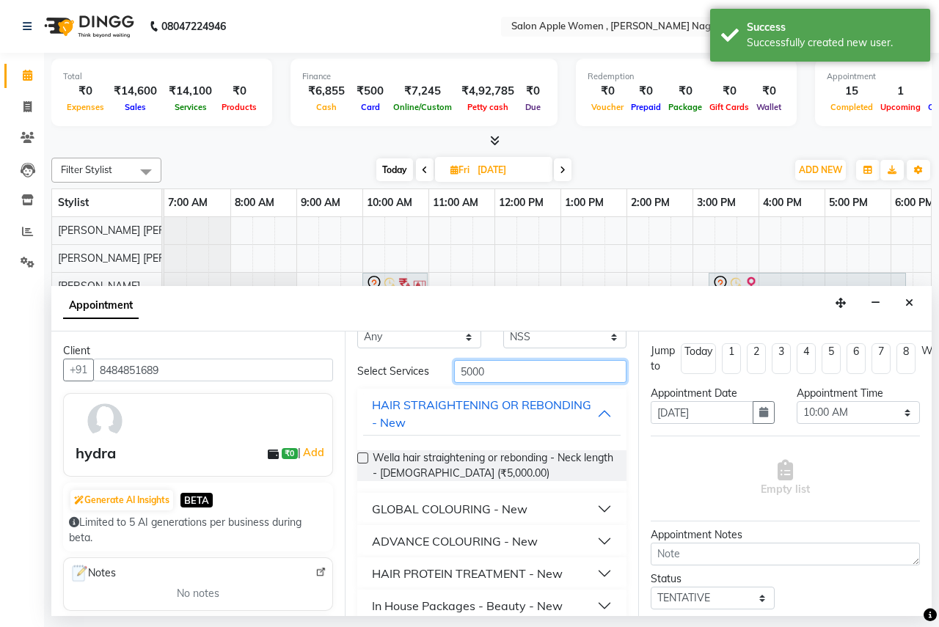
scroll to position [51, 0]
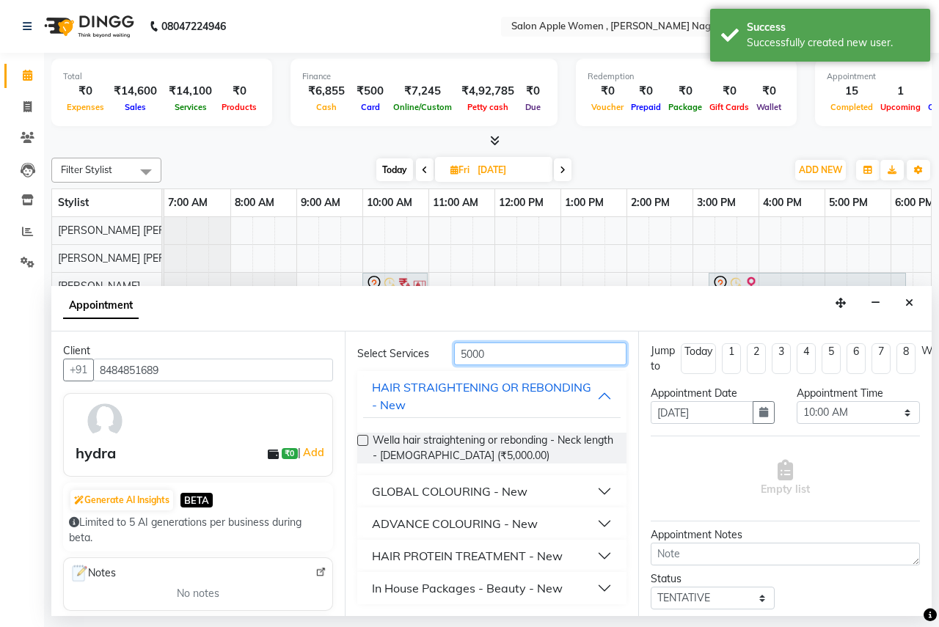
type input "5000"
click at [467, 592] on div "In House Packages - Beauty - New" at bounding box center [467, 589] width 191 height 18
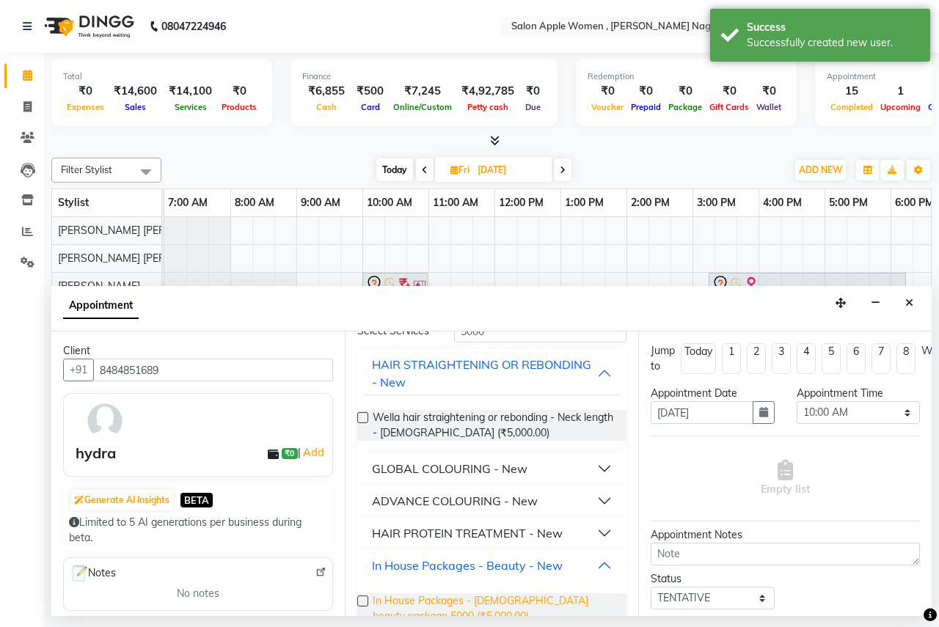
scroll to position [105, 0]
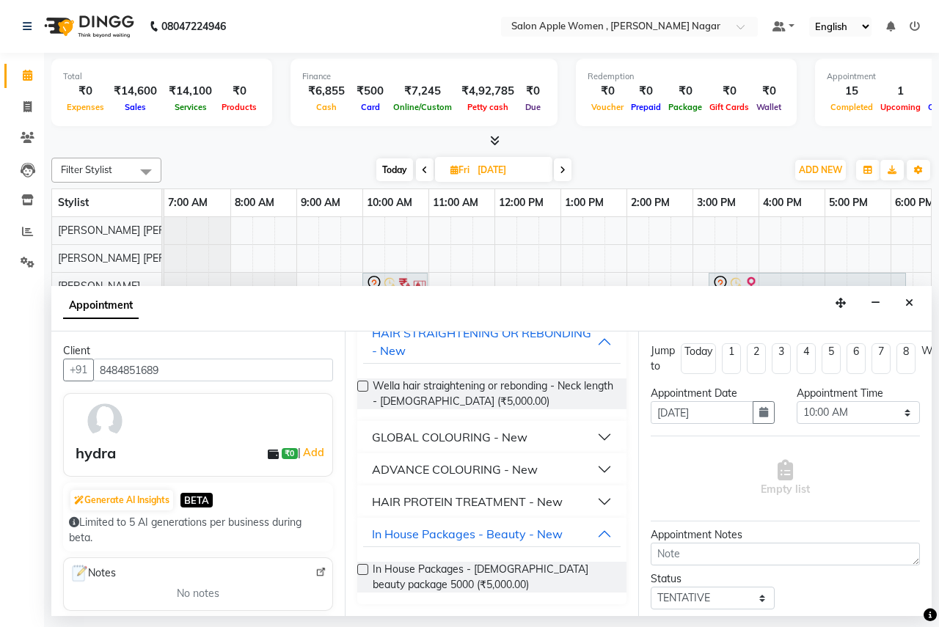
click at [359, 567] on label at bounding box center [362, 569] width 11 height 11
click at [359, 567] on input "checkbox" at bounding box center [362, 572] width 10 height 10
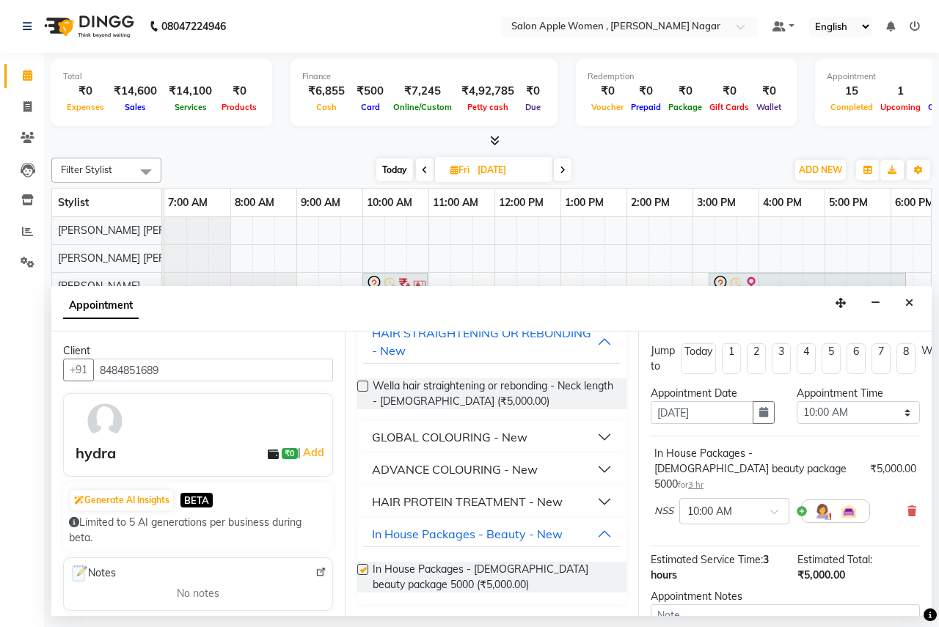
checkbox input "false"
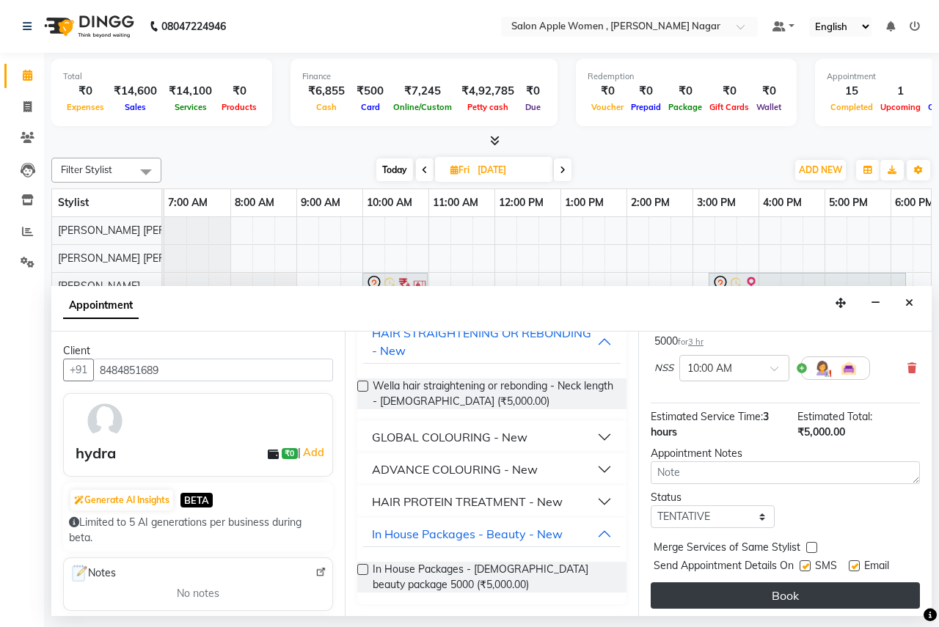
click at [730, 583] on button "Book" at bounding box center [785, 596] width 269 height 26
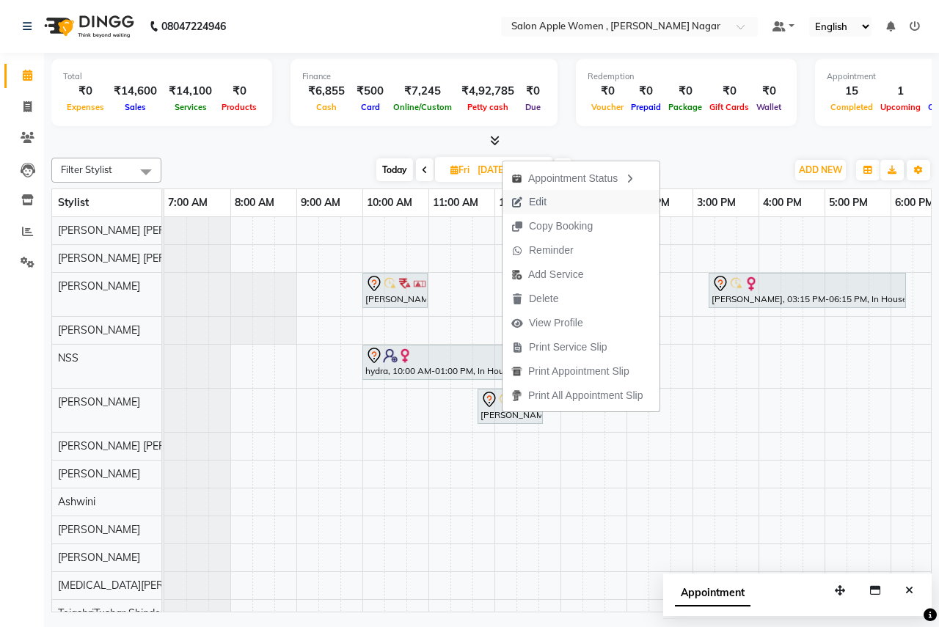
click at [545, 203] on span "Edit" at bounding box center [538, 201] width 18 height 15
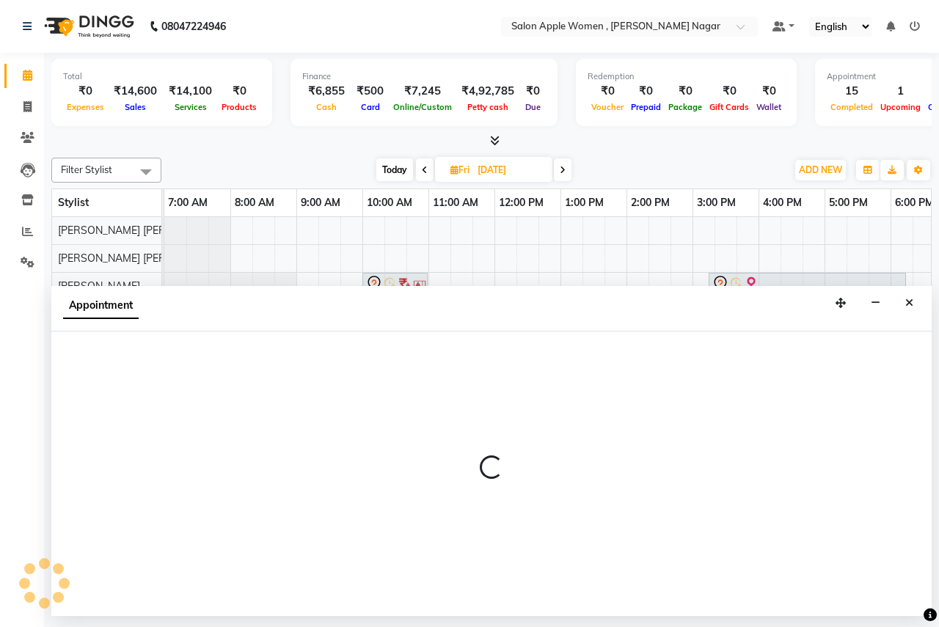
select select "tentative"
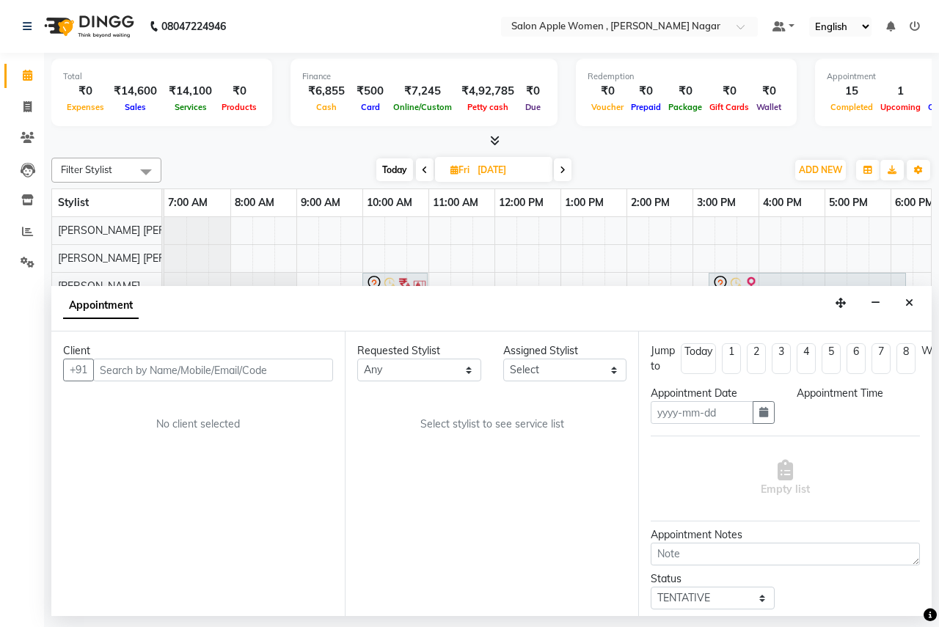
type input "[DATE]"
select select "705"
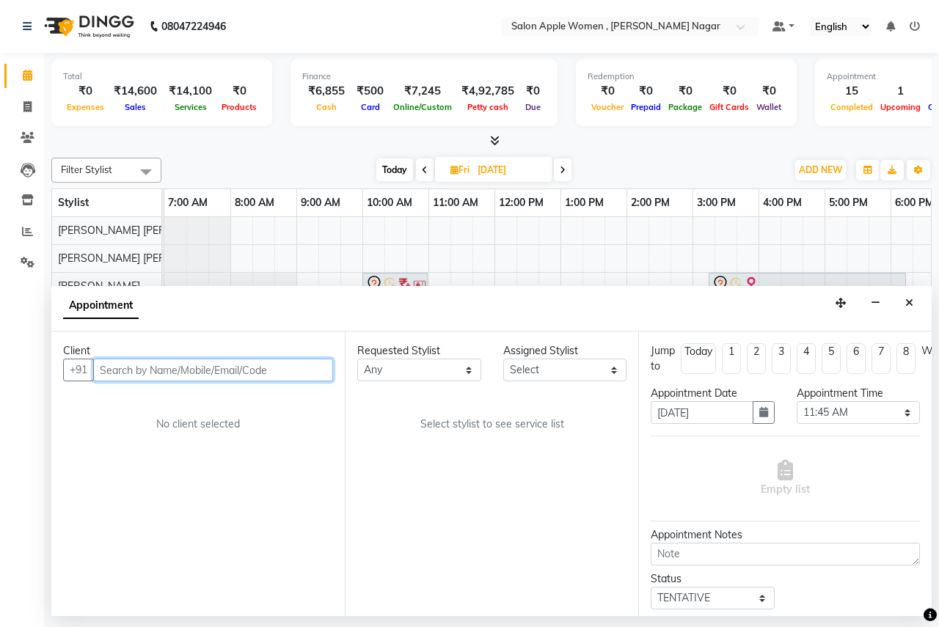
select select "12123"
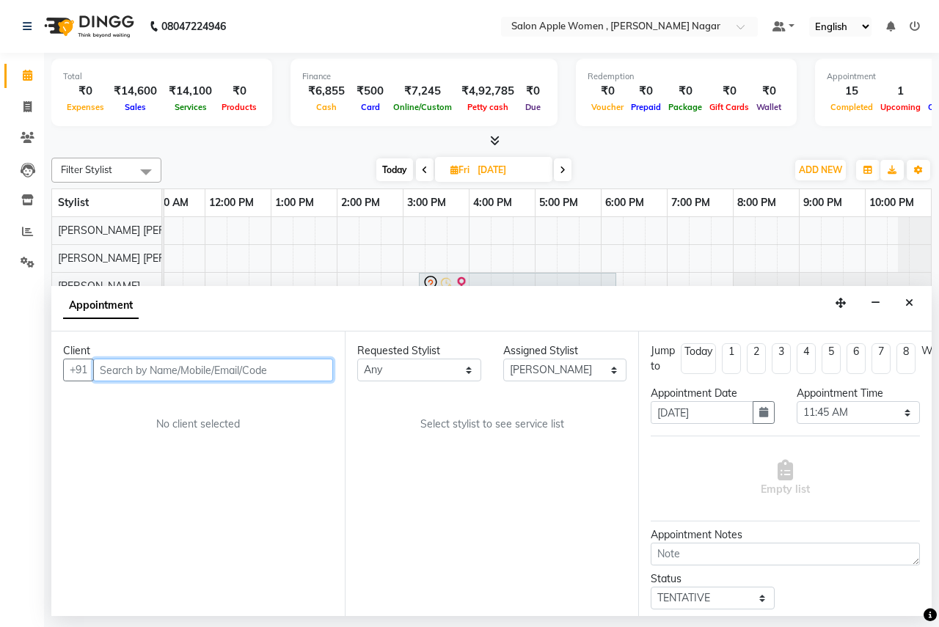
select select "696"
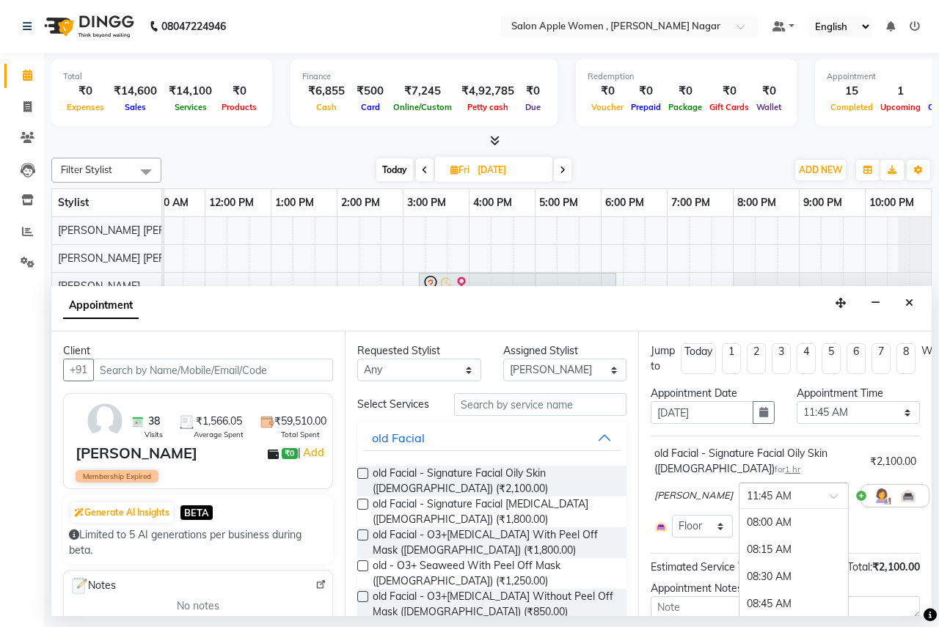
click at [830, 495] on span at bounding box center [839, 500] width 18 height 15
click at [763, 555] on div "10:00 AM" at bounding box center [794, 552] width 109 height 27
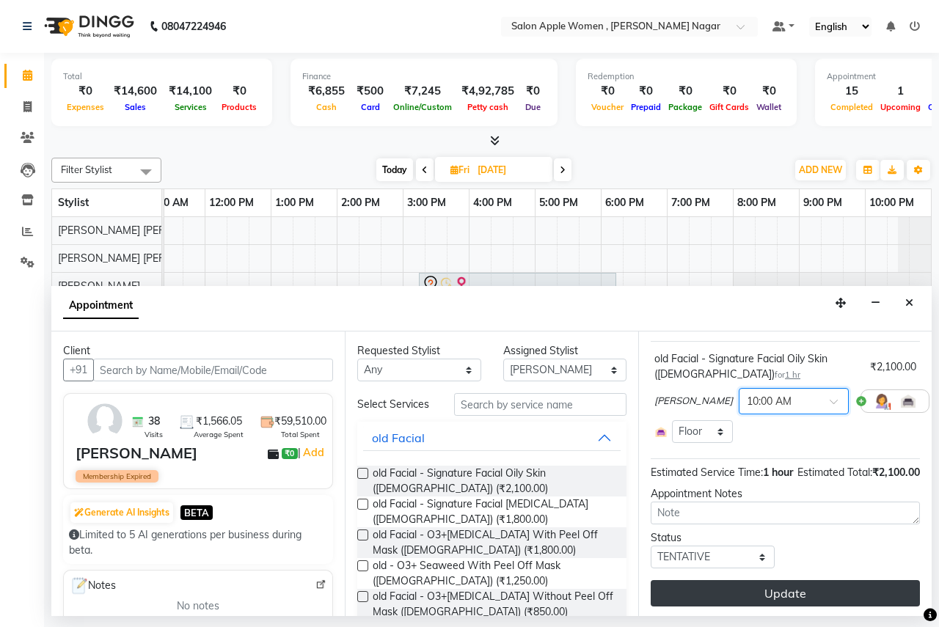
scroll to position [125, 0]
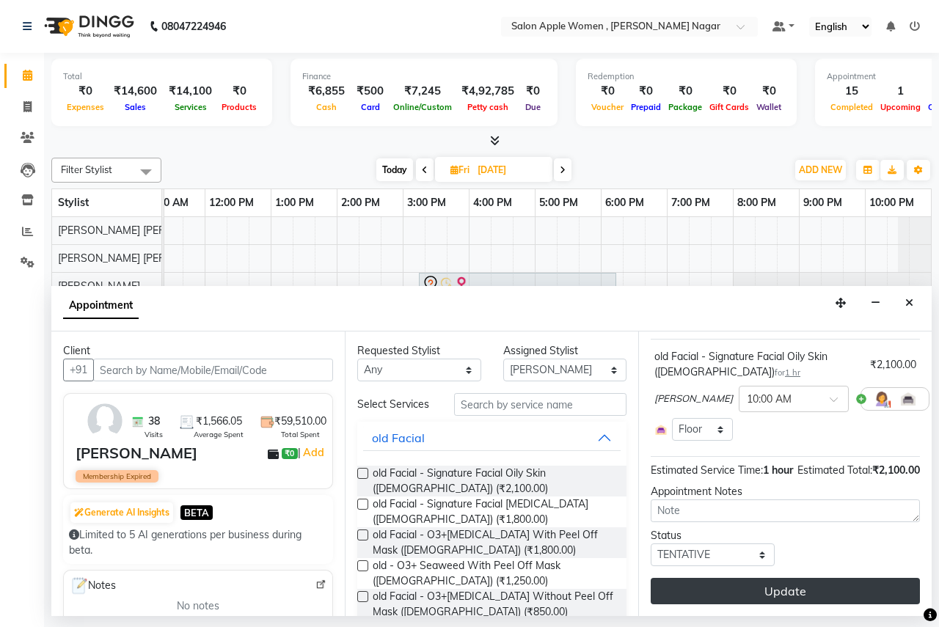
click at [766, 578] on button "Update" at bounding box center [785, 591] width 269 height 26
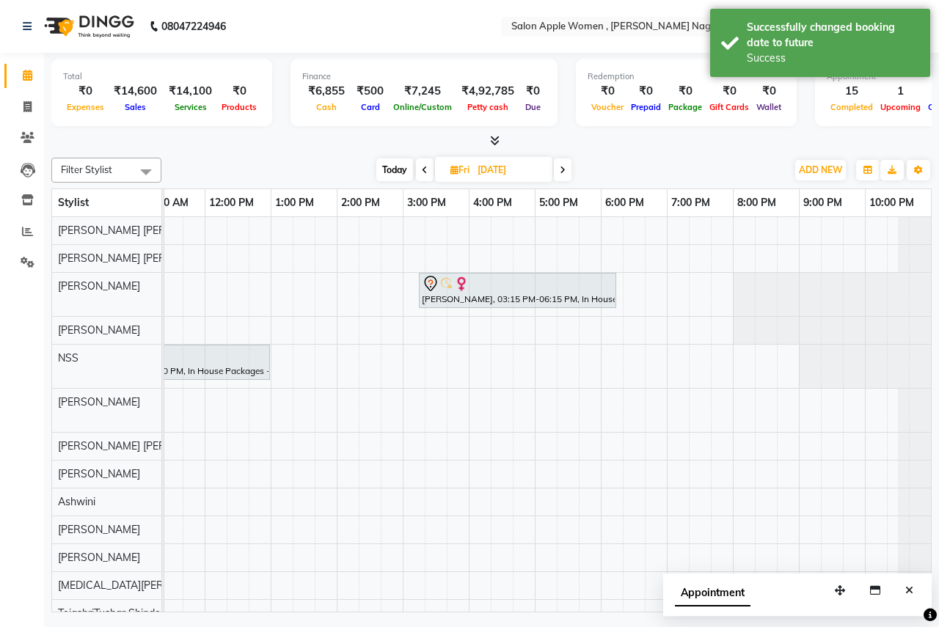
click at [390, 162] on span "Today" at bounding box center [394, 170] width 37 height 23
type input "[DATE]"
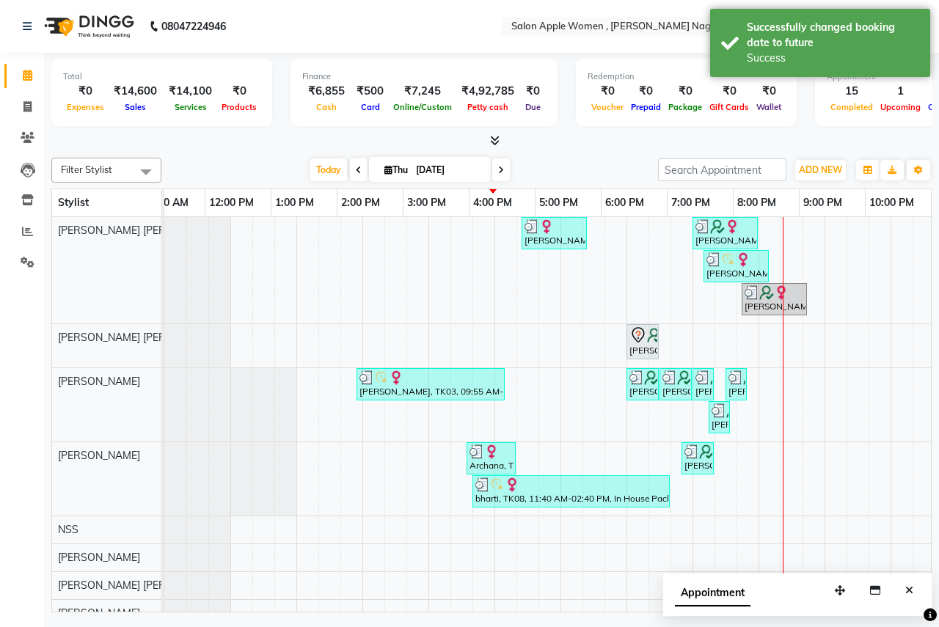
scroll to position [0, 0]
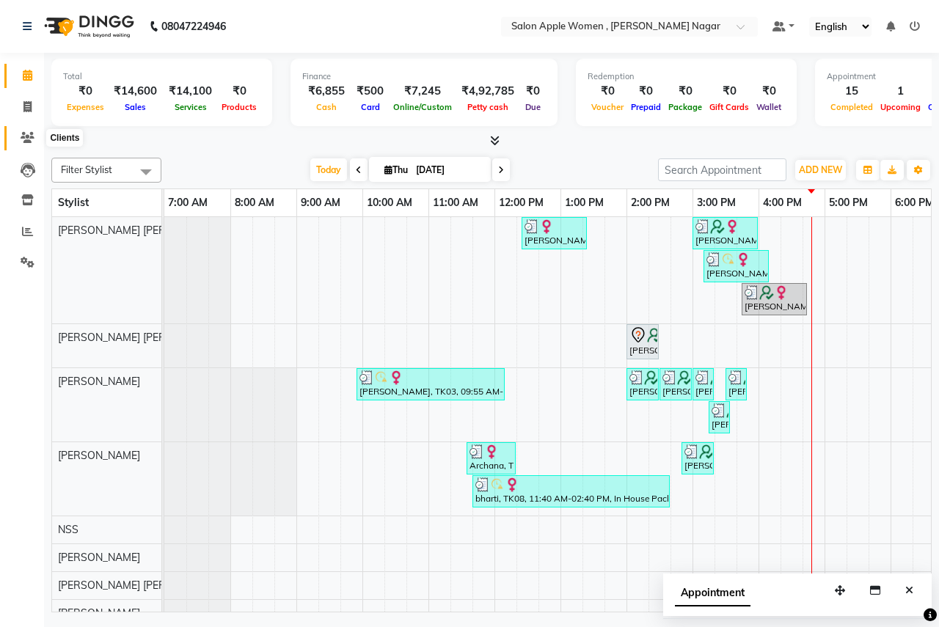
drag, startPoint x: 25, startPoint y: 137, endPoint x: 70, endPoint y: 142, distance: 45.0
click at [25, 137] on icon at bounding box center [28, 137] width 14 height 11
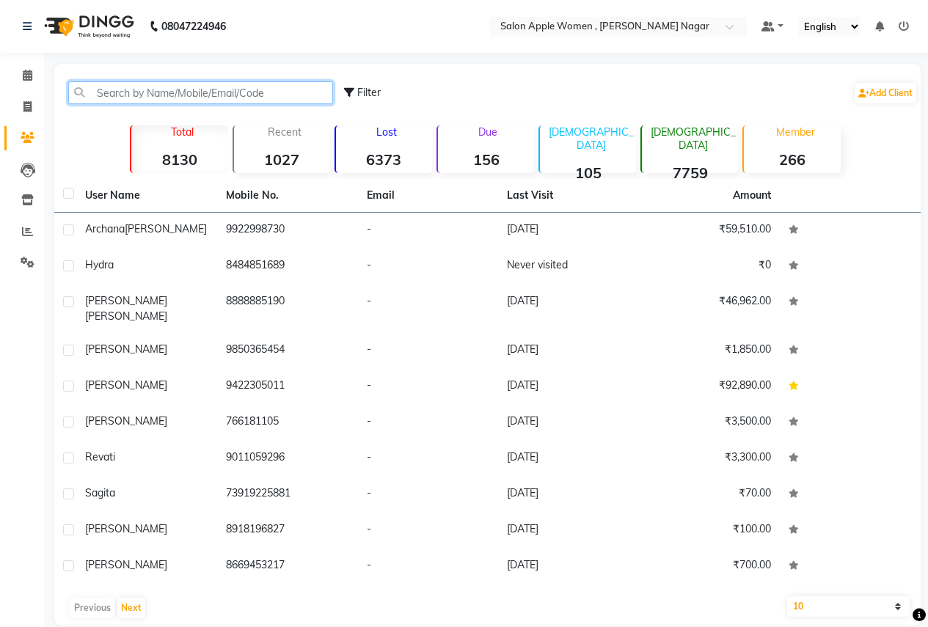
click at [137, 95] on input "text" at bounding box center [200, 92] width 265 height 23
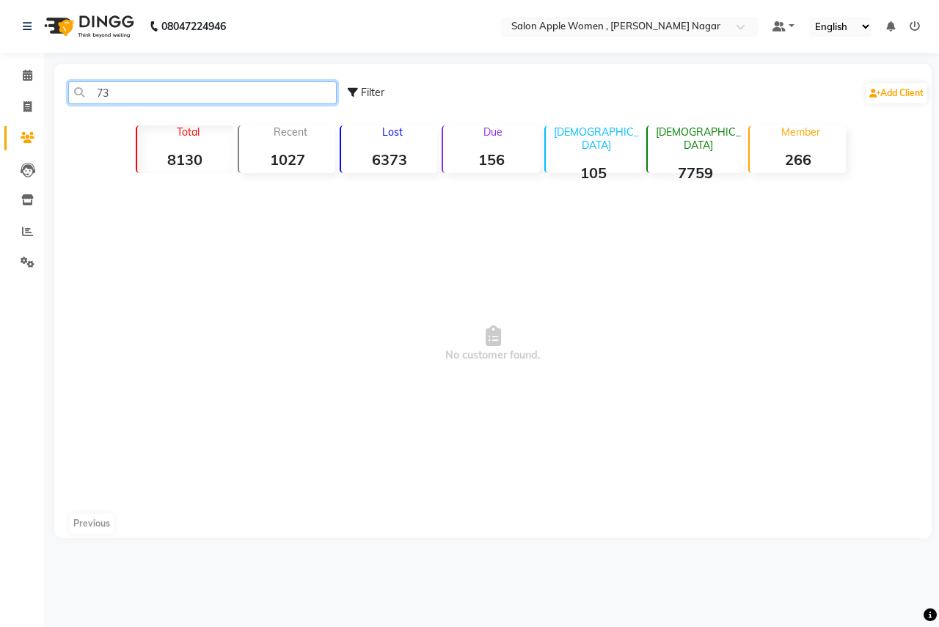
type input "7"
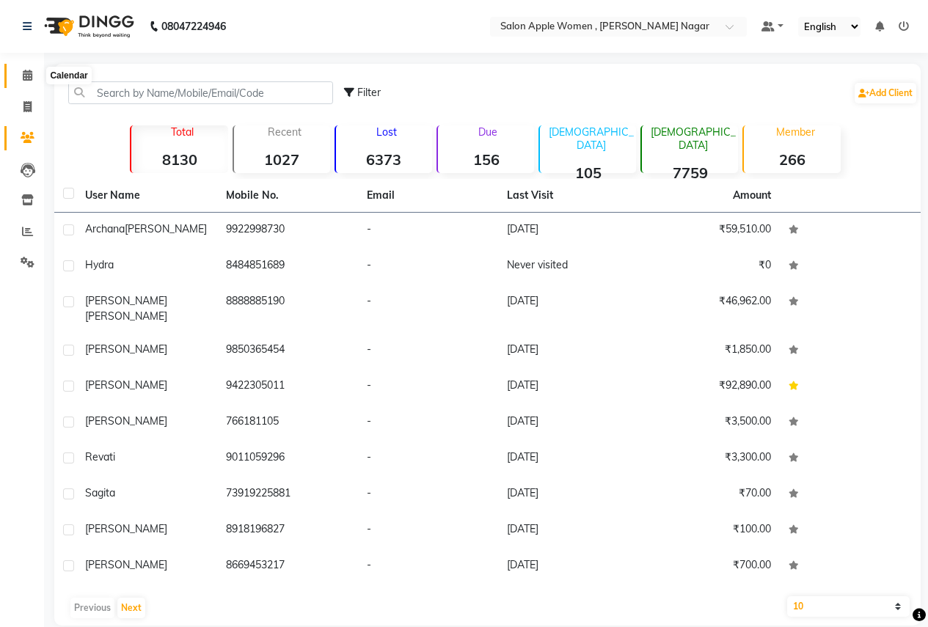
click at [26, 76] on icon at bounding box center [28, 75] width 10 height 11
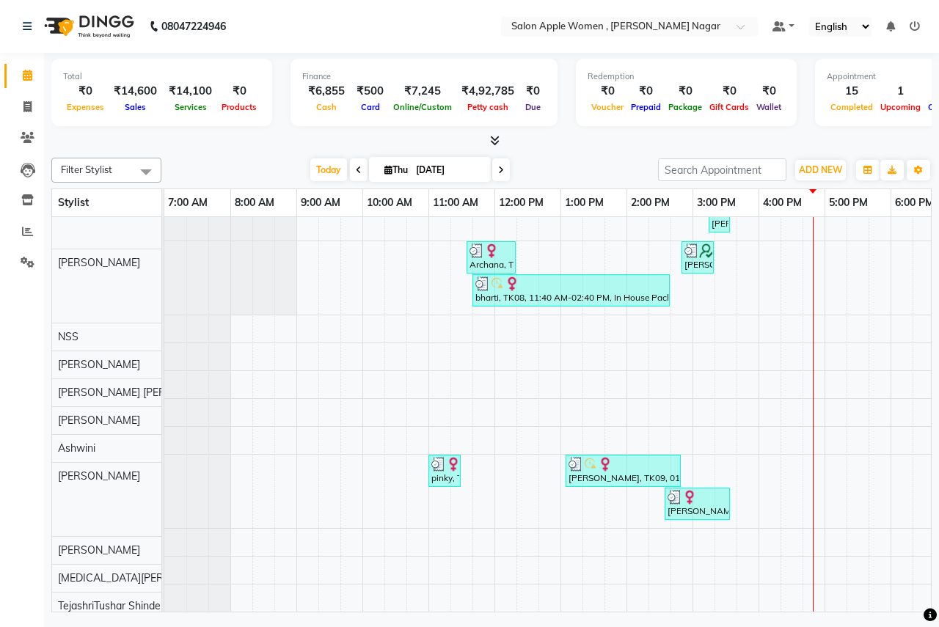
scroll to position [212, 0]
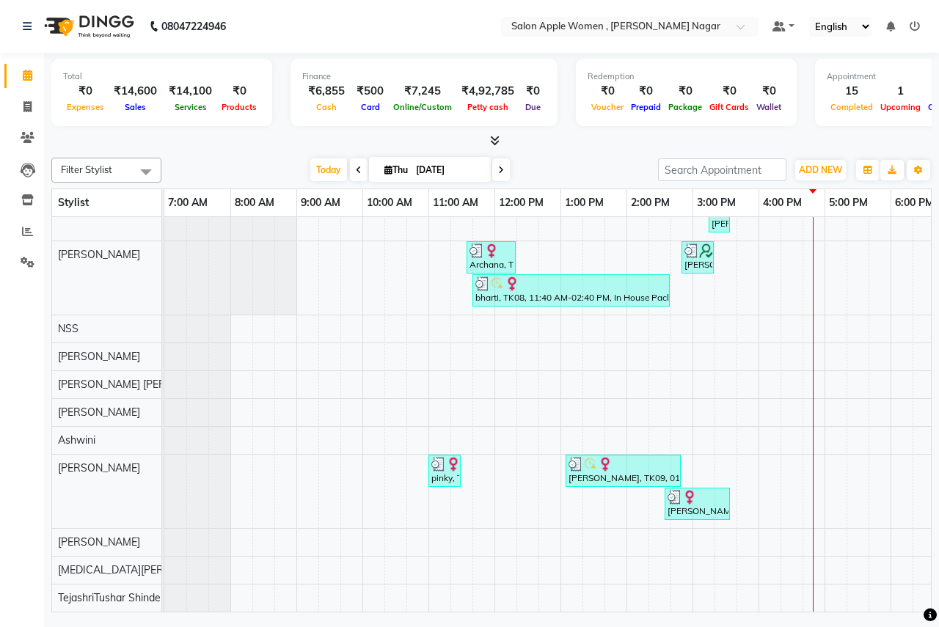
click at [819, 456] on div "[PERSON_NAME], TK06, 12:25 PM-01:25 PM, Hair Cut - [DEMOGRAPHIC_DATA] (₹500) [P…" at bounding box center [692, 314] width 1057 height 596
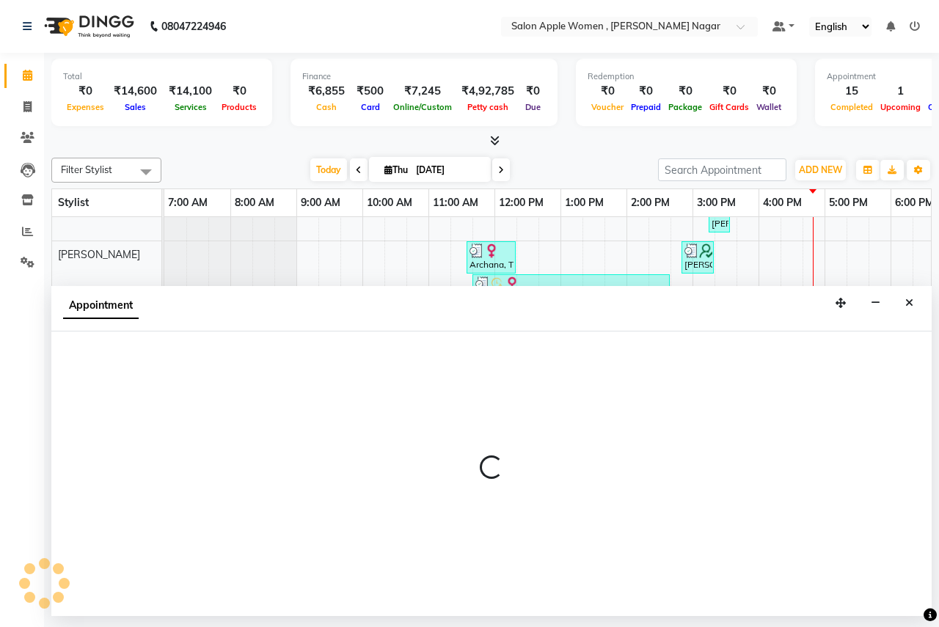
select select "57561"
select select "1005"
select select "tentative"
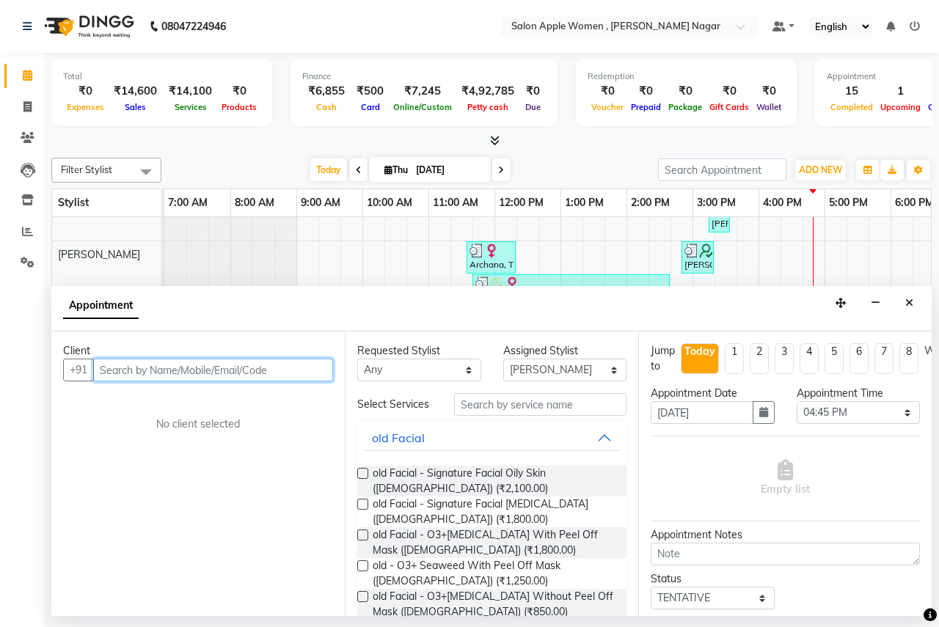
click at [153, 378] on input "text" at bounding box center [213, 370] width 240 height 23
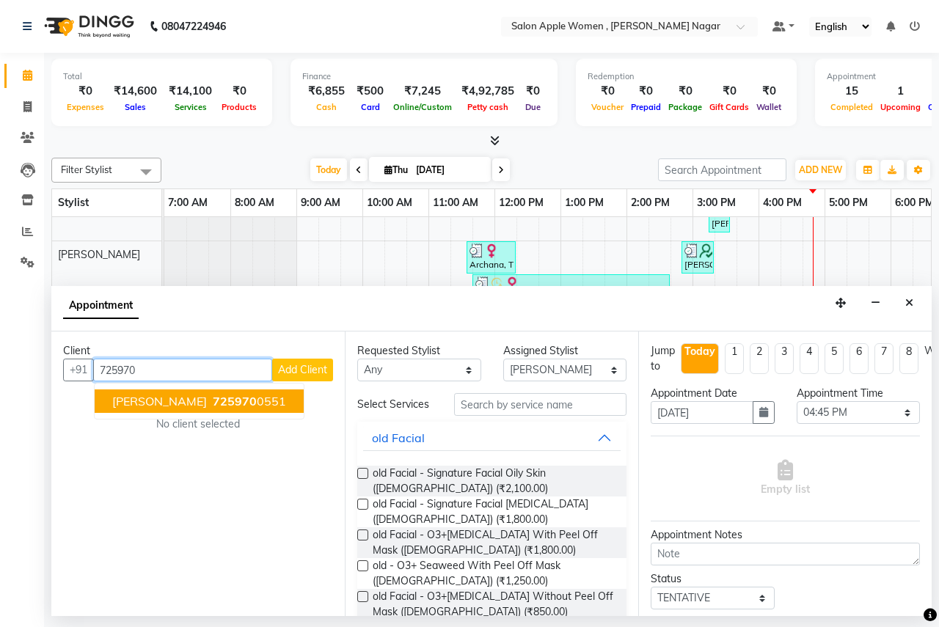
click at [230, 393] on button "[PERSON_NAME] 725970 0551" at bounding box center [199, 401] width 209 height 23
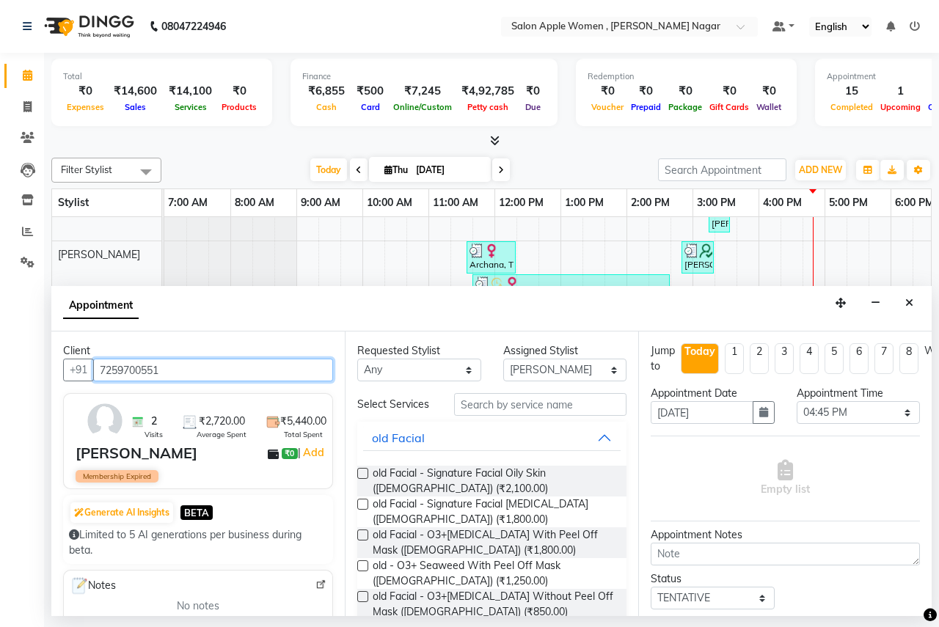
type input "7259700551"
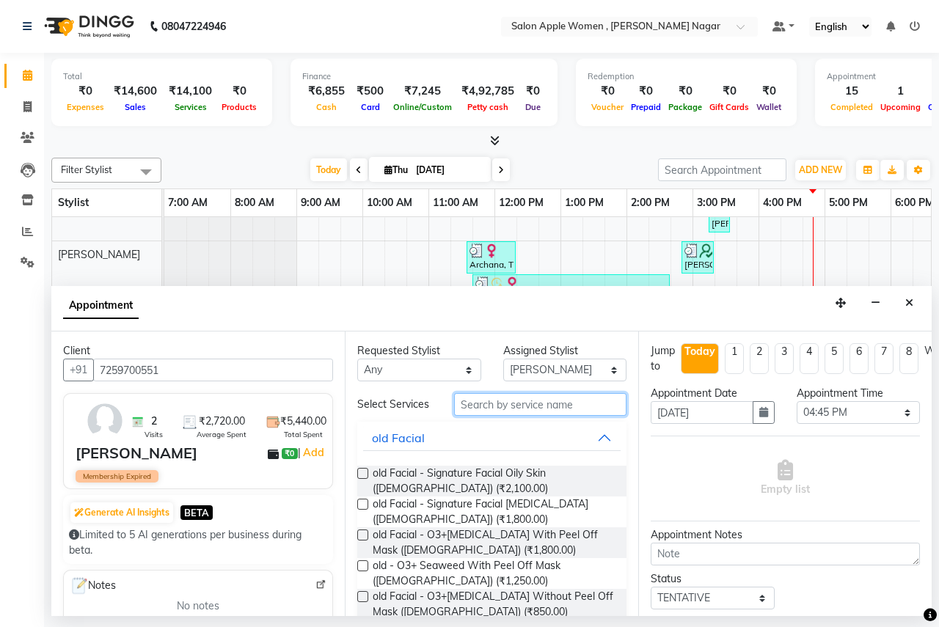
click at [492, 399] on input "text" at bounding box center [540, 404] width 172 height 23
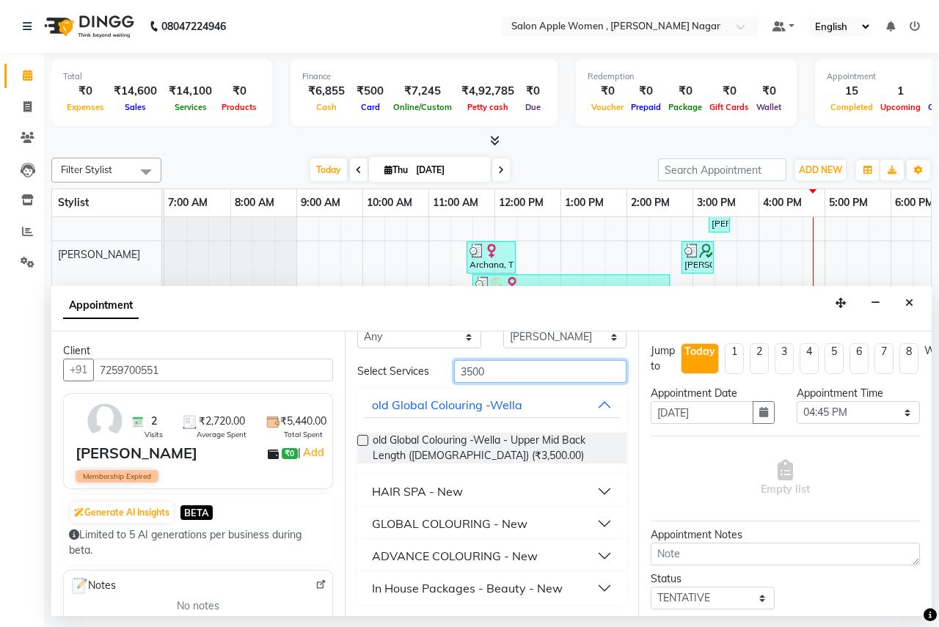
type input "3500"
click at [525, 587] on div "In House Packages - Beauty - New" at bounding box center [467, 589] width 191 height 18
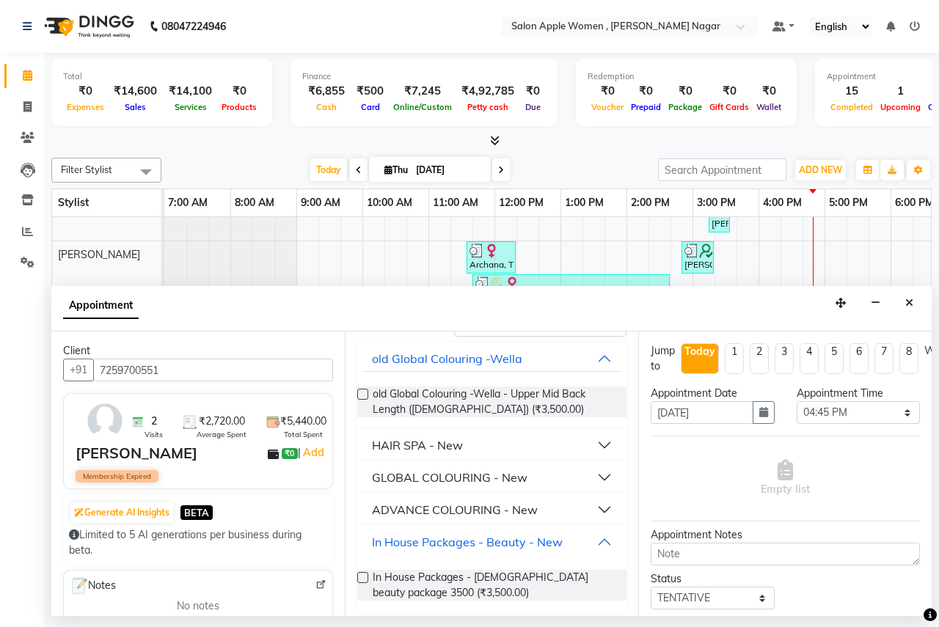
scroll to position [80, 0]
click at [365, 579] on label at bounding box center [362, 577] width 11 height 11
click at [365, 579] on input "checkbox" at bounding box center [362, 579] width 10 height 10
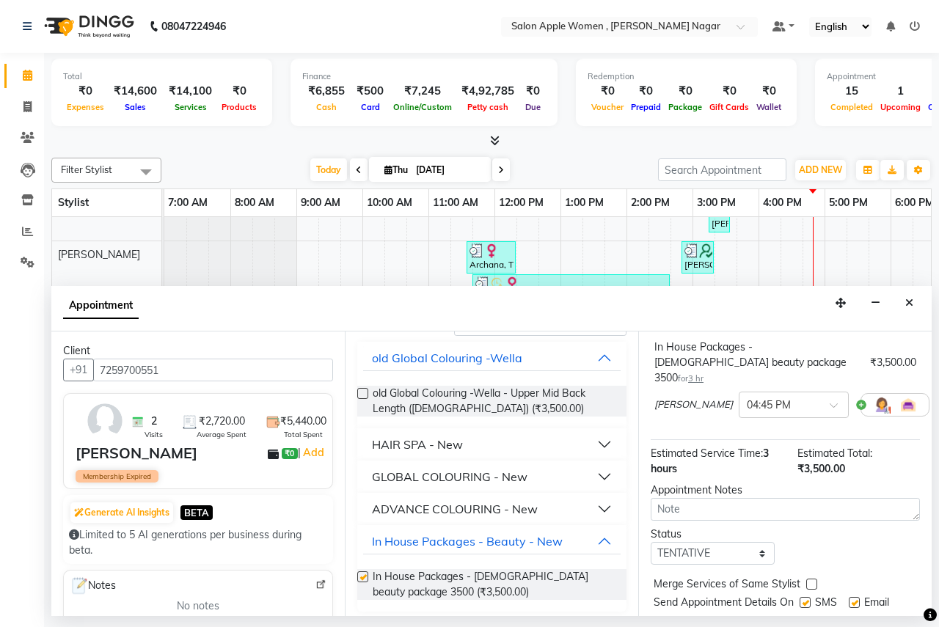
checkbox input "false"
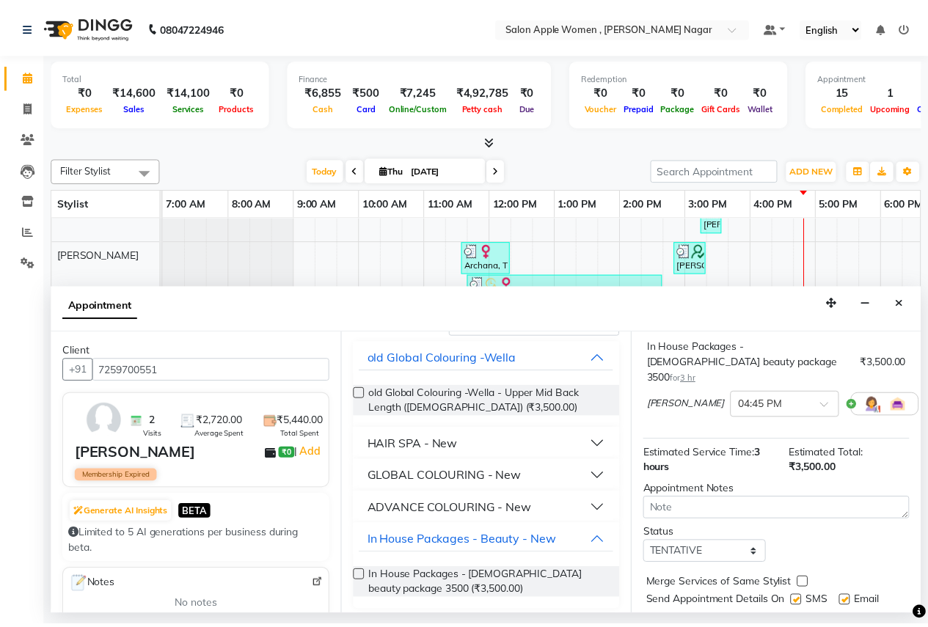
scroll to position [143, 0]
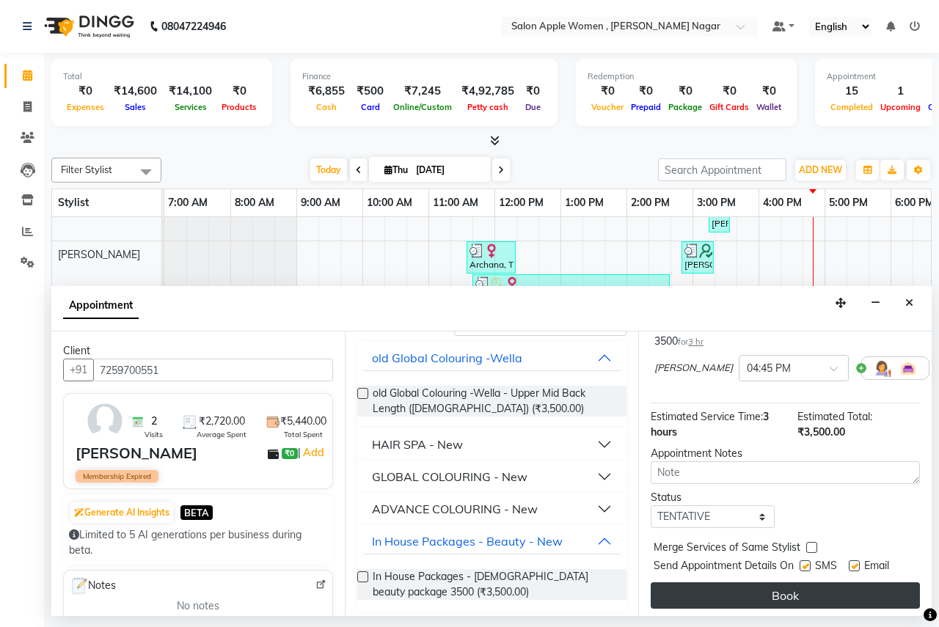
click at [740, 583] on button "Book" at bounding box center [785, 596] width 269 height 26
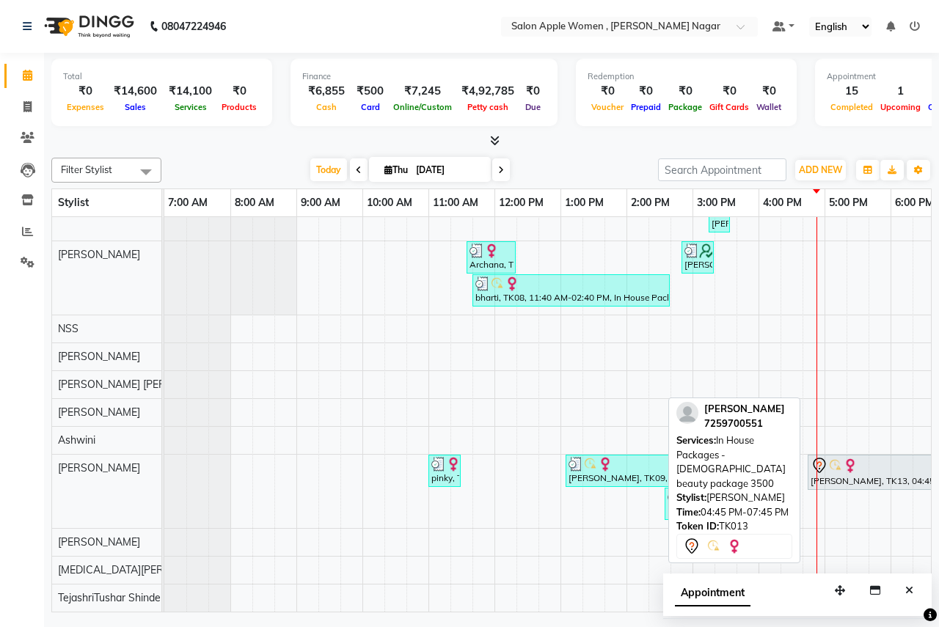
click at [859, 473] on div "[PERSON_NAME], TK13, 04:45 PM-07:45 PM, In House Packages - [DEMOGRAPHIC_DATA] …" at bounding box center [906, 472] width 194 height 31
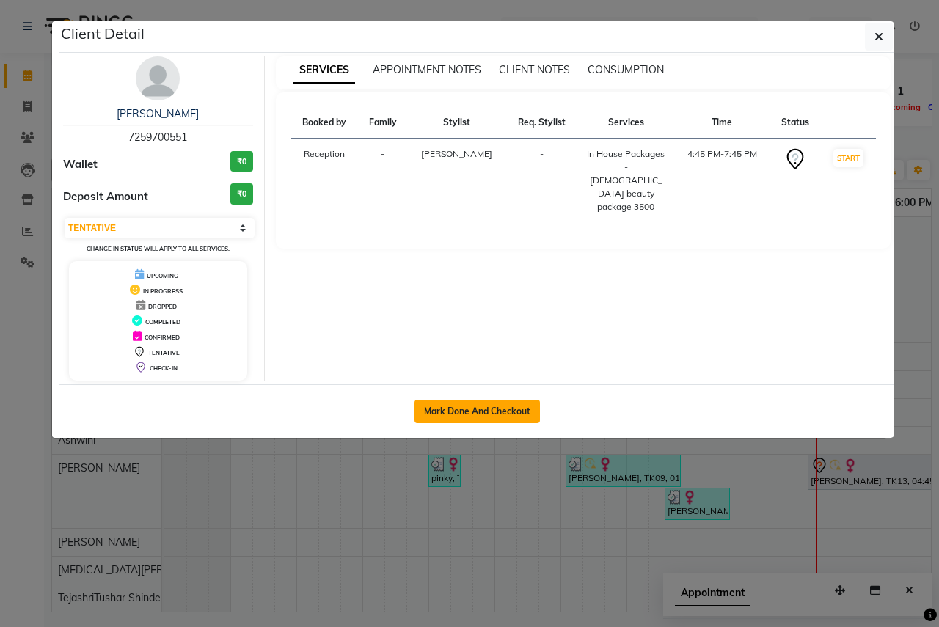
click at [495, 416] on button "Mark Done And Checkout" at bounding box center [477, 411] width 125 height 23
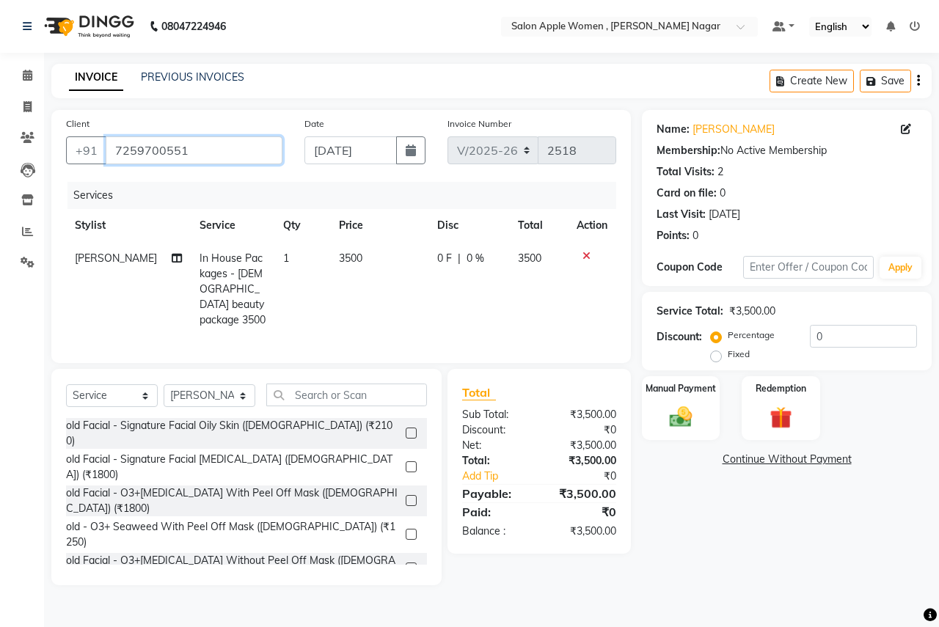
drag, startPoint x: 113, startPoint y: 148, endPoint x: 230, endPoint y: 143, distance: 116.8
click at [230, 143] on input "7259700551" at bounding box center [194, 151] width 177 height 28
click at [34, 137] on span at bounding box center [28, 138] width 26 height 17
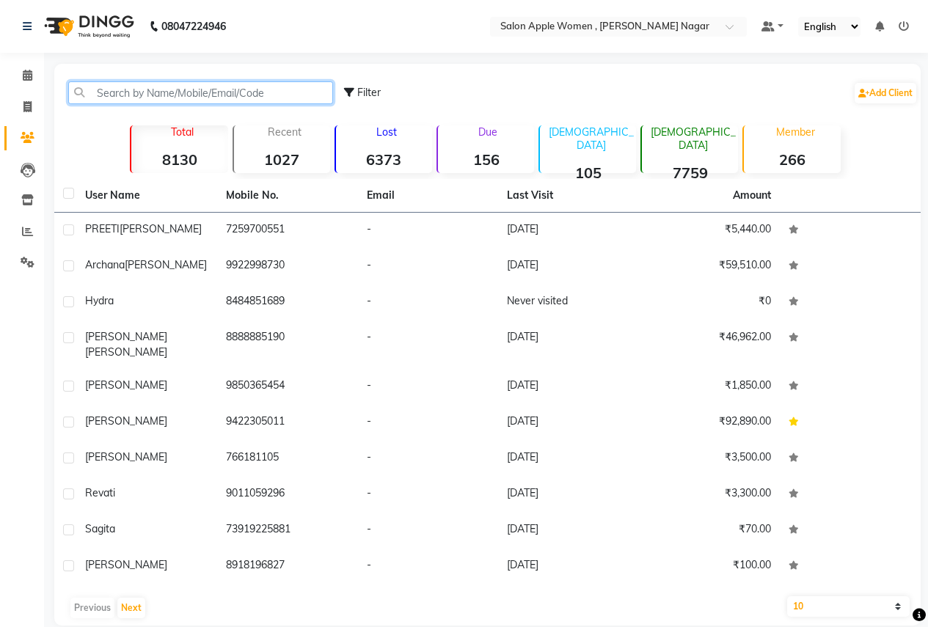
drag, startPoint x: 211, startPoint y: 95, endPoint x: 221, endPoint y: 73, distance: 23.6
click at [214, 92] on input "text" at bounding box center [200, 92] width 265 height 23
paste input "7259700551"
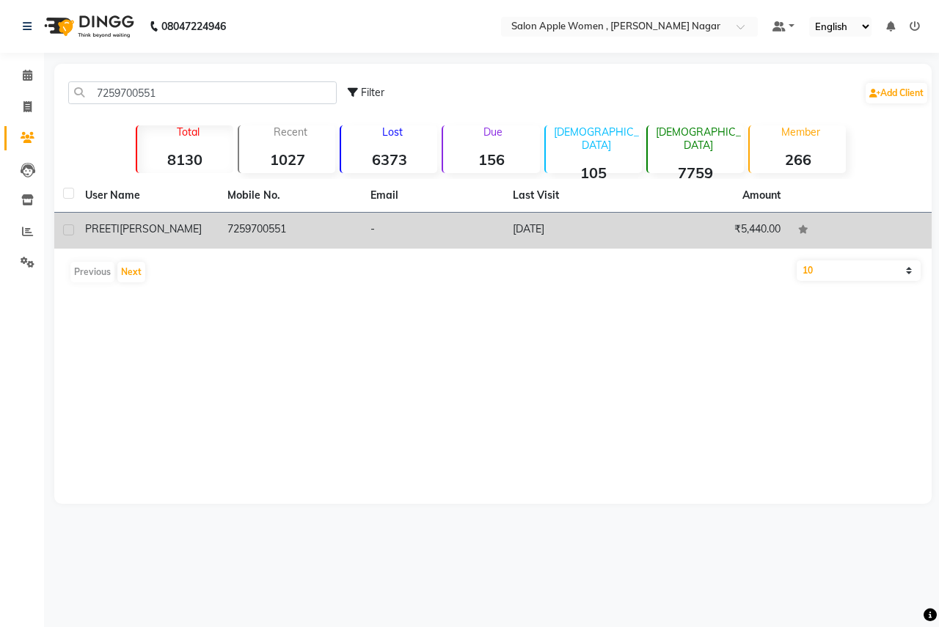
click at [480, 214] on td "-" at bounding box center [433, 231] width 142 height 36
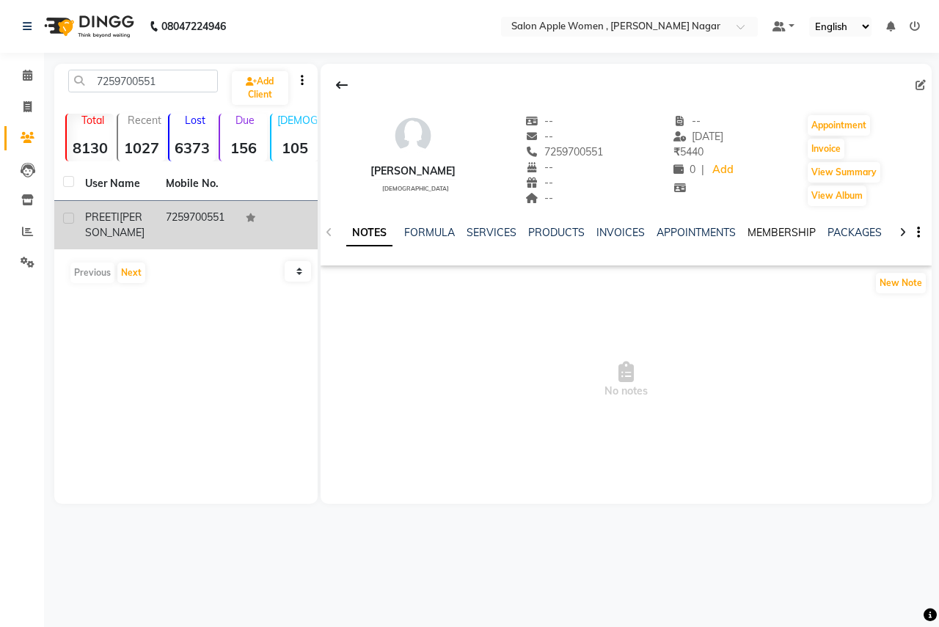
click at [754, 233] on link "MEMBERSHIP" at bounding box center [782, 232] width 68 height 13
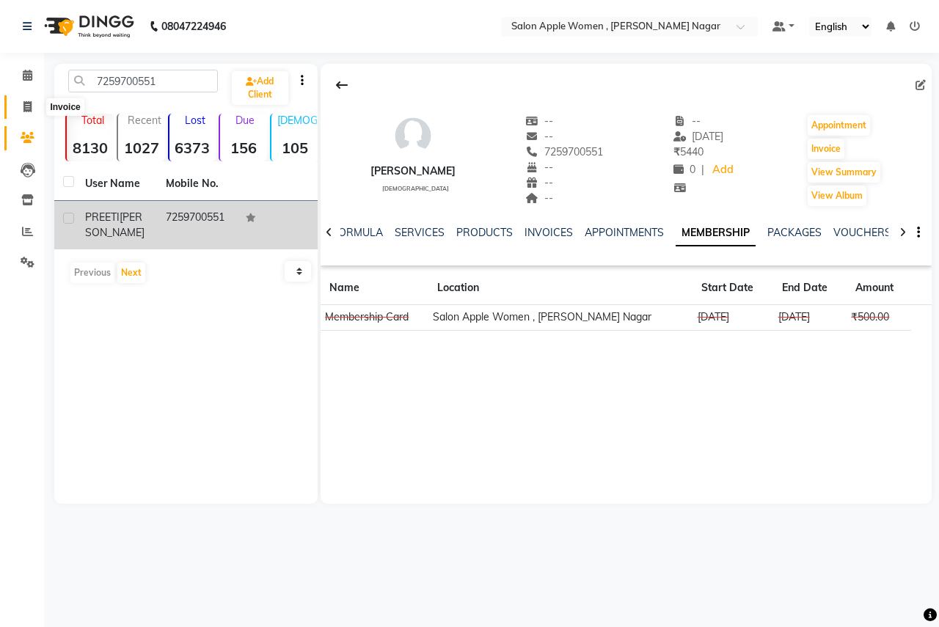
click at [35, 110] on span at bounding box center [28, 107] width 26 height 17
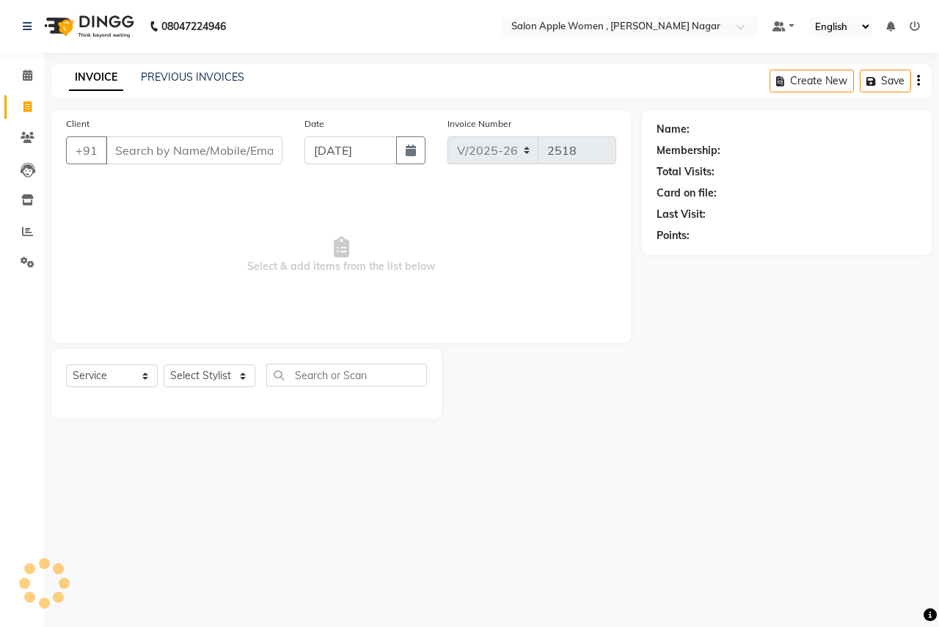
click at [139, 139] on input "Client" at bounding box center [194, 151] width 177 height 28
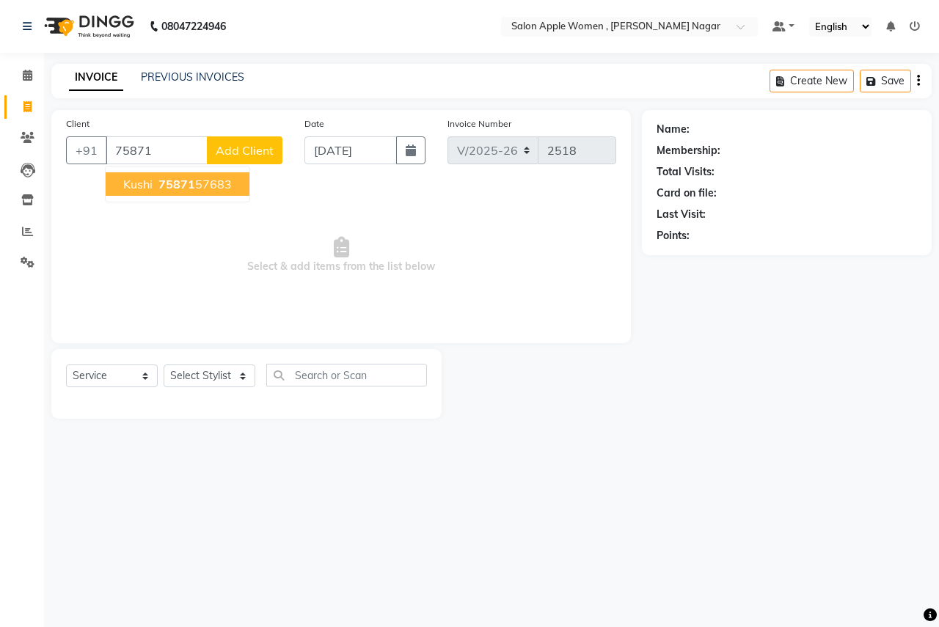
click at [211, 182] on ngb-highlight "75871 57683" at bounding box center [194, 184] width 76 height 15
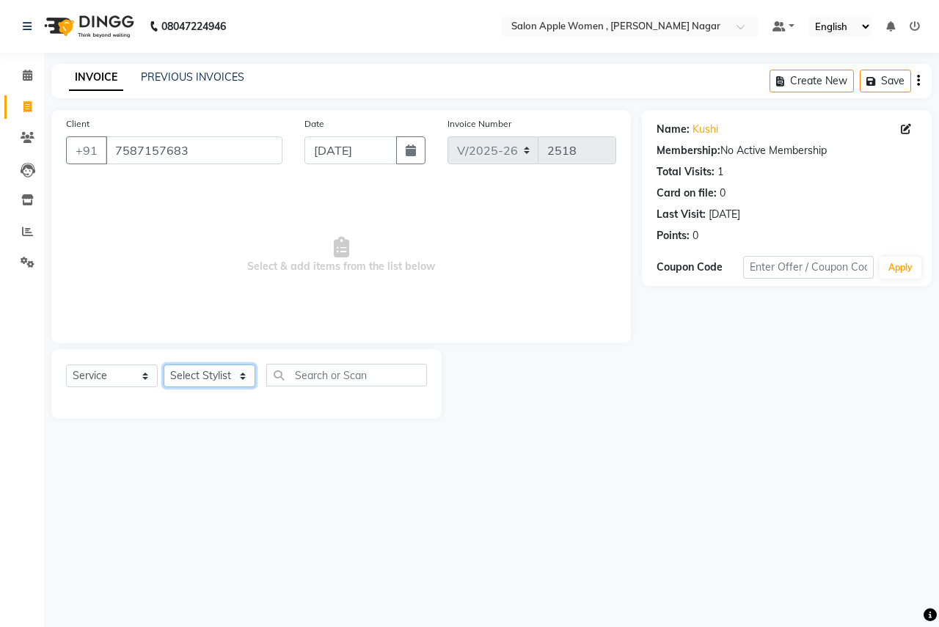
click at [224, 379] on select "Select Stylist [PERSON_NAME] [PERSON_NAME] [PERSON_NAME] [PERSON_NAME] Jyoti Ra…" at bounding box center [210, 376] width 92 height 23
click at [164, 365] on select "Select Stylist [PERSON_NAME] [PERSON_NAME] [PERSON_NAME] [PERSON_NAME] Jyoti Ra…" at bounding box center [210, 376] width 92 height 23
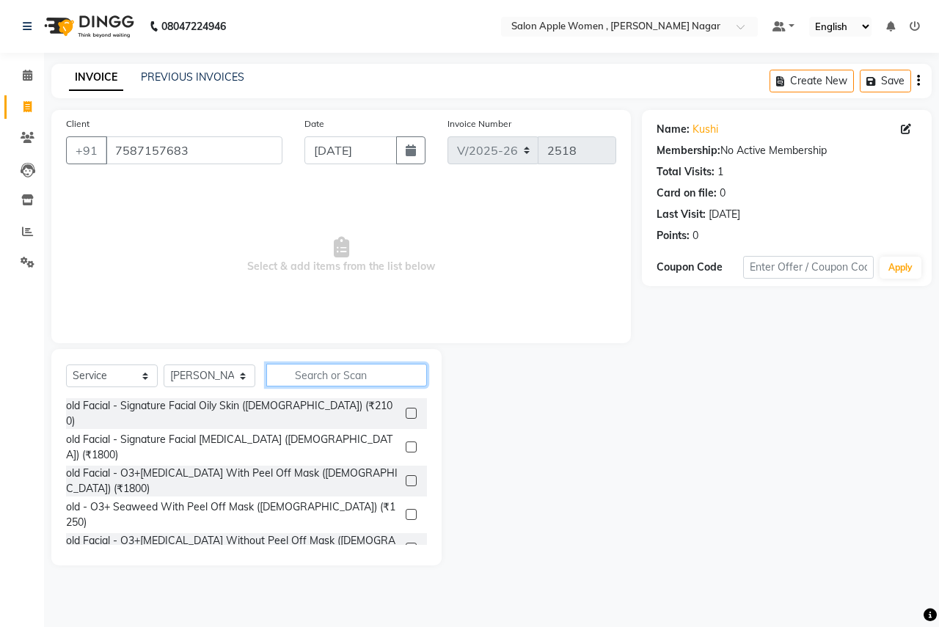
click at [338, 370] on input "text" at bounding box center [346, 375] width 161 height 23
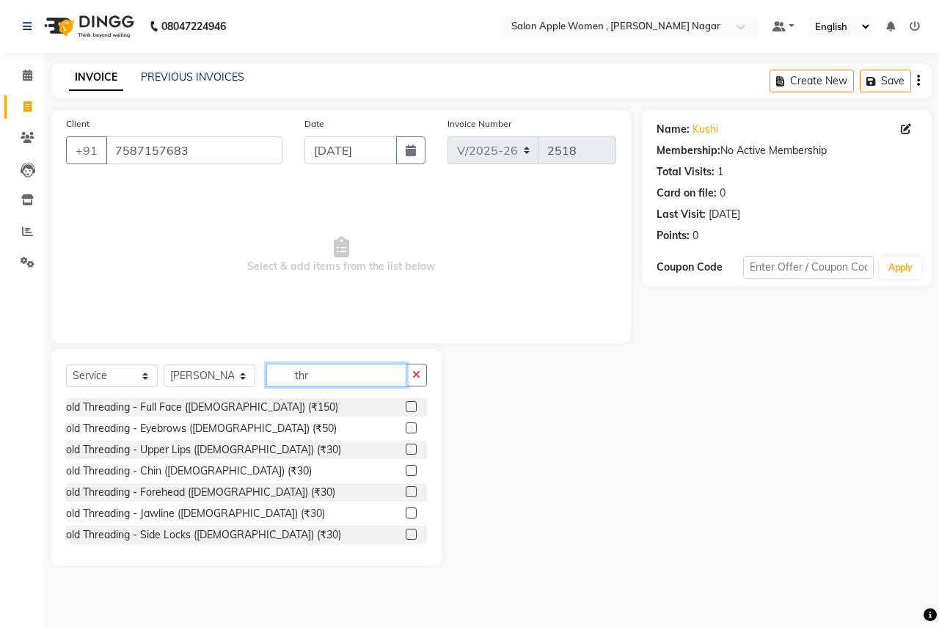
click at [335, 386] on input "thr" at bounding box center [336, 375] width 140 height 23
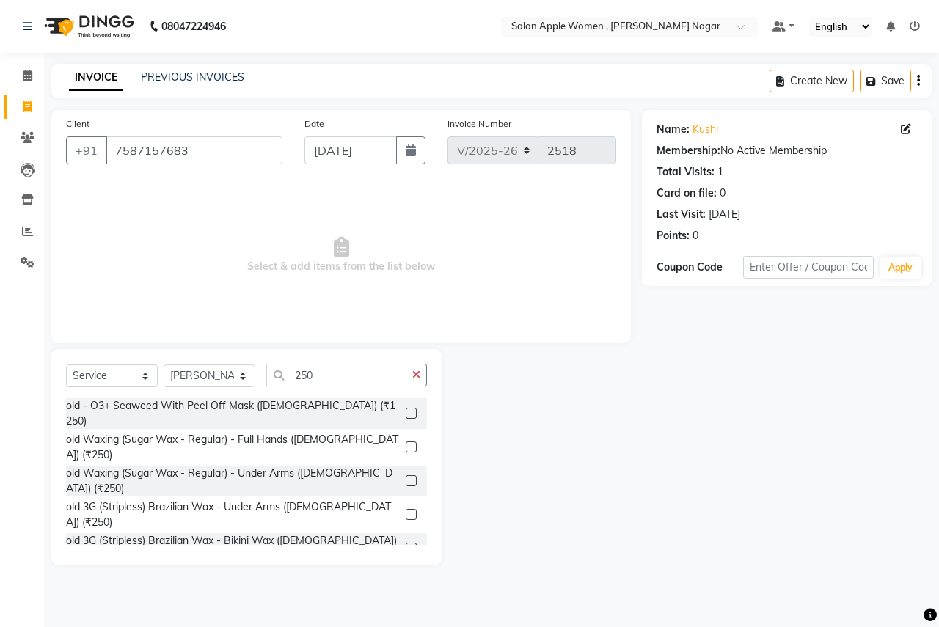
click at [406, 476] on label at bounding box center [411, 481] width 11 height 11
click at [406, 477] on input "checkbox" at bounding box center [411, 482] width 10 height 10
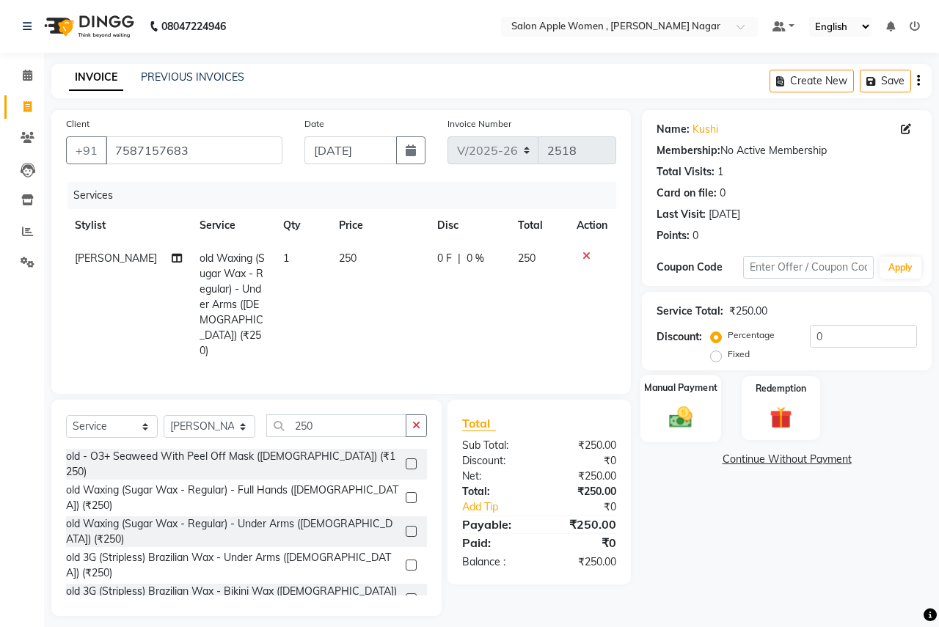
click at [699, 416] on img at bounding box center [681, 417] width 38 height 27
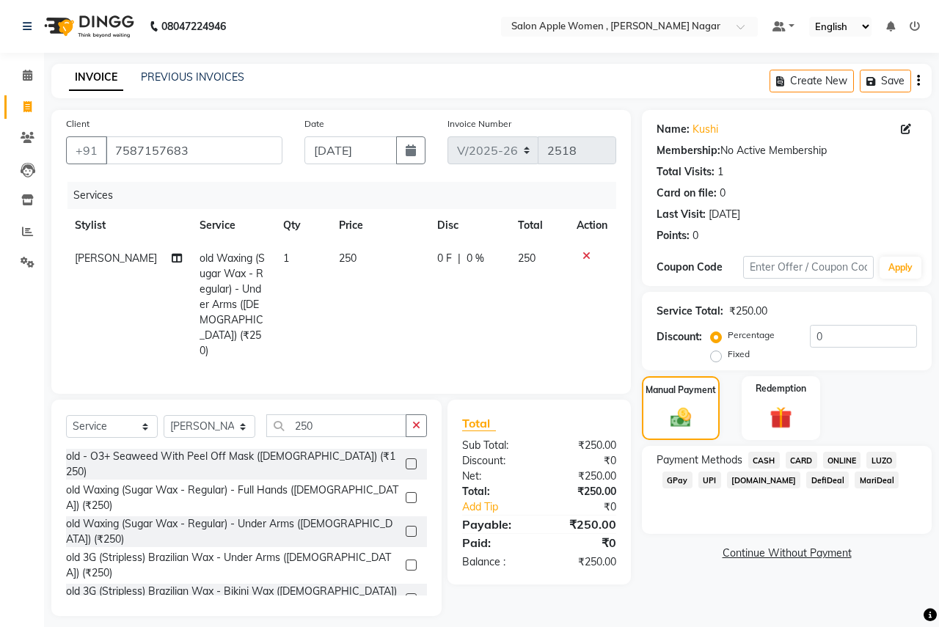
click at [849, 464] on span "ONLINE" at bounding box center [842, 460] width 38 height 17
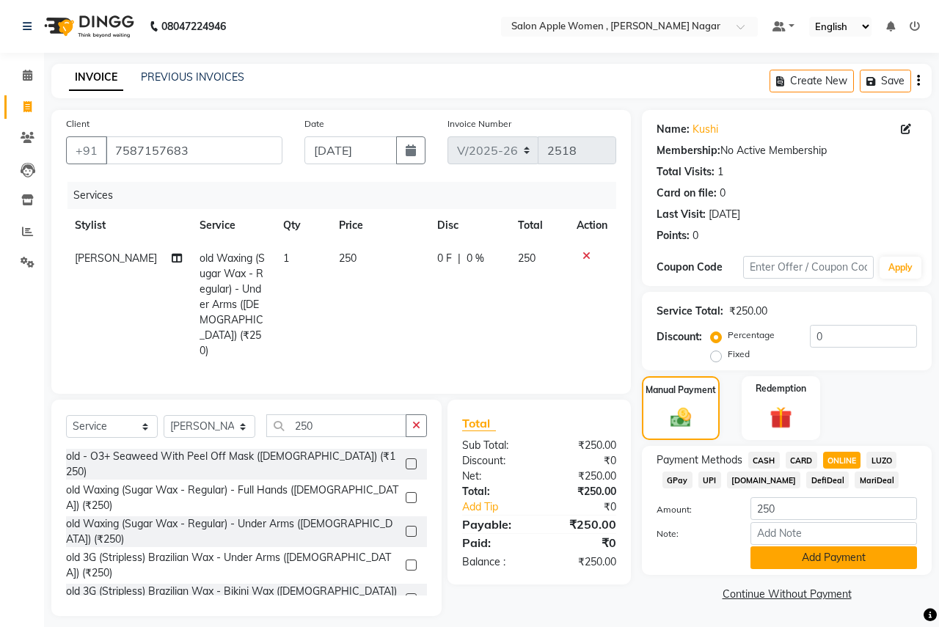
click at [830, 550] on button "Add Payment" at bounding box center [834, 558] width 167 height 23
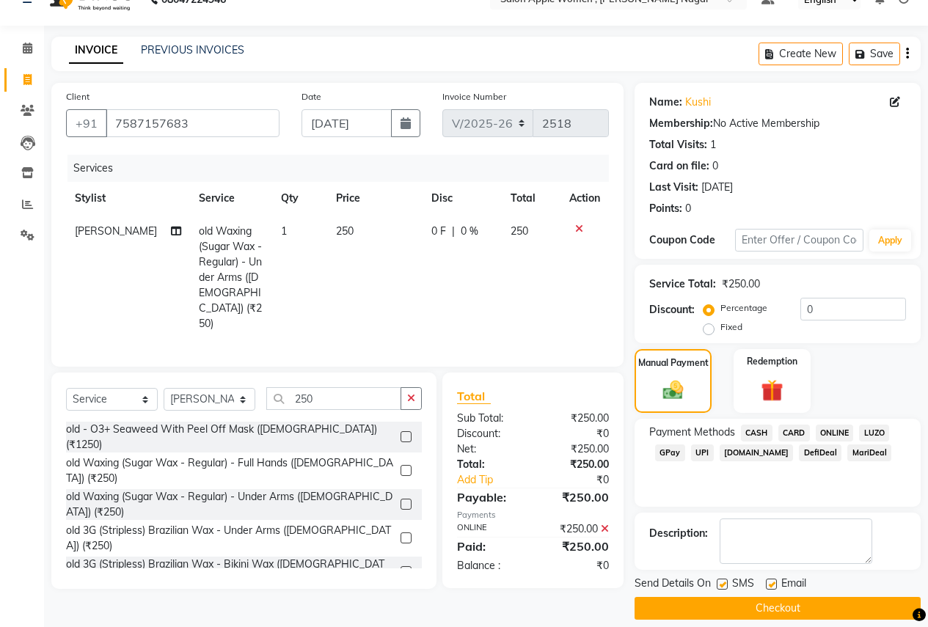
scroll to position [42, 0]
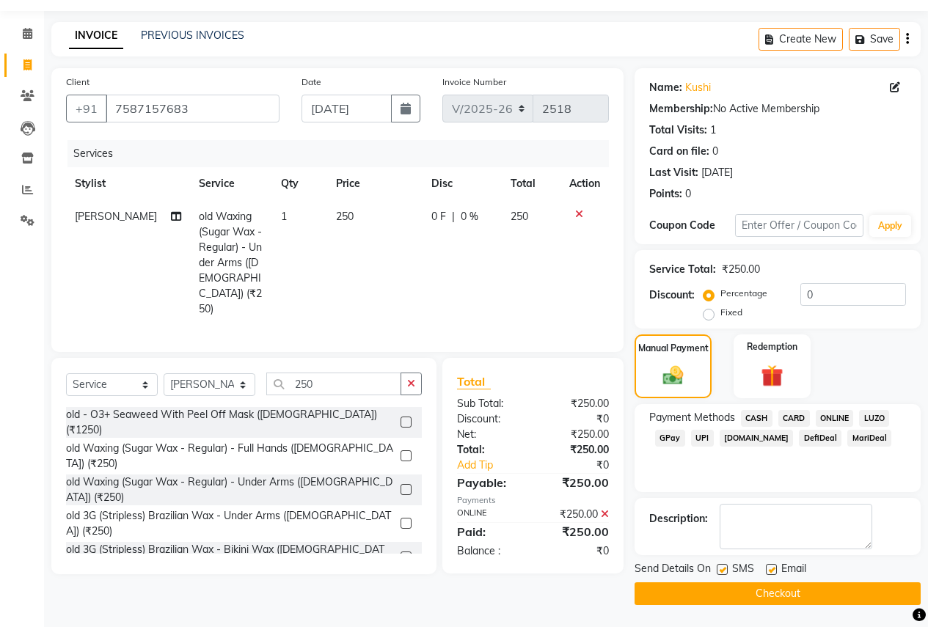
click at [818, 584] on button "Checkout" at bounding box center [778, 594] width 286 height 23
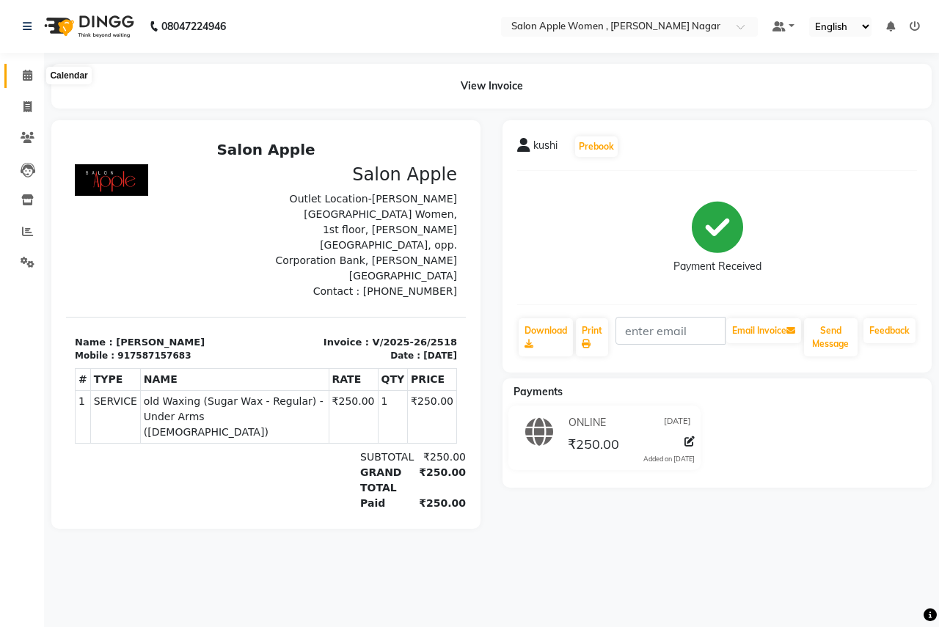
click at [29, 76] on icon at bounding box center [28, 75] width 10 height 11
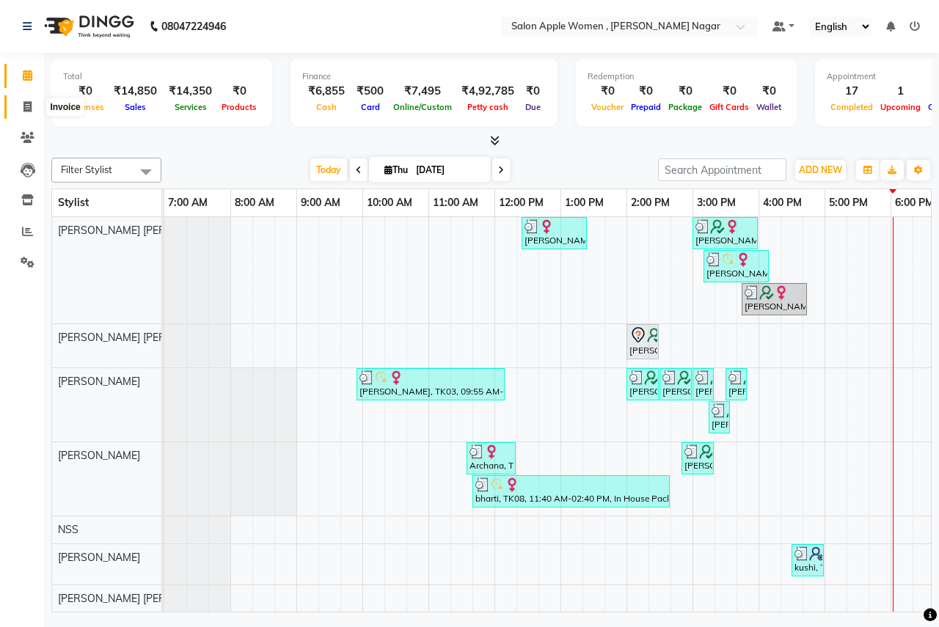
click at [34, 108] on span at bounding box center [28, 107] width 26 height 17
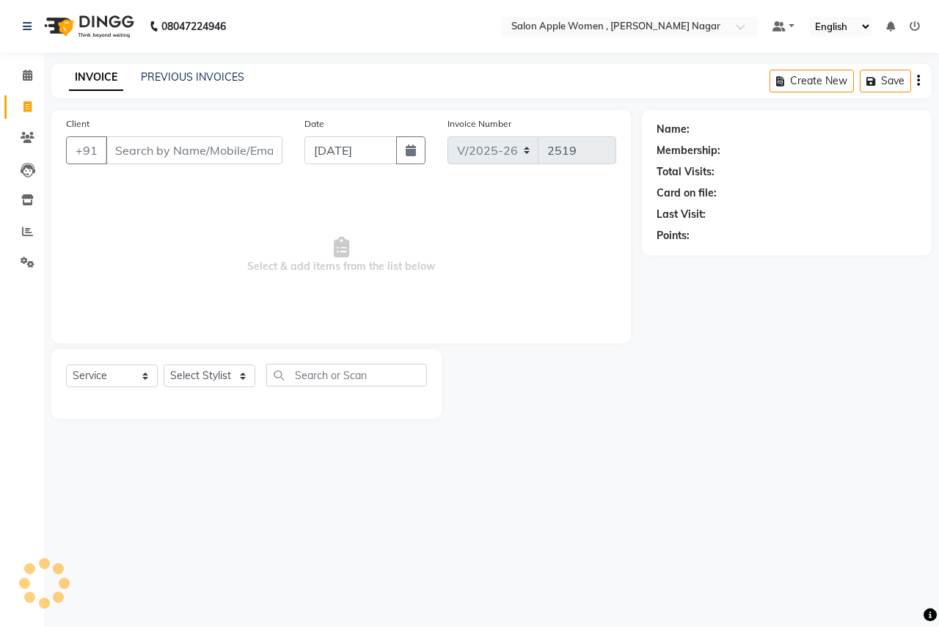
click at [123, 142] on input "Client" at bounding box center [194, 151] width 177 height 28
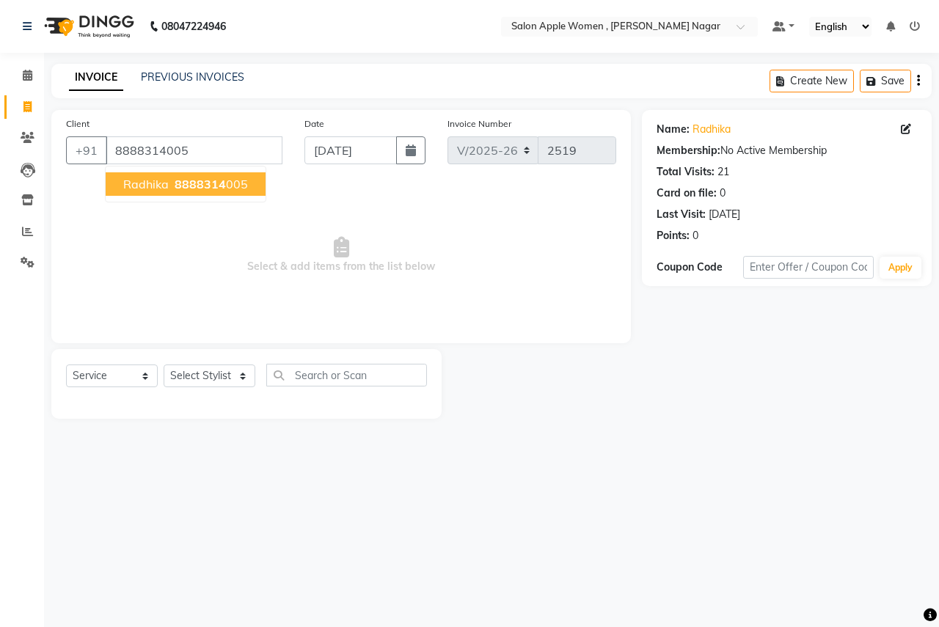
click at [144, 191] on span "Radhika" at bounding box center [146, 184] width 46 height 15
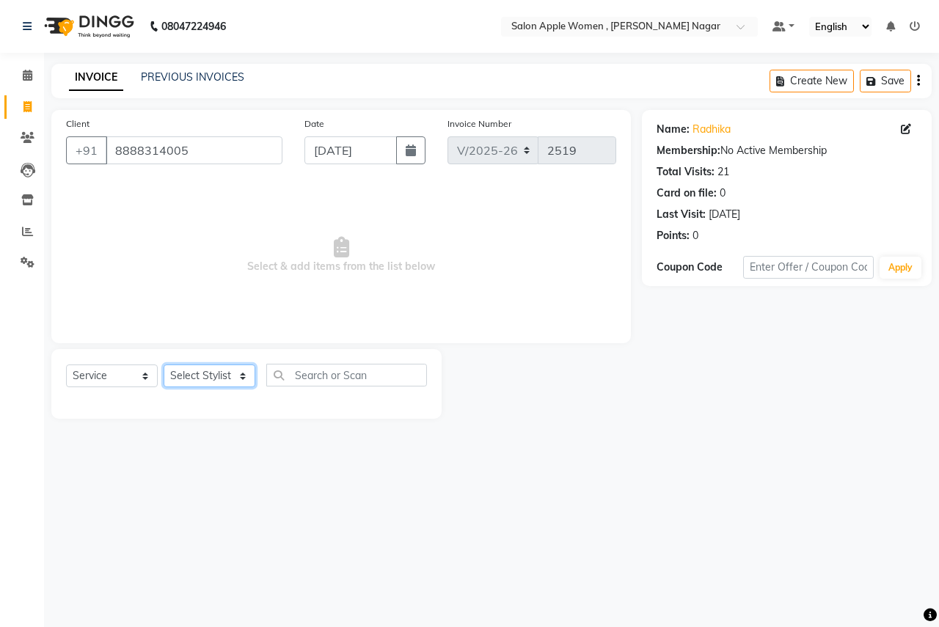
click at [241, 381] on select "Select Stylist [PERSON_NAME] [PERSON_NAME] [PERSON_NAME] [PERSON_NAME] Jyoti Ra…" at bounding box center [210, 376] width 92 height 23
click at [164, 365] on select "Select Stylist [PERSON_NAME] [PERSON_NAME] [PERSON_NAME] [PERSON_NAME] Jyoti Ra…" at bounding box center [210, 376] width 92 height 23
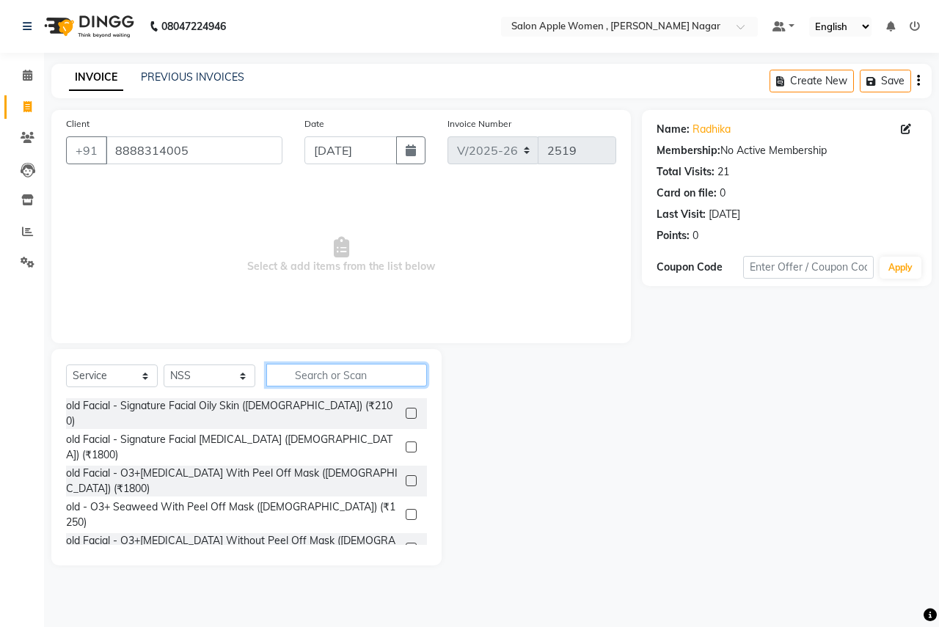
click at [320, 374] on input "text" at bounding box center [346, 375] width 161 height 23
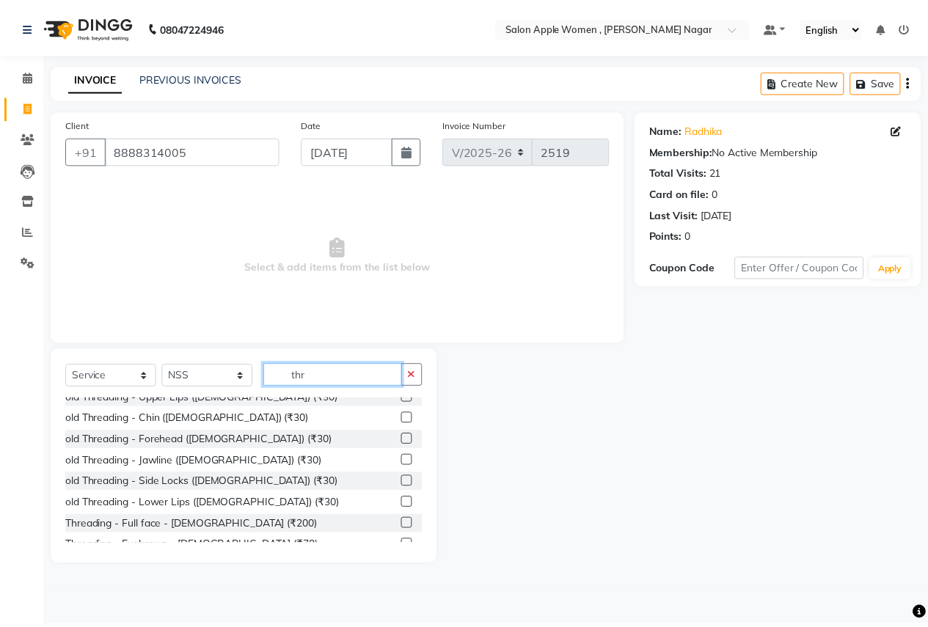
scroll to position [194, 0]
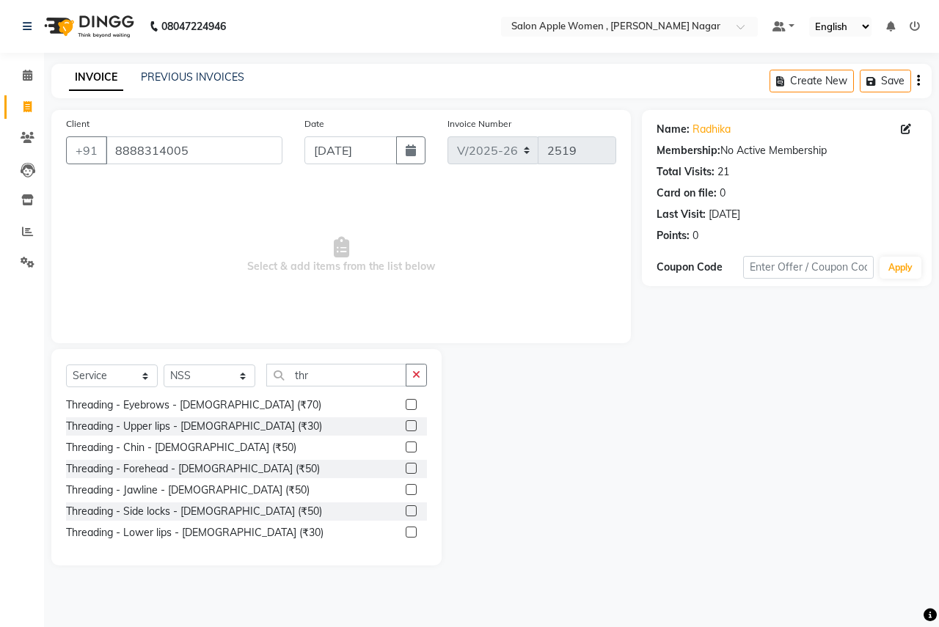
click at [406, 404] on label at bounding box center [411, 404] width 11 height 11
click at [406, 404] on input "checkbox" at bounding box center [411, 406] width 10 height 10
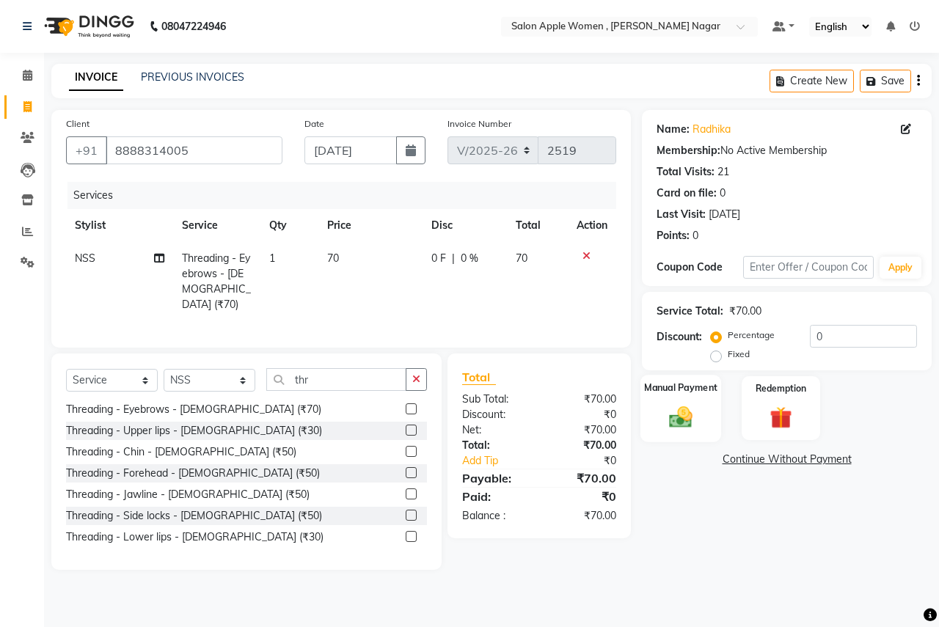
click at [689, 403] on div "Manual Payment" at bounding box center [681, 409] width 81 height 68
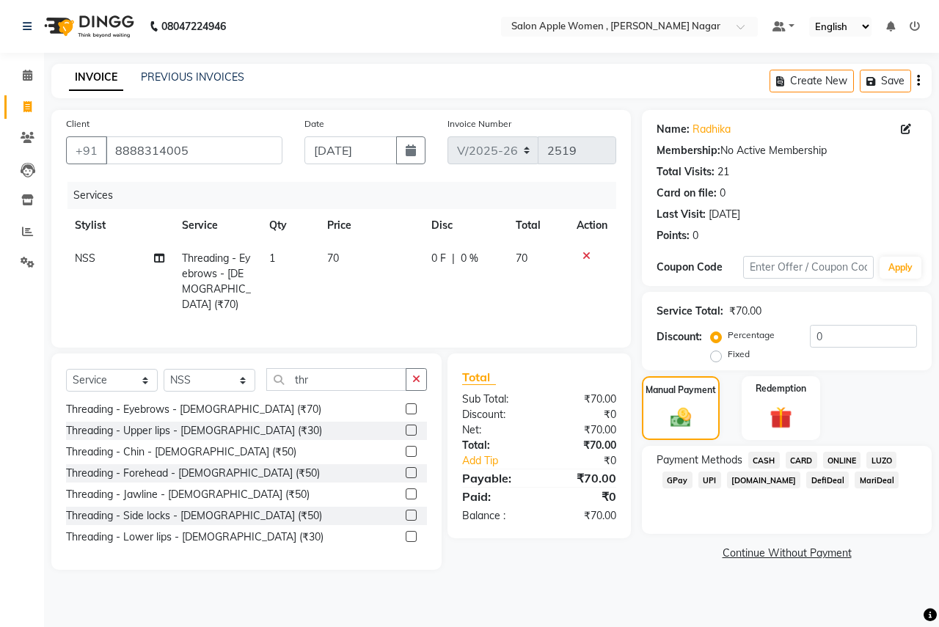
click at [759, 459] on span "CASH" at bounding box center [765, 460] width 32 height 17
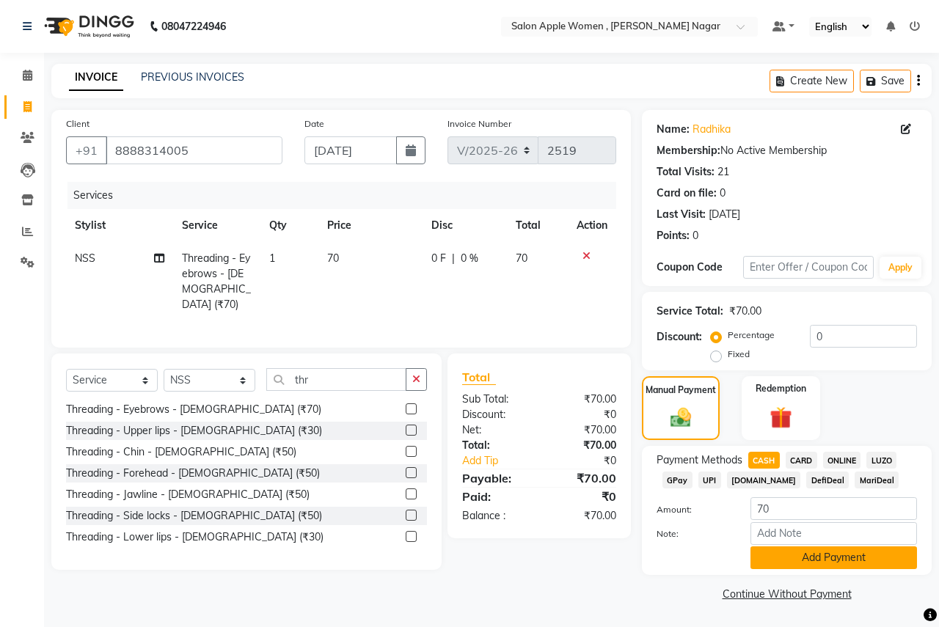
click at [785, 564] on button "Add Payment" at bounding box center [834, 558] width 167 height 23
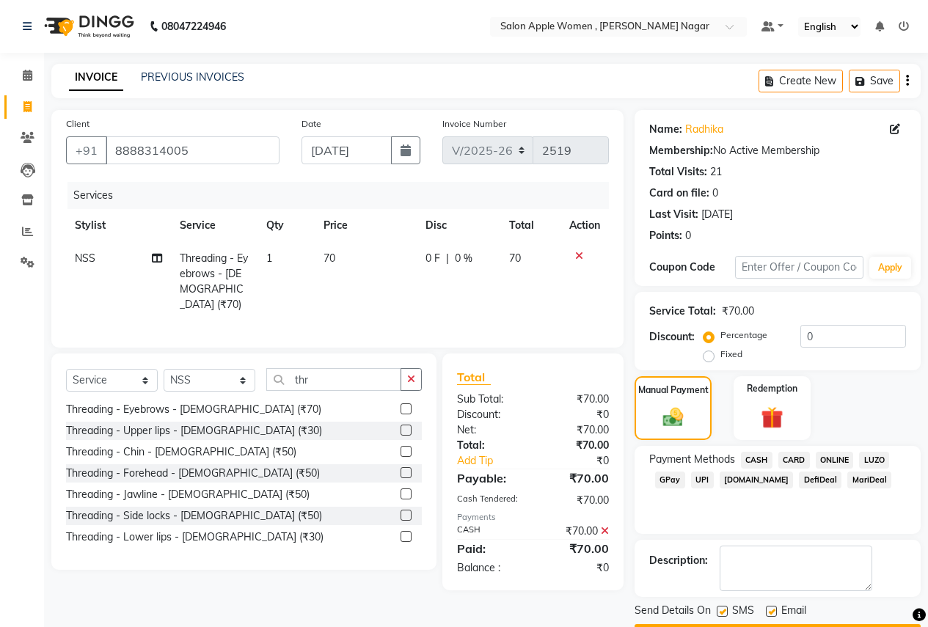
scroll to position [42, 0]
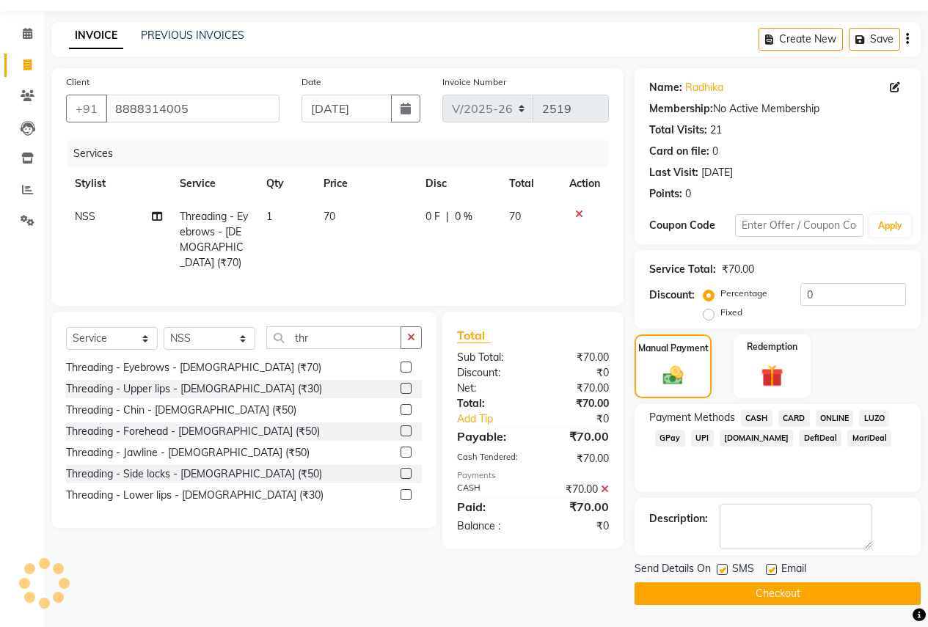
click at [783, 589] on button "Checkout" at bounding box center [778, 594] width 286 height 23
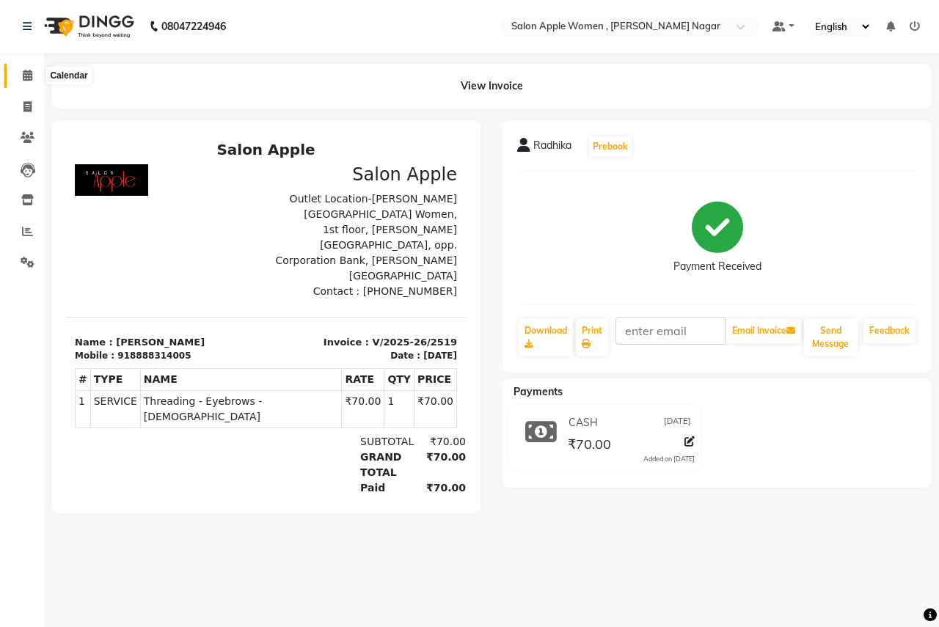
click at [21, 74] on span at bounding box center [28, 76] width 26 height 17
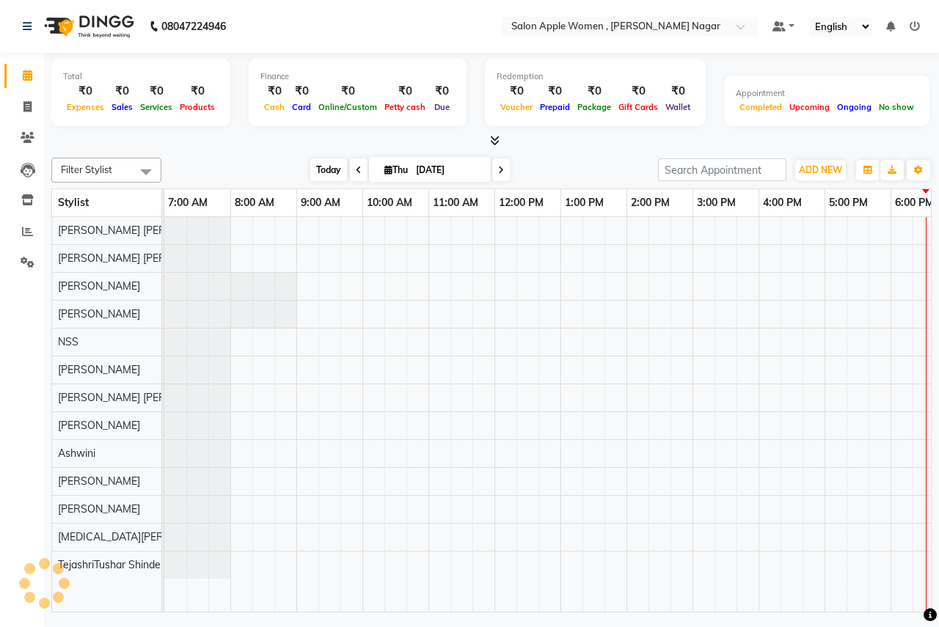
click at [340, 166] on span "Today" at bounding box center [328, 170] width 37 height 23
click at [332, 159] on span "Today" at bounding box center [328, 170] width 37 height 23
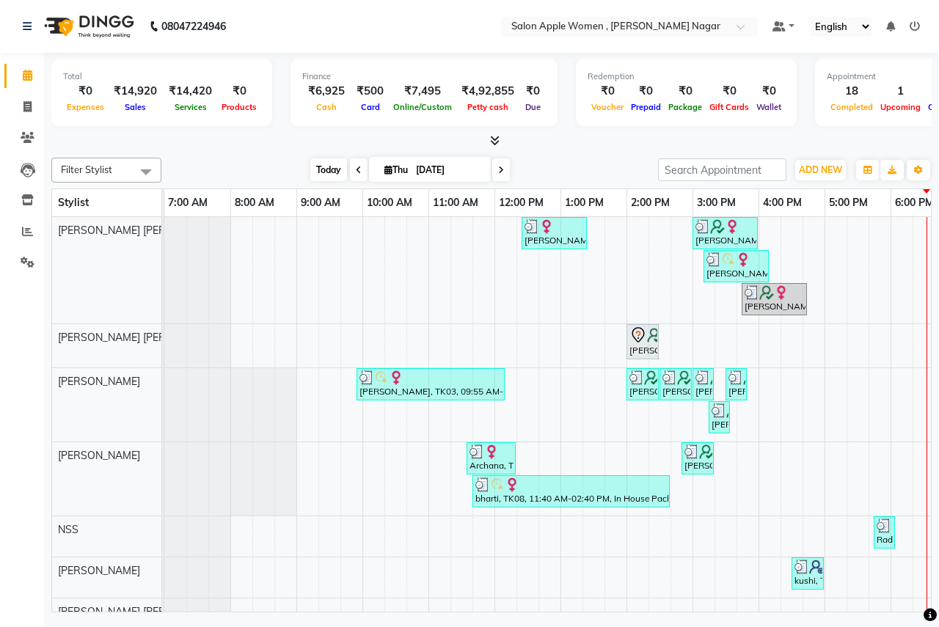
click at [316, 172] on span "Today" at bounding box center [328, 170] width 37 height 23
click at [28, 109] on icon at bounding box center [27, 106] width 8 height 11
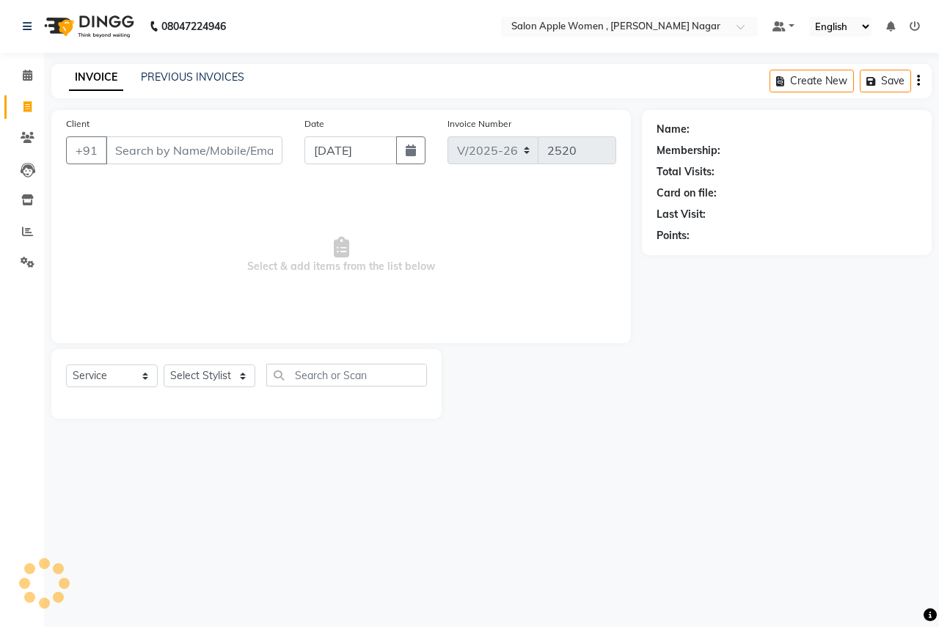
click at [152, 153] on input "Client" at bounding box center [194, 151] width 177 height 28
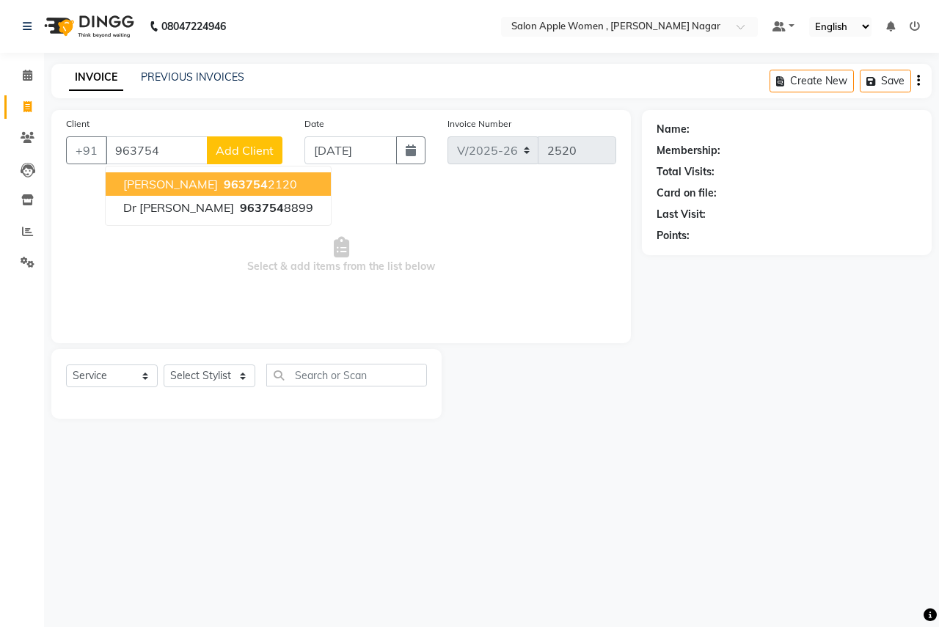
click at [175, 190] on span "[PERSON_NAME]" at bounding box center [170, 184] width 95 height 15
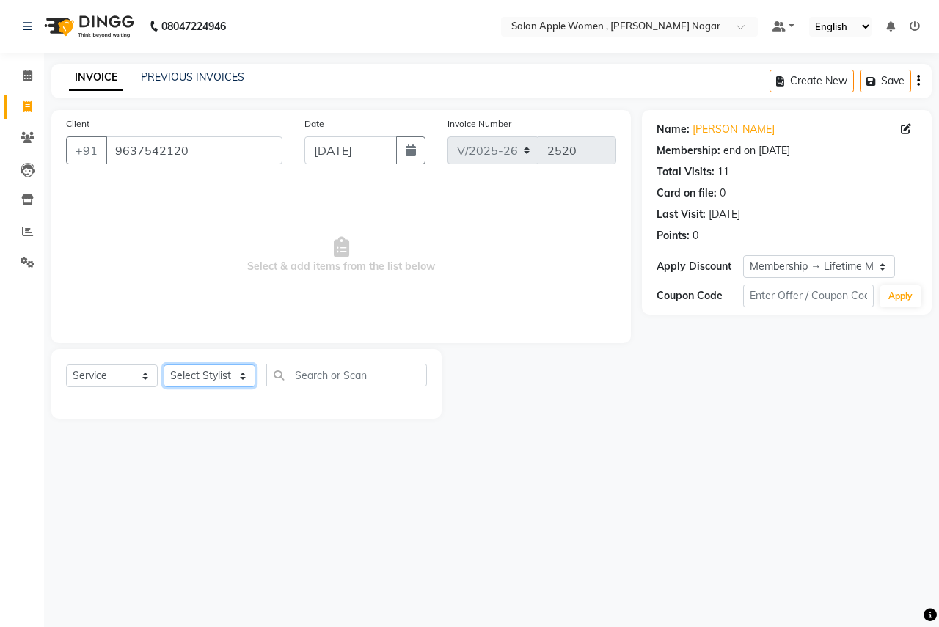
click at [214, 369] on select "Select Stylist [PERSON_NAME] [PERSON_NAME] [PERSON_NAME] [PERSON_NAME] Jyoti Ra…" at bounding box center [210, 376] width 92 height 23
click at [164, 365] on select "Select Stylist [PERSON_NAME] [PERSON_NAME] [PERSON_NAME] [PERSON_NAME] Jyoti Ra…" at bounding box center [210, 376] width 92 height 23
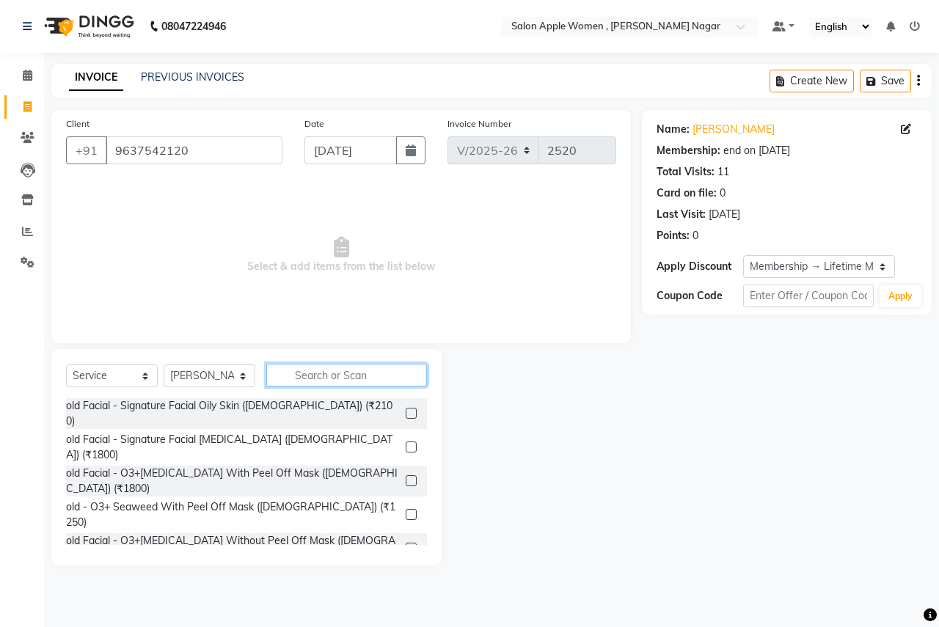
click at [339, 365] on input "text" at bounding box center [346, 375] width 161 height 23
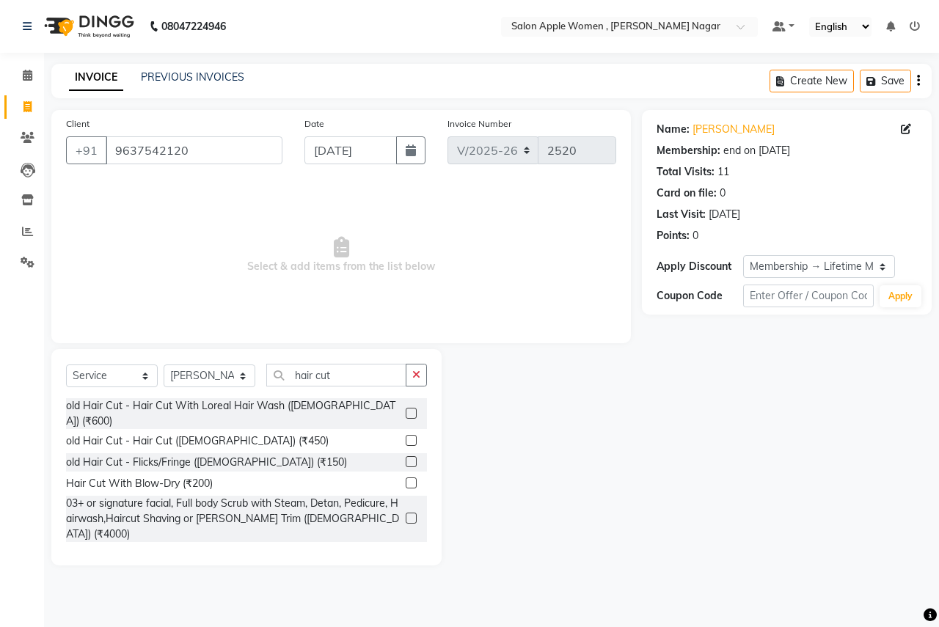
click at [406, 548] on label at bounding box center [411, 553] width 11 height 11
click at [406, 550] on input "checkbox" at bounding box center [411, 555] width 10 height 10
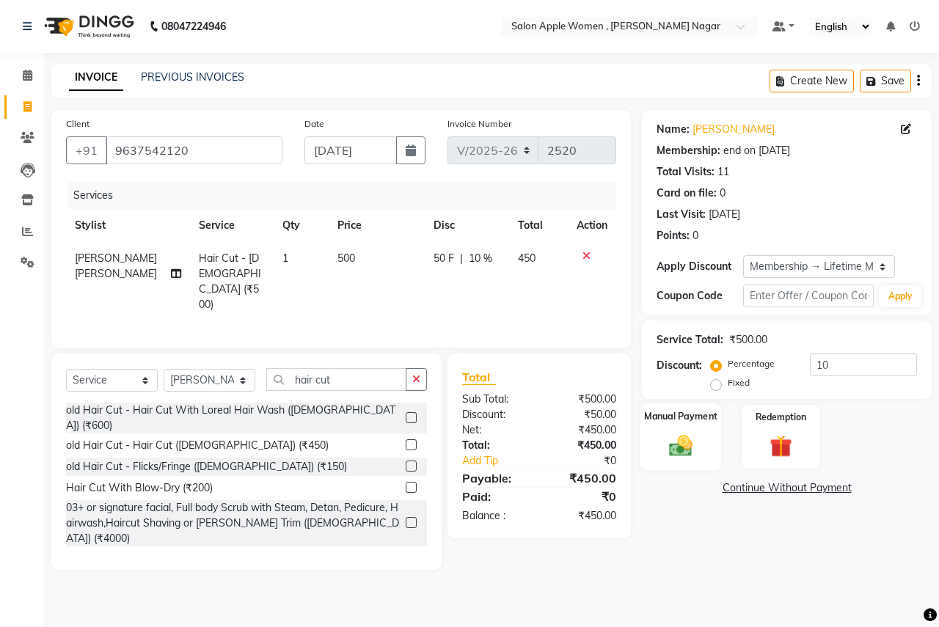
click at [678, 434] on img at bounding box center [681, 445] width 38 height 27
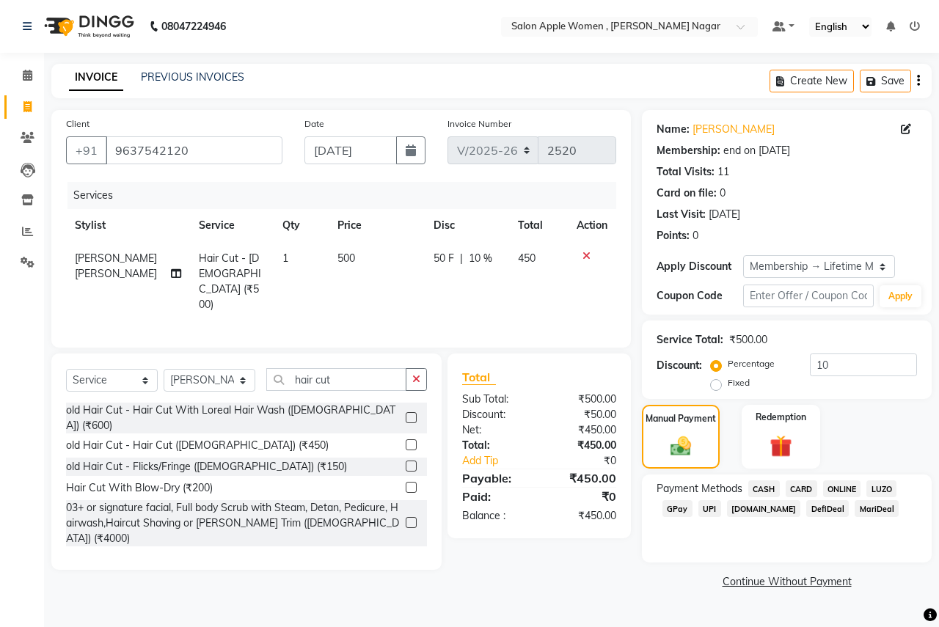
click at [844, 489] on span "ONLINE" at bounding box center [842, 489] width 38 height 17
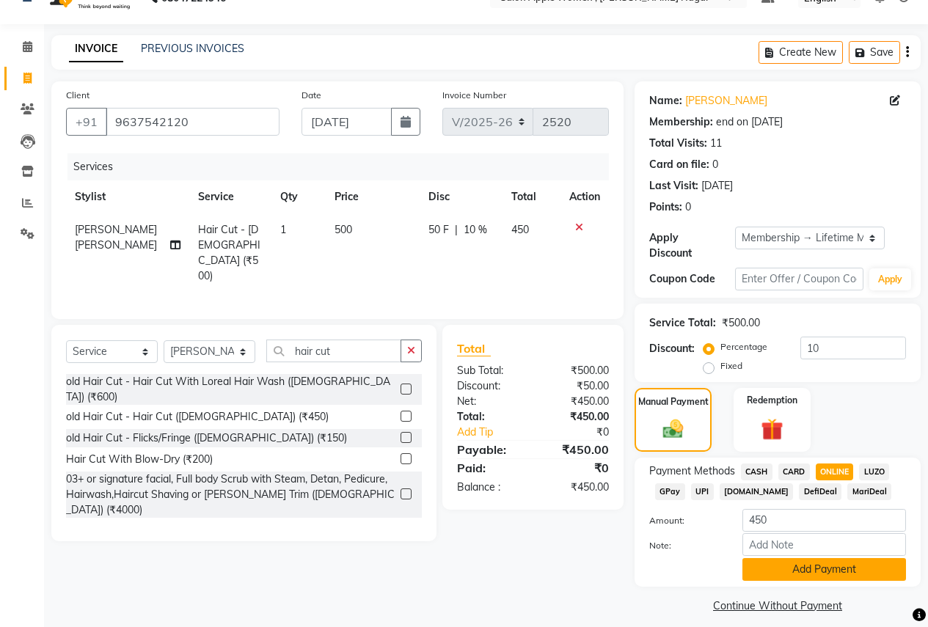
click at [835, 558] on button "Add Payment" at bounding box center [825, 569] width 164 height 23
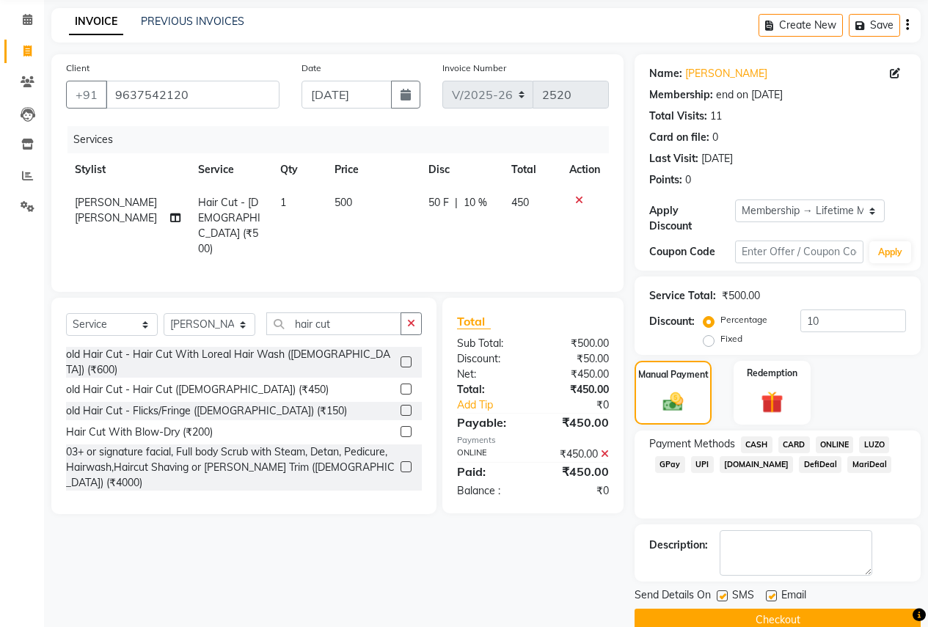
scroll to position [70, 0]
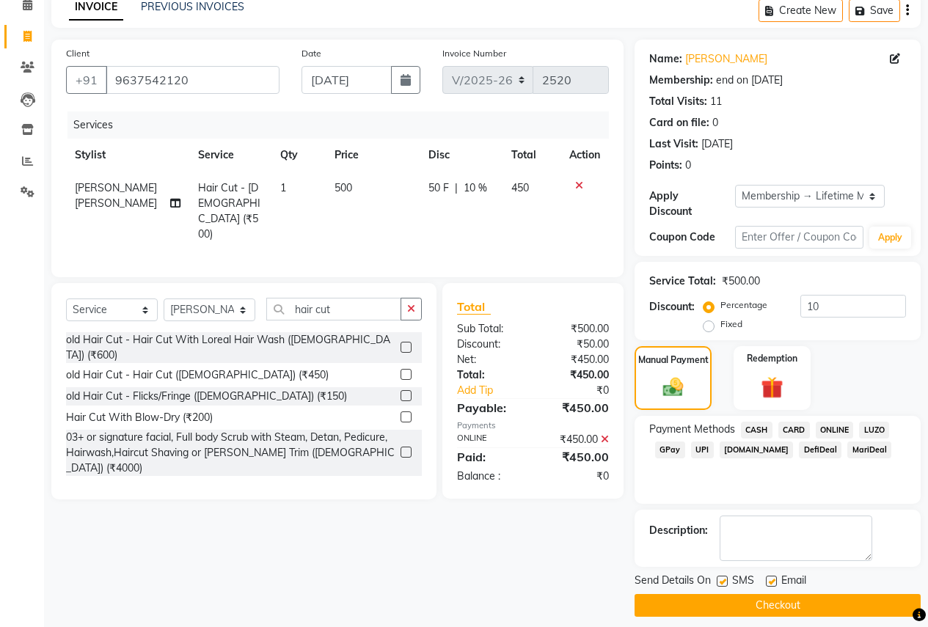
click at [799, 594] on button "Checkout" at bounding box center [778, 605] width 286 height 23
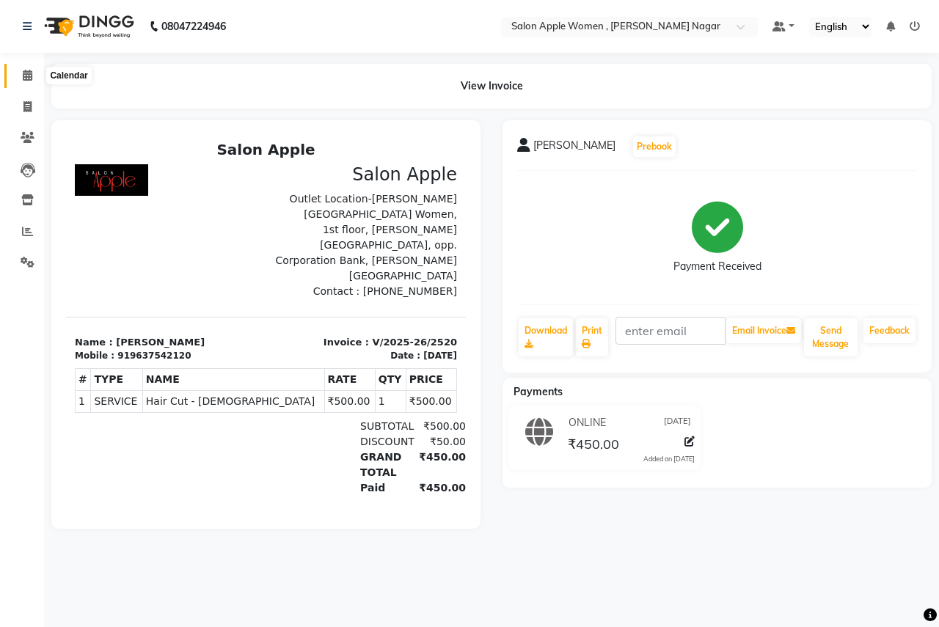
click at [23, 73] on icon at bounding box center [28, 75] width 10 height 11
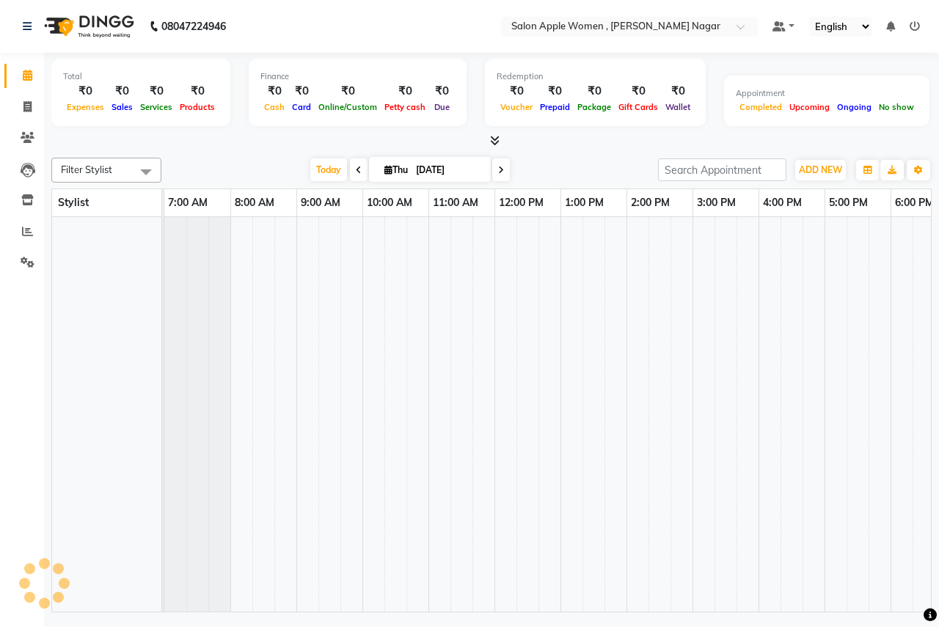
click at [314, 158] on div "Filter Stylist No data available [DATE] [DATE] Toggle Dropdown Add Appointment …" at bounding box center [491, 170] width 881 height 25
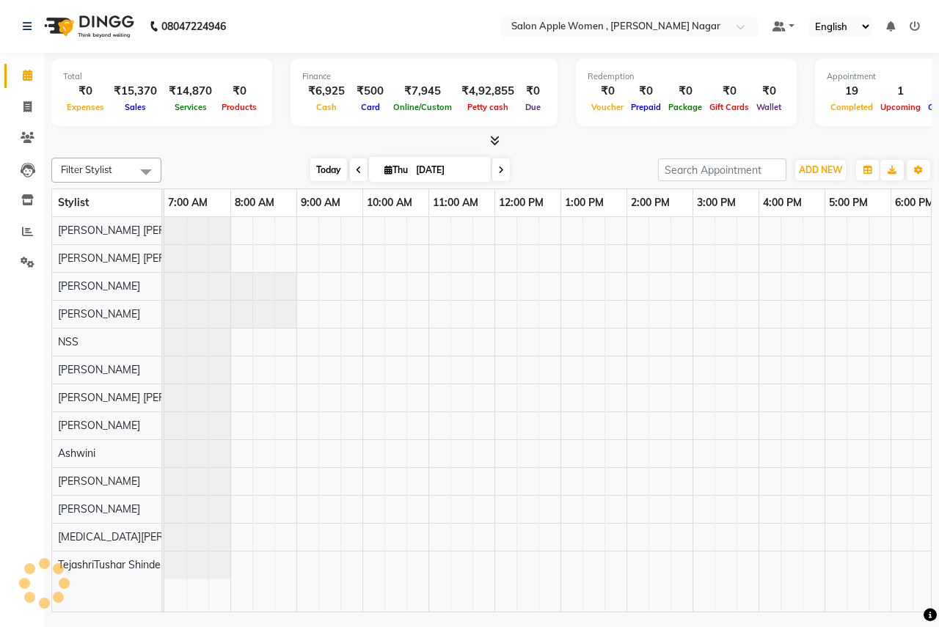
click at [327, 178] on span "Today" at bounding box center [328, 170] width 37 height 23
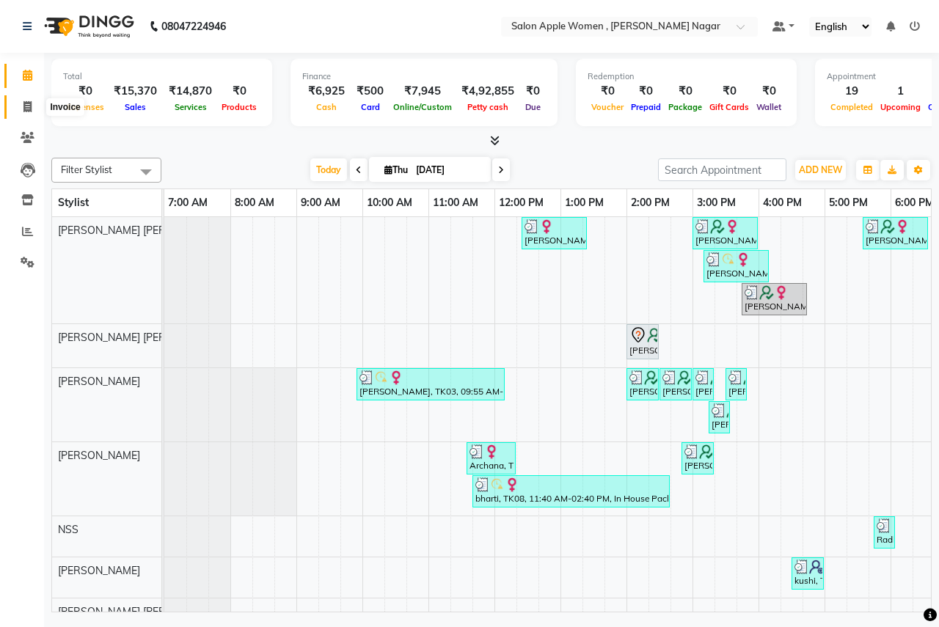
drag, startPoint x: 33, startPoint y: 109, endPoint x: 84, endPoint y: 105, distance: 50.8
click at [34, 109] on span at bounding box center [28, 107] width 26 height 17
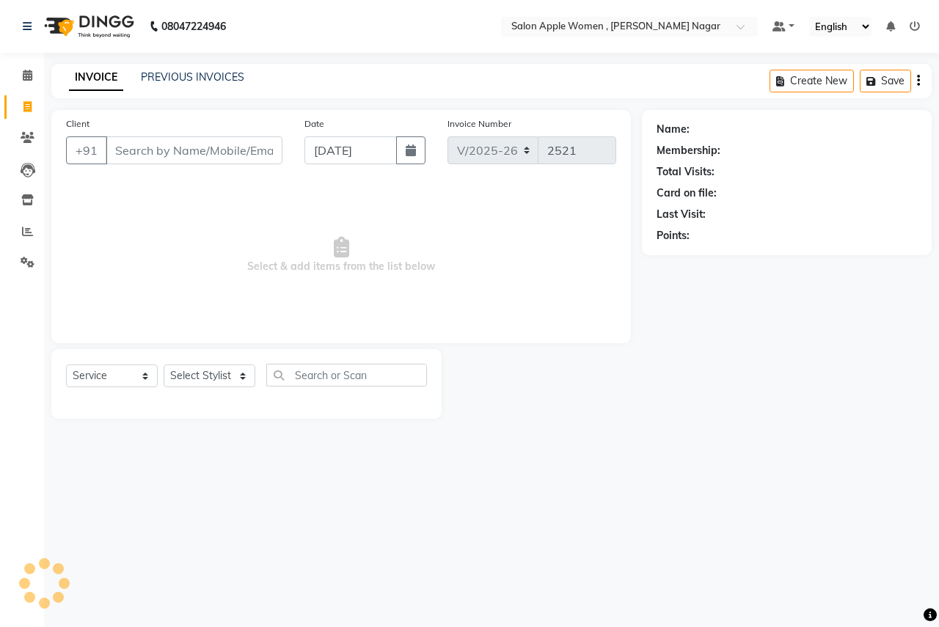
click at [196, 153] on input "Client" at bounding box center [194, 151] width 177 height 28
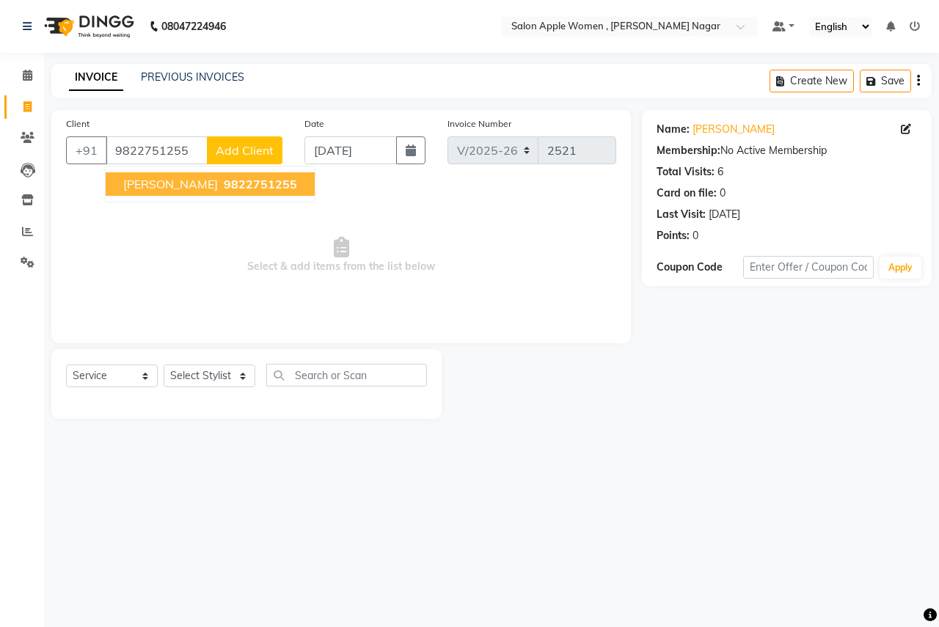
click at [196, 188] on span "[PERSON_NAME]" at bounding box center [170, 184] width 95 height 15
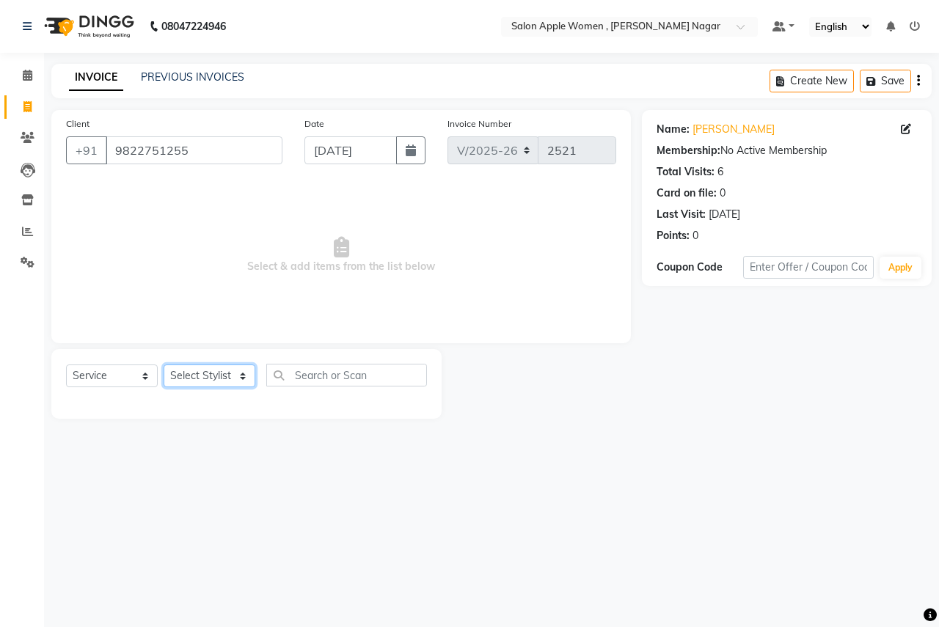
click at [214, 380] on select "Select Stylist [PERSON_NAME] [PERSON_NAME] [PERSON_NAME] [PERSON_NAME] Jyoti Ra…" at bounding box center [210, 376] width 92 height 23
click at [164, 365] on select "Select Stylist [PERSON_NAME] [PERSON_NAME] [PERSON_NAME] [PERSON_NAME] Jyoti Ra…" at bounding box center [210, 376] width 92 height 23
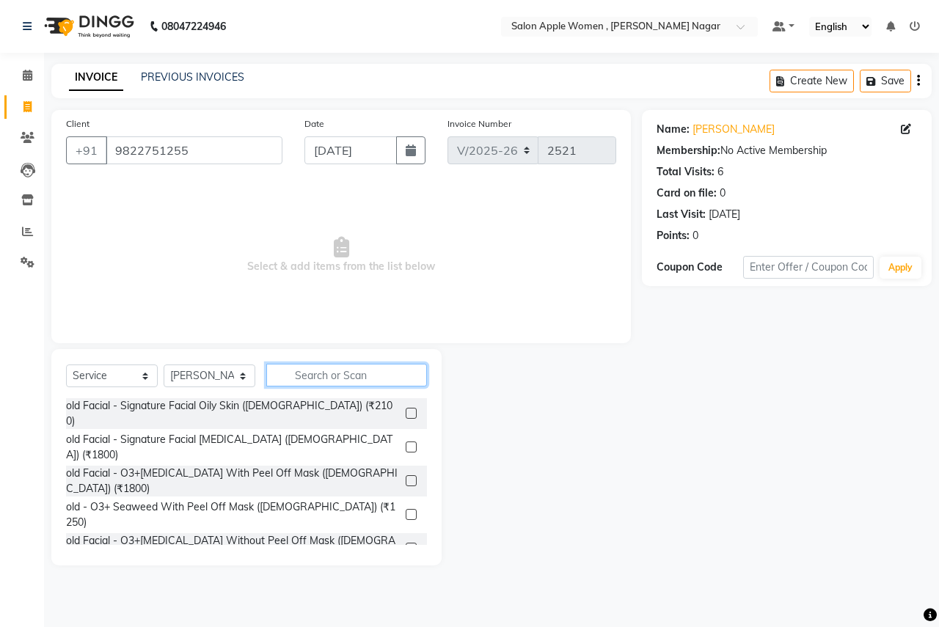
click at [337, 378] on input "text" at bounding box center [346, 375] width 161 height 23
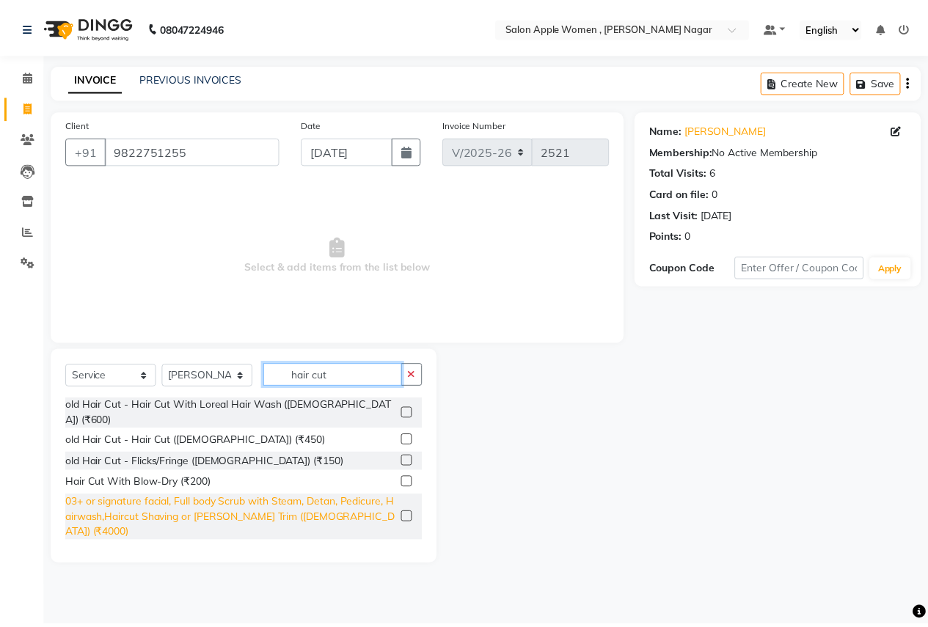
scroll to position [73, 0]
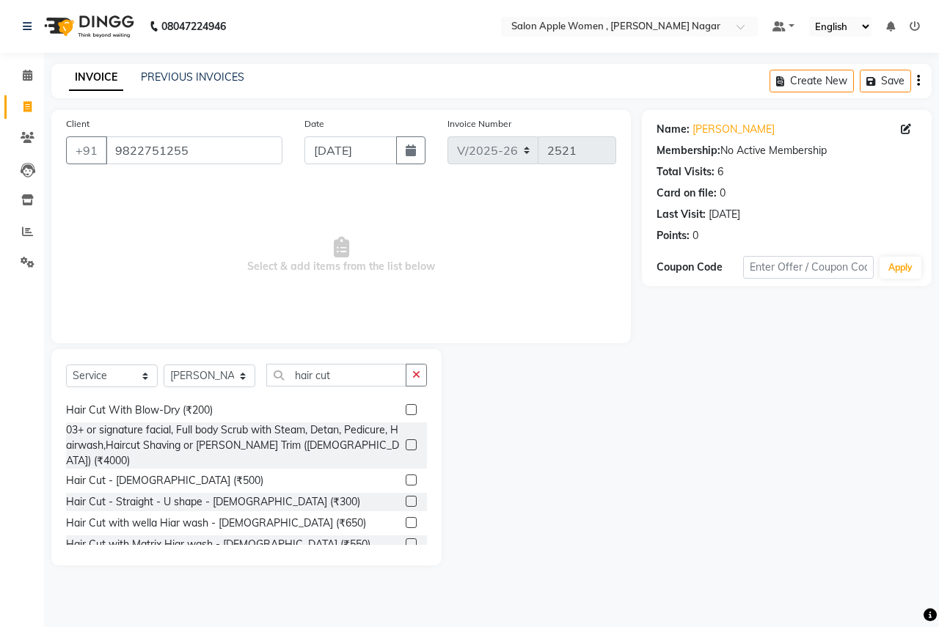
click at [406, 496] on label at bounding box center [411, 501] width 11 height 11
click at [406, 498] on input "checkbox" at bounding box center [411, 503] width 10 height 10
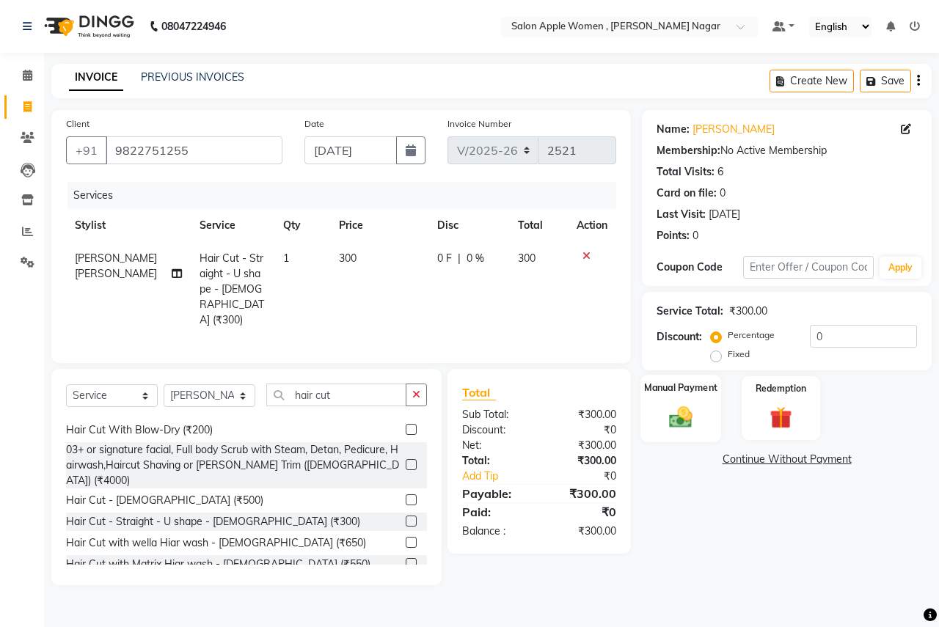
click at [676, 407] on img at bounding box center [681, 417] width 38 height 27
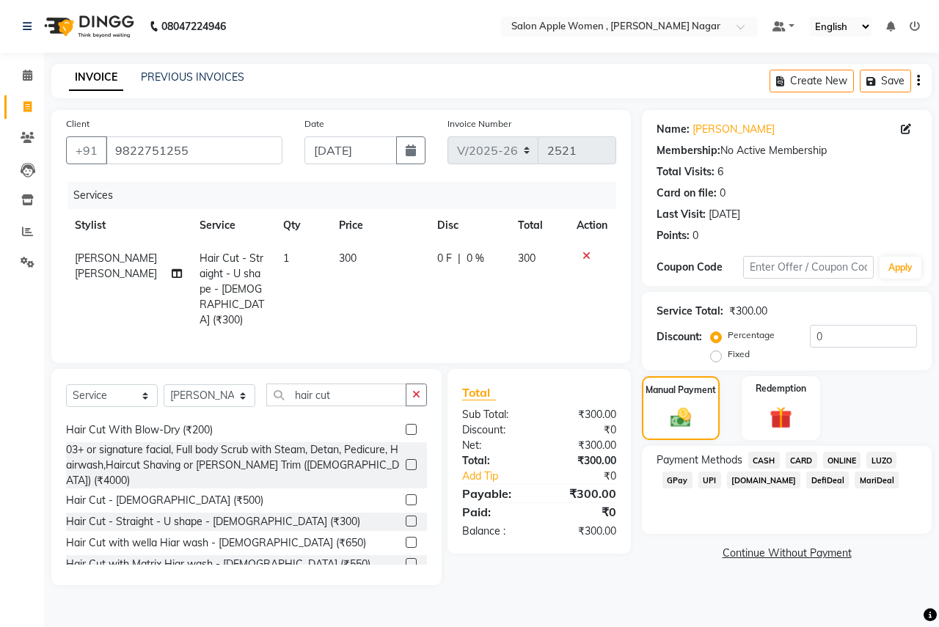
click at [763, 459] on span "CASH" at bounding box center [765, 460] width 32 height 17
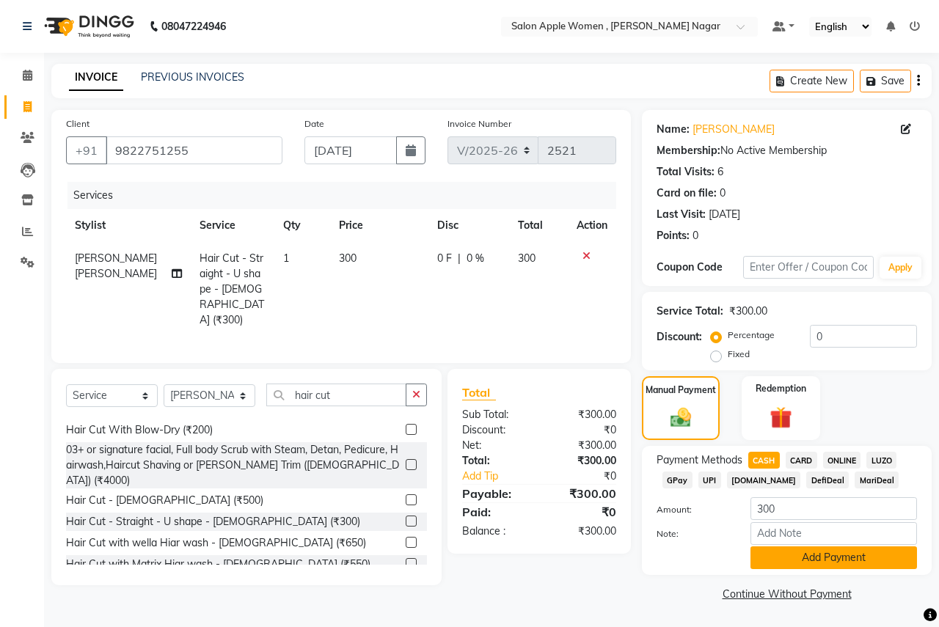
click at [764, 553] on button "Add Payment" at bounding box center [834, 558] width 167 height 23
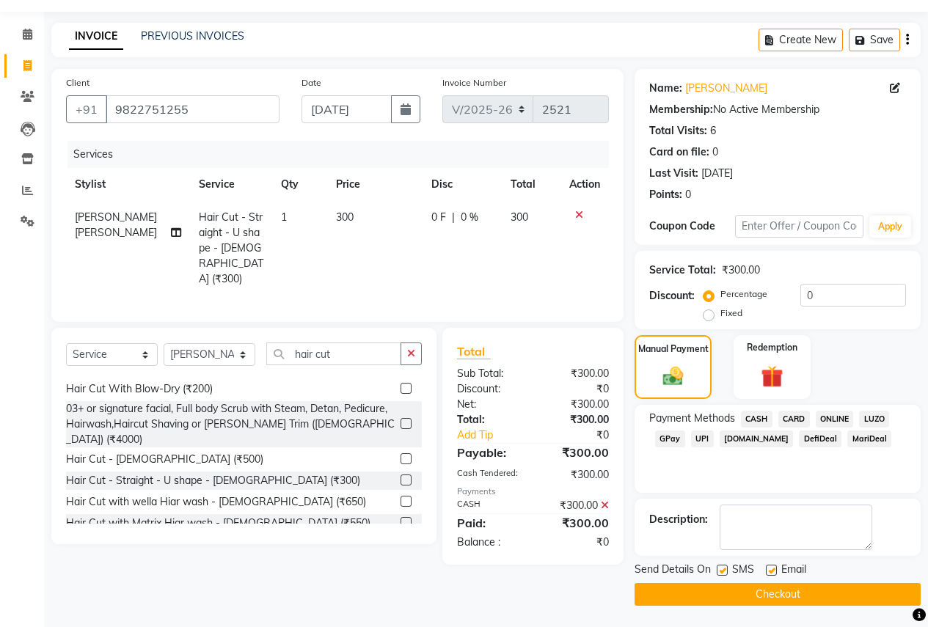
scroll to position [42, 0]
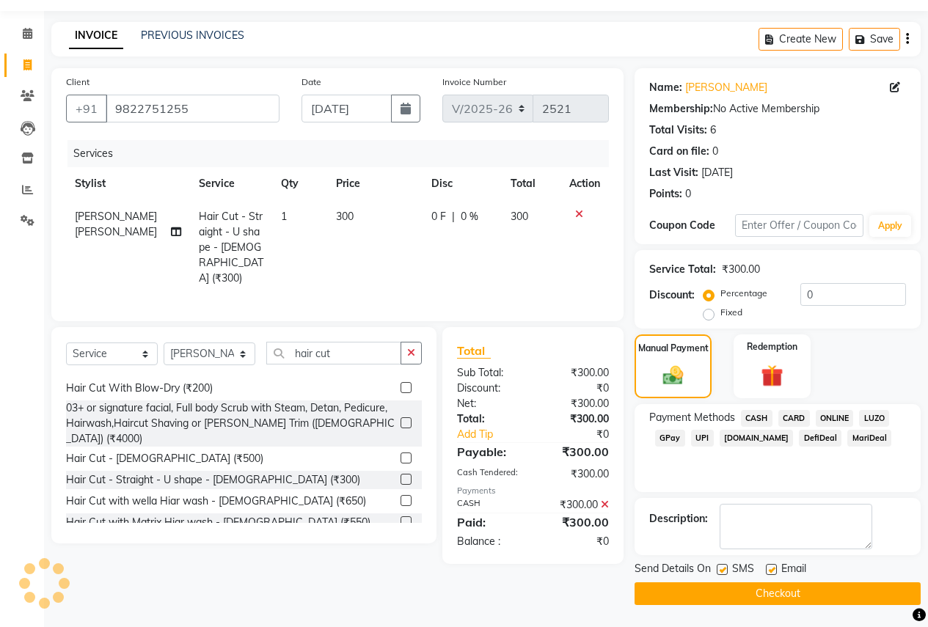
click at [732, 594] on button "Checkout" at bounding box center [778, 594] width 286 height 23
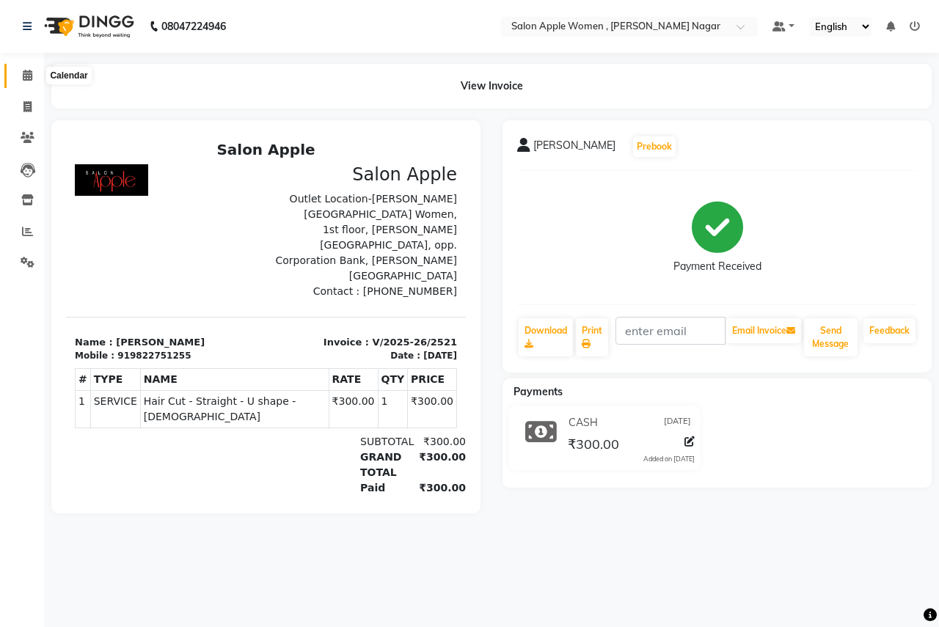
click at [21, 70] on span at bounding box center [28, 76] width 26 height 17
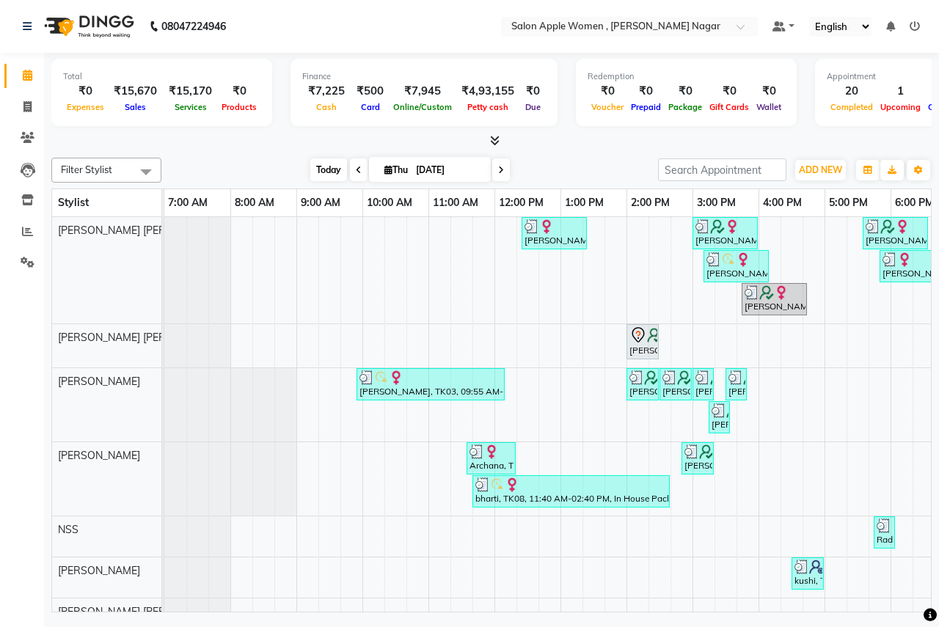
click at [323, 166] on span "Today" at bounding box center [328, 170] width 37 height 23
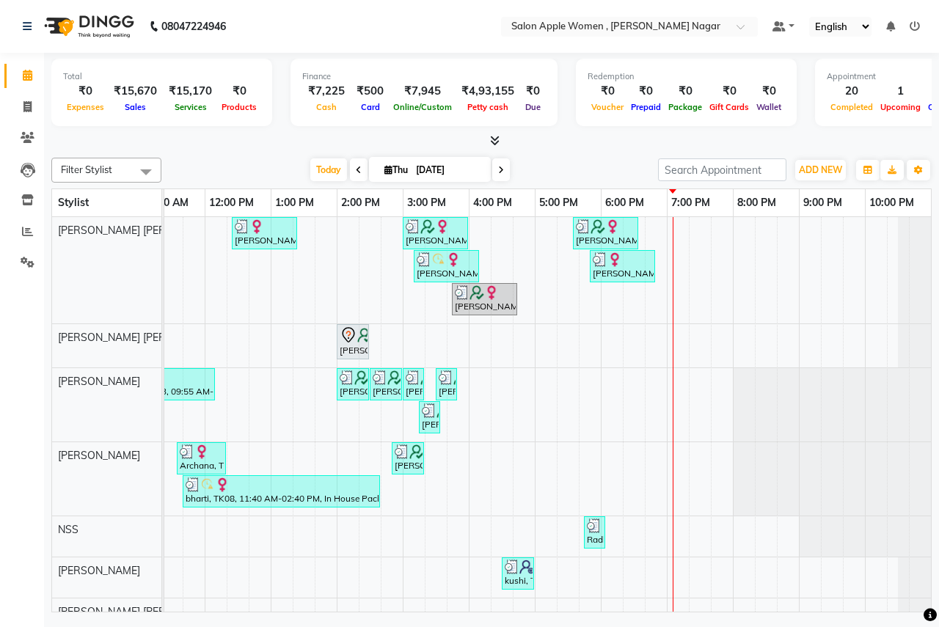
click at [689, 532] on div "[PERSON_NAME], TK06, 12:25 PM-01:25 PM, Hair Cut - [DEMOGRAPHIC_DATA] (₹500) [P…" at bounding box center [403, 528] width 1057 height 622
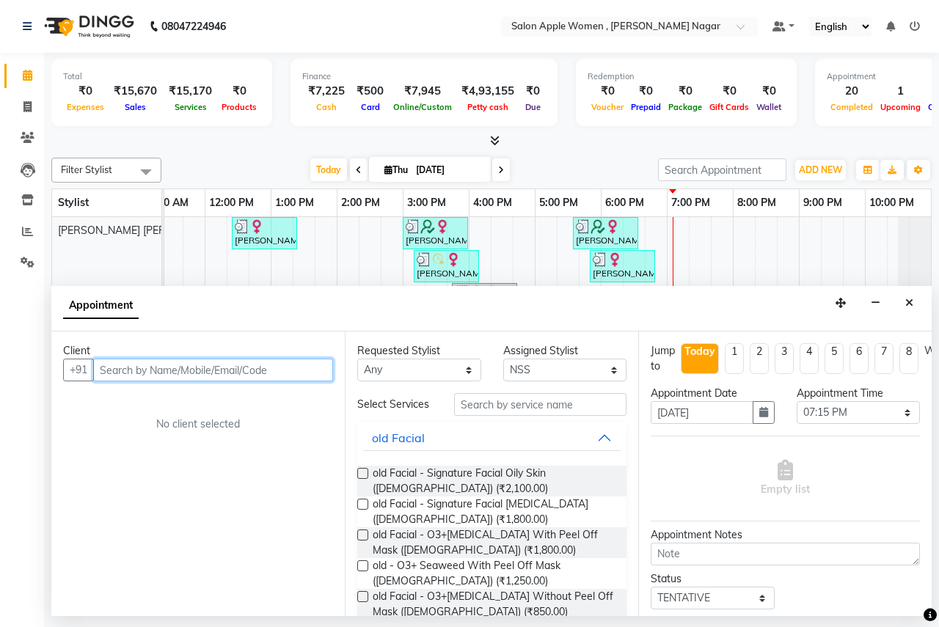
click at [113, 373] on input "text" at bounding box center [213, 370] width 240 height 23
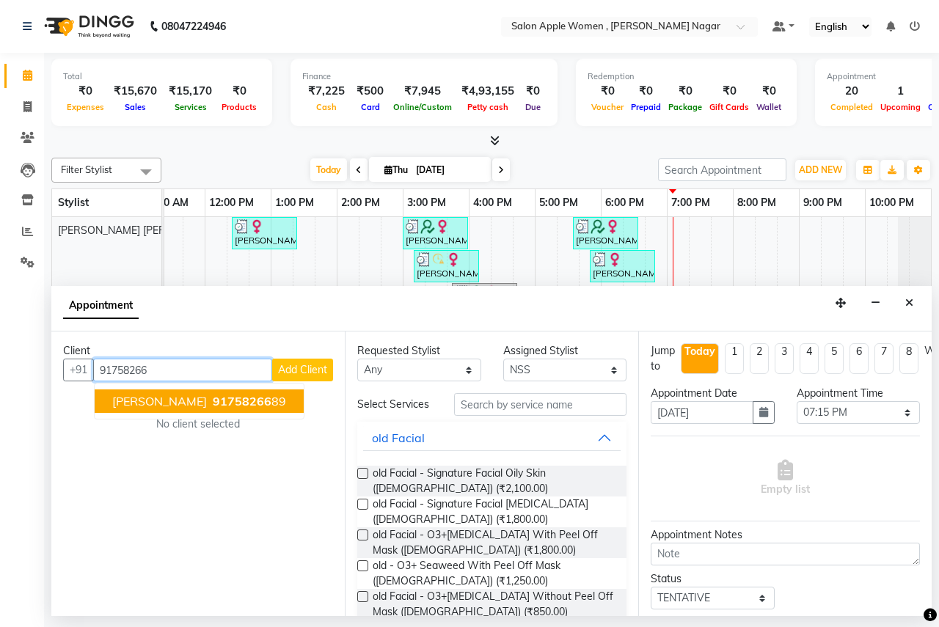
click at [235, 402] on span "91758266" at bounding box center [242, 401] width 59 height 15
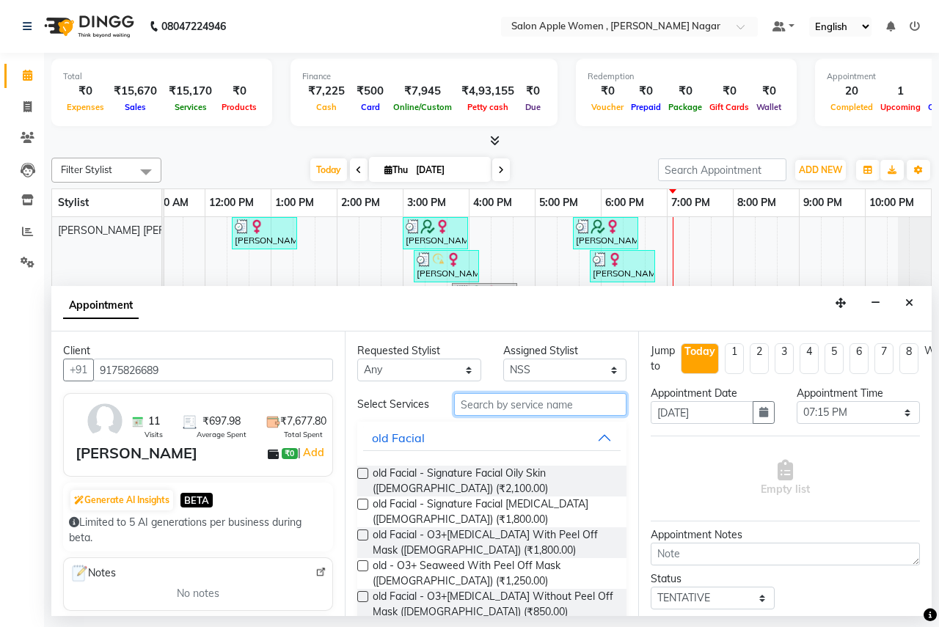
click at [486, 406] on input "text" at bounding box center [540, 404] width 172 height 23
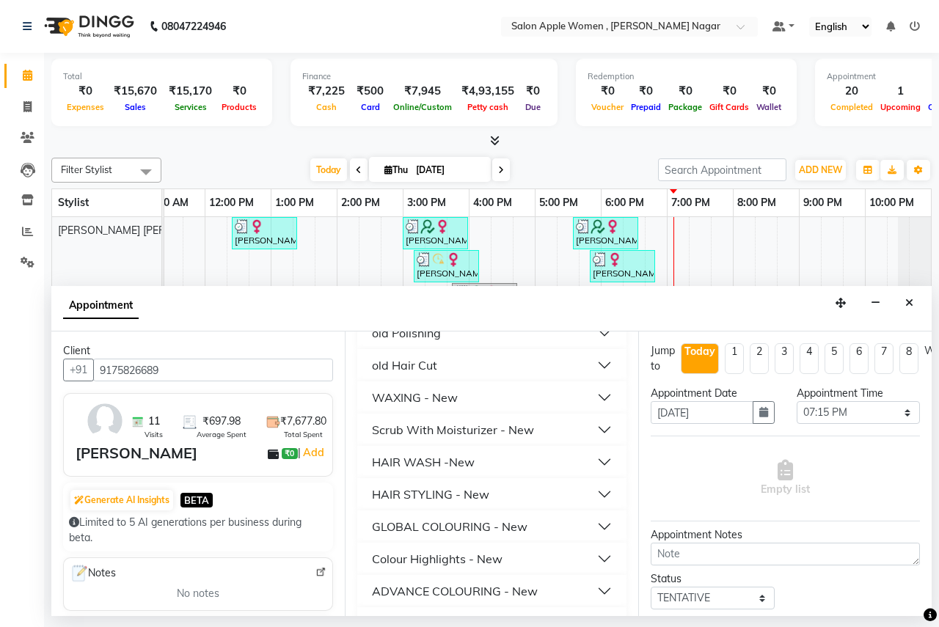
scroll to position [449, 0]
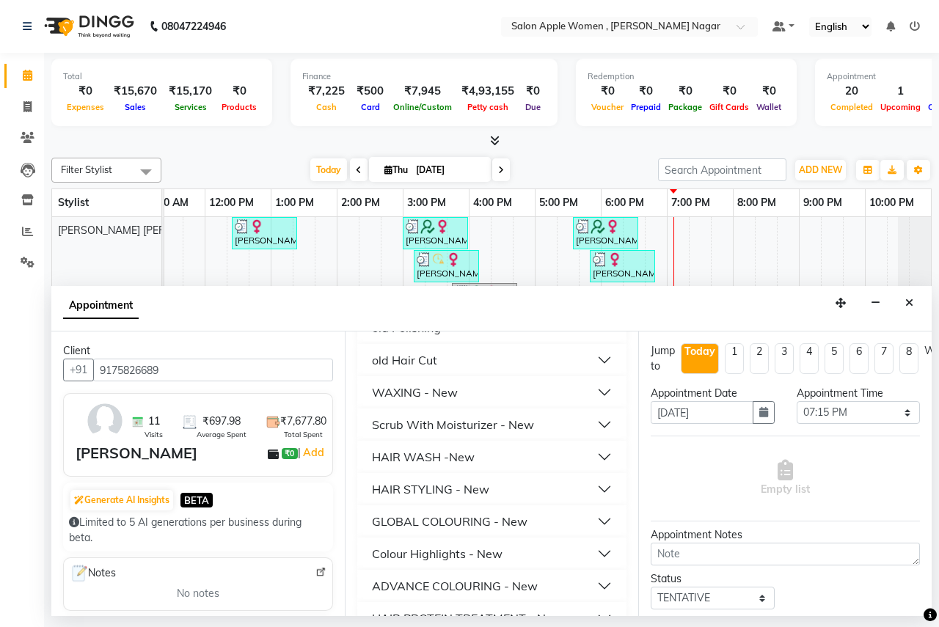
click at [431, 448] on div "HAIR WASH -New" at bounding box center [423, 457] width 103 height 18
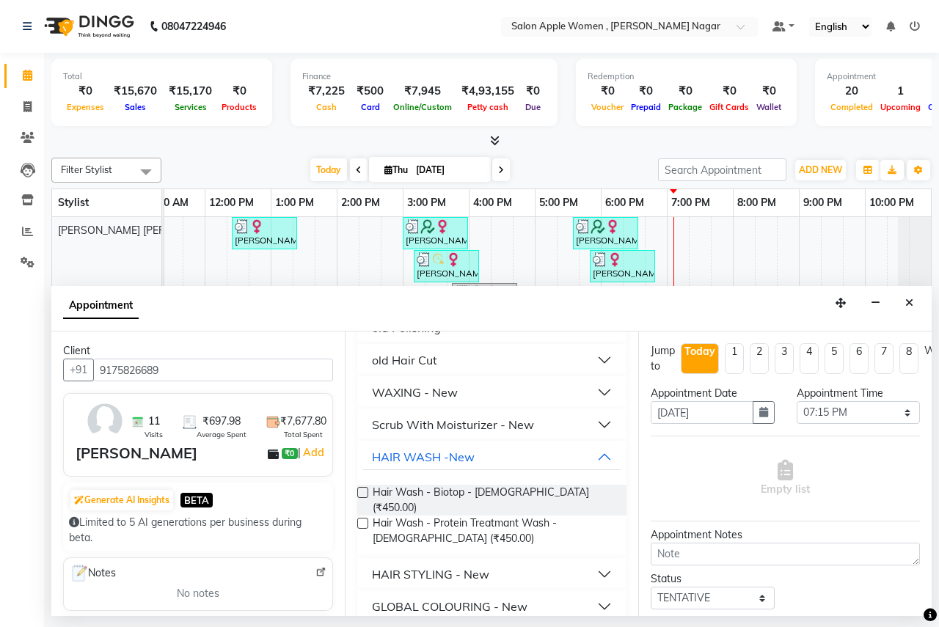
click at [363, 487] on label at bounding box center [362, 492] width 11 height 11
click at [363, 490] on input "checkbox" at bounding box center [362, 495] width 10 height 10
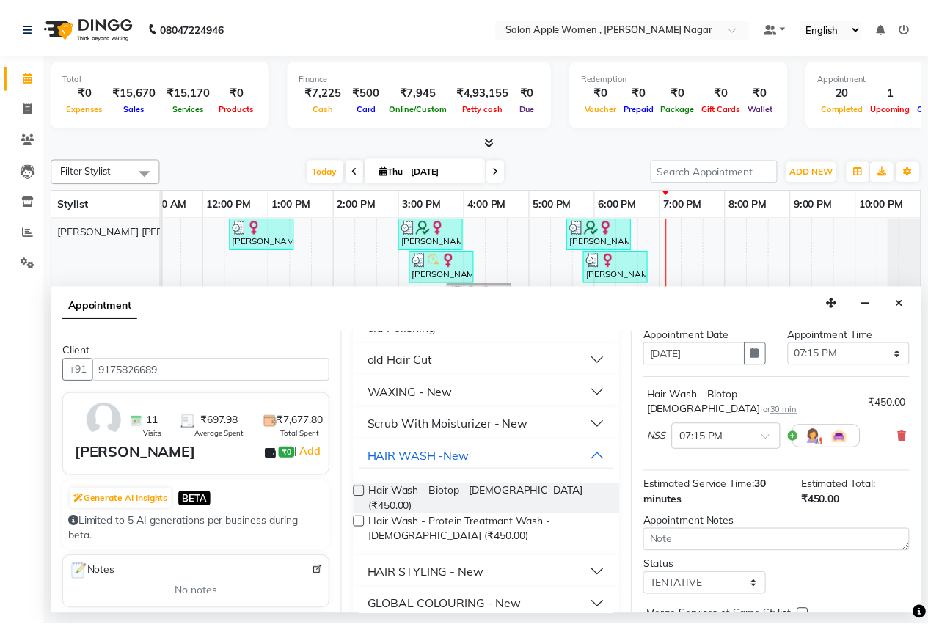
scroll to position [128, 0]
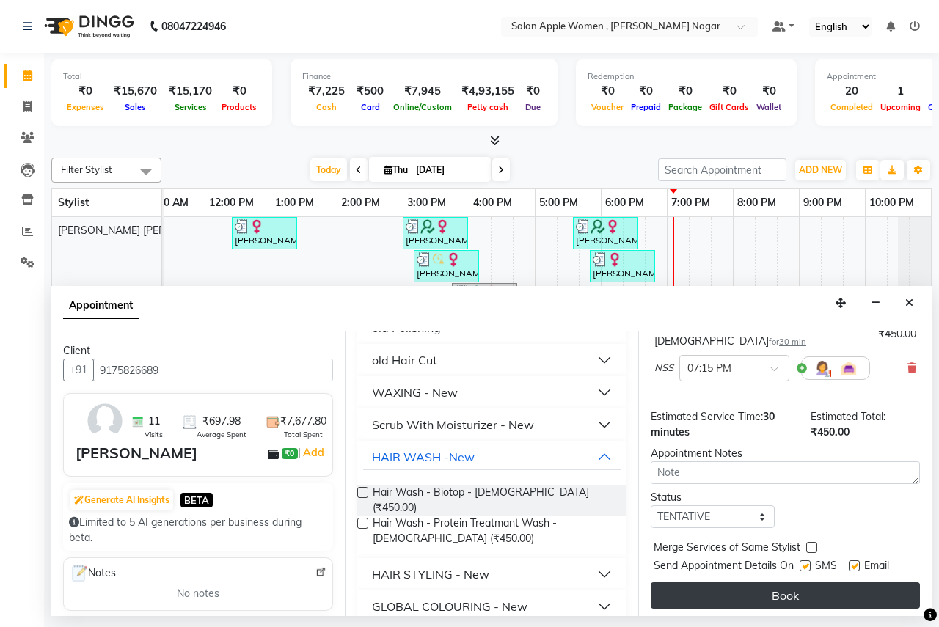
click at [796, 583] on button "Book" at bounding box center [785, 596] width 269 height 26
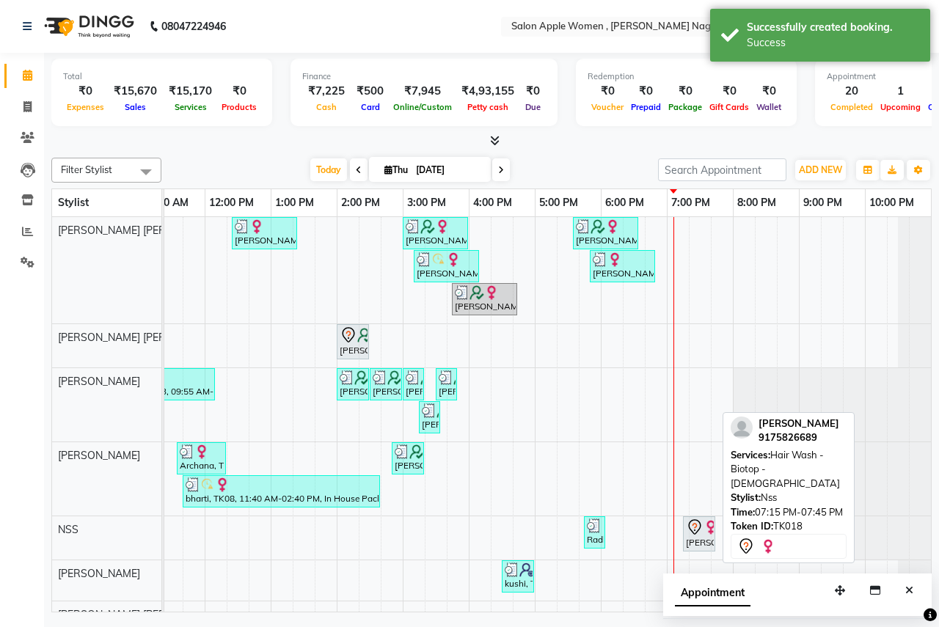
click at [696, 530] on icon at bounding box center [695, 528] width 18 height 18
click at [694, 541] on div "[PERSON_NAME], TK18, 07:15 PM-07:45 PM, Hair Wash - Biotop - [DEMOGRAPHIC_DATA]" at bounding box center [699, 534] width 29 height 31
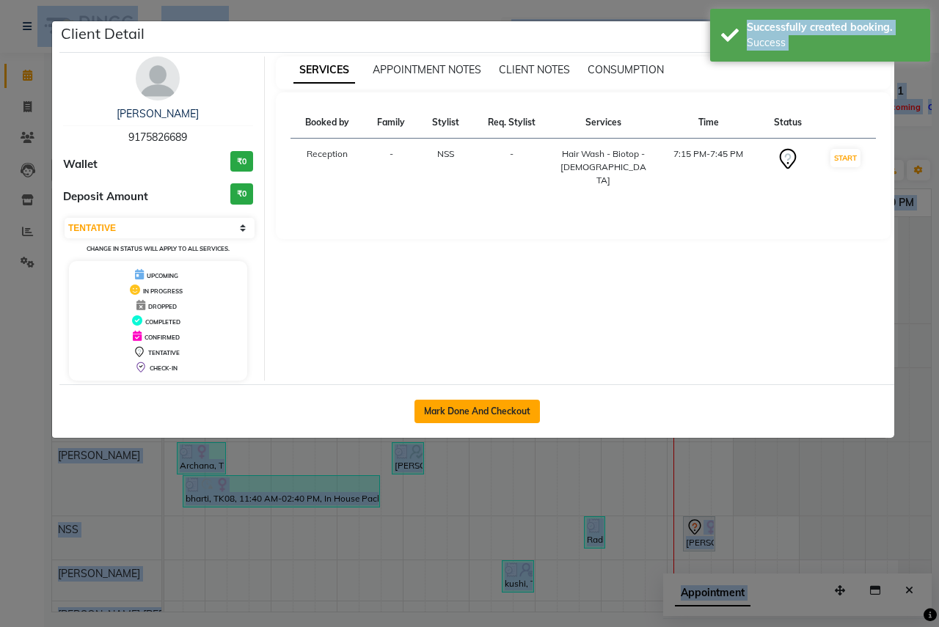
click at [503, 406] on button "Mark Done And Checkout" at bounding box center [477, 411] width 125 height 23
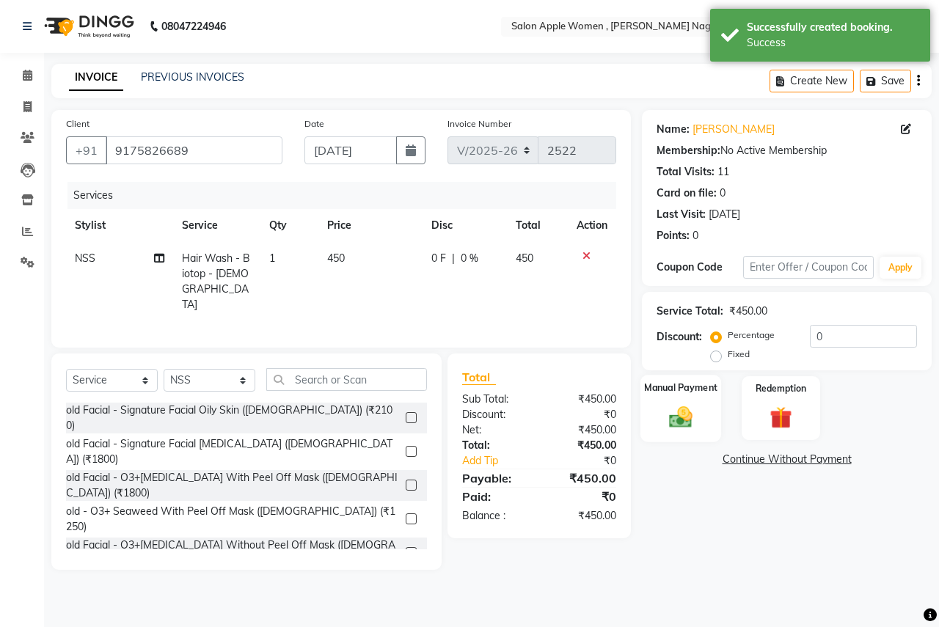
click at [679, 393] on label "Manual Payment" at bounding box center [680, 388] width 73 height 14
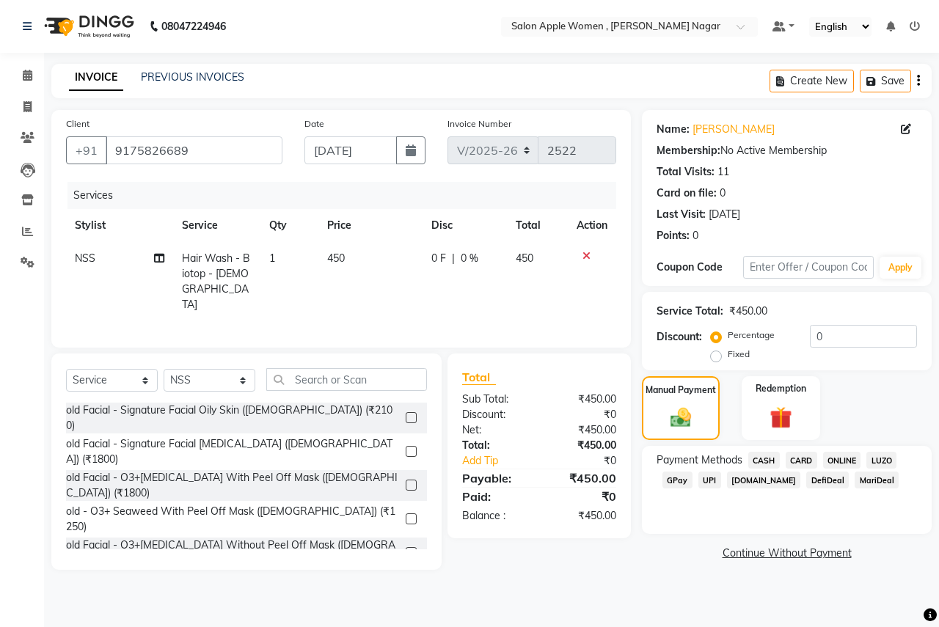
click at [835, 459] on span "ONLINE" at bounding box center [842, 460] width 38 height 17
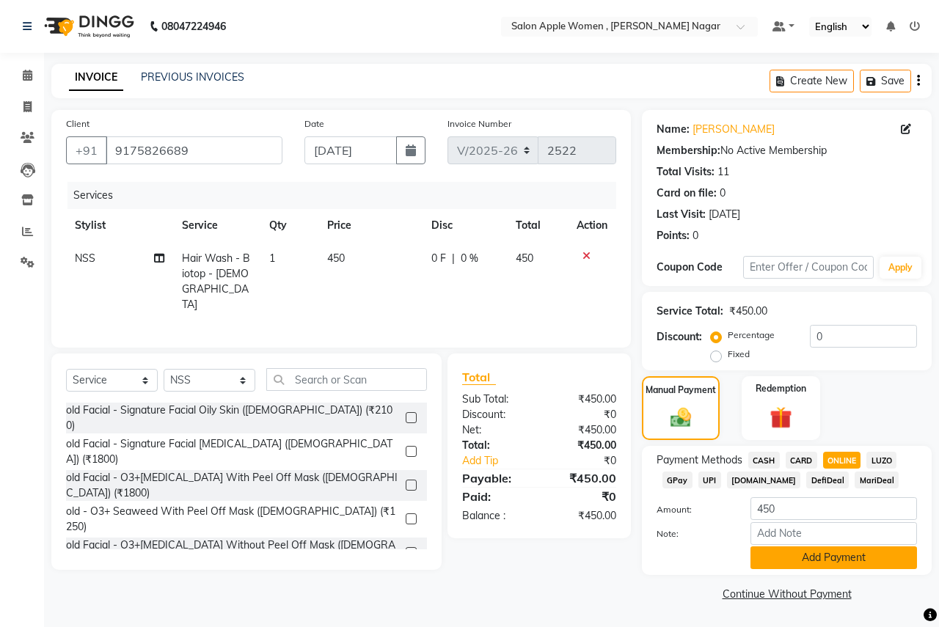
click at [771, 557] on button "Add Payment" at bounding box center [834, 558] width 167 height 23
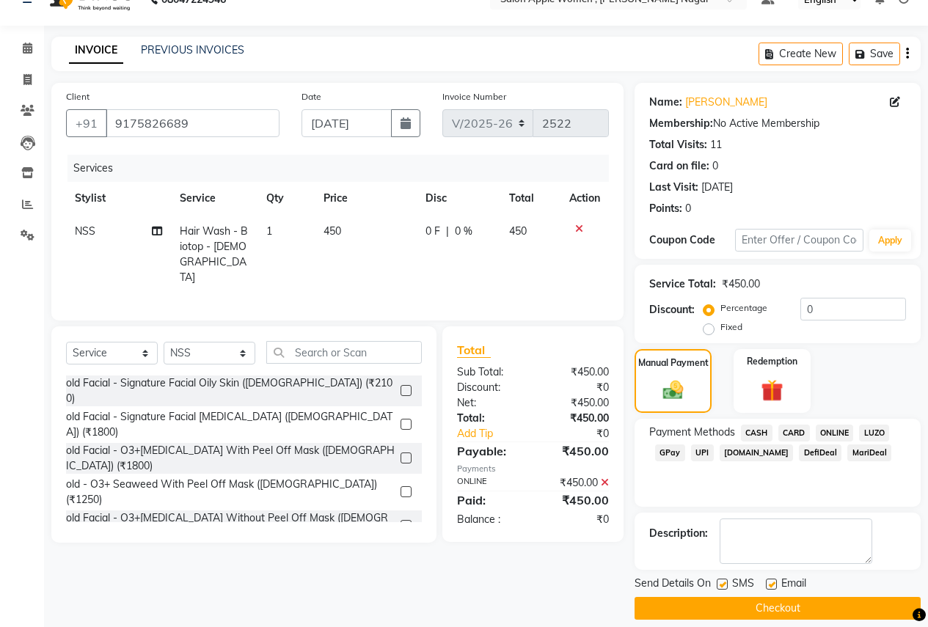
scroll to position [42, 0]
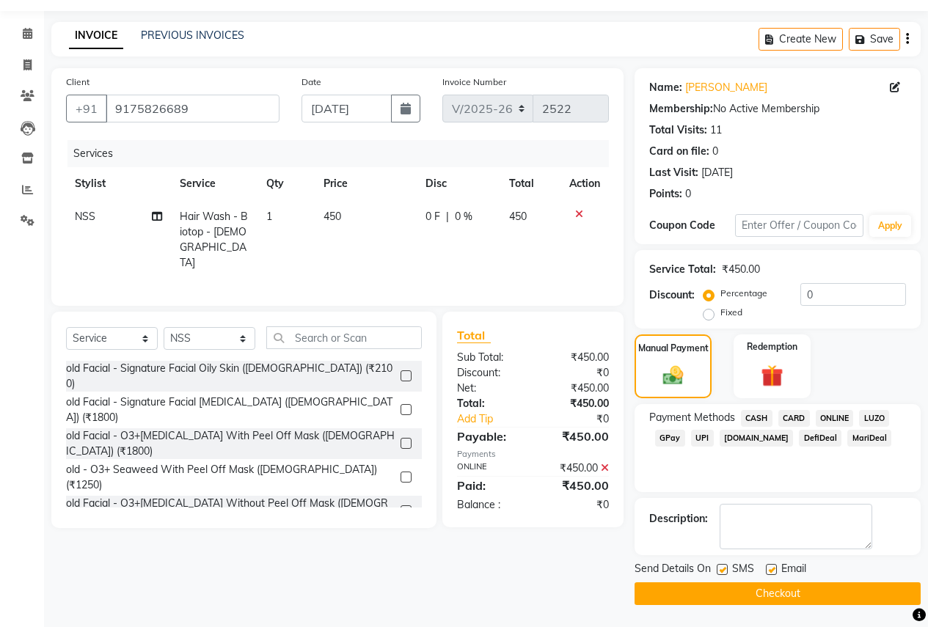
click at [729, 592] on button "Checkout" at bounding box center [778, 594] width 286 height 23
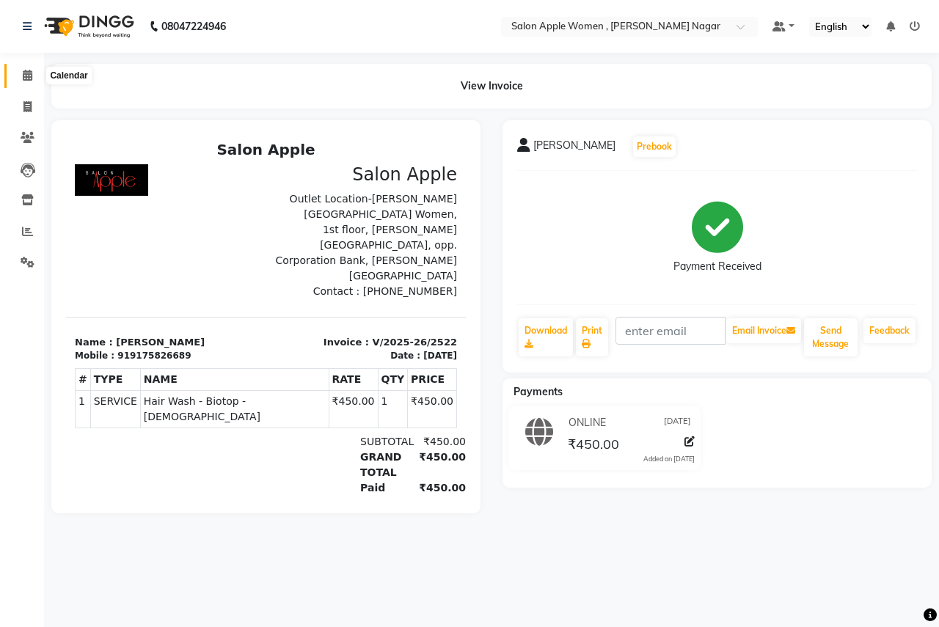
click at [25, 75] on icon at bounding box center [28, 75] width 10 height 11
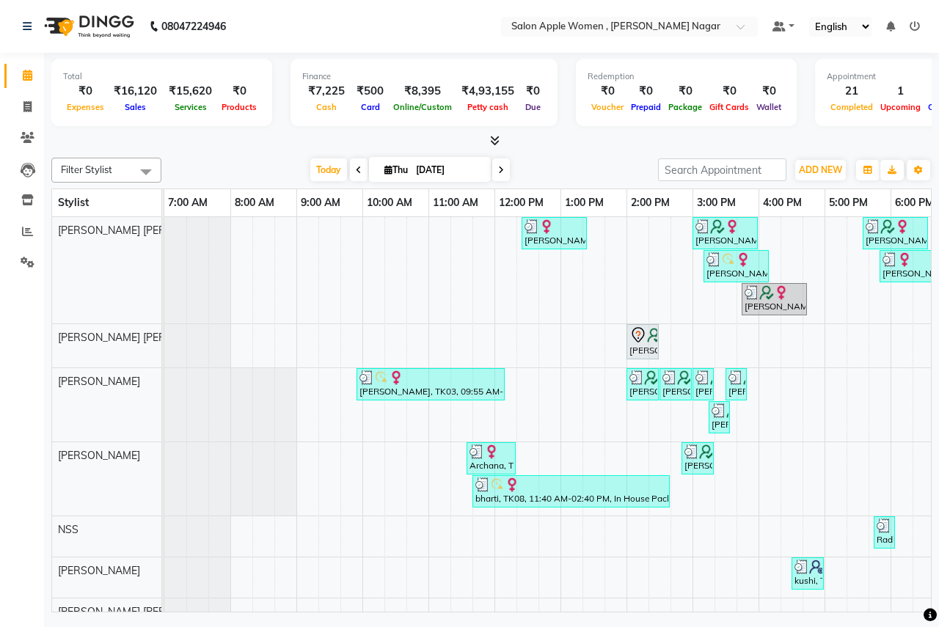
click at [503, 171] on span at bounding box center [501, 170] width 18 height 23
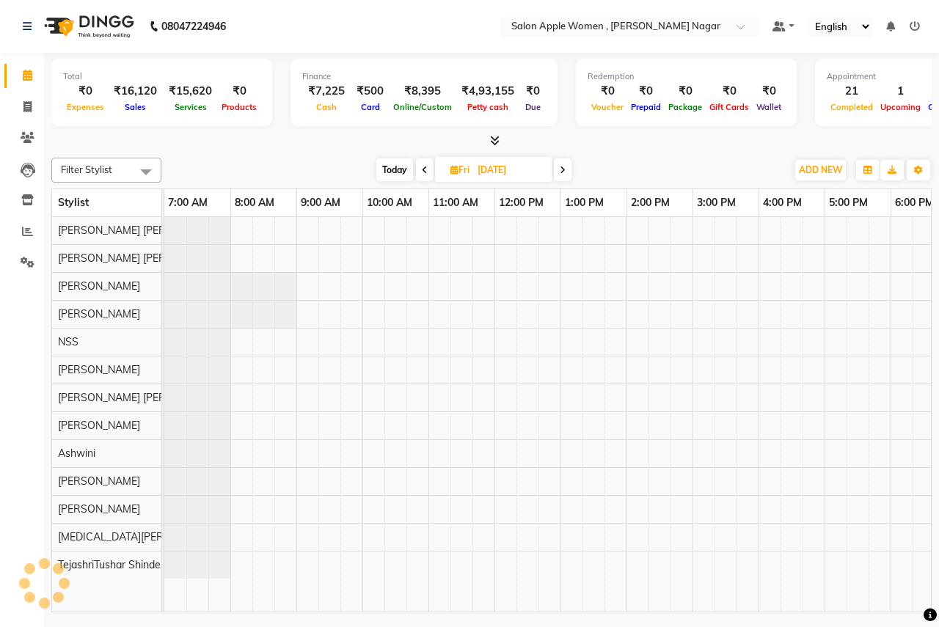
scroll to position [0, 290]
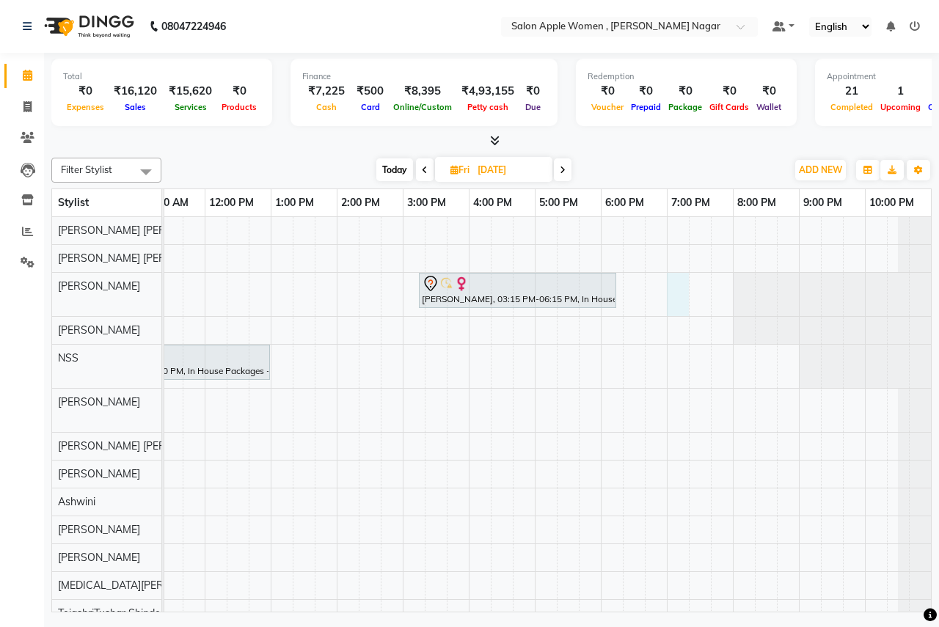
click at [670, 284] on div "[PERSON_NAME] Mam, 10:00 AM-11:00 AM, old Facial - Signature Facial Oily Skin (…" at bounding box center [403, 422] width 1057 height 410
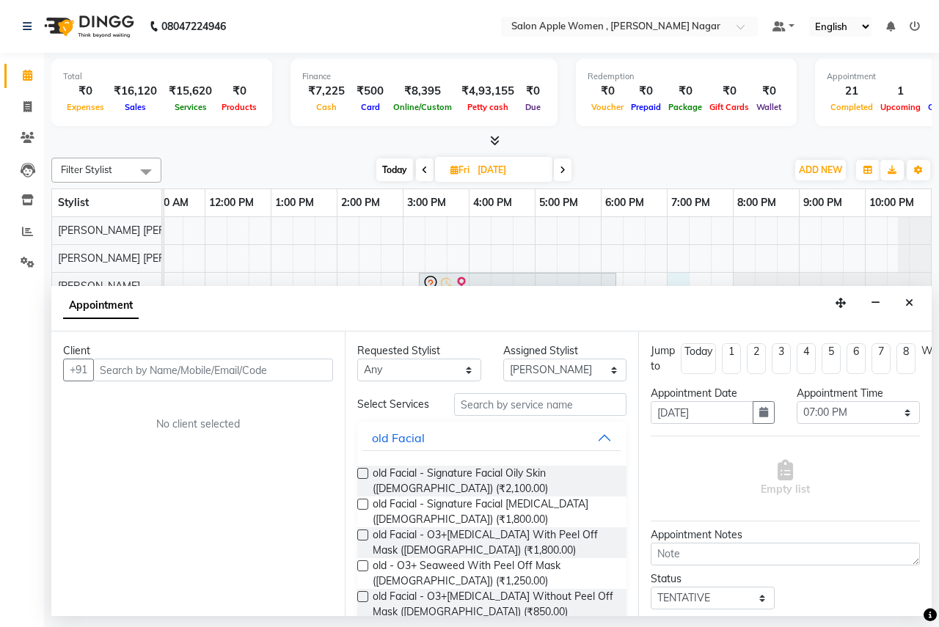
click at [114, 370] on input "text" at bounding box center [213, 370] width 240 height 23
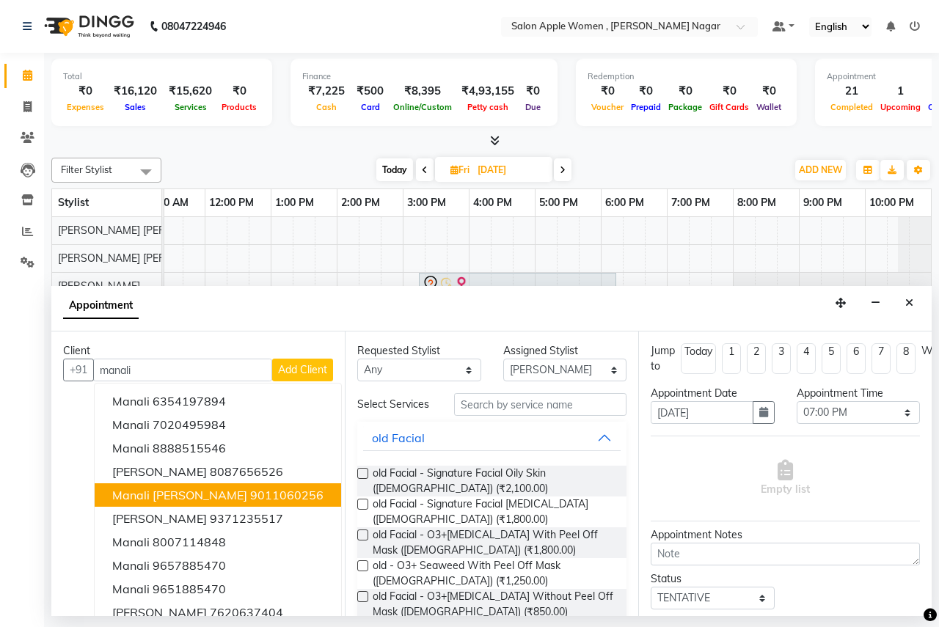
drag, startPoint x: 152, startPoint y: 494, endPoint x: 189, endPoint y: 498, distance: 37.0
click at [175, 496] on span "manali [PERSON_NAME]" at bounding box center [179, 495] width 135 height 15
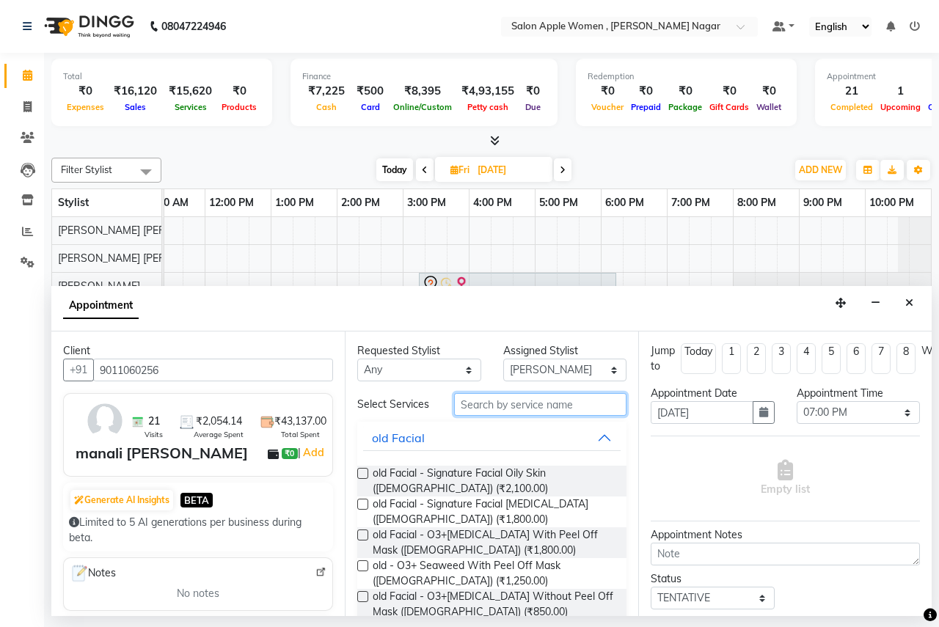
click at [470, 402] on input "text" at bounding box center [540, 404] width 172 height 23
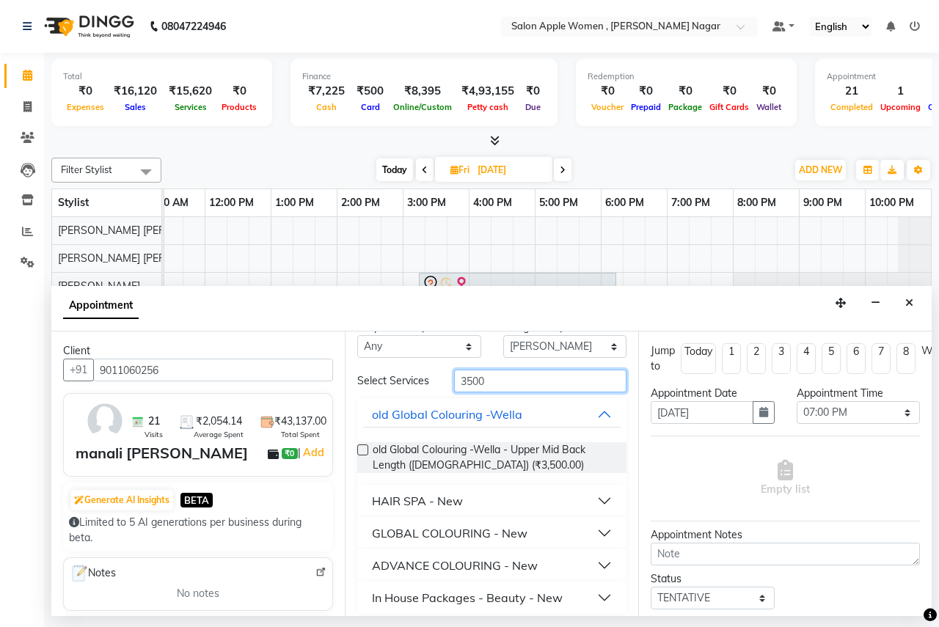
scroll to position [33, 0]
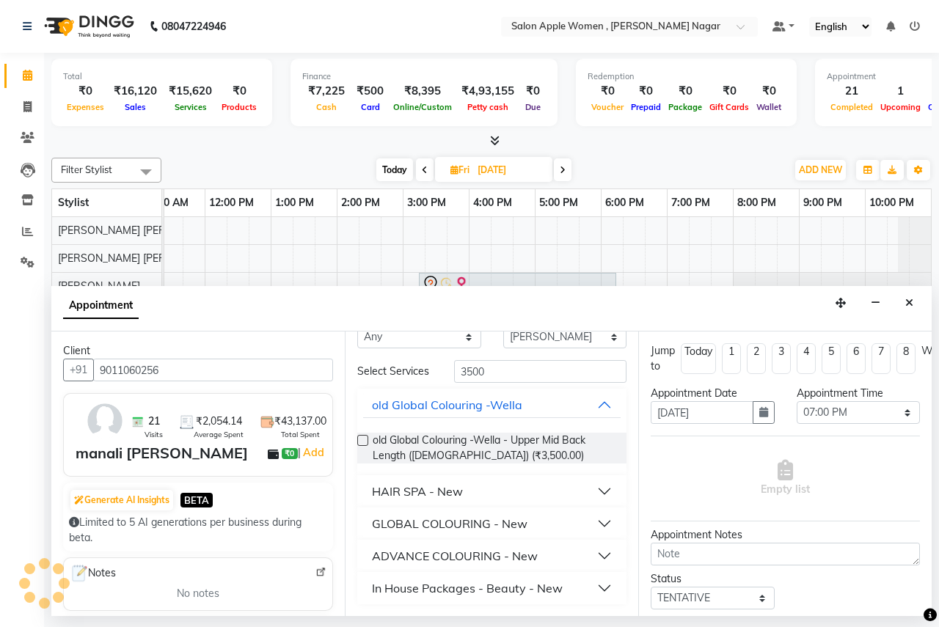
click at [416, 591] on div "In House Packages - Beauty - New" at bounding box center [467, 589] width 191 height 18
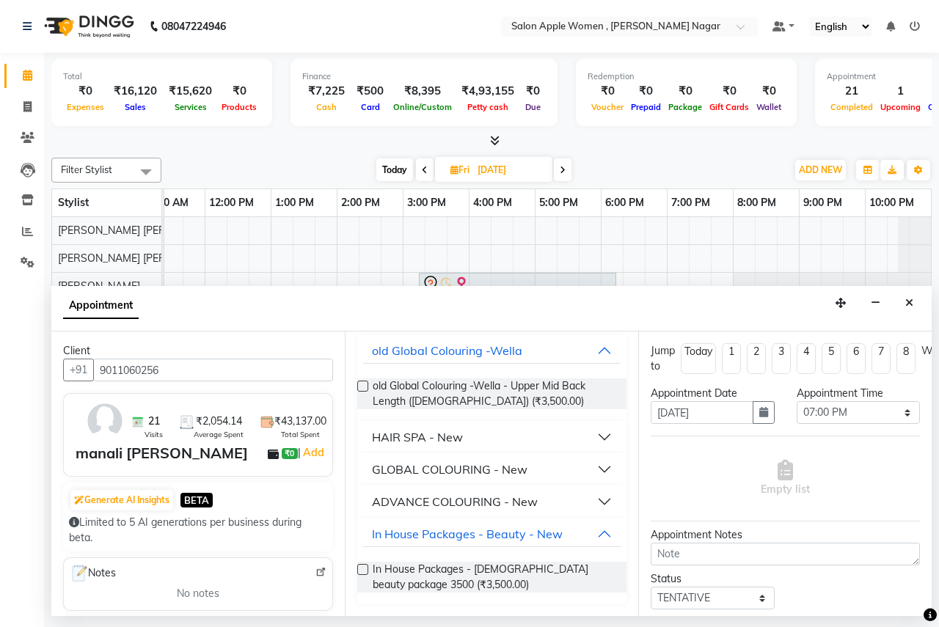
click at [363, 572] on label at bounding box center [362, 569] width 11 height 11
click at [363, 572] on input "checkbox" at bounding box center [362, 572] width 10 height 10
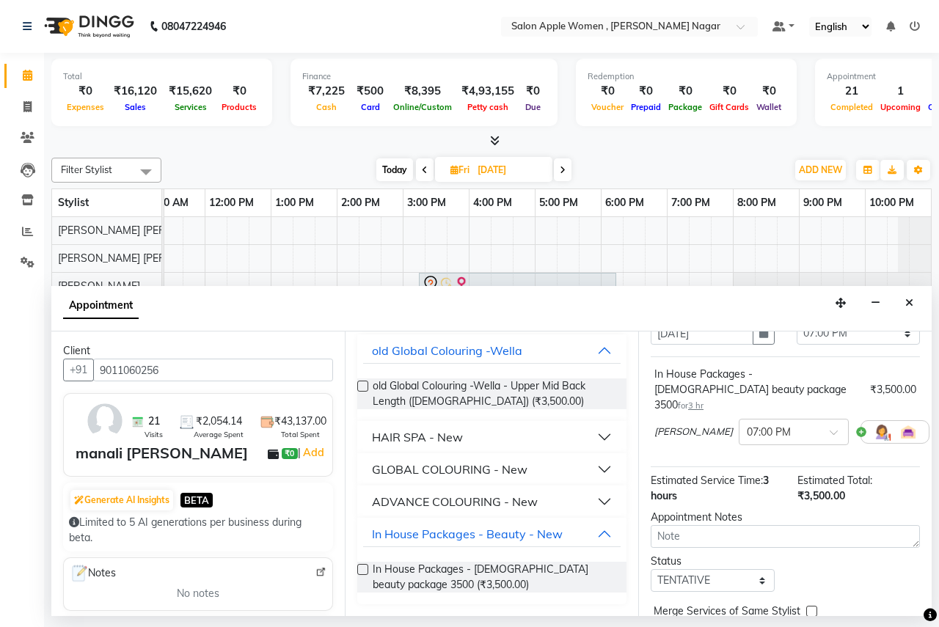
scroll to position [160, 0]
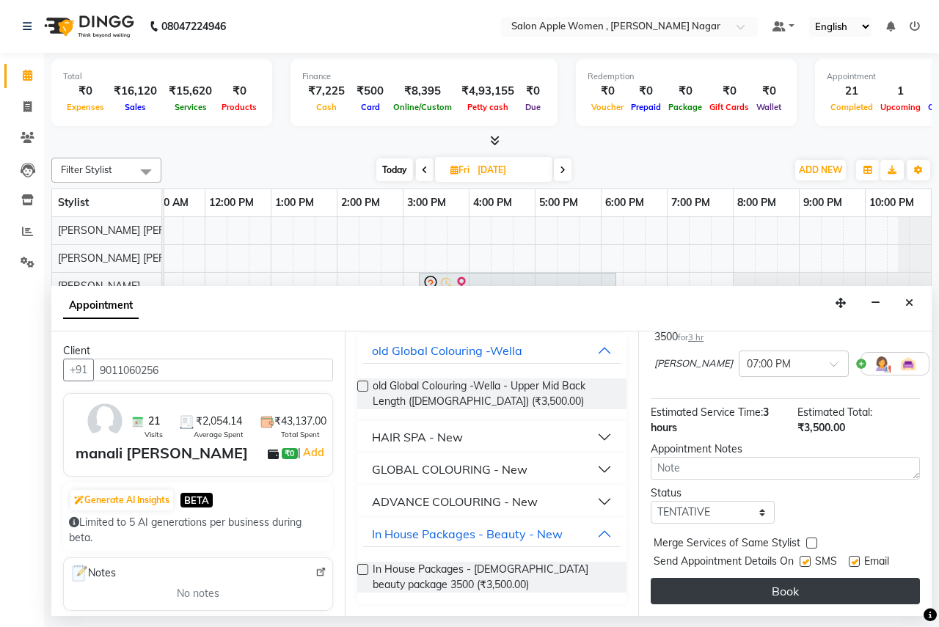
click at [774, 581] on button "Book" at bounding box center [785, 591] width 269 height 26
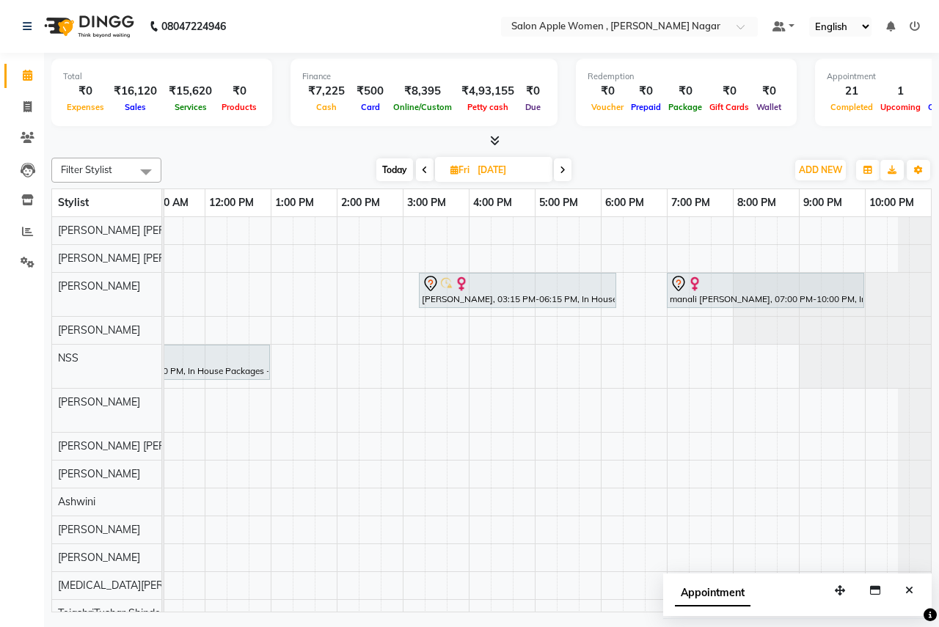
scroll to position [0, 301]
click at [382, 172] on span "Today" at bounding box center [394, 170] width 37 height 23
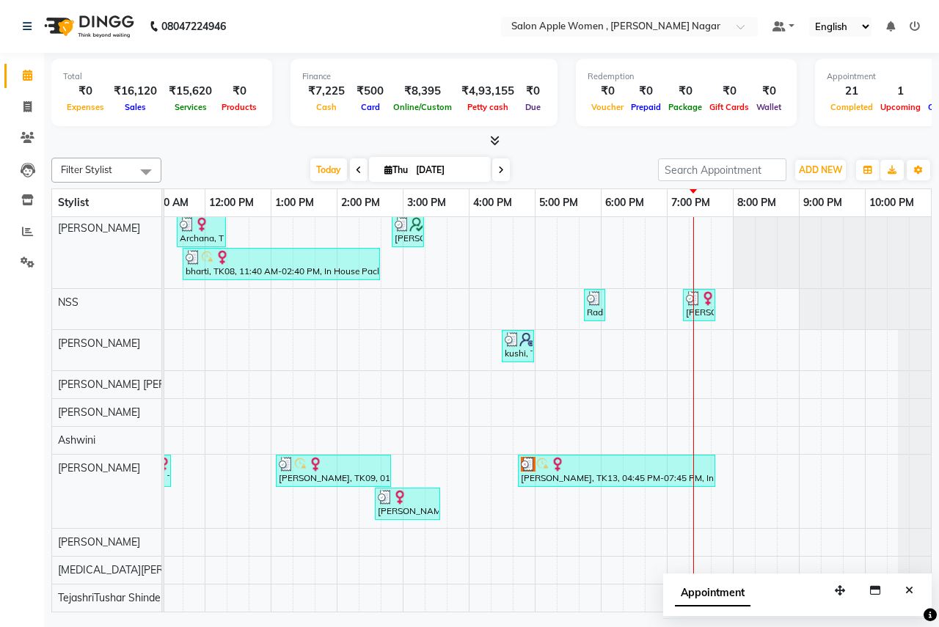
scroll to position [239, 0]
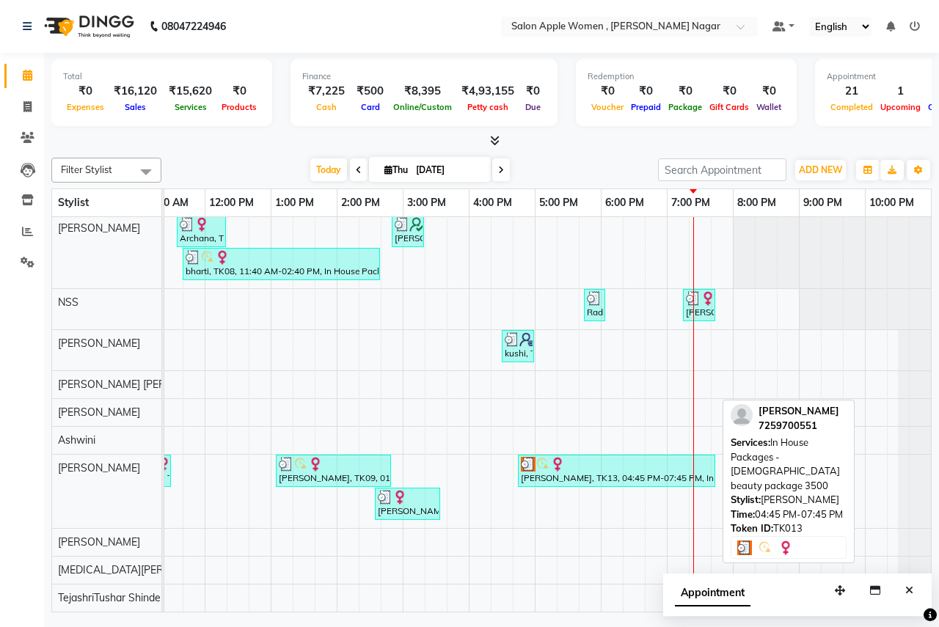
click at [588, 459] on div at bounding box center [617, 464] width 192 height 15
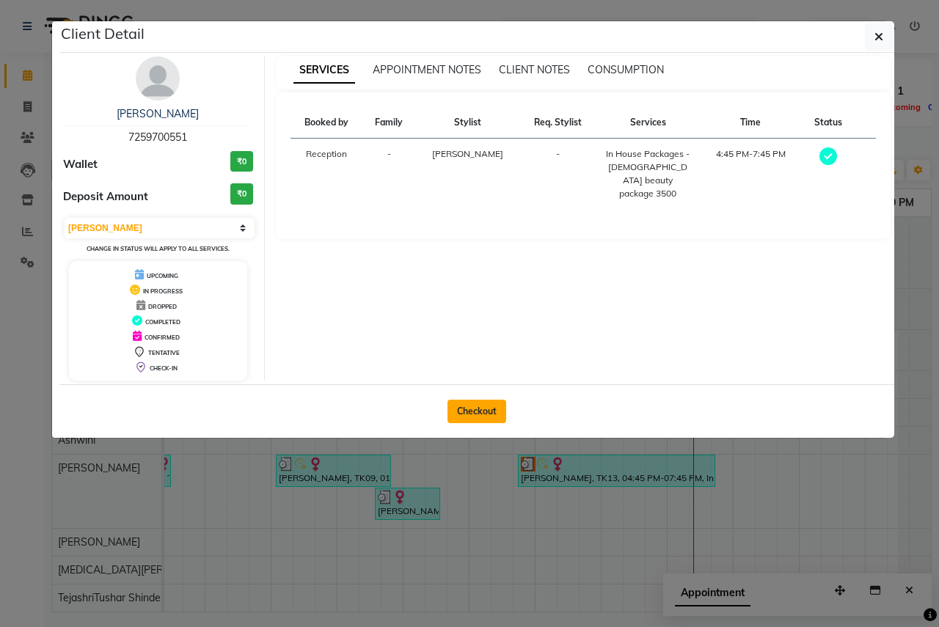
click at [479, 412] on button "Checkout" at bounding box center [477, 411] width 59 height 23
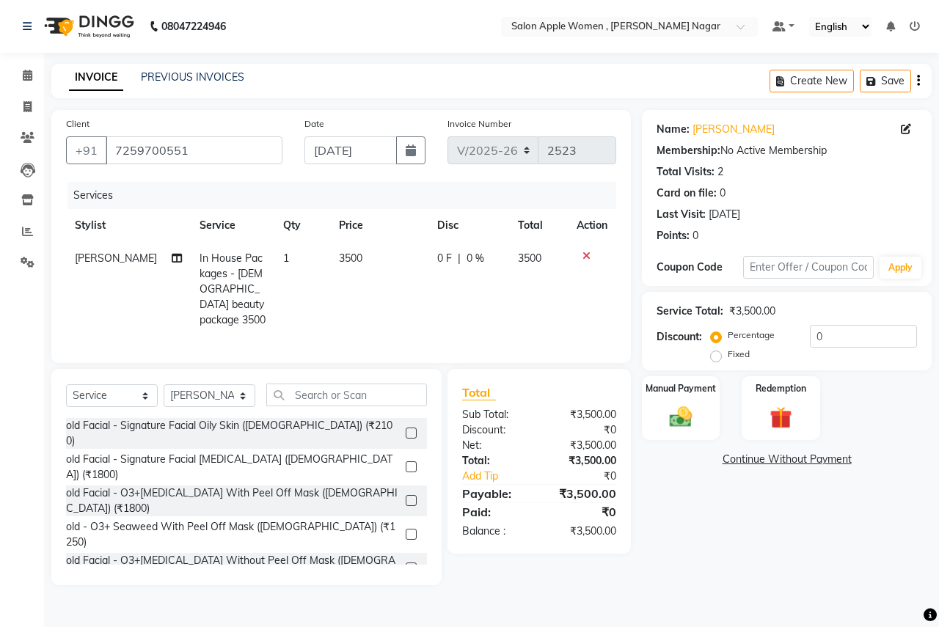
click at [588, 255] on icon at bounding box center [587, 256] width 8 height 10
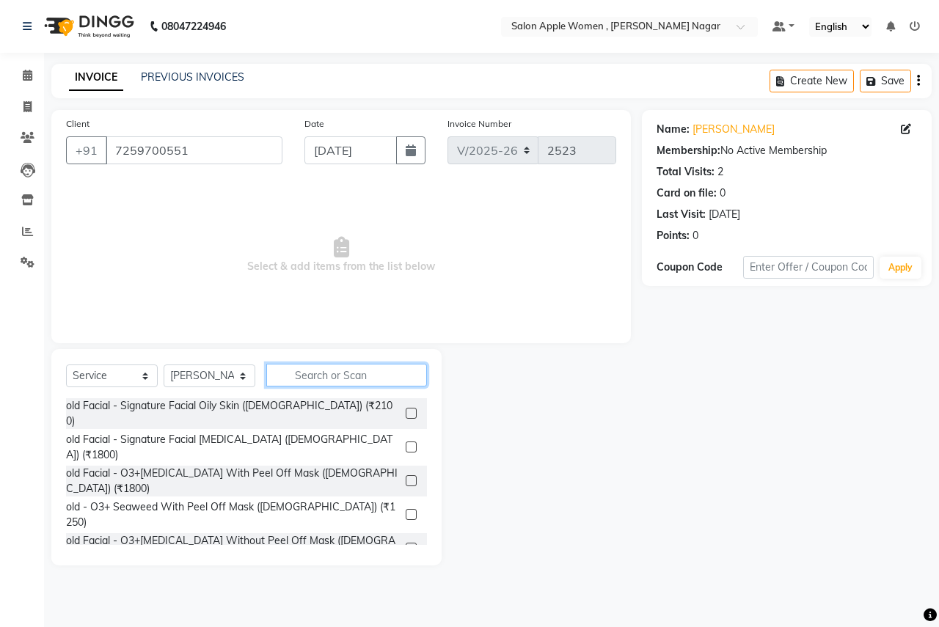
click at [292, 383] on input "text" at bounding box center [346, 375] width 161 height 23
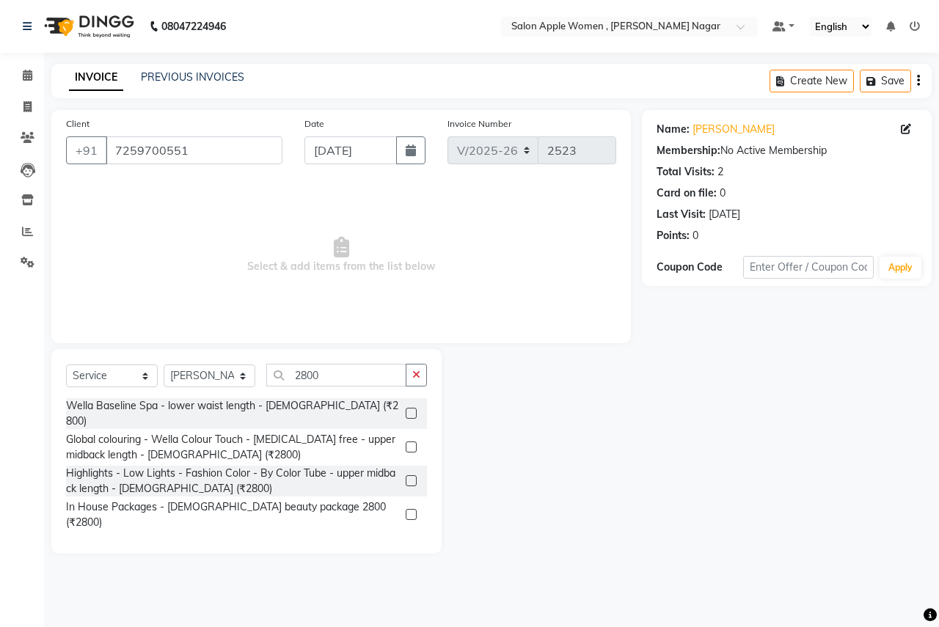
click at [409, 509] on label at bounding box center [411, 514] width 11 height 11
click at [409, 511] on input "checkbox" at bounding box center [411, 516] width 10 height 10
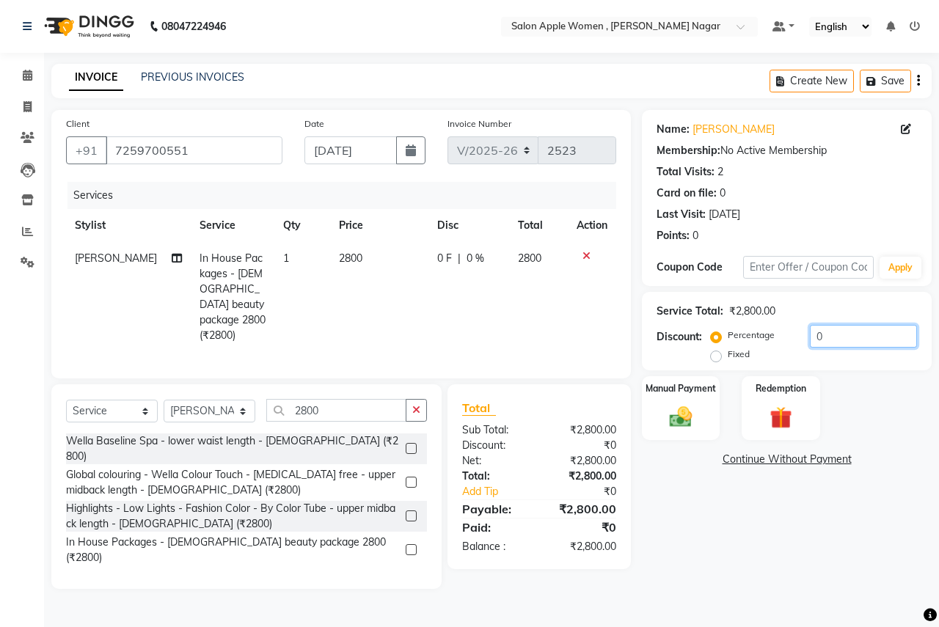
click at [834, 337] on input "0" at bounding box center [863, 336] width 107 height 23
click at [728, 356] on label "Fixed" at bounding box center [739, 354] width 22 height 13
click at [718, 356] on input "Fixed" at bounding box center [719, 354] width 10 height 10
click at [841, 335] on input "0" at bounding box center [863, 336] width 107 height 23
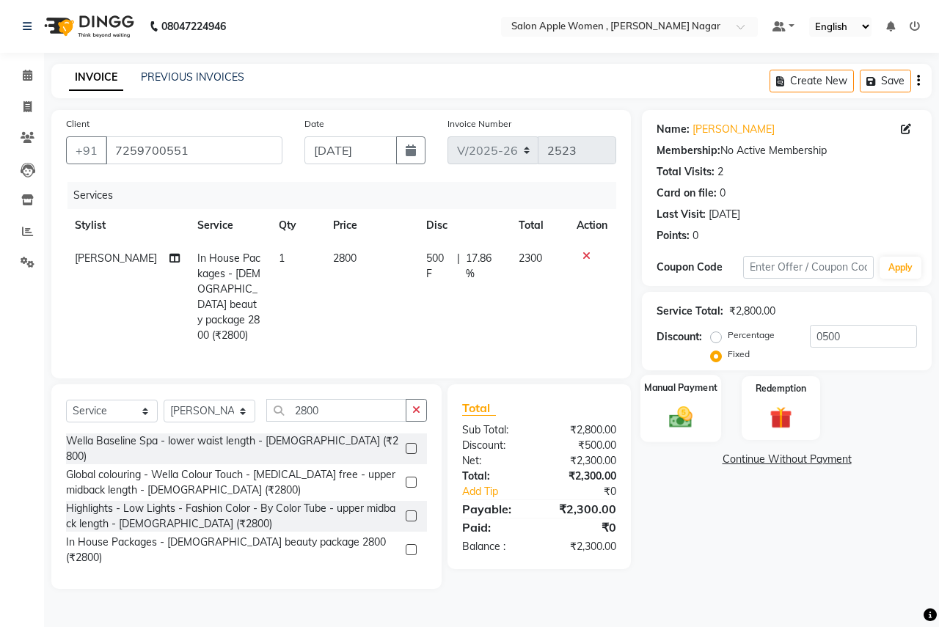
click at [708, 401] on div "Manual Payment" at bounding box center [681, 409] width 81 height 68
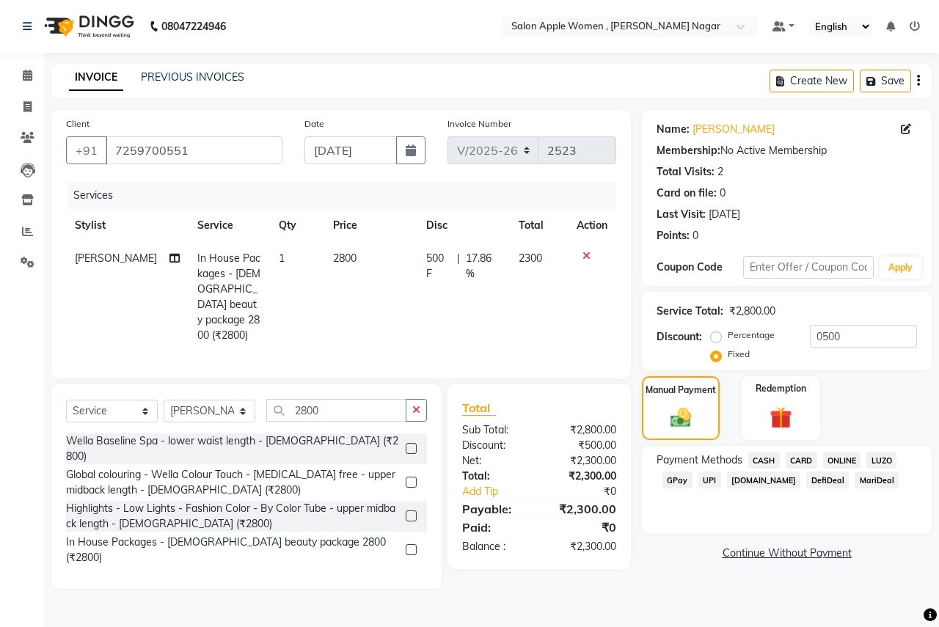
click at [834, 455] on span "ONLINE" at bounding box center [842, 460] width 38 height 17
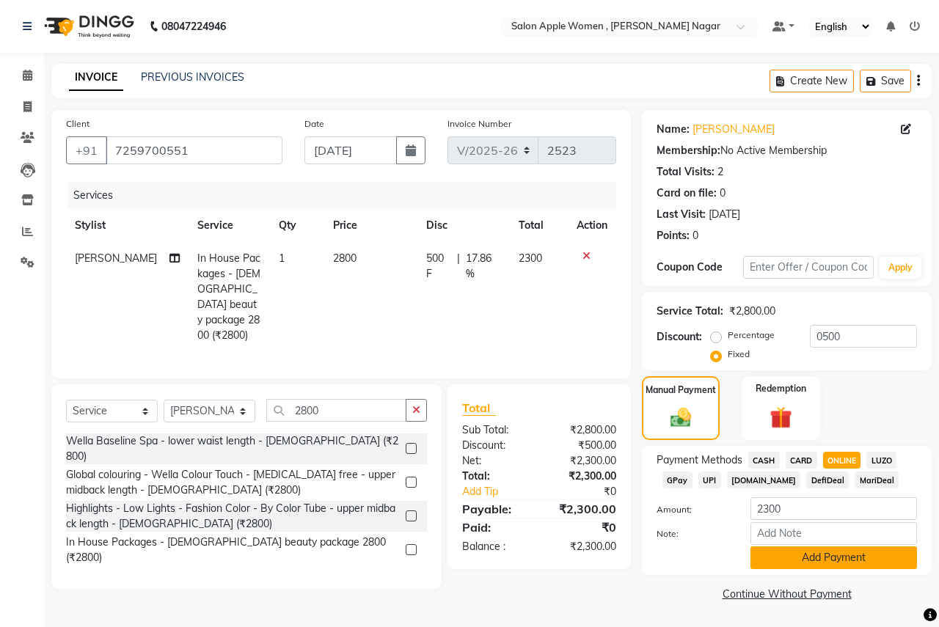
click at [836, 553] on button "Add Payment" at bounding box center [834, 558] width 167 height 23
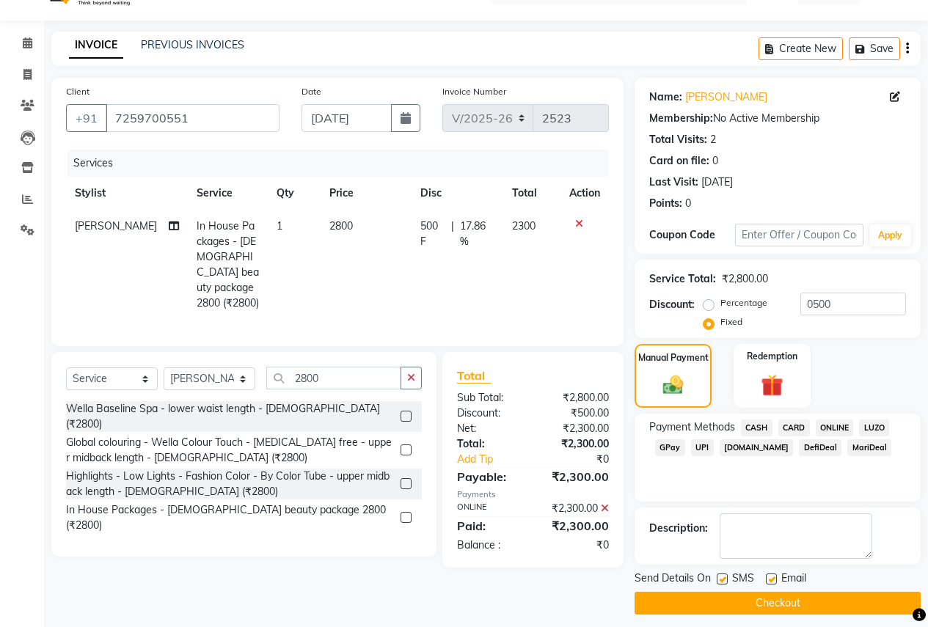
scroll to position [42, 0]
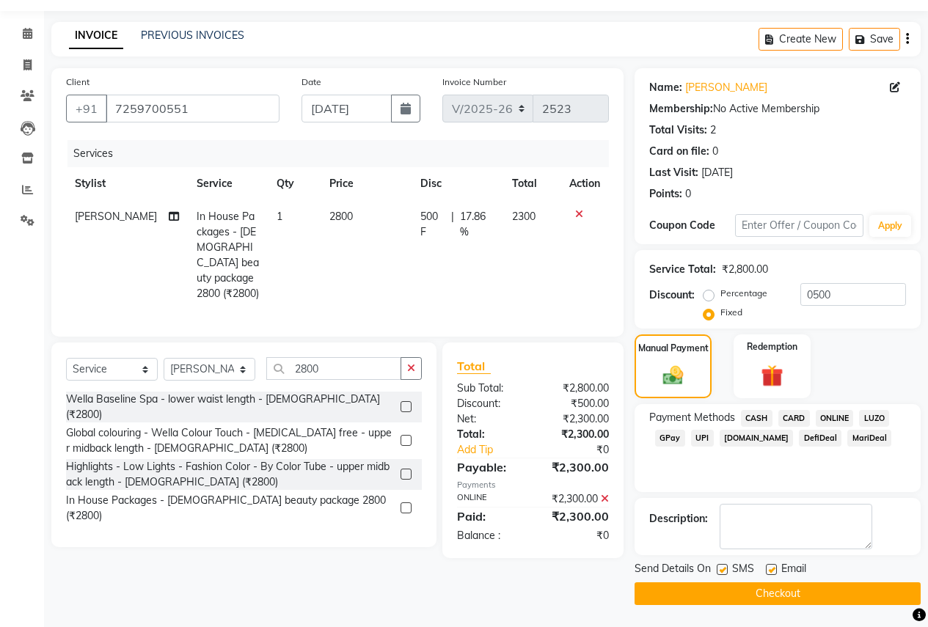
click at [674, 583] on button "Checkout" at bounding box center [778, 594] width 286 height 23
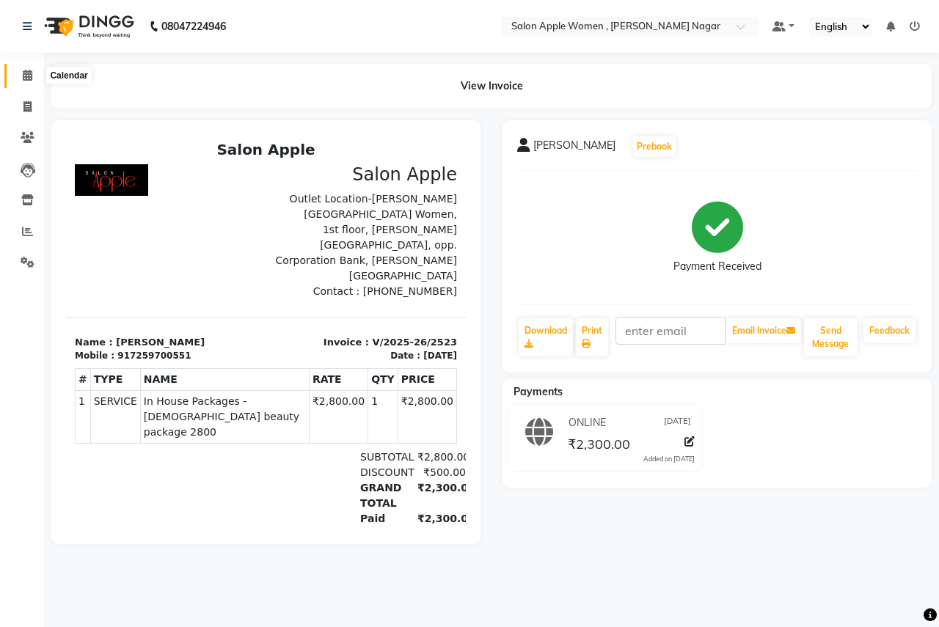
click at [32, 76] on icon at bounding box center [28, 75] width 10 height 11
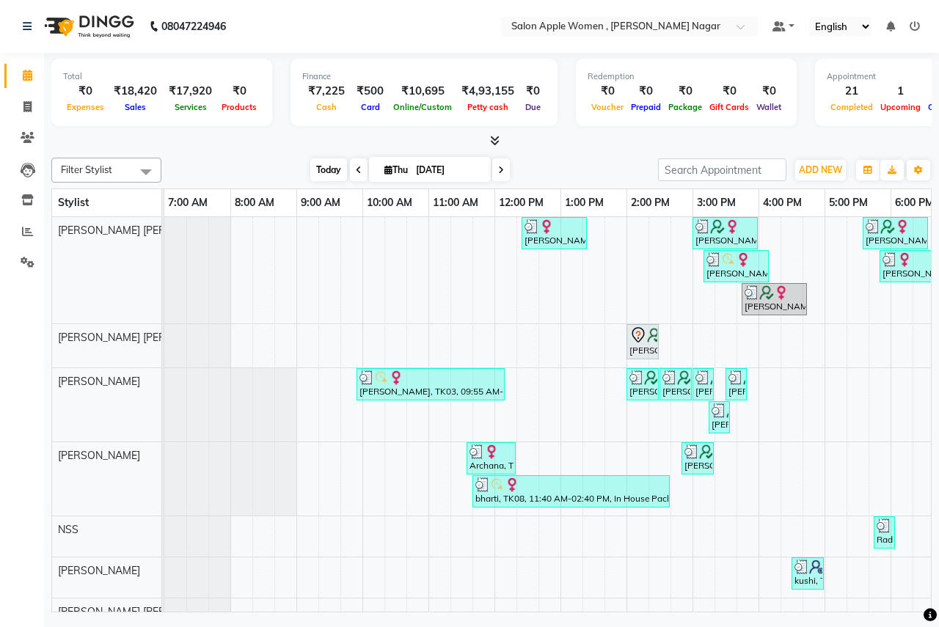
click at [313, 178] on span "Today" at bounding box center [328, 170] width 37 height 23
click at [330, 176] on span "Today" at bounding box center [328, 170] width 37 height 23
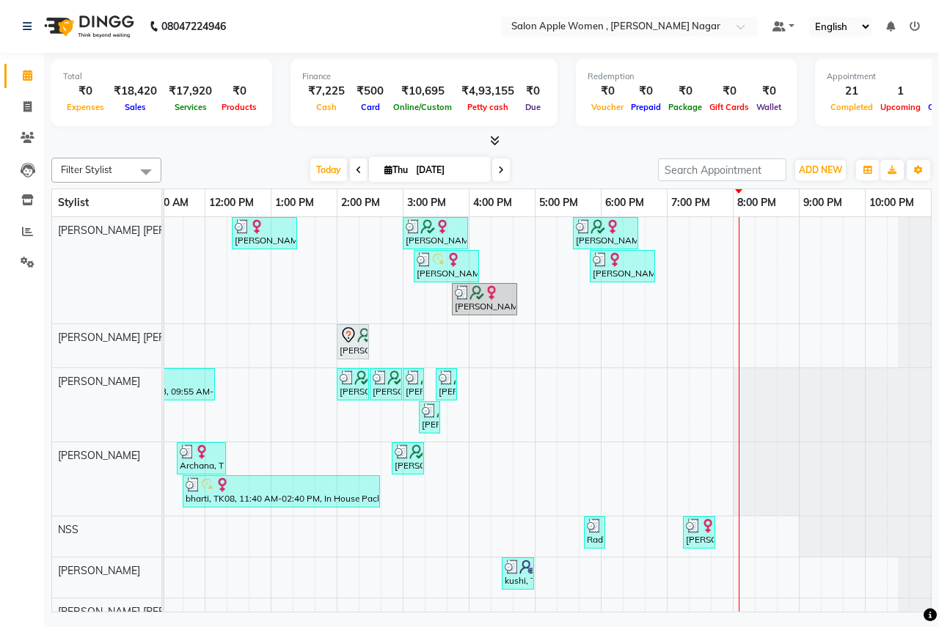
drag, startPoint x: 380, startPoint y: 60, endPoint x: 23, endPoint y: 75, distance: 357.0
click at [21, 74] on span at bounding box center [28, 76] width 26 height 17
click at [330, 168] on span "Today" at bounding box center [328, 170] width 37 height 23
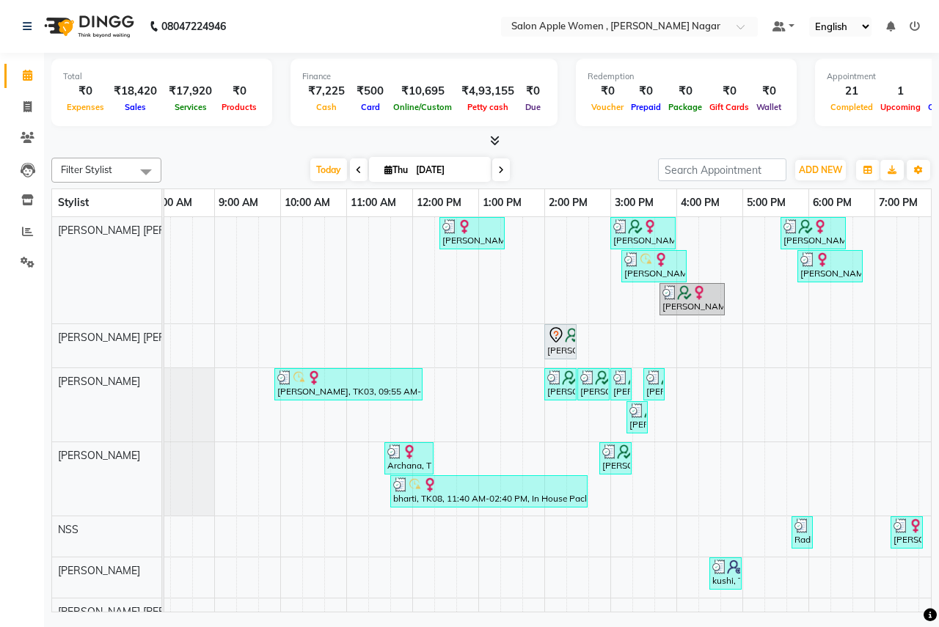
scroll to position [0, 0]
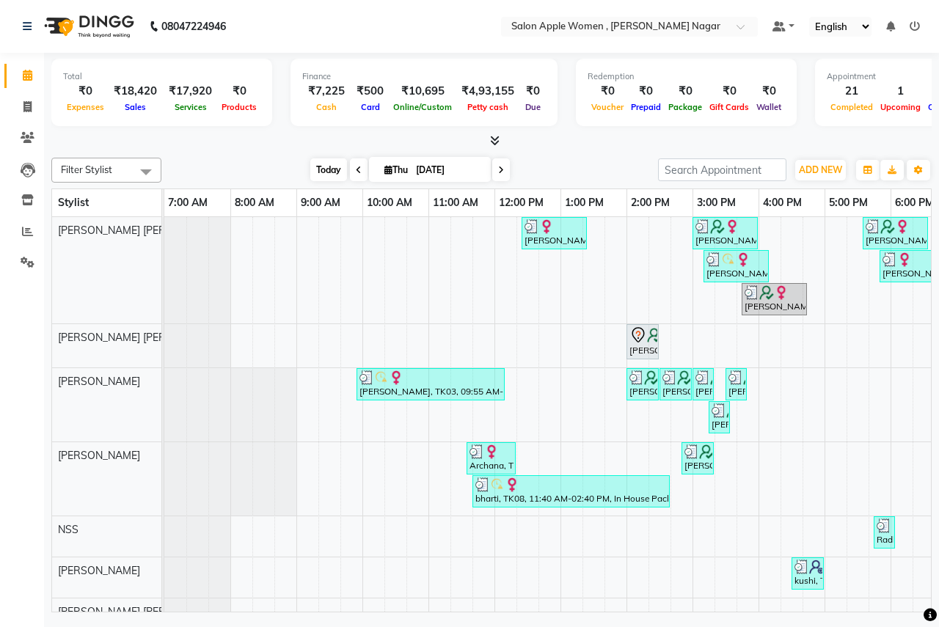
click at [314, 175] on span "Today" at bounding box center [328, 170] width 37 height 23
click at [334, 173] on span "Today" at bounding box center [328, 170] width 37 height 23
click at [316, 172] on span "Today" at bounding box center [328, 170] width 37 height 23
click at [29, 106] on icon at bounding box center [27, 106] width 8 height 11
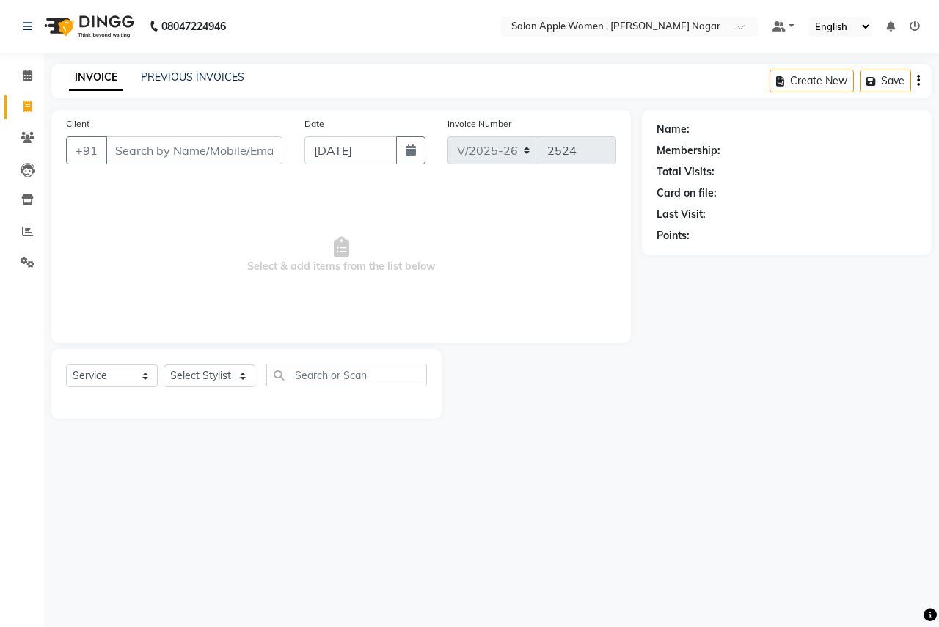
click at [224, 153] on input "Client" at bounding box center [194, 151] width 177 height 28
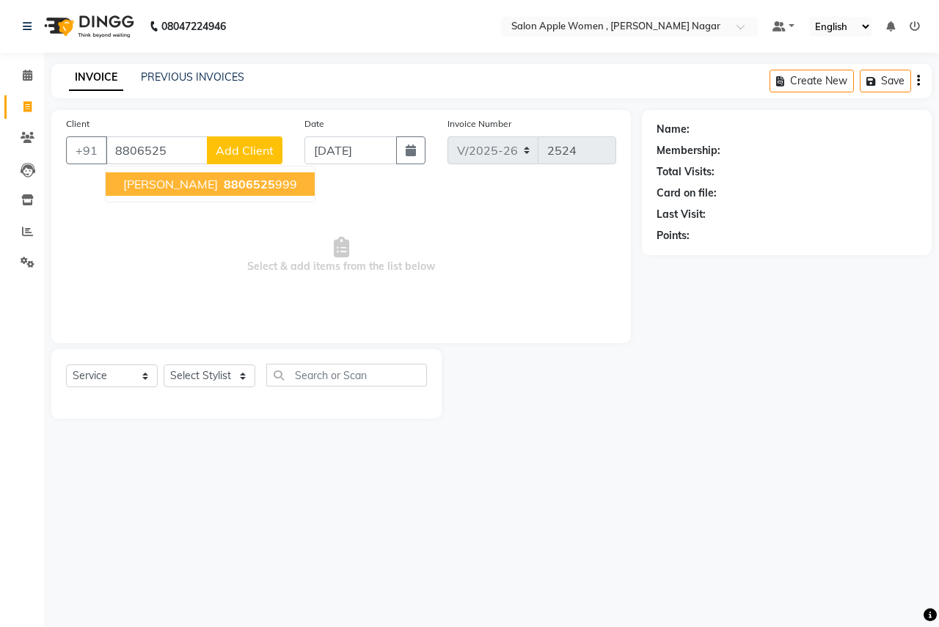
click at [224, 185] on span "8806525" at bounding box center [249, 184] width 51 height 15
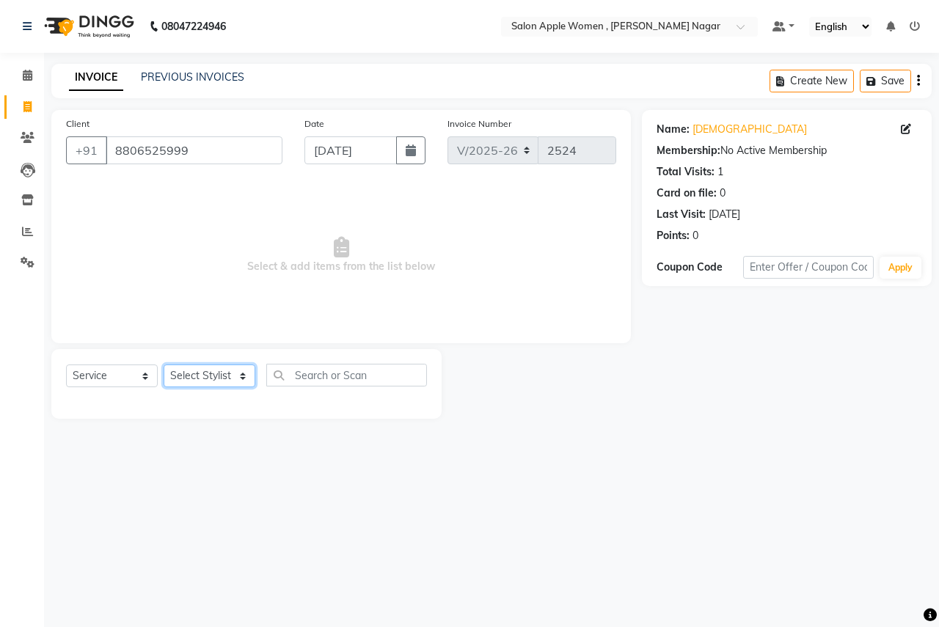
click at [226, 384] on select "Select Stylist [PERSON_NAME] [PERSON_NAME] [PERSON_NAME] [PERSON_NAME] Jyoti Ra…" at bounding box center [210, 376] width 92 height 23
click at [164, 365] on select "Select Stylist [PERSON_NAME] [PERSON_NAME] [PERSON_NAME] [PERSON_NAME] Jyoti Ra…" at bounding box center [210, 376] width 92 height 23
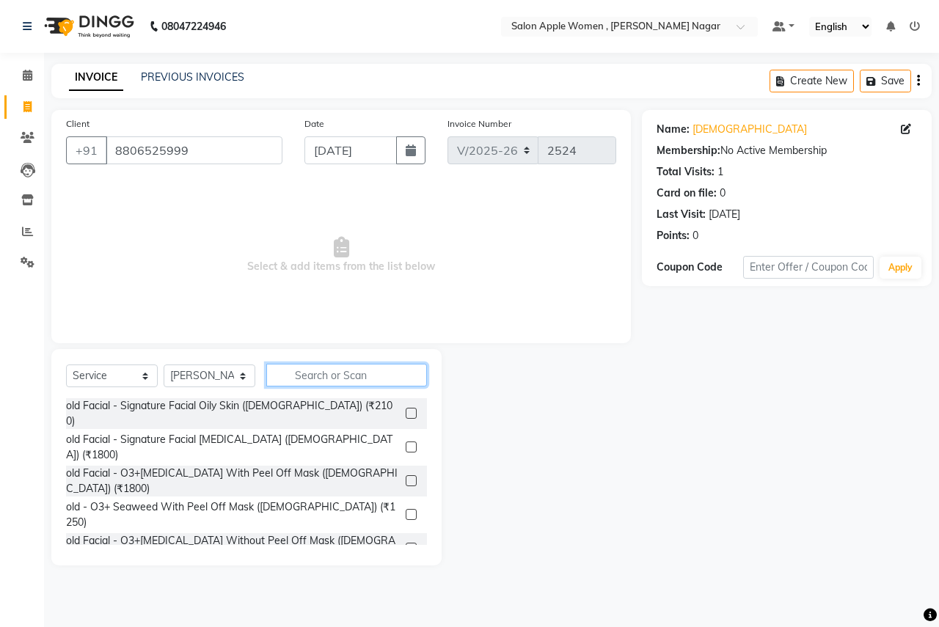
click at [338, 371] on input "text" at bounding box center [346, 375] width 161 height 23
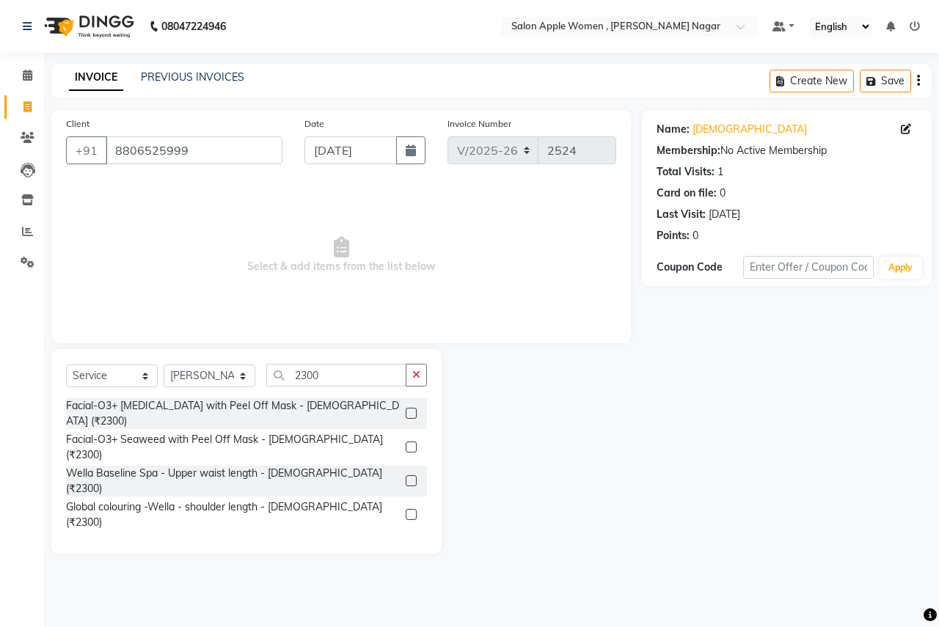
click at [412, 408] on label at bounding box center [411, 413] width 11 height 11
click at [412, 410] on input "checkbox" at bounding box center [411, 415] width 10 height 10
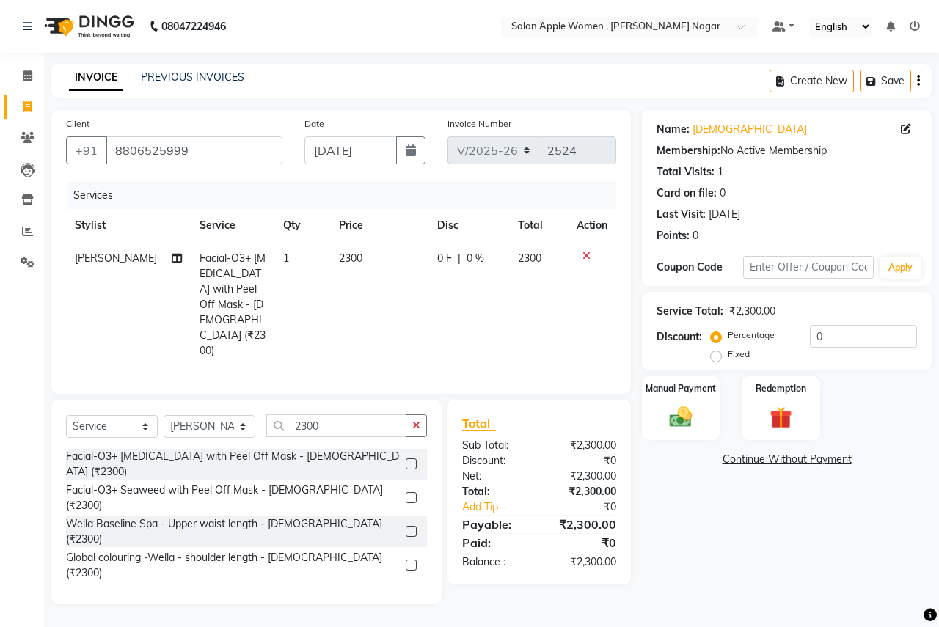
click at [346, 400] on div "Select Service Product Membership Package Voucher Prepaid Gift Card Select Styl…" at bounding box center [246, 502] width 390 height 205
click at [363, 415] on input "2300" at bounding box center [336, 426] width 140 height 23
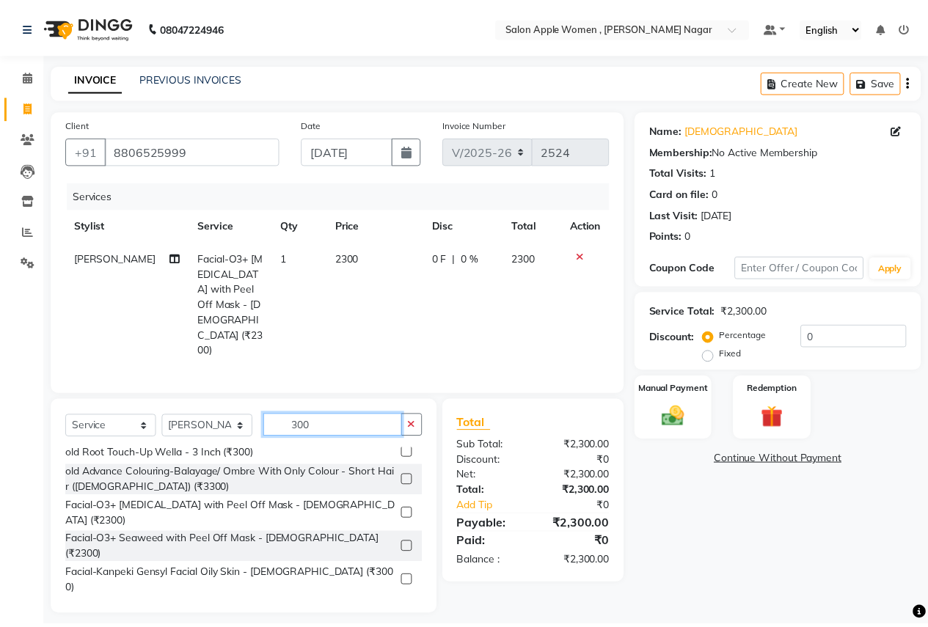
scroll to position [294, 0]
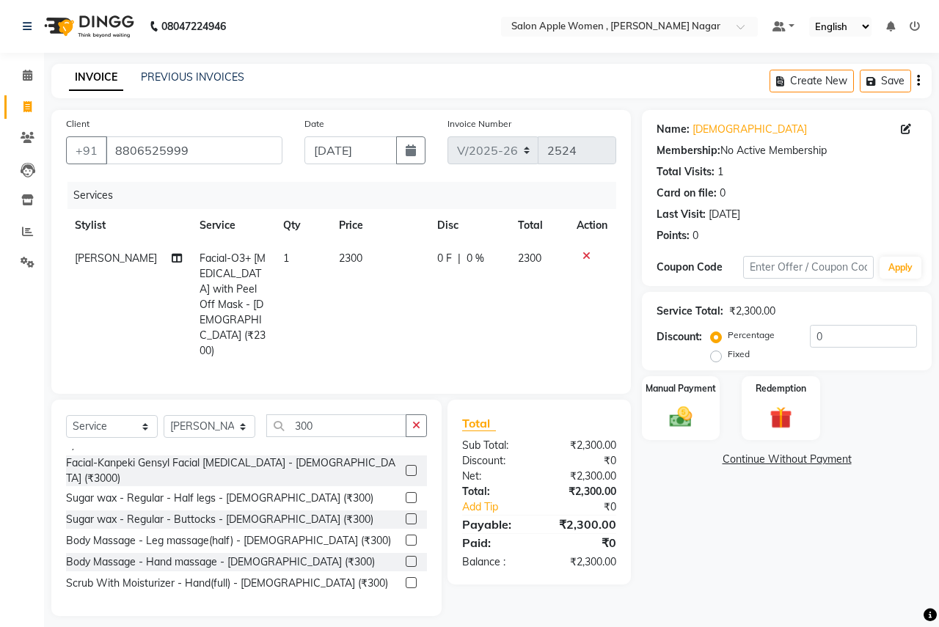
click at [406, 620] on label at bounding box center [411, 625] width 11 height 11
click at [406, 622] on input "checkbox" at bounding box center [411, 627] width 10 height 10
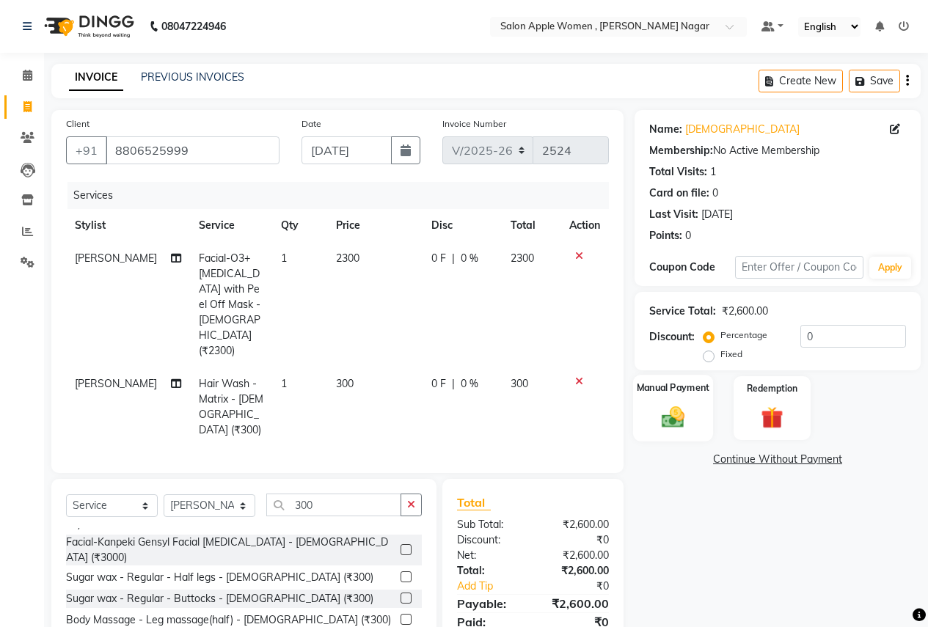
click at [675, 424] on img at bounding box center [673, 417] width 37 height 26
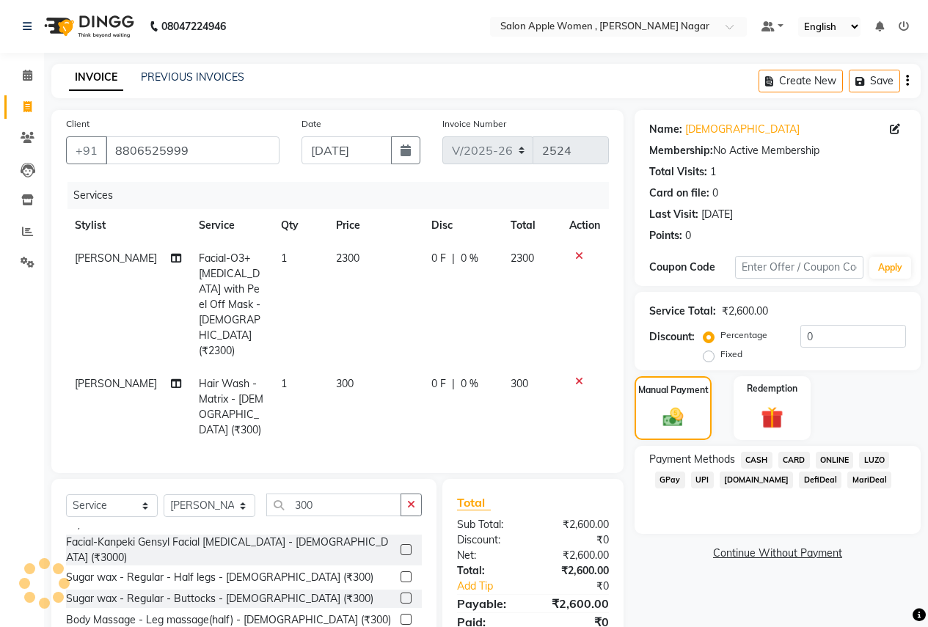
click at [835, 464] on span "ONLINE" at bounding box center [835, 460] width 38 height 17
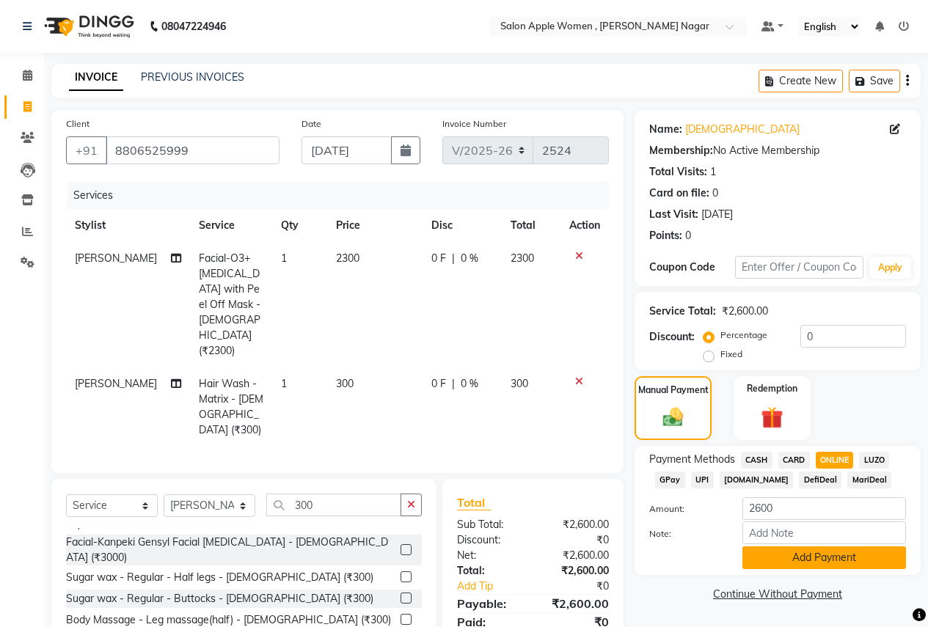
click at [778, 552] on button "Add Payment" at bounding box center [825, 558] width 164 height 23
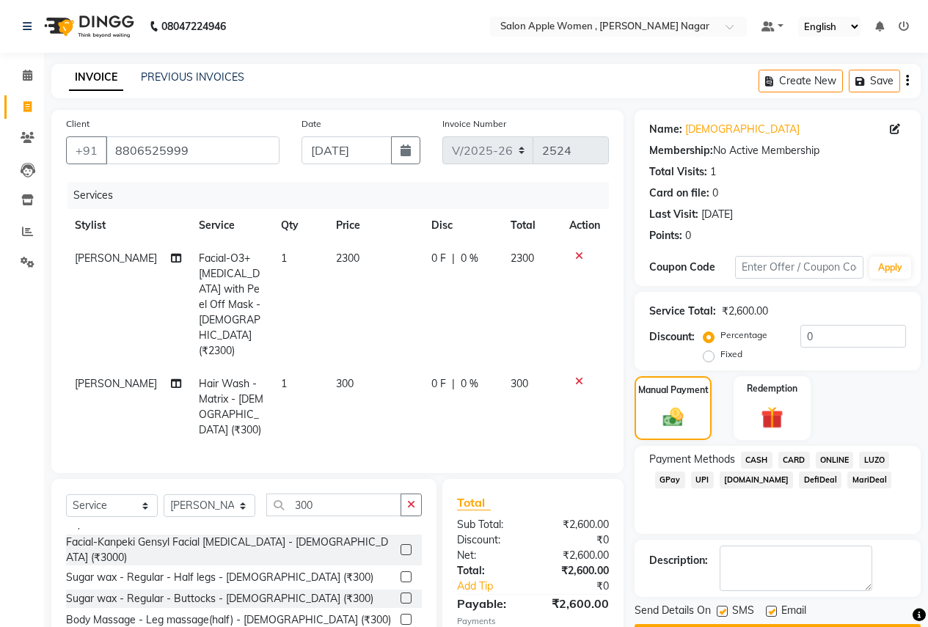
scroll to position [55, 0]
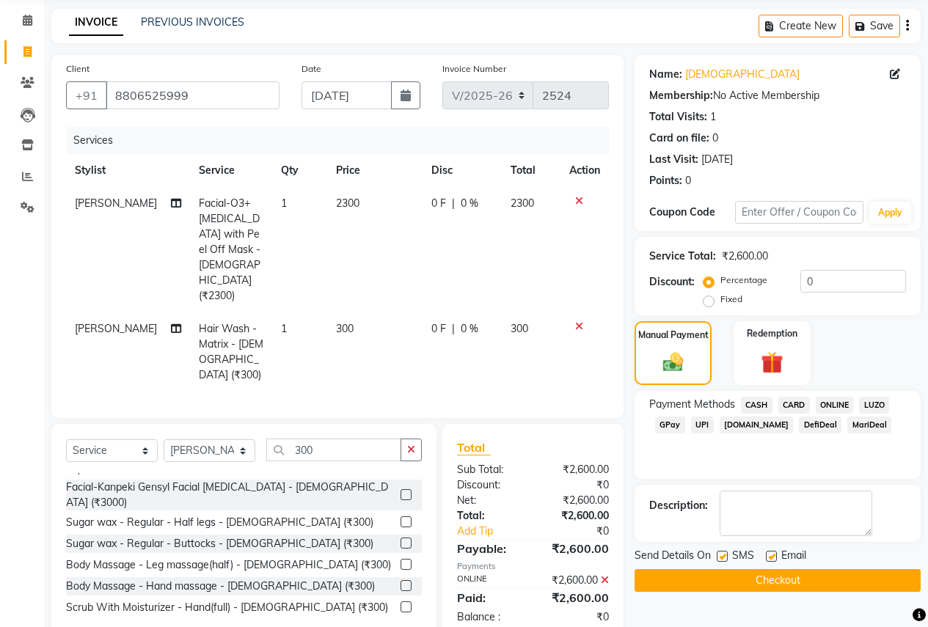
click at [758, 578] on button "Checkout" at bounding box center [778, 580] width 286 height 23
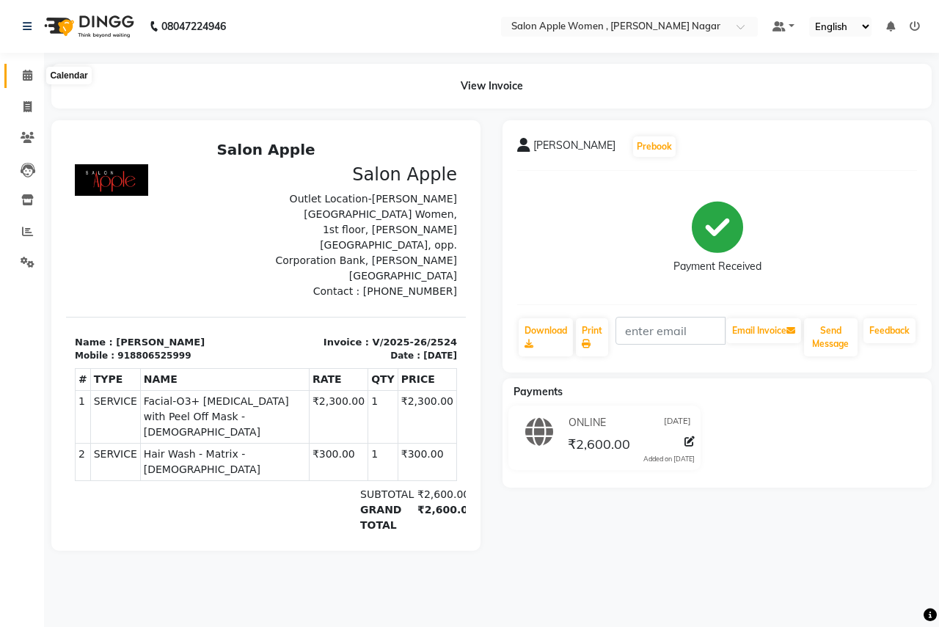
click at [25, 76] on icon at bounding box center [28, 75] width 10 height 11
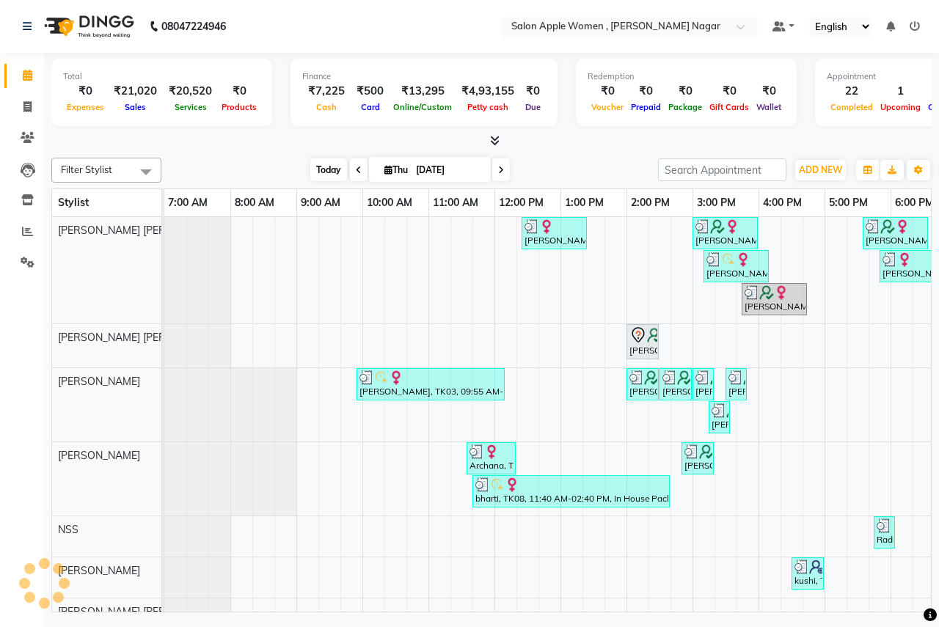
click at [310, 172] on span "Today" at bounding box center [328, 170] width 37 height 23
click at [29, 112] on icon at bounding box center [27, 106] width 8 height 11
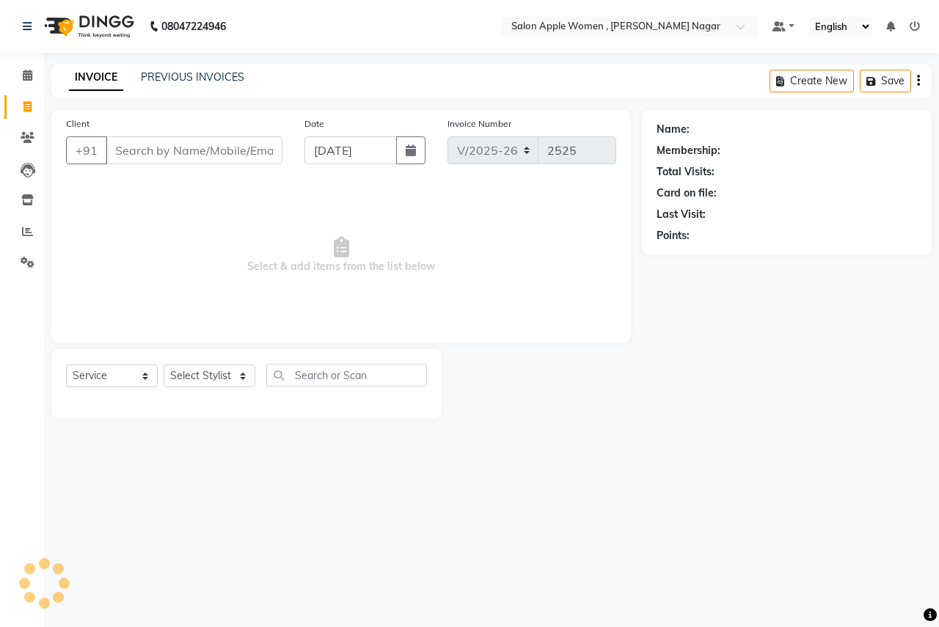
click at [255, 151] on input "Client" at bounding box center [194, 151] width 177 height 28
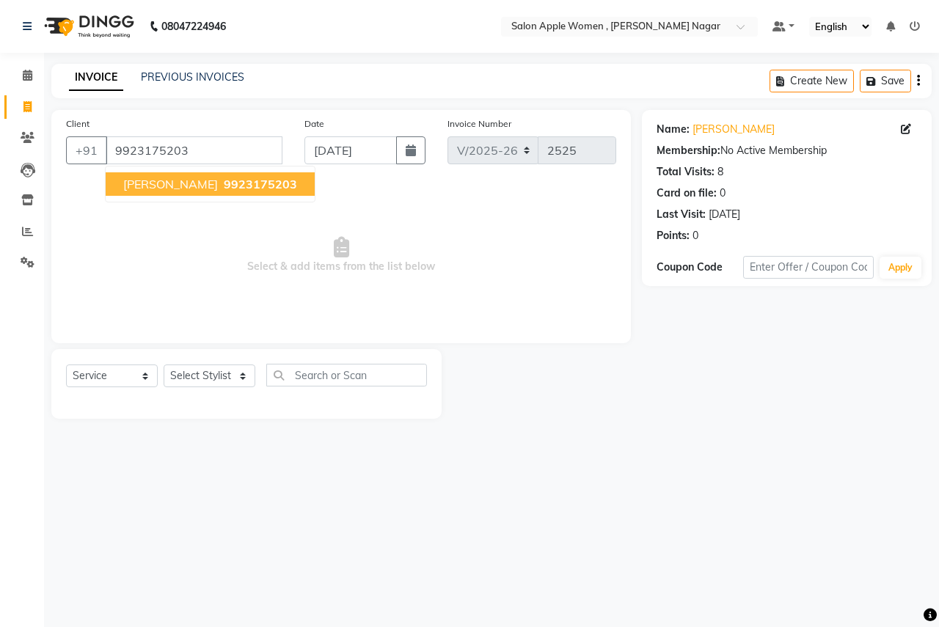
click at [231, 193] on button "[PERSON_NAME] 9923175203" at bounding box center [210, 183] width 209 height 23
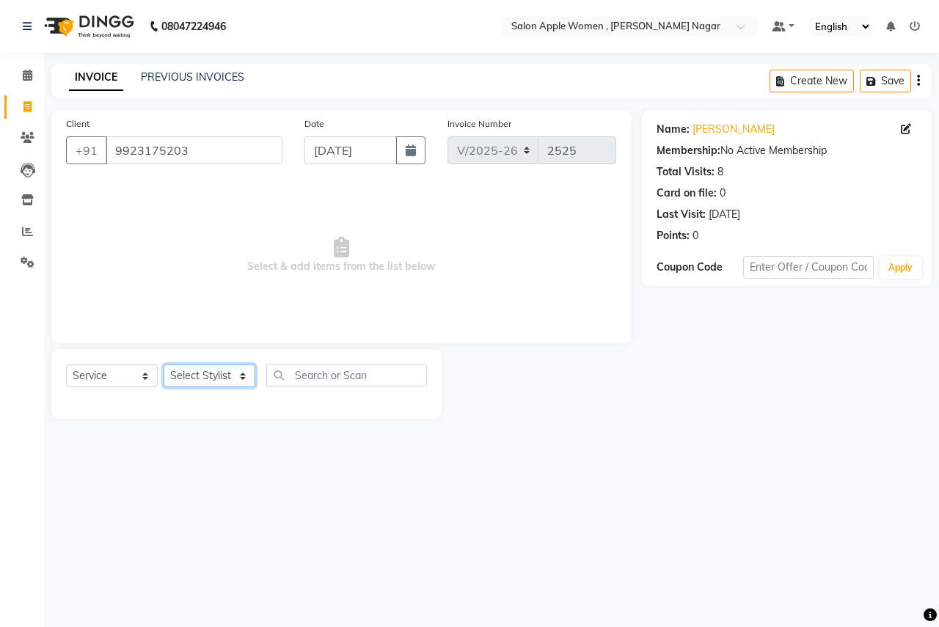
click at [230, 378] on select "Select Stylist [PERSON_NAME] [PERSON_NAME] [PERSON_NAME] [PERSON_NAME] Jyoti Ra…" at bounding box center [210, 376] width 92 height 23
click at [164, 365] on select "Select Stylist [PERSON_NAME] [PERSON_NAME] [PERSON_NAME] [PERSON_NAME] Jyoti Ra…" at bounding box center [210, 376] width 92 height 23
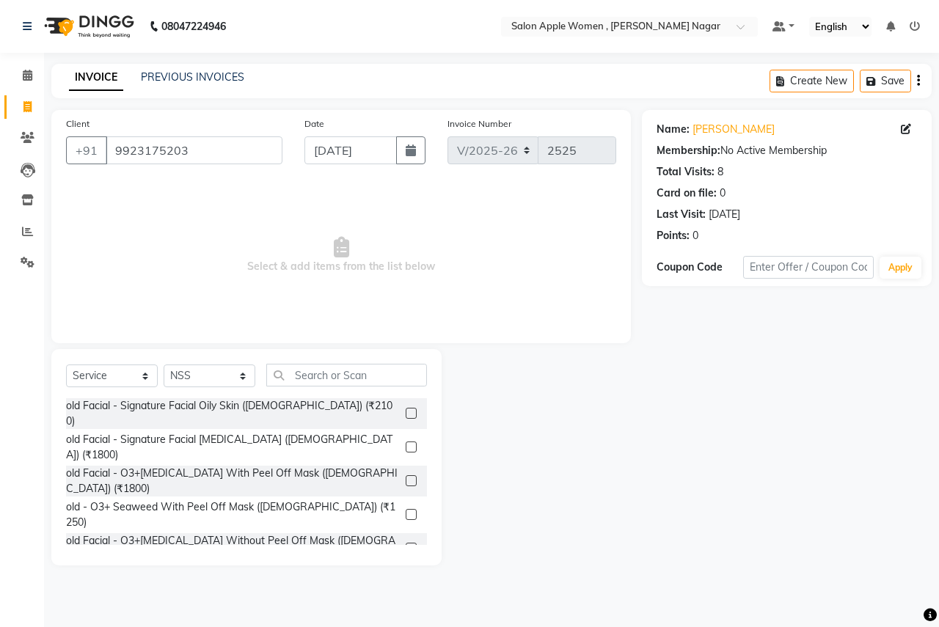
click at [376, 362] on div "Select Service Product Membership Package Voucher Prepaid Gift Card Select Styl…" at bounding box center [246, 457] width 390 height 216
click at [363, 360] on div "Select Service Product Membership Package Voucher Prepaid Gift Card Select Styl…" at bounding box center [246, 457] width 390 height 216
click at [360, 371] on input "text" at bounding box center [346, 375] width 161 height 23
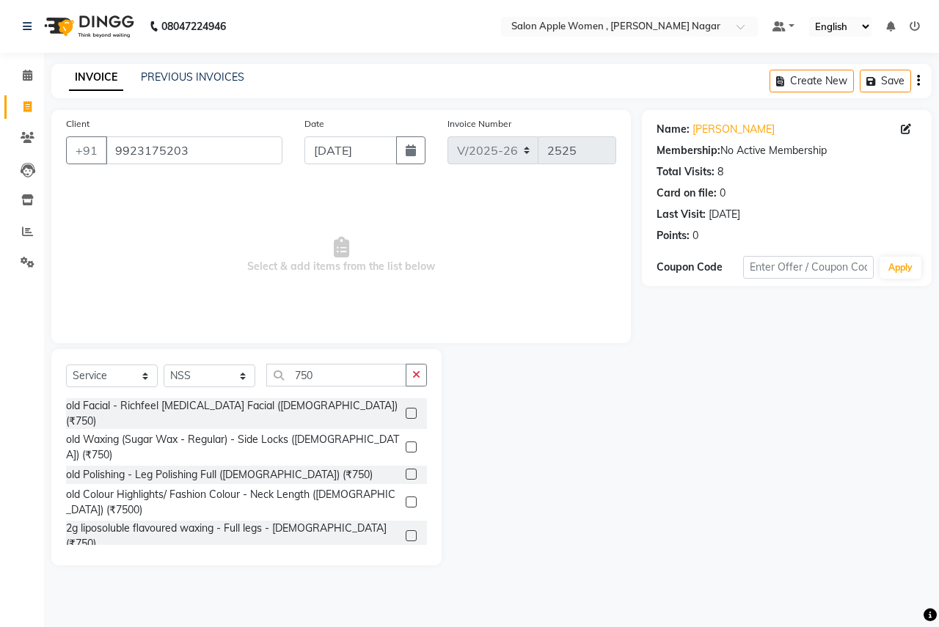
click at [406, 531] on label at bounding box center [411, 536] width 11 height 11
click at [406, 532] on input "checkbox" at bounding box center [411, 537] width 10 height 10
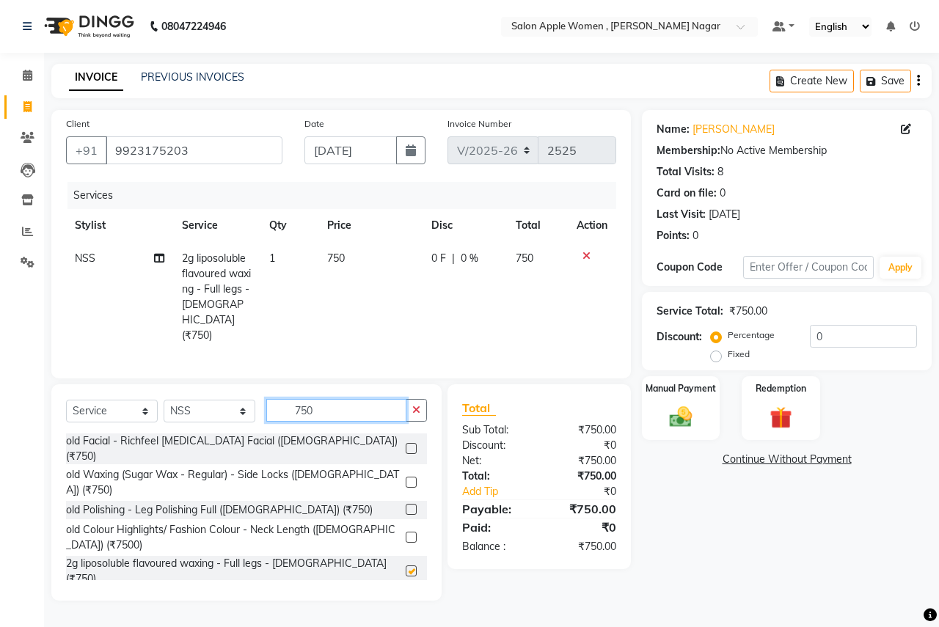
click at [358, 401] on input "750" at bounding box center [336, 410] width 140 height 23
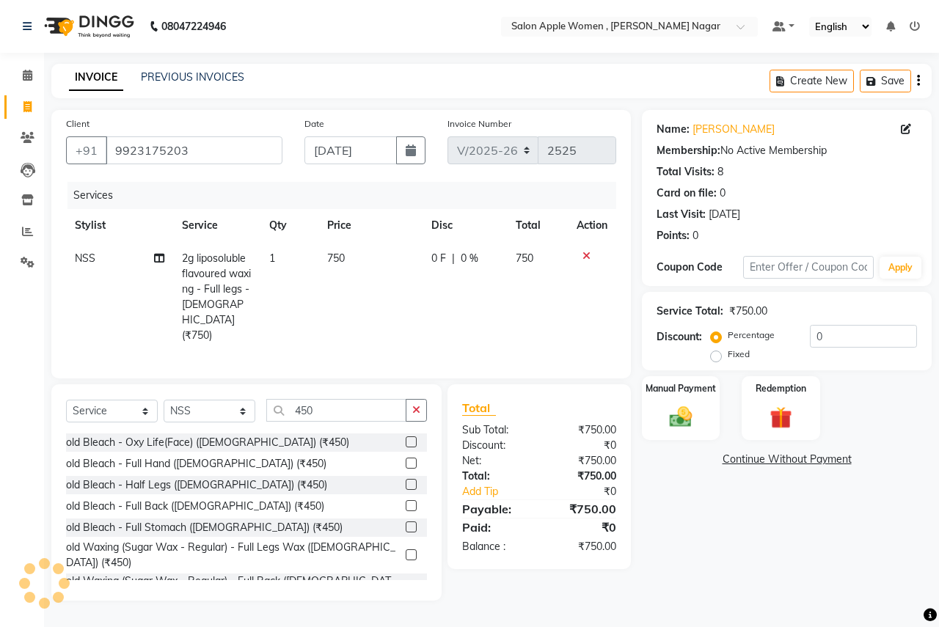
click at [406, 458] on label at bounding box center [411, 463] width 11 height 11
click at [406, 459] on input "checkbox" at bounding box center [411, 464] width 10 height 10
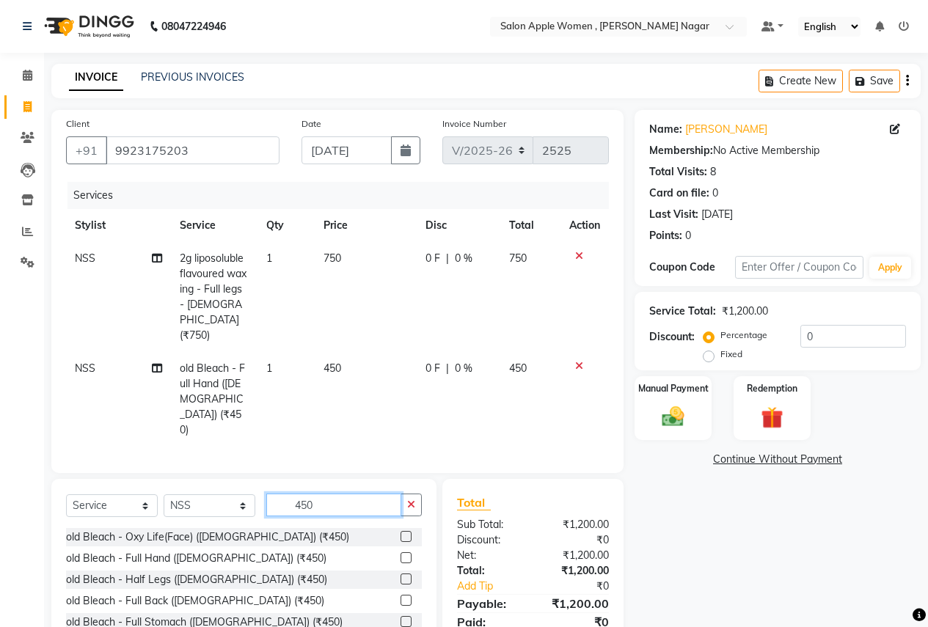
click at [369, 494] on input "450" at bounding box center [333, 505] width 135 height 23
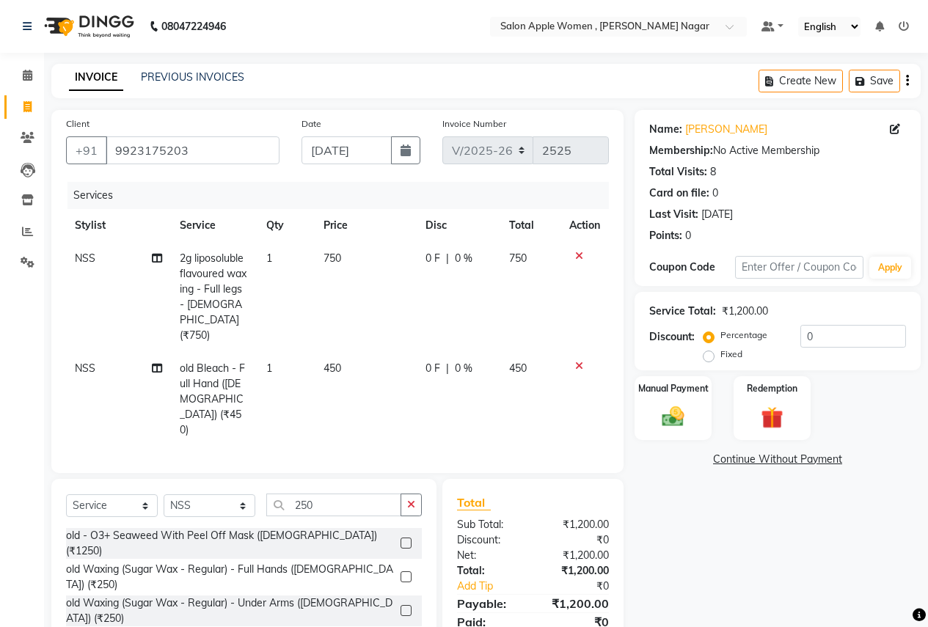
click at [401, 605] on label at bounding box center [406, 610] width 11 height 11
click at [401, 607] on input "checkbox" at bounding box center [406, 612] width 10 height 10
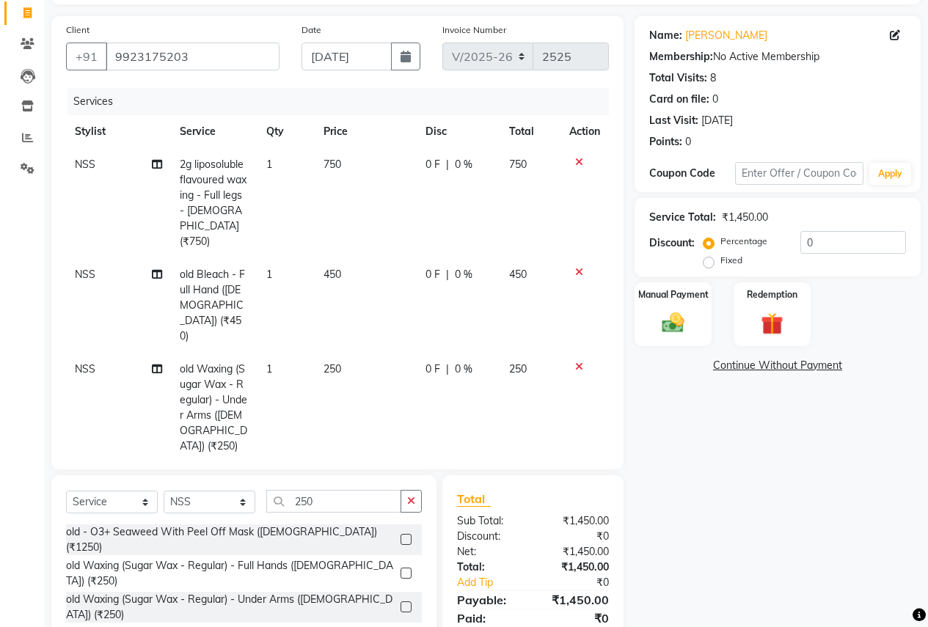
scroll to position [150, 0]
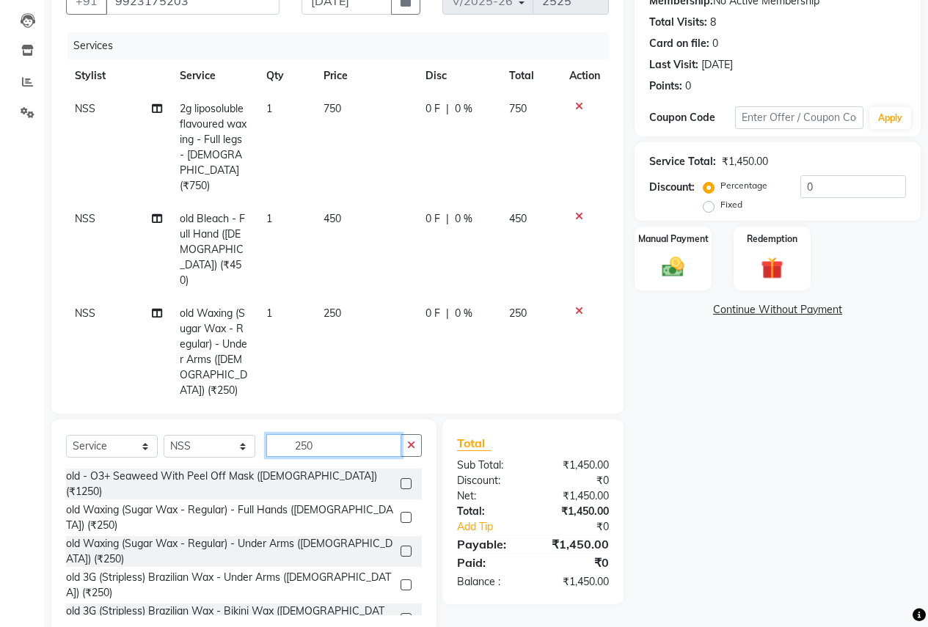
click at [357, 434] on input "250" at bounding box center [333, 445] width 135 height 23
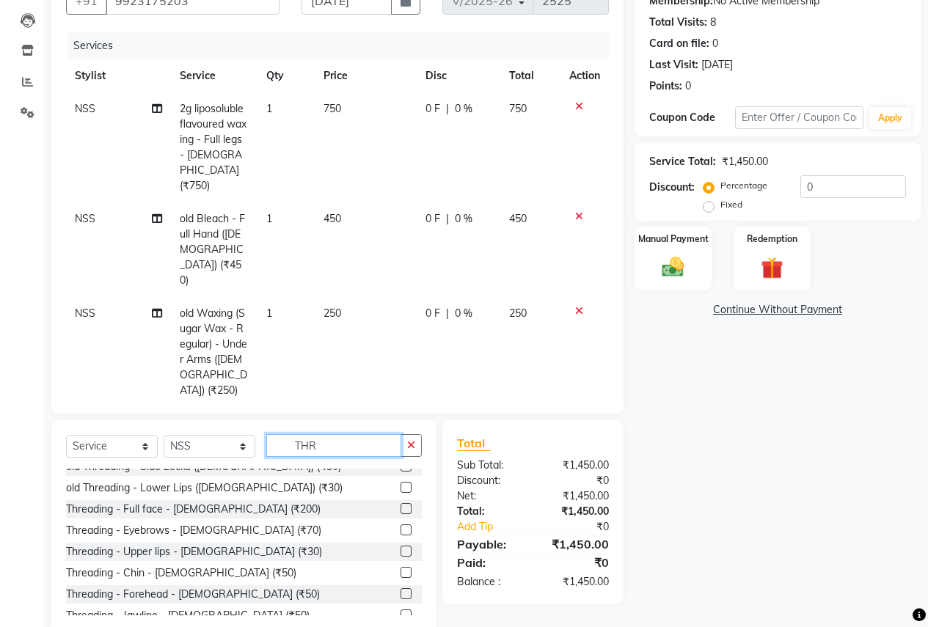
scroll to position [194, 0]
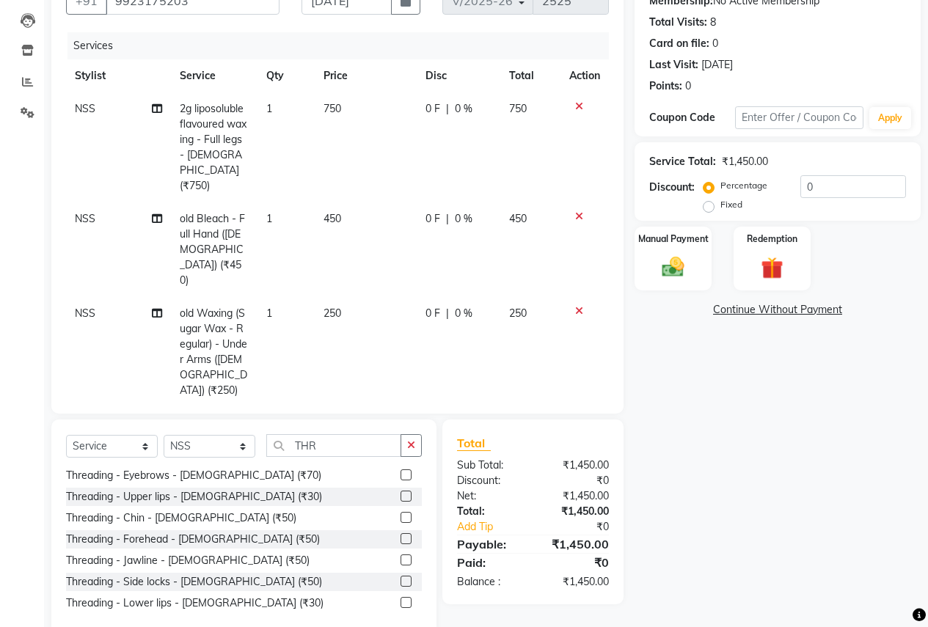
click at [401, 470] on label at bounding box center [406, 475] width 11 height 11
click at [401, 471] on input "checkbox" at bounding box center [406, 476] width 10 height 10
click at [401, 491] on label at bounding box center [406, 496] width 11 height 11
click at [401, 492] on input "checkbox" at bounding box center [406, 497] width 10 height 10
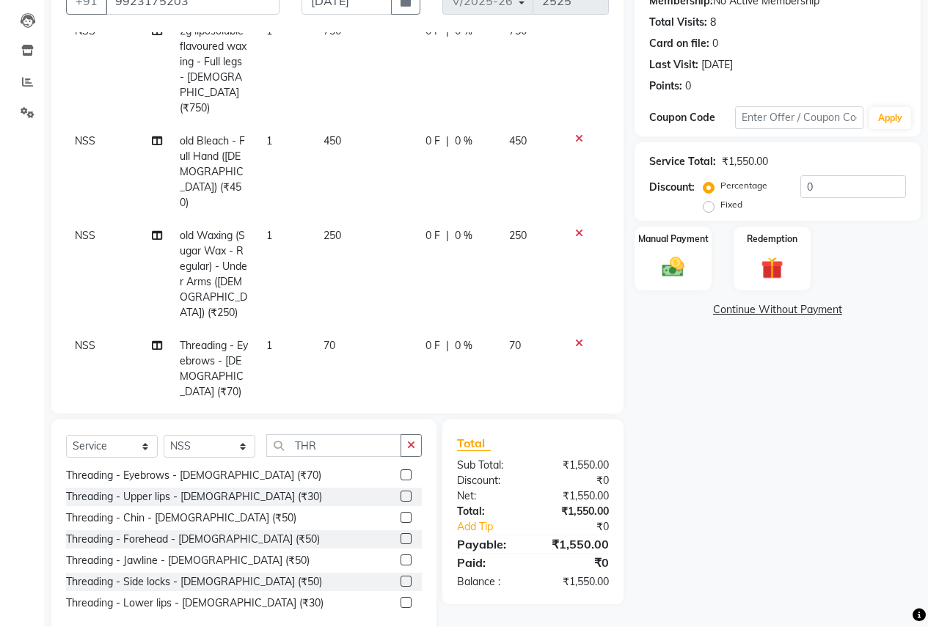
scroll to position [97, 0]
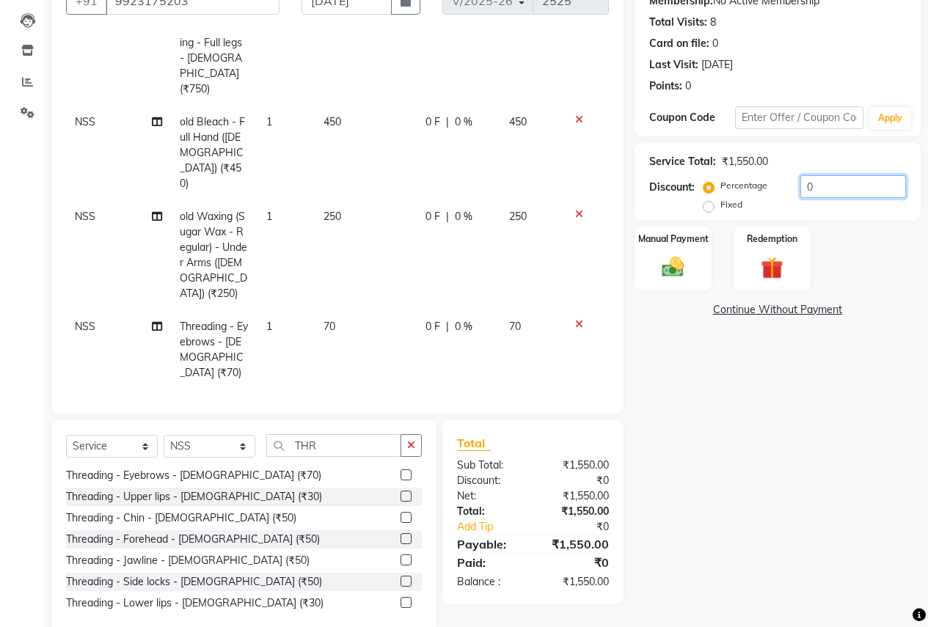
click at [864, 186] on input "0" at bounding box center [854, 186] width 106 height 23
click at [569, 399] on div at bounding box center [584, 404] width 31 height 10
click at [575, 399] on icon at bounding box center [579, 404] width 8 height 10
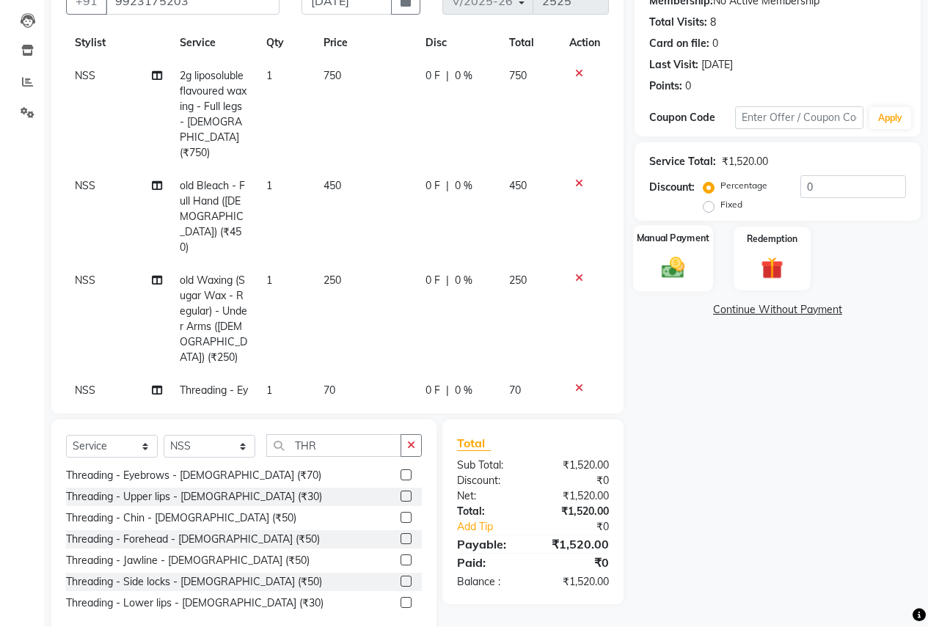
click at [696, 288] on div "Manual Payment" at bounding box center [673, 258] width 80 height 67
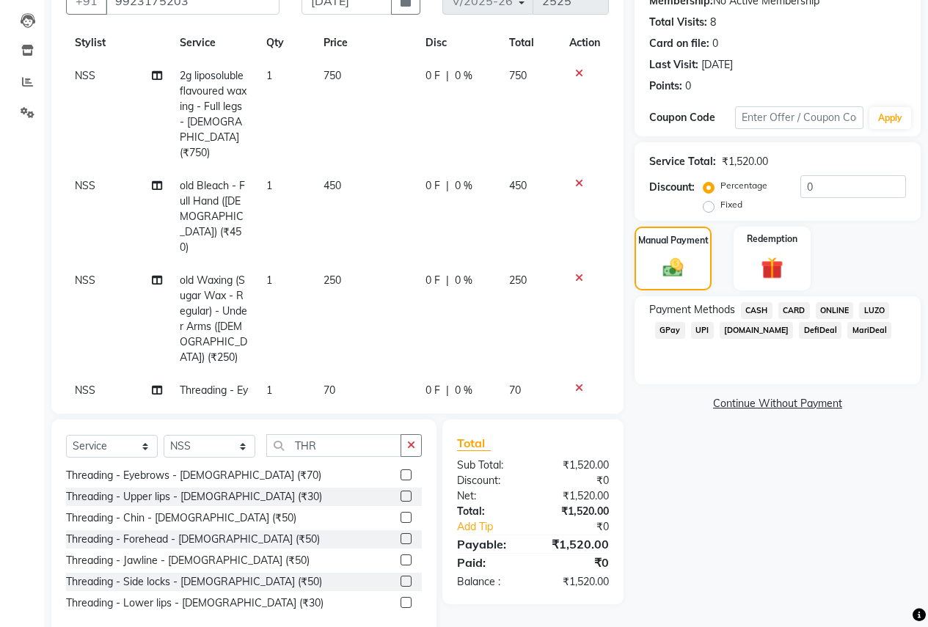
click at [840, 313] on span "ONLINE" at bounding box center [835, 310] width 38 height 17
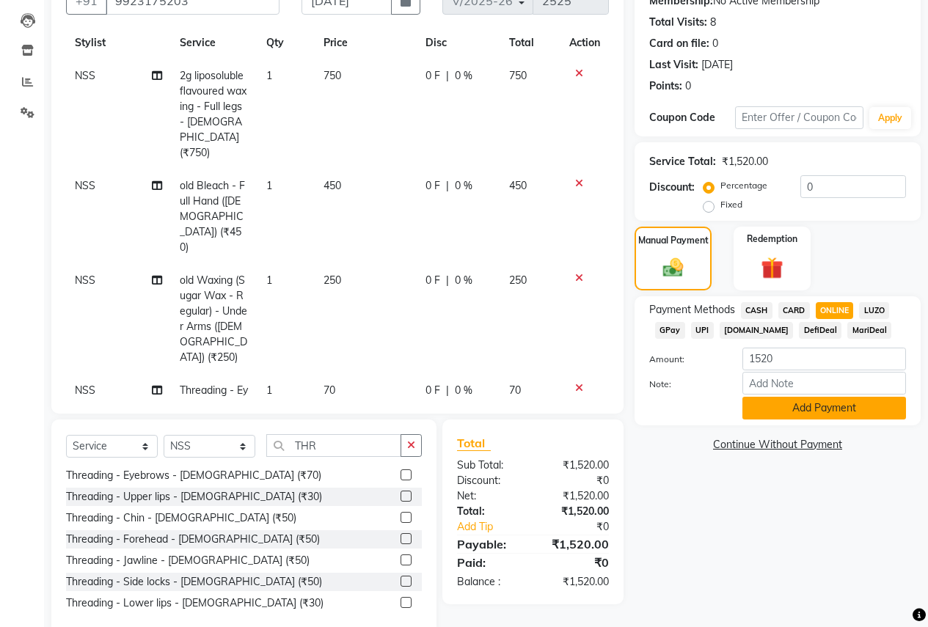
click at [822, 404] on button "Add Payment" at bounding box center [825, 408] width 164 height 23
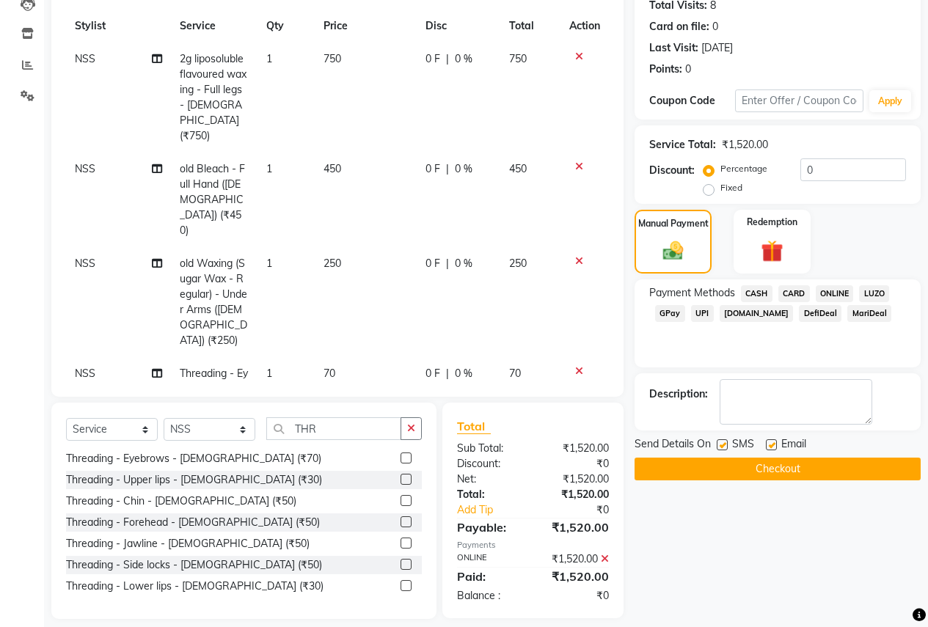
scroll to position [181, 0]
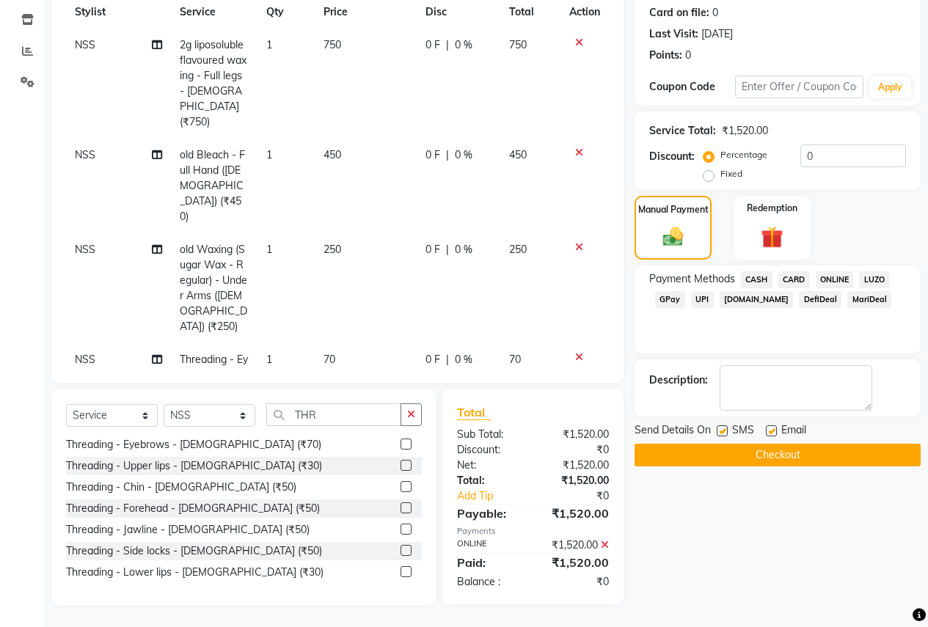
click at [805, 456] on button "Checkout" at bounding box center [778, 455] width 286 height 23
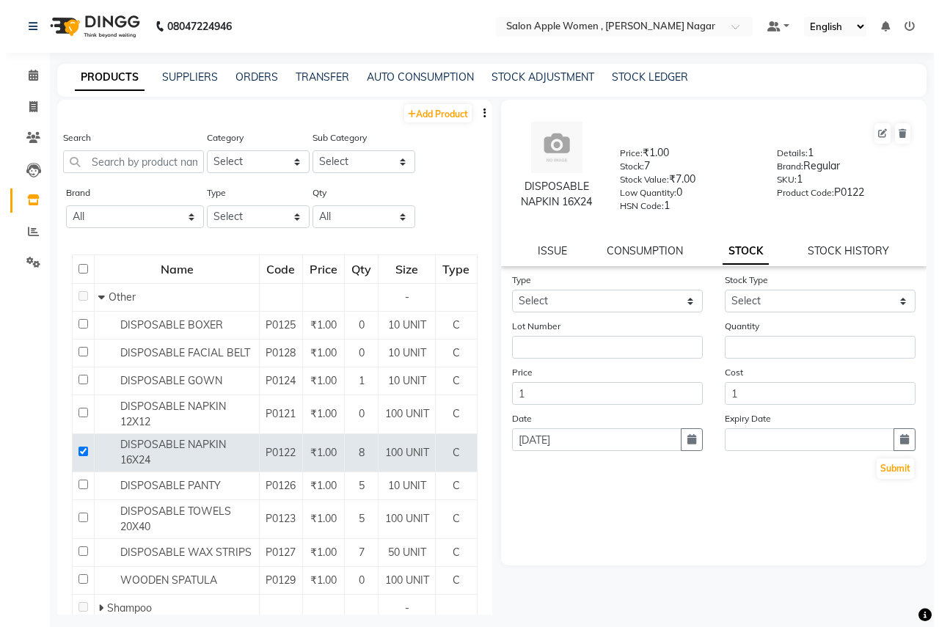
scroll to position [147, 0]
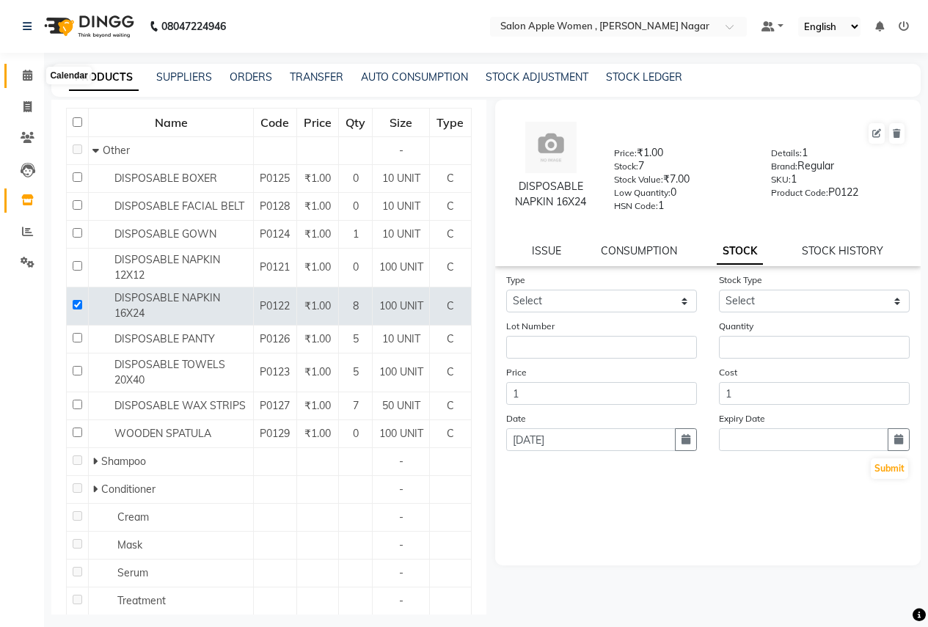
click at [23, 76] on icon at bounding box center [28, 75] width 10 height 11
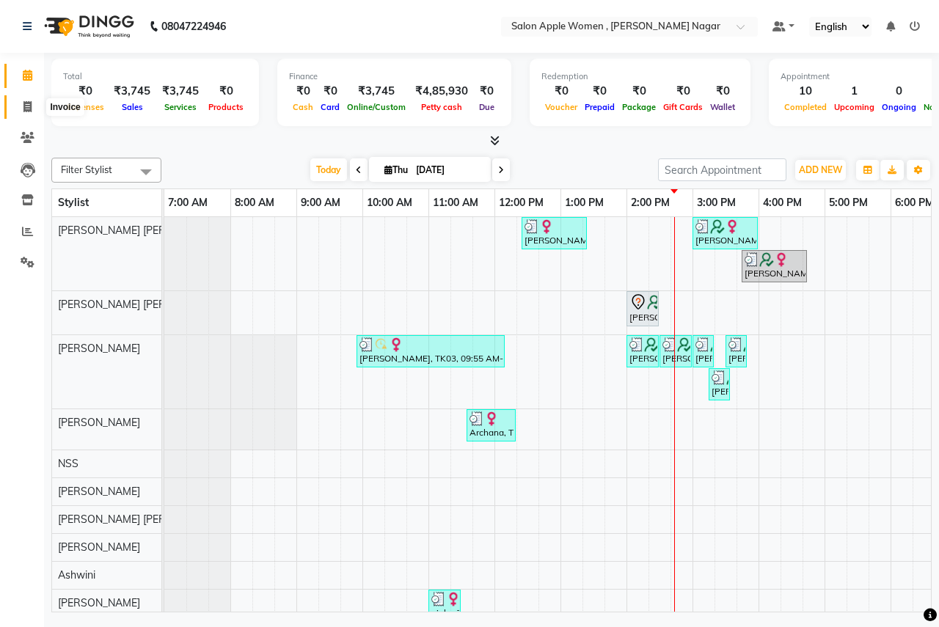
click at [30, 111] on icon at bounding box center [27, 106] width 8 height 11
select select "service"
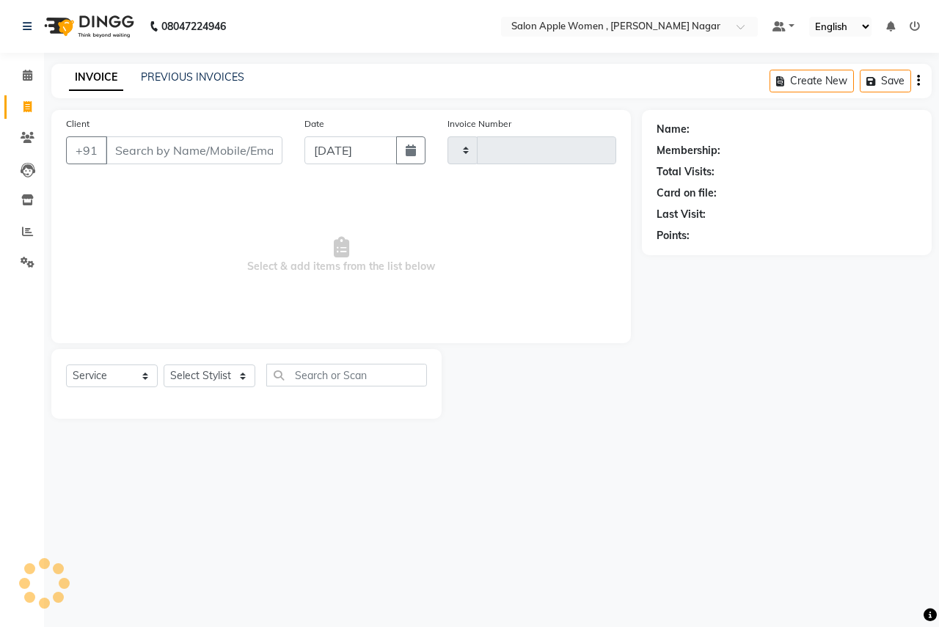
type input "2513"
select select "96"
click at [154, 159] on input "Client" at bounding box center [194, 151] width 177 height 28
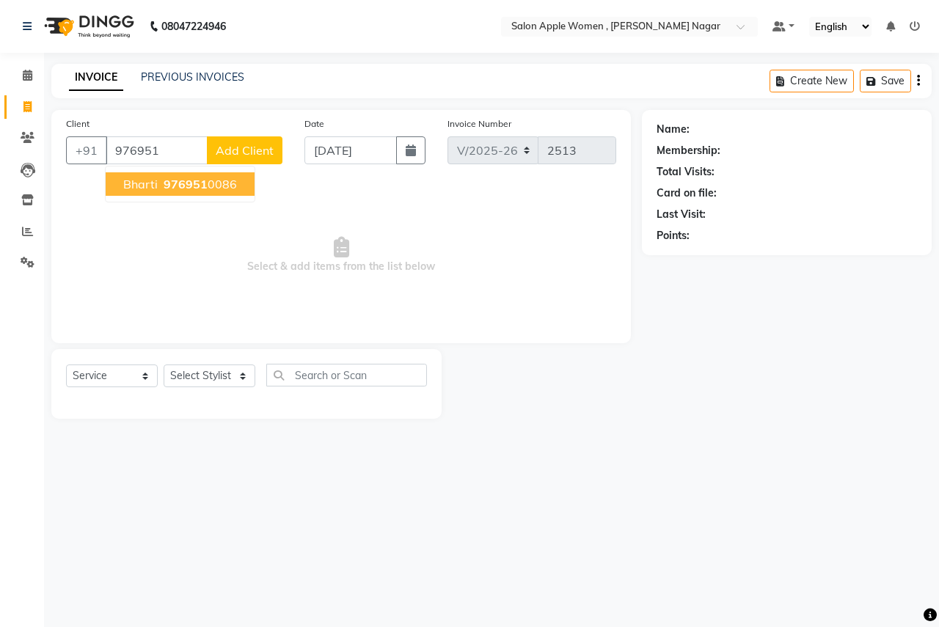
click at [139, 187] on span "bharti" at bounding box center [140, 184] width 34 height 15
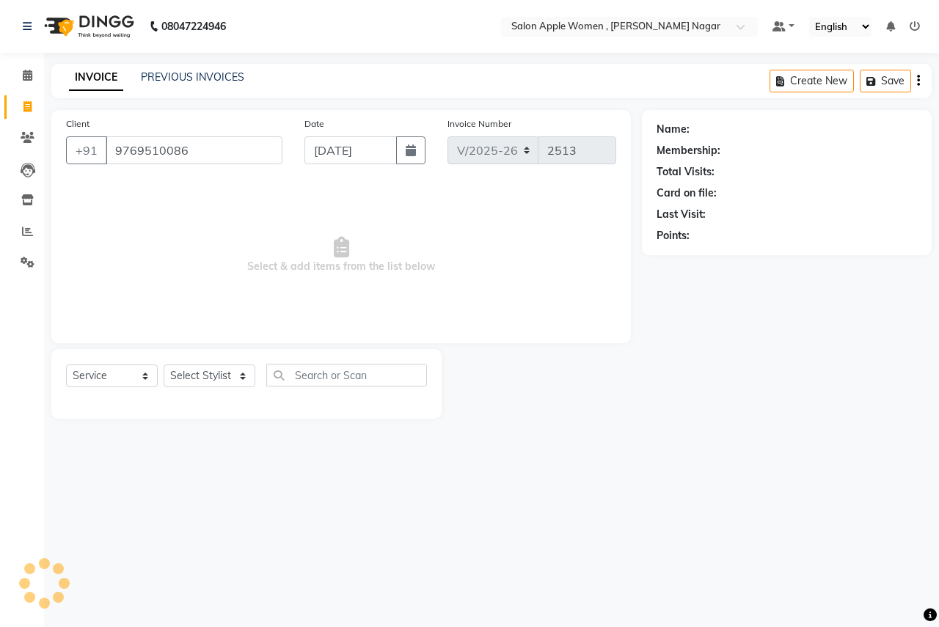
type input "9769510086"
click at [237, 392] on div "Select Service Product Membership Package Voucher Prepaid Gift Card Select Styl…" at bounding box center [246, 381] width 361 height 34
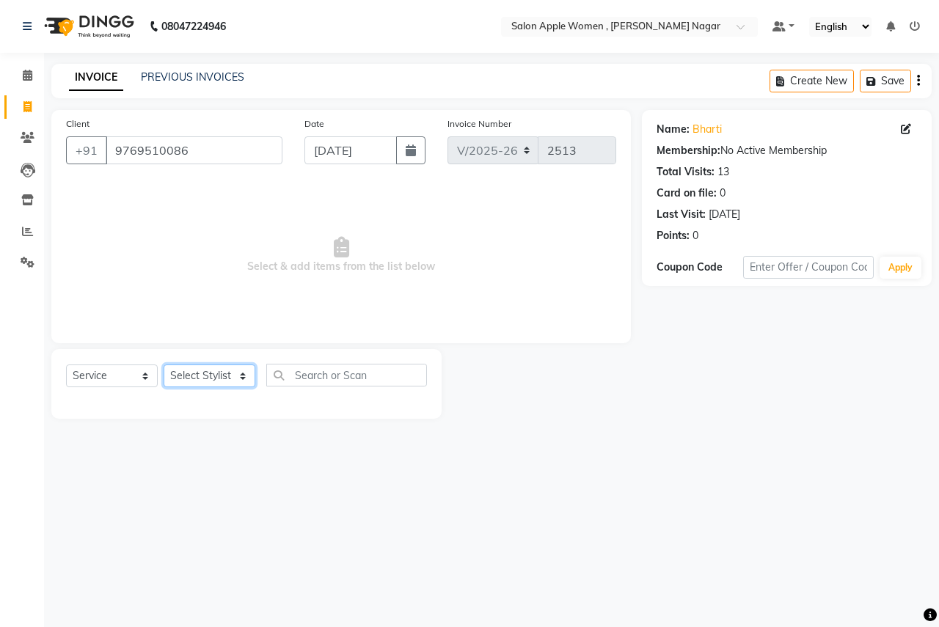
click at [245, 376] on select "Select Stylist [PERSON_NAME] [PERSON_NAME] [PERSON_NAME] [PERSON_NAME] Jyoti Ra…" at bounding box center [210, 376] width 92 height 23
select select "3152"
click at [164, 365] on select "Select Stylist [PERSON_NAME] [PERSON_NAME] [PERSON_NAME] [PERSON_NAME] Jyoti Ra…" at bounding box center [210, 376] width 92 height 23
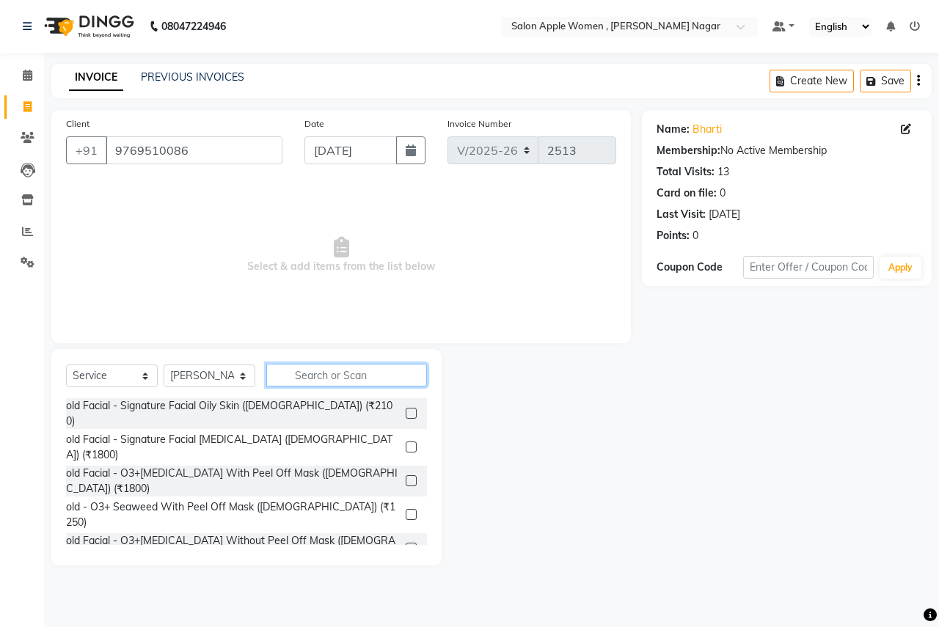
click at [294, 368] on input "text" at bounding box center [346, 375] width 161 height 23
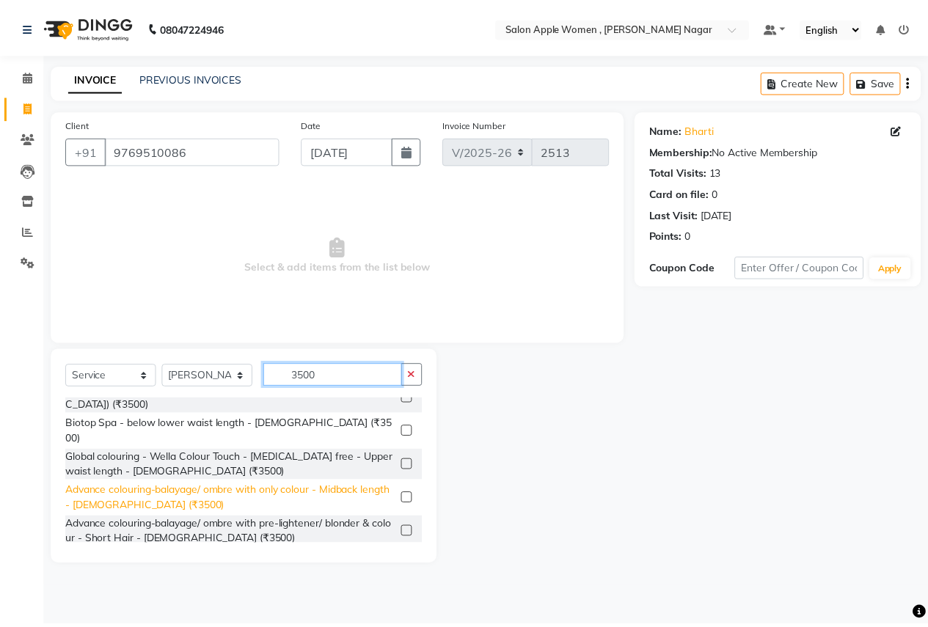
scroll to position [31, 0]
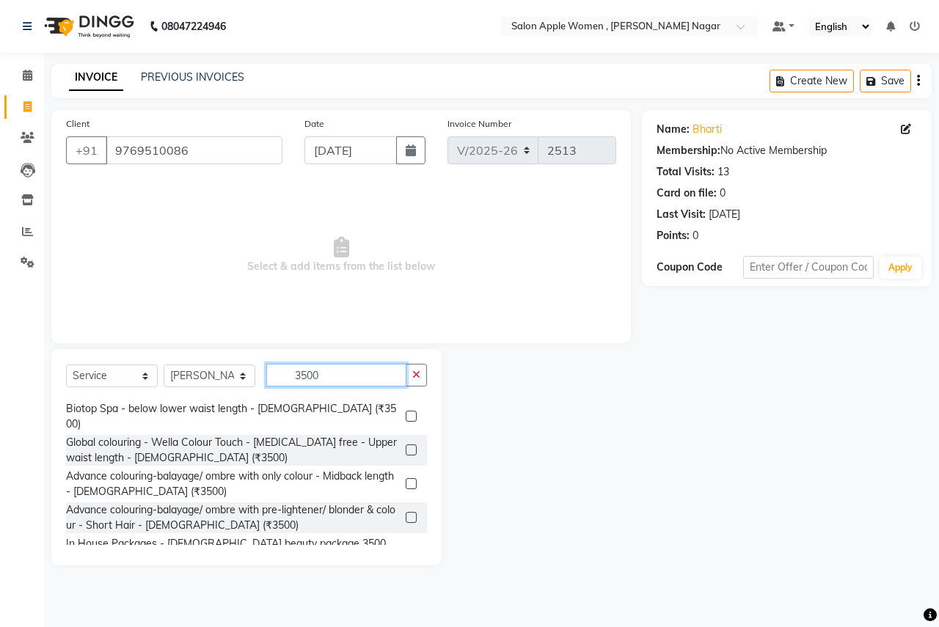
type input "3500"
click at [406, 546] on label at bounding box center [411, 551] width 11 height 11
click at [406, 547] on input "checkbox" at bounding box center [411, 552] width 10 height 10
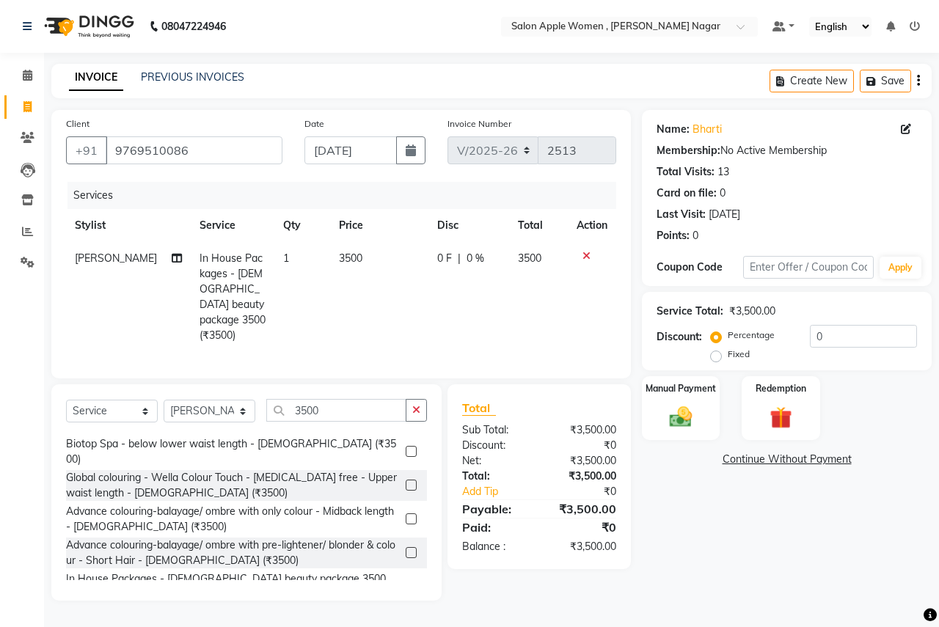
checkbox input "false"
click at [676, 407] on img at bounding box center [681, 417] width 38 height 27
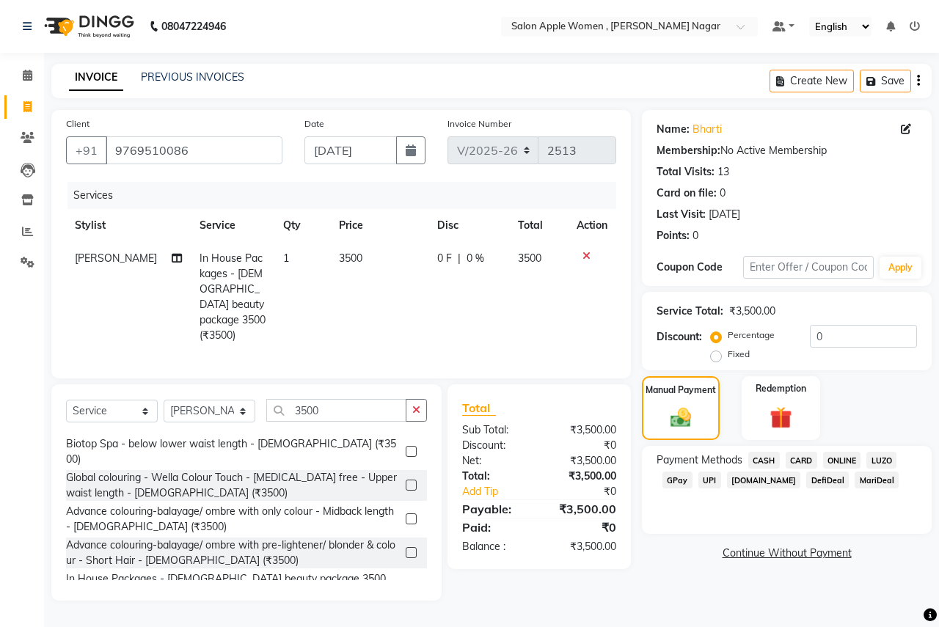
click at [840, 462] on span "ONLINE" at bounding box center [842, 460] width 38 height 17
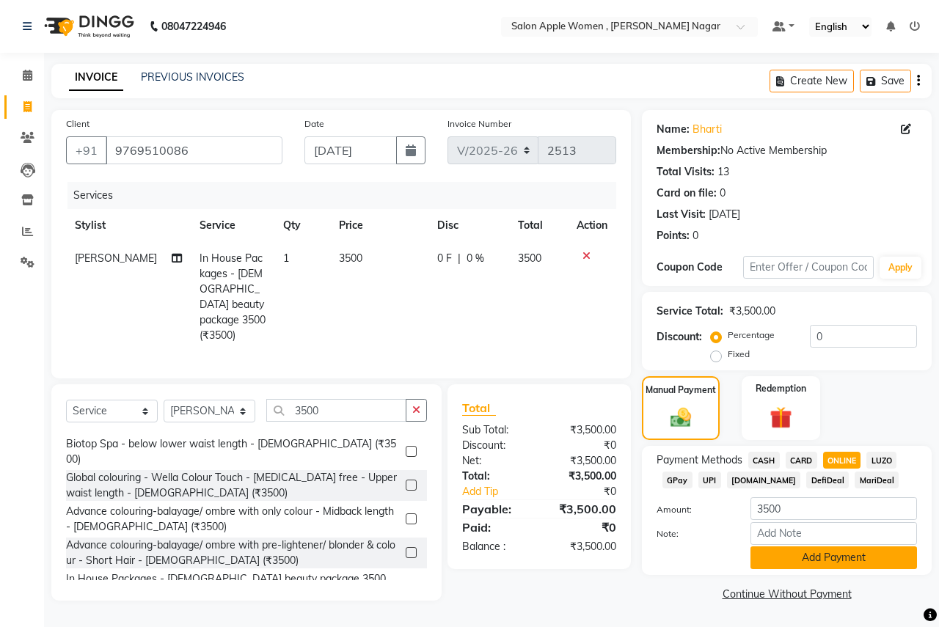
click at [820, 553] on button "Add Payment" at bounding box center [834, 558] width 167 height 23
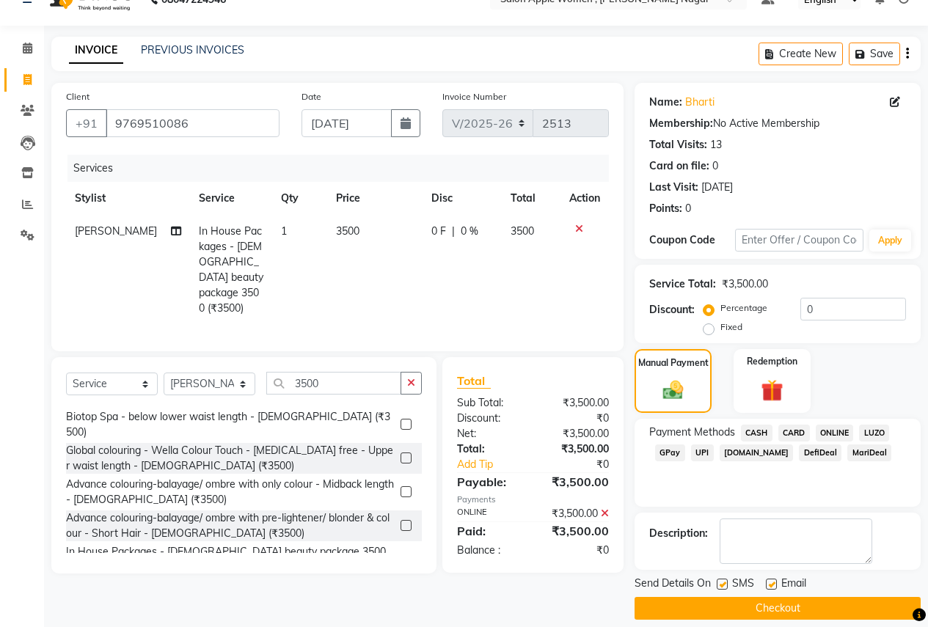
scroll to position [42, 0]
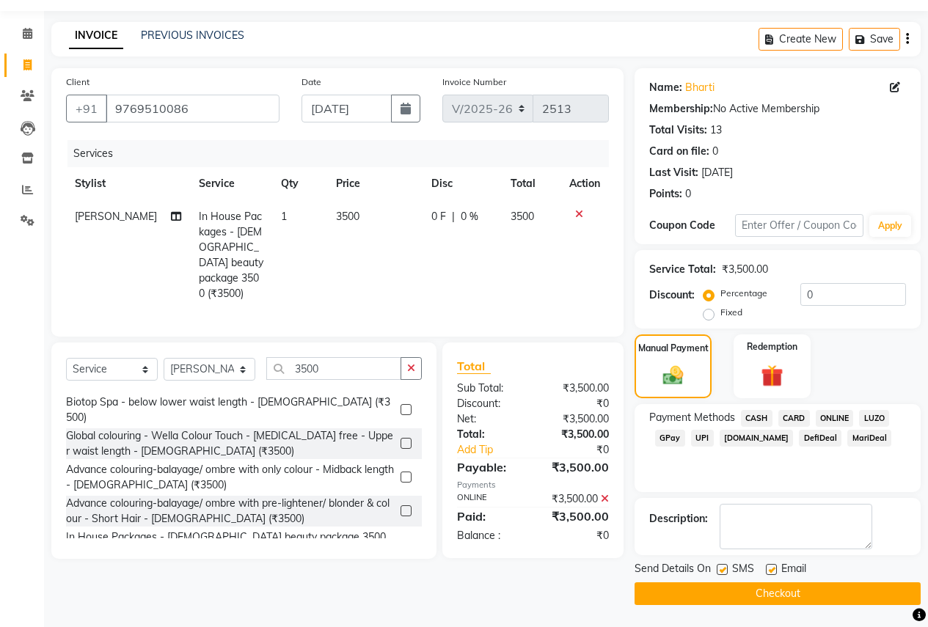
click at [709, 586] on button "Checkout" at bounding box center [778, 594] width 286 height 23
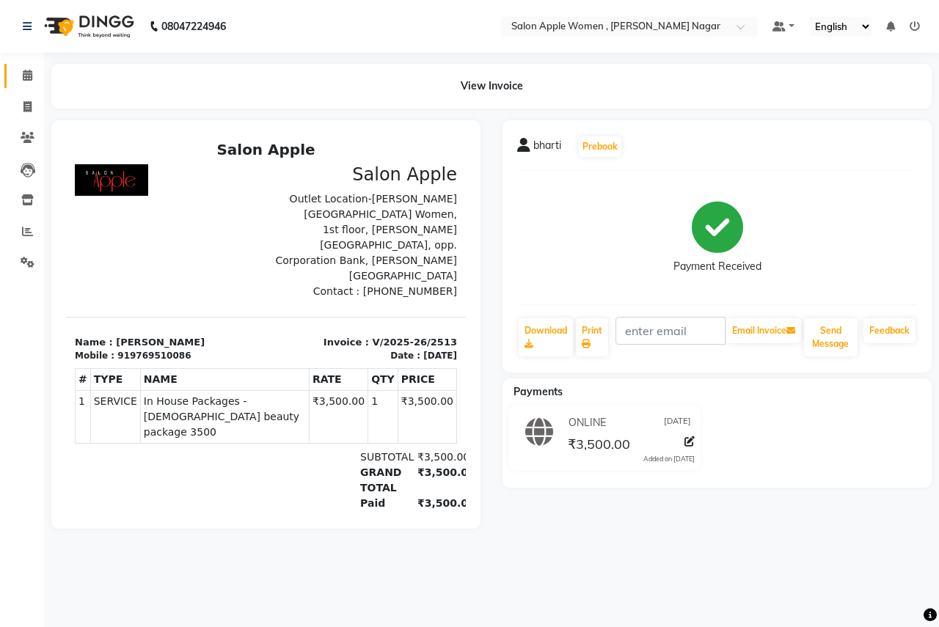
drag, startPoint x: 25, startPoint y: 67, endPoint x: 39, endPoint y: 70, distance: 14.2
click at [25, 67] on link "Calendar" at bounding box center [21, 76] width 35 height 24
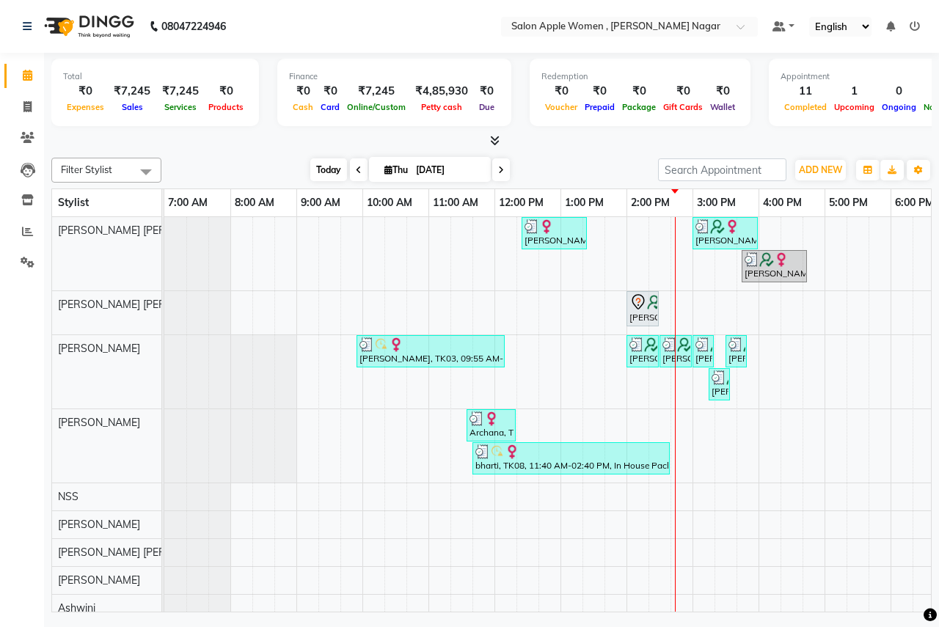
drag, startPoint x: 320, startPoint y: 168, endPoint x: 265, endPoint y: 114, distance: 76.8
click at [319, 168] on span "Today" at bounding box center [328, 170] width 37 height 23
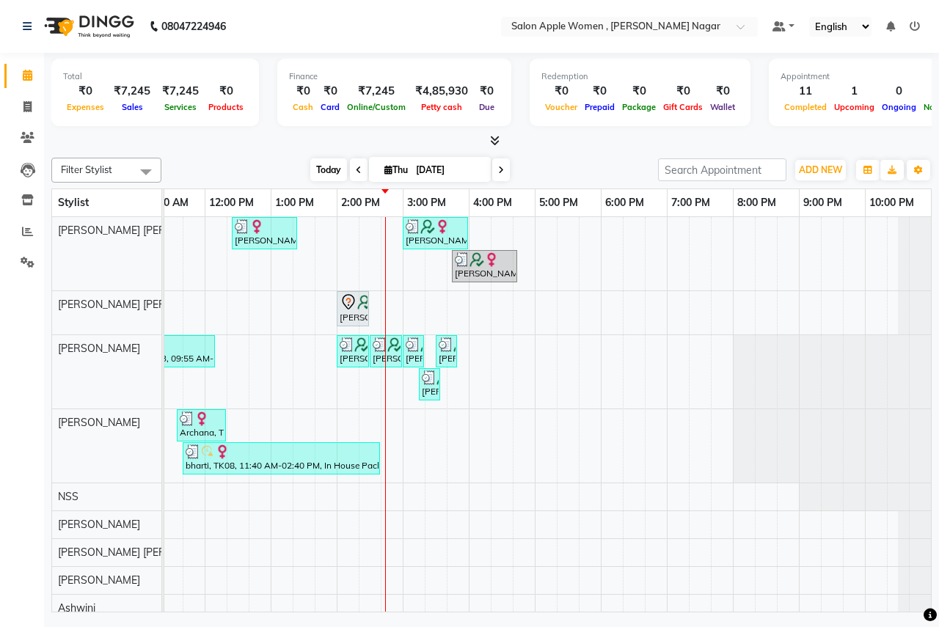
click at [313, 170] on span "Today" at bounding box center [328, 170] width 37 height 23
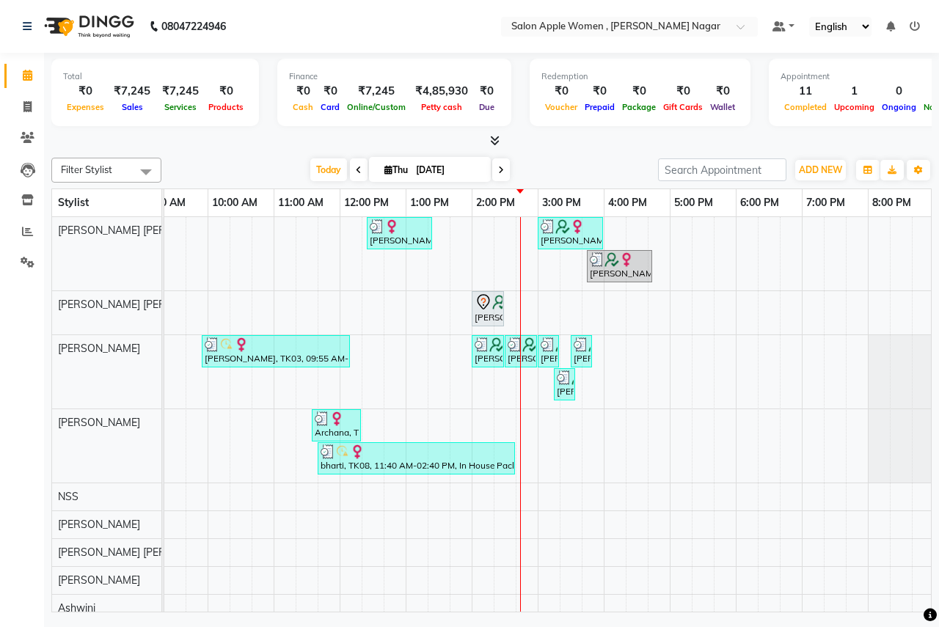
scroll to position [0, 0]
